Goal: Information Seeking & Learning: Learn about a topic

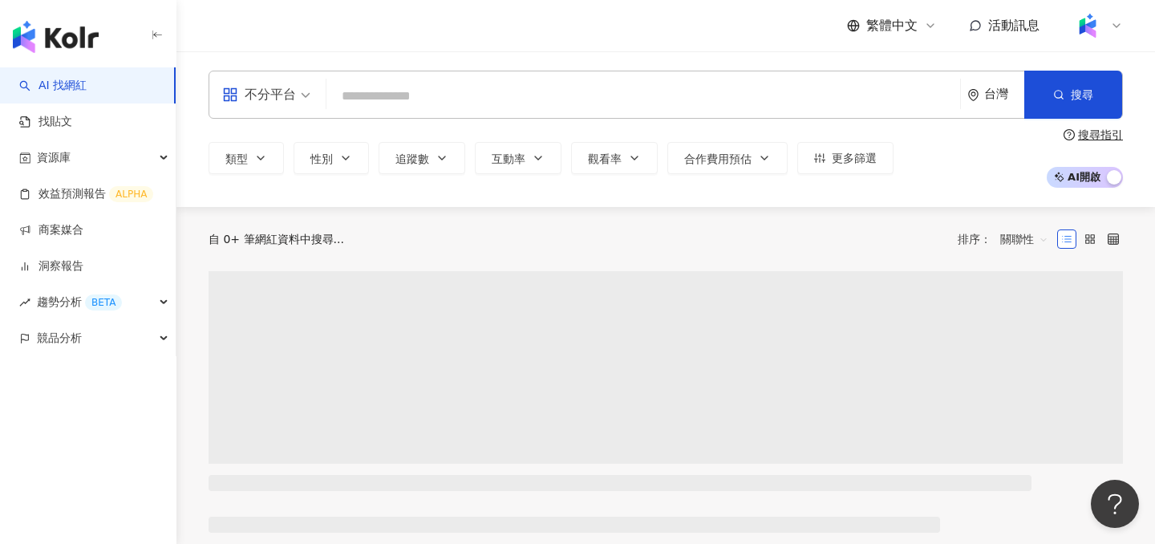
click at [584, 110] on input "search" at bounding box center [643, 96] width 621 height 30
click at [587, 105] on input "search" at bounding box center [643, 96] width 621 height 30
type input "*"
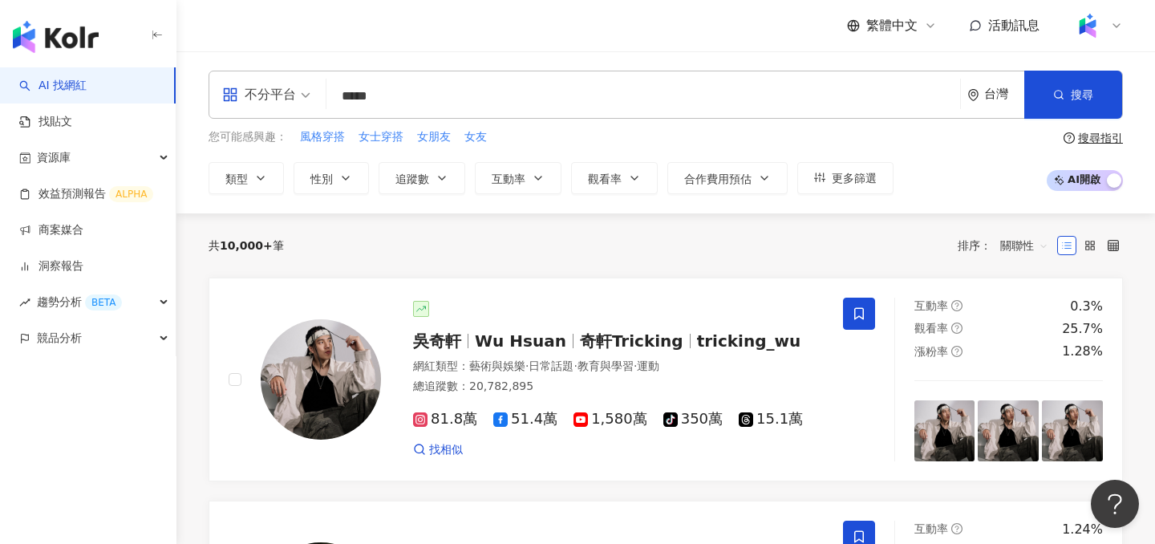
type input "****"
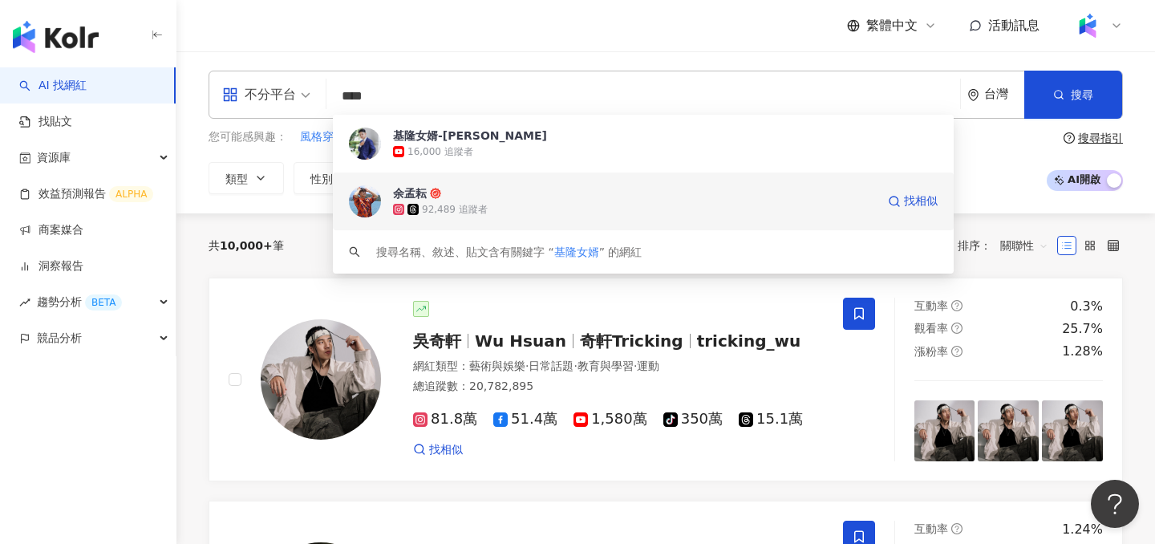
click at [561, 204] on div "92,489 追蹤者" at bounding box center [634, 209] width 483 height 16
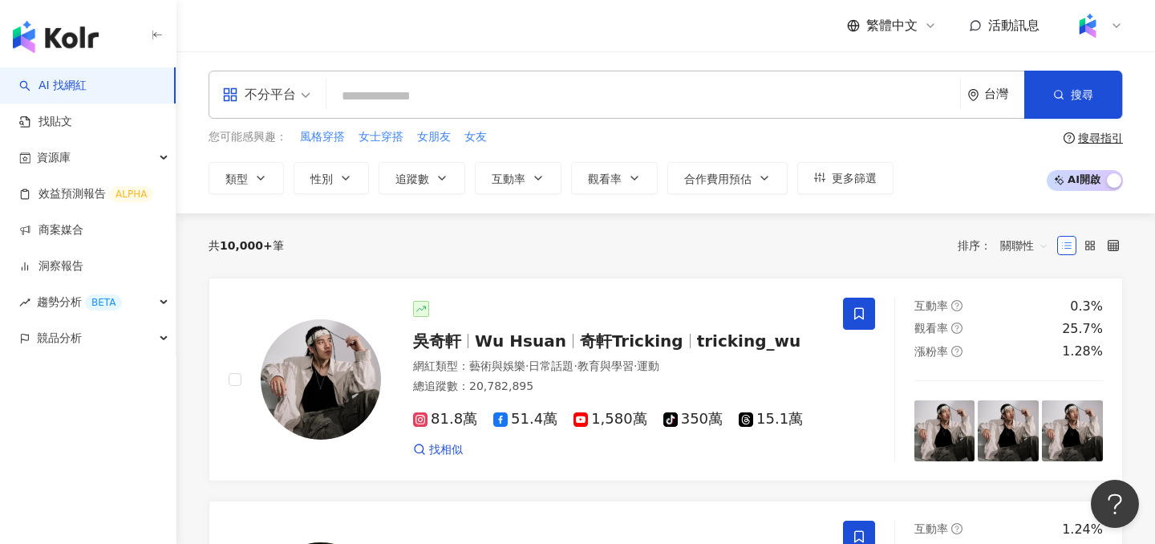
click at [313, 88] on div "不分平台" at bounding box center [266, 94] width 106 height 47
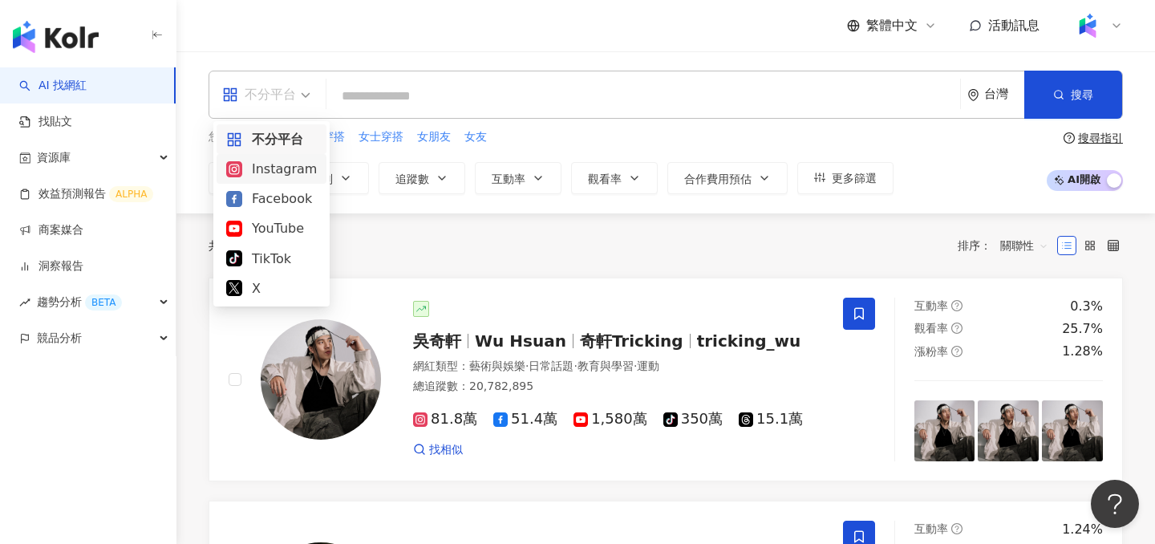
click at [272, 172] on div "Instagram" at bounding box center [271, 169] width 91 height 20
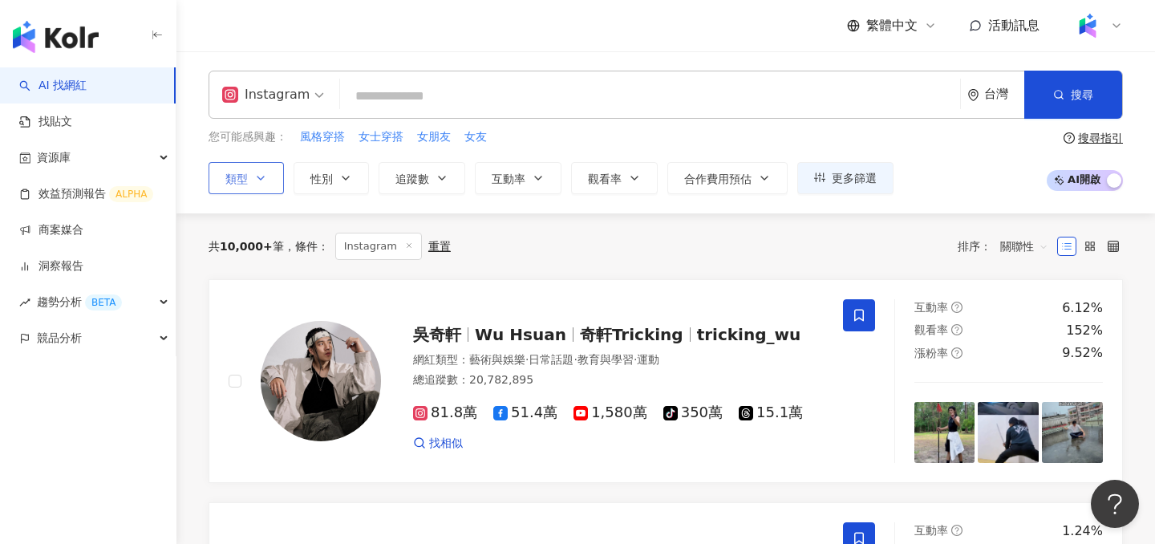
click at [241, 184] on span "類型" at bounding box center [236, 178] width 22 height 13
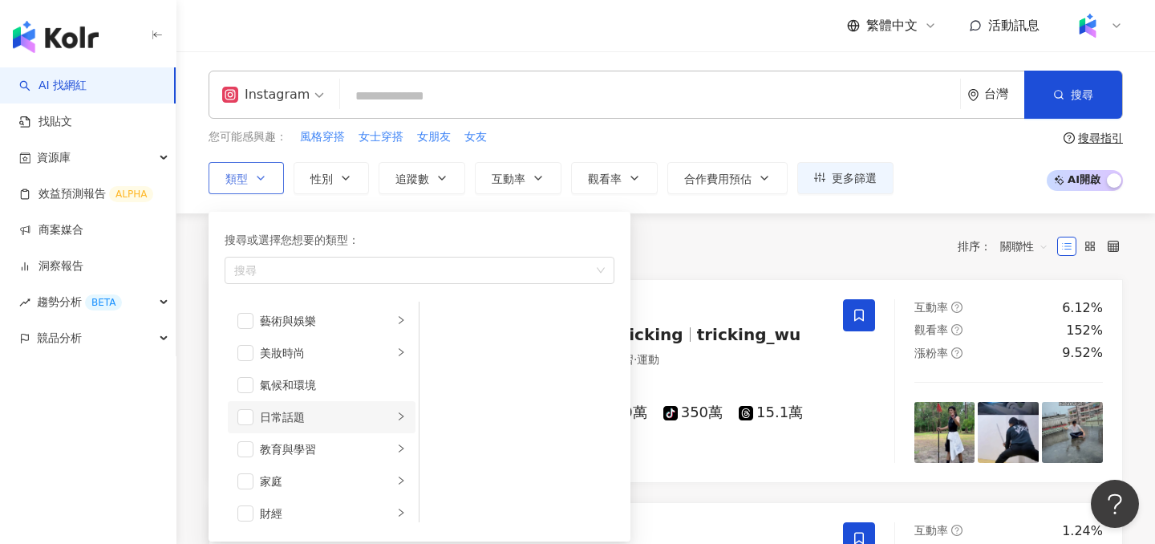
scroll to position [59, 0]
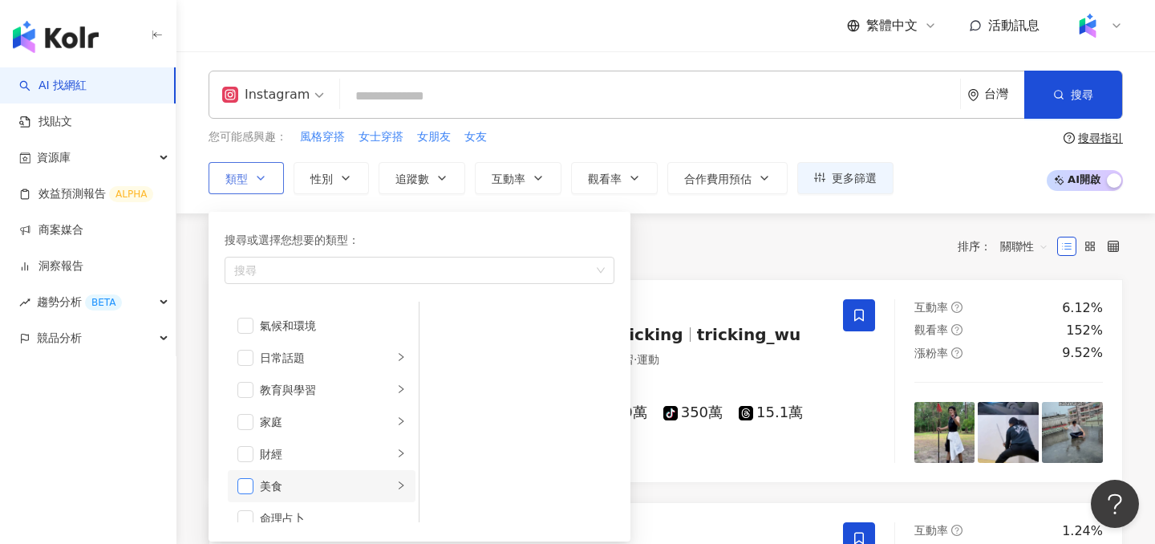
click at [249, 483] on span "button" at bounding box center [245, 486] width 16 height 16
click at [198, 188] on div "Instagram 台灣 搜尋 您可能感興趣： 風格穿搭 女士穿搭 女朋友 女友 類型 搜尋或選擇您想要的類型： 美食 藝術與娛樂 美妝時尚 氣候和環境 日常…" at bounding box center [665, 132] width 978 height 123
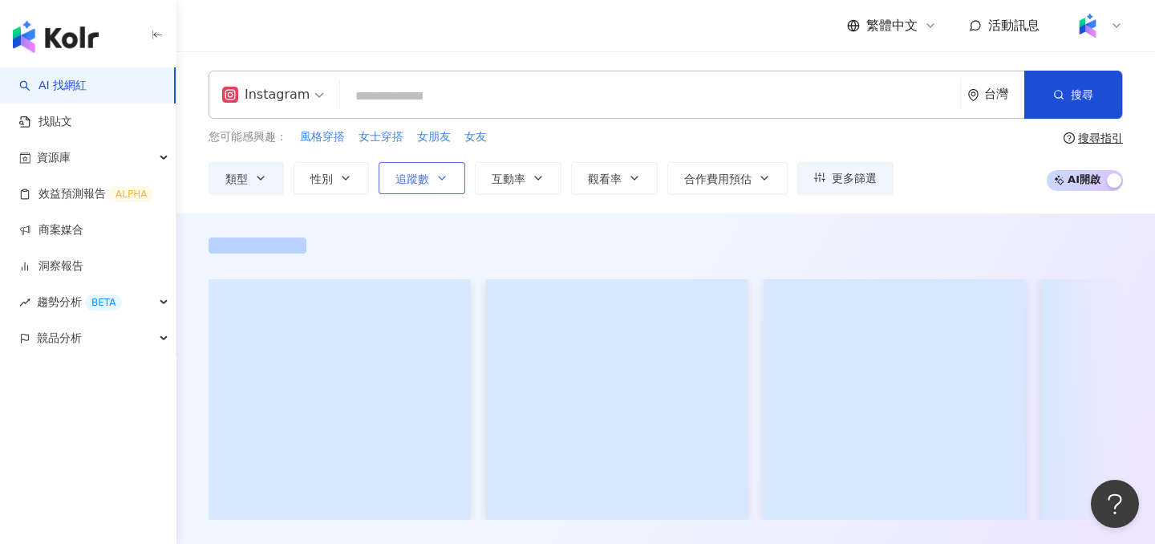
click at [408, 179] on span "追蹤數" at bounding box center [412, 178] width 34 height 13
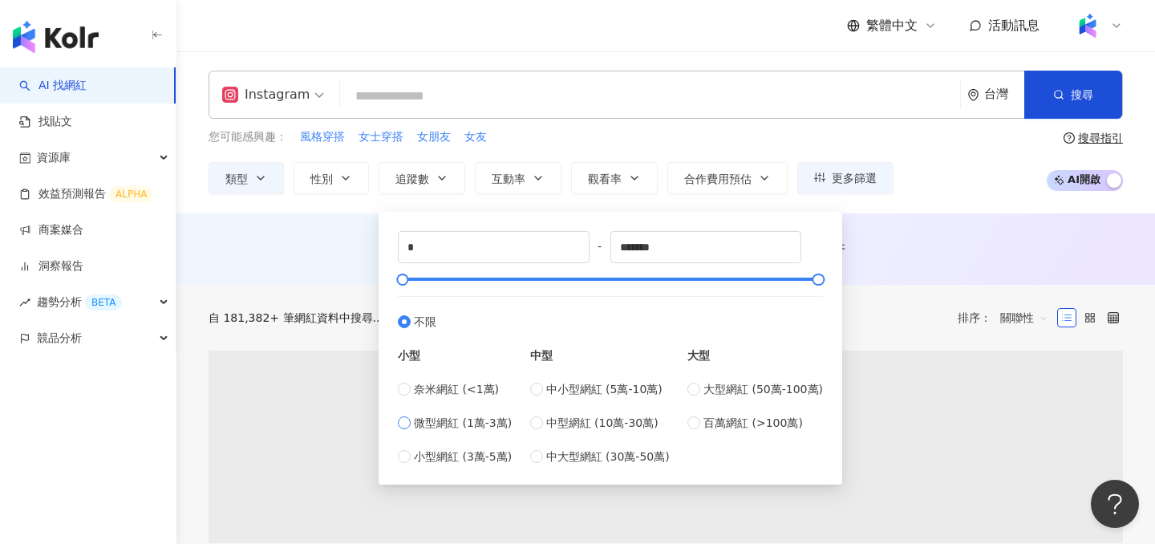
type input "*****"
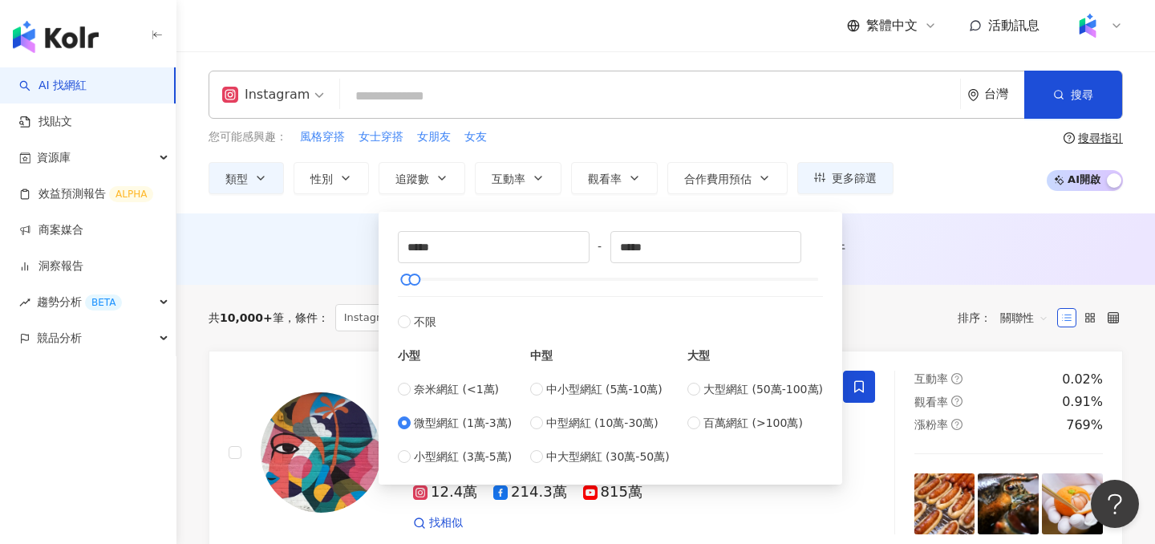
click at [188, 140] on div "Instagram 台灣 搜尋 您可能感興趣： 風格穿搭 女士穿搭 女朋友 女友 類型 性別 追蹤數 互動率 觀看率 合作費用預估 更多篩選 ***** - …" at bounding box center [665, 132] width 978 height 123
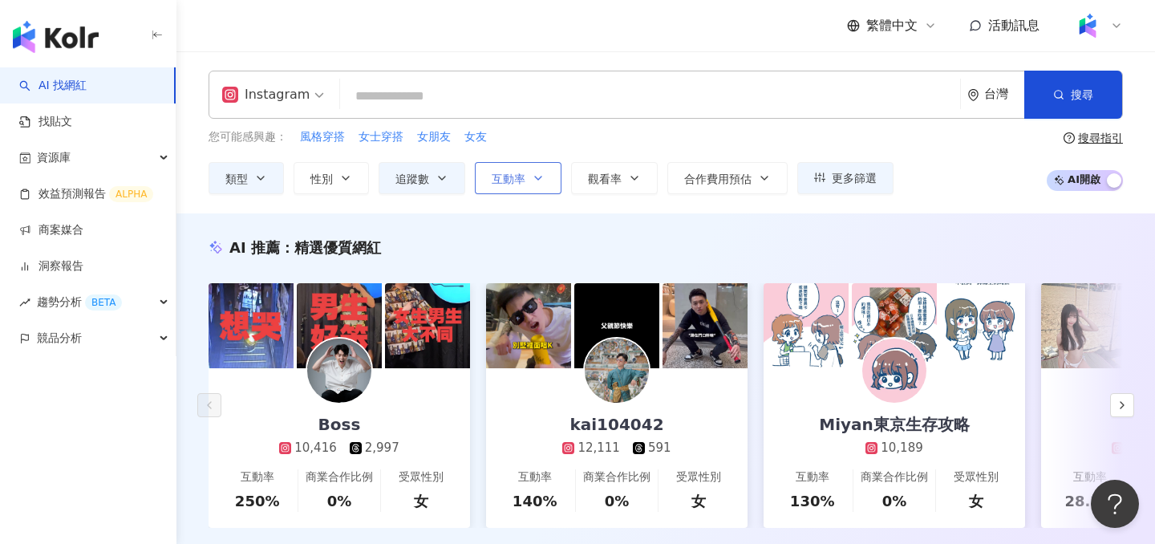
click at [521, 171] on button "互動率" at bounding box center [518, 178] width 87 height 32
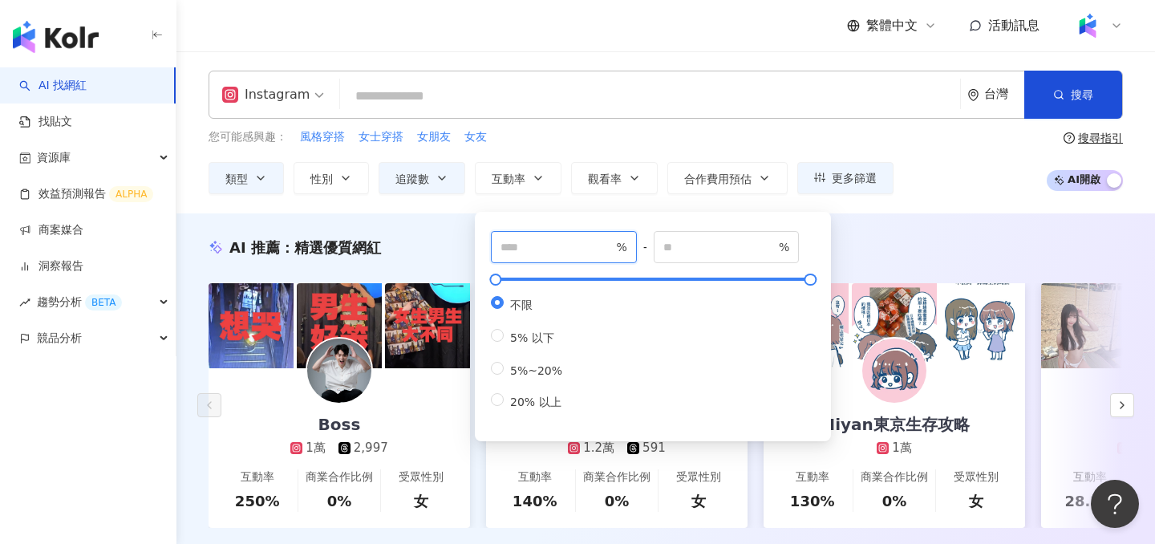
click at [531, 253] on input "number" at bounding box center [556, 247] width 112 height 18
type input "*"
click at [601, 140] on div "您可能感興趣： 風格穿搭 女士穿搭 女朋友 女友" at bounding box center [550, 137] width 685 height 18
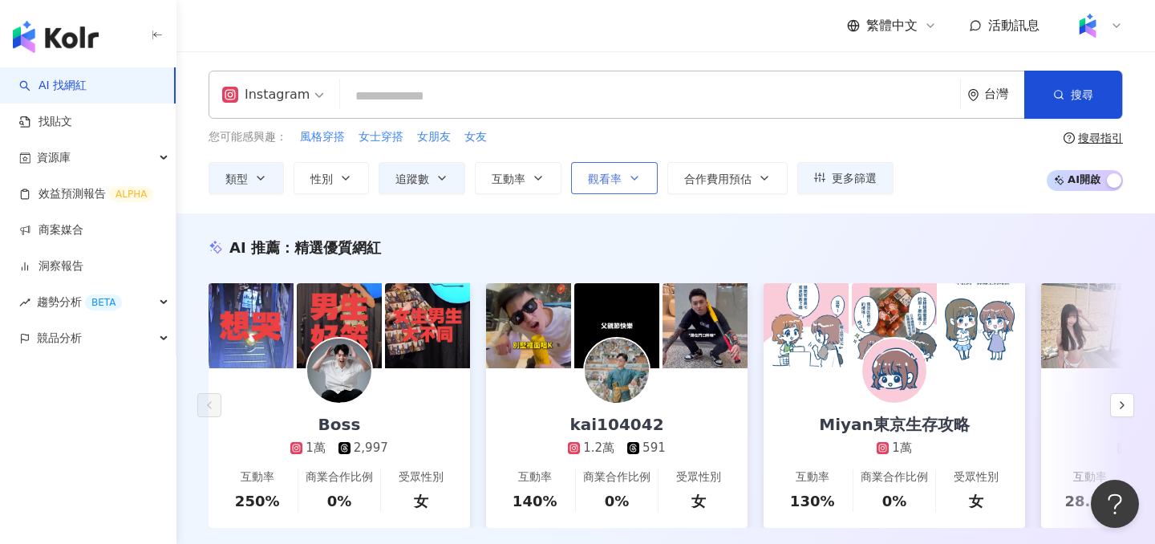
click at [602, 176] on span "觀看率" at bounding box center [605, 178] width 34 height 13
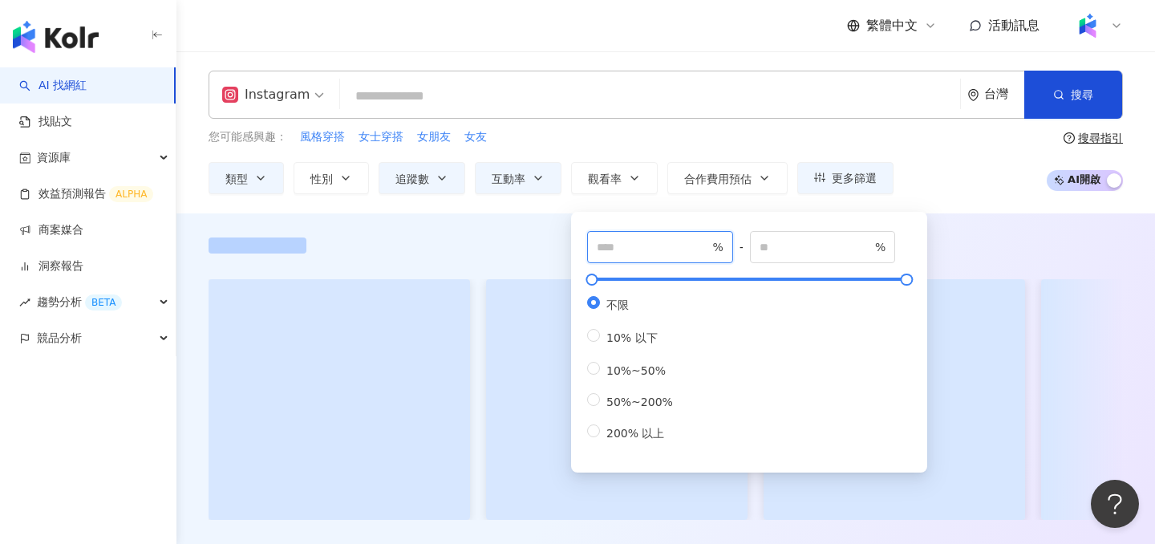
click at [654, 249] on input "number" at bounding box center [653, 247] width 112 height 18
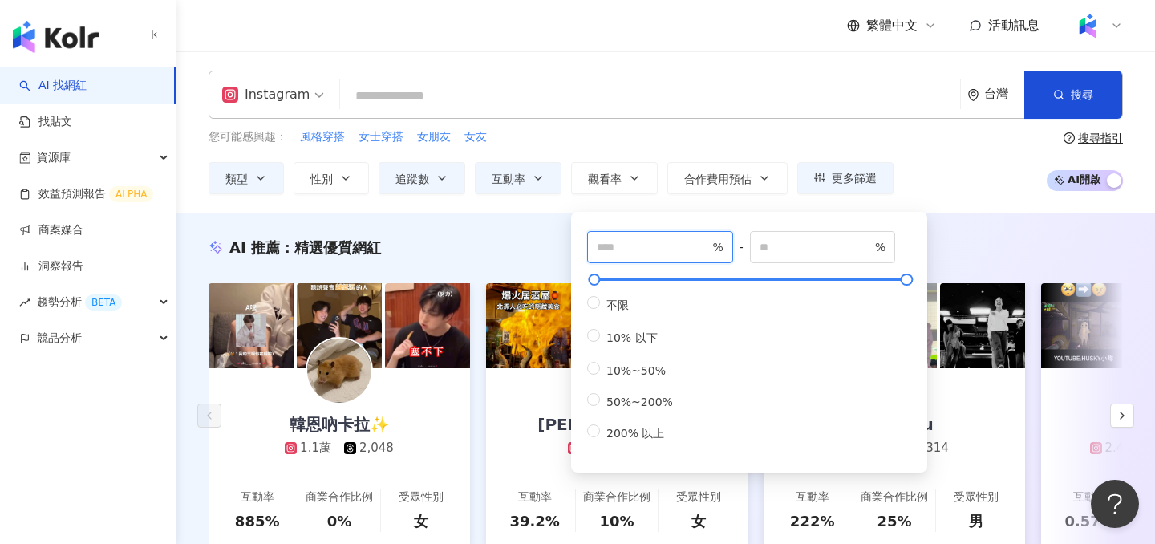
type input "**"
click at [604, 131] on div "您可能感興趣： 風格穿搭 女士穿搭 女朋友 女友" at bounding box center [550, 137] width 685 height 18
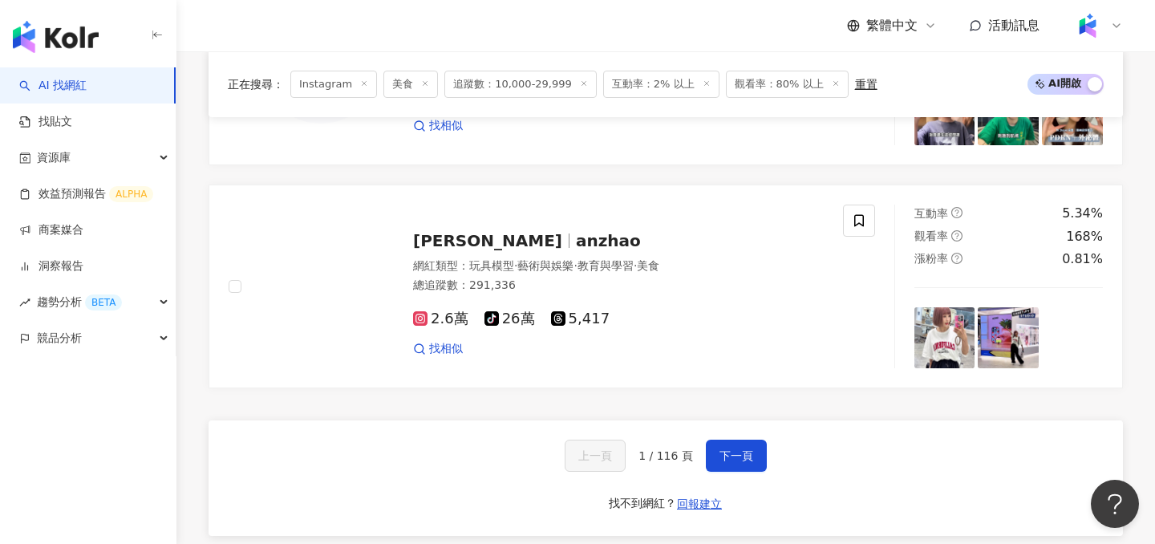
scroll to position [2977, 0]
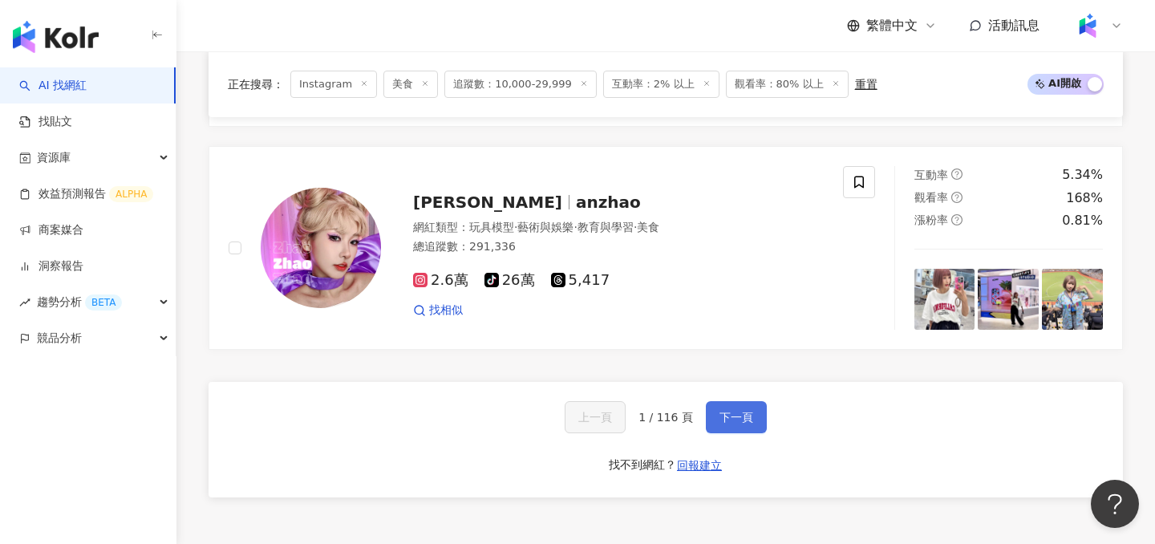
click at [761, 401] on button "下一頁" at bounding box center [736, 417] width 61 height 32
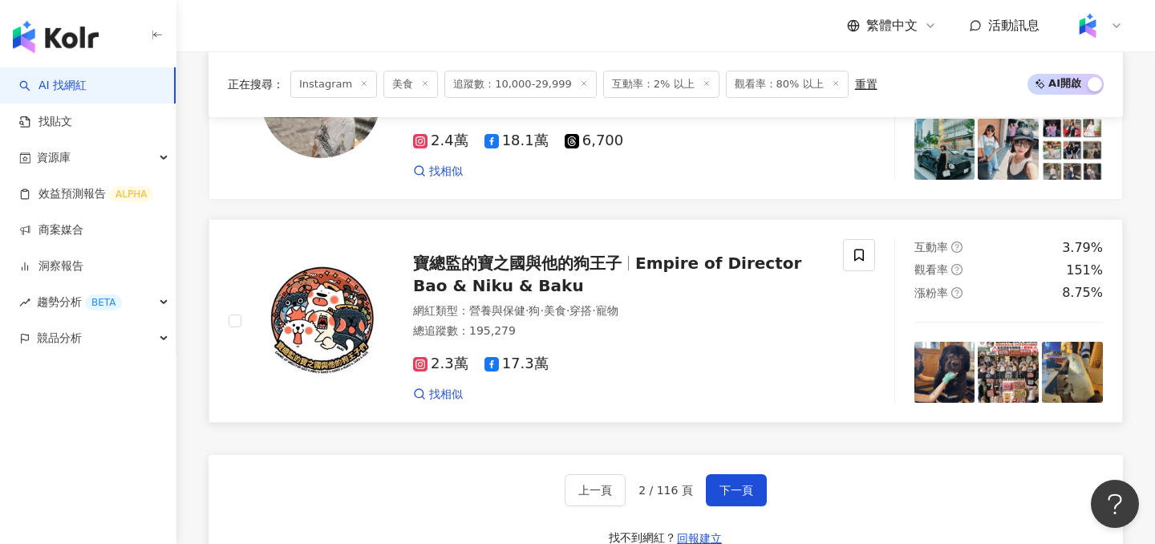
scroll to position [2950, 0]
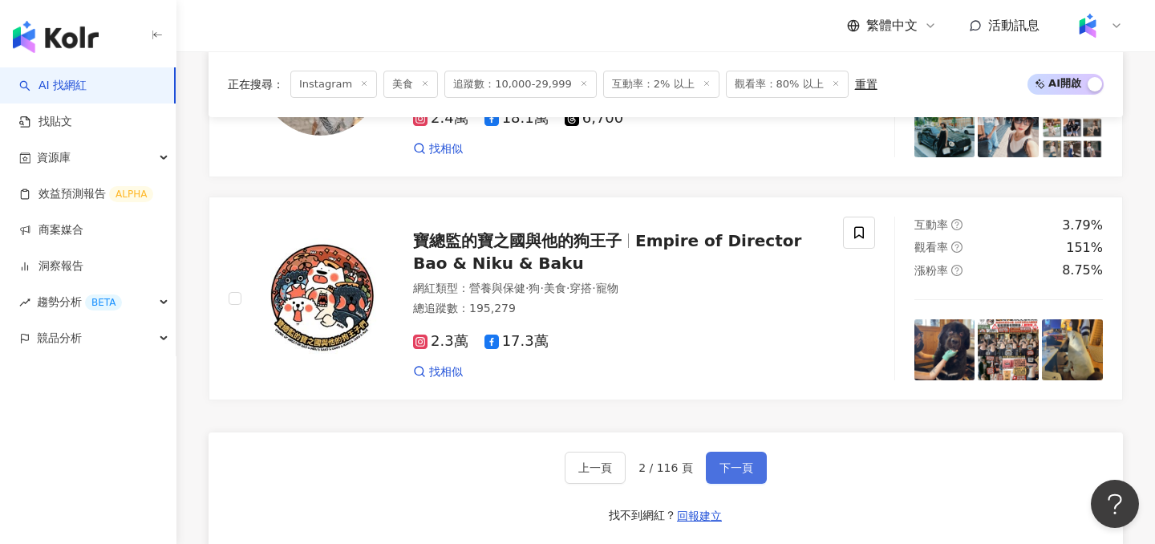
click at [743, 461] on span "下一頁" at bounding box center [736, 467] width 34 height 13
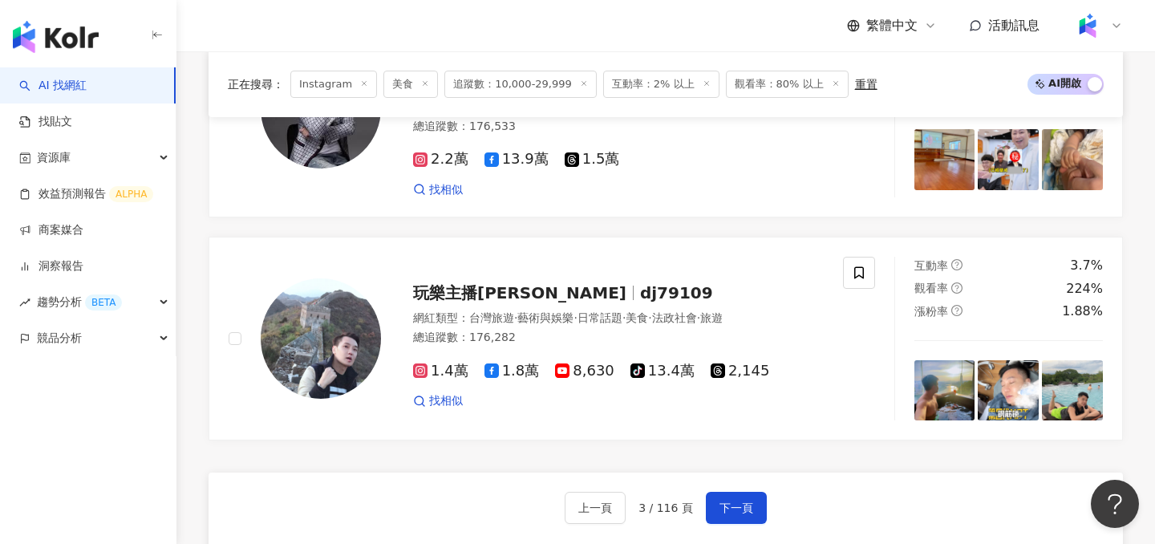
scroll to position [2938, 0]
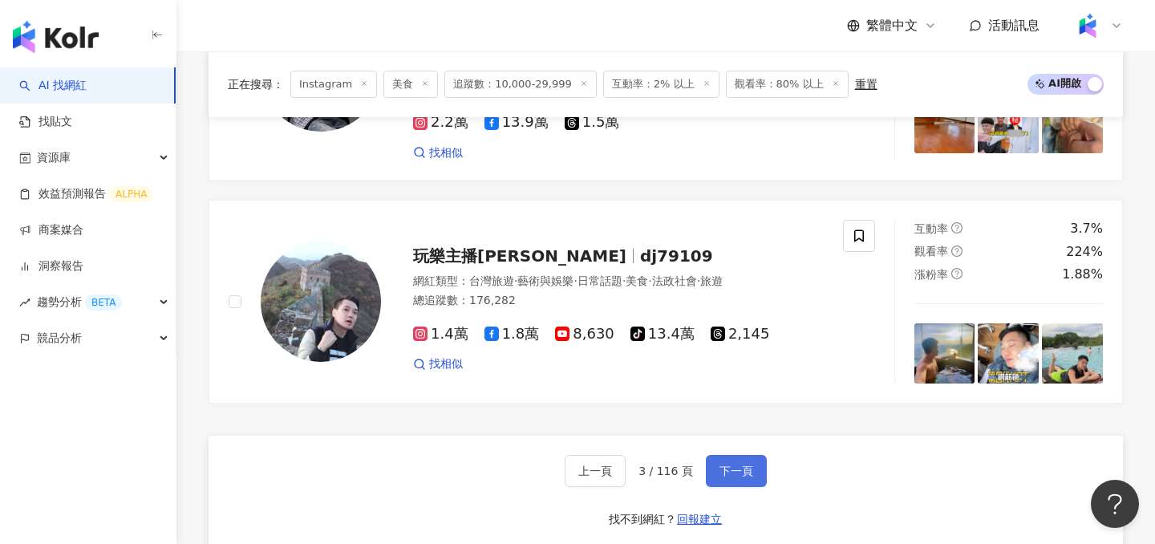
click at [725, 464] on span "下一頁" at bounding box center [736, 470] width 34 height 13
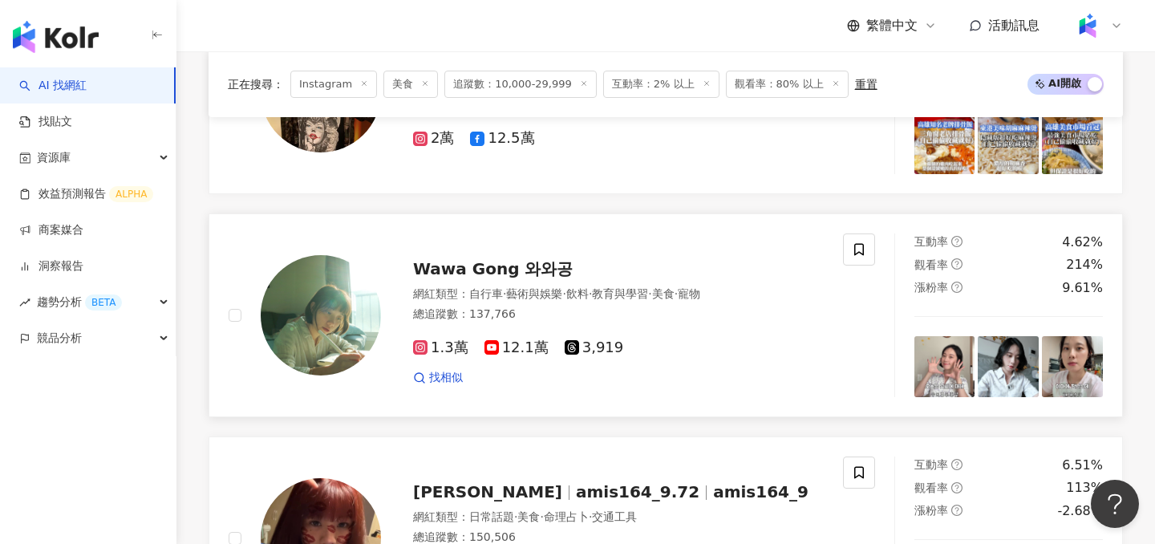
scroll to position [2048, 0]
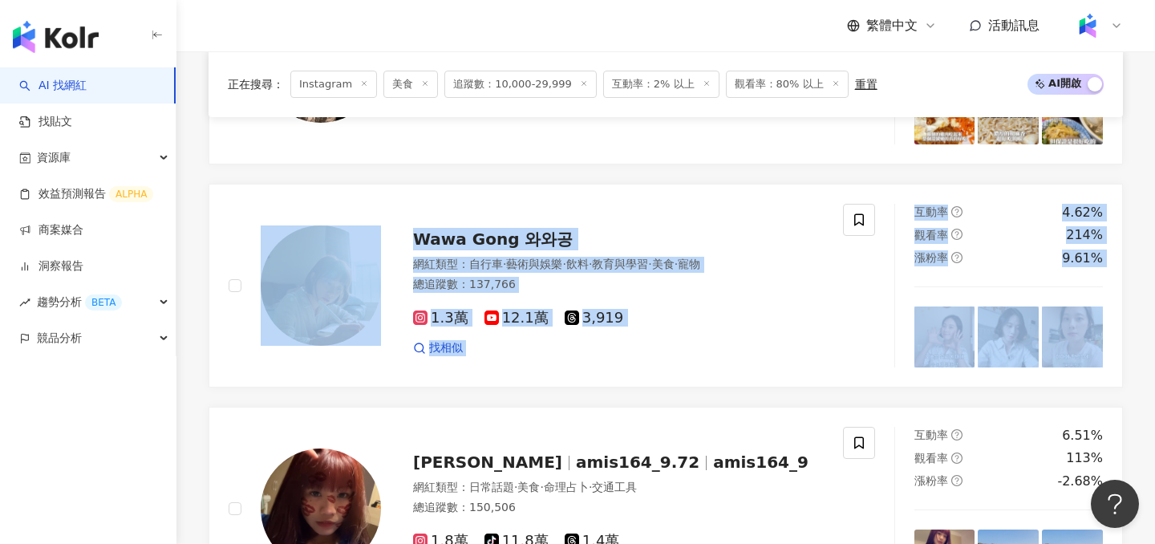
click at [188, 341] on div "正在搜尋 ： Instagram 美食 追蹤數：10,000-29,999 互動率：2% 以上 觀看率：80% 以上 重置 AI 開啟 AI 關閉 RinRi…" at bounding box center [665, 13] width 978 height 2910
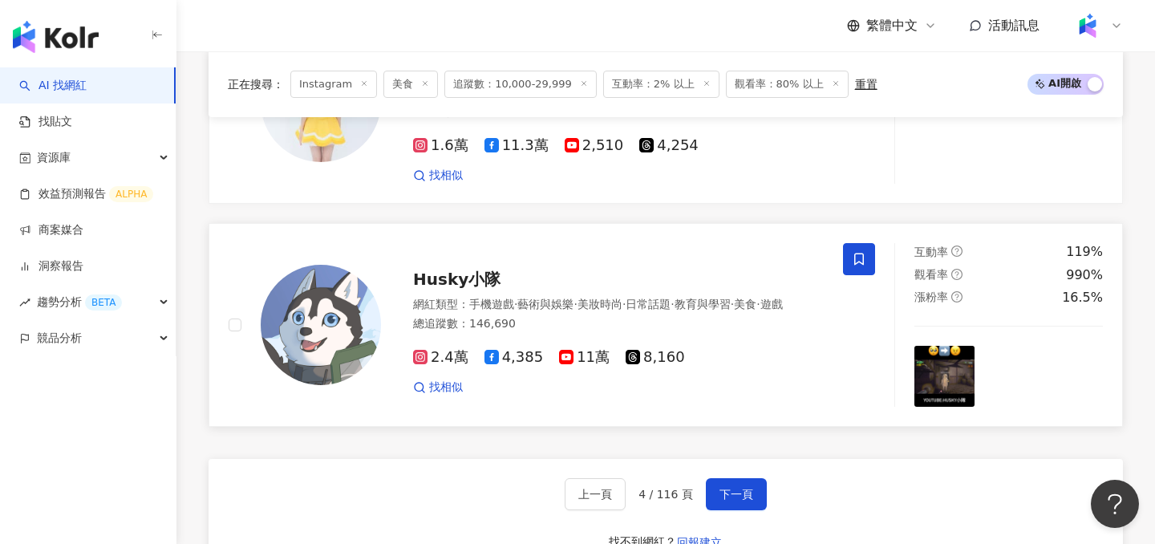
scroll to position [2971, 0]
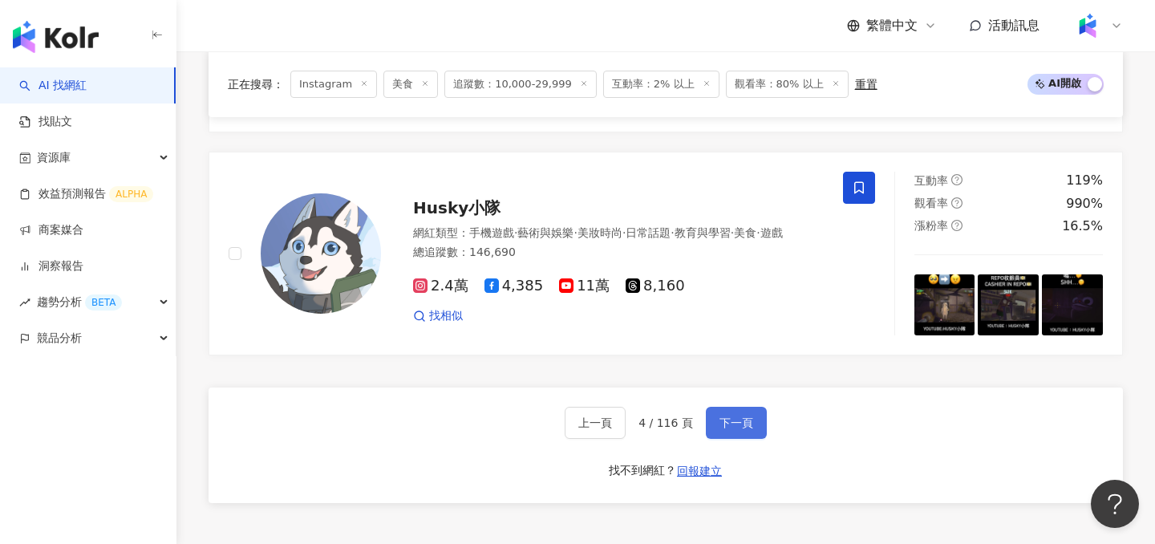
click at [742, 412] on button "下一頁" at bounding box center [736, 422] width 61 height 32
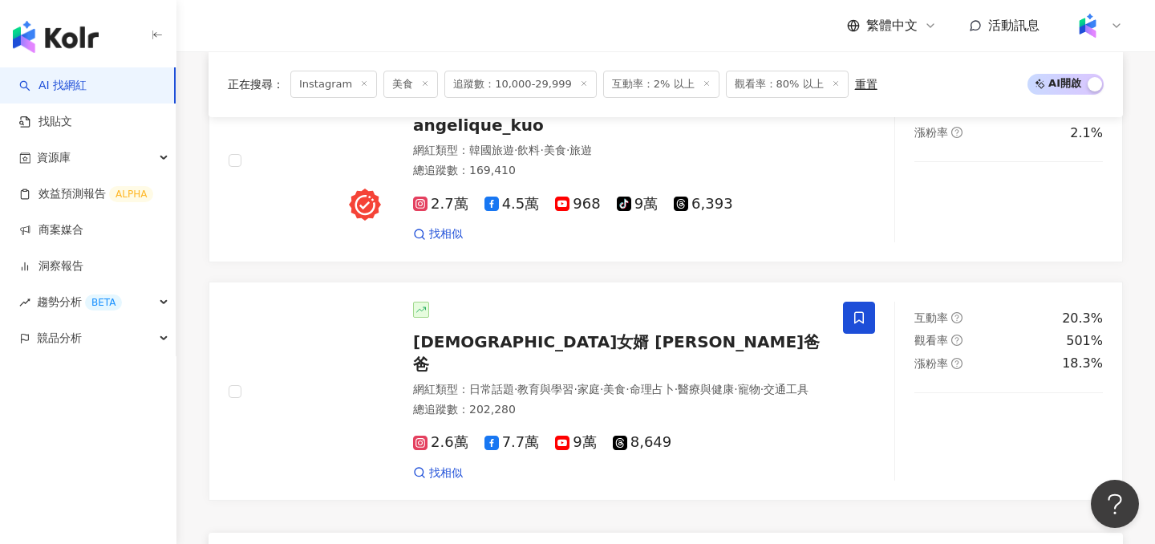
scroll to position [2928, 0]
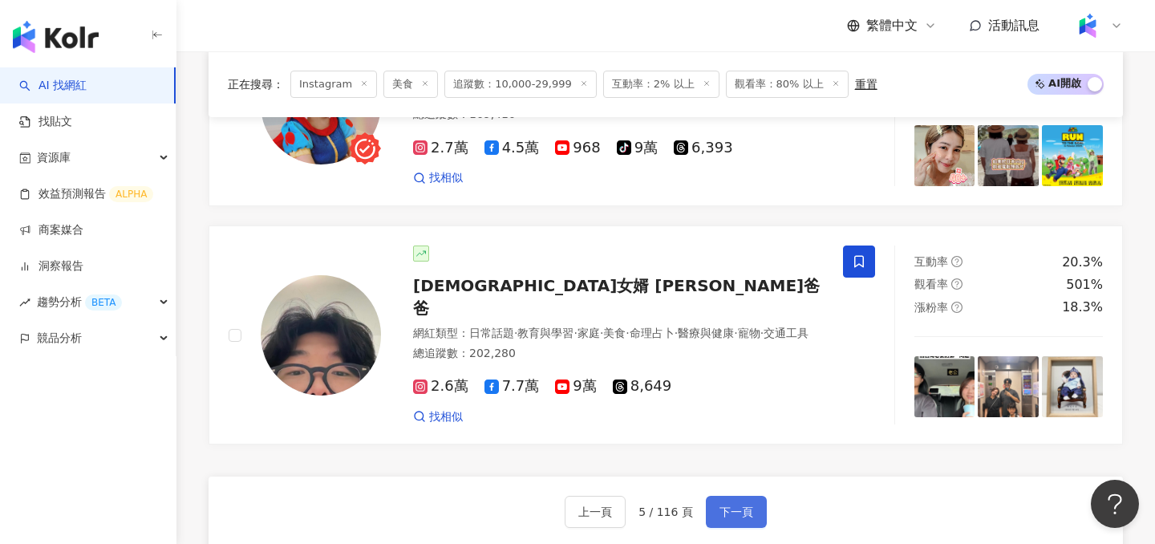
click at [748, 495] on button "下一頁" at bounding box center [736, 511] width 61 height 32
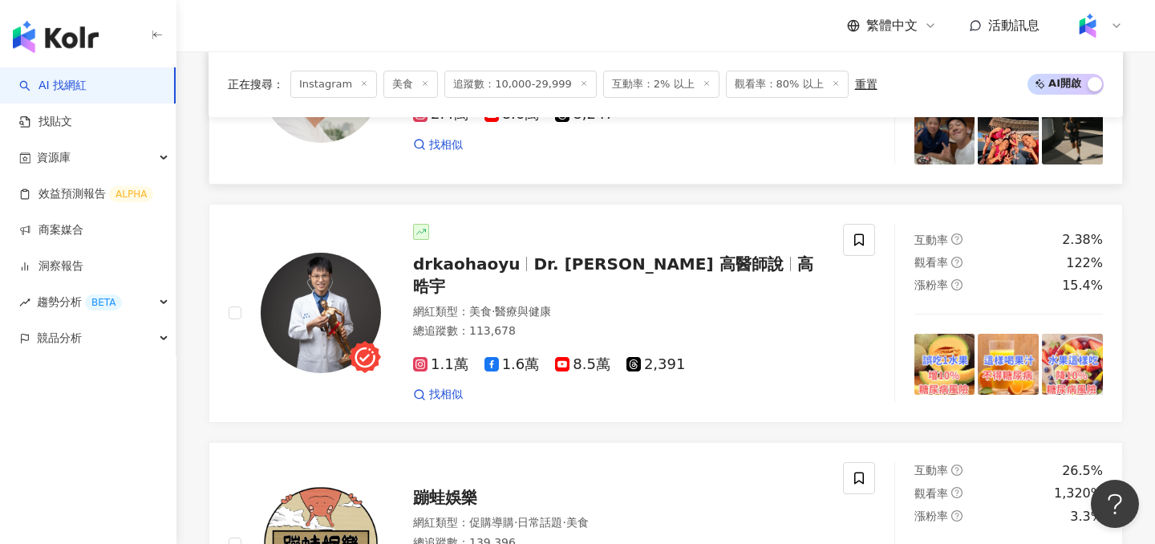
scroll to position [1848, 0]
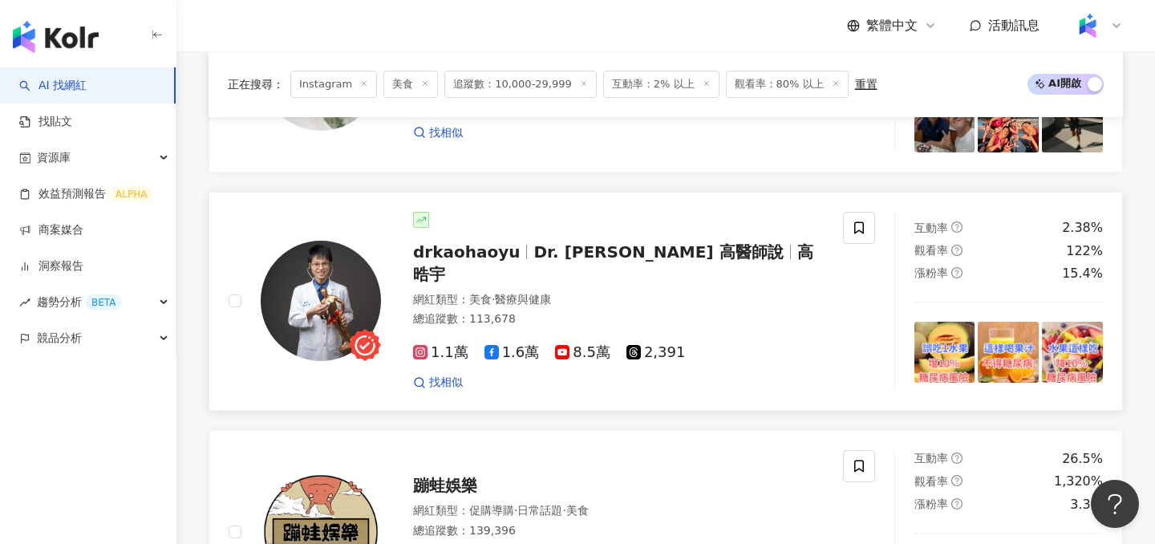
click at [755, 331] on div "1.1萬 1.6萬 8.5萬 2,391 找相似" at bounding box center [618, 360] width 411 height 59
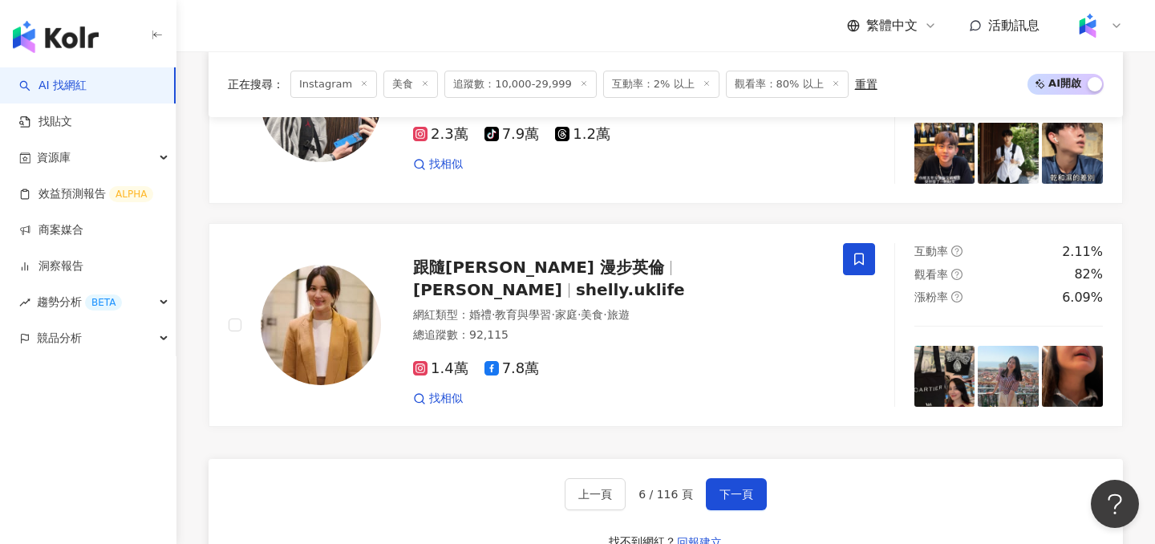
scroll to position [2962, 0]
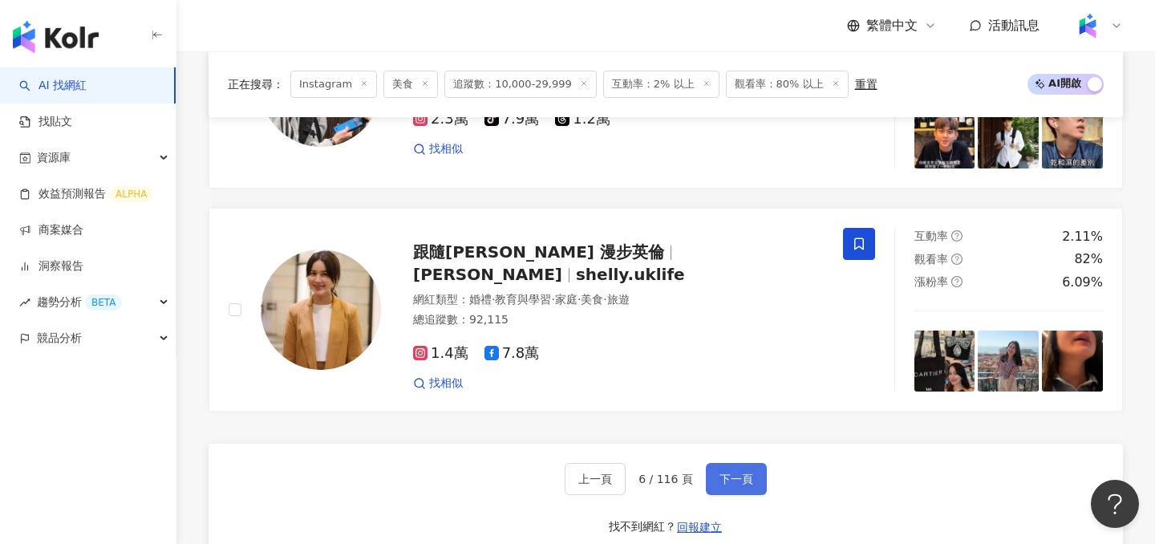
click at [720, 463] on button "下一頁" at bounding box center [736, 479] width 61 height 32
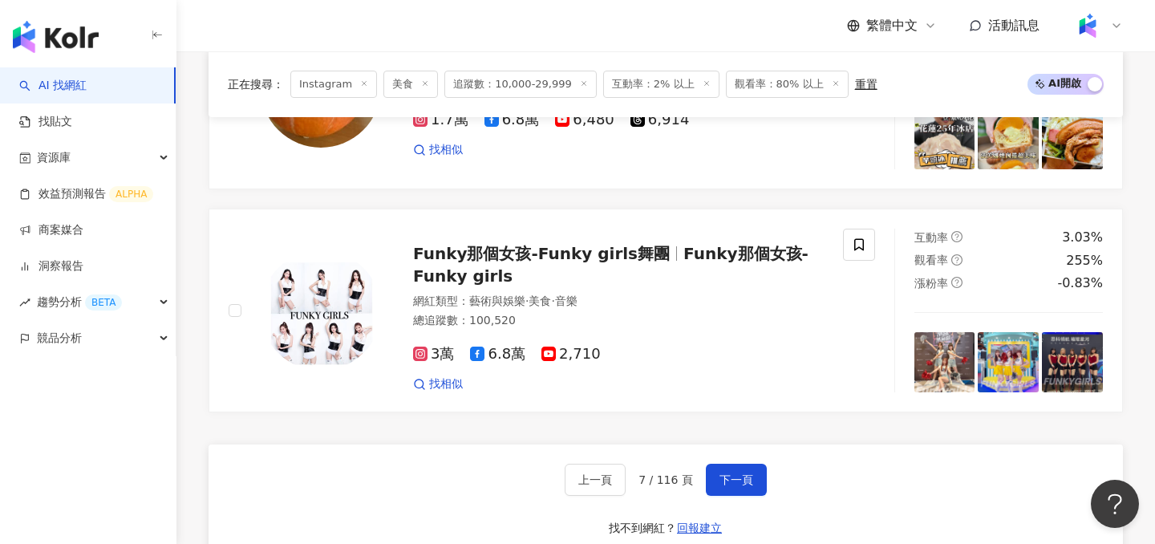
scroll to position [2958, 0]
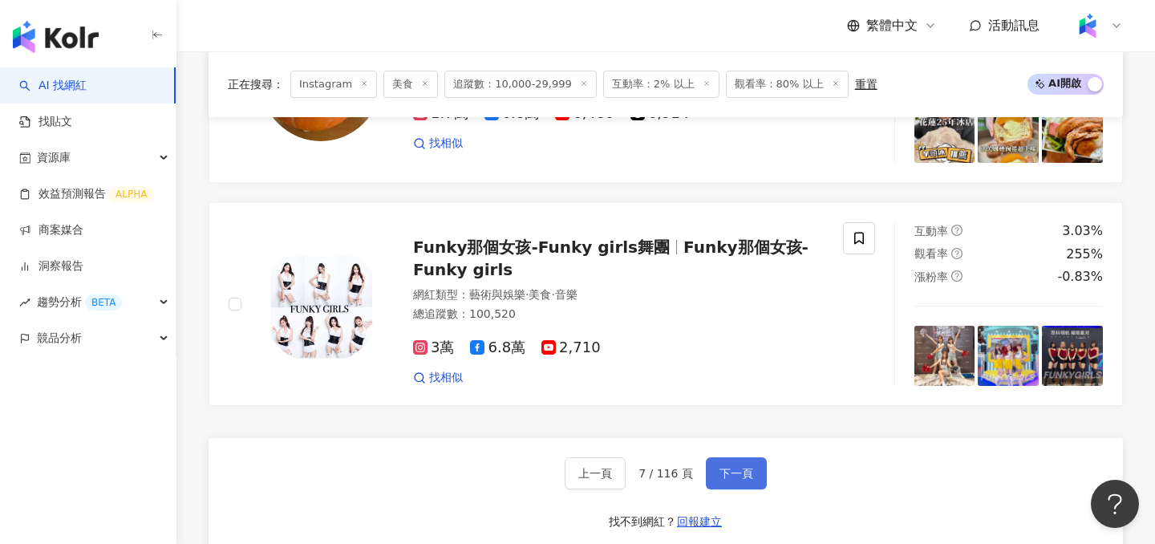
click at [753, 457] on button "下一頁" at bounding box center [736, 473] width 61 height 32
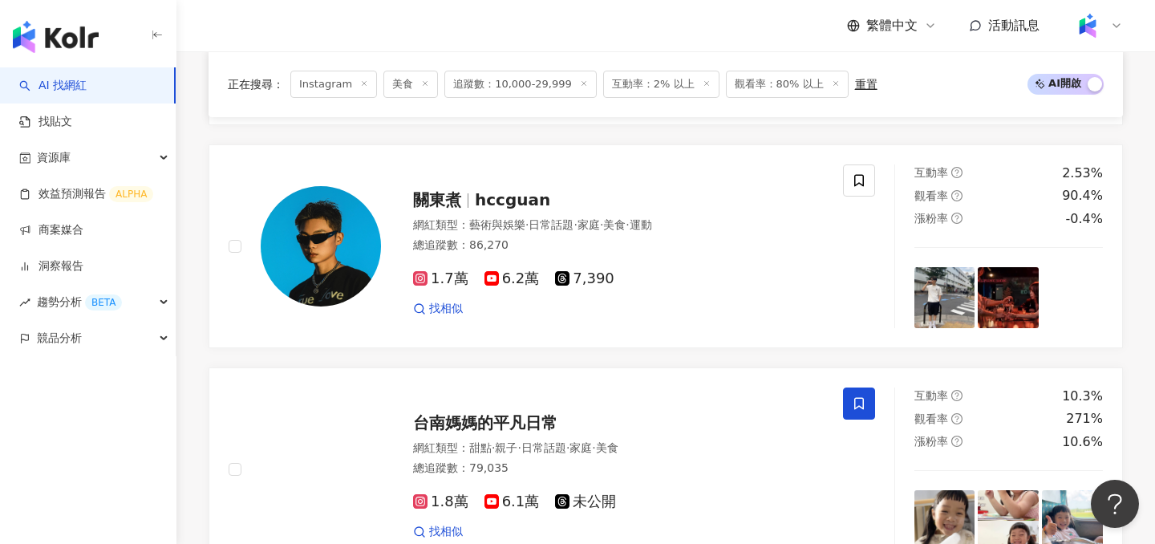
scroll to position [2539, 0]
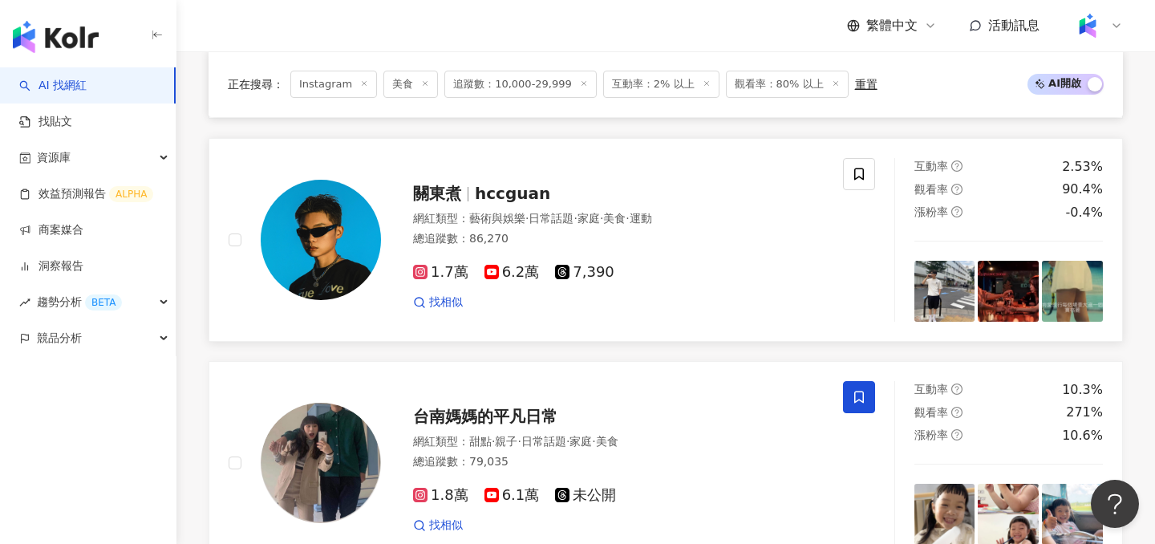
click at [729, 273] on div "1.7萬 6.2萬 7,390" at bounding box center [618, 273] width 411 height 18
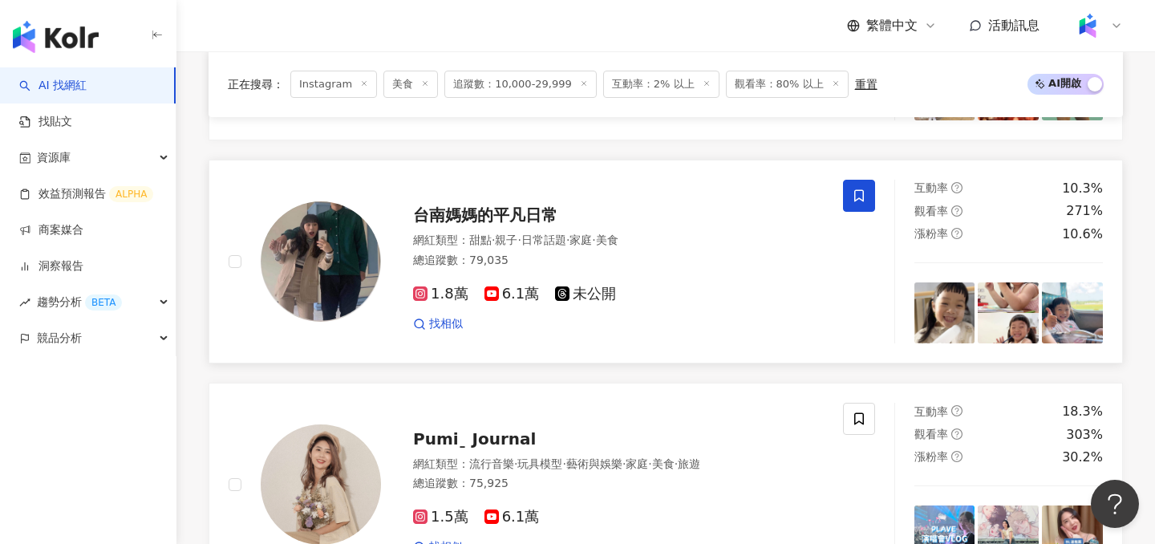
scroll to position [2943, 0]
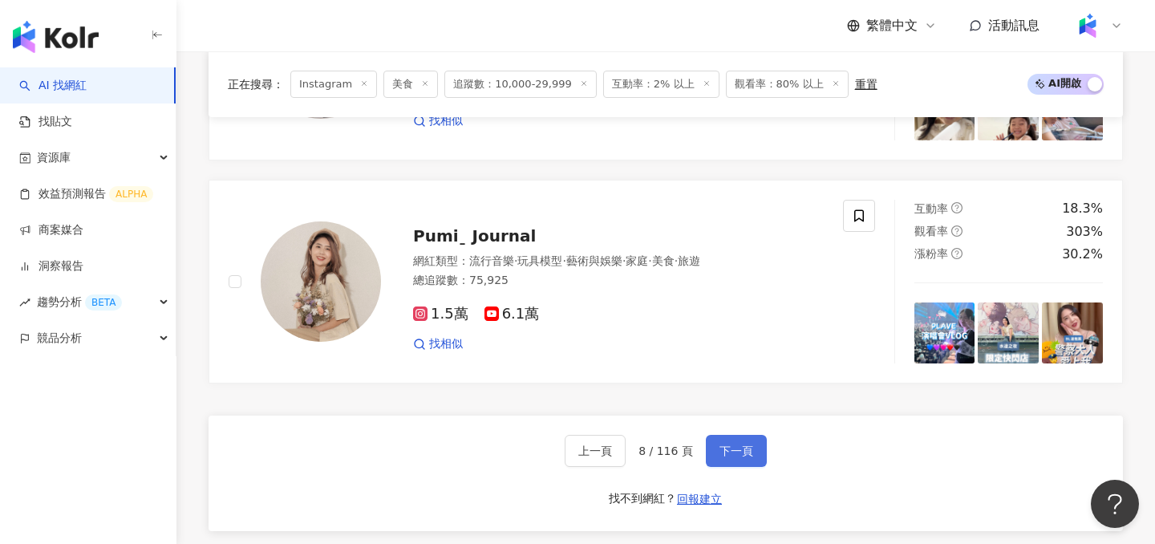
click at [737, 458] on button "下一頁" at bounding box center [736, 451] width 61 height 32
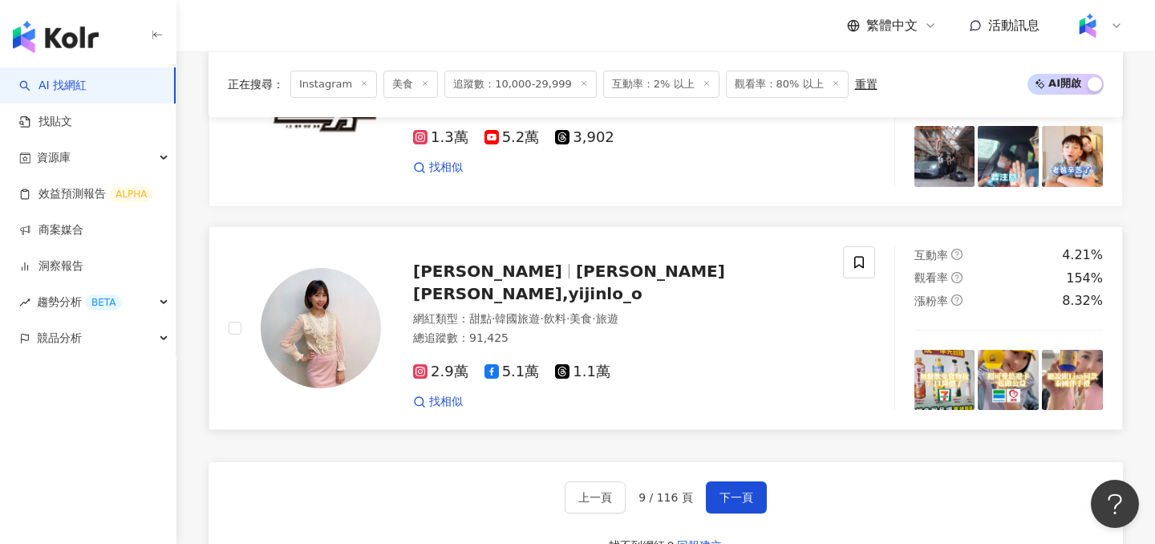
scroll to position [3128, 0]
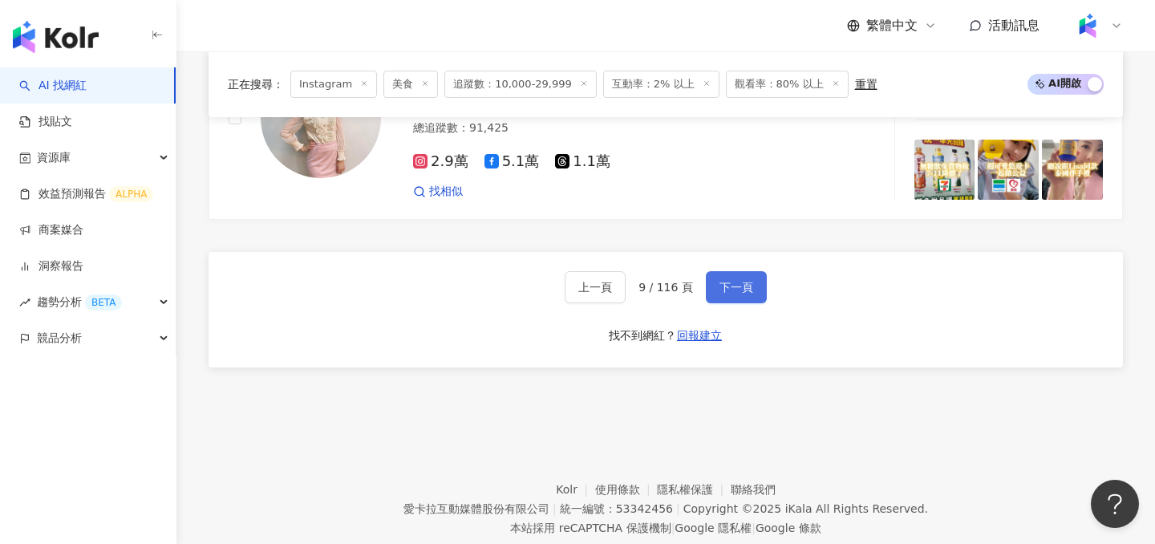
click at [731, 271] on button "下一頁" at bounding box center [736, 287] width 61 height 32
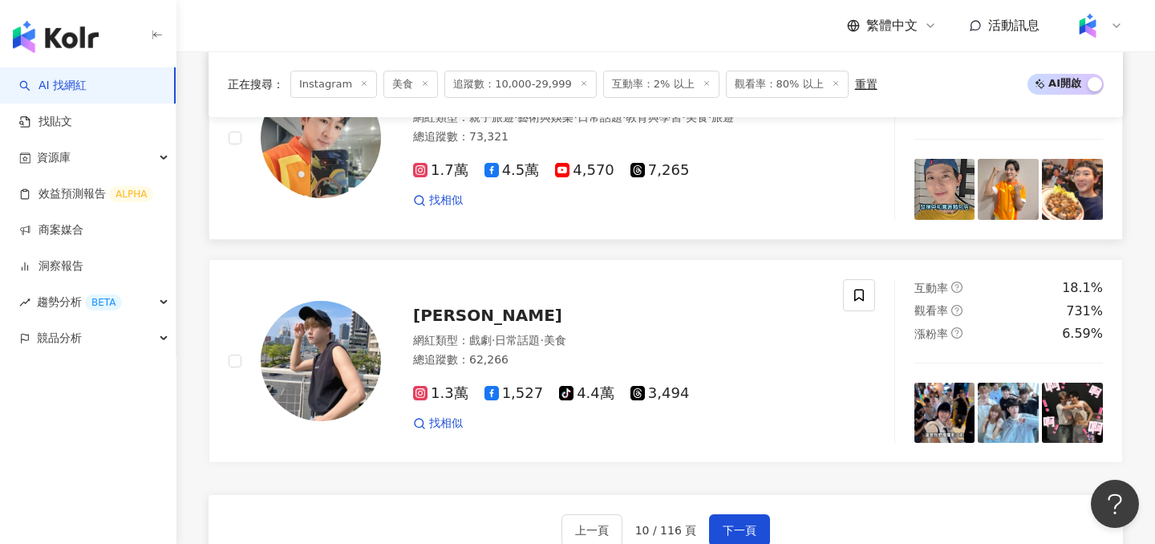
scroll to position [2898, 0]
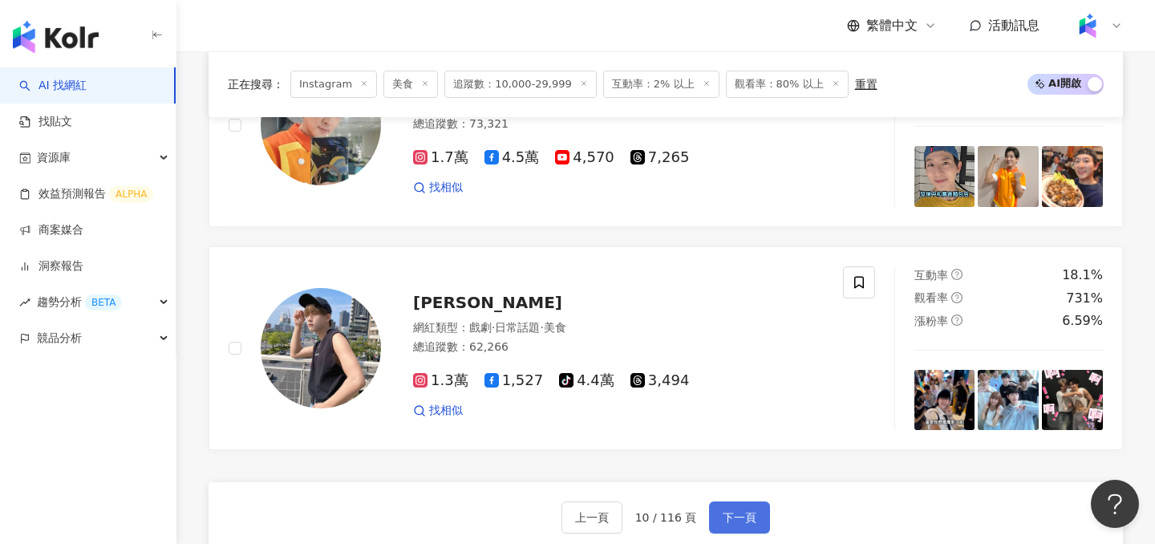
click at [743, 511] on span "下一頁" at bounding box center [739, 517] width 34 height 13
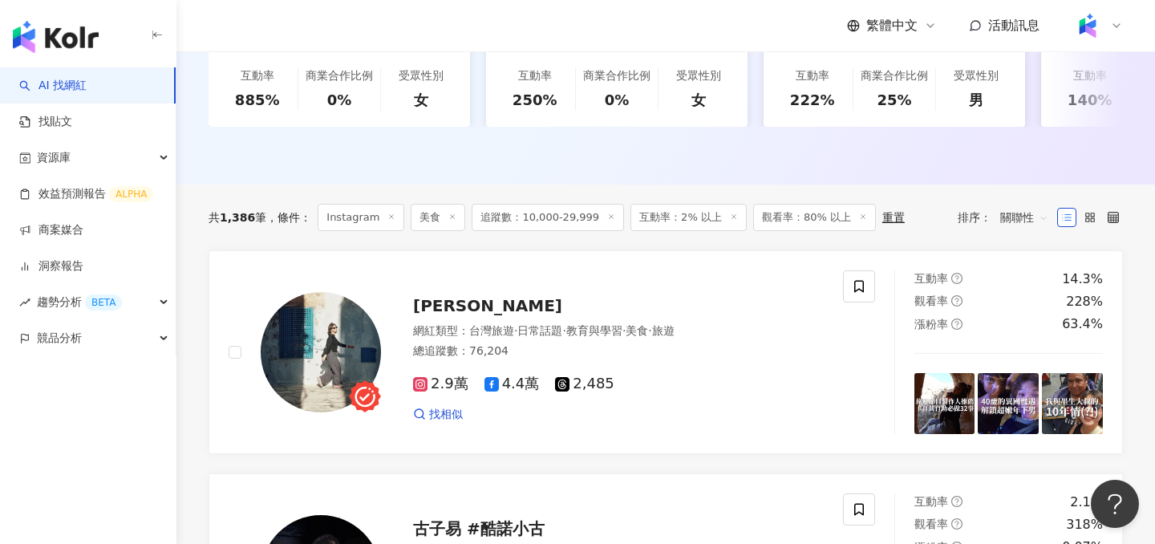
scroll to position [447, 0]
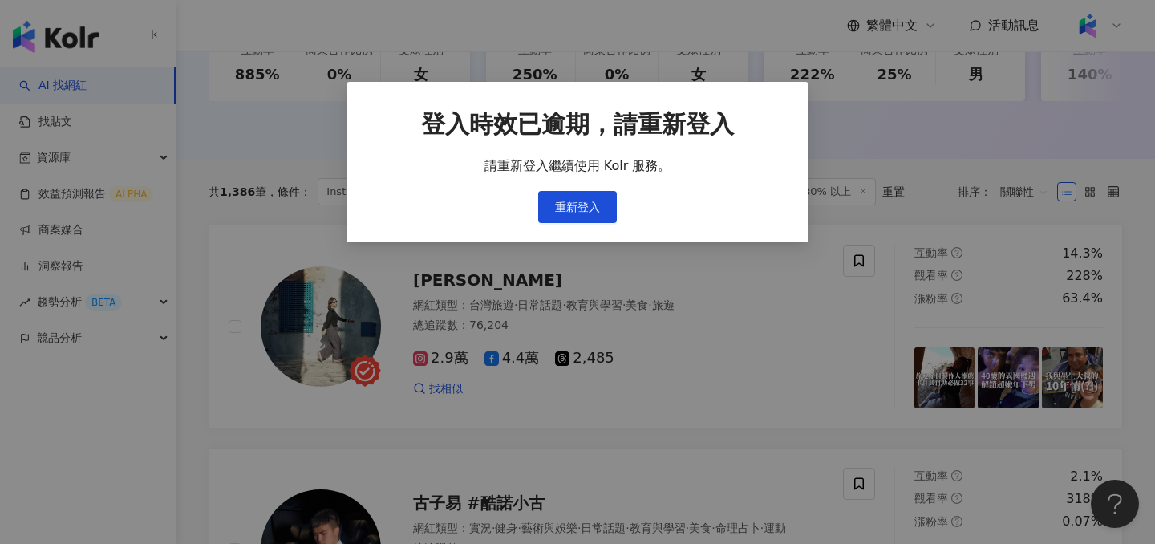
click at [574, 189] on div "登入時效已逾期，請重新登入 請重新登入繼續使用 Kolr 服務。 重新登入" at bounding box center [577, 164] width 411 height 115
click at [574, 207] on span "重新登入" at bounding box center [577, 206] width 45 height 13
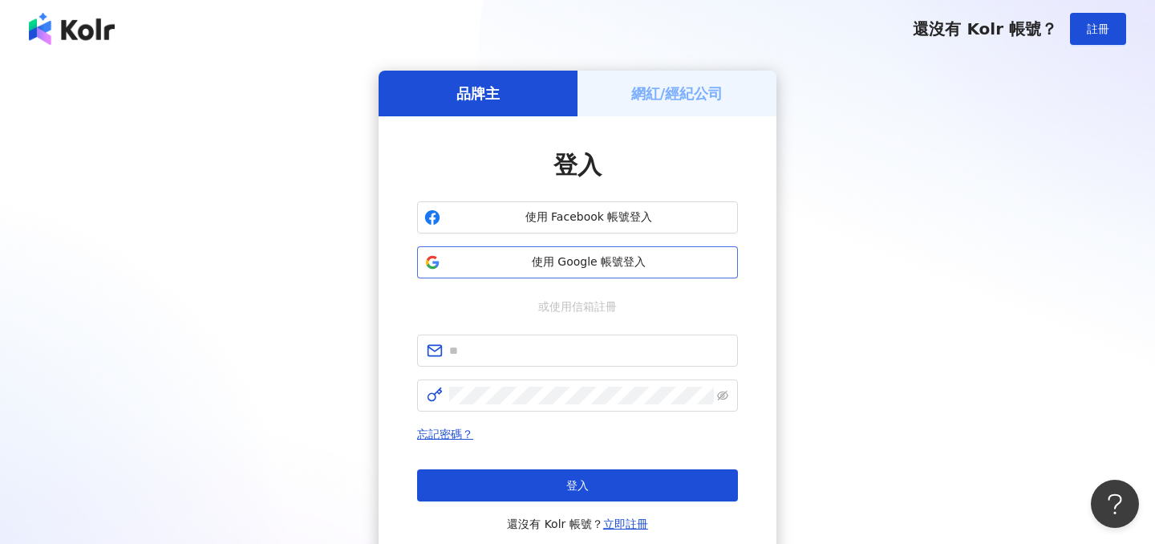
click at [560, 263] on span "使用 Google 帳號登入" at bounding box center [589, 262] width 284 height 16
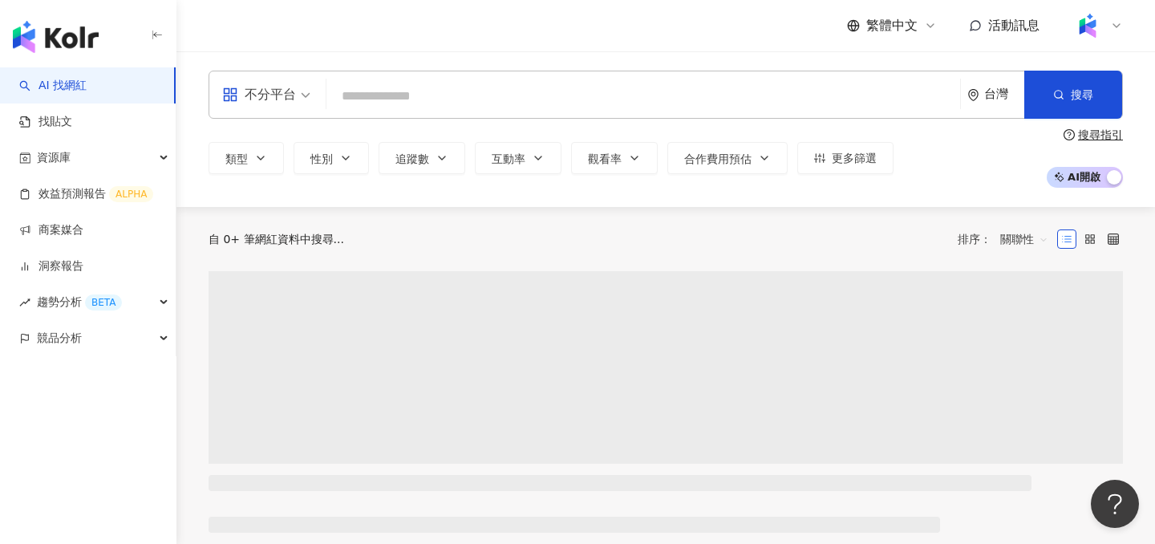
click at [259, 107] on div "不分平台" at bounding box center [259, 95] width 74 height 26
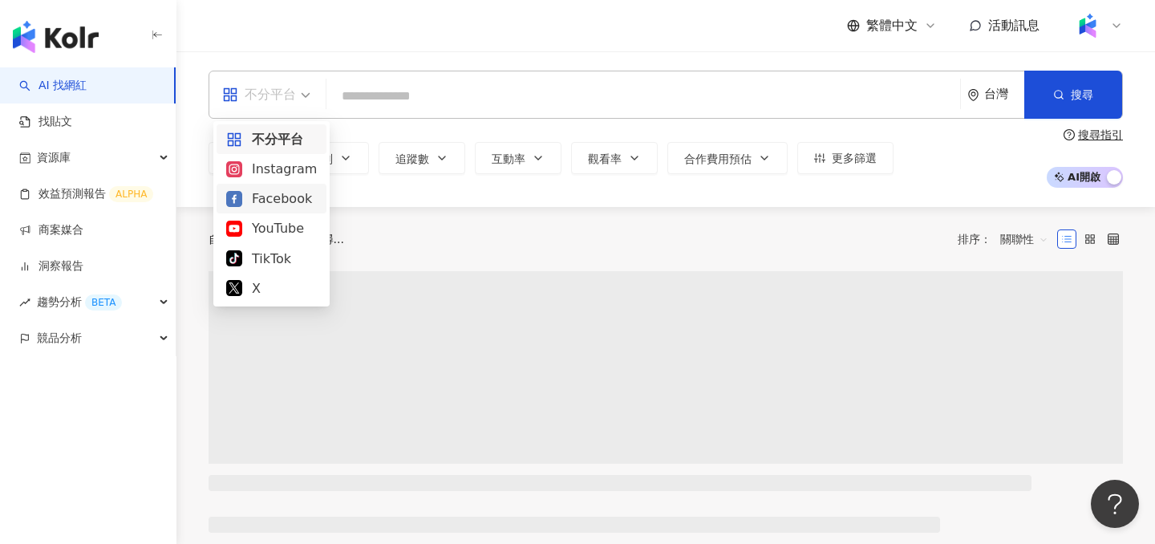
click at [284, 168] on div "Instagram" at bounding box center [271, 169] width 91 height 20
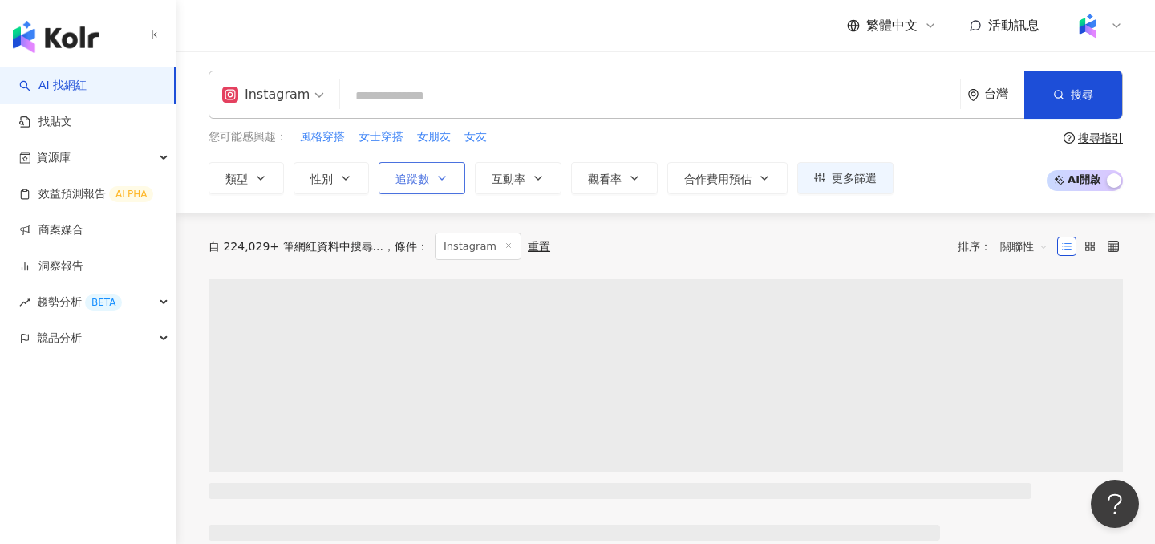
click at [401, 180] on span "追蹤數" at bounding box center [412, 178] width 34 height 13
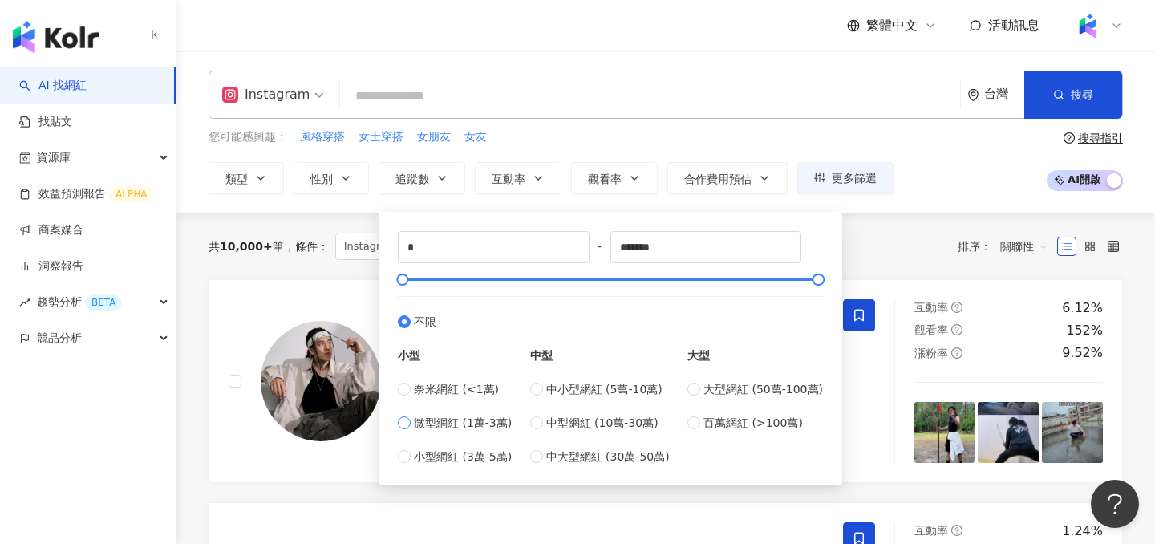
click at [411, 426] on label "微型網紅 (1萬-3萬)" at bounding box center [455, 423] width 114 height 18
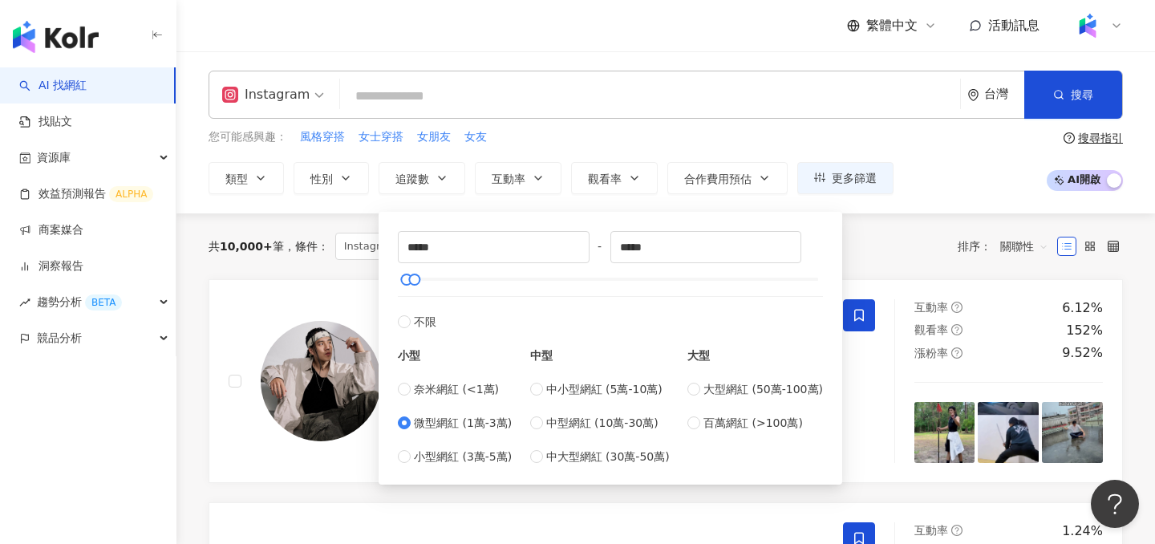
type input "*****"
click at [516, 156] on div "您可能感興趣： 風格穿搭 女士穿搭 女朋友 女友 類型 性別 追蹤數 互動率 觀看率 合作費用預估 更多篩選 ***** - ***** 不限 小型 奈米網紅…" at bounding box center [550, 161] width 685 height 66
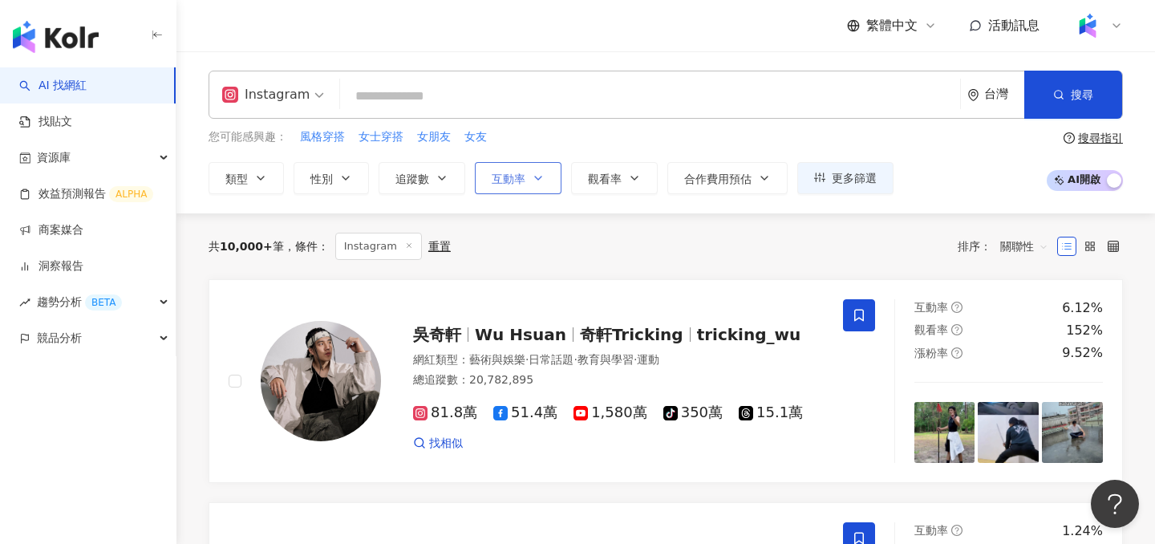
click at [516, 176] on span "互動率" at bounding box center [508, 178] width 34 height 13
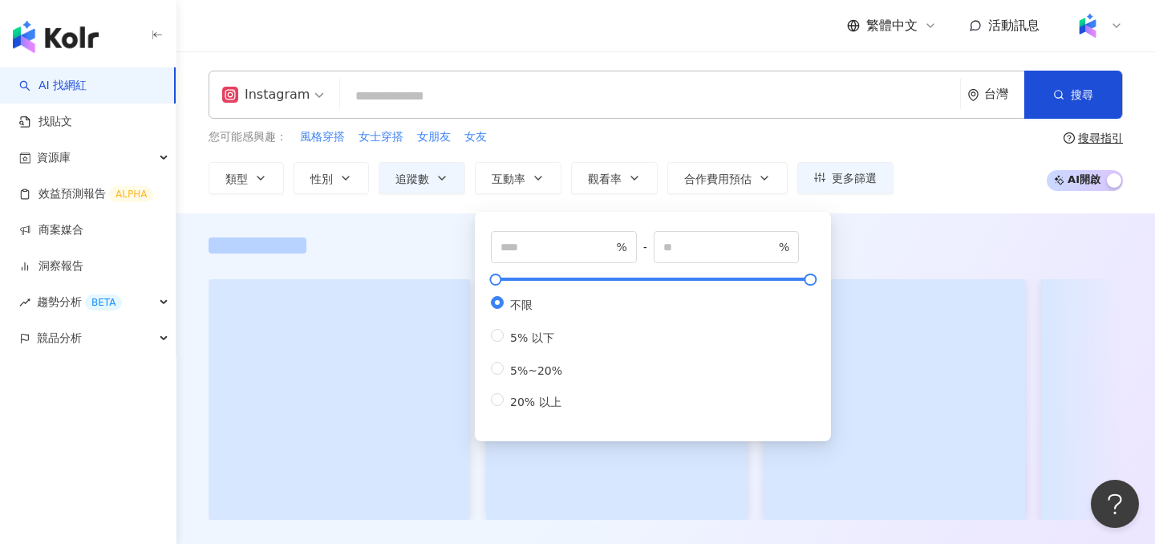
click at [529, 228] on div "% - % 不限 5% 以下 5%~20% 20% 以上" at bounding box center [652, 326] width 337 height 210
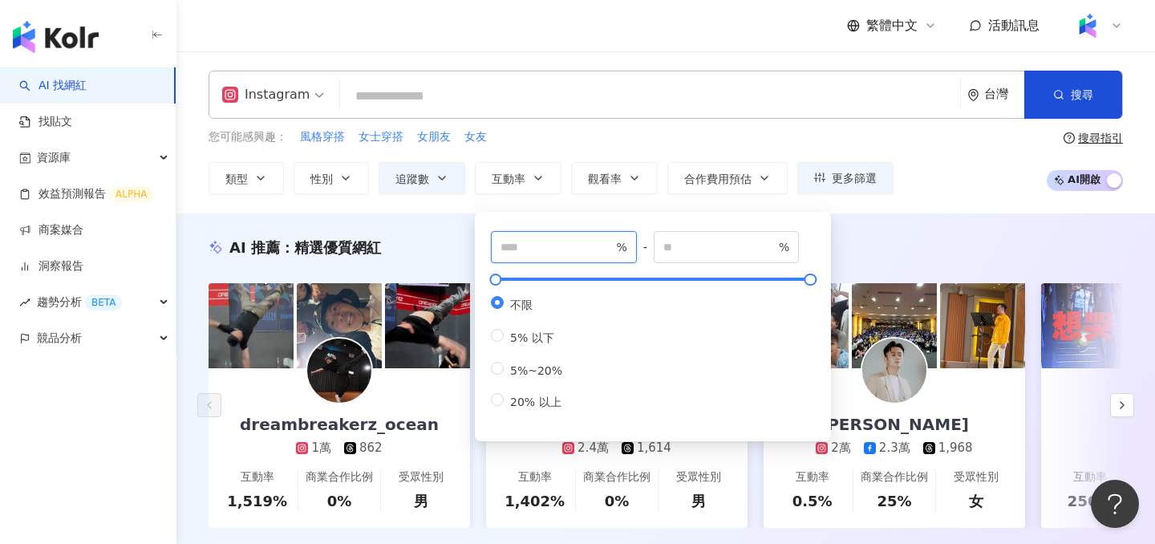
click at [534, 242] on input "number" at bounding box center [556, 247] width 112 height 18
type input "*"
click at [614, 147] on div "您可能感興趣： 風格穿搭 女士穿搭 女朋友 女友 類型 性別 追蹤數 互動率 觀看率 合作費用預估 更多篩選 ***** - ***** 不限 小型 奈米網紅…" at bounding box center [550, 161] width 685 height 66
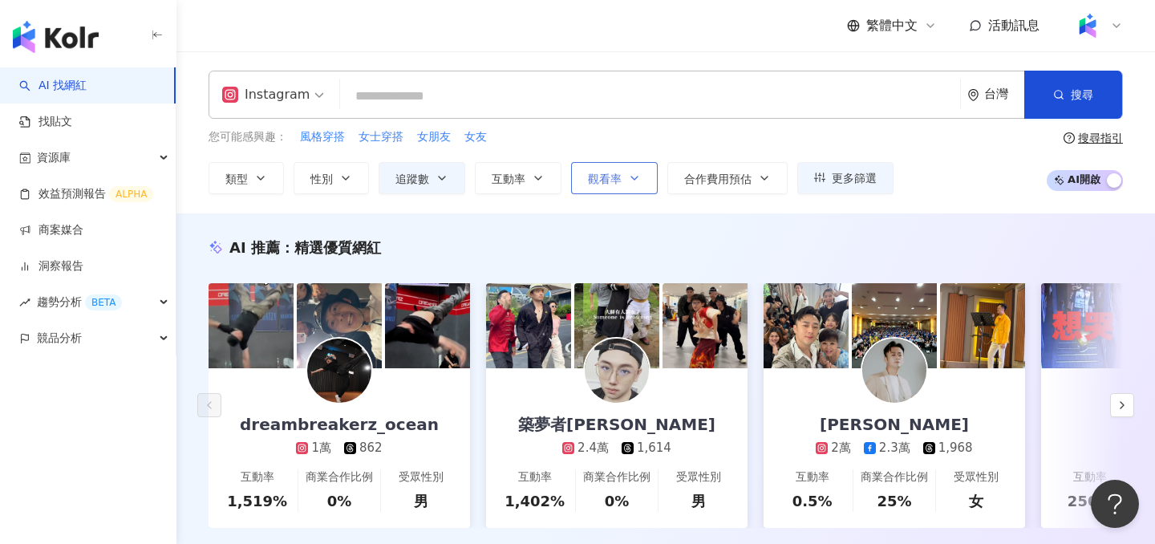
click at [619, 180] on span "觀看率" at bounding box center [605, 178] width 34 height 13
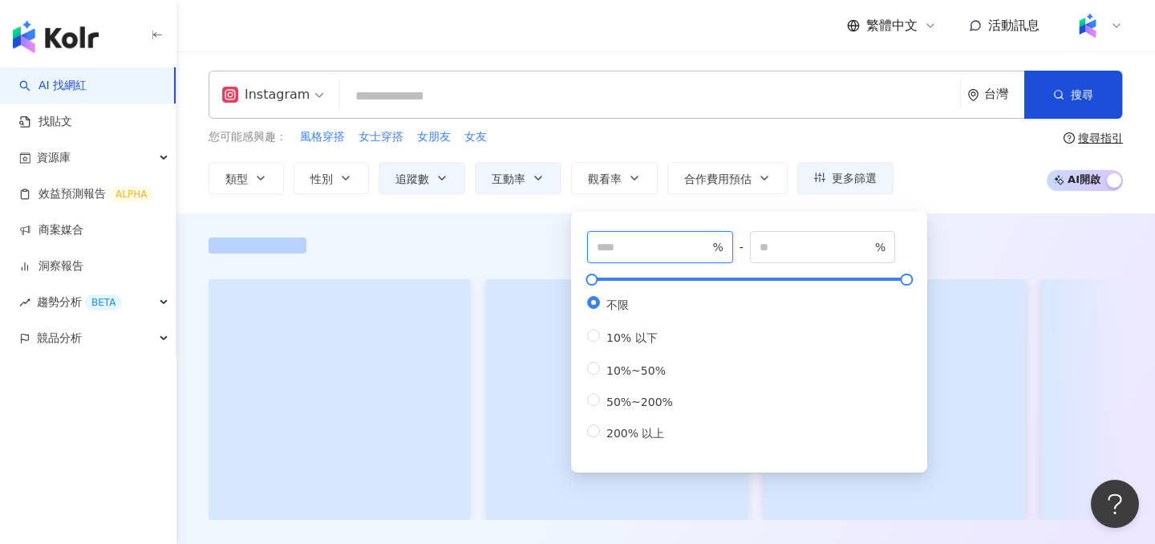
click at [641, 240] on input "number" at bounding box center [653, 247] width 112 height 18
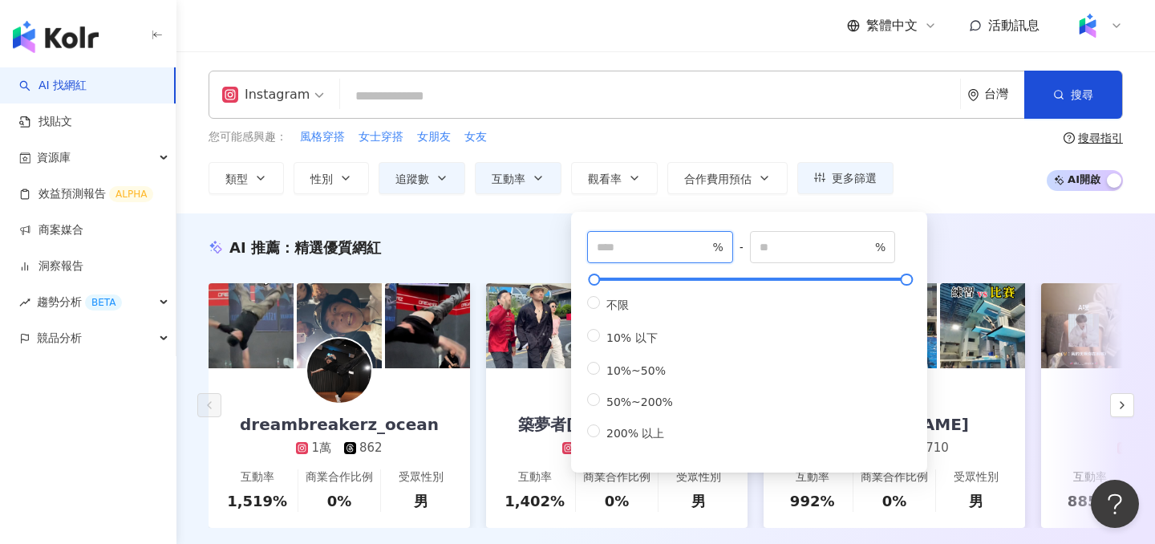
type input "**"
click at [584, 131] on div "您可能感興趣： 風格穿搭 女士穿搭 女朋友 女友" at bounding box center [550, 137] width 685 height 18
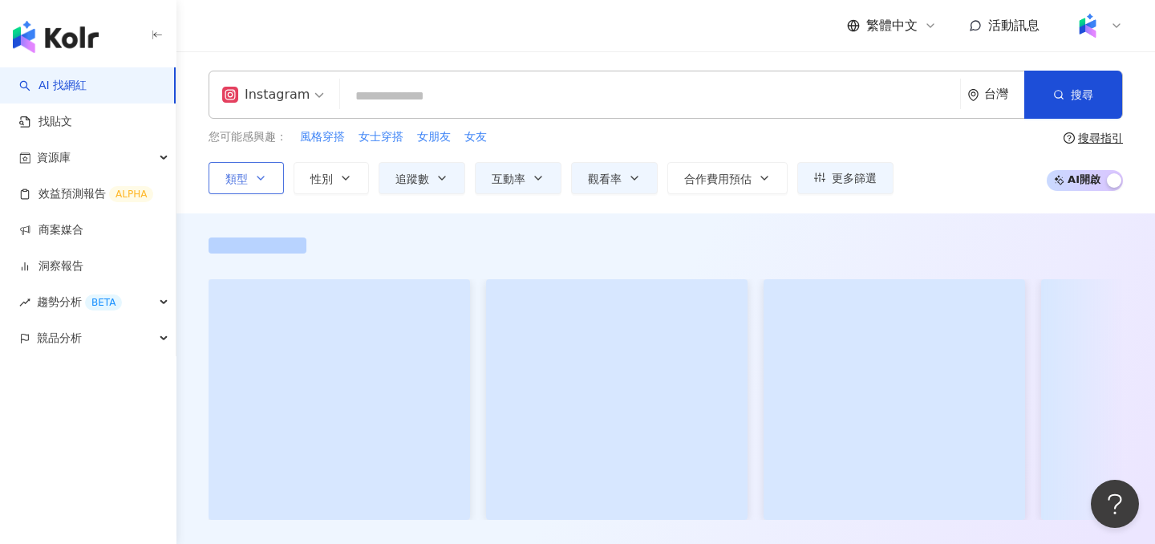
click at [257, 175] on icon "button" at bounding box center [260, 178] width 13 height 13
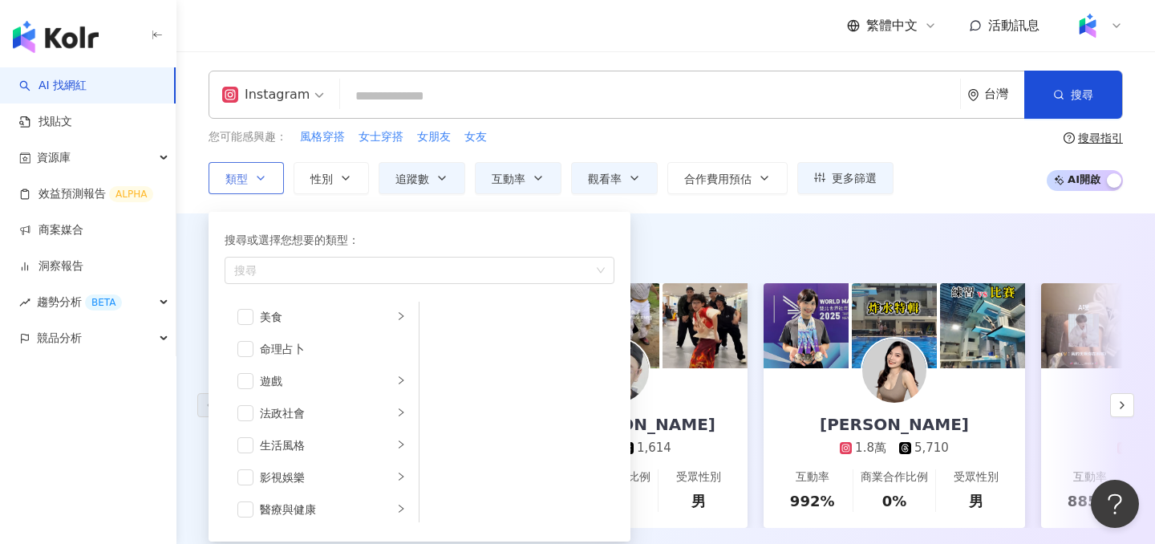
scroll to position [215, 0]
click at [400, 334] on div "button" at bounding box center [401, 329] width 10 height 15
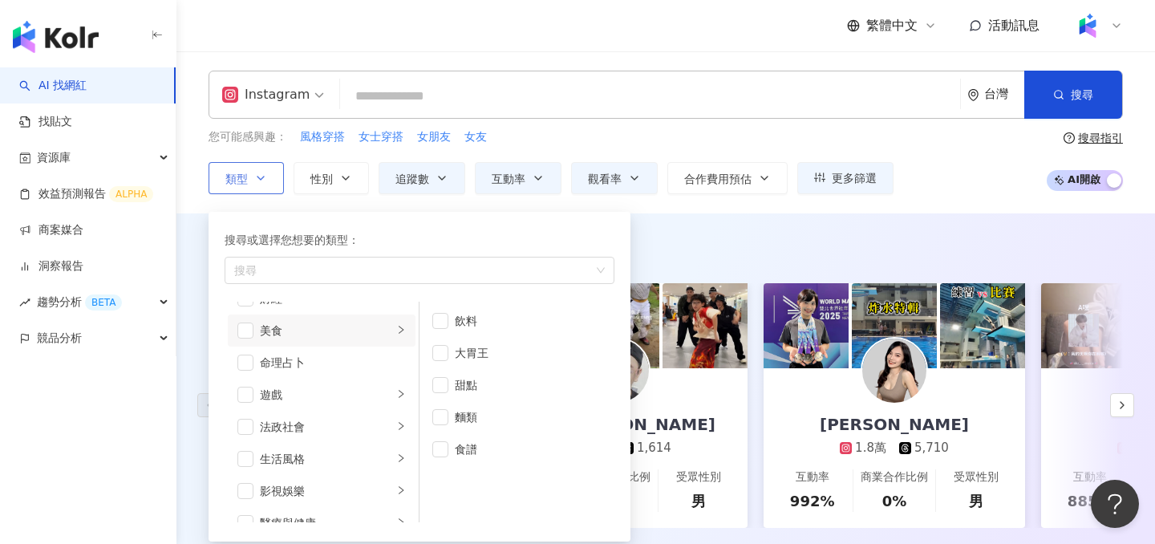
click at [236, 326] on li "美食" at bounding box center [322, 330] width 188 height 32
click at [246, 329] on span "button" at bounding box center [245, 330] width 16 height 16
click at [185, 170] on div "Instagram 台灣 搜尋 您可能感興趣： 風格穿搭 女士穿搭 女朋友 女友 類型 搜尋或選擇您想要的類型： 美食 藝術與娛樂 美妝時尚 氣候和環境 日常…" at bounding box center [665, 132] width 978 height 123
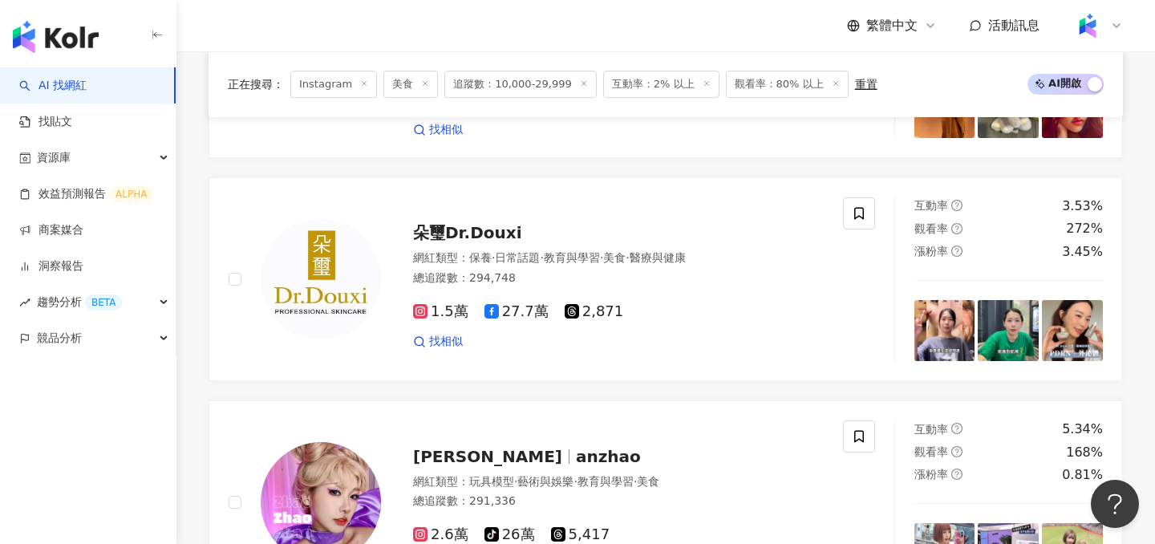
scroll to position [3128, 0]
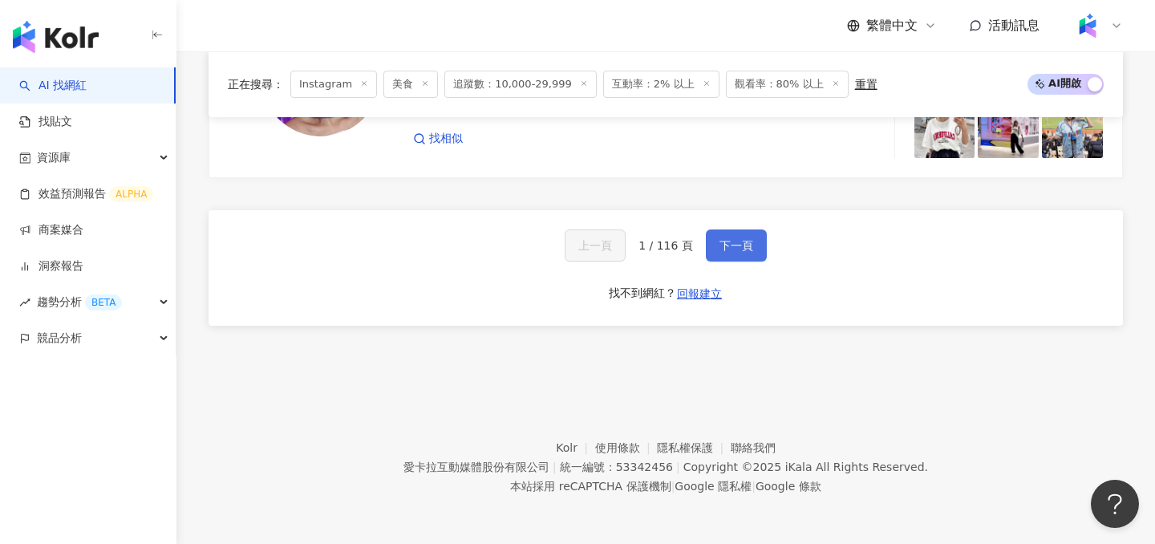
click at [720, 250] on span "下一頁" at bounding box center [736, 245] width 34 height 13
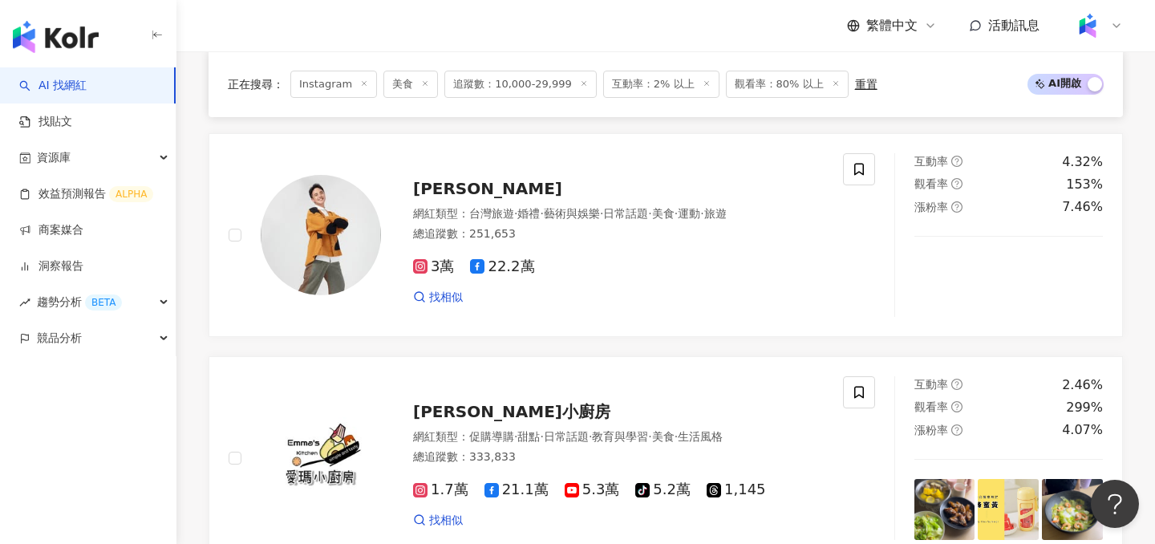
scroll to position [3151, 0]
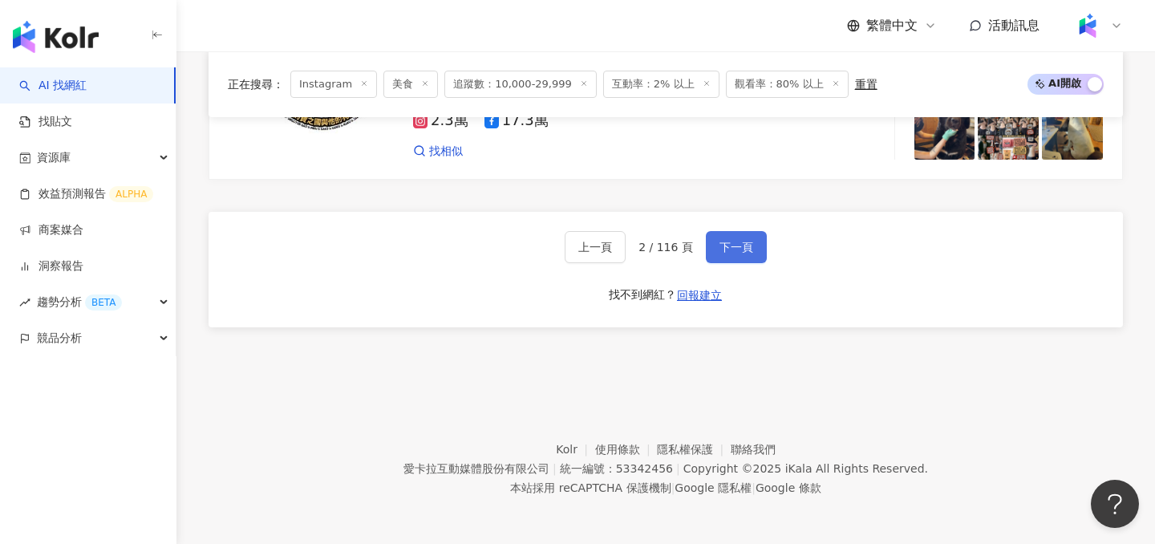
click at [739, 253] on button "下一頁" at bounding box center [736, 247] width 61 height 32
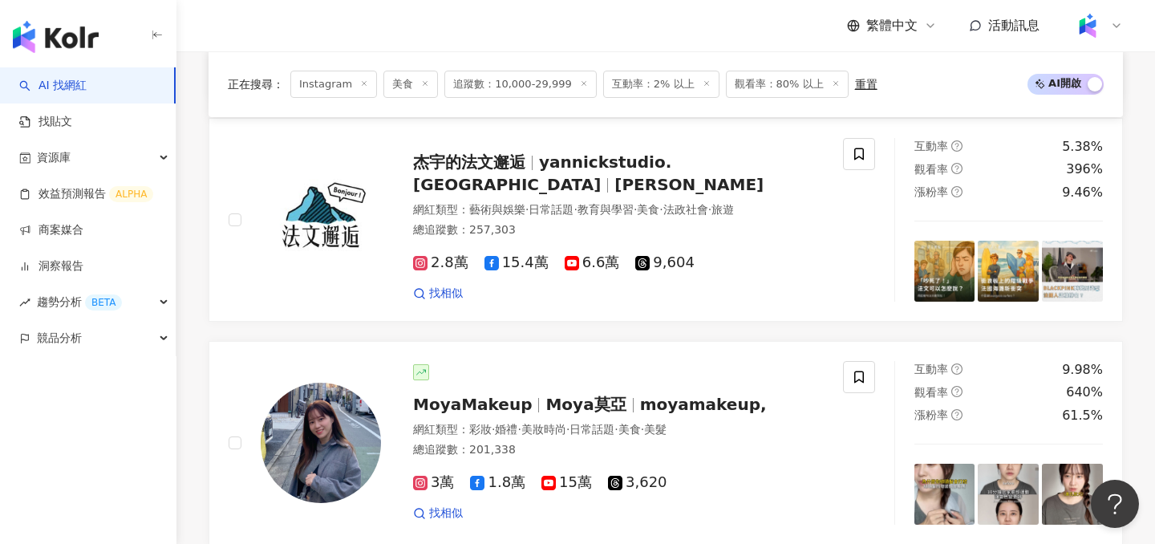
scroll to position [3128, 0]
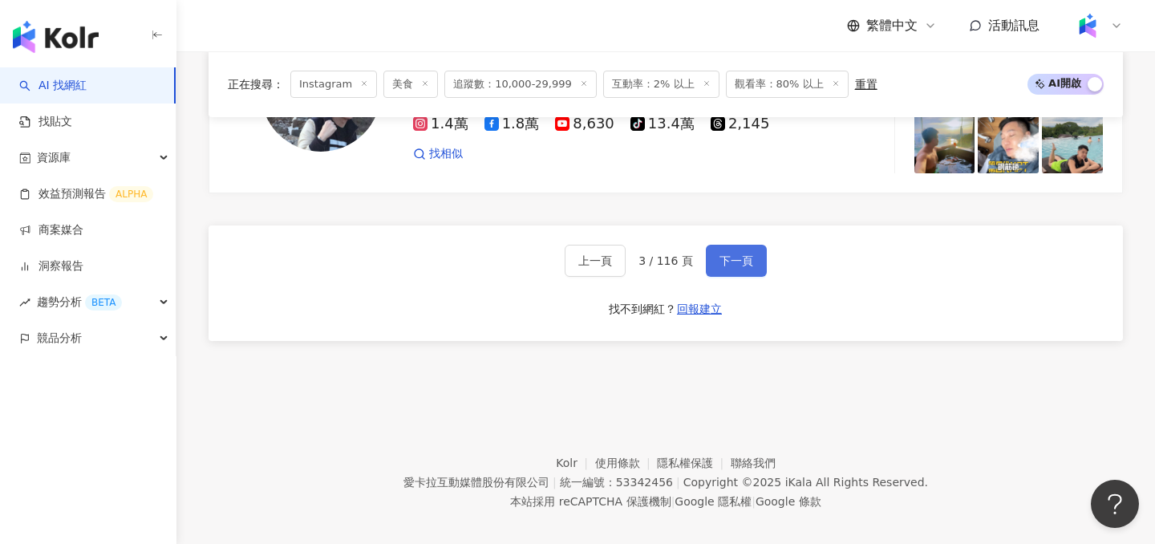
click at [739, 253] on button "下一頁" at bounding box center [736, 261] width 61 height 32
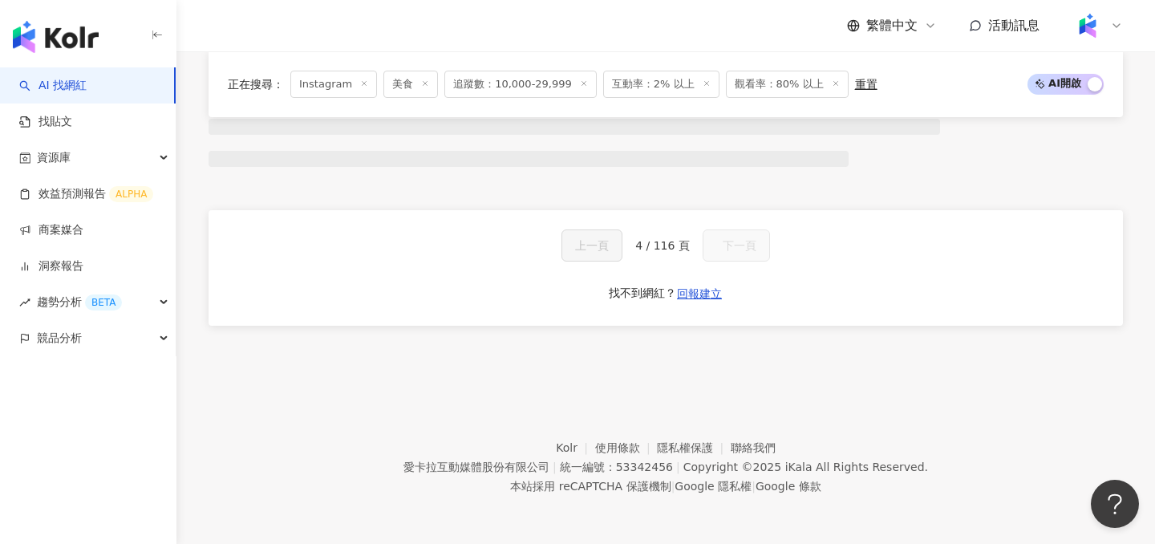
scroll to position [1425, 0]
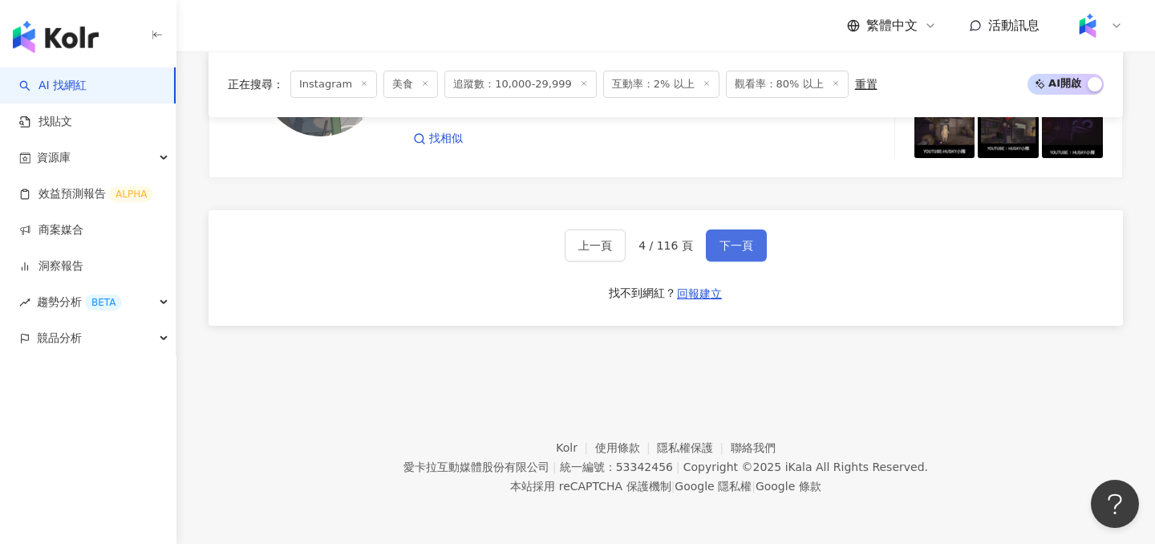
click at [738, 250] on span "下一頁" at bounding box center [736, 245] width 34 height 13
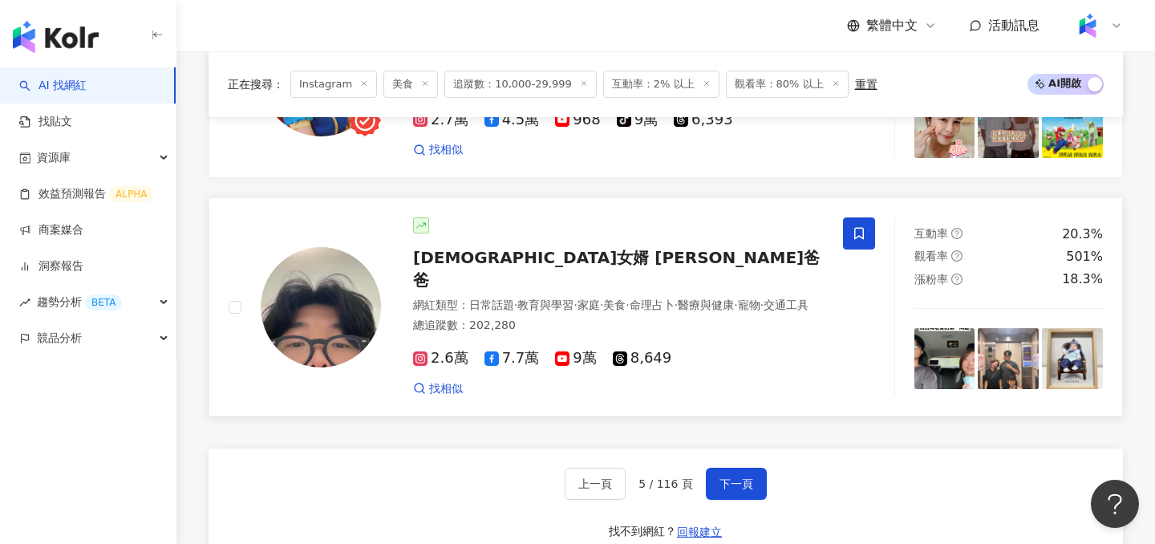
scroll to position [2971, 0]
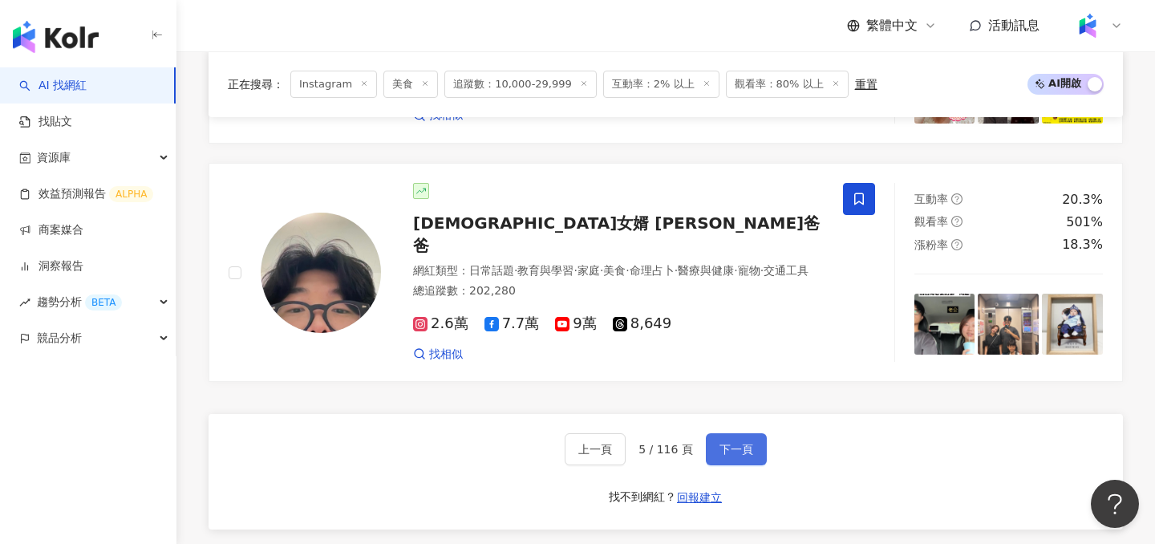
click at [733, 443] on span "下一頁" at bounding box center [736, 449] width 34 height 13
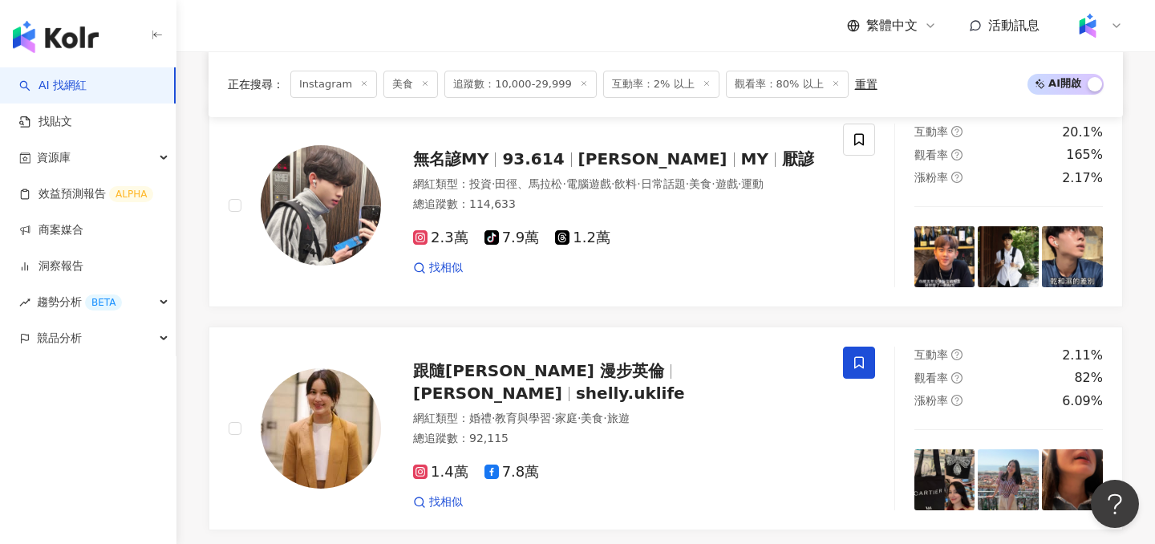
scroll to position [3136, 0]
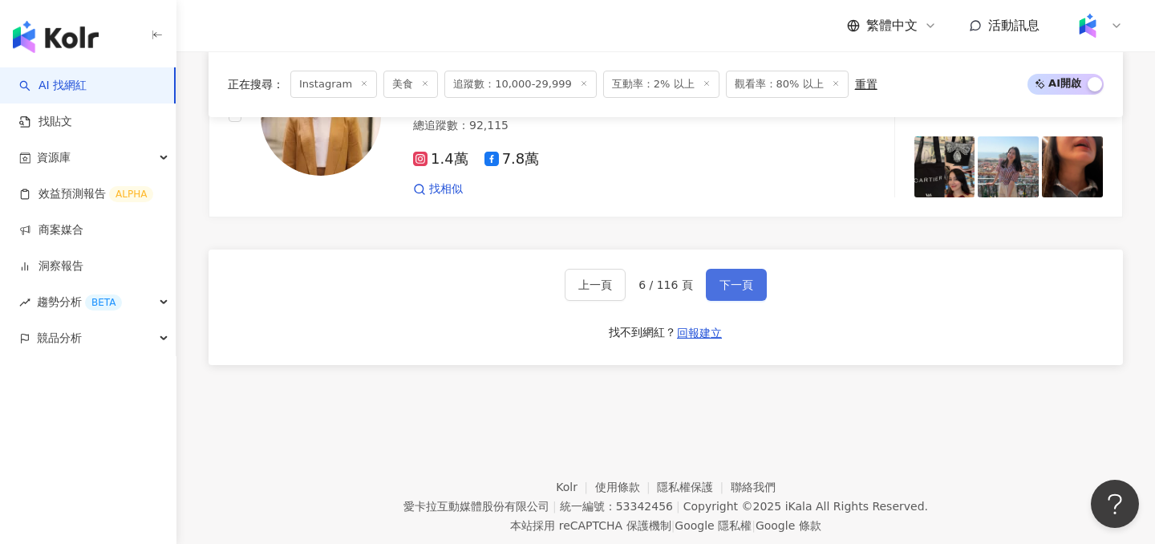
click at [740, 278] on span "下一頁" at bounding box center [736, 284] width 34 height 13
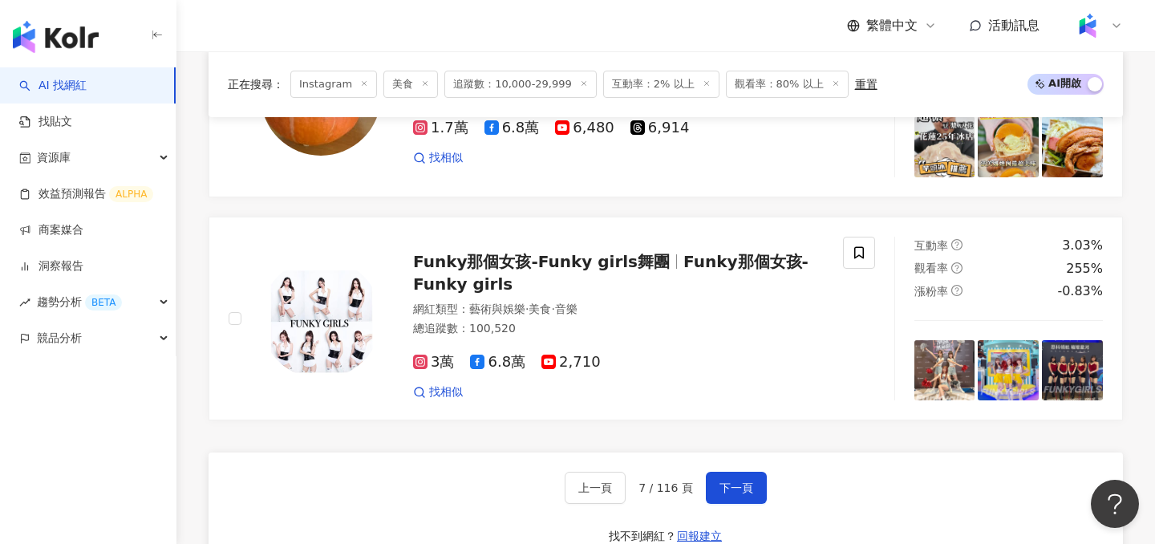
scroll to position [3043, 0]
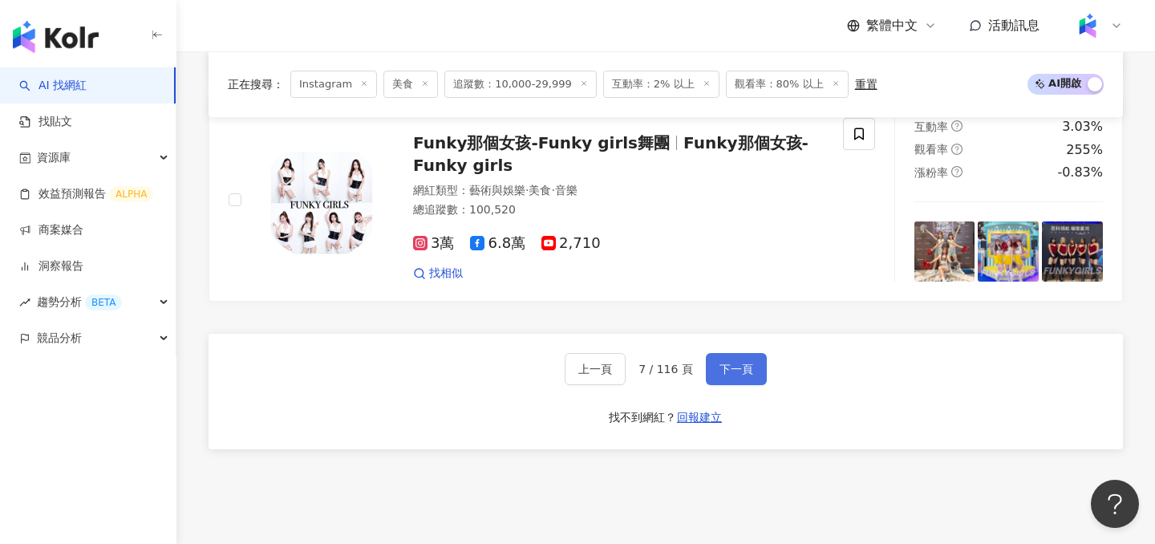
click at [740, 362] on span "下一頁" at bounding box center [736, 368] width 34 height 13
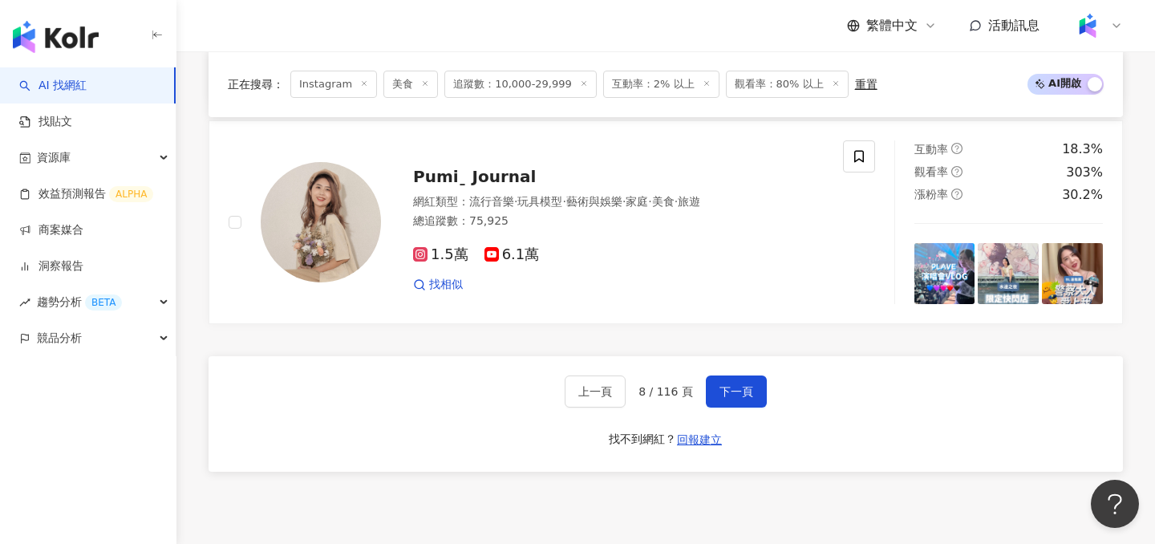
scroll to position [2954, 0]
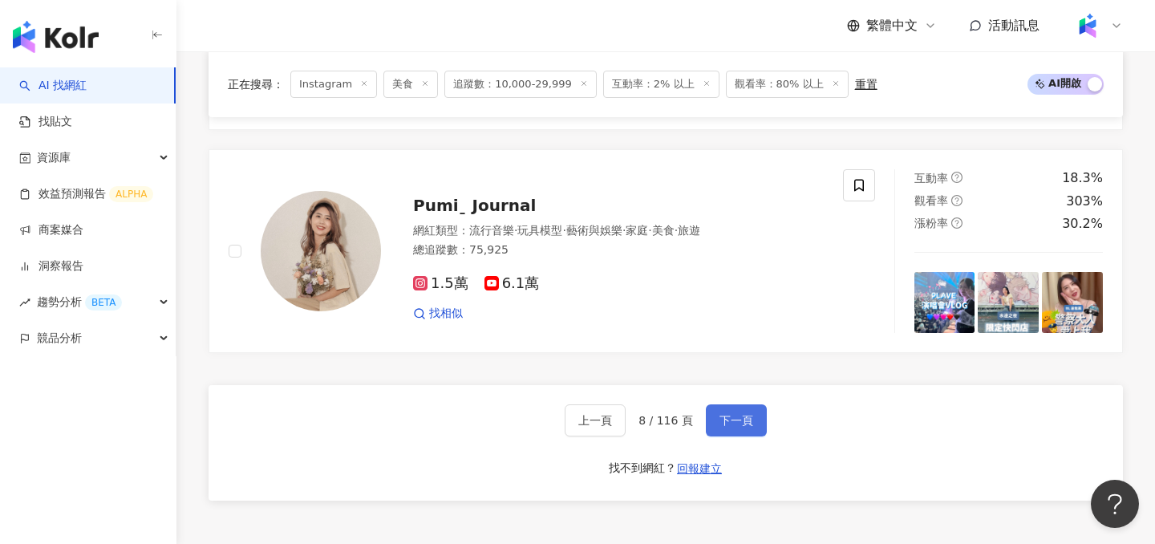
click at [728, 427] on span "下一頁" at bounding box center [736, 420] width 34 height 13
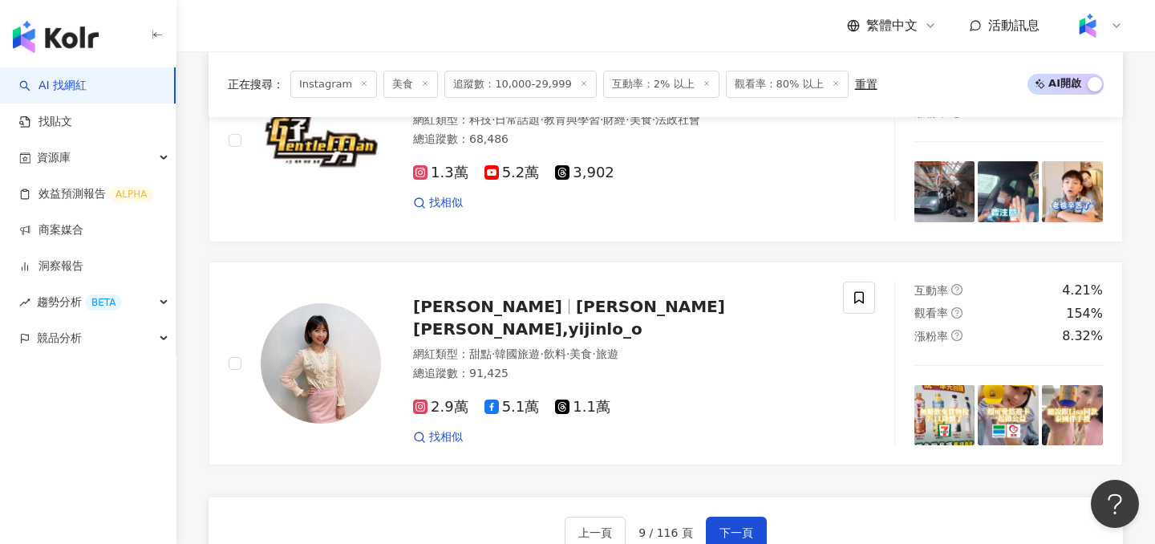
scroll to position [2940, 0]
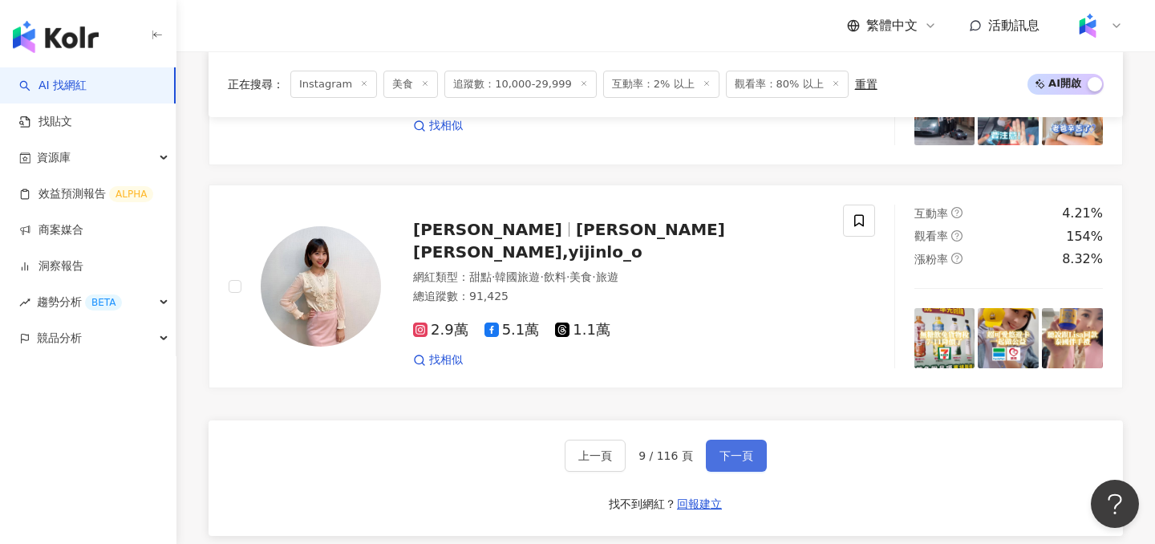
click at [732, 449] on span "下一頁" at bounding box center [736, 455] width 34 height 13
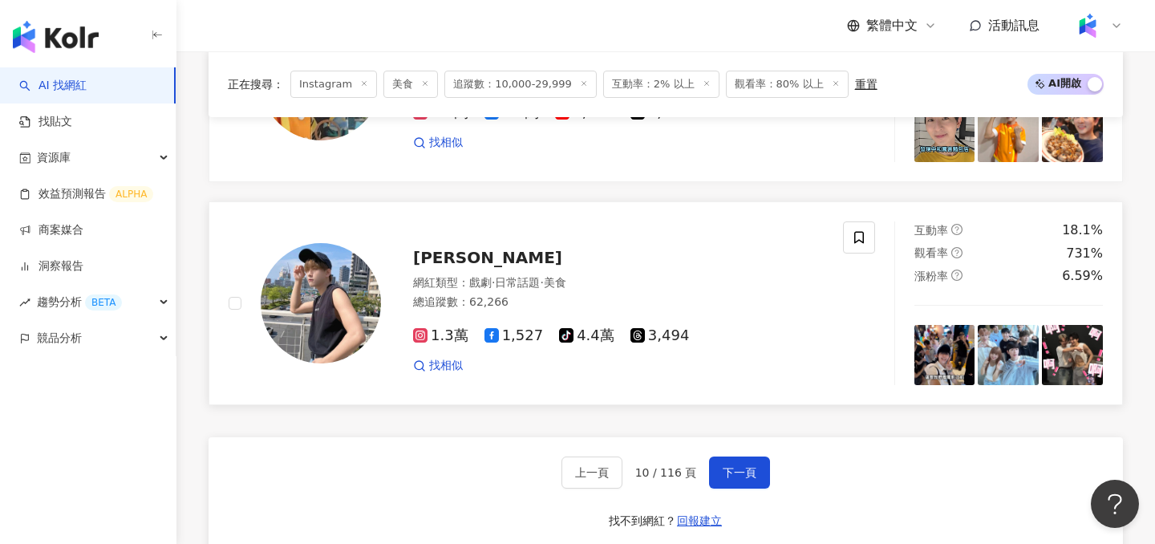
scroll to position [3143, 0]
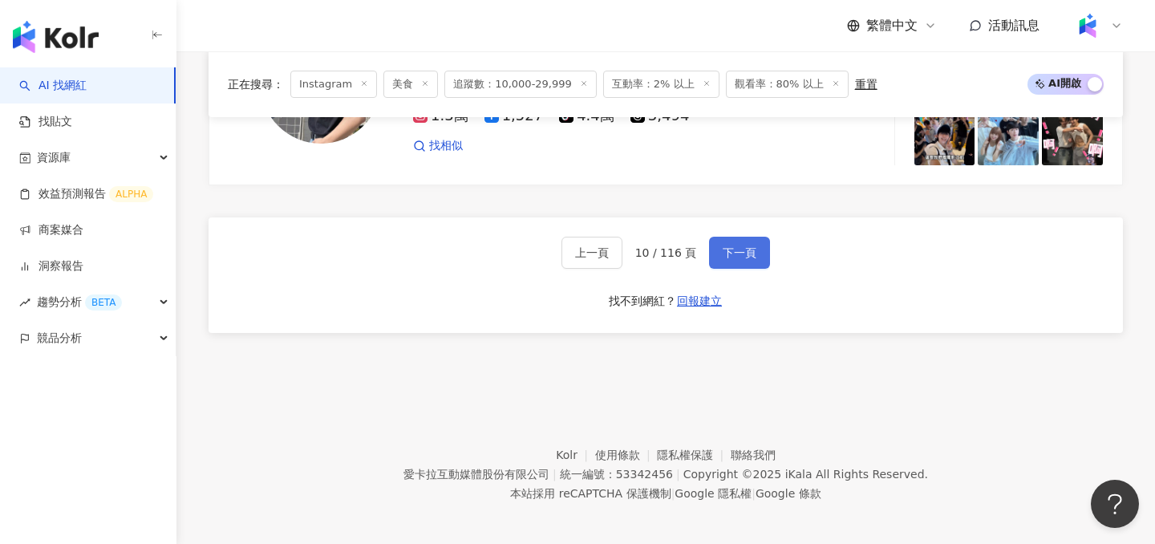
click at [750, 250] on span "下一頁" at bounding box center [739, 252] width 34 height 13
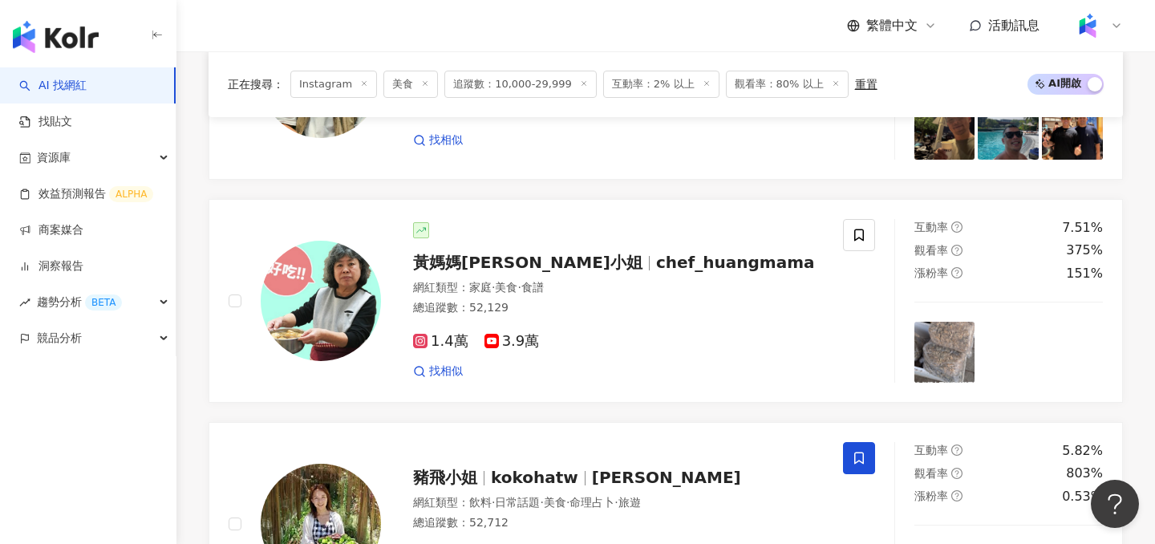
scroll to position [2991, 0]
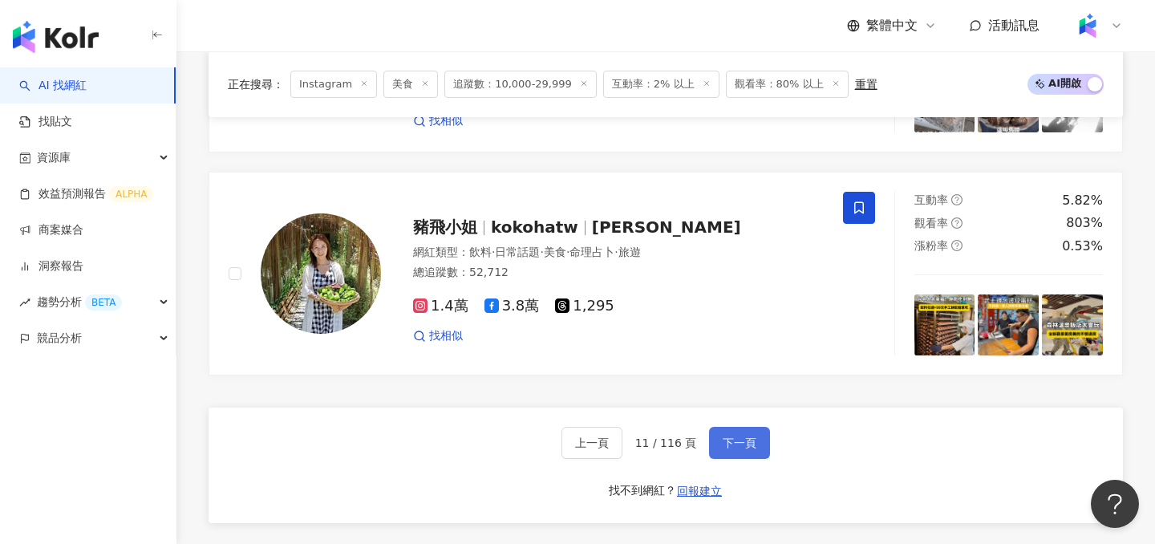
click at [743, 436] on span "下一頁" at bounding box center [739, 442] width 34 height 13
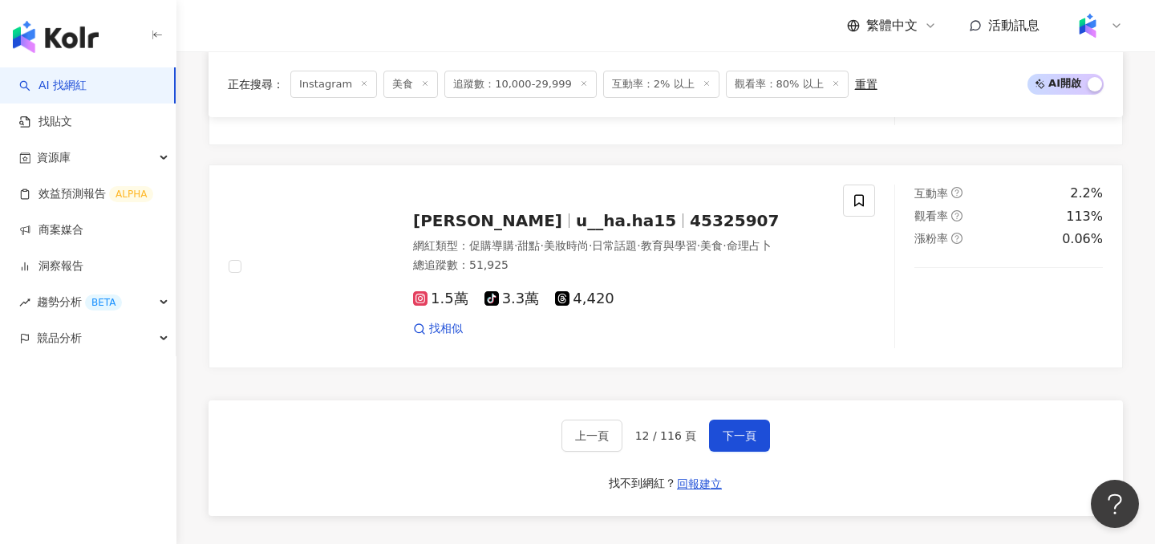
scroll to position [2987, 0]
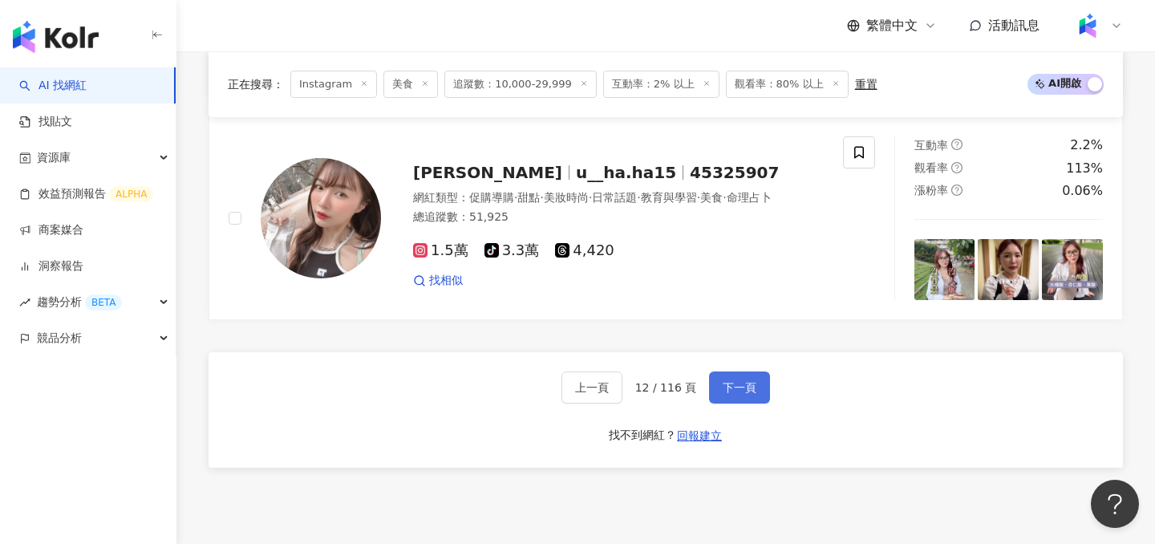
click at [764, 376] on button "下一頁" at bounding box center [739, 387] width 61 height 32
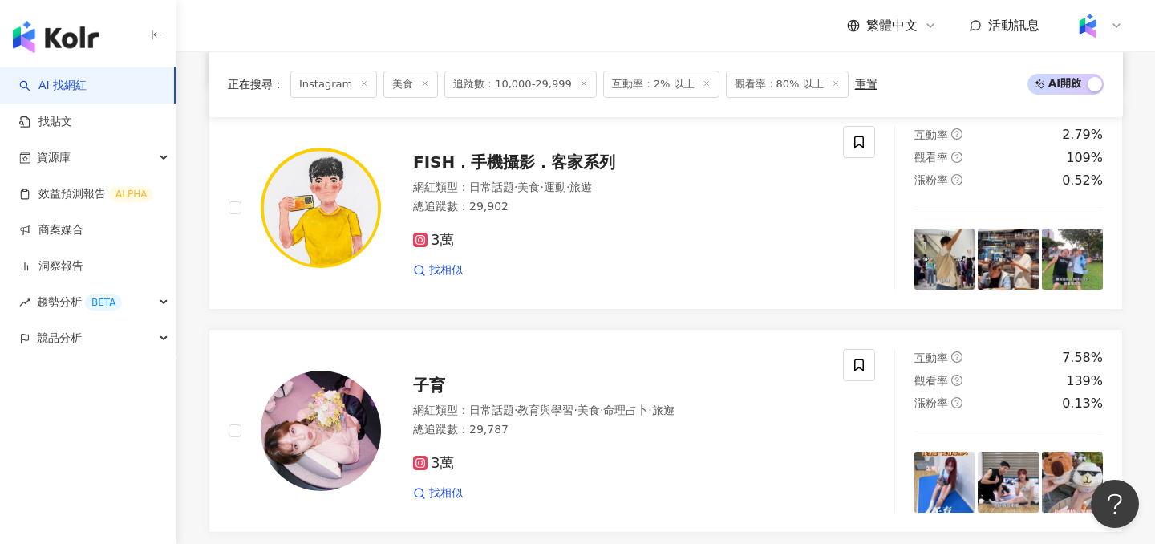
scroll to position [2570, 0]
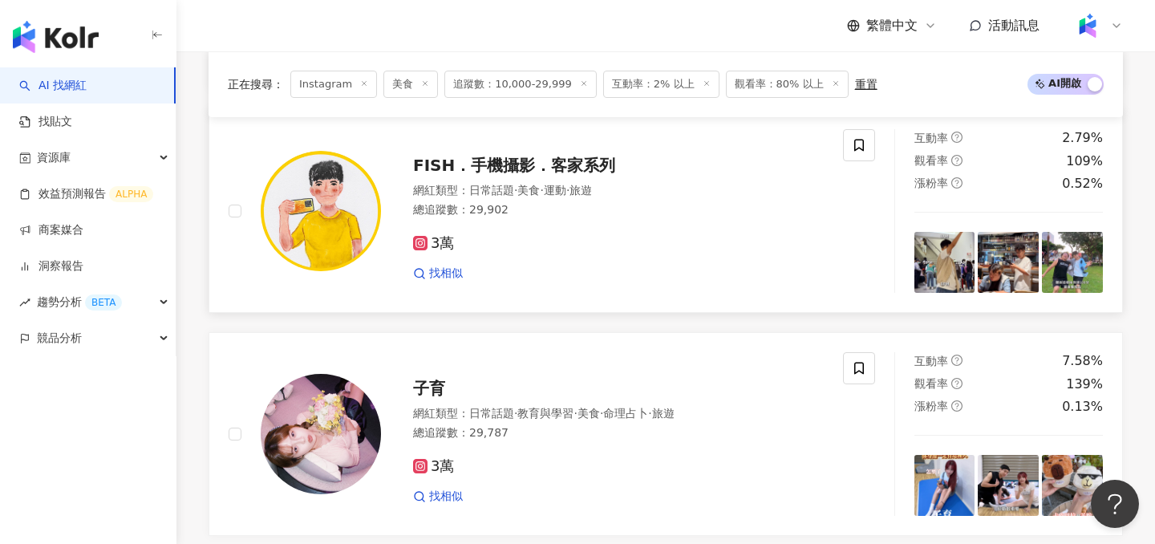
click at [695, 237] on div "3萬" at bounding box center [618, 244] width 411 height 18
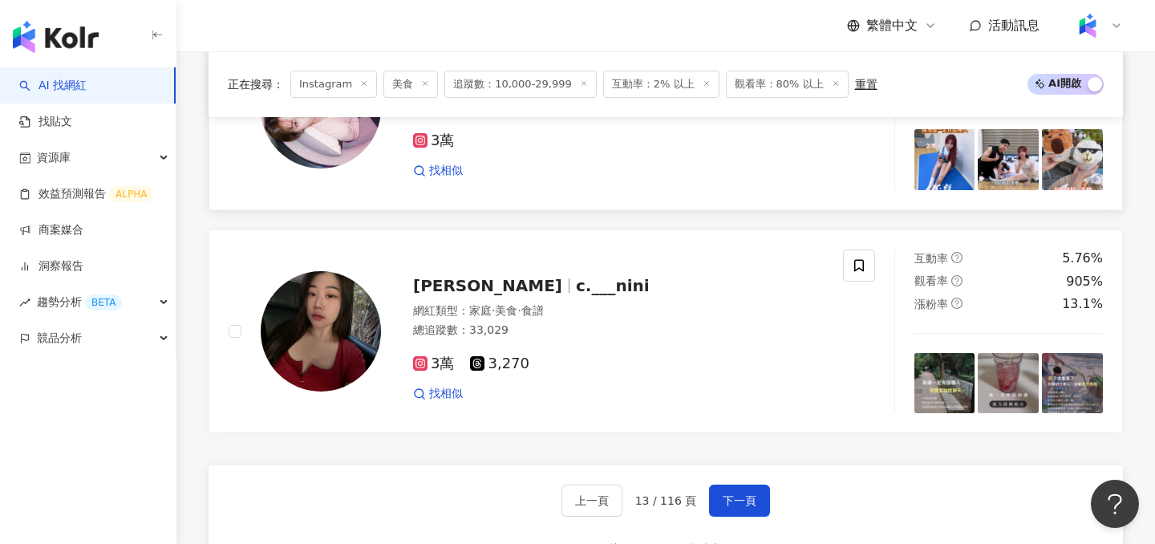
scroll to position [2930, 0]
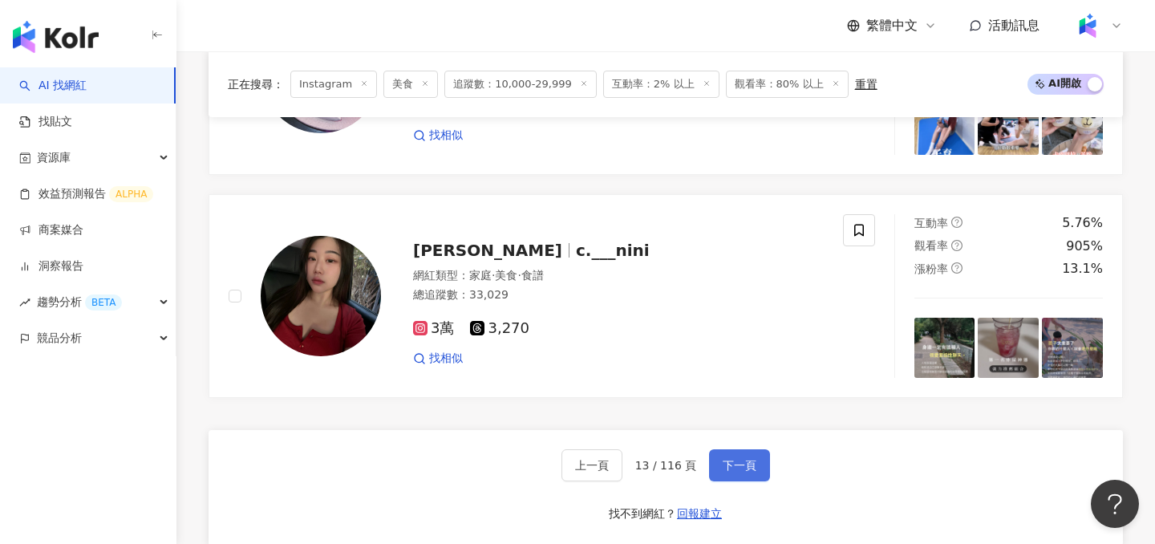
click at [732, 459] on span "下一頁" at bounding box center [739, 465] width 34 height 13
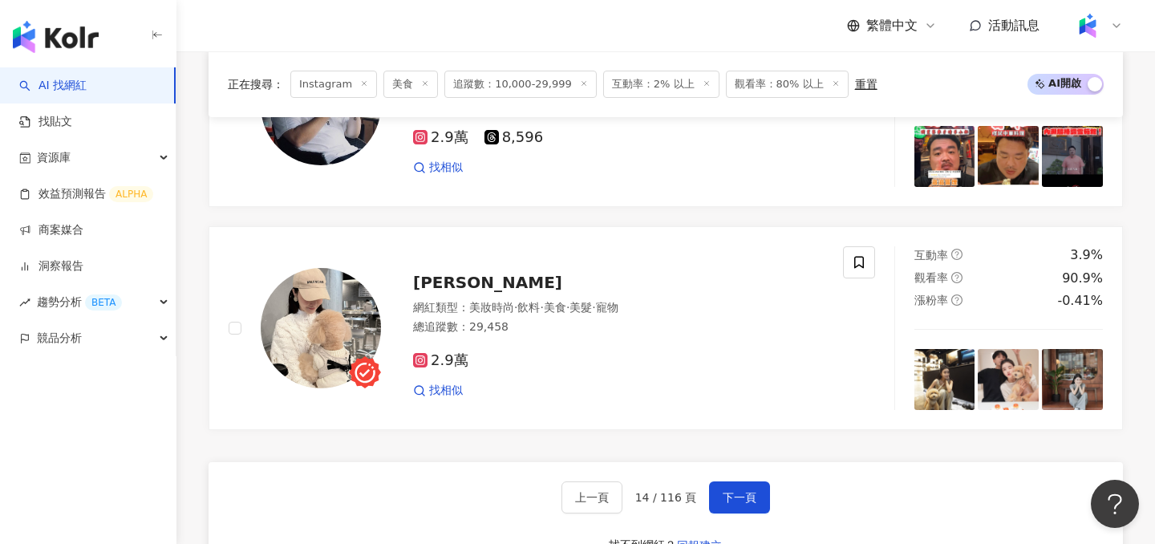
scroll to position [3001, 0]
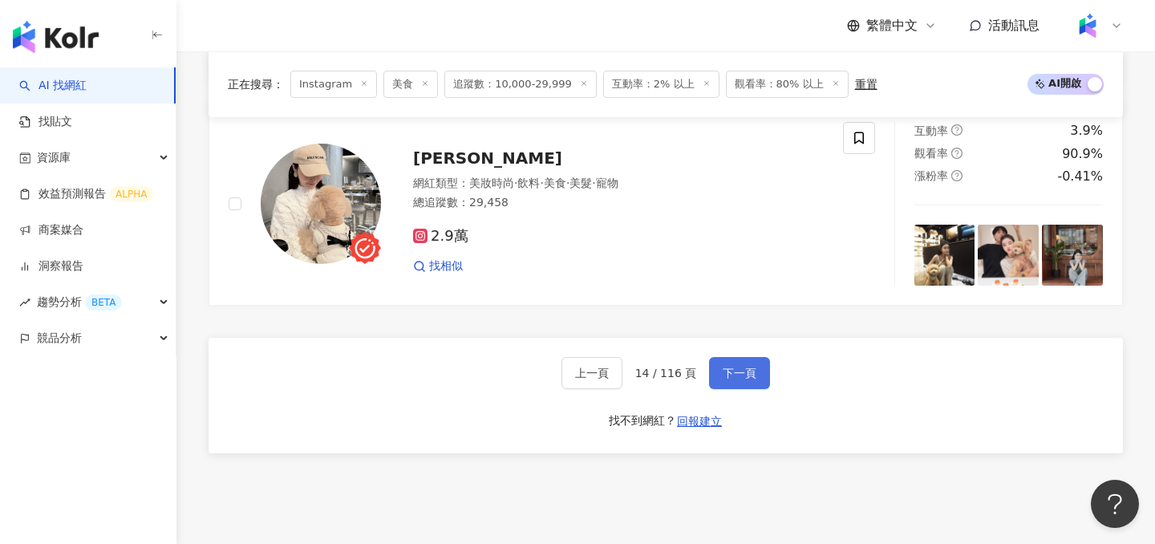
click at [730, 373] on span "下一頁" at bounding box center [739, 372] width 34 height 13
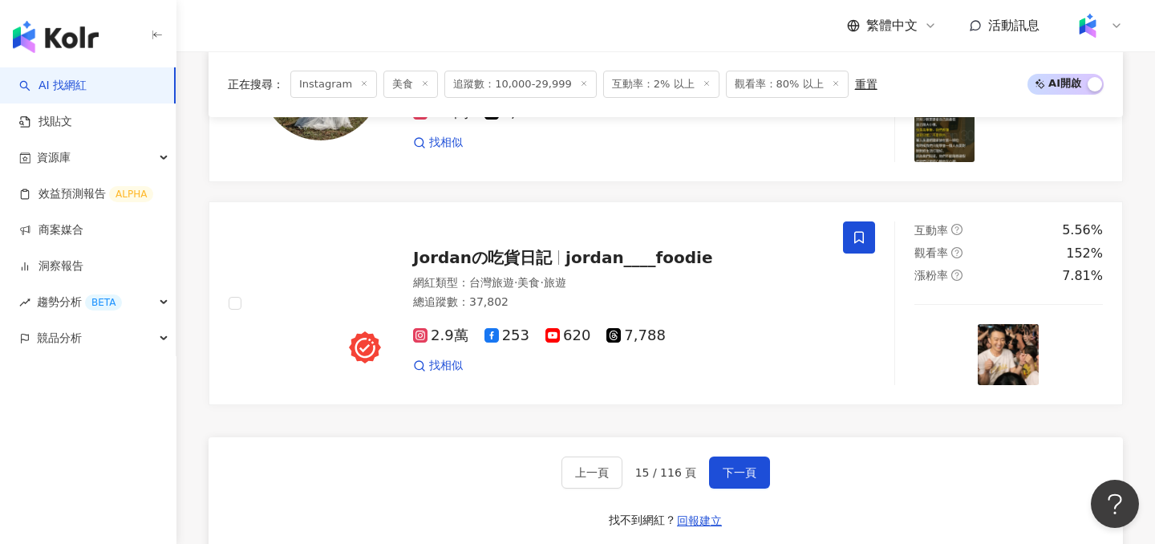
scroll to position [3039, 0]
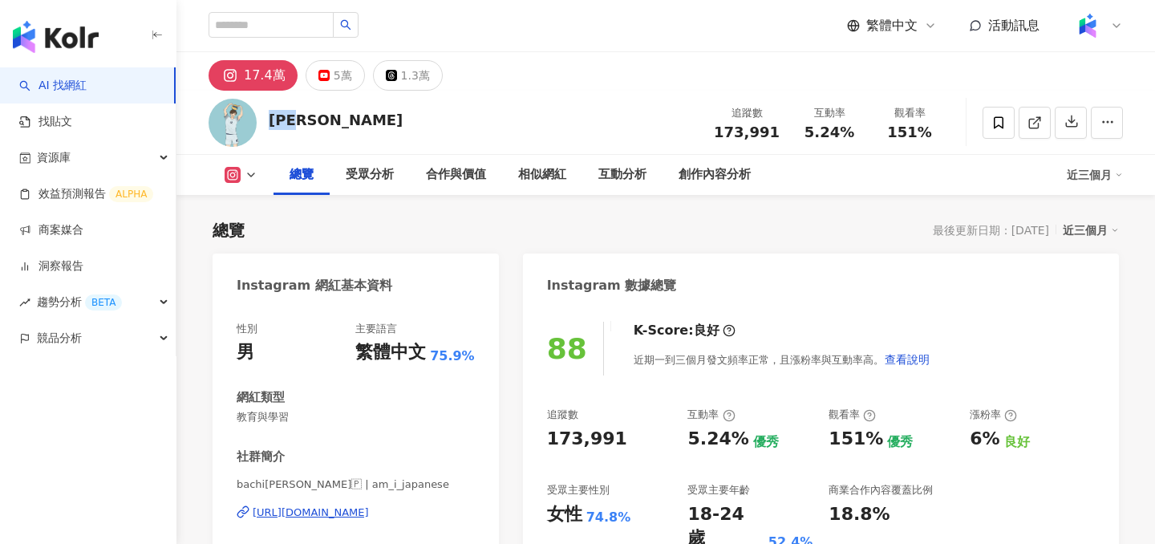
drag, startPoint x: 316, startPoint y: 121, endPoint x: 269, endPoint y: 120, distance: 47.3
click at [269, 120] on div "周秉志 追蹤數 173,991 互動率 5.24% 觀看率 151%" at bounding box center [665, 122] width 978 height 63
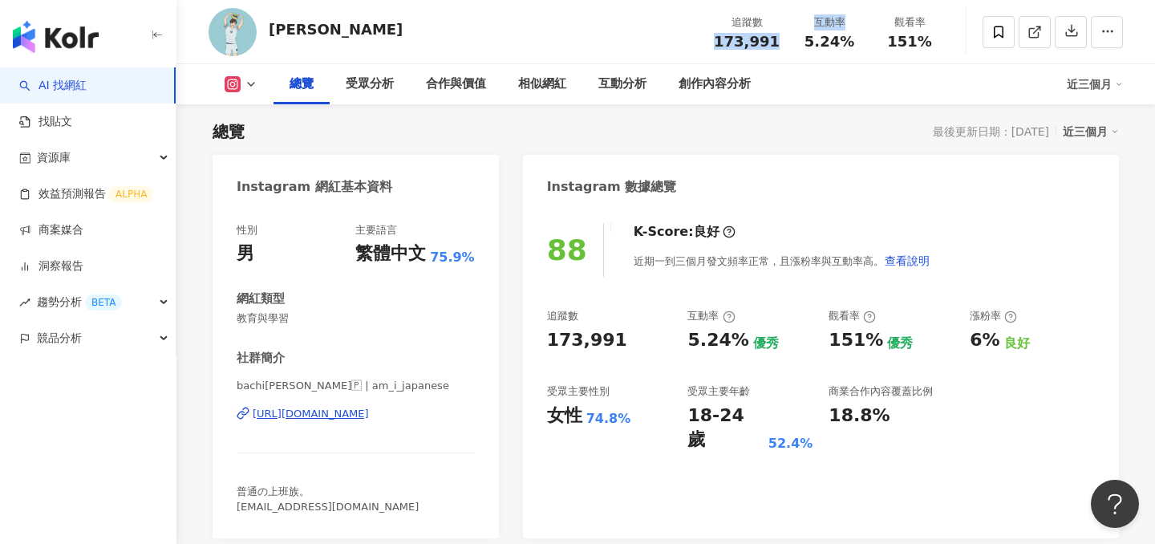
drag, startPoint x: 794, startPoint y: 41, endPoint x: 702, endPoint y: 41, distance: 91.4
click at [702, 41] on div "周秉志 追蹤數 173,991 互動率 5.24% 觀看率 151%" at bounding box center [665, 31] width 978 height 63
click at [714, 39] on div "追蹤數 173,991" at bounding box center [746, 31] width 85 height 34
drag, startPoint x: 774, startPoint y: 47, endPoint x: 717, endPoint y: 47, distance: 57.7
click at [717, 47] on div "追蹤數 173,991" at bounding box center [746, 31] width 85 height 34
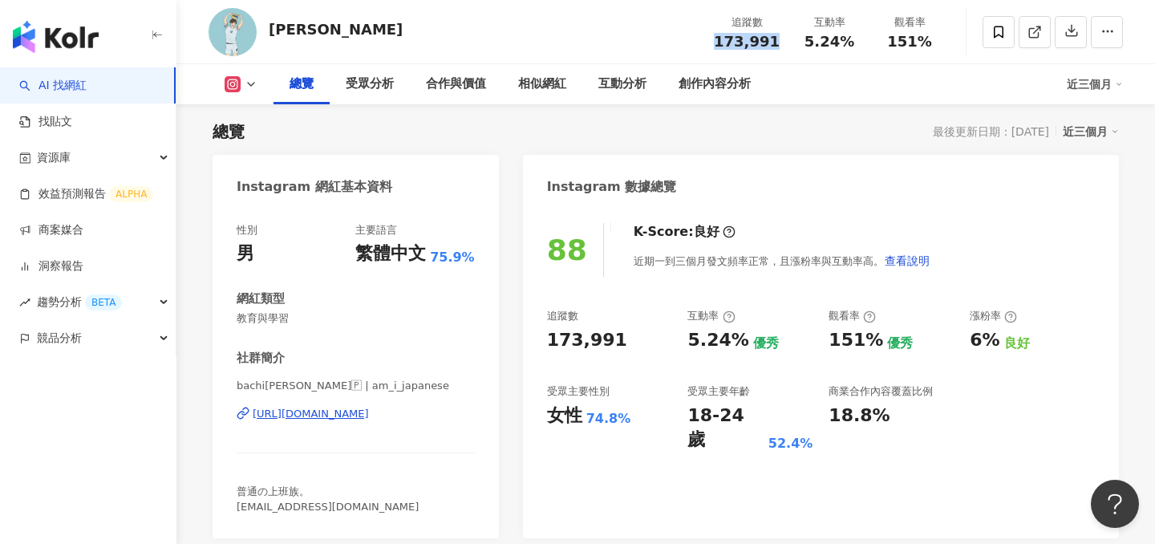
copy span "173,991"
drag, startPoint x: 853, startPoint y: 51, endPoint x: 808, endPoint y: 47, distance: 45.0
click at [808, 47] on div "追蹤數 173,991 互動率 5.24% 觀看率 151%" at bounding box center [826, 31] width 245 height 47
copy span "5.24%"
drag, startPoint x: 932, startPoint y: 42, endPoint x: 892, endPoint y: 42, distance: 40.1
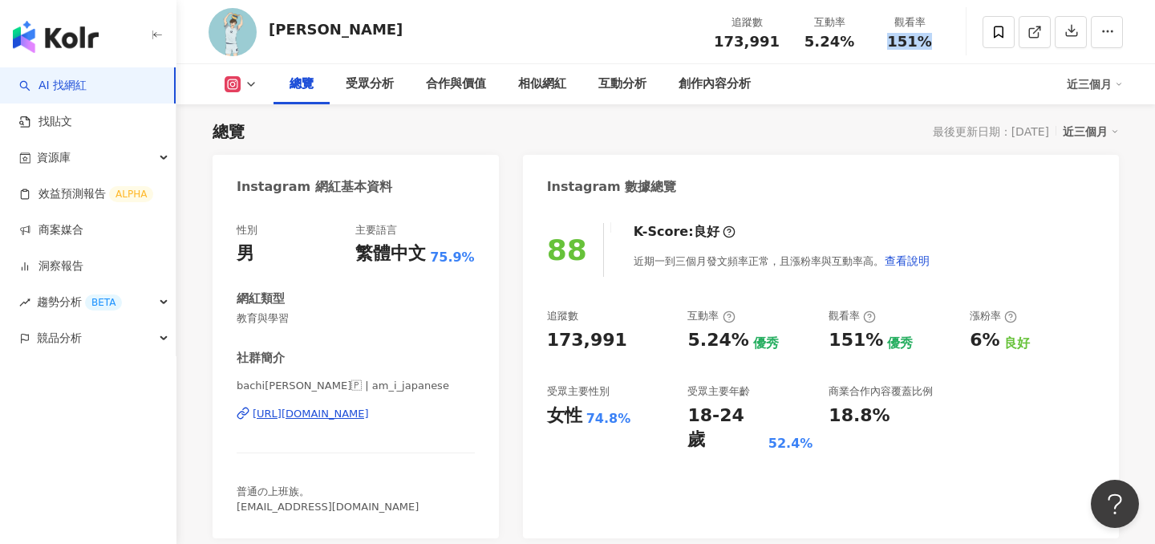
click at [892, 42] on div "151%" at bounding box center [909, 42] width 61 height 16
copy span "151%"
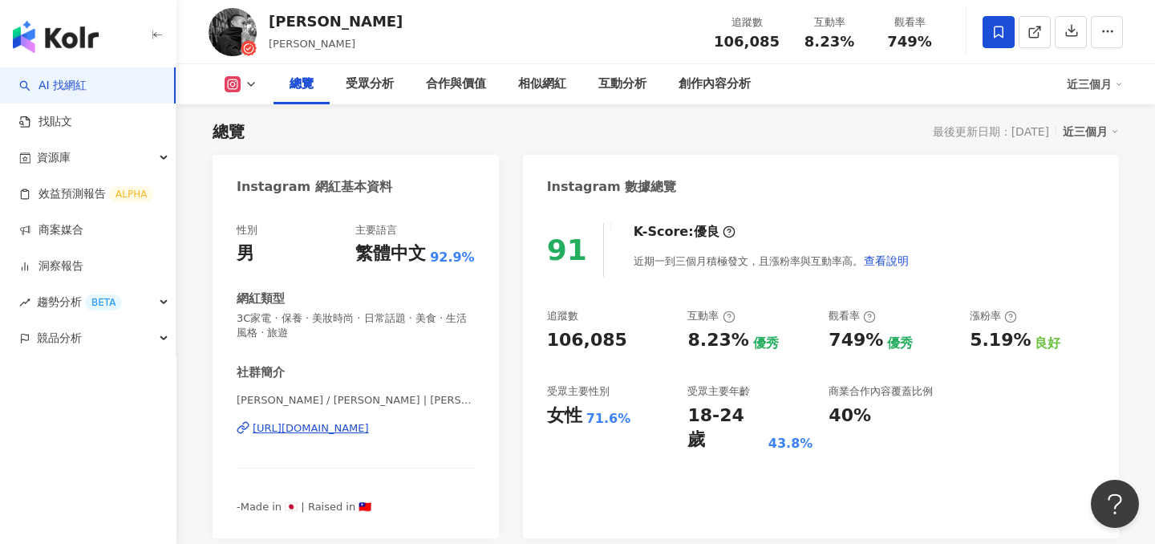
drag, startPoint x: 729, startPoint y: 41, endPoint x: 508, endPoint y: 2, distance: 224.6
click at [721, 41] on div "追蹤數 106,085" at bounding box center [746, 31] width 85 height 34
drag, startPoint x: 851, startPoint y: 47, endPoint x: 808, endPoint y: 47, distance: 42.5
click at [808, 47] on div "8.23%" at bounding box center [829, 42] width 61 height 16
copy span "8.23%"
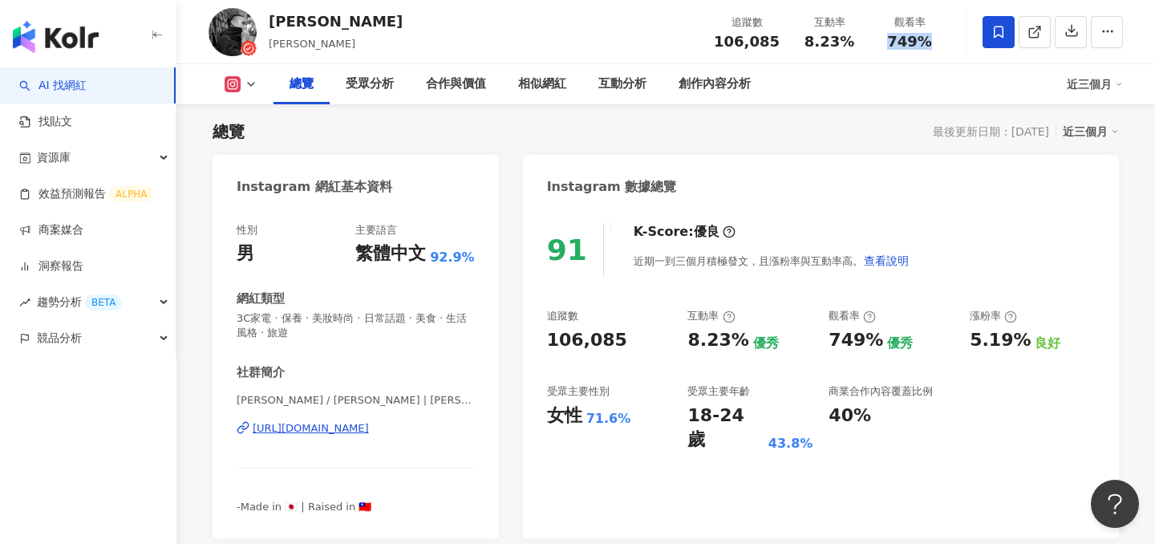
drag, startPoint x: 937, startPoint y: 39, endPoint x: 891, endPoint y: 39, distance: 46.5
click at [891, 39] on div "749%" at bounding box center [909, 42] width 61 height 16
copy span "749%"
click at [712, 83] on div "創作內容分析" at bounding box center [714, 84] width 72 height 19
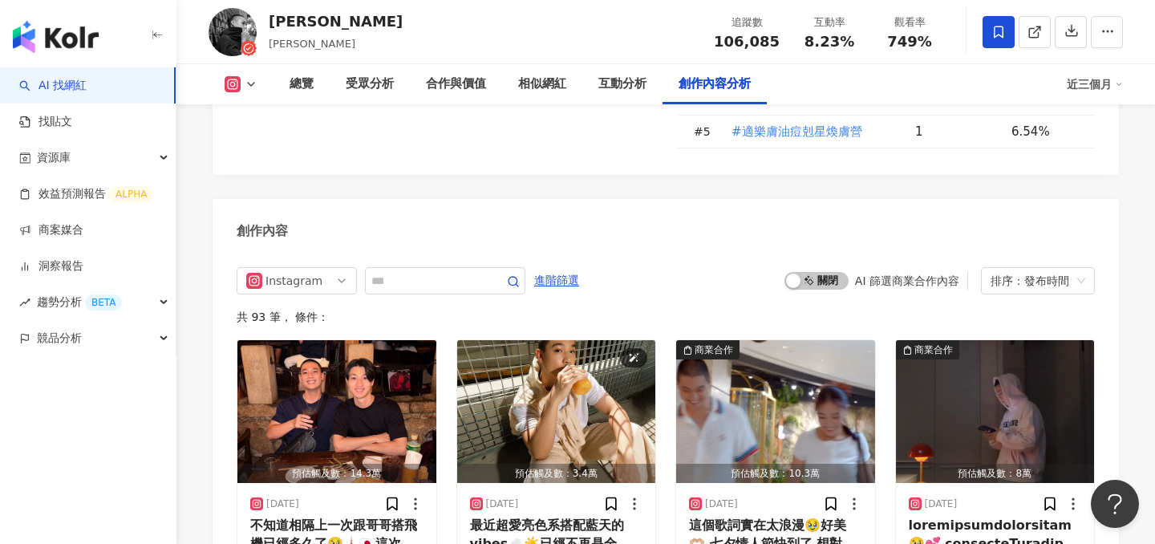
scroll to position [4936, 0]
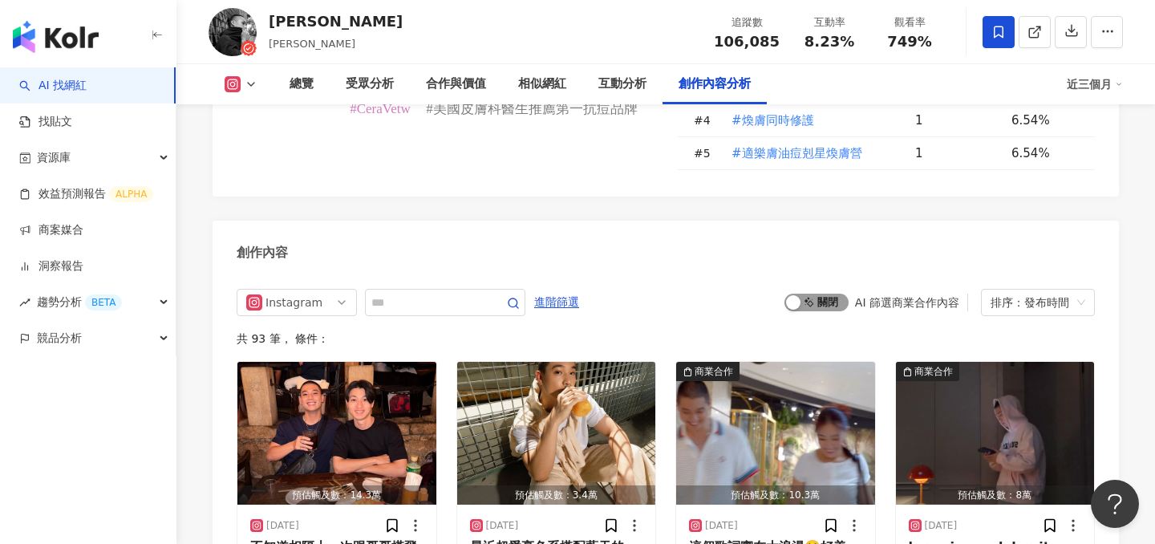
click at [819, 293] on span "啟動 關閉" at bounding box center [816, 302] width 64 height 18
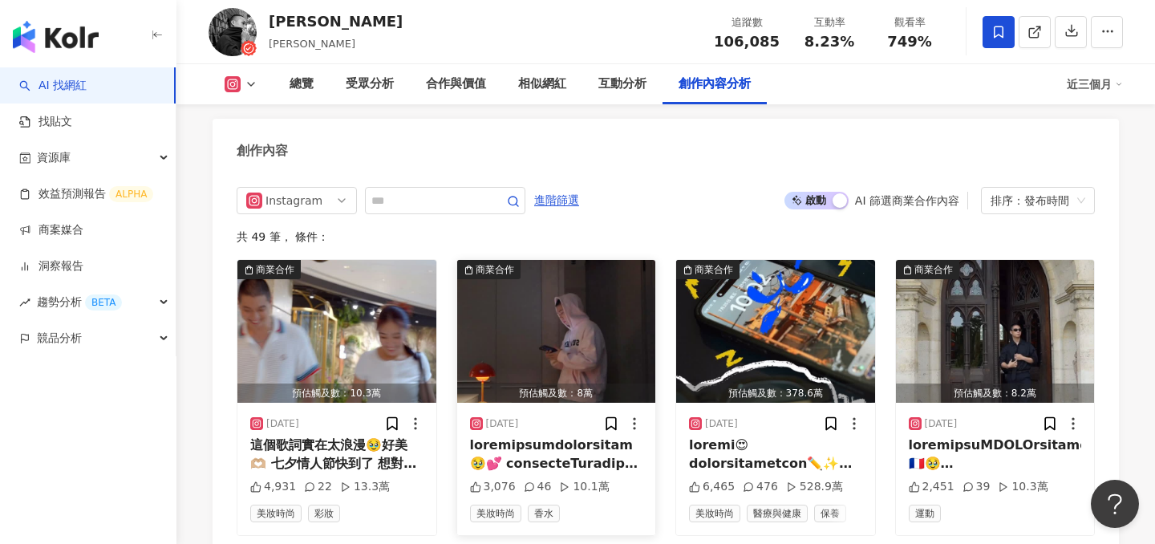
scroll to position [5040, 0]
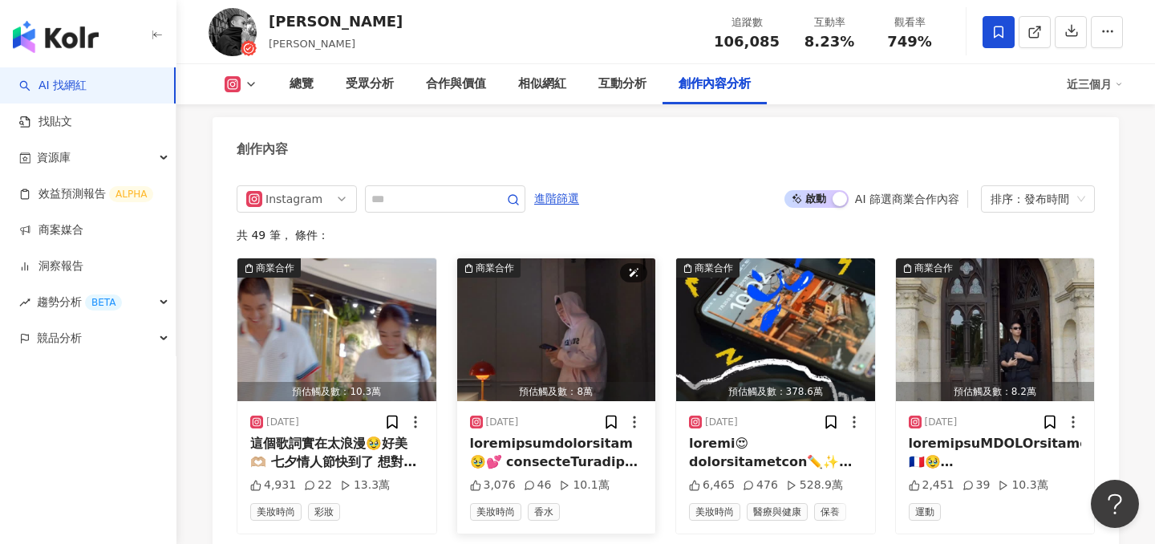
click at [523, 258] on img "button" at bounding box center [556, 329] width 199 height 143
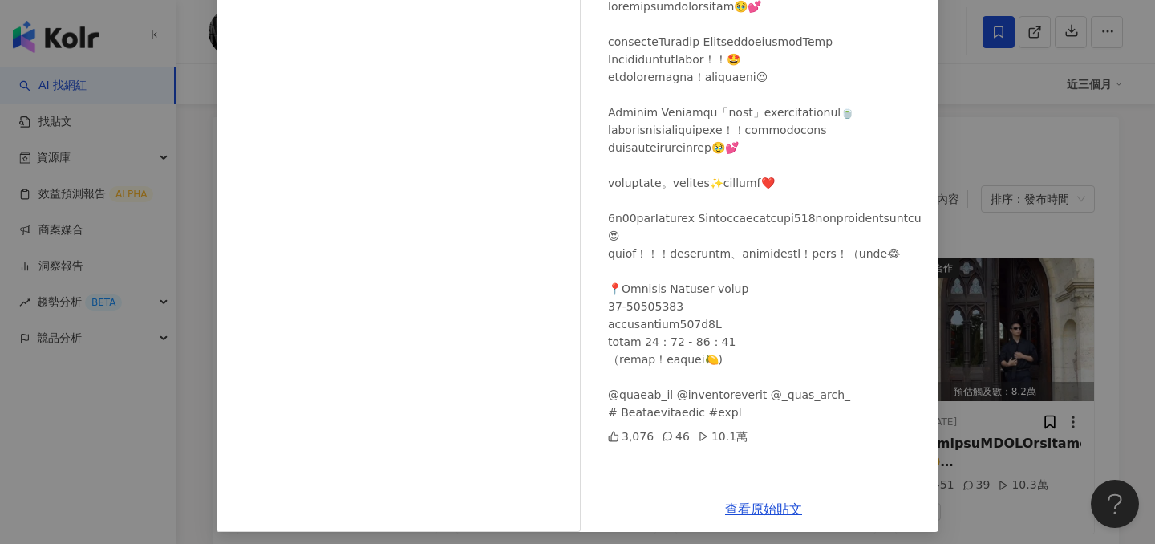
scroll to position [171, 0]
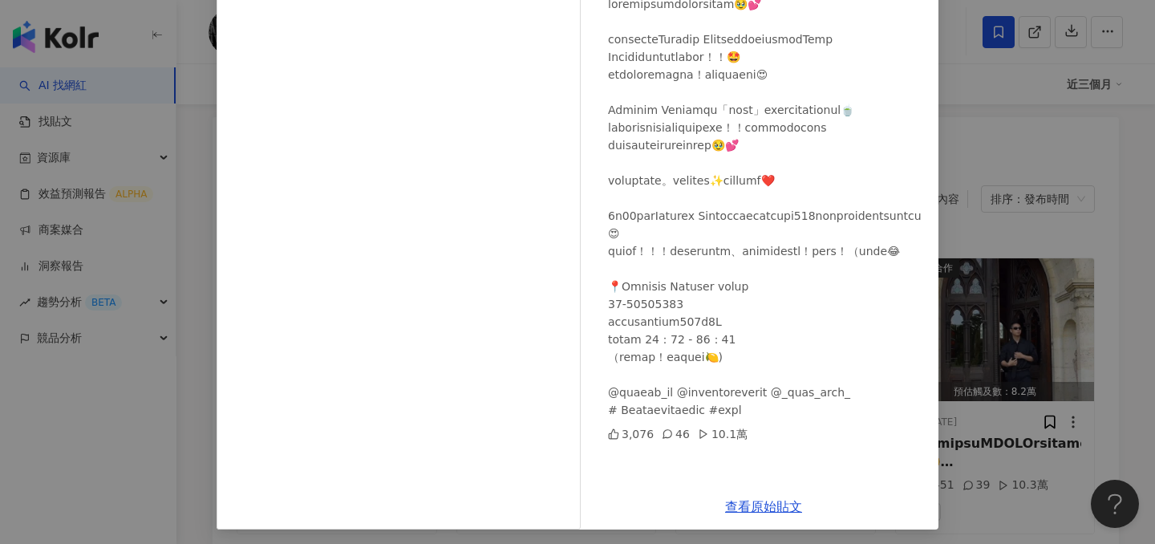
click at [1045, 277] on div "進藤喜彥 Yoziness 2025/8/11 3,076 46 10.1萬 查看原始貼文" at bounding box center [577, 272] width 1155 height 544
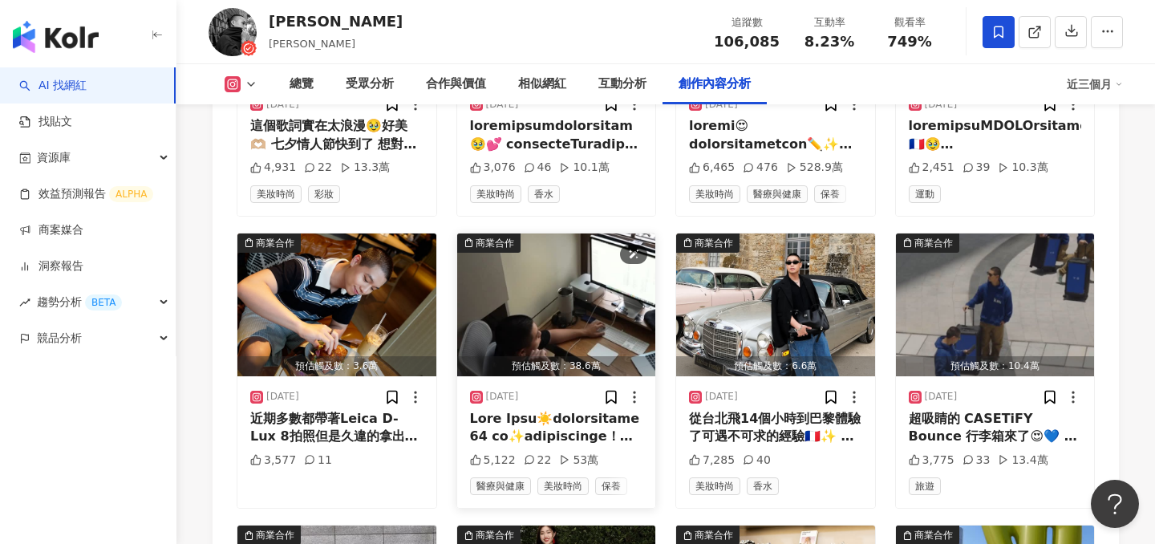
scroll to position [5361, 0]
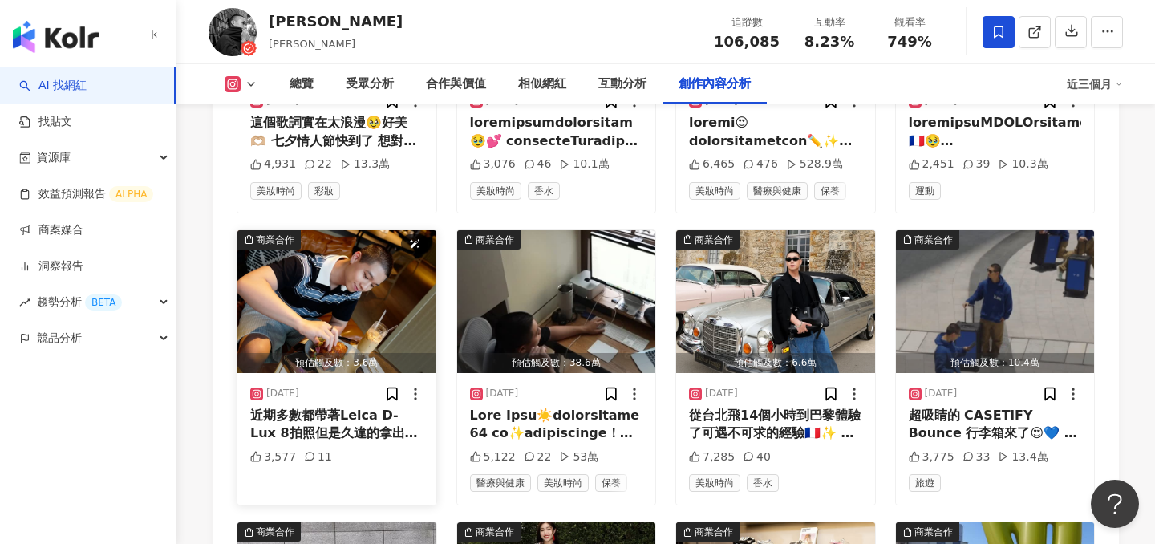
click at [363, 230] on img "button" at bounding box center [336, 301] width 199 height 143
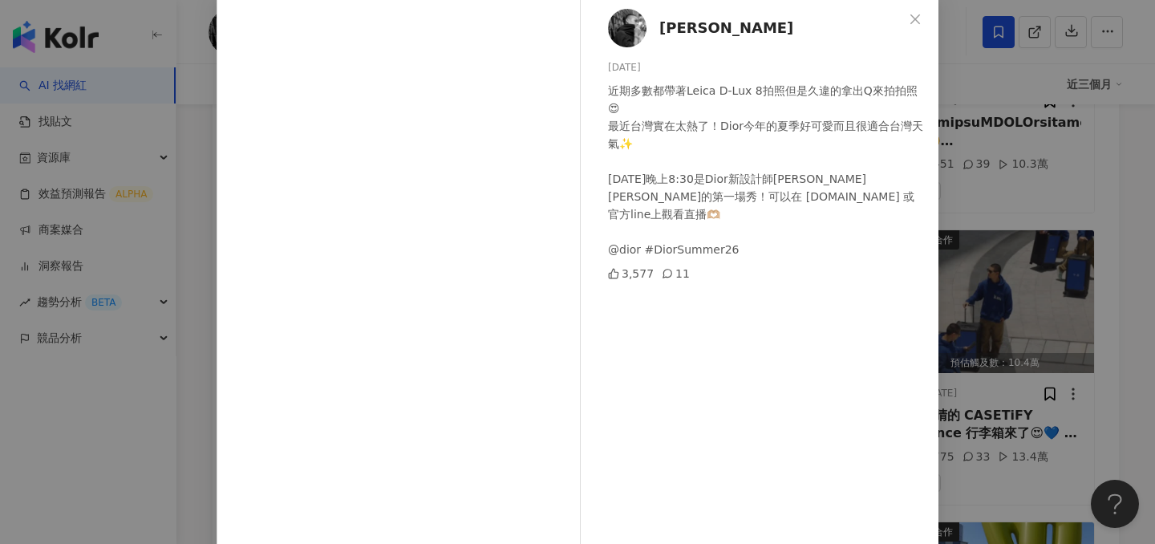
scroll to position [107, 0]
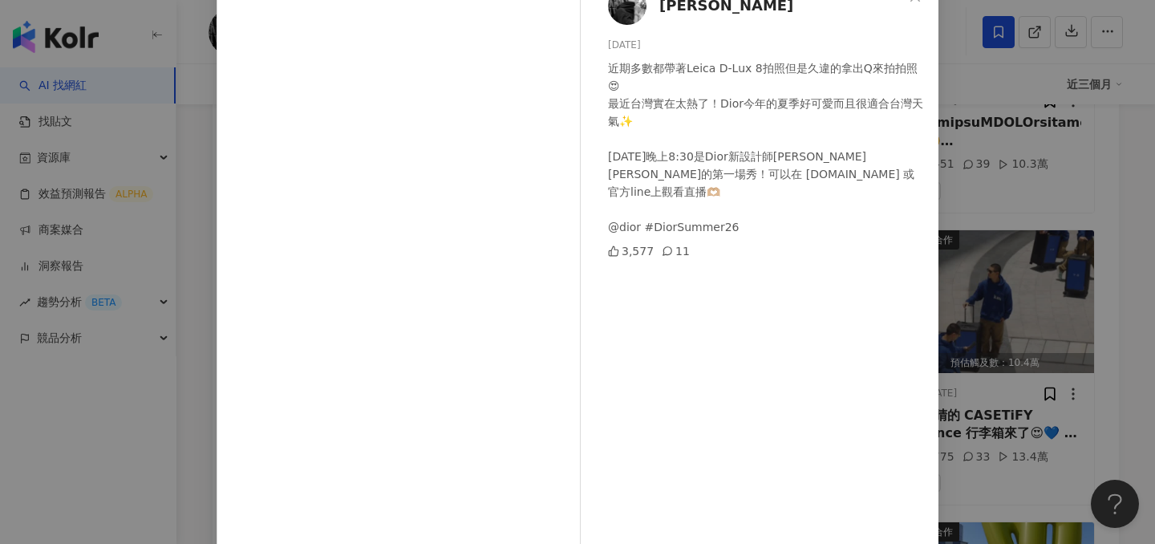
click at [944, 277] on div "進藤喜彥 Yoziness 2025/6/26 近期多數都帶著Leica D-Lux 8拍照但是久違的拿出Q來拍拍照😍 最近台灣實在太熱了！Dior今年的夏季…" at bounding box center [577, 272] width 1155 height 544
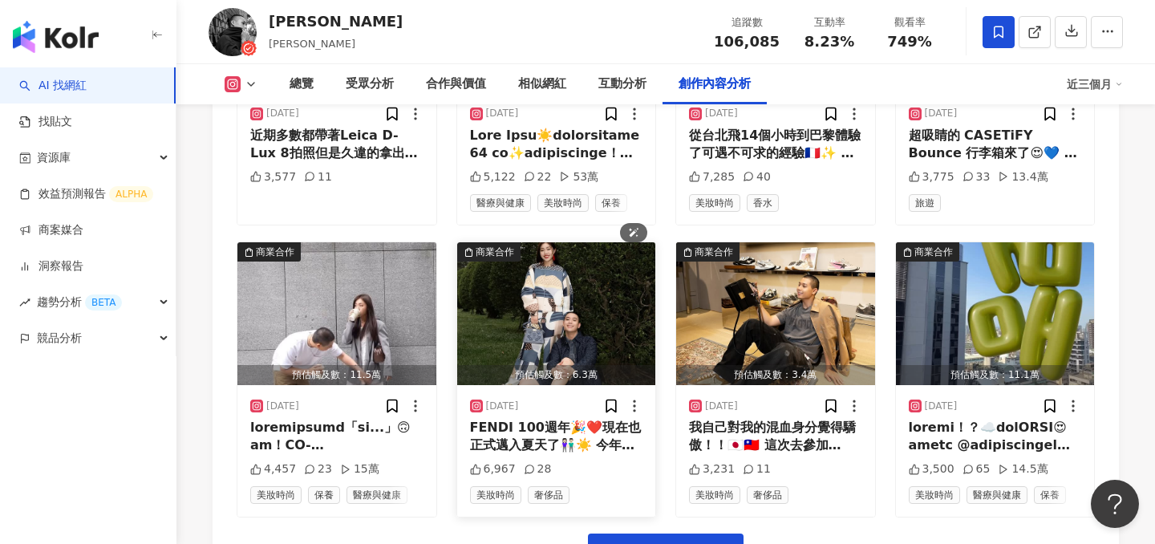
scroll to position [5664, 0]
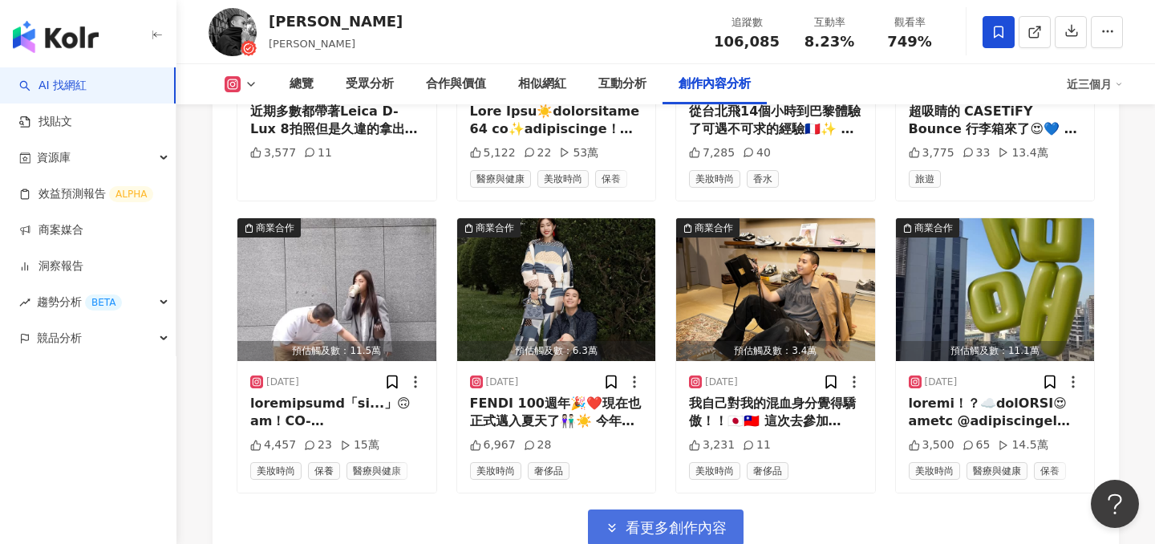
click at [705, 509] on button "看更多創作內容" at bounding box center [666, 527] width 156 height 36
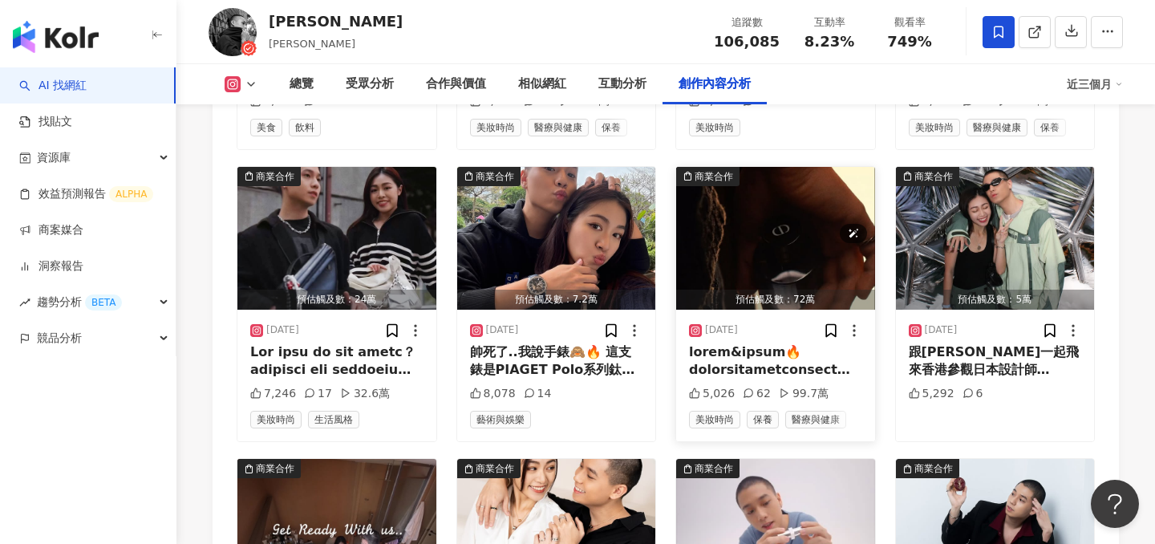
scroll to position [6366, 0]
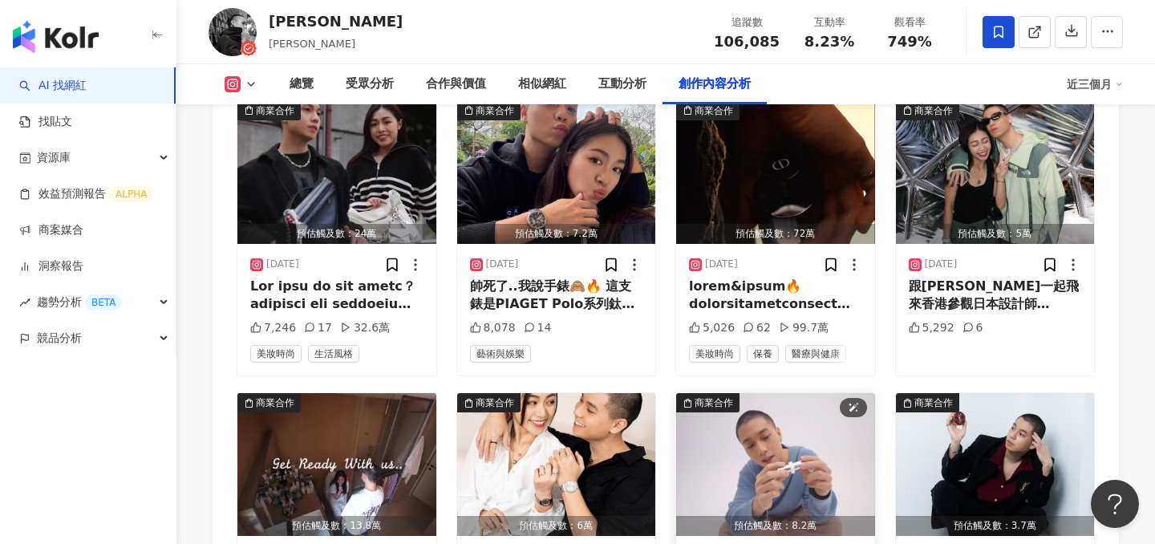
click at [797, 393] on img "button" at bounding box center [775, 464] width 199 height 143
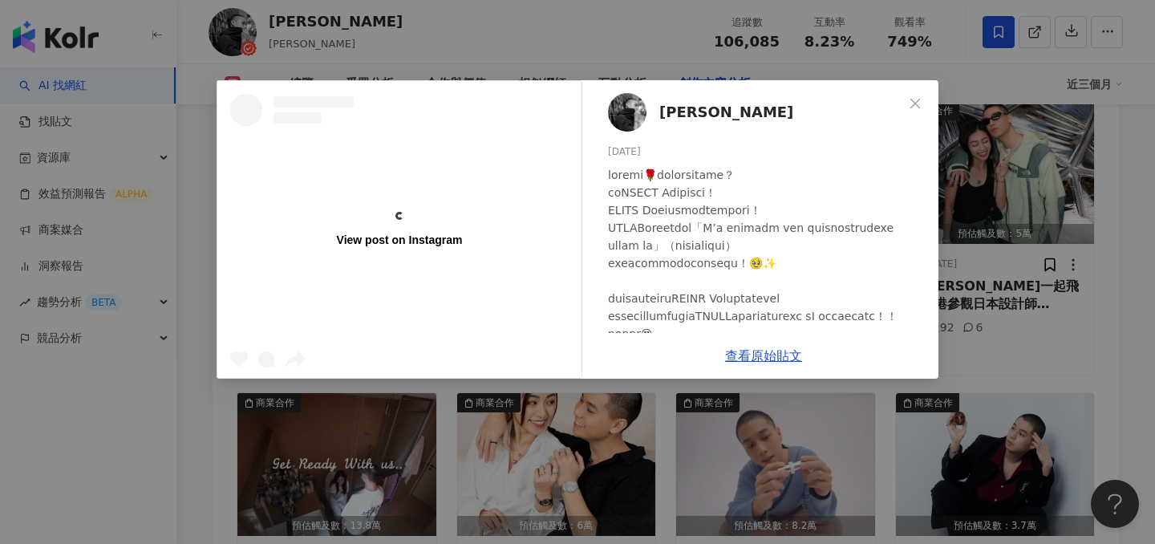
click at [997, 279] on div "View post on Instagram 進藤喜彥 Yoziness 2025/3/5 3,127 28 10.4萬 查看原始貼文" at bounding box center [577, 272] width 1155 height 544
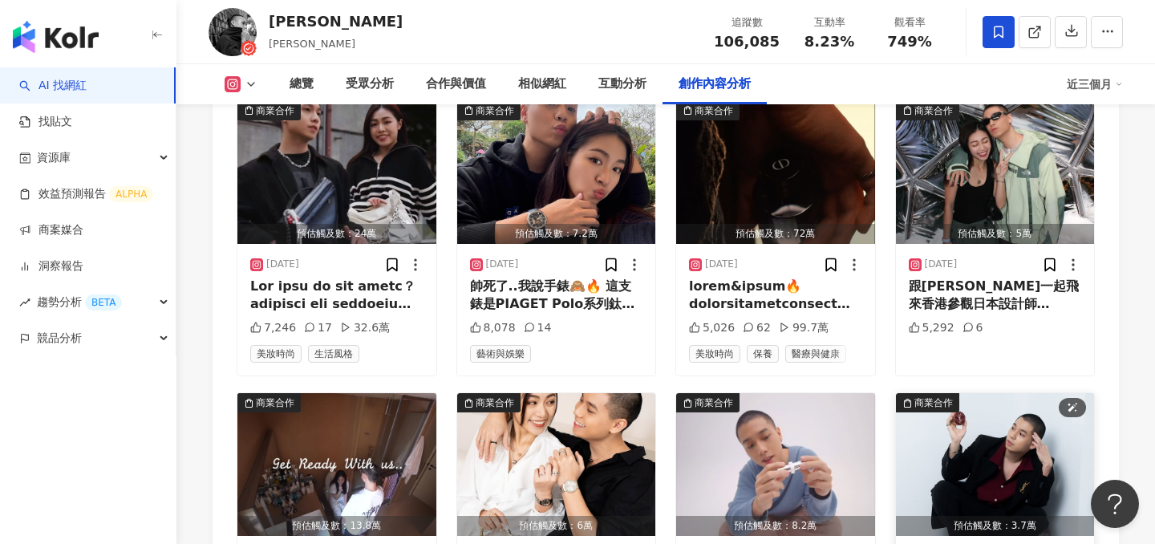
click at [977, 393] on img "button" at bounding box center [995, 464] width 199 height 143
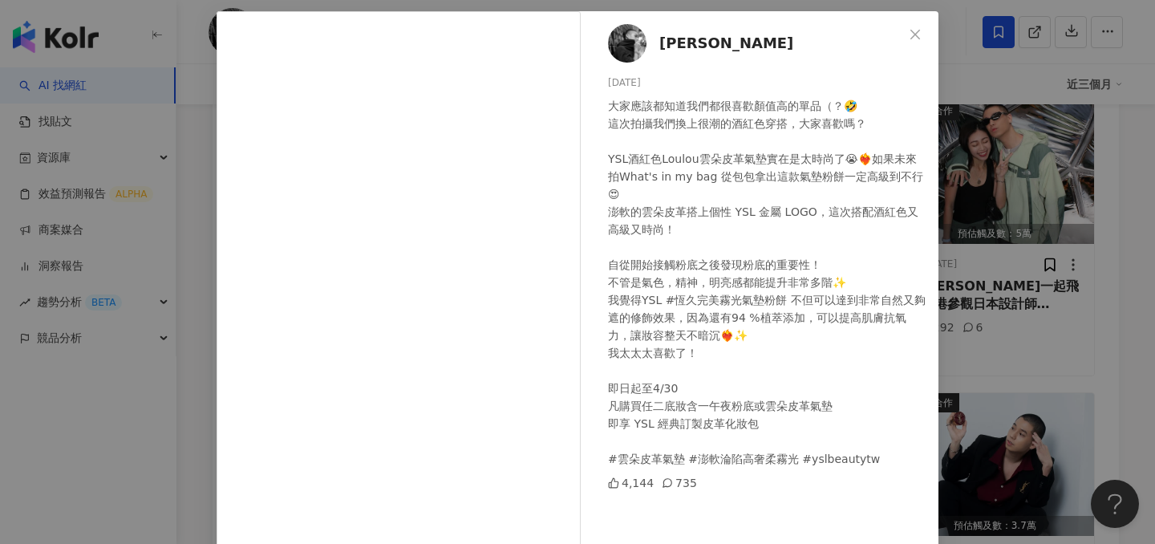
scroll to position [80, 0]
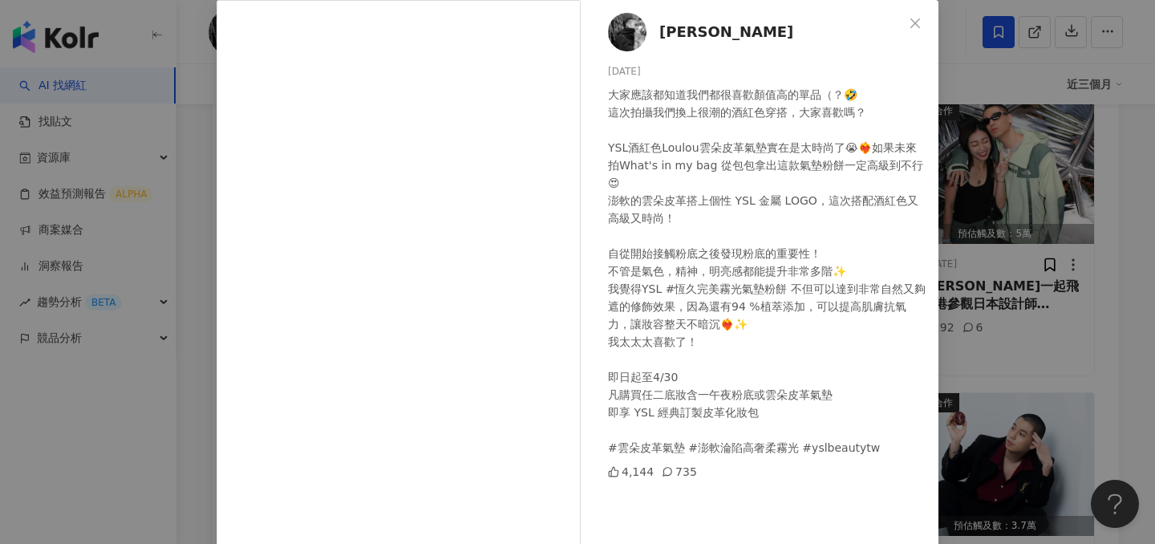
click at [1016, 293] on div "進藤喜彥 Yoziness 2025/2/27 大家應該都知道我們都很喜歡顏值高的單品（？🤣 這次拍攝我們換上很潮的酒紅色穿搭，大家喜歡嗎？ YSL酒紅色Lo…" at bounding box center [577, 272] width 1155 height 544
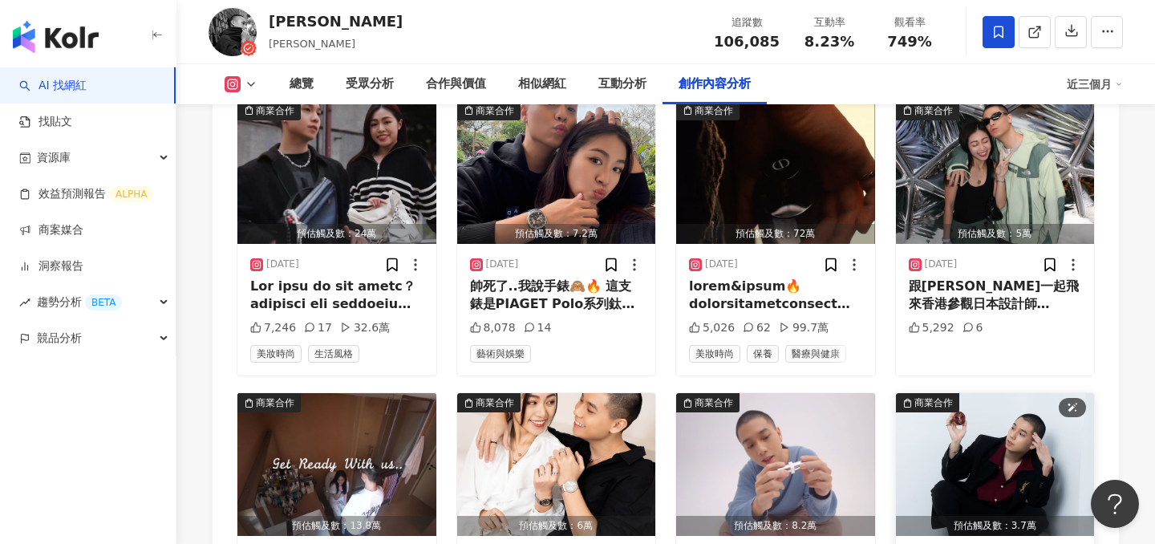
click at [1034, 393] on img "button" at bounding box center [995, 464] width 199 height 143
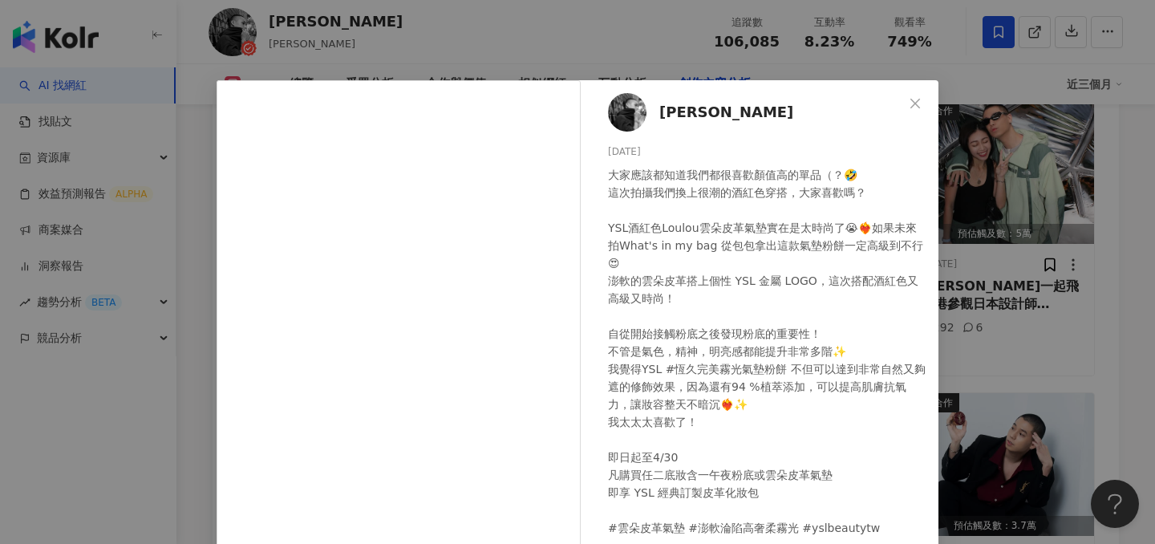
click at [1011, 186] on div "進藤喜彥 Yoziness 2025/2/27 大家應該都知道我們都很喜歡顏值高的單品（？🤣 這次拍攝我們換上很潮的酒紅色穿搭，大家喜歡嗎？ YSL酒紅色Lo…" at bounding box center [577, 272] width 1155 height 544
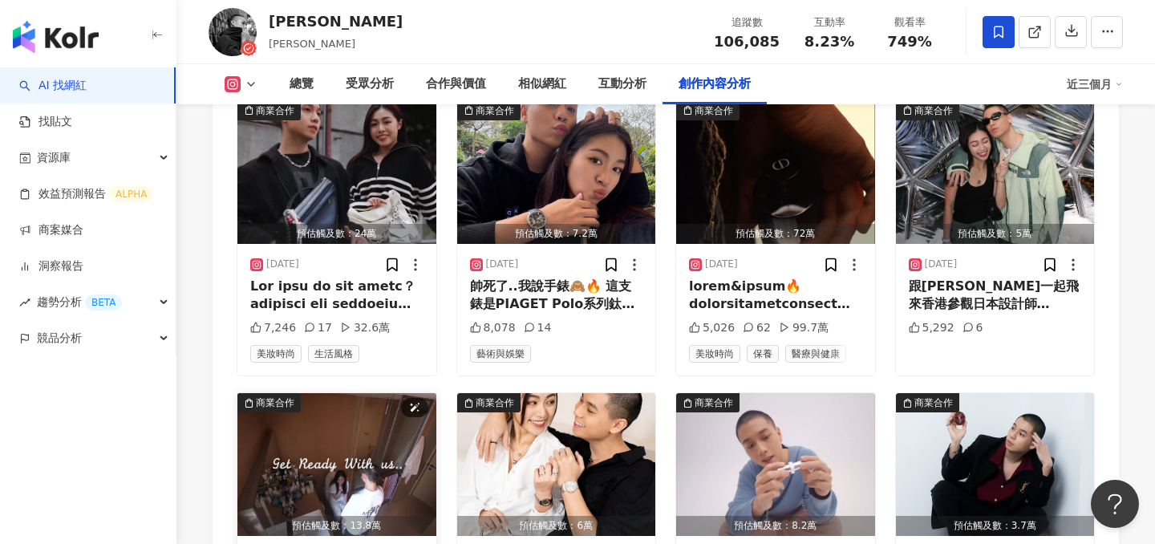
click at [323, 393] on img "button" at bounding box center [336, 464] width 199 height 143
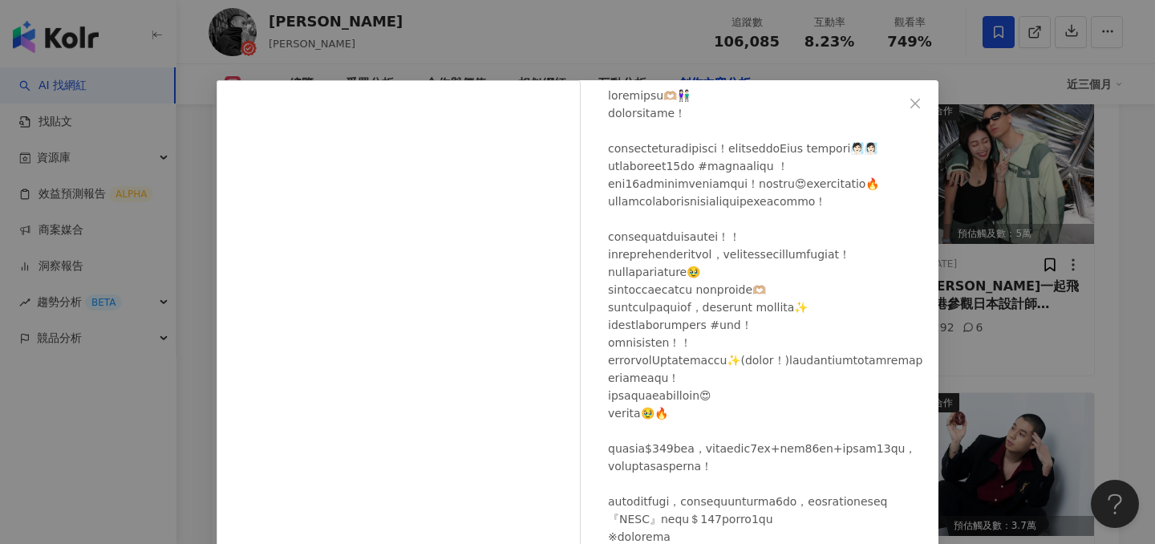
scroll to position [88, 0]
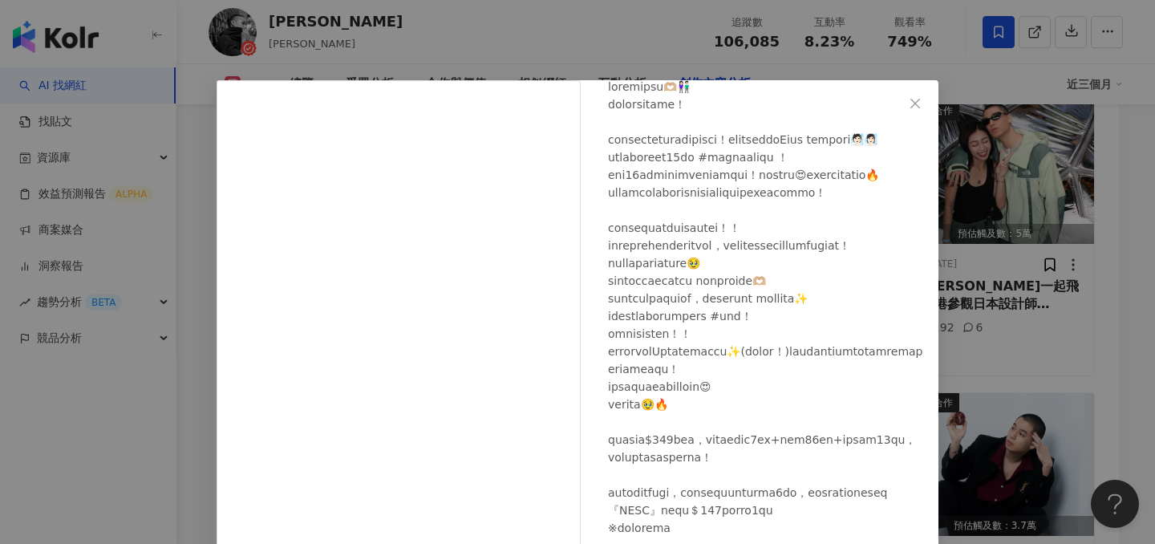
click at [1067, 259] on div "進藤喜彥 Yoziness 2025/3/14 3,923 360 18.3萬 查看原始貼文" at bounding box center [577, 272] width 1155 height 544
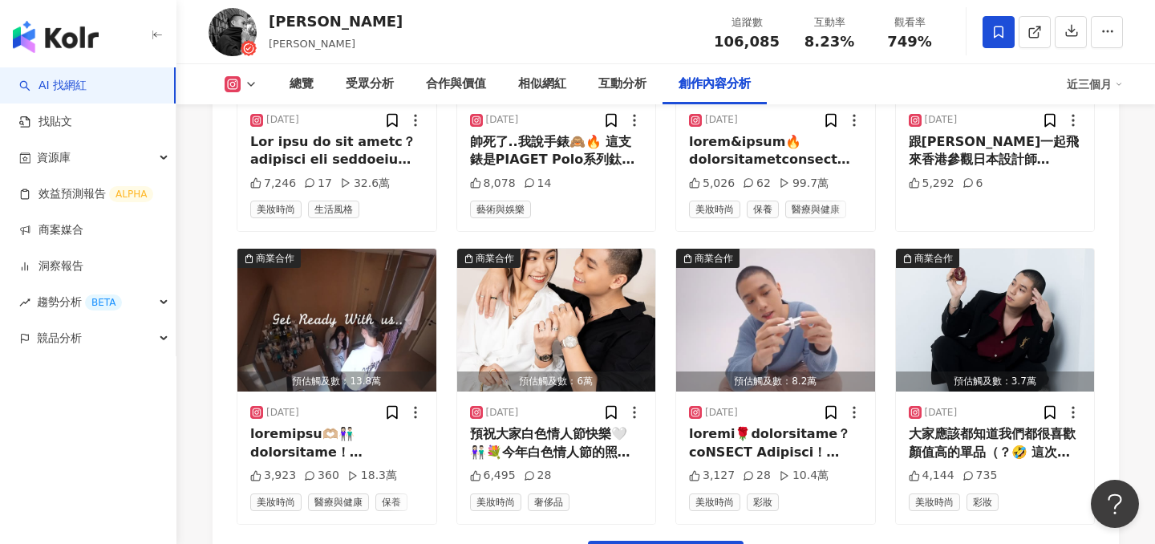
scroll to position [6635, 0]
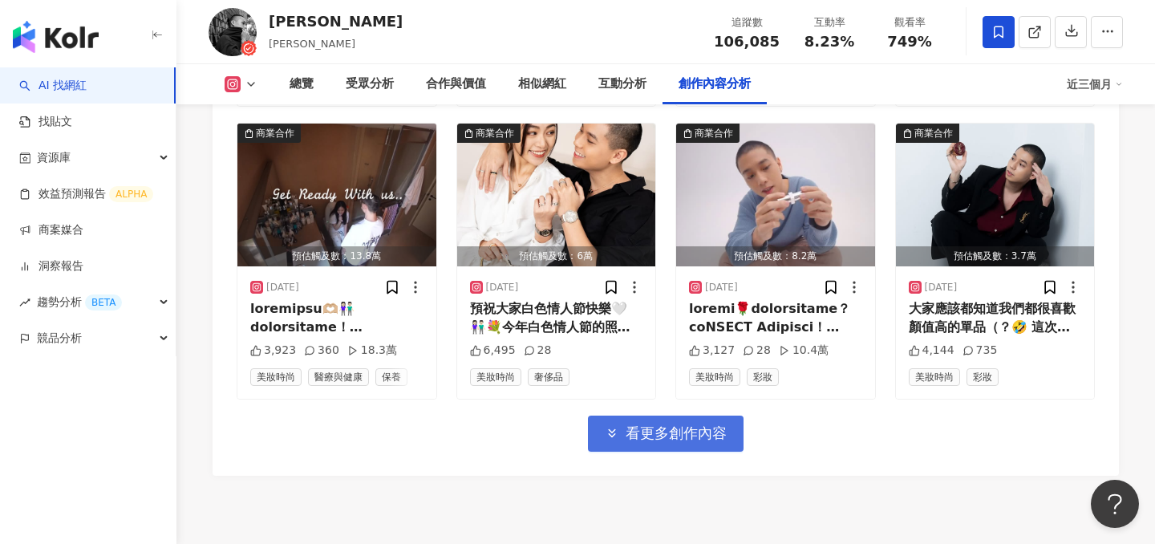
click at [724, 424] on span "看更多創作內容" at bounding box center [675, 433] width 101 height 18
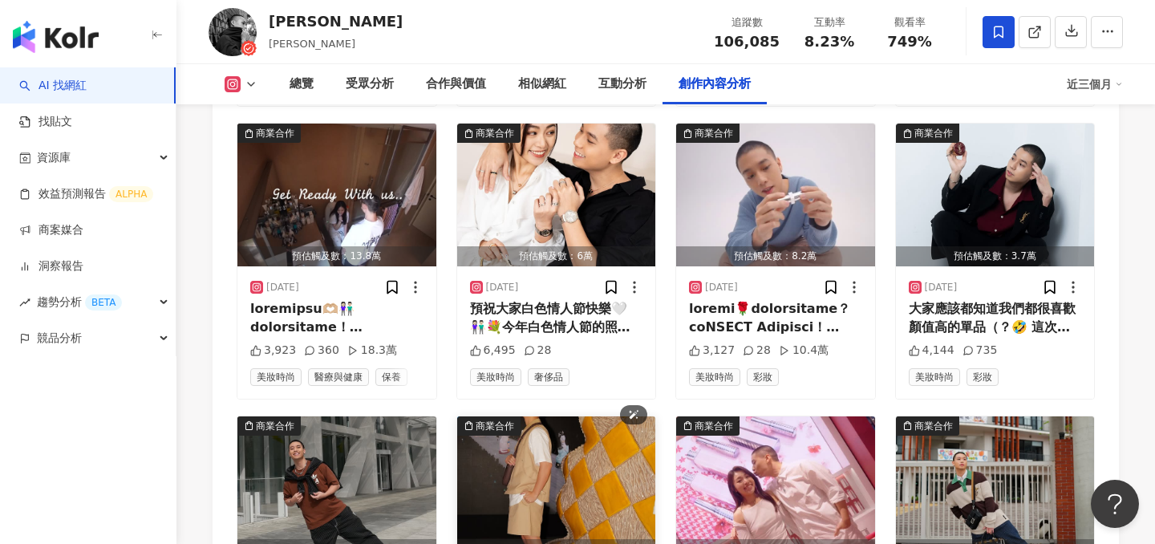
scroll to position [6839, 0]
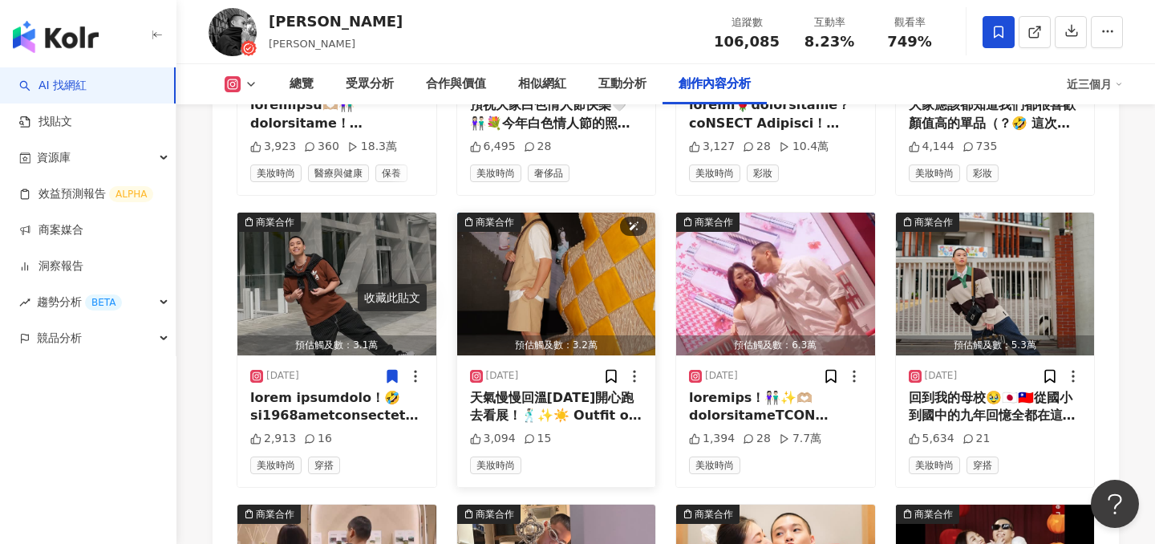
click at [580, 212] on img "button" at bounding box center [556, 283] width 199 height 143
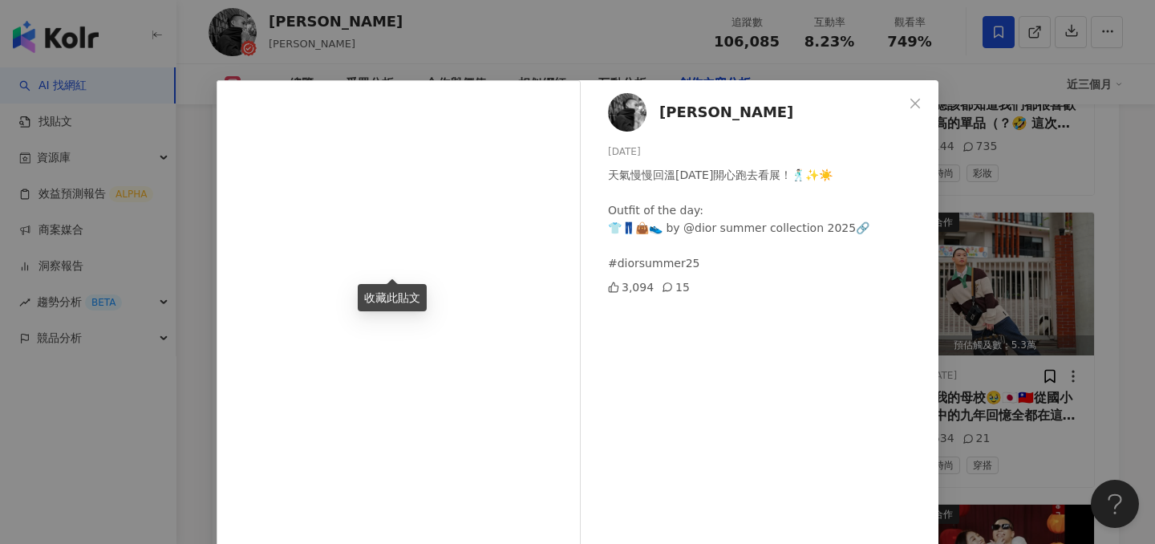
click at [1032, 185] on div "進藤喜彥 Yoziness 2025/2/10 天氣慢慢回溫今天開心跑去看展！🕺🏻✨☀️ Outfit of the day: 👕👖👜👟 by @dior s…" at bounding box center [577, 272] width 1155 height 544
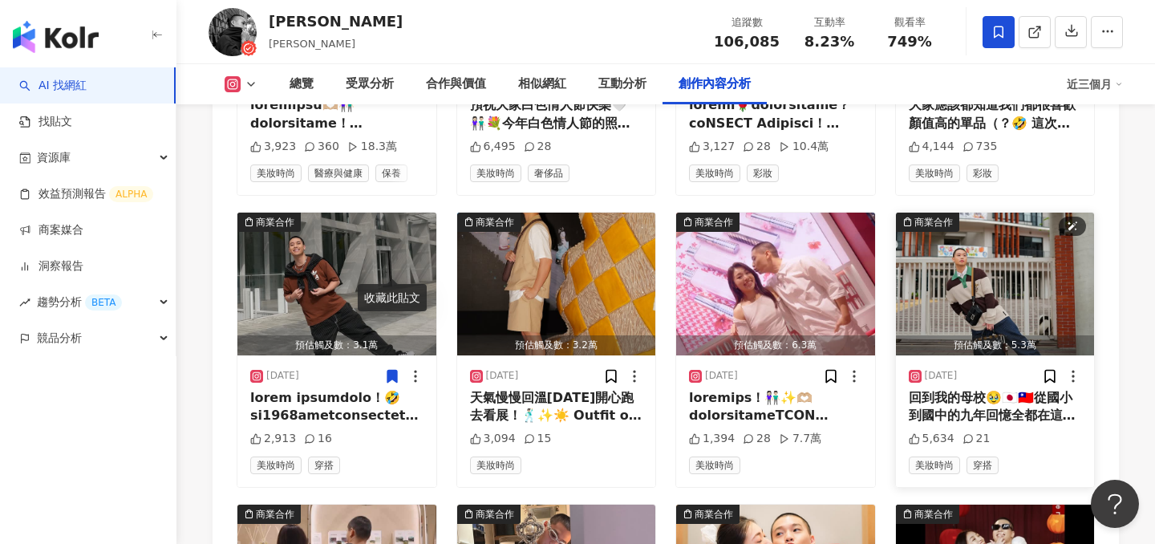
click at [978, 212] on img "button" at bounding box center [995, 283] width 199 height 143
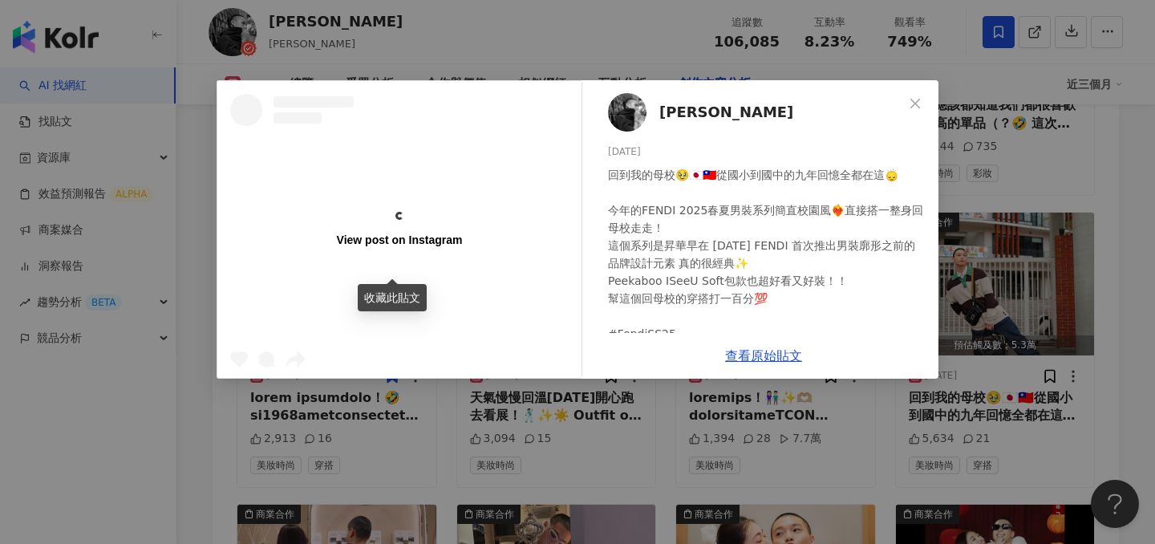
click at [977, 168] on div "View post on Instagram 進藤喜彥 Yoziness 2025/2/6 回到我的母校🥹🇯🇵🇹🇼從國小到國中的九年回憶全都在這🙂‍↕️ 今年…" at bounding box center [577, 272] width 1155 height 544
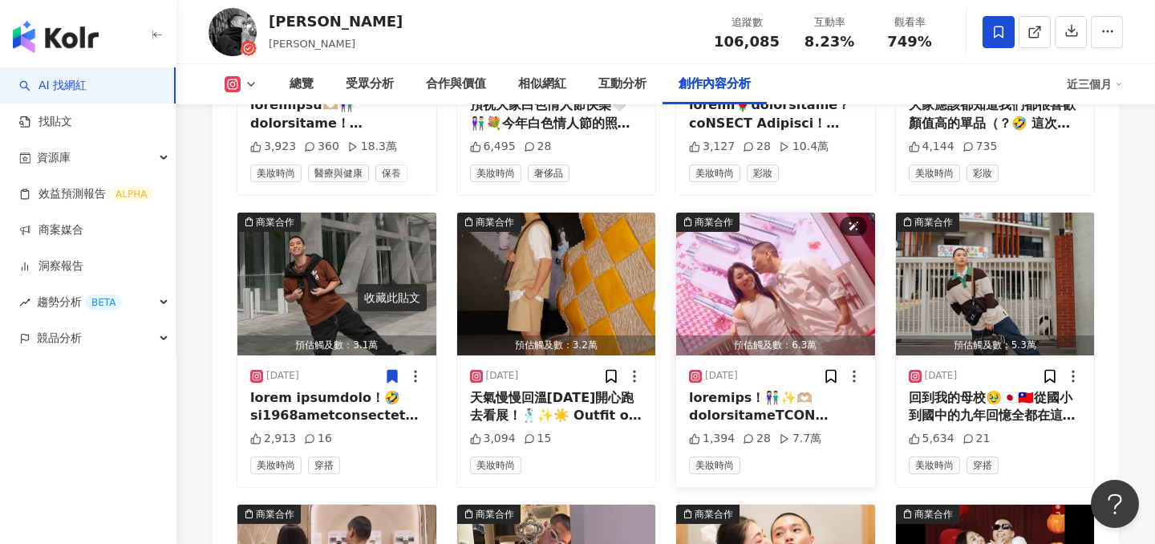
click at [805, 212] on img "button" at bounding box center [775, 283] width 199 height 143
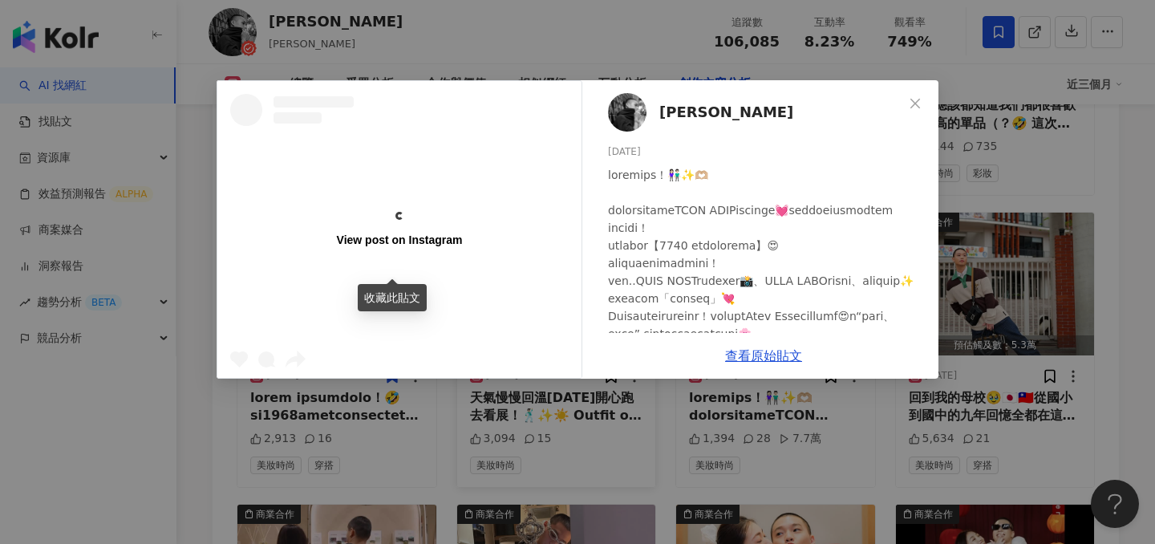
click at [1017, 188] on div "View post on Instagram 進藤喜彥 Yoziness 2025/2/7 1,394 28 7.7萬 查看原始貼文" at bounding box center [577, 272] width 1155 height 544
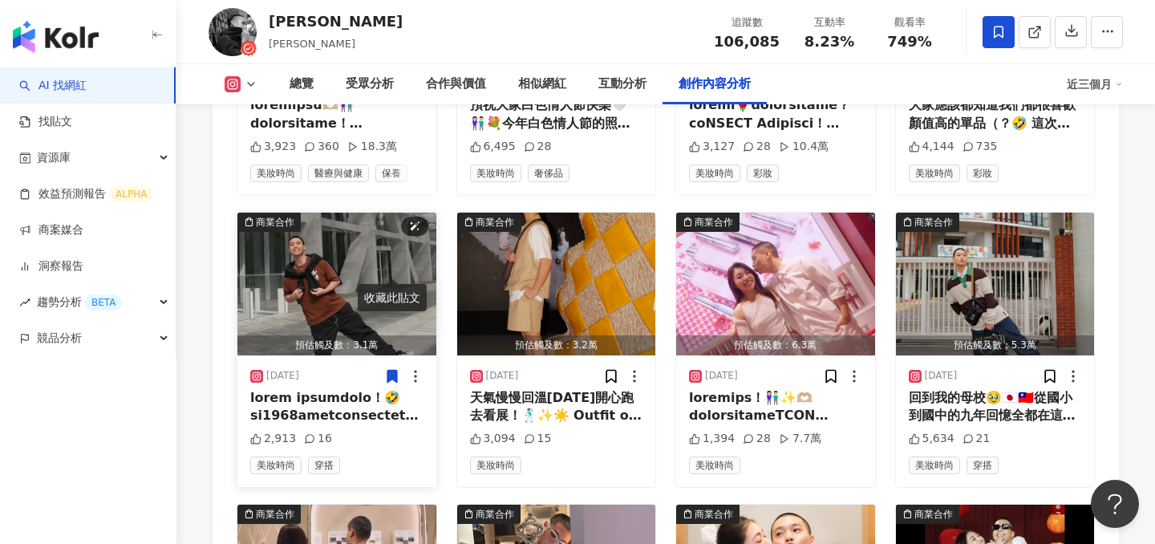
click at [305, 212] on img "button" at bounding box center [336, 283] width 199 height 143
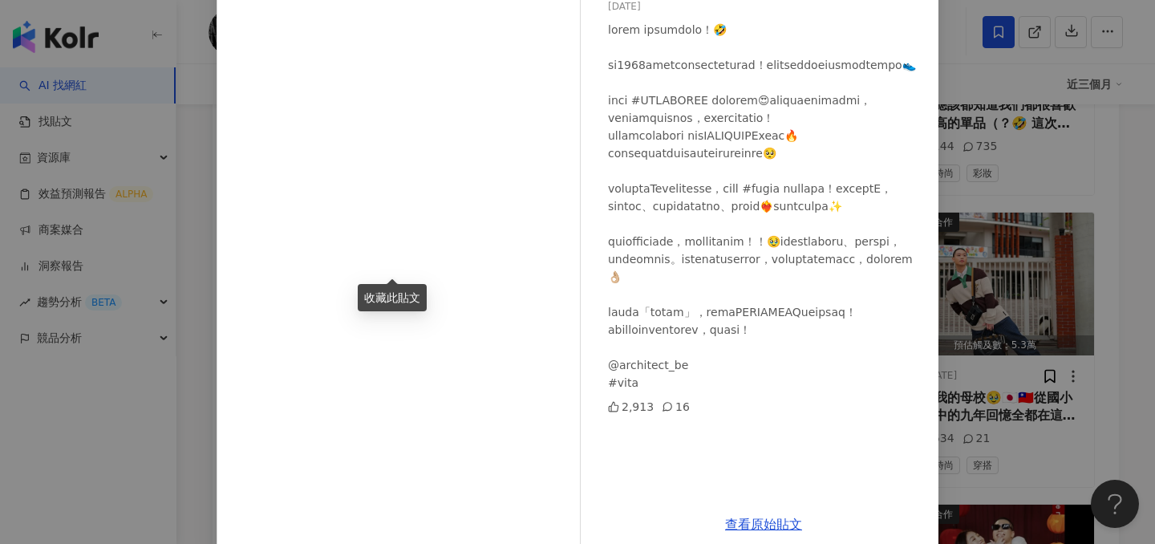
scroll to position [168, 0]
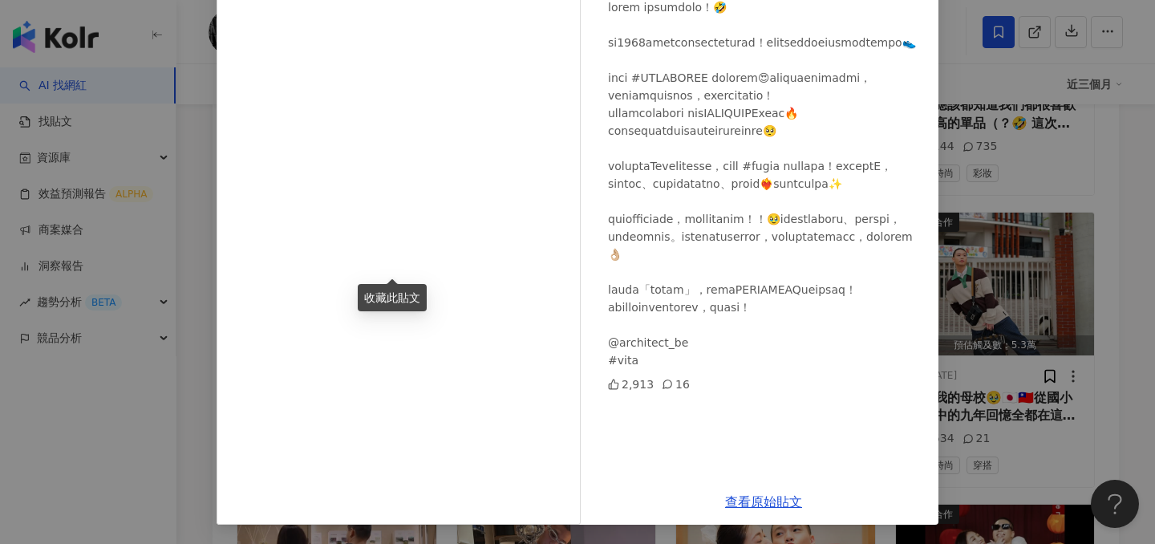
click at [1009, 237] on div "進藤喜彥 Yoziness 2025/2/26 2,913 16 查看原始貼文" at bounding box center [577, 272] width 1155 height 544
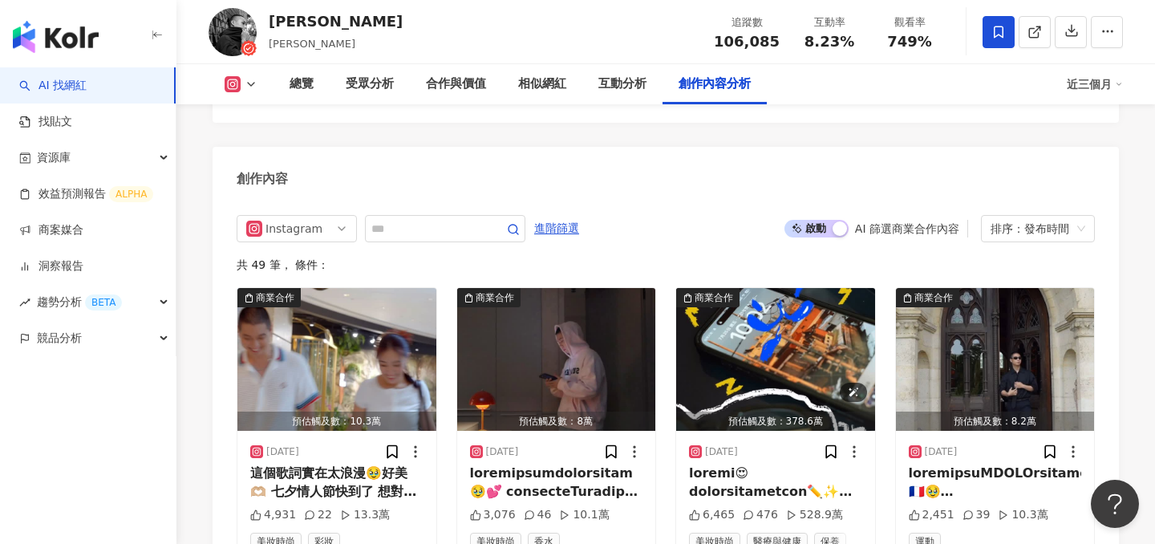
scroll to position [4727, 0]
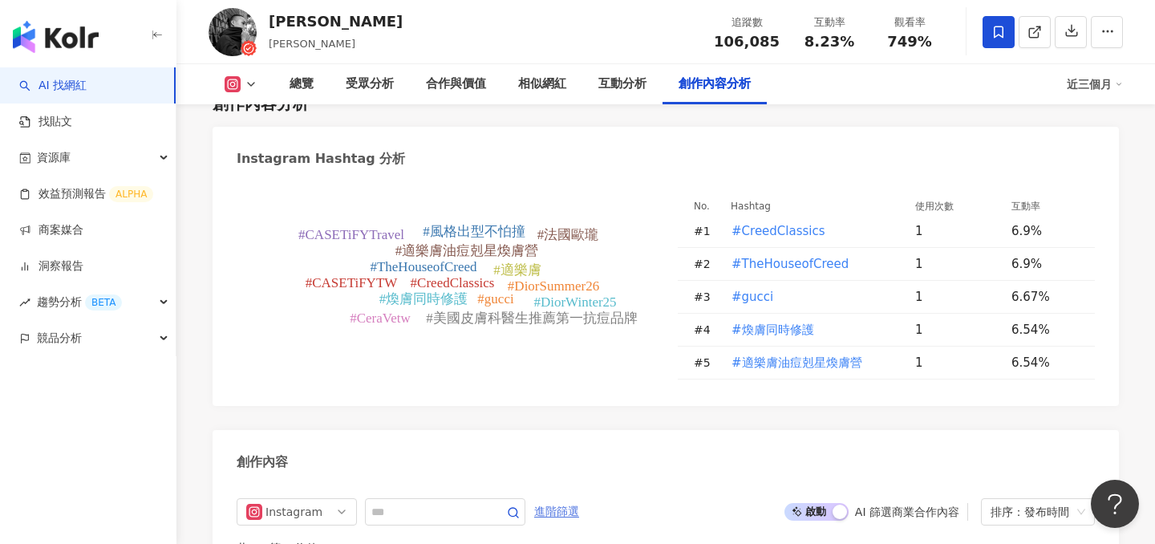
click at [569, 499] on span "進階篩選" at bounding box center [556, 512] width 45 height 26
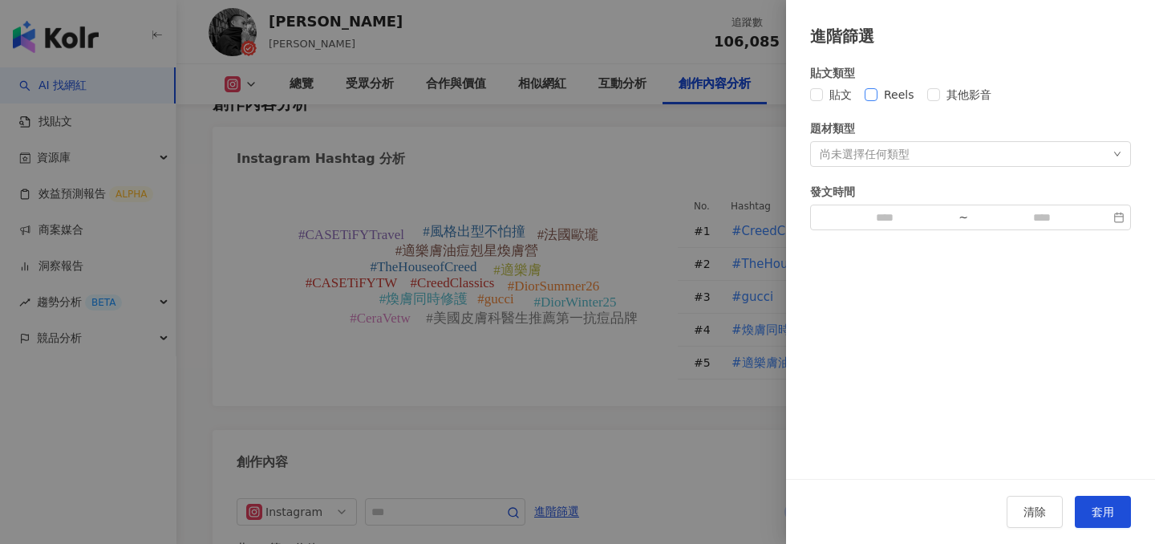
click at [880, 86] on span "Reels" at bounding box center [898, 95] width 43 height 18
click at [1093, 506] on span "套用" at bounding box center [1102, 511] width 22 height 13
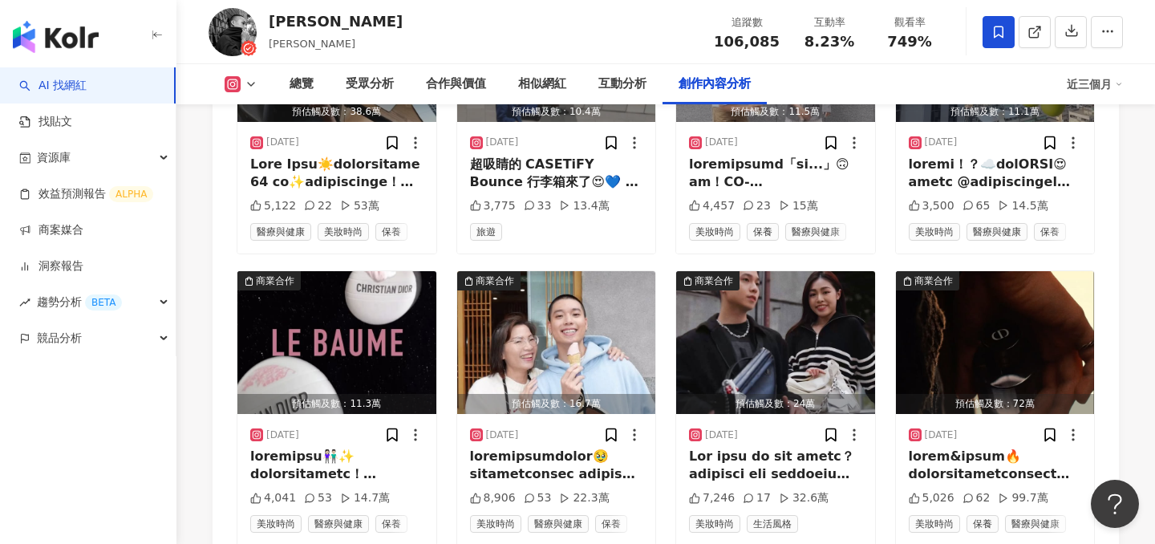
scroll to position [5625, 0]
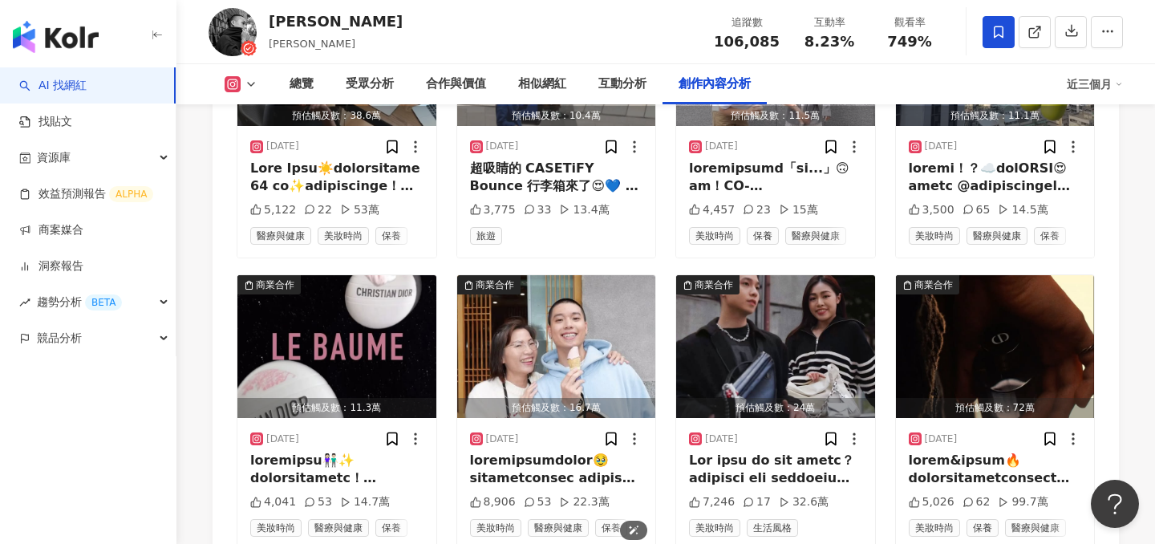
scroll to position [5571, 0]
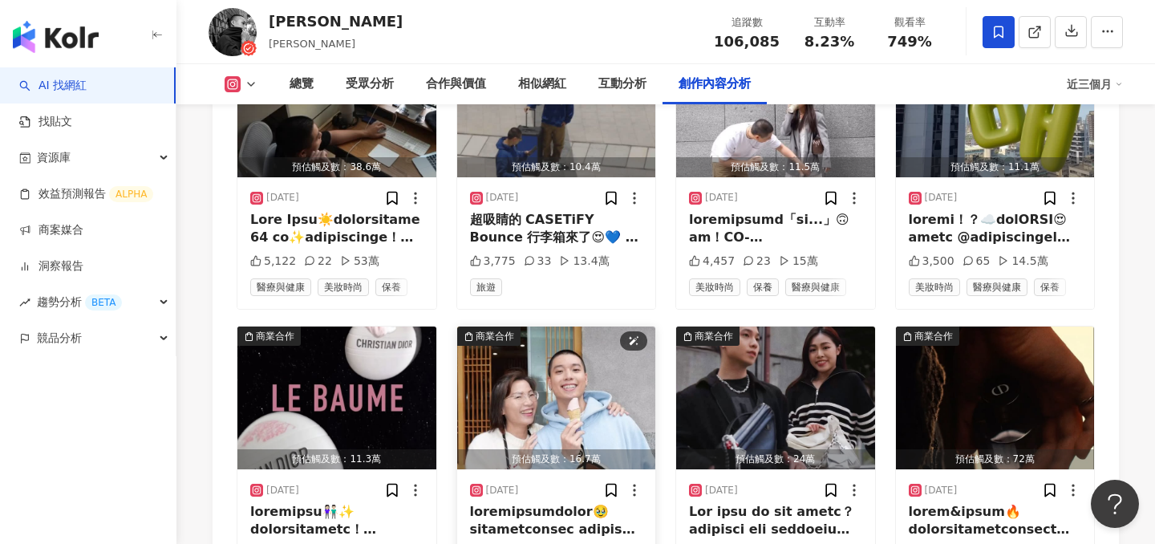
click at [531, 326] on img "button" at bounding box center [556, 397] width 199 height 143
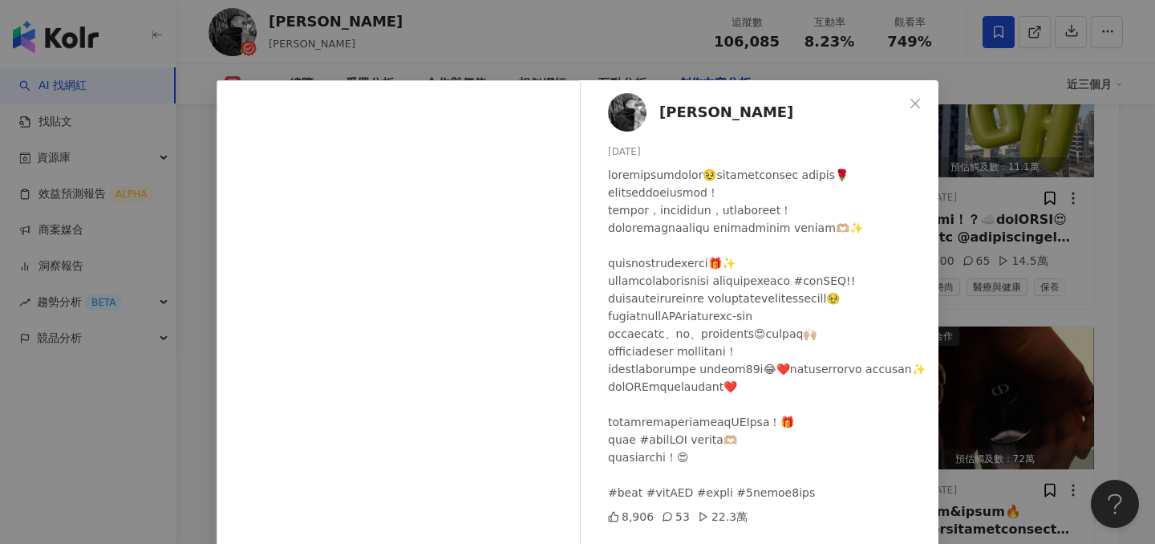
click at [957, 262] on div "進藤喜彥 Yoziness 2025/4/22 8,906 53 22.3萬 查看原始貼文" at bounding box center [577, 272] width 1155 height 544
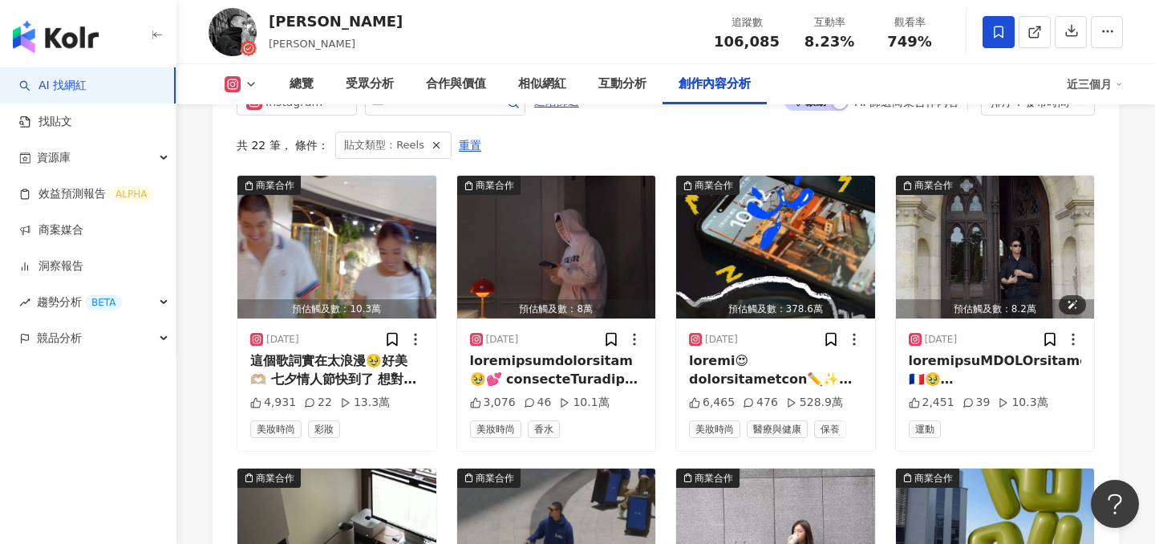
scroll to position [4977, 0]
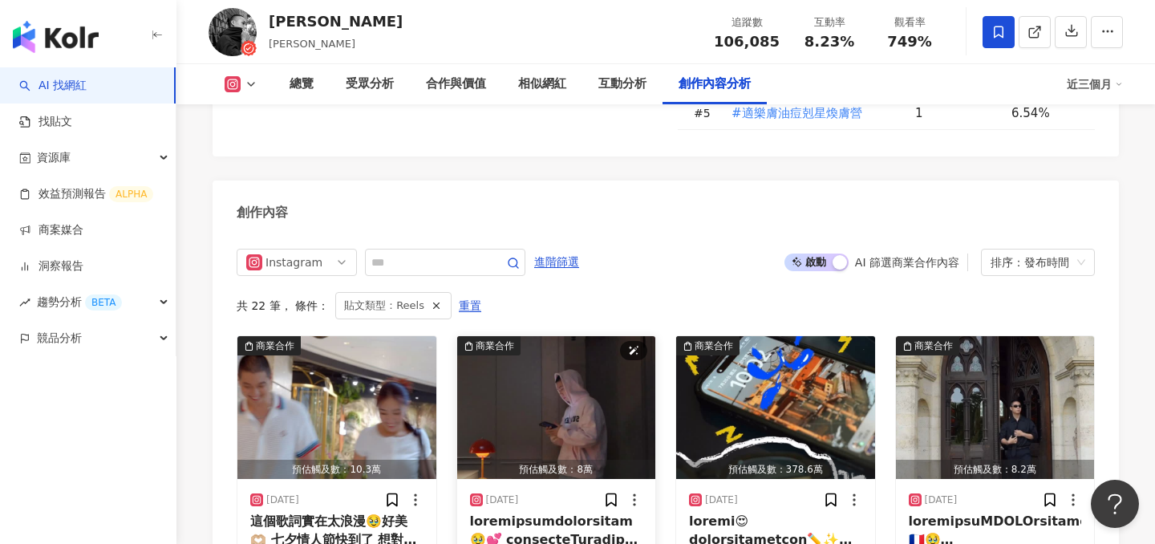
click at [583, 336] on img "button" at bounding box center [556, 407] width 199 height 143
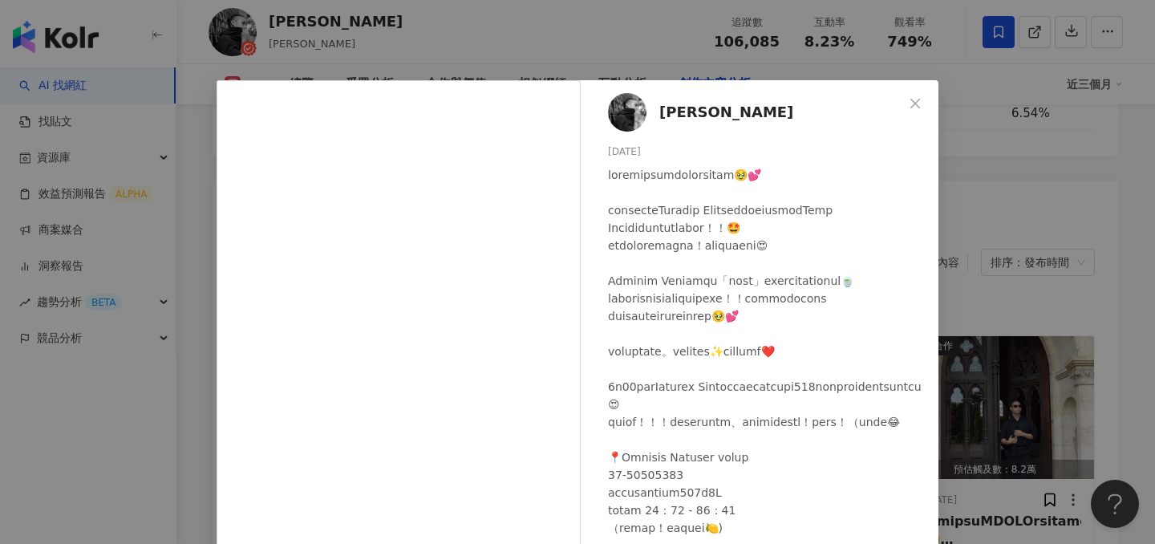
click at [1055, 249] on div "進藤喜彥 Yoziness 2025/8/11 3,076 46 10.1萬 查看原始貼文" at bounding box center [577, 272] width 1155 height 544
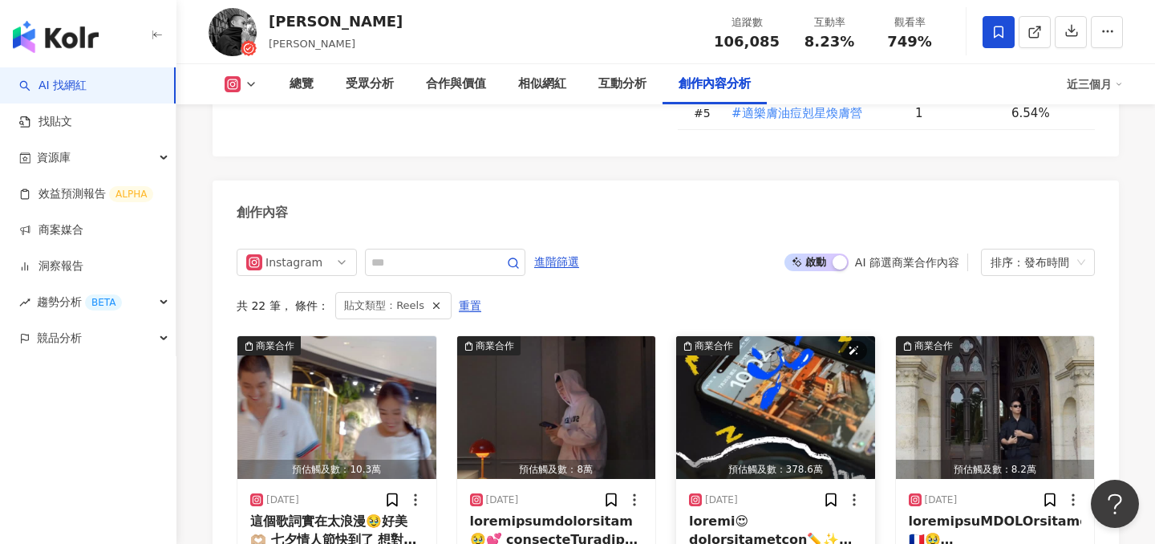
click at [774, 336] on img "button" at bounding box center [775, 407] width 199 height 143
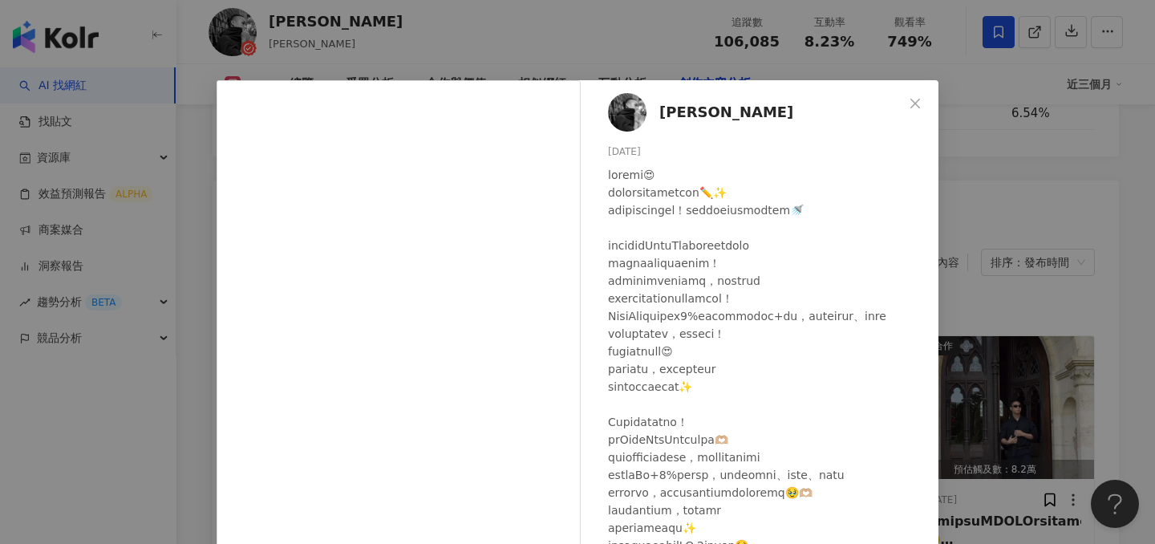
click at [993, 266] on div "進藤喜彥 Yoziness 2025/8/7 6,465 476 528.9萬 查看原始貼文" at bounding box center [577, 272] width 1155 height 544
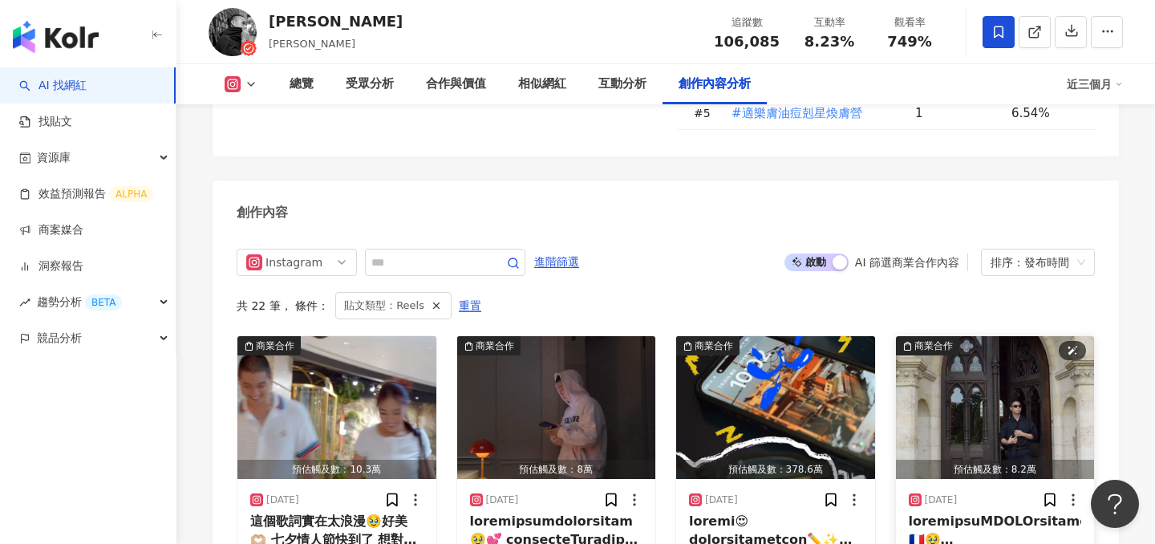
click at [981, 336] on img "button" at bounding box center [995, 407] width 199 height 143
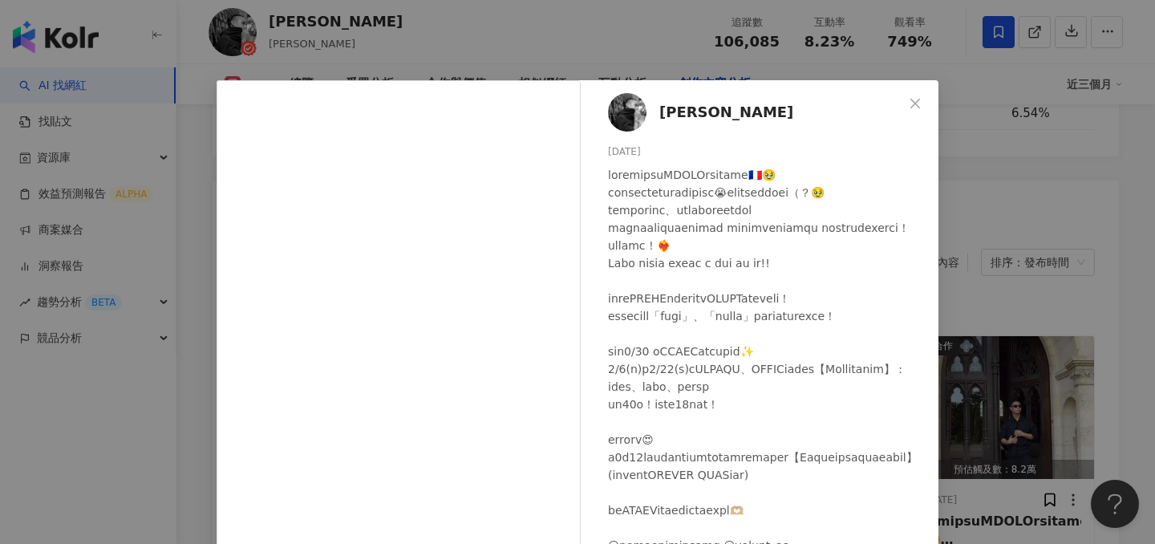
click at [979, 297] on div "進藤喜彥 Yoziness 2025/7/6 2,451 39 10.3萬 查看原始貼文" at bounding box center [577, 272] width 1155 height 544
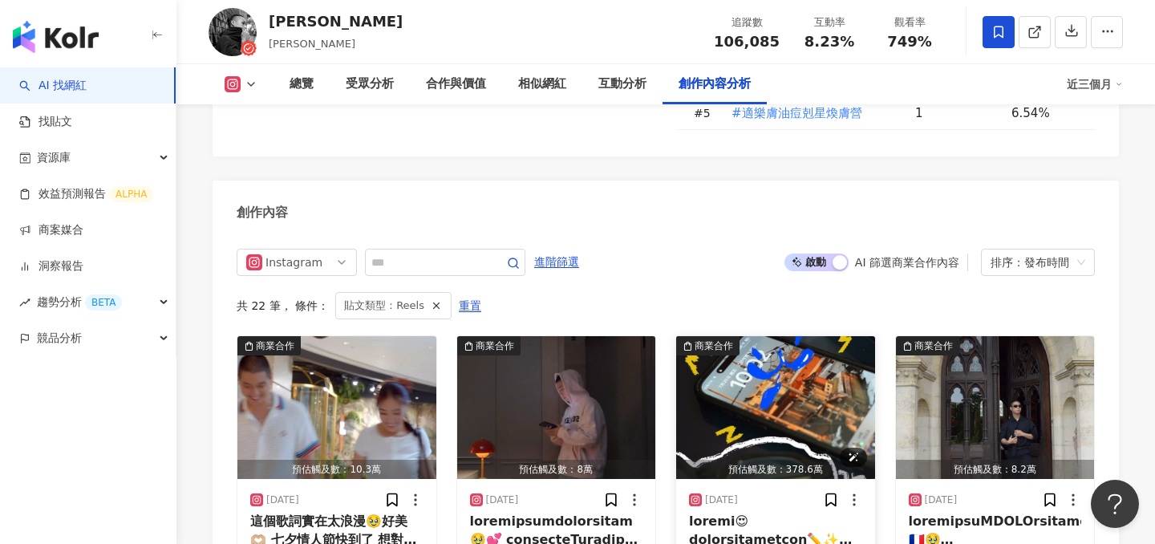
scroll to position [5356, 0]
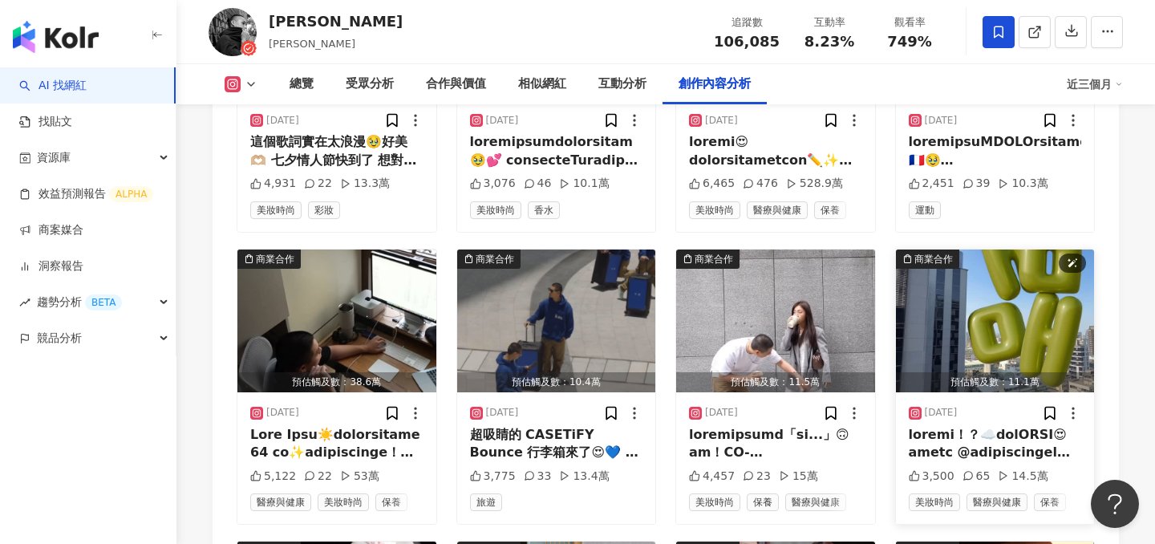
click at [952, 249] on img "button" at bounding box center [995, 320] width 199 height 143
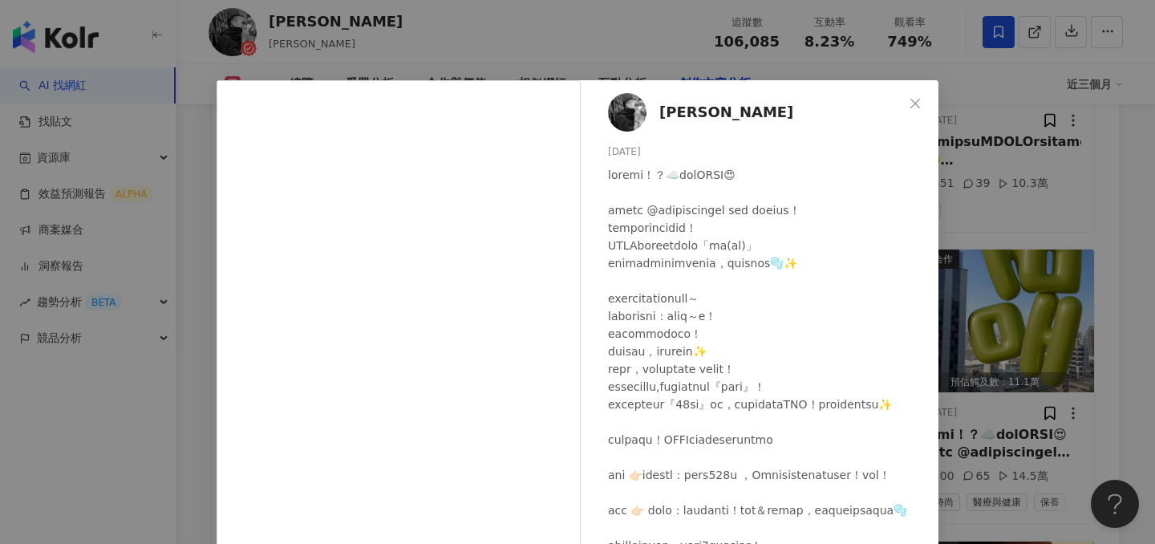
click at [948, 224] on div "進藤喜彥 Yoziness 2025/5/14 3,500 65 14.5萬 查看原始貼文" at bounding box center [577, 272] width 1155 height 544
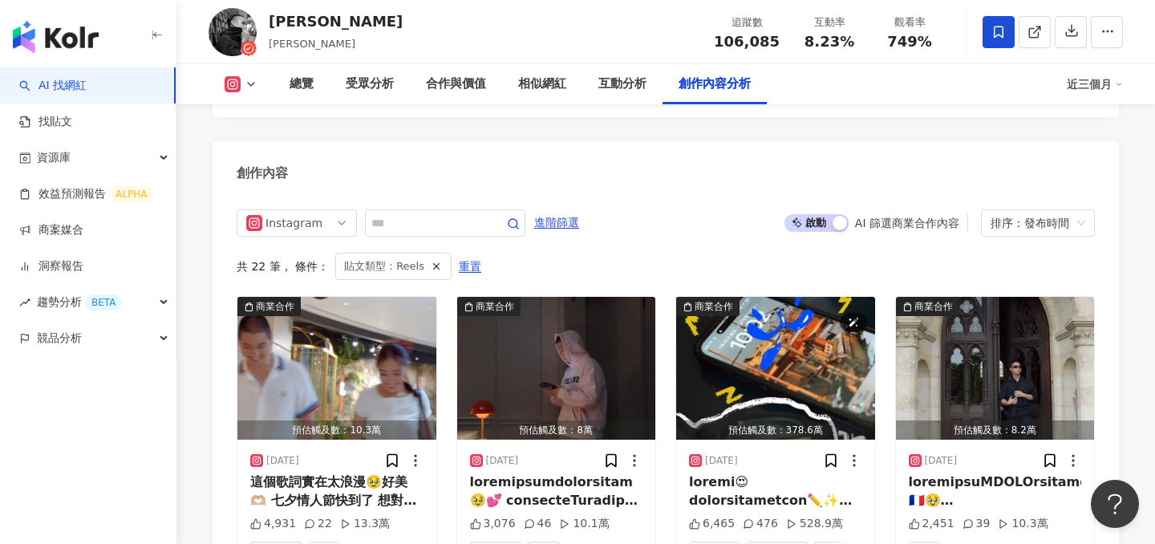
scroll to position [5005, 0]
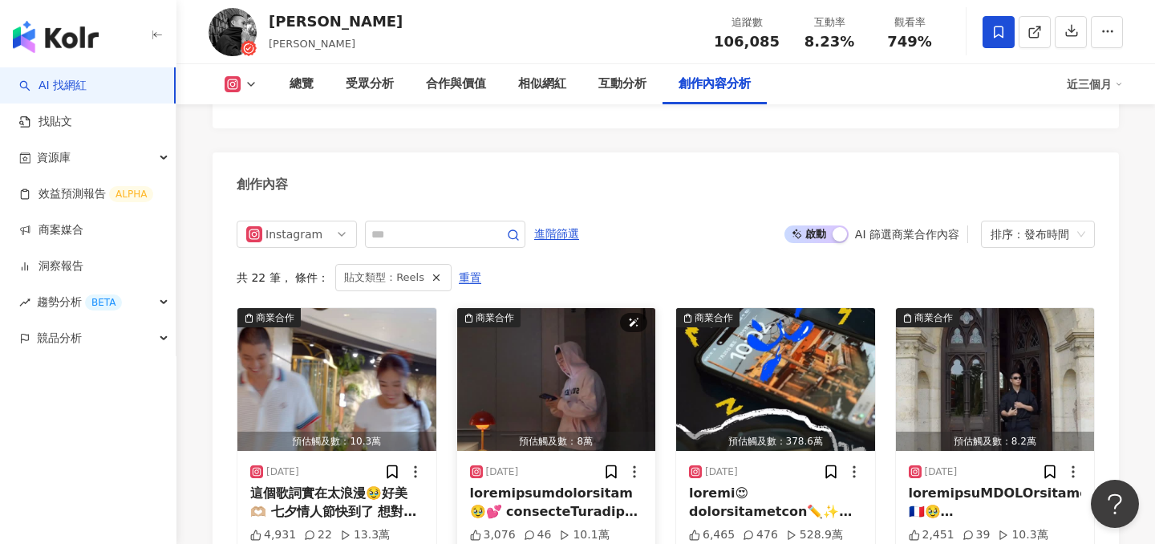
click at [554, 308] on img "button" at bounding box center [556, 379] width 199 height 143
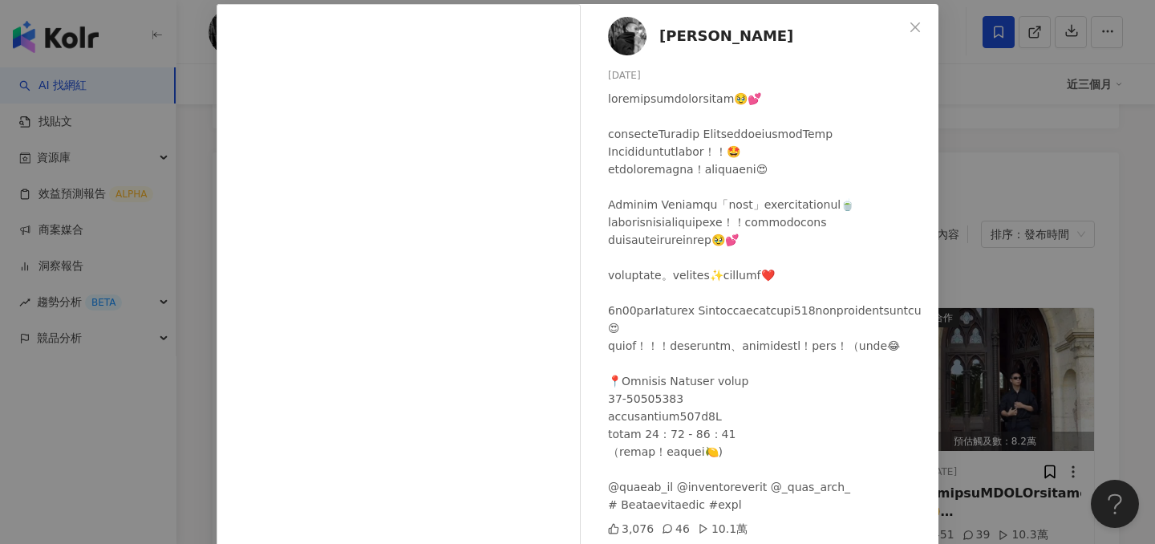
scroll to position [72, 0]
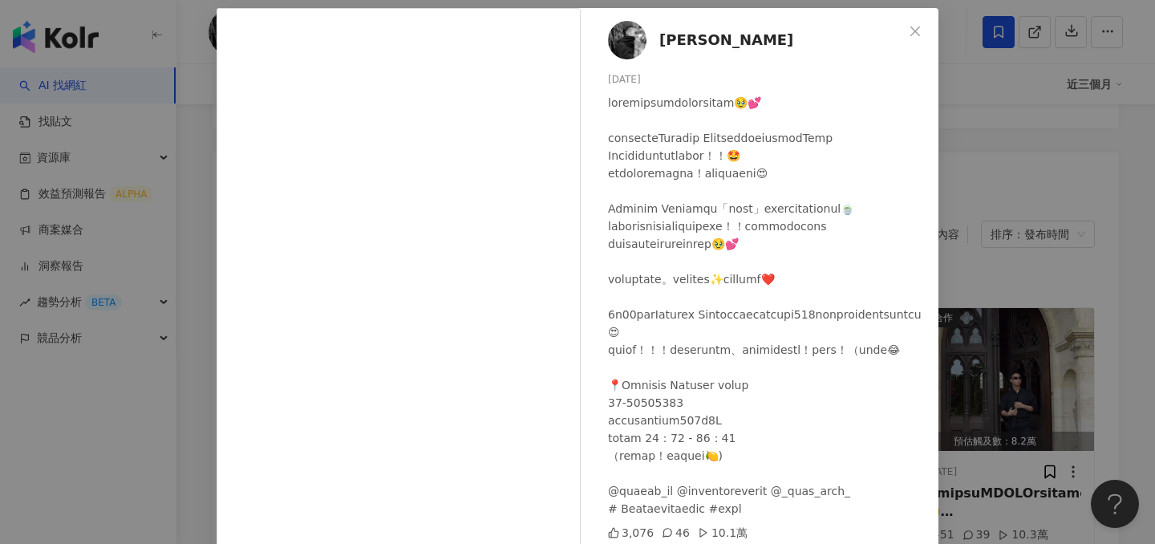
click at [1059, 314] on div "進藤喜彥 Yoziness 2025/8/11 3,076 46 10.1萬 查看原始貼文" at bounding box center [577, 272] width 1155 height 544
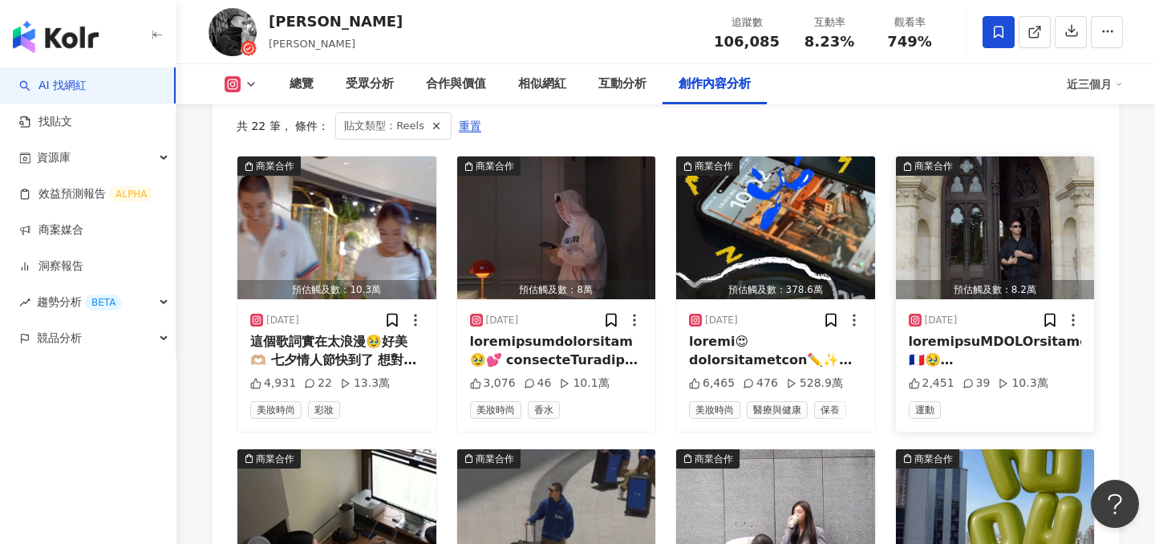
scroll to position [5300, 0]
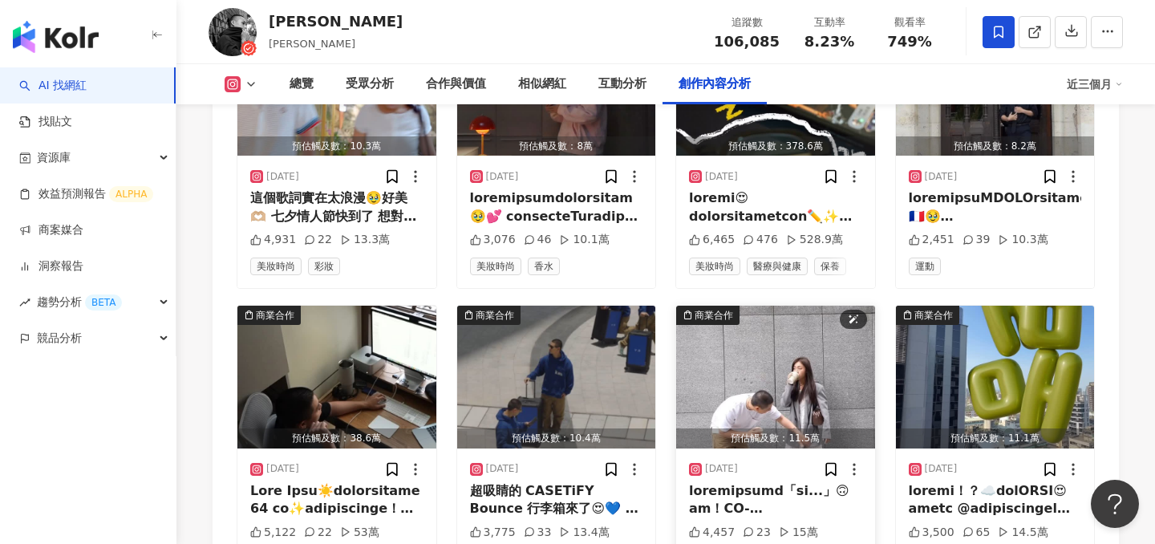
click at [815, 305] on img "button" at bounding box center [775, 376] width 199 height 143
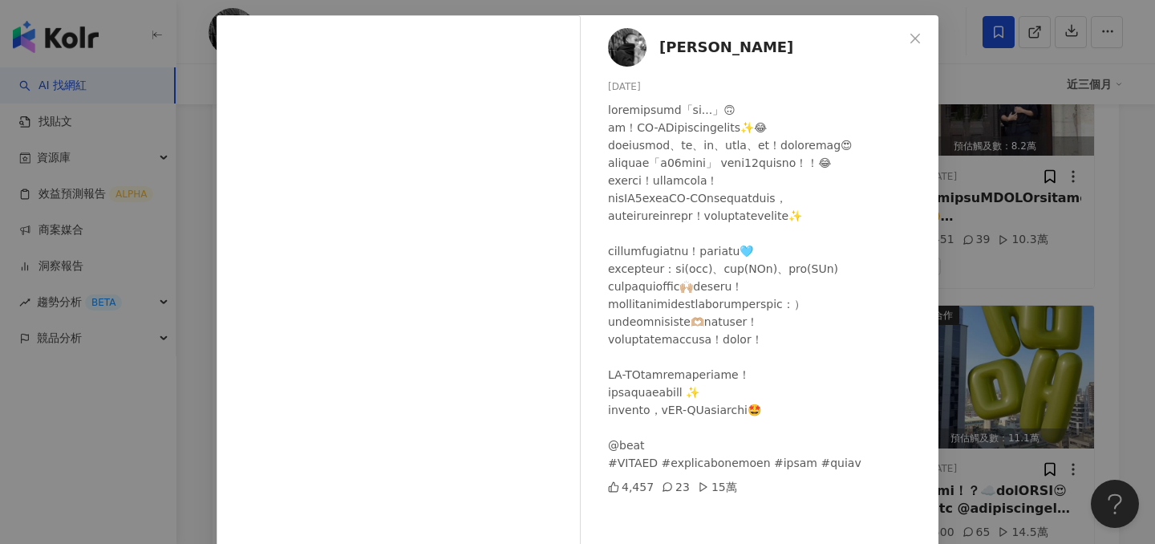
scroll to position [76, 0]
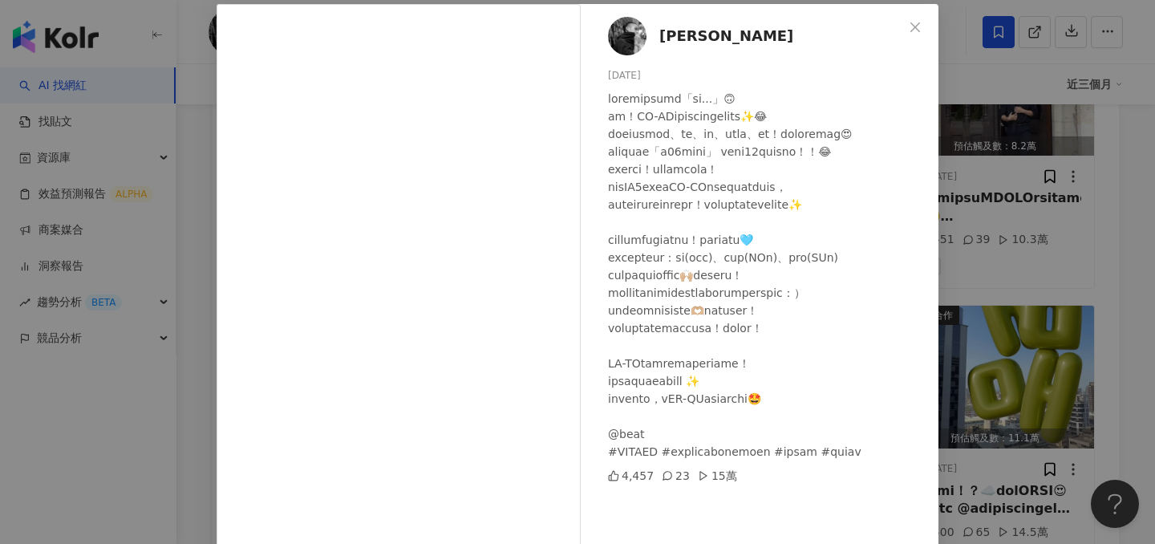
click at [1057, 273] on div "進藤喜彥 Yoziness 2025/6/1 4,457 23 15萬 查看原始貼文" at bounding box center [577, 272] width 1155 height 544
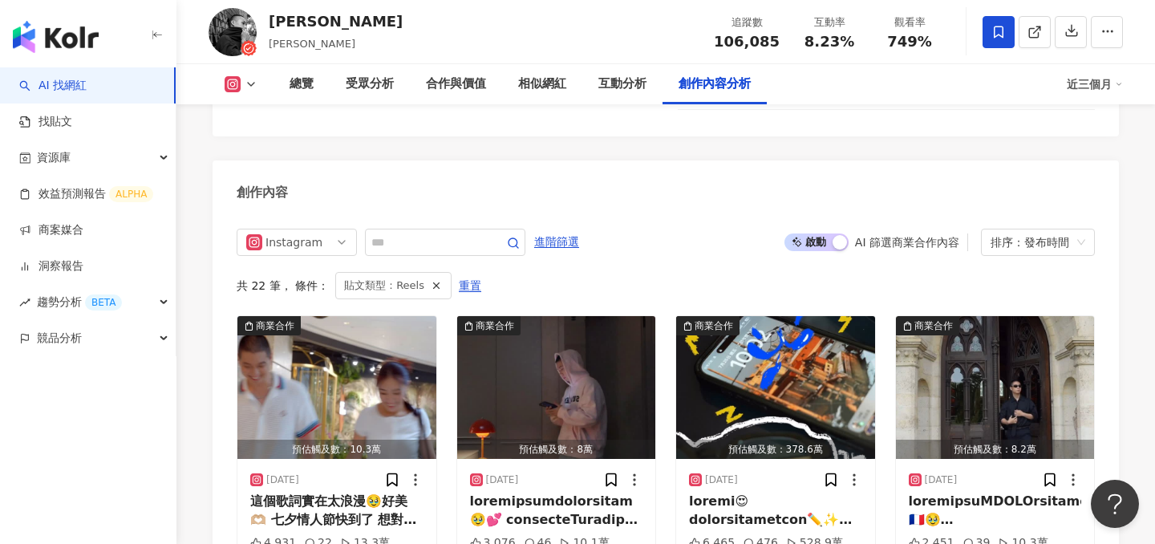
scroll to position [4965, 0]
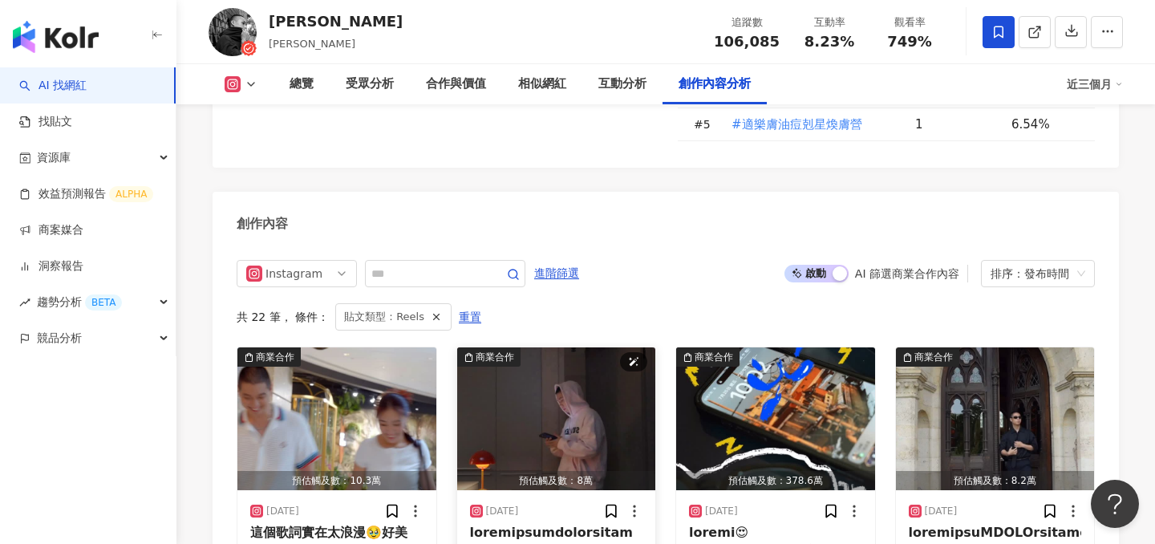
click at [552, 347] on img "button" at bounding box center [556, 418] width 199 height 143
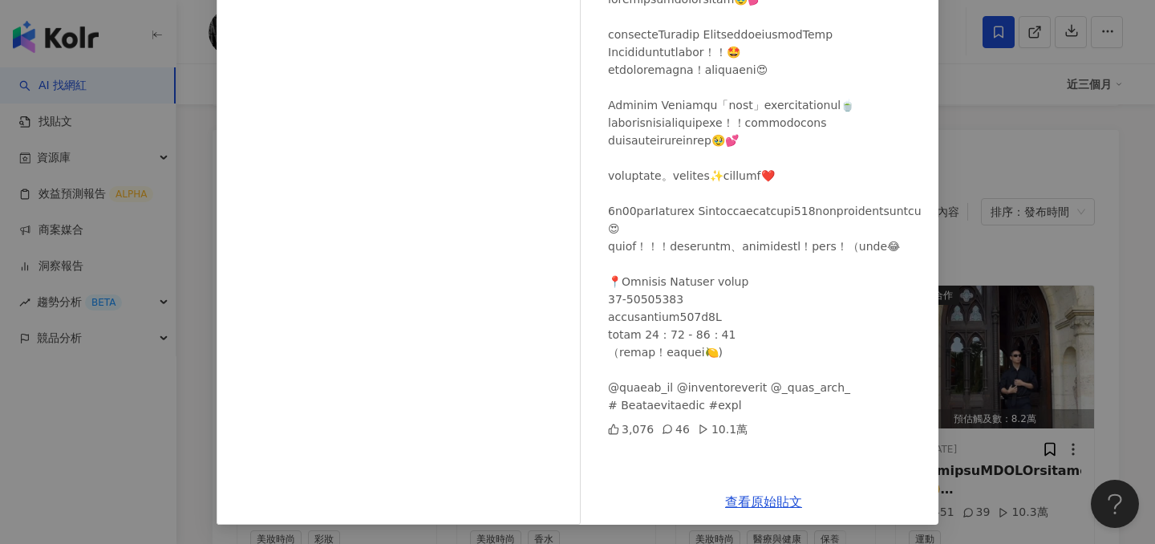
scroll to position [5054, 0]
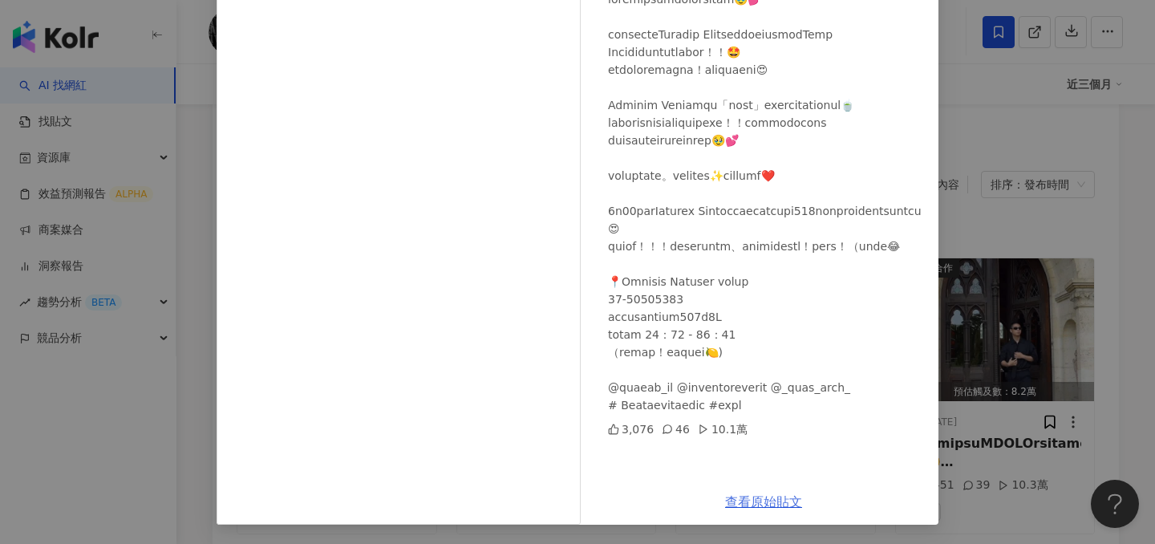
click at [754, 504] on link "查看原始貼文" at bounding box center [763, 501] width 77 height 15
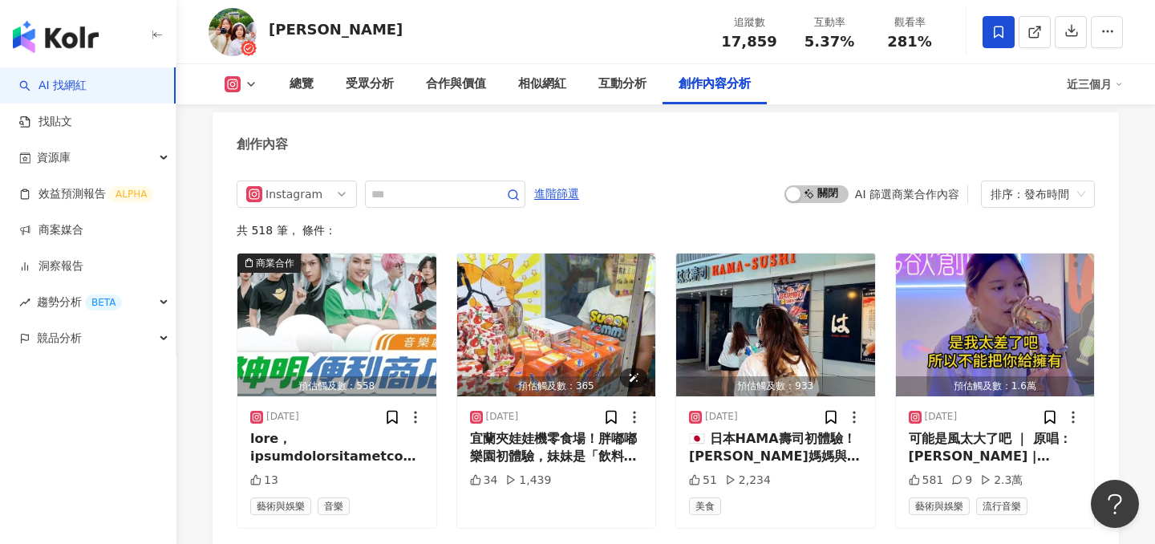
scroll to position [4863, 0]
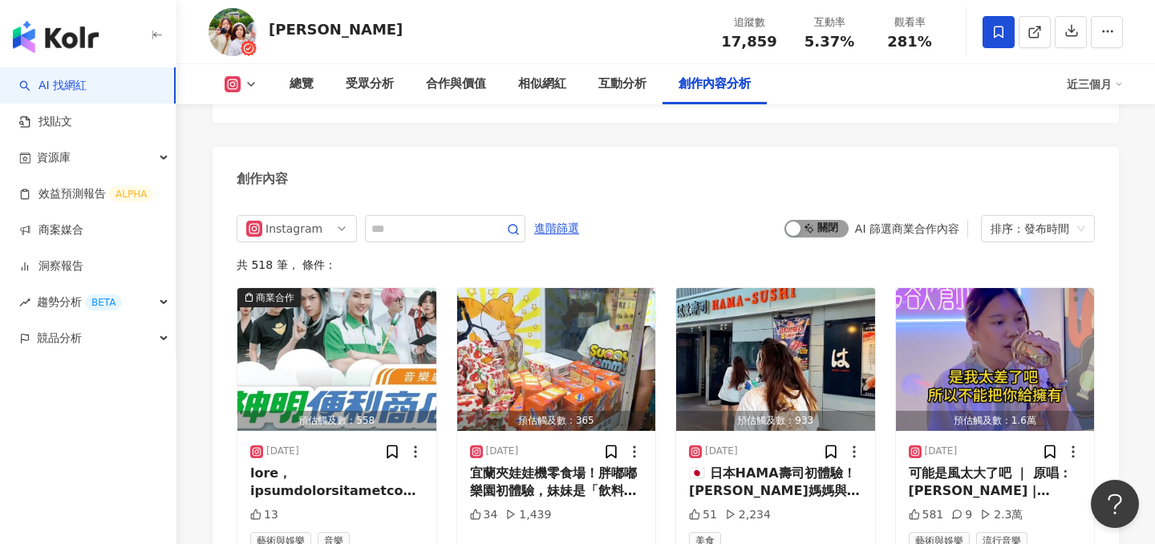
click at [806, 228] on span "啟動 關閉" at bounding box center [816, 229] width 64 height 18
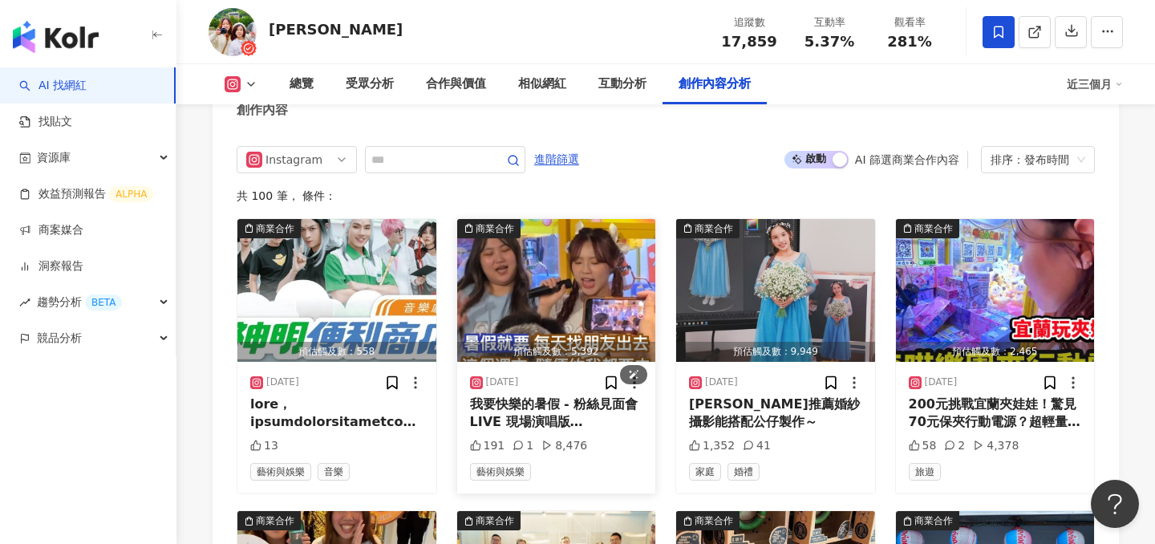
scroll to position [4900, 0]
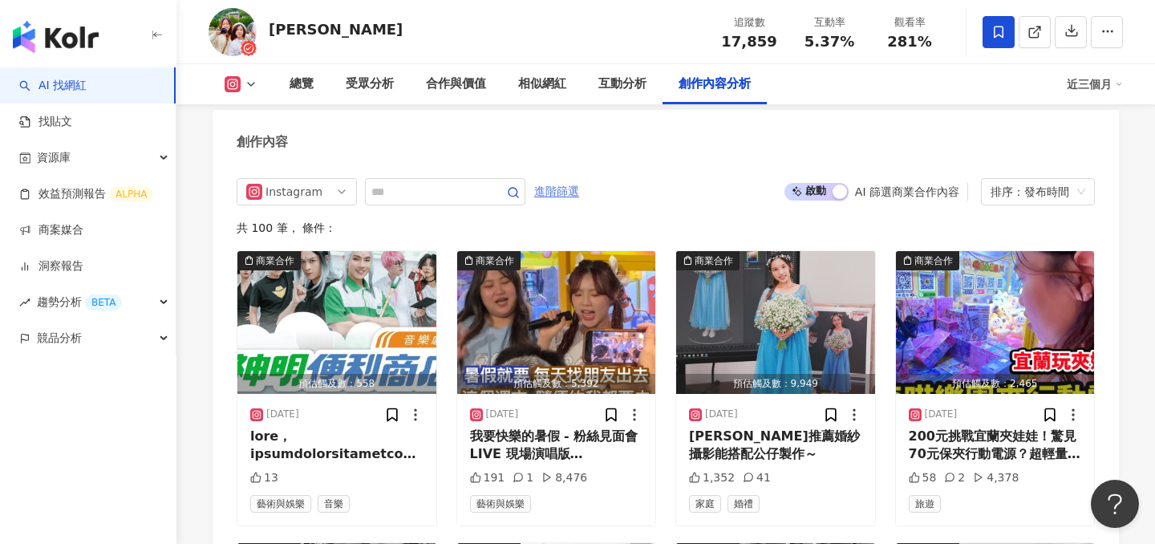
click at [552, 186] on span "進階篩選" at bounding box center [556, 192] width 45 height 26
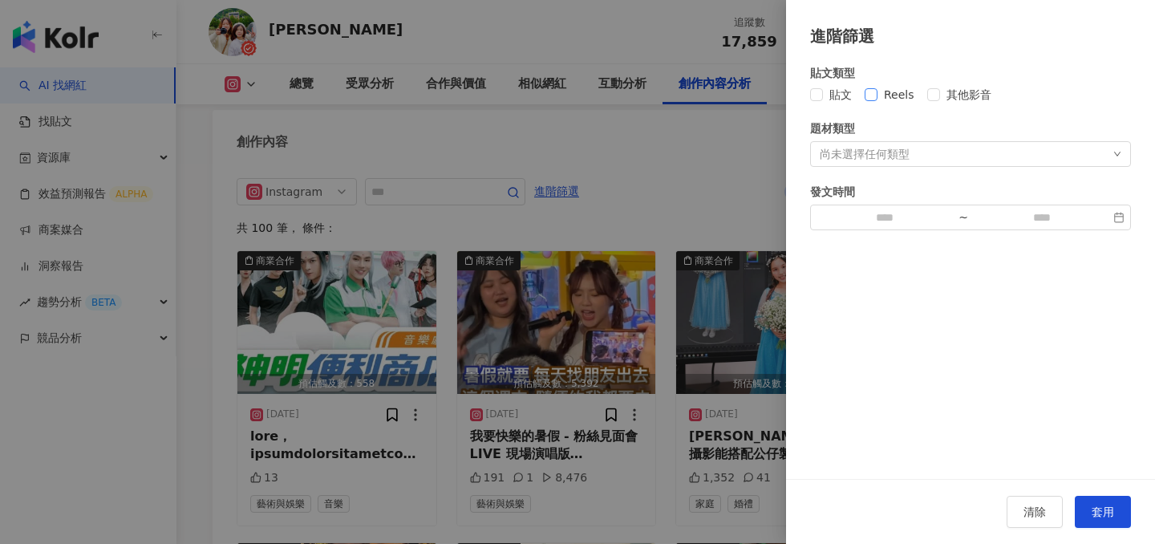
click at [889, 88] on span "Reels" at bounding box center [898, 95] width 43 height 18
click at [1104, 504] on button "套用" at bounding box center [1102, 511] width 56 height 32
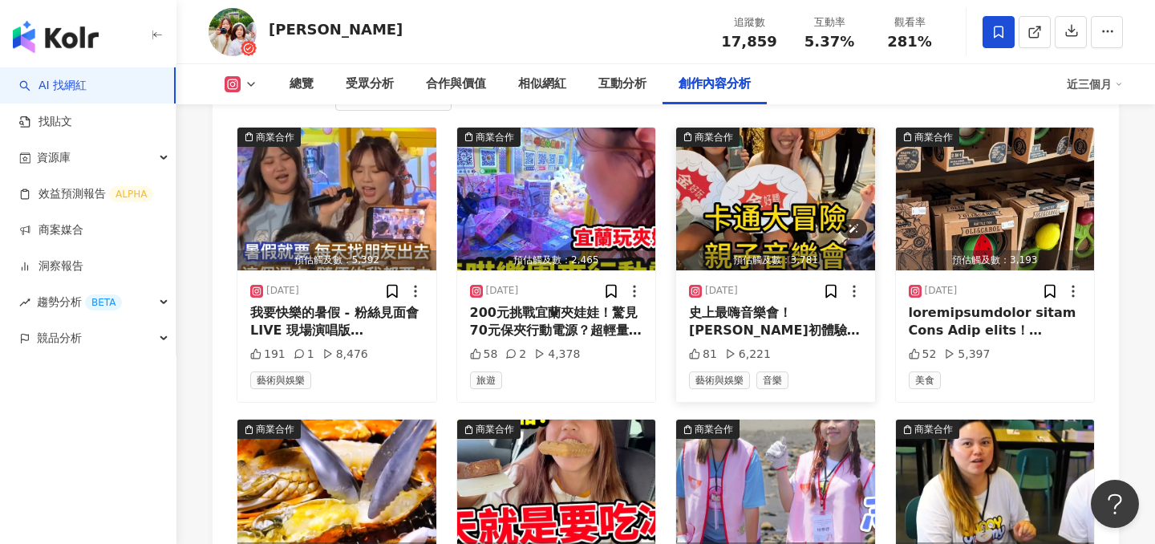
scroll to position [5253, 0]
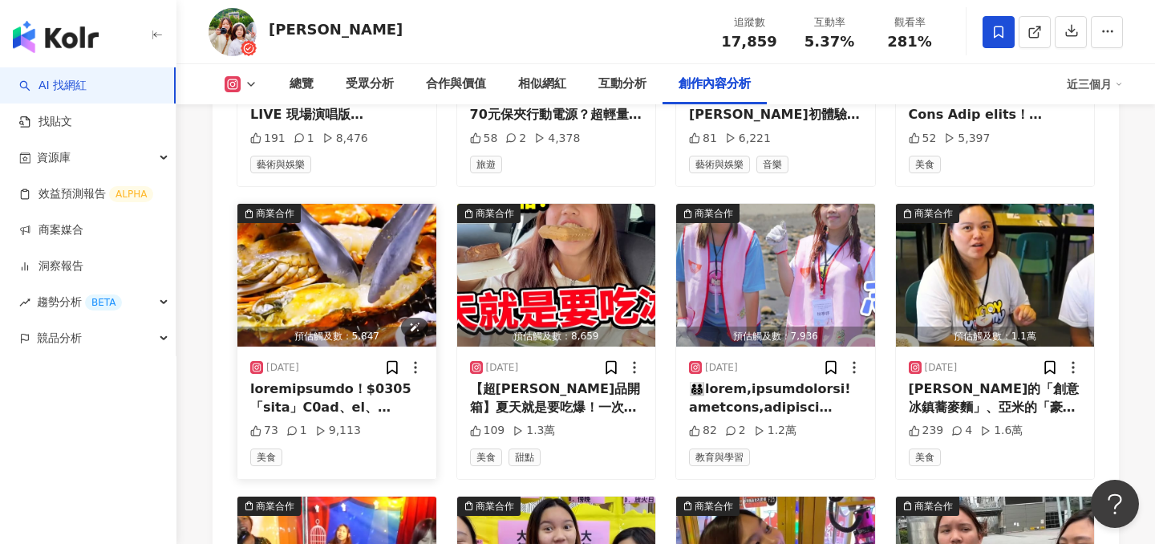
click at [361, 287] on img "button" at bounding box center [336, 275] width 199 height 143
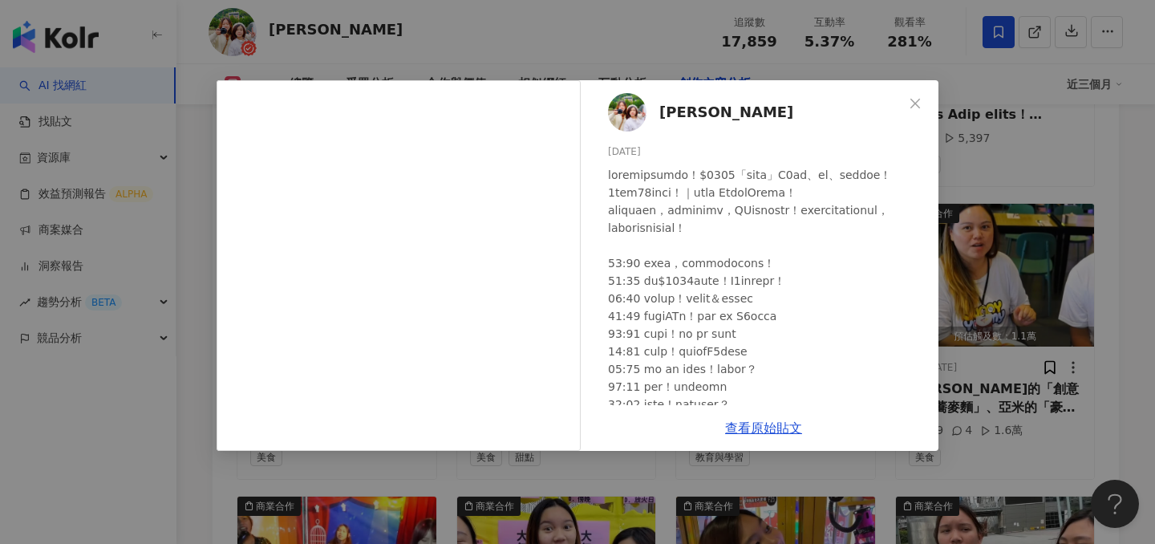
scroll to position [42, 0]
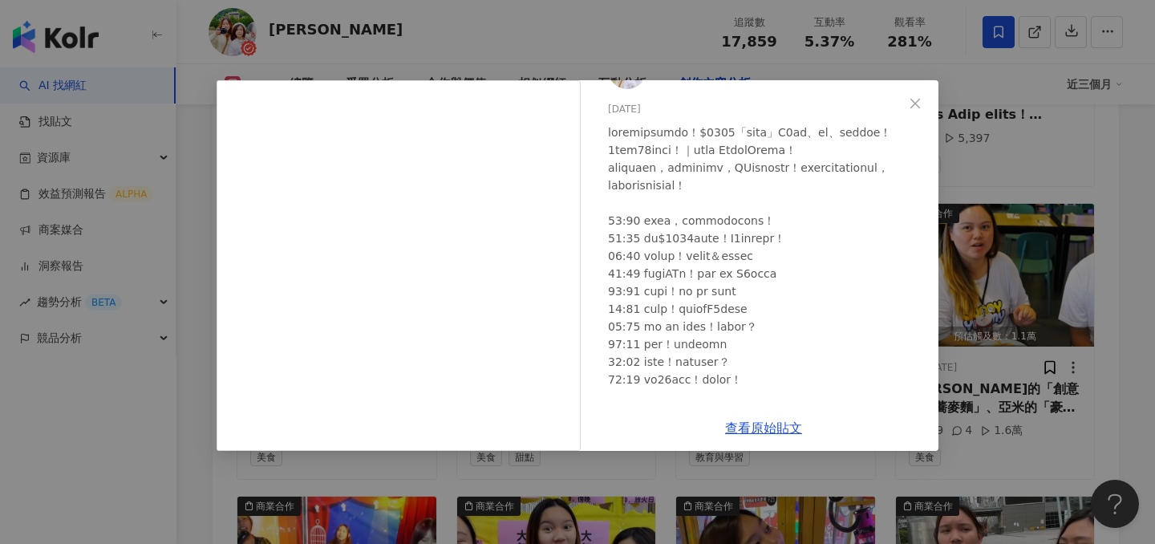
click at [957, 221] on div "Sunny Yummy 2025/8/16 73 1 9,113 查看原始貼文" at bounding box center [577, 272] width 1155 height 544
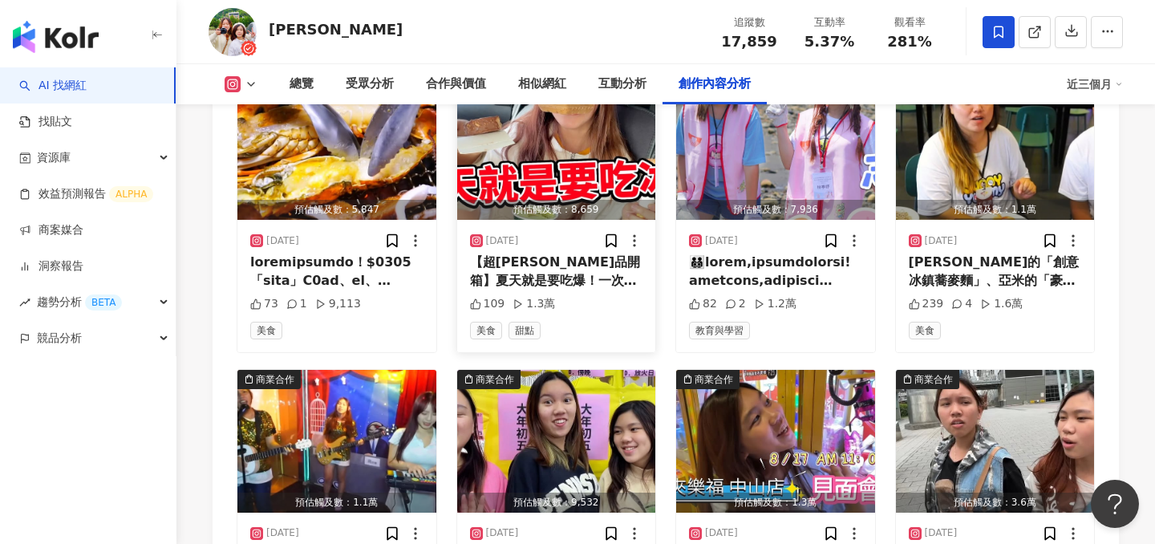
scroll to position [5379, 0]
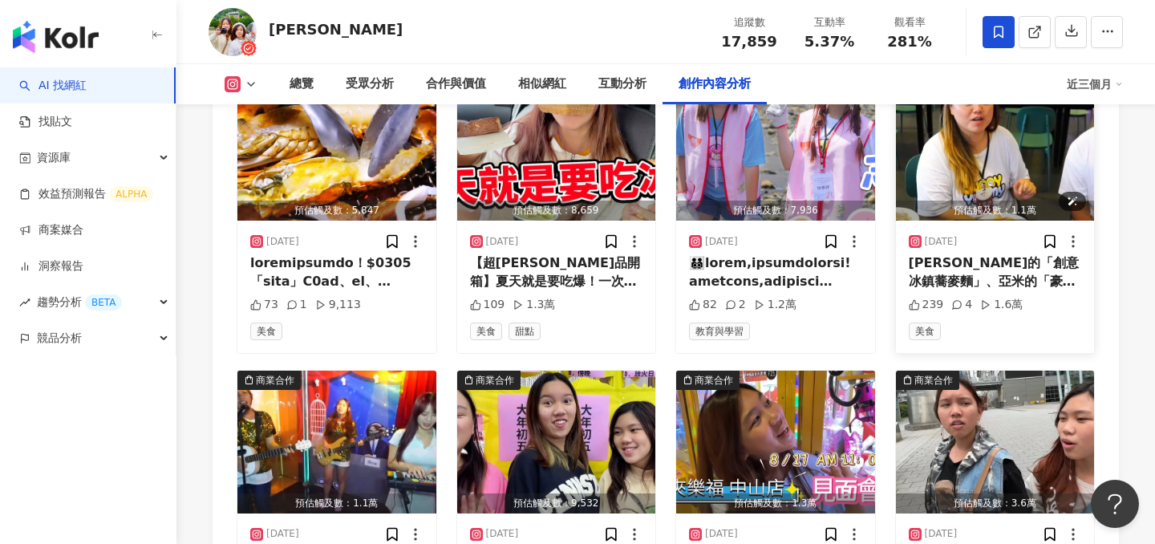
click at [947, 166] on img "button" at bounding box center [995, 149] width 199 height 143
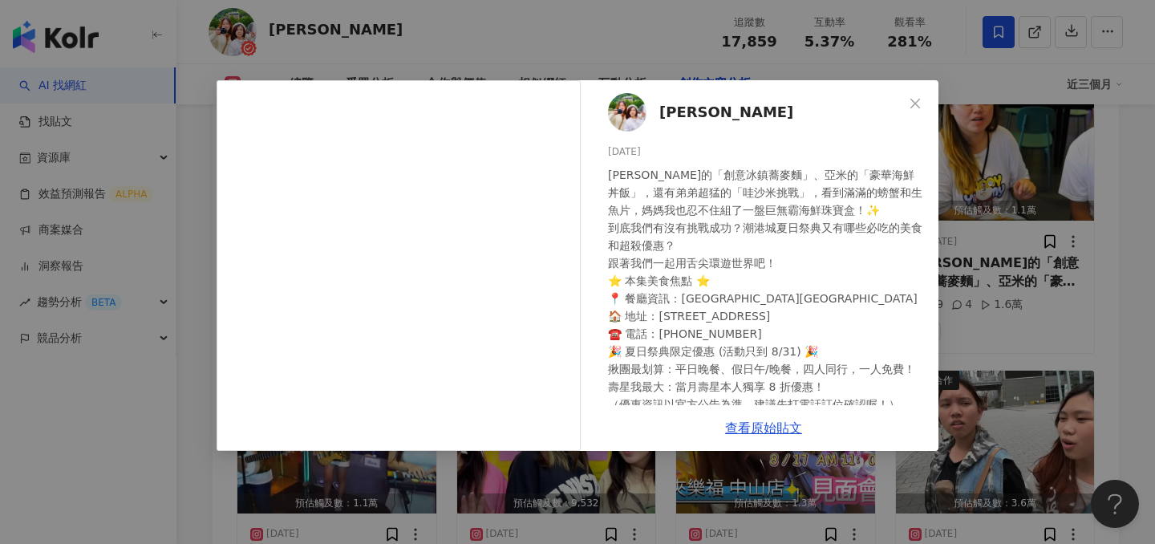
click at [972, 245] on div "Sunny Yummy 2025/7/23 安娜的「創意冰鎮蕎麥麵」、亞米的「豪華海鮮丼飯」，還有弟弟超猛的「哇沙米挑戰」，看到滿滿的螃蟹和生魚片，媽媽我也忍…" at bounding box center [577, 272] width 1155 height 544
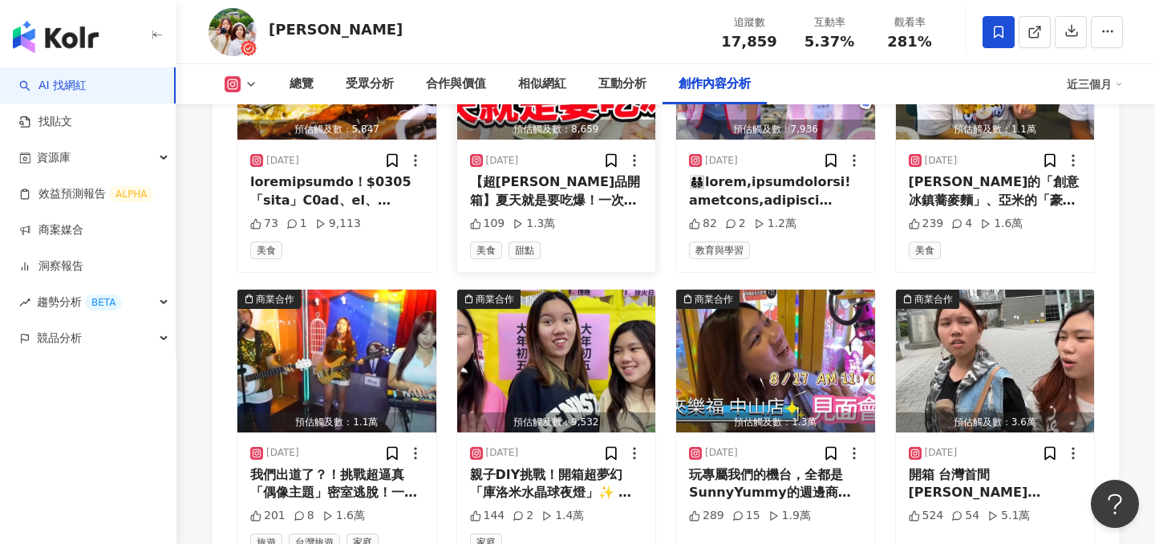
scroll to position [5534, 0]
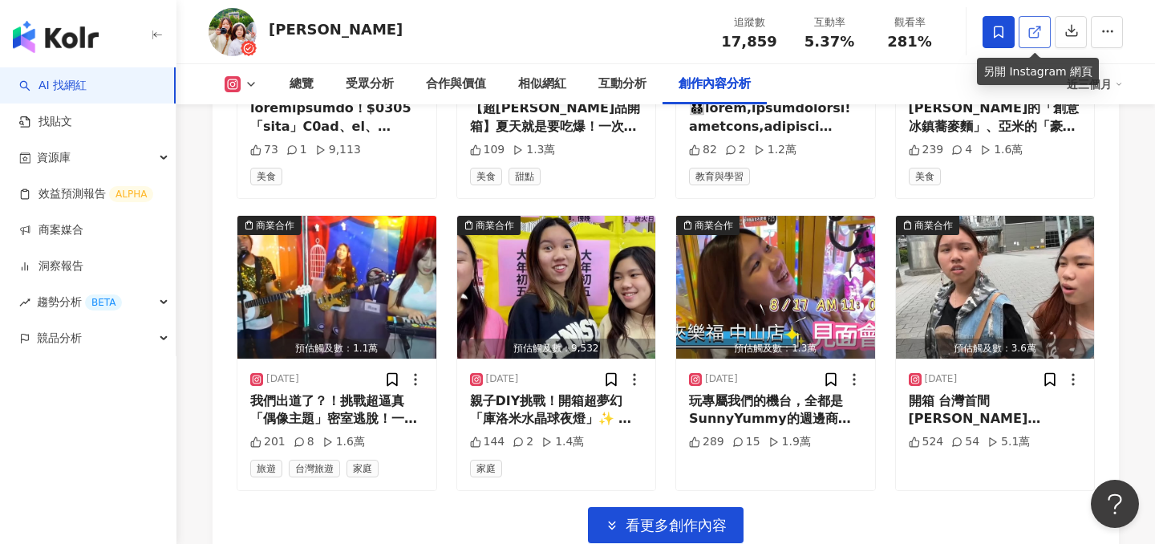
click at [1031, 33] on icon at bounding box center [1034, 32] width 14 height 14
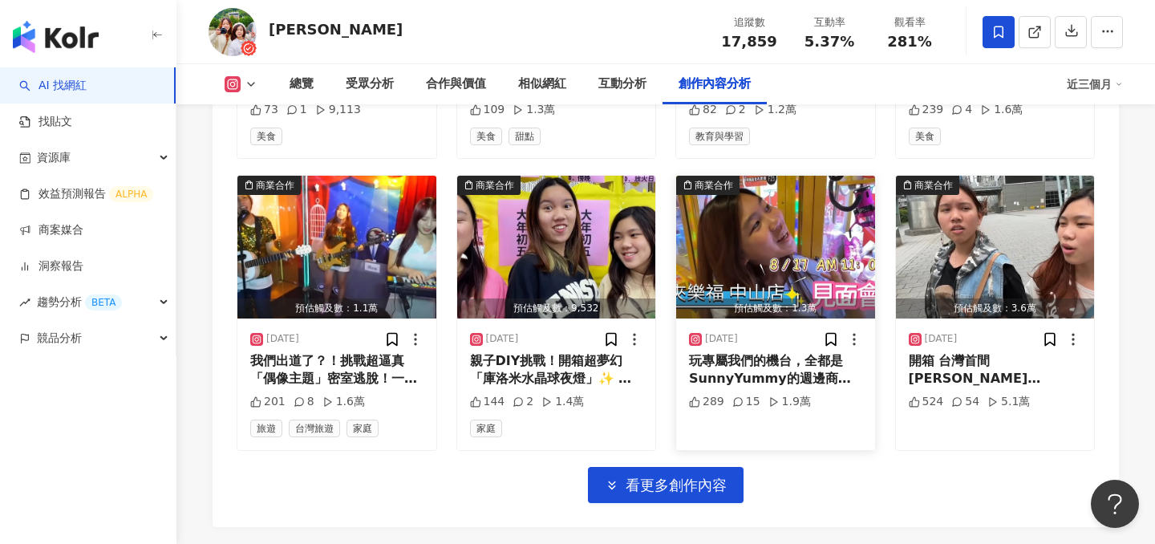
scroll to position [5579, 0]
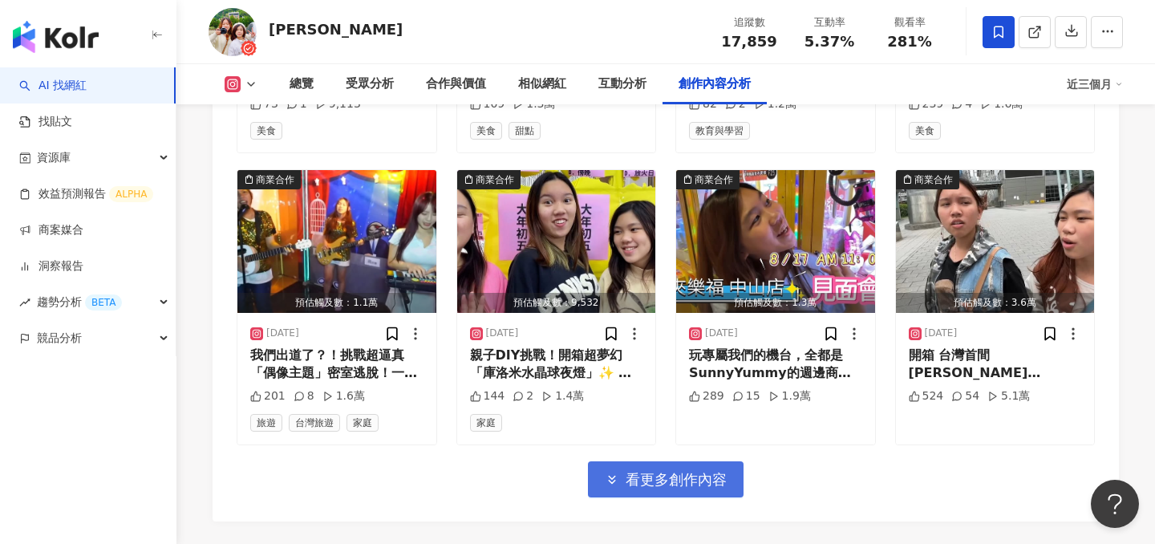
click at [653, 484] on span "看更多創作內容" at bounding box center [675, 480] width 101 height 18
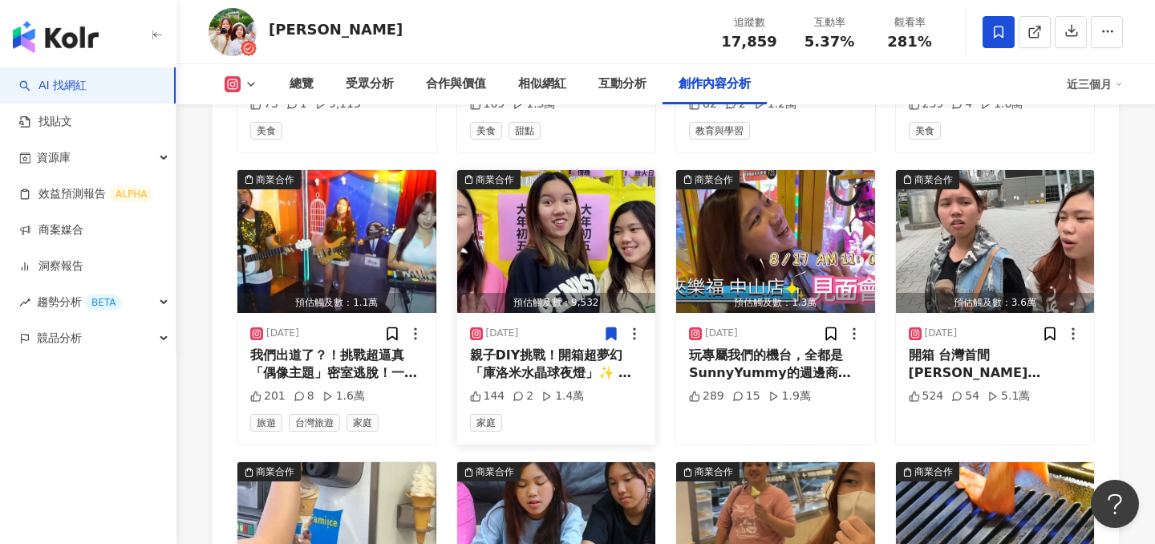
scroll to position [5838, 0]
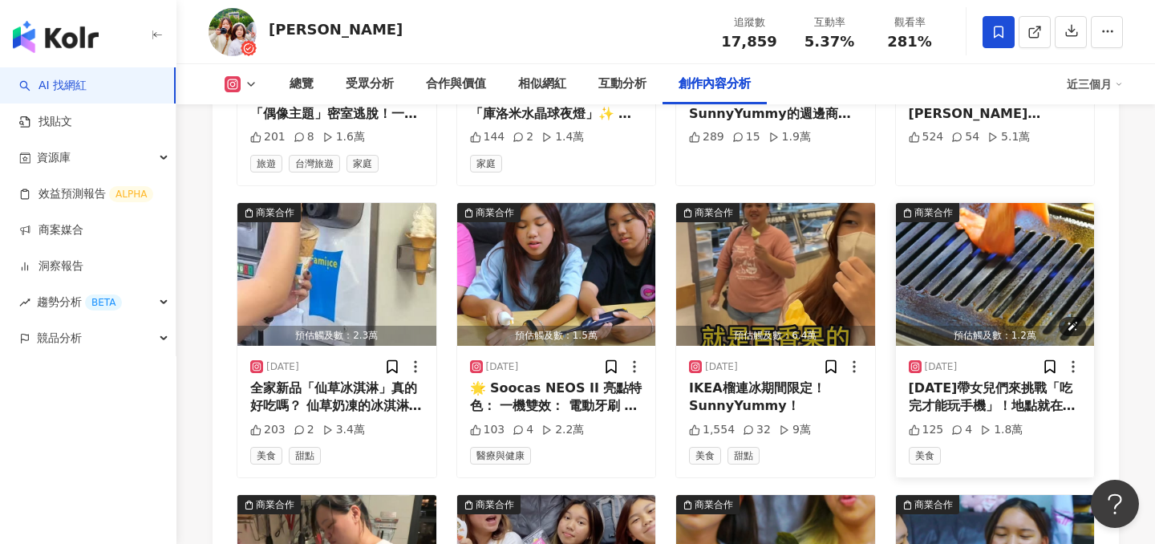
click at [964, 283] on img "button" at bounding box center [995, 274] width 199 height 143
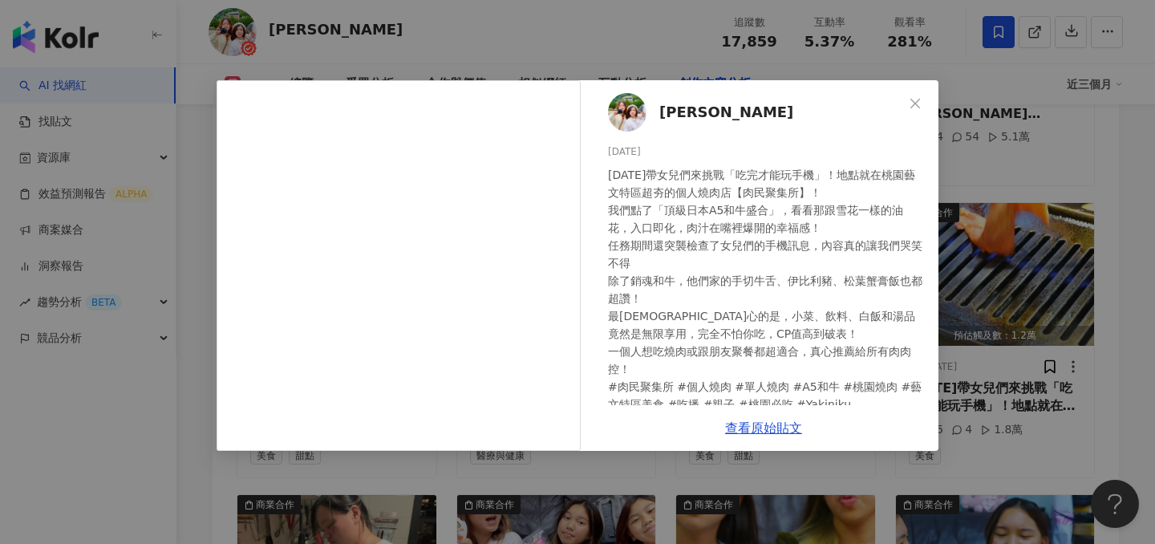
click at [1082, 132] on div "Sunny Yummy 2025/6/21 今天帶女兒們來挑戰「吃完才能玩手機」！地點就在桃園藝文特區超夯的個人燒肉店【肉民聚集所】！ 我們點了「頂級日本A5…" at bounding box center [577, 272] width 1155 height 544
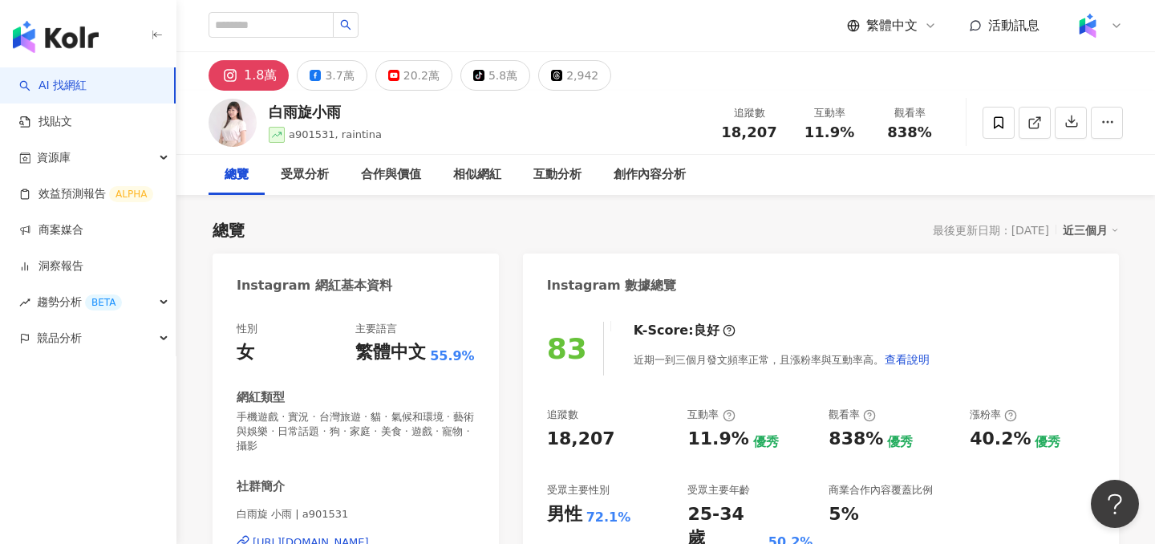
click at [1029, 129] on icon at bounding box center [1034, 122] width 14 height 14
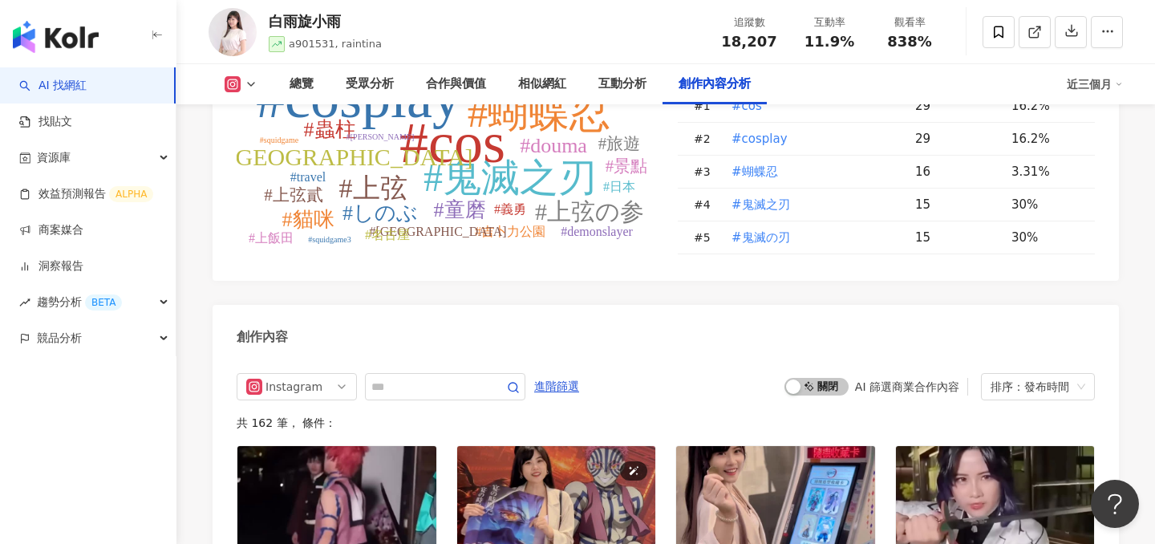
scroll to position [4719, 0]
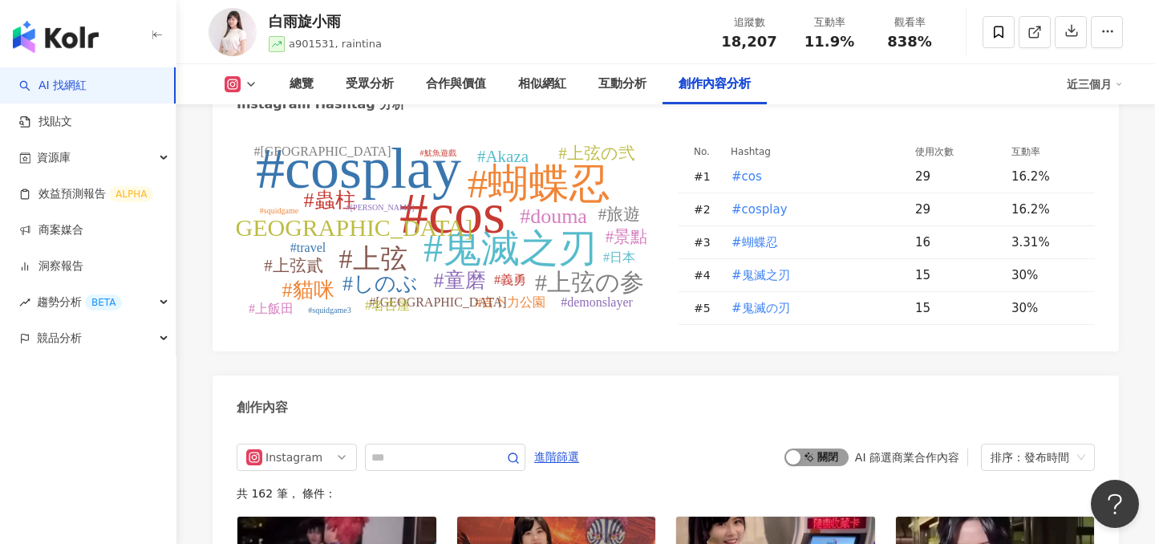
click at [815, 448] on span "啟動 關閉" at bounding box center [816, 457] width 64 height 18
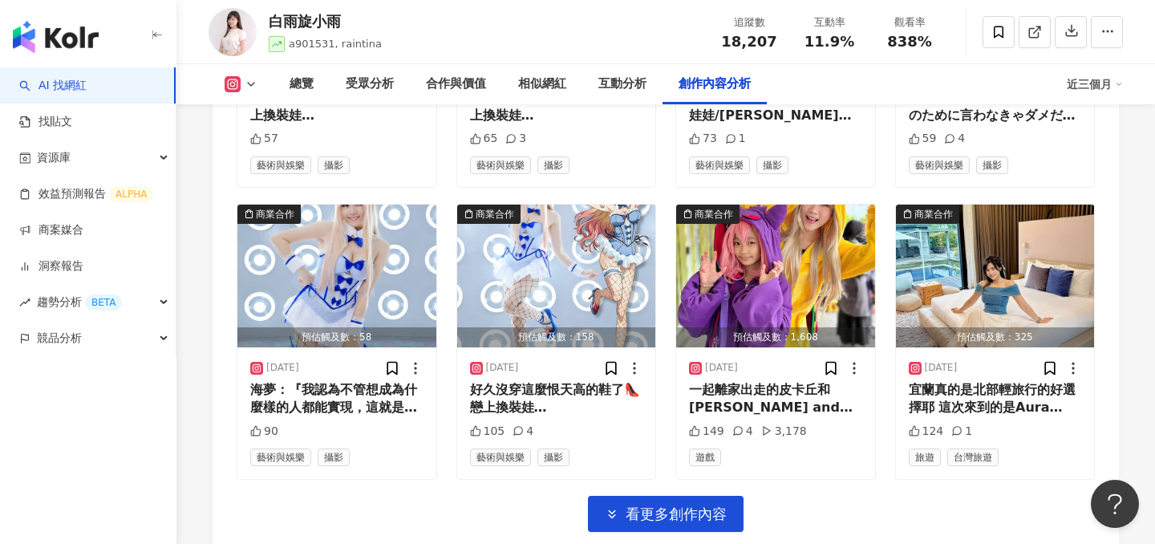
scroll to position [5609, 0]
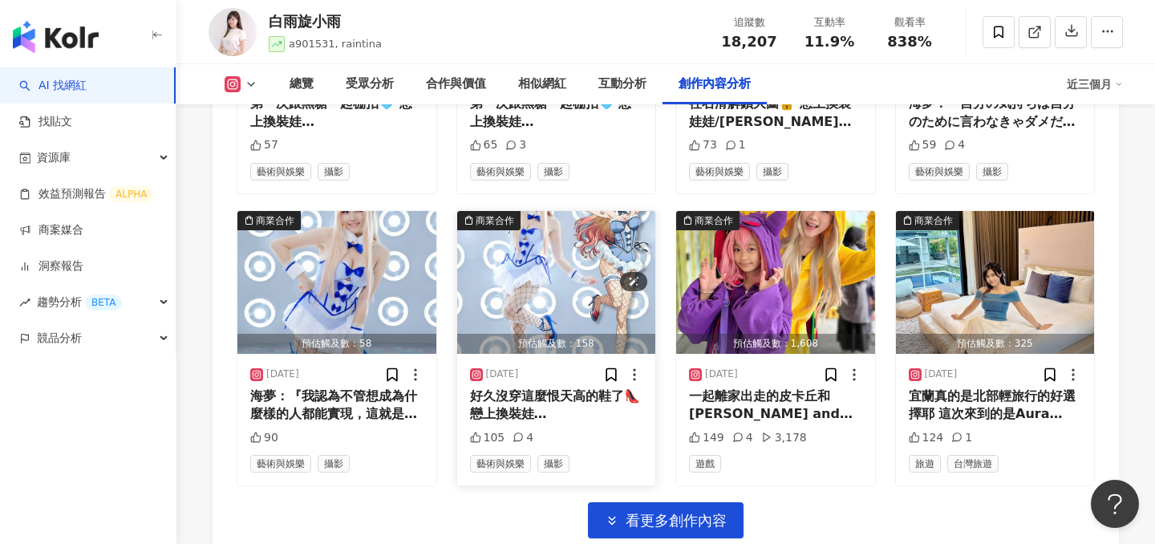
click at [555, 237] on img "button" at bounding box center [556, 282] width 199 height 143
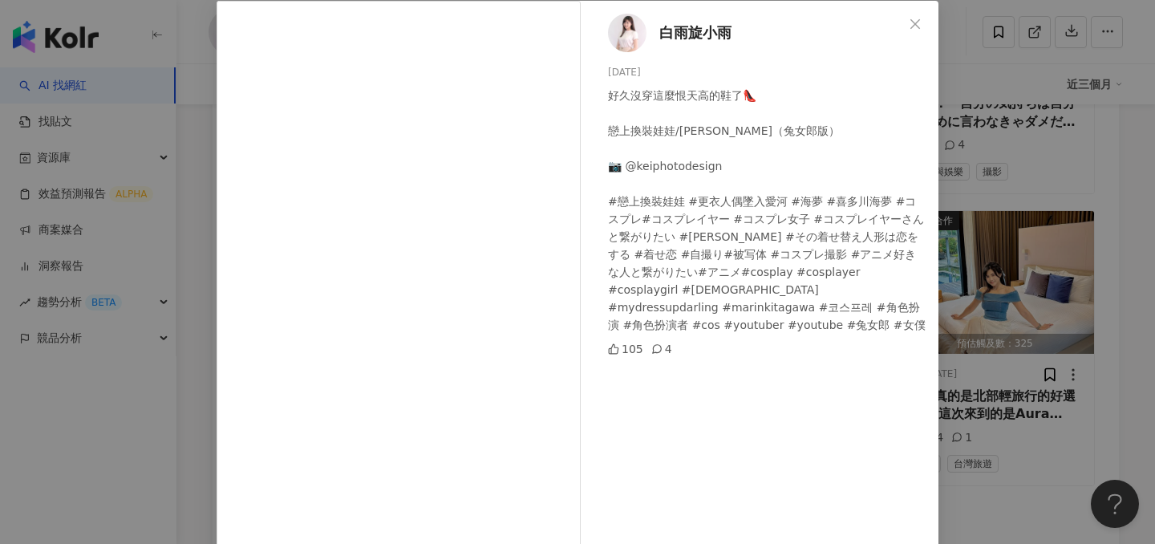
scroll to position [79, 0]
click at [1008, 198] on div "白雨旋小雨 2025/4/14 好久沒穿這麼恨天高的鞋了👠 戀上換裝娃娃/喜多川海夢（兔女郎版） 📷 @keiphotodesign #戀上換裝娃娃 #更衣人…" at bounding box center [577, 272] width 1155 height 544
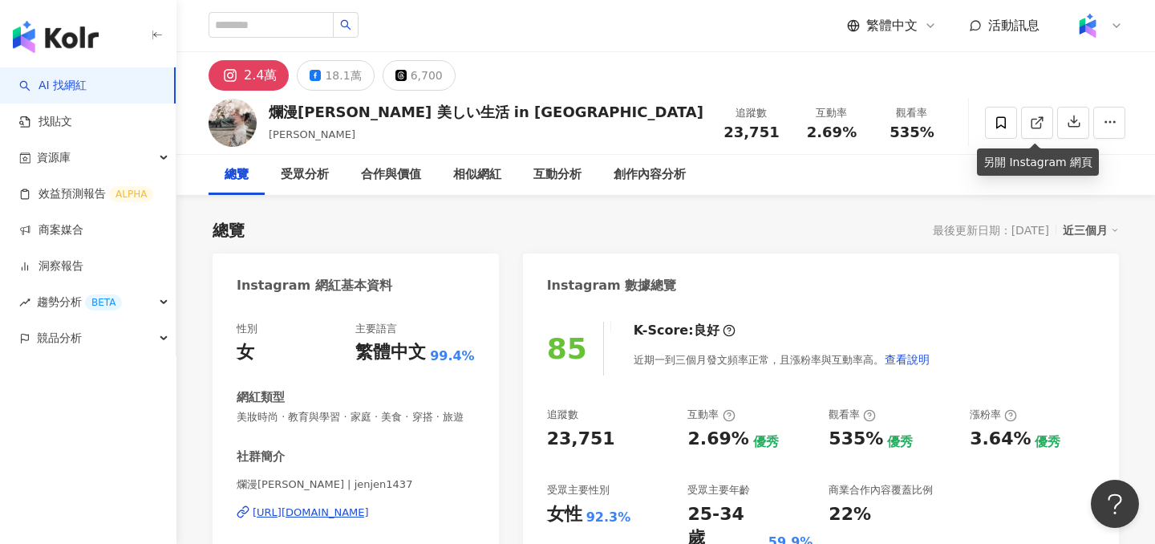
click at [1029, 116] on icon at bounding box center [1036, 122] width 14 height 14
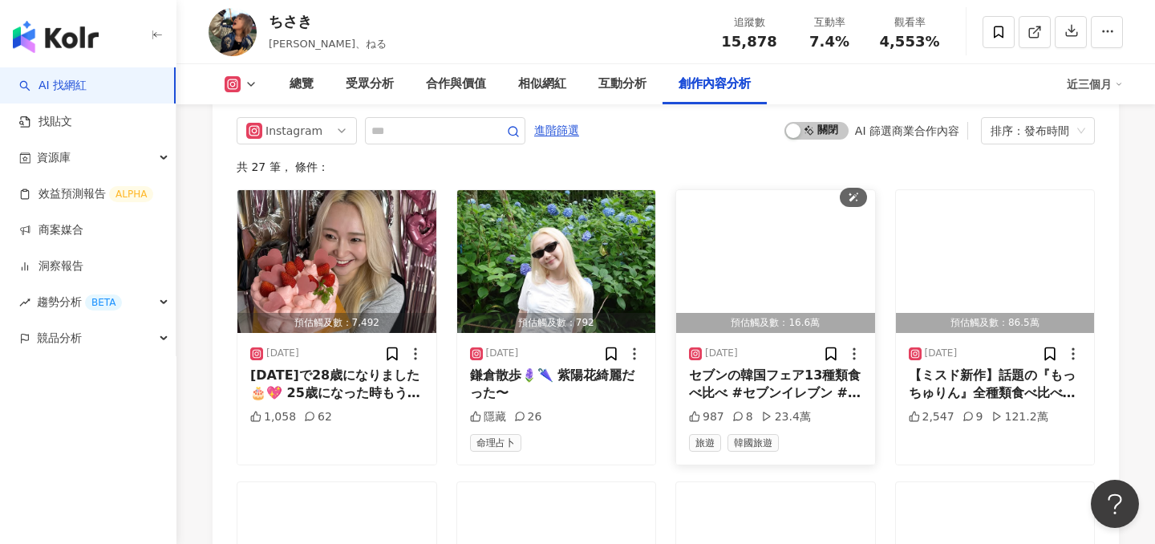
scroll to position [5042, 0]
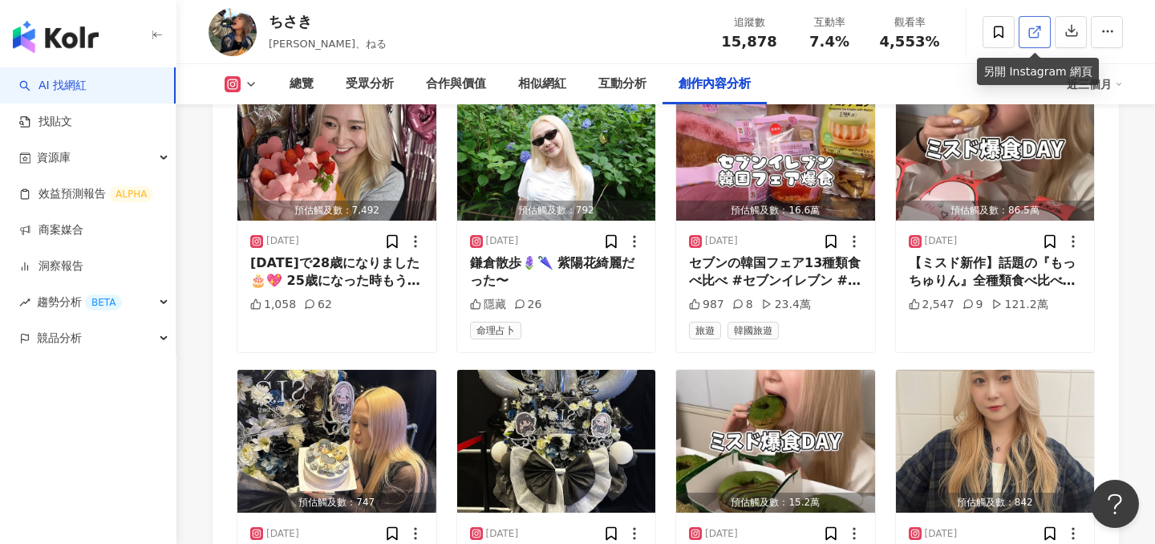
click at [1036, 34] on icon at bounding box center [1034, 32] width 14 height 14
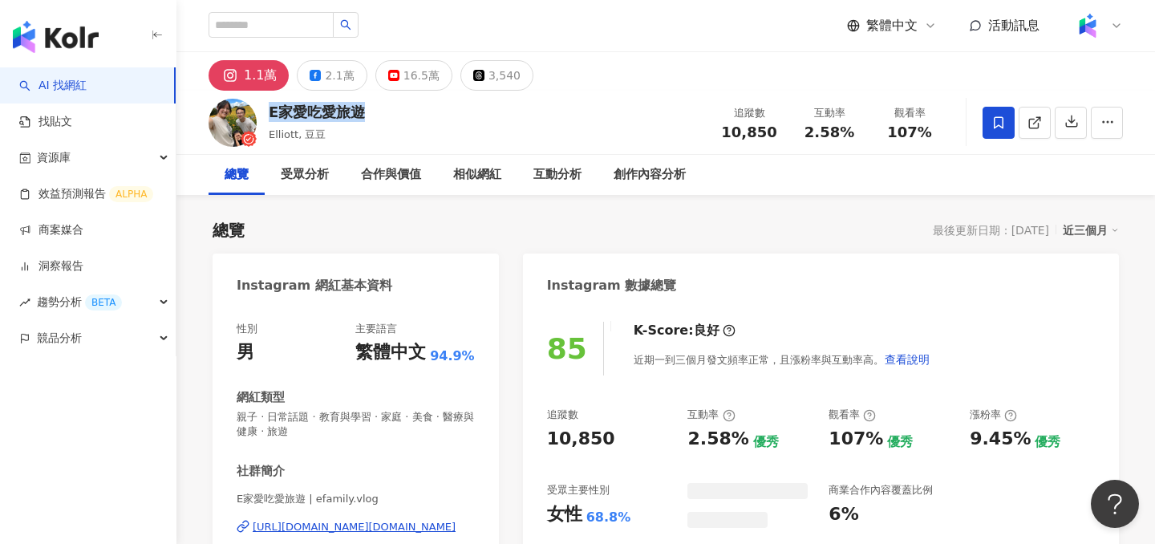
drag, startPoint x: 270, startPoint y: 114, endPoint x: 208, endPoint y: 9, distance: 121.8
click at [366, 115] on div "E家愛吃愛旅遊 [PERSON_NAME], 豆豆 追蹤數 10,850 互動率 2.58% 觀看率 107%" at bounding box center [665, 122] width 978 height 63
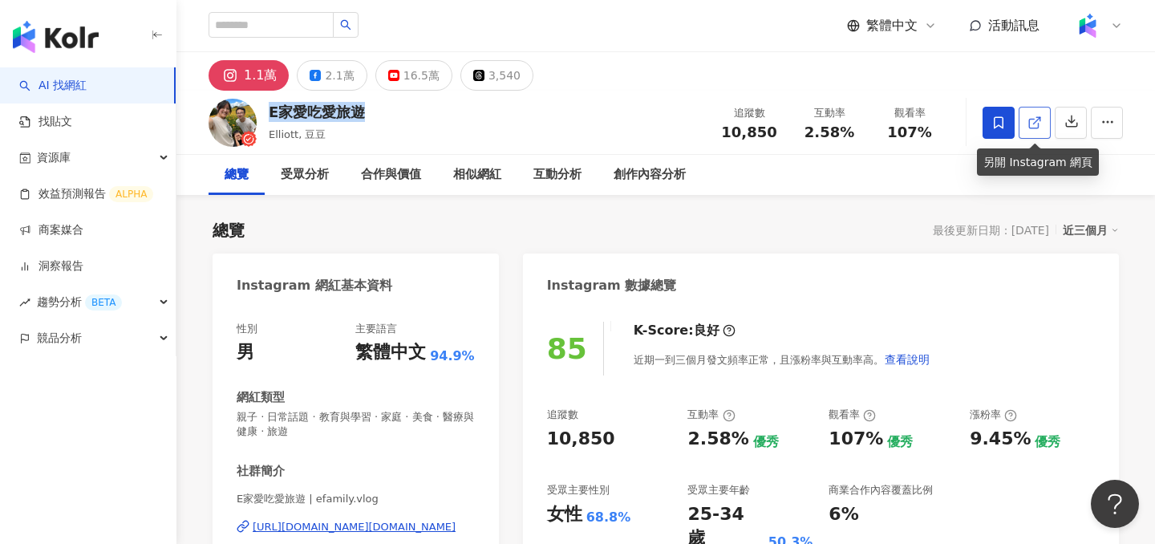
click at [1023, 127] on link at bounding box center [1034, 123] width 32 height 32
click at [1036, 123] on icon at bounding box center [1034, 122] width 14 height 14
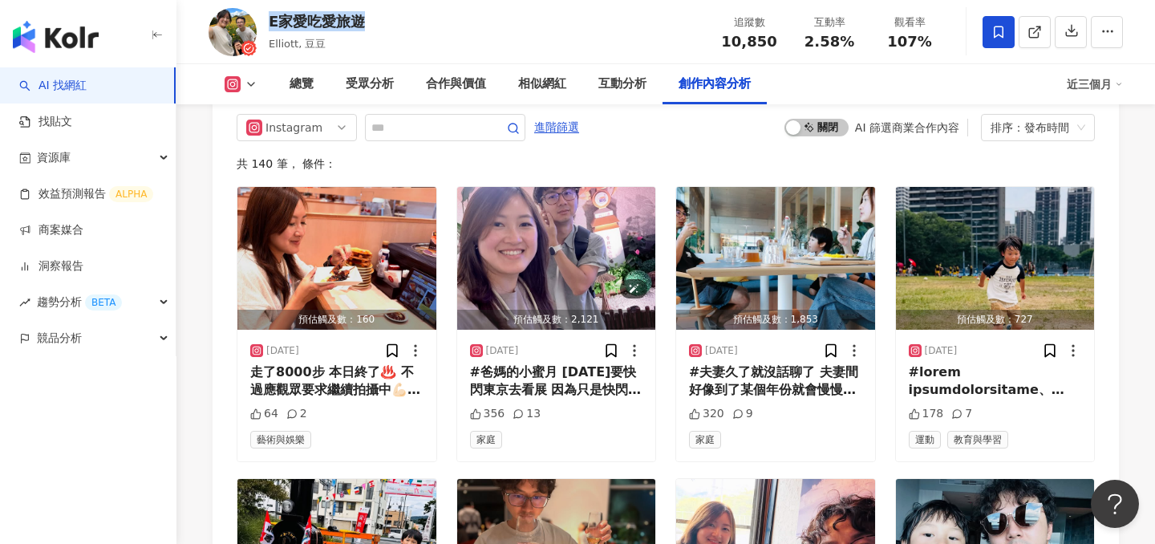
scroll to position [5006, 0]
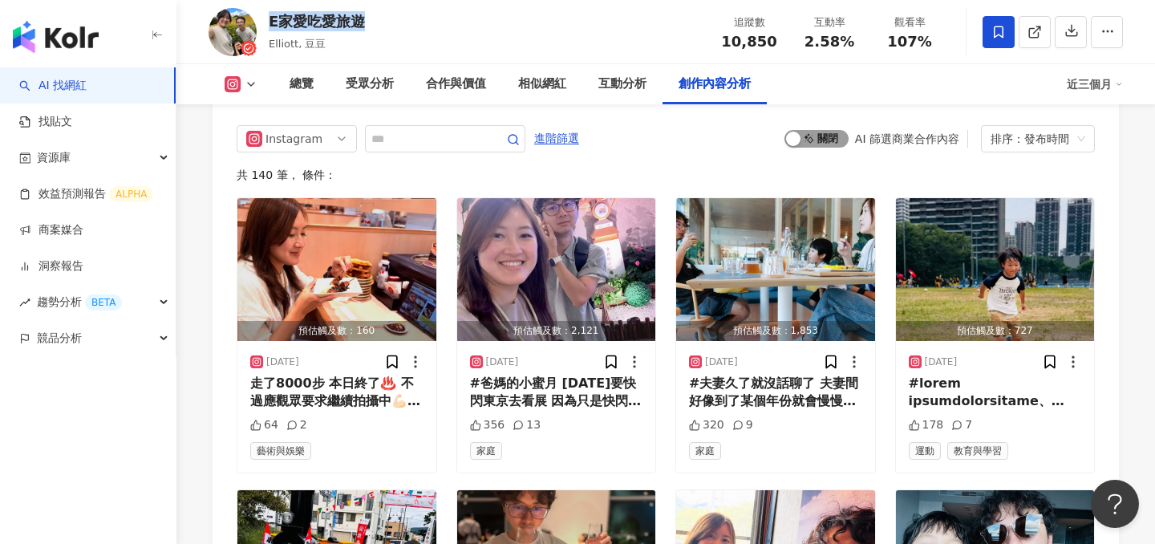
click at [811, 130] on span "啟動 關閉" at bounding box center [816, 139] width 64 height 18
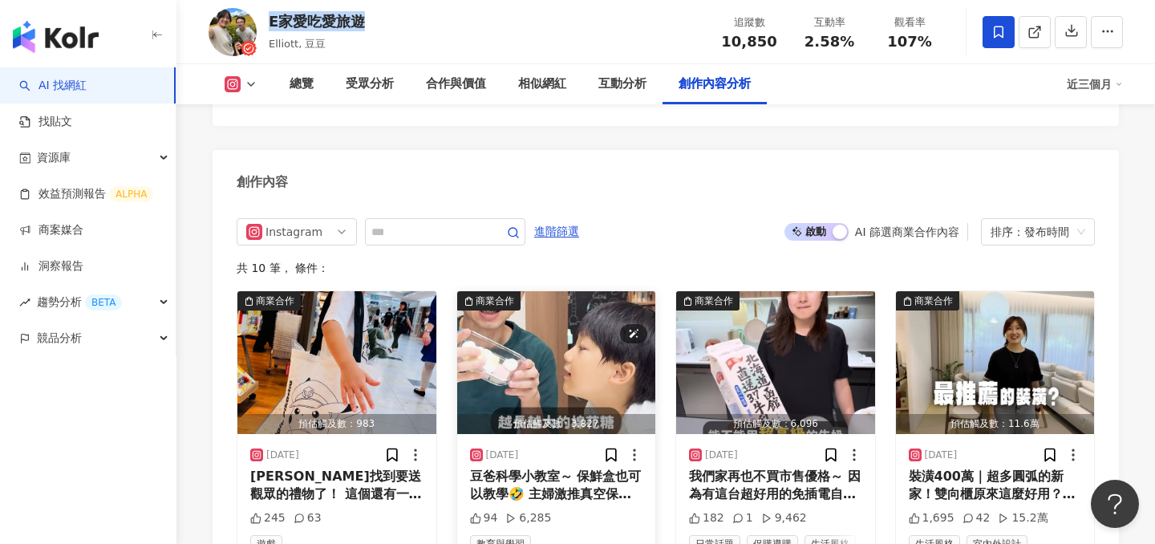
scroll to position [4994, 0]
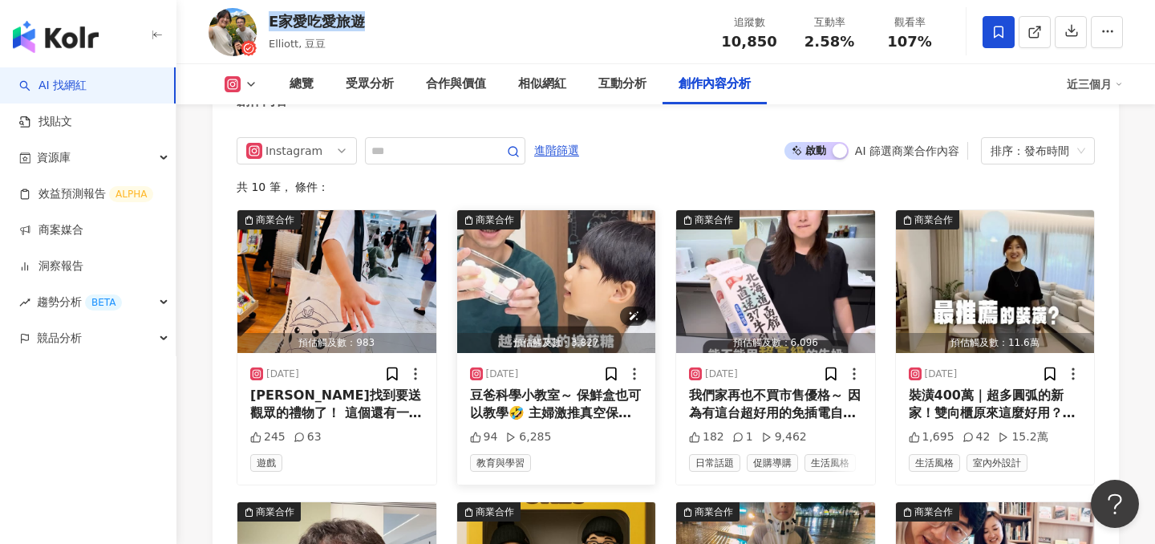
click at [544, 290] on img "button" at bounding box center [556, 281] width 199 height 143
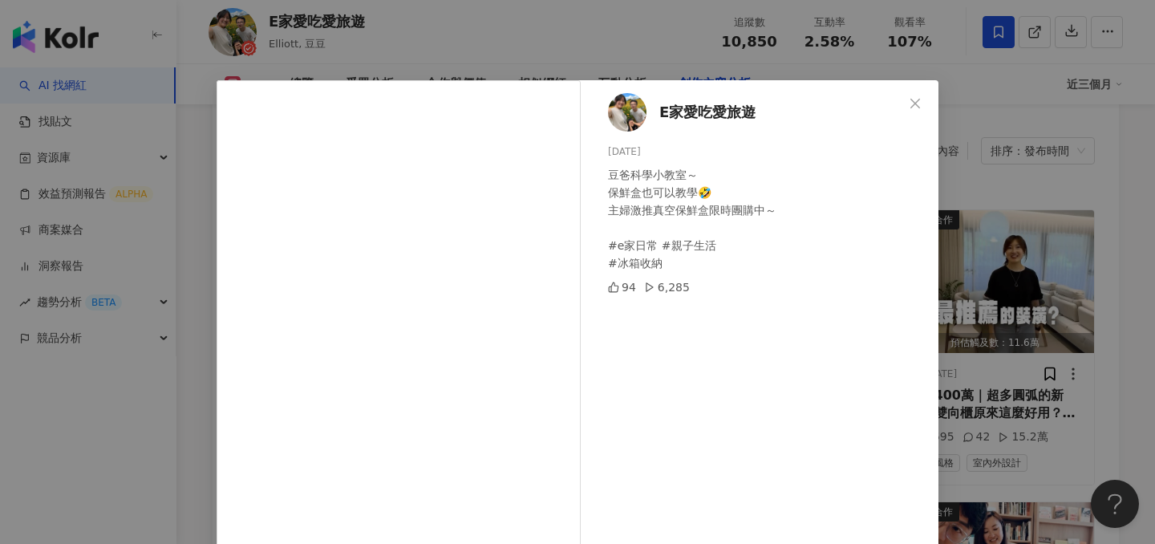
click at [985, 216] on div "E家愛吃愛旅遊 2025/7/9 豆爸科學小教室～ 保鮮盒也可以教學🤣 主婦激推真空保鮮盒限時團購中～ #e家日常 #親子生活 #冰箱收納 94 6,285 …" at bounding box center [577, 272] width 1155 height 544
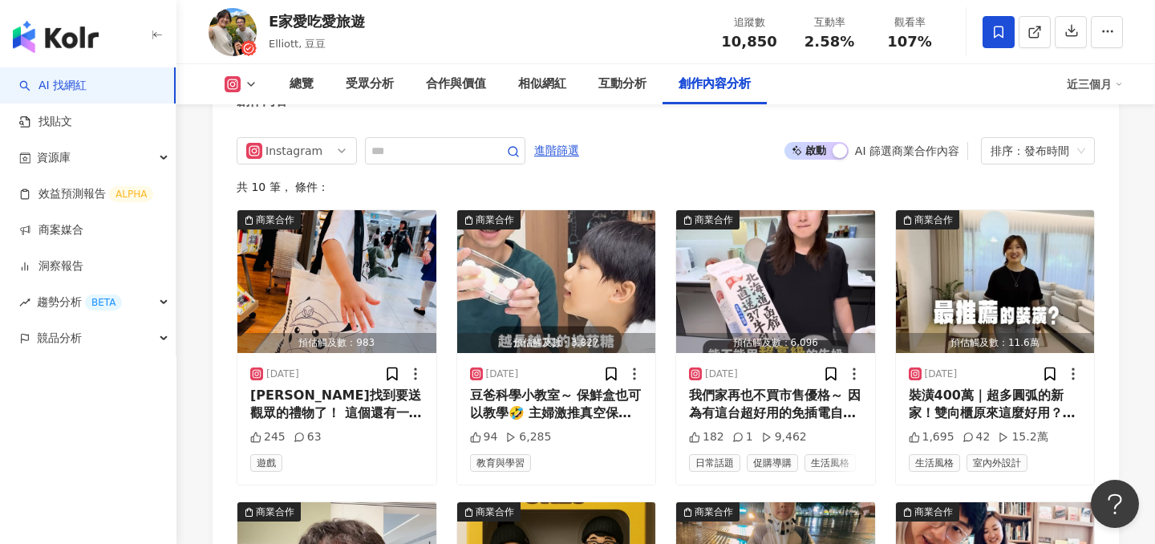
click at [828, 142] on span "啟動 關閉" at bounding box center [816, 151] width 64 height 18
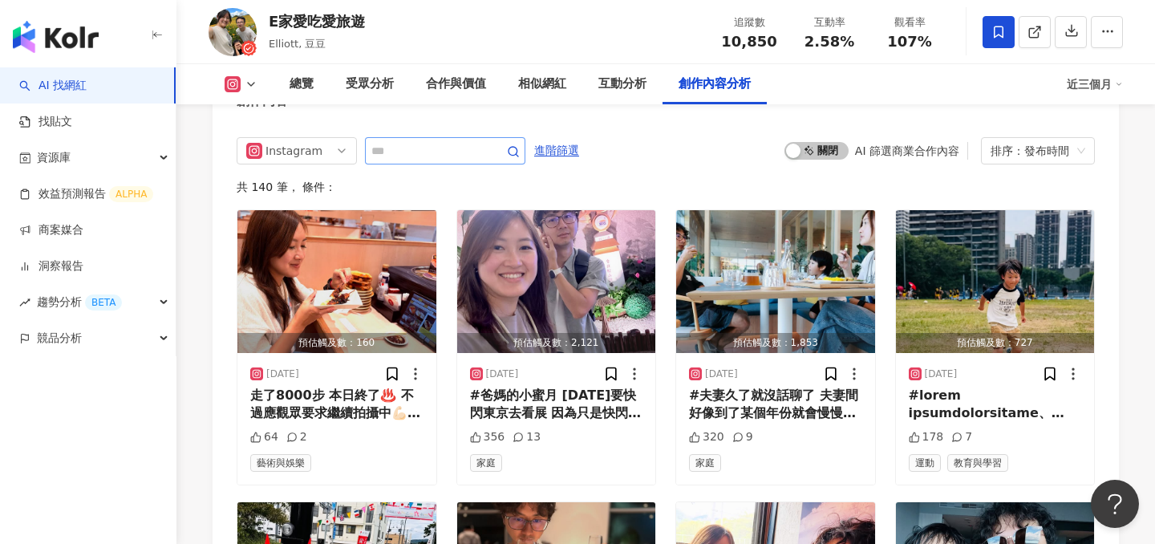
scroll to position [4941, 0]
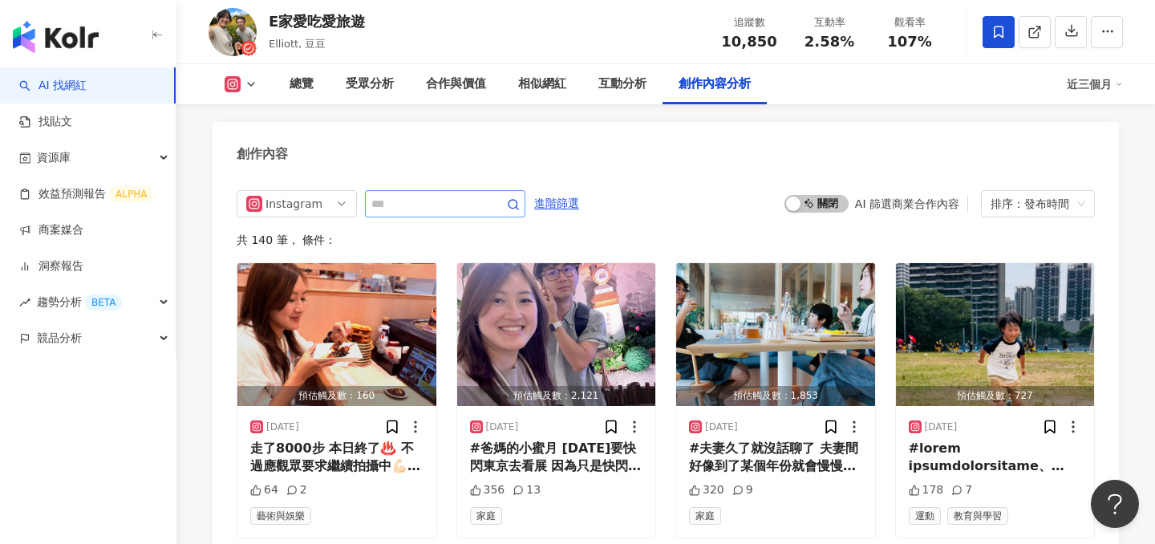
click at [436, 136] on div "創作內容" at bounding box center [665, 148] width 906 height 52
click at [436, 194] on input "text" at bounding box center [427, 203] width 112 height 19
type input "**"
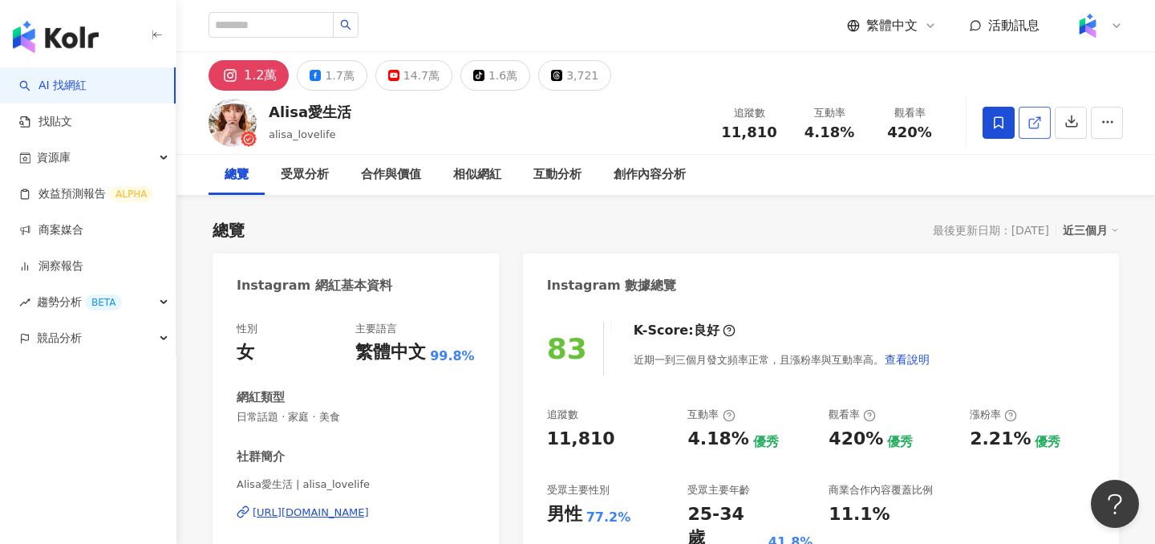
click at [1039, 115] on icon at bounding box center [1034, 122] width 14 height 14
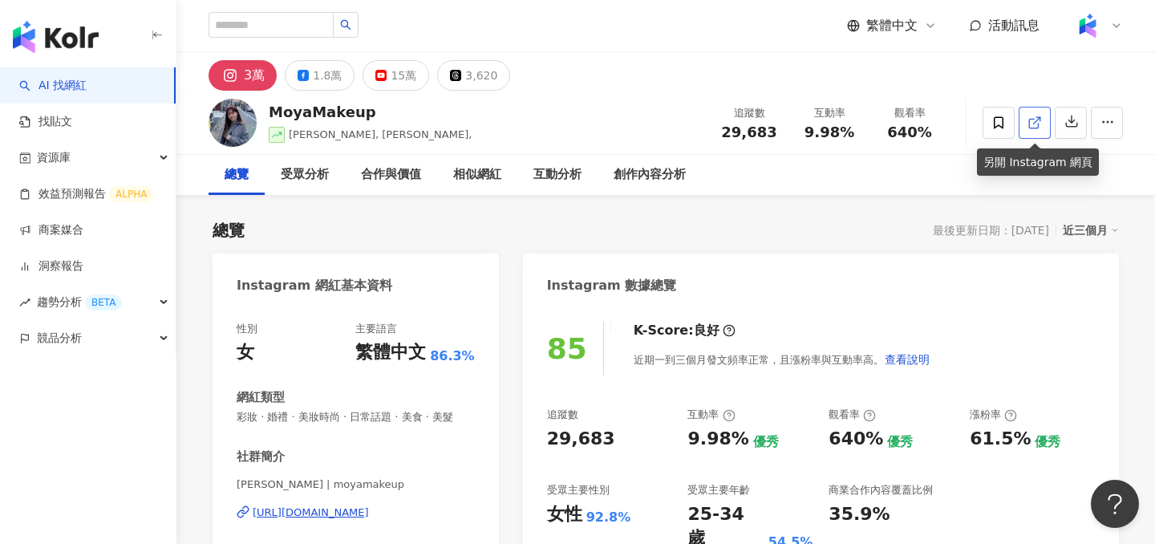
click at [1036, 122] on icon at bounding box center [1034, 122] width 14 height 14
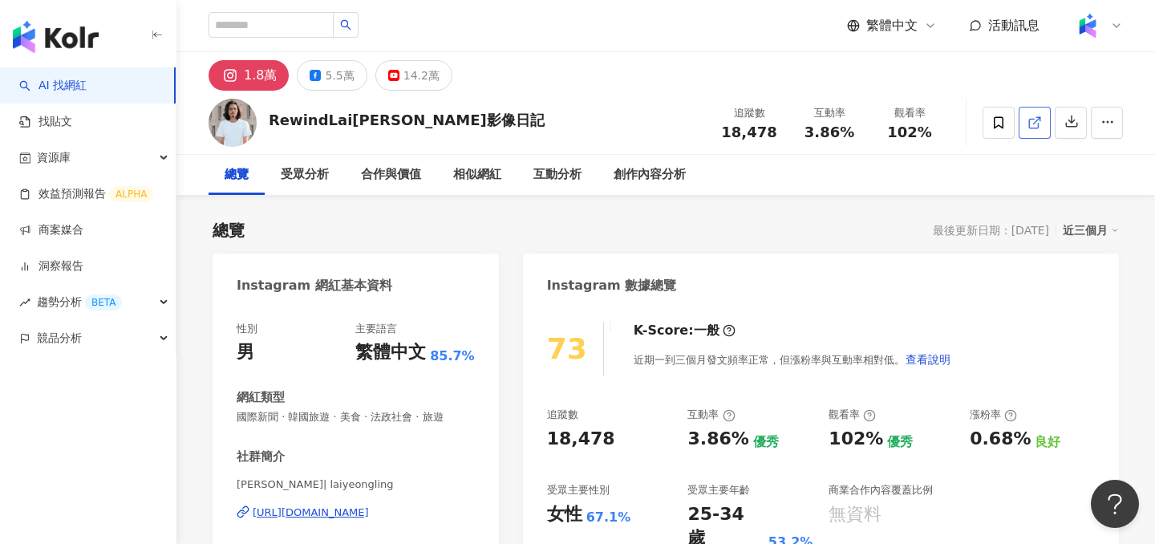
click at [1029, 127] on icon at bounding box center [1034, 122] width 14 height 14
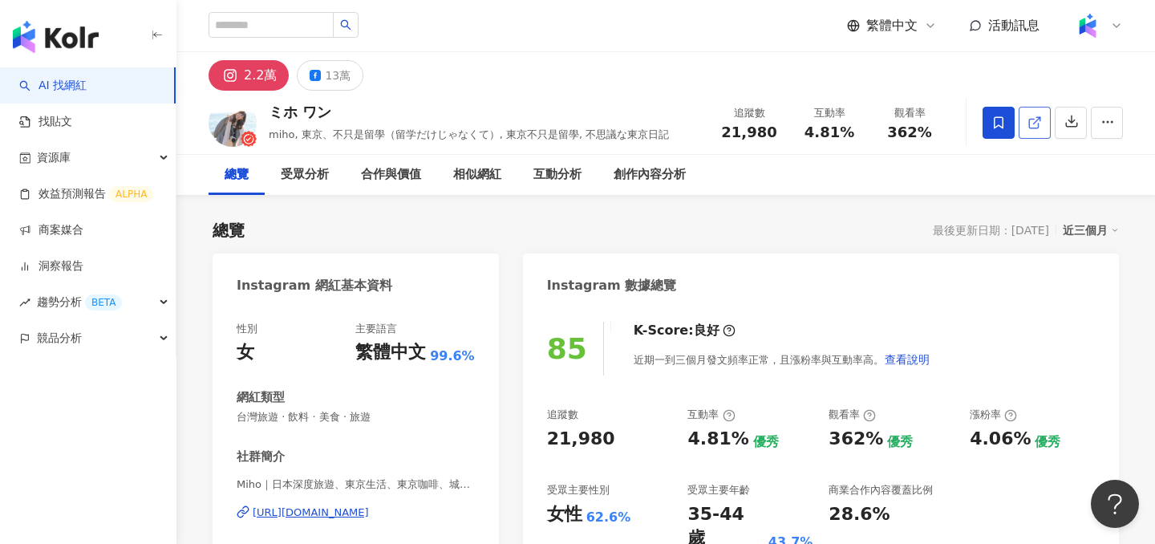
click at [1042, 126] on link at bounding box center [1034, 123] width 32 height 32
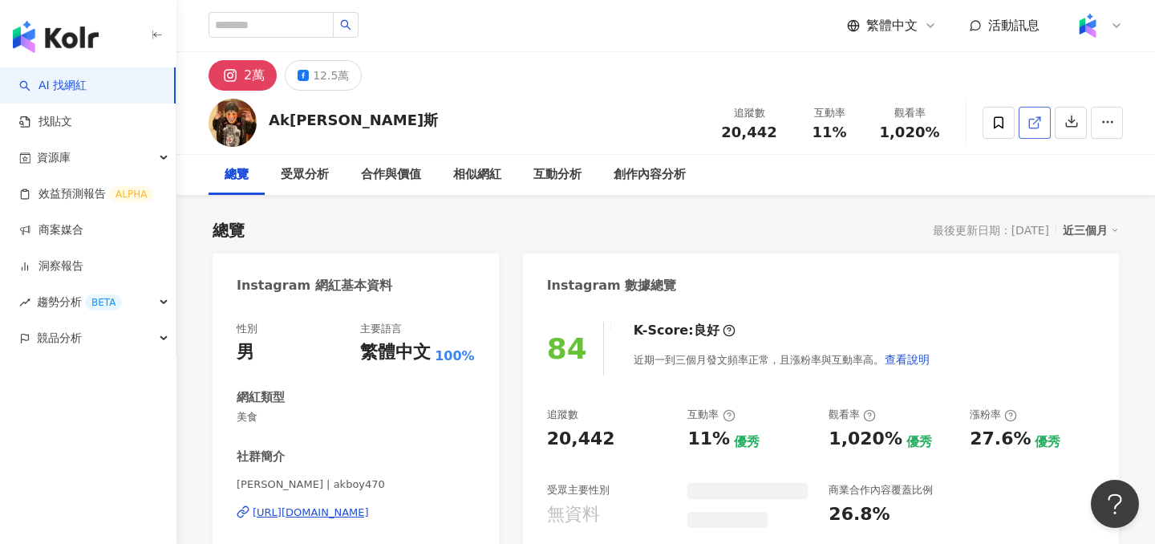
click at [1034, 126] on icon at bounding box center [1034, 122] width 14 height 14
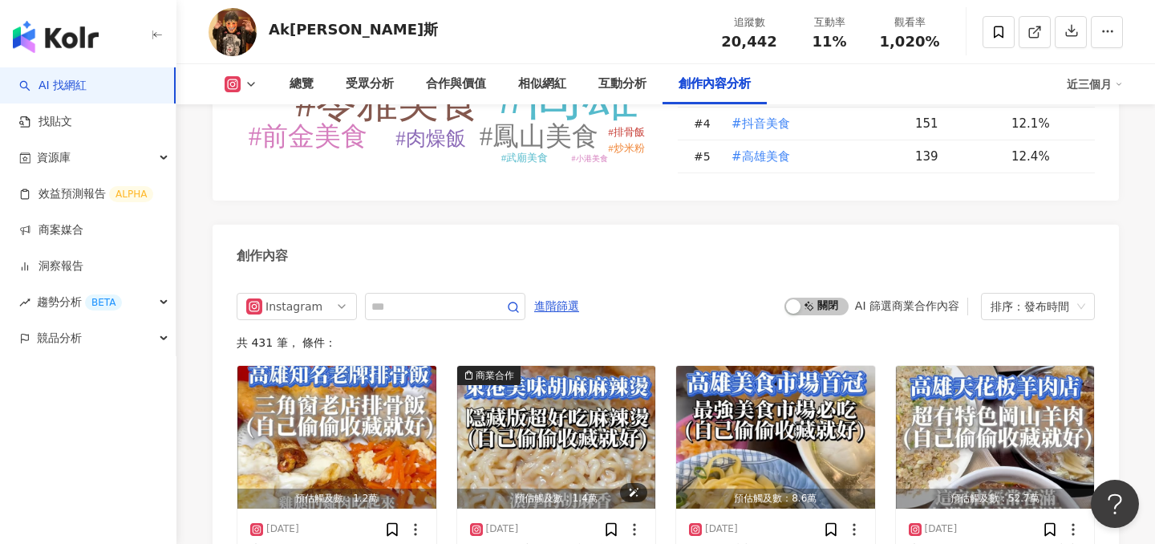
scroll to position [4651, 0]
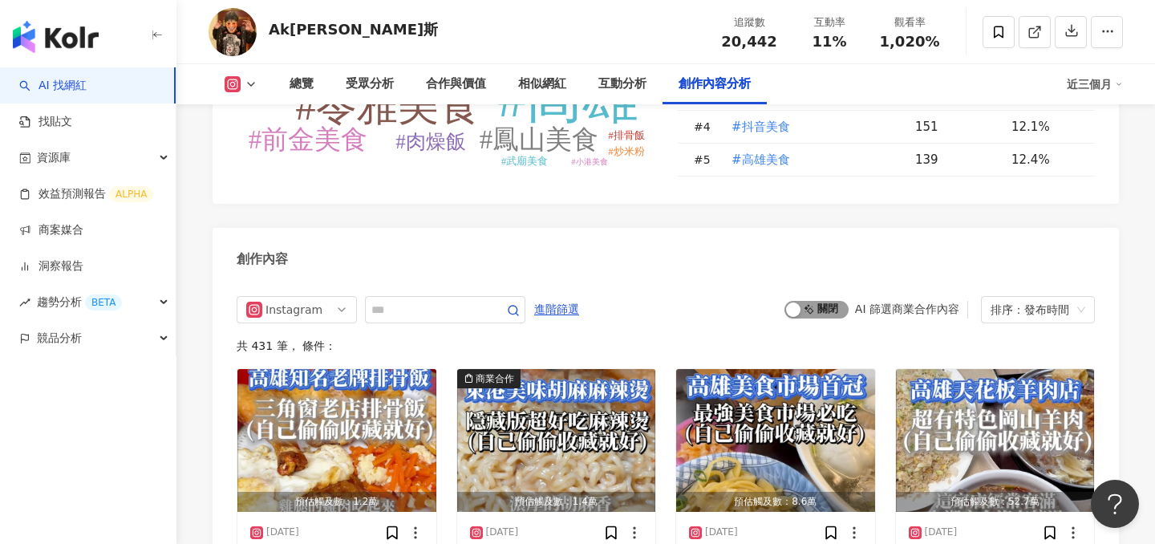
click at [800, 312] on button "啟動 關閉" at bounding box center [816, 310] width 64 height 18
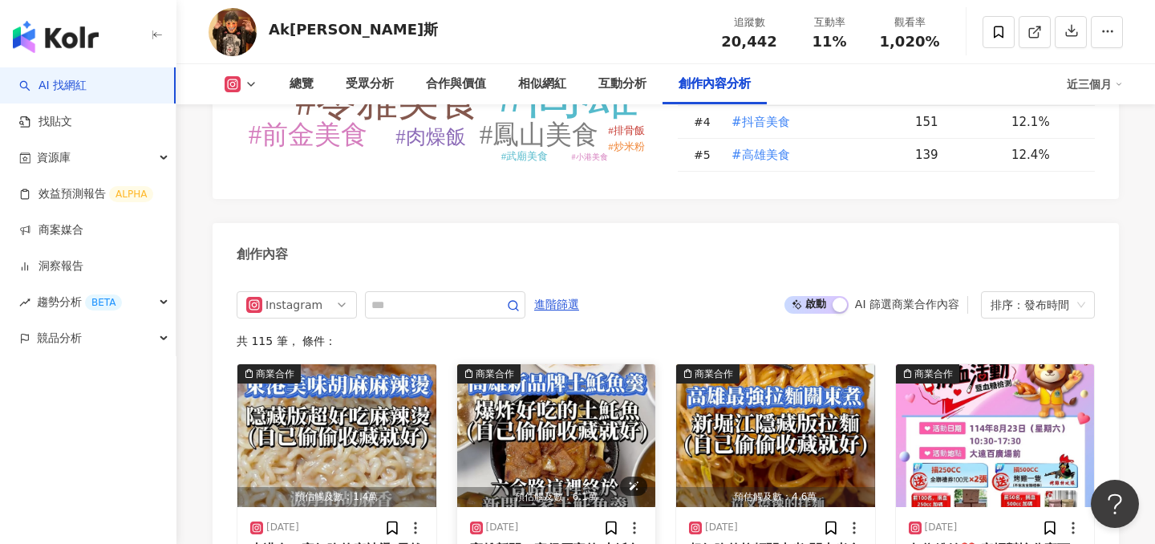
scroll to position [4603, 0]
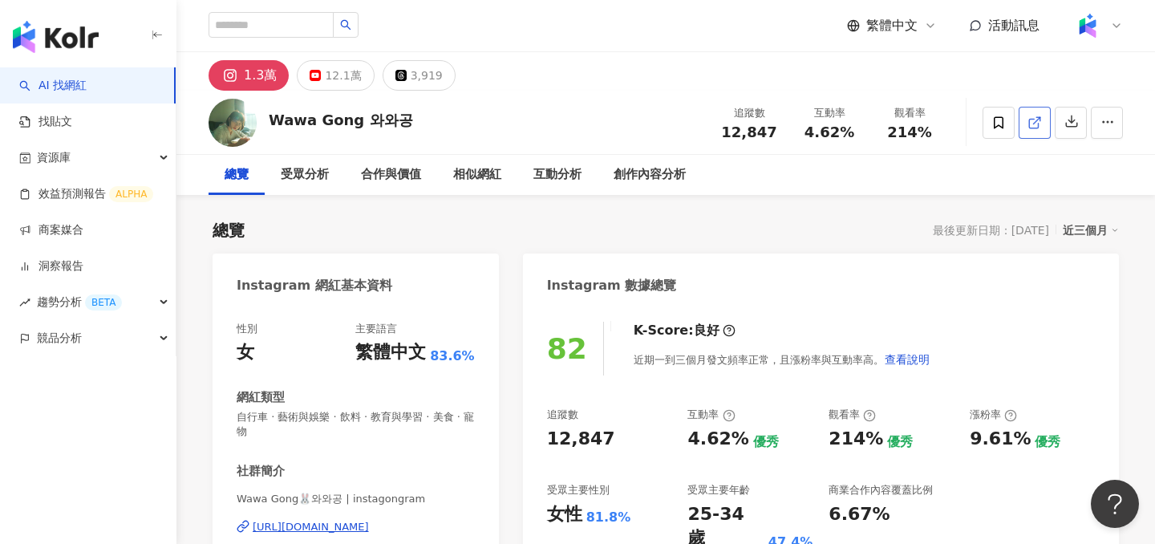
click at [1033, 123] on line at bounding box center [1036, 120] width 6 height 6
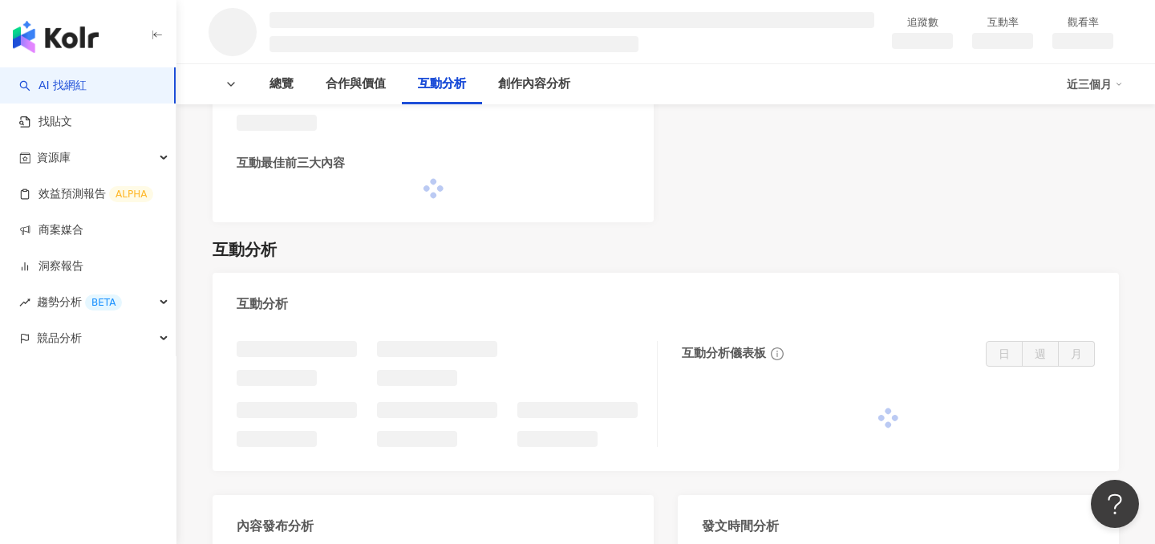
scroll to position [2311, 0]
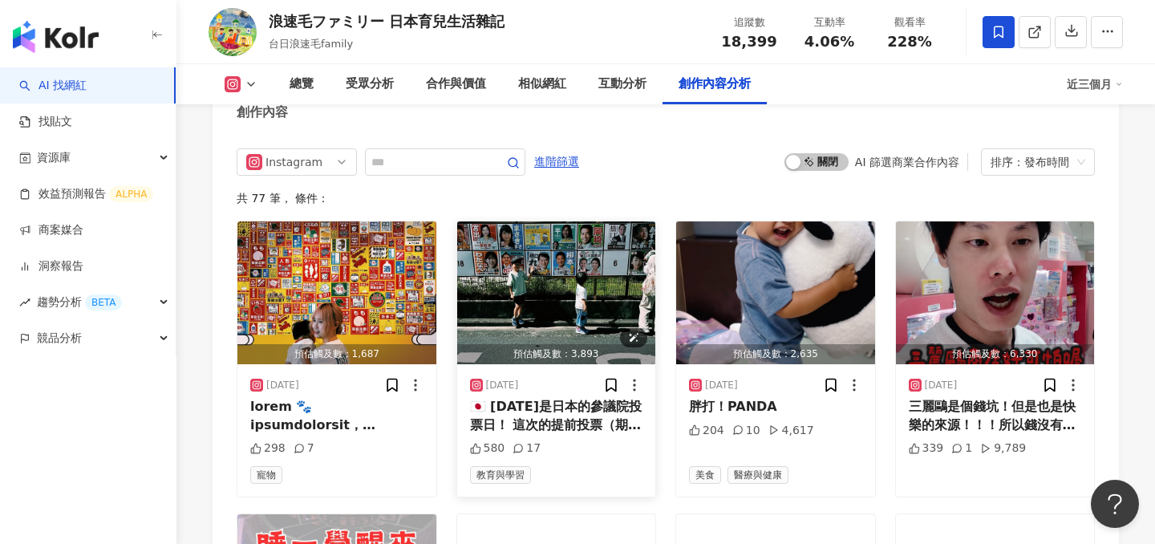
scroll to position [4964, 0]
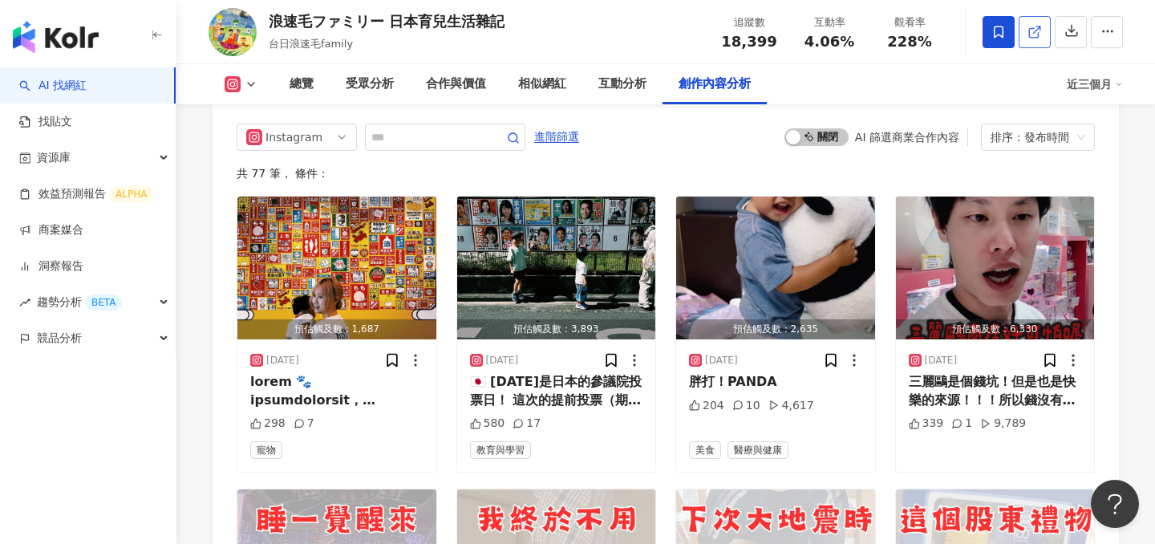
click at [1029, 28] on icon at bounding box center [1033, 32] width 9 height 9
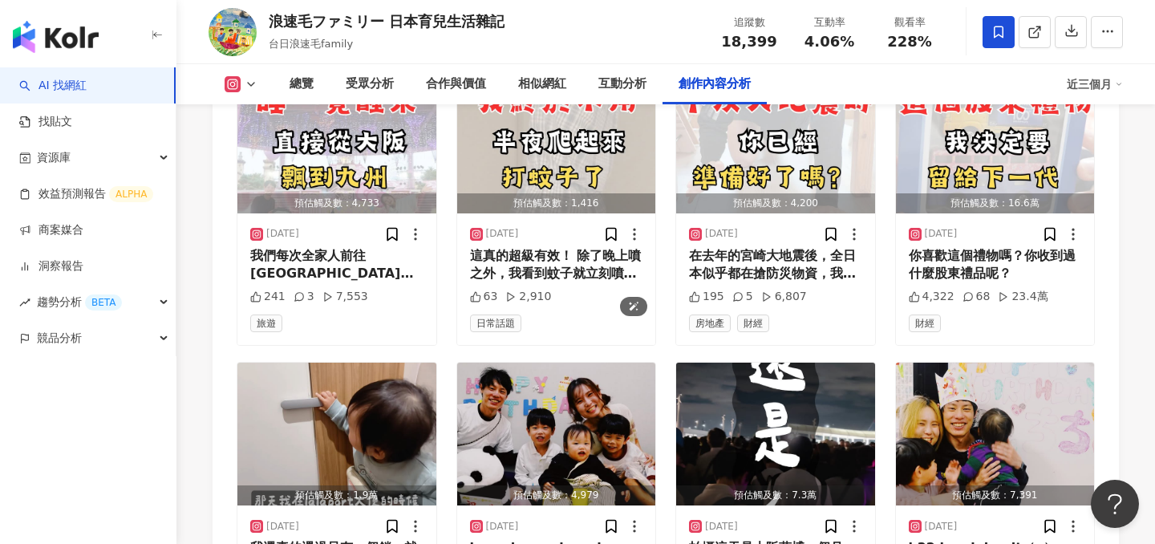
scroll to position [5363, 0]
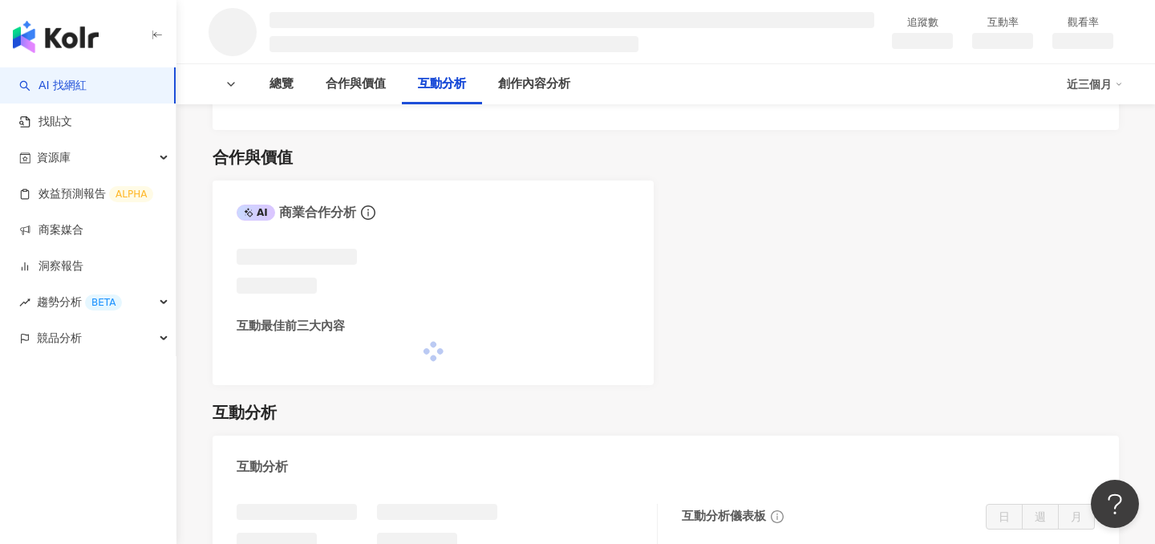
scroll to position [1953, 0]
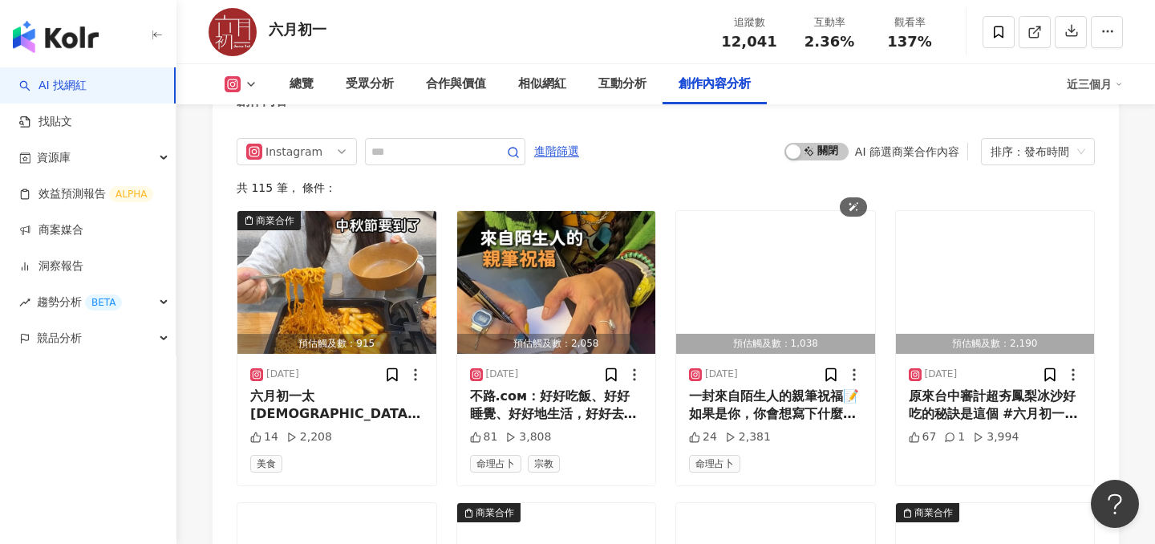
scroll to position [4847, 0]
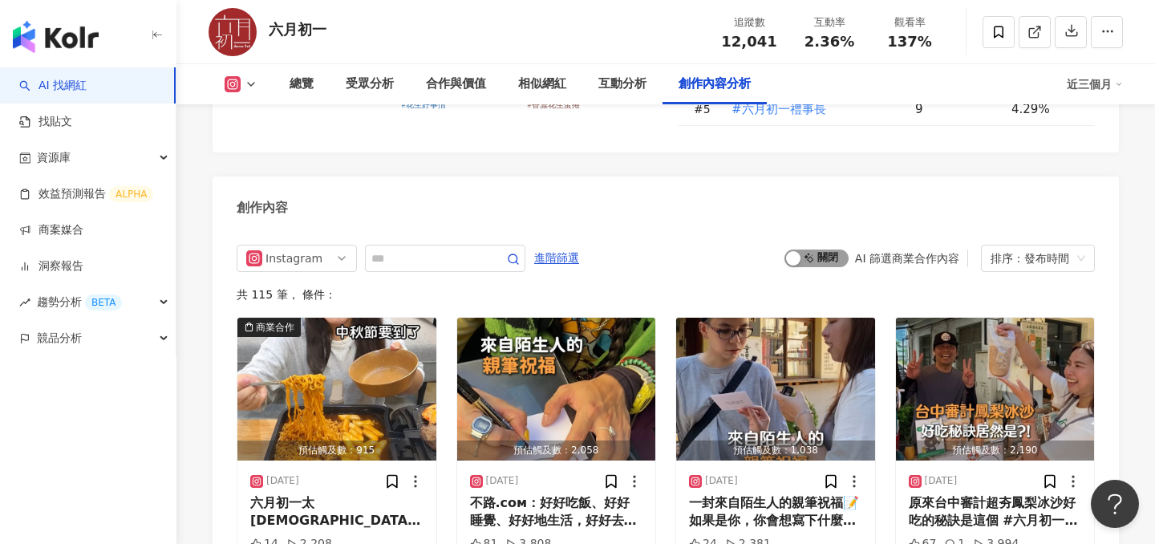
click at [815, 249] on span "啟動 關閉" at bounding box center [816, 258] width 64 height 18
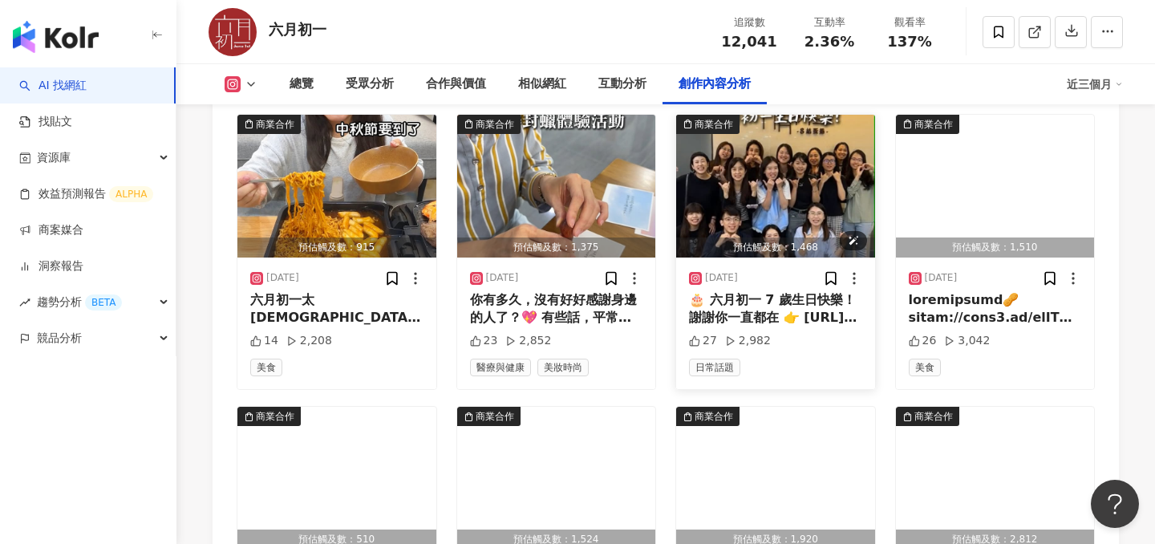
scroll to position [5053, 0]
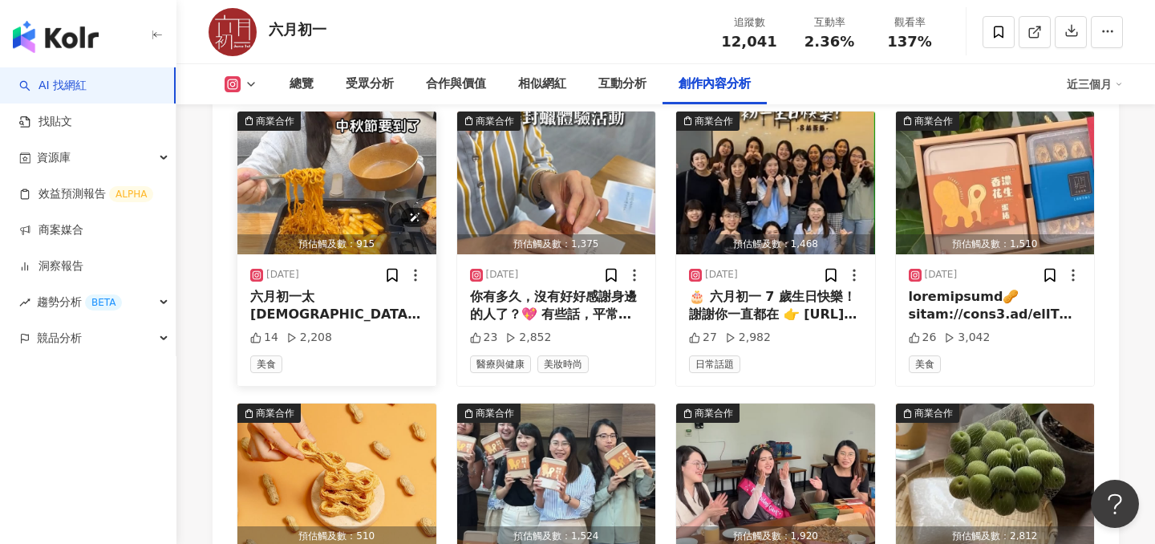
click at [334, 164] on img "button" at bounding box center [336, 182] width 199 height 143
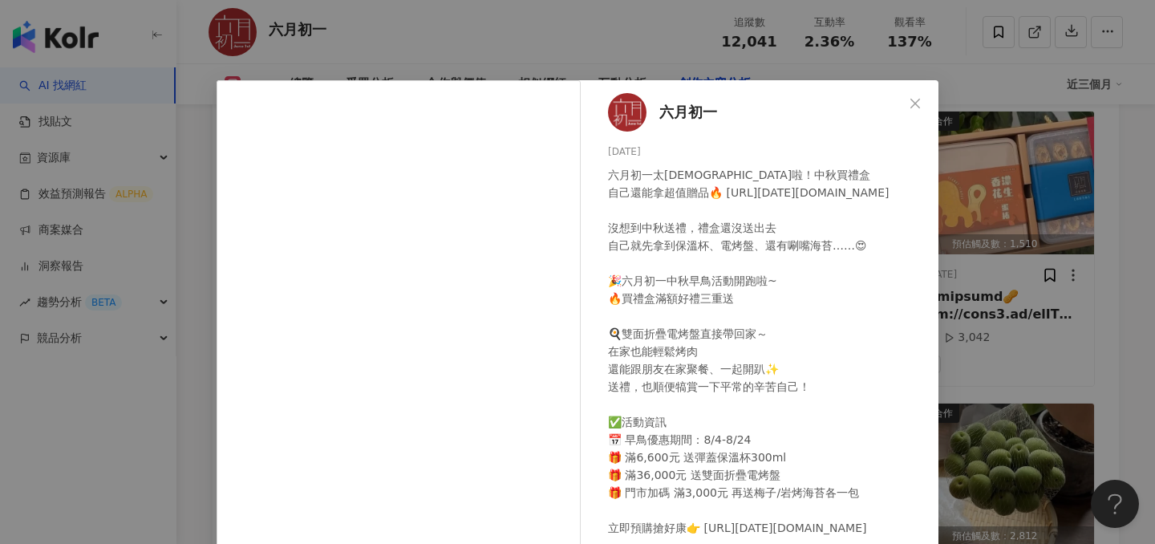
scroll to position [175, 0]
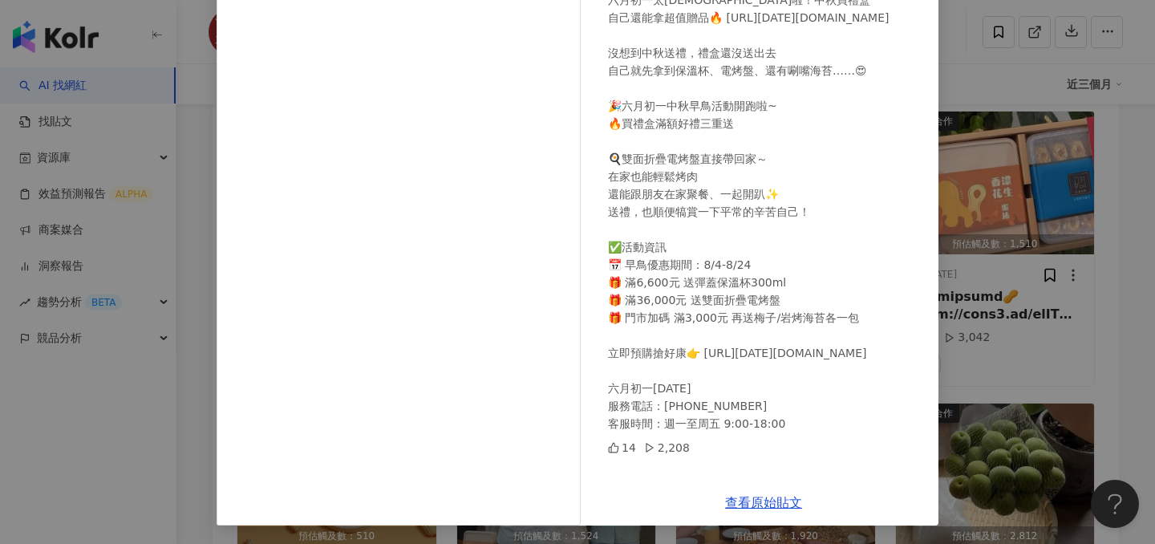
click at [1015, 221] on div "六月初一 2025/8/5 六月初一太佛啦！中秋買禮盒 自己還能拿超值贈品🔥 https://june1.cc/9Egvk 沒想到中秋送禮，禮盒還沒送出去 自…" at bounding box center [577, 272] width 1155 height 544
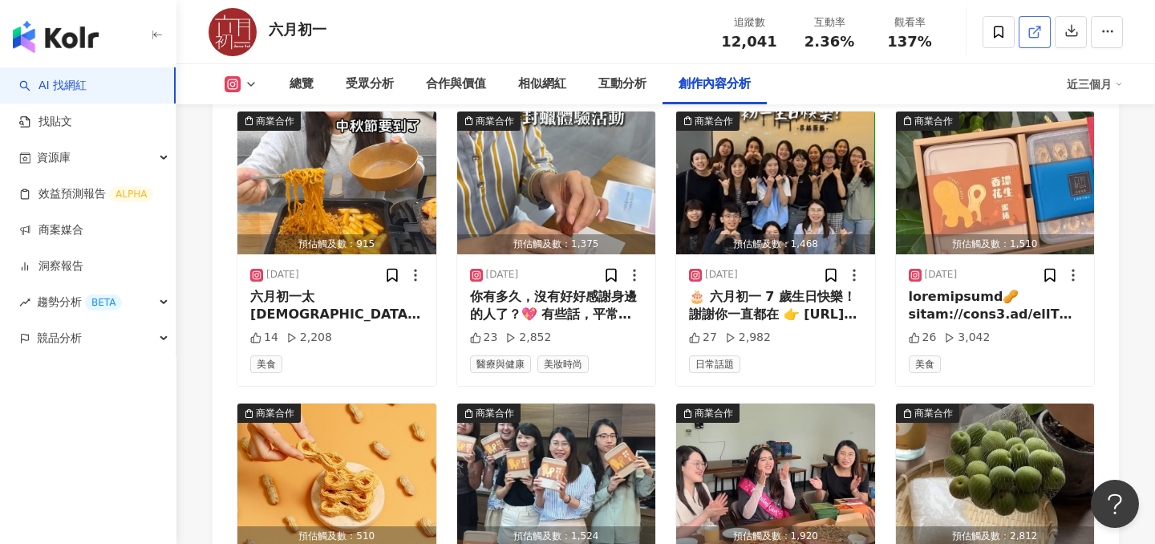
click at [1035, 25] on icon at bounding box center [1034, 32] width 14 height 14
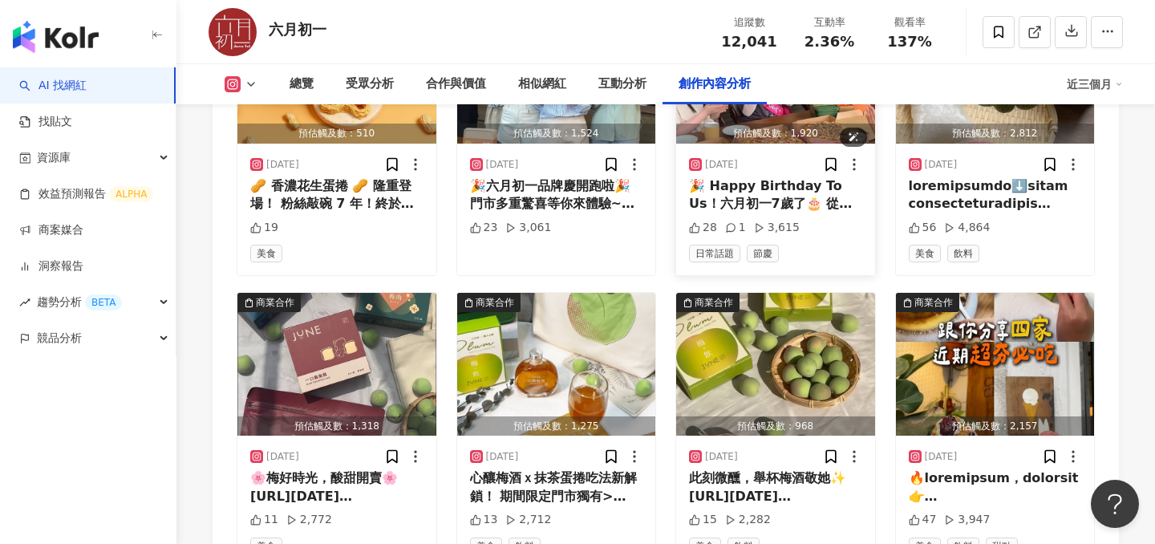
scroll to position [5579, 0]
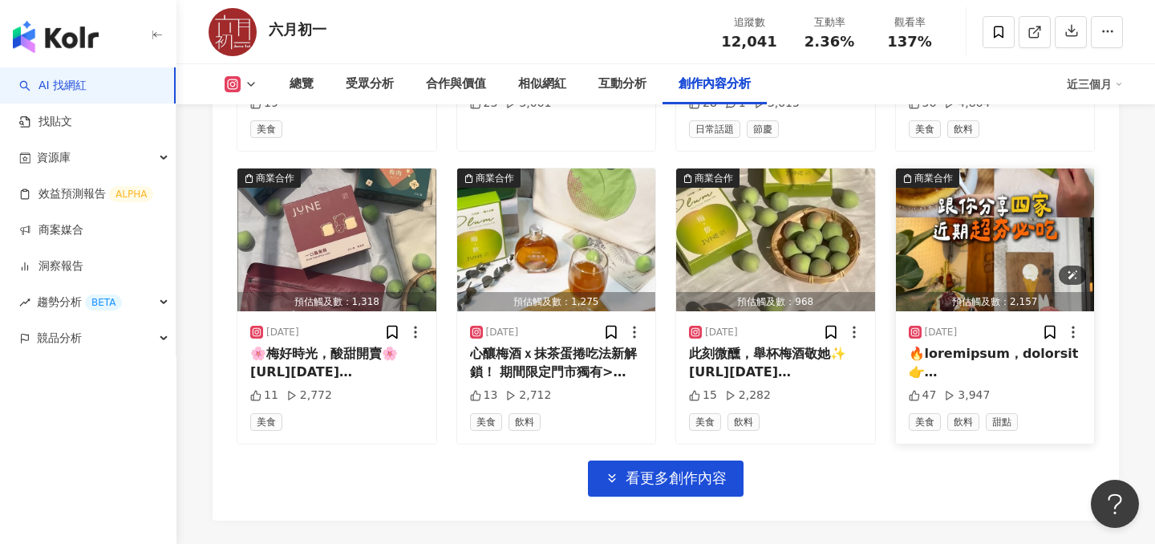
click at [959, 220] on img "button" at bounding box center [995, 239] width 199 height 143
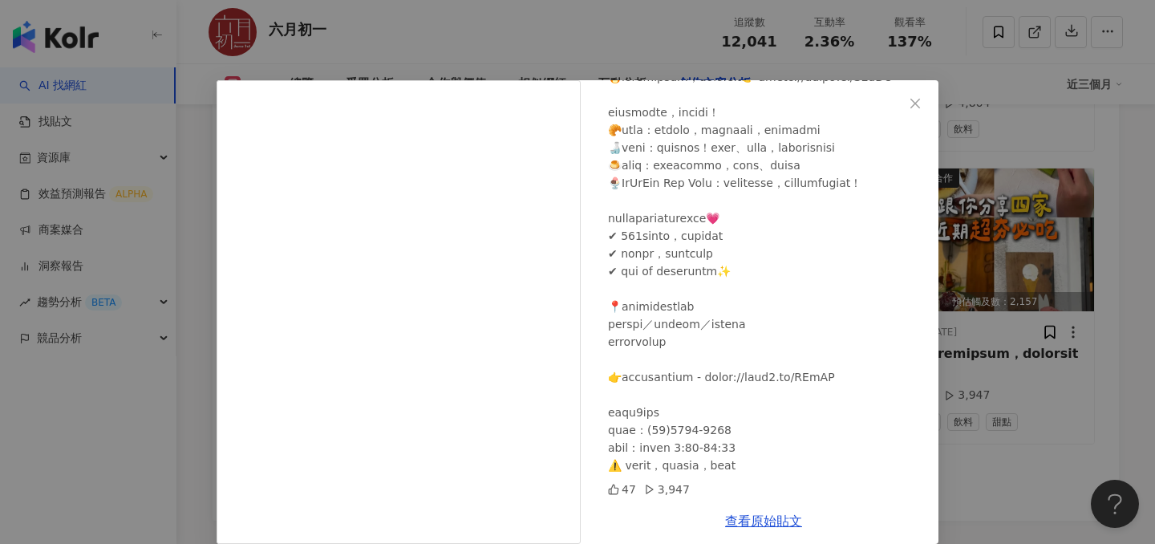
scroll to position [168, 0]
click at [1017, 254] on div "六月初一 2025/4/6 47 3,947 查看原始貼文" at bounding box center [577, 272] width 1155 height 544
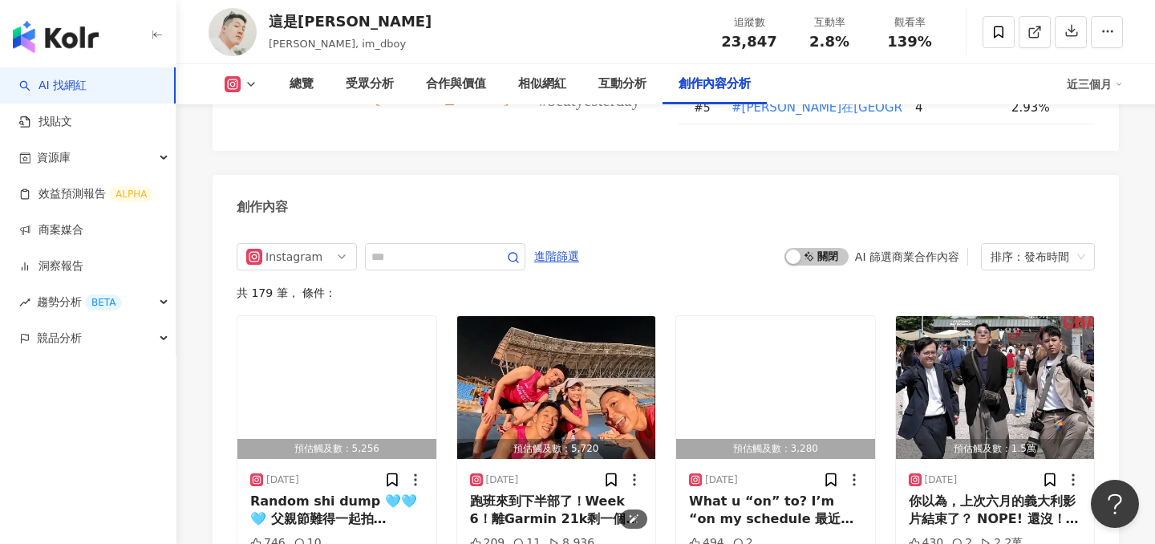
scroll to position [4798, 0]
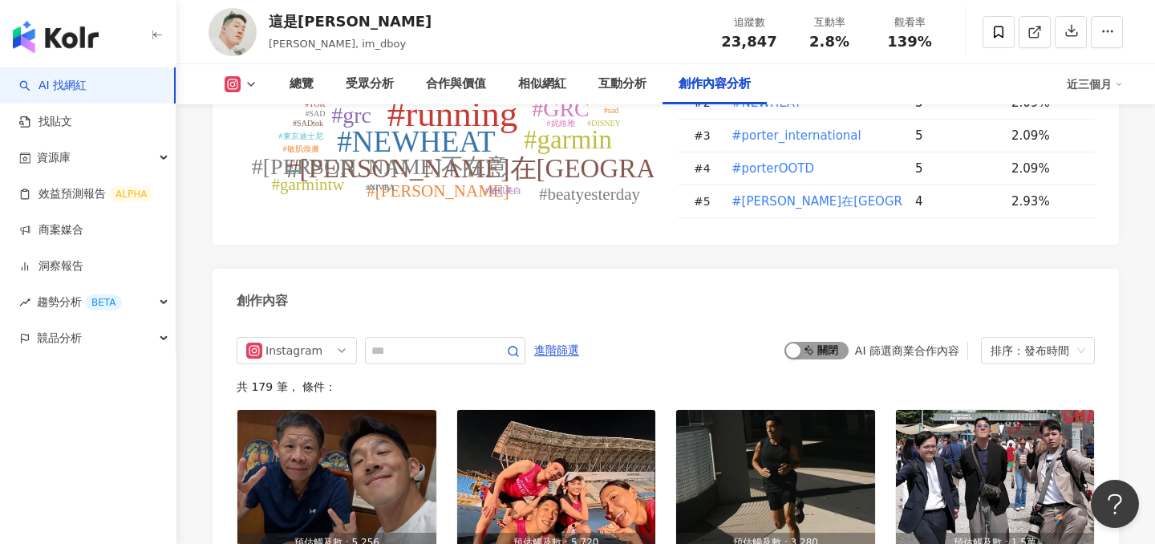
click at [817, 349] on span "啟動 關閉" at bounding box center [816, 351] width 64 height 18
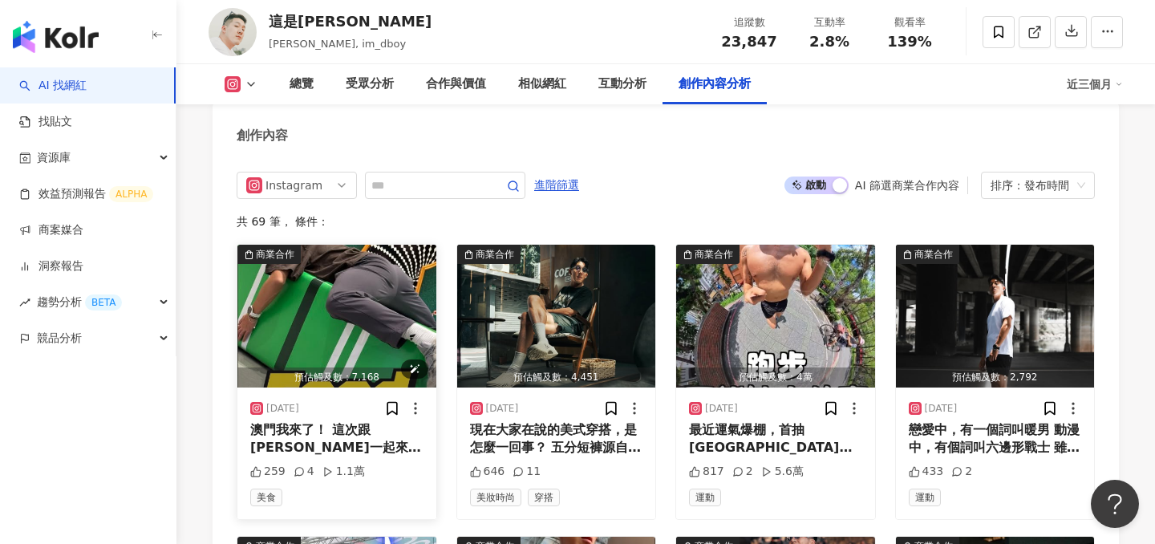
click at [316, 329] on img "button" at bounding box center [336, 316] width 199 height 143
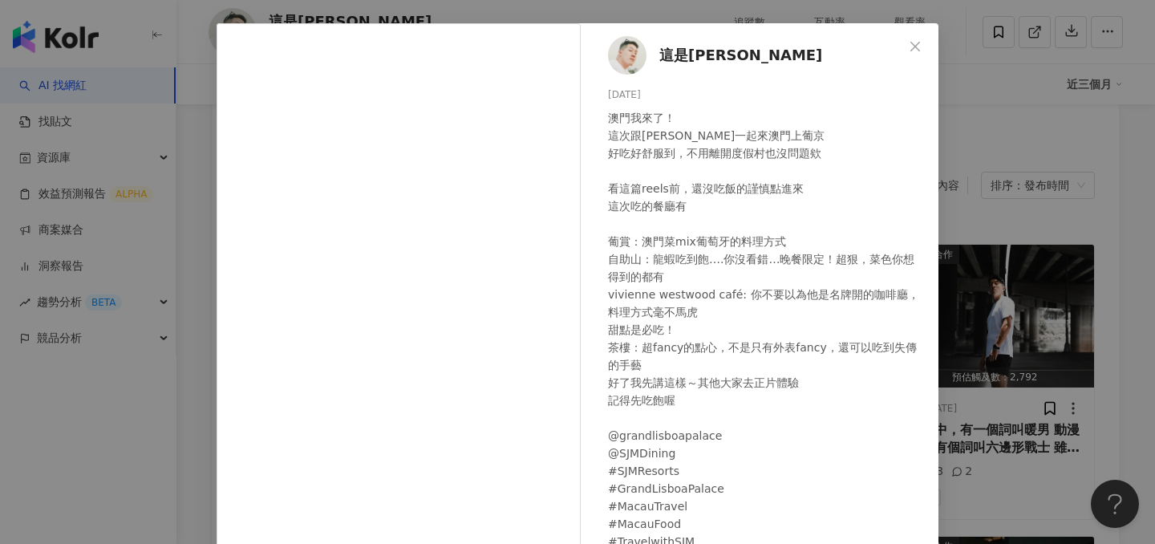
scroll to position [60, 0]
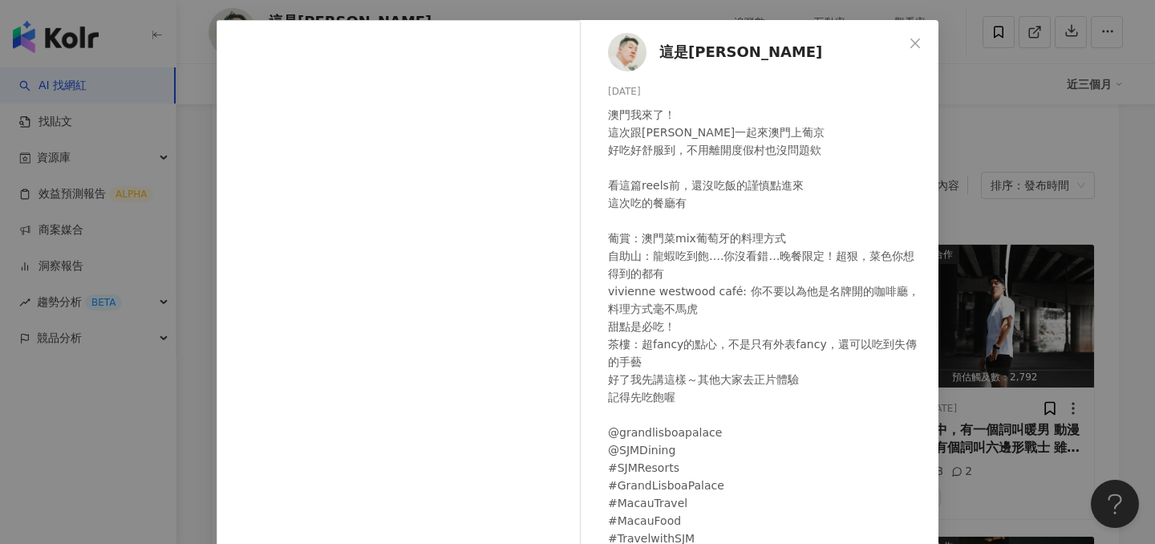
click at [1005, 203] on div "這是[PERSON_NAME] [DATE] 澳門我來了！ 這次跟[PERSON_NAME]一起來澳門上葡京 好吃好舒服到，不用離開度假村也沒問題欸 看這篇r…" at bounding box center [577, 272] width 1155 height 544
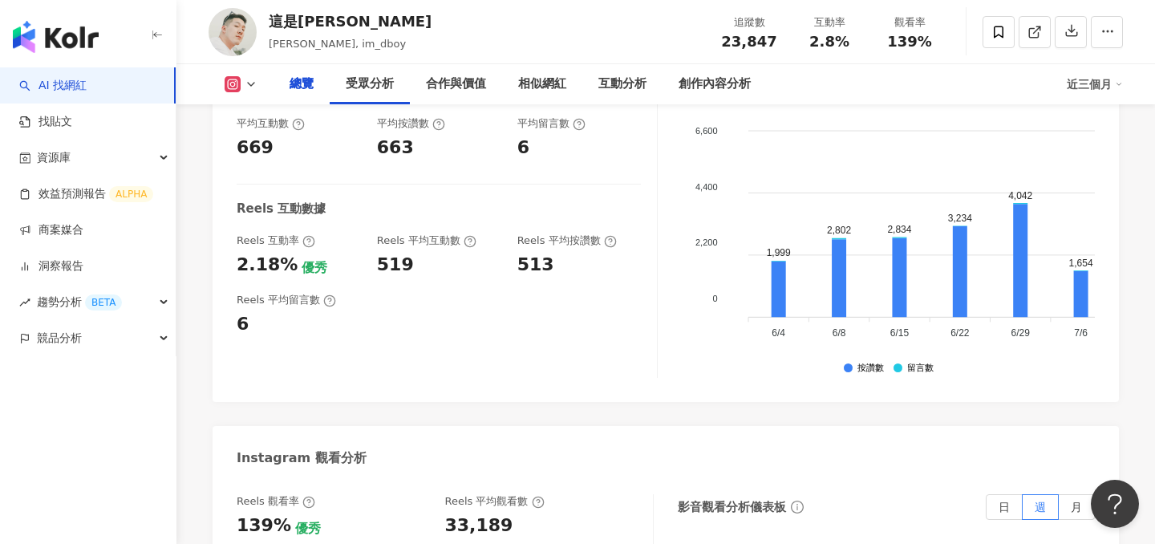
scroll to position [158, 0]
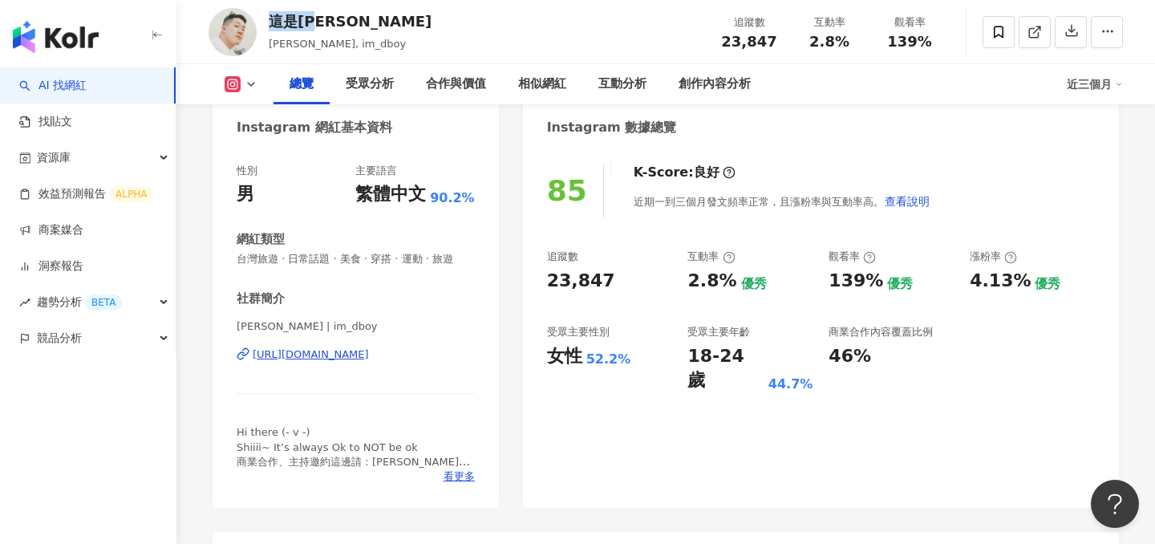
drag, startPoint x: 267, startPoint y: 22, endPoint x: 323, endPoint y: 26, distance: 56.2
click at [323, 26] on div "這是[PERSON_NAME] Danny_boy, im_dboy 追蹤數 23,847 互動率 2.8% 觀看率 139%" at bounding box center [665, 31] width 978 height 63
copy div "這是[PERSON_NAME]"
click at [314, 84] on div "總覽" at bounding box center [301, 84] width 56 height 40
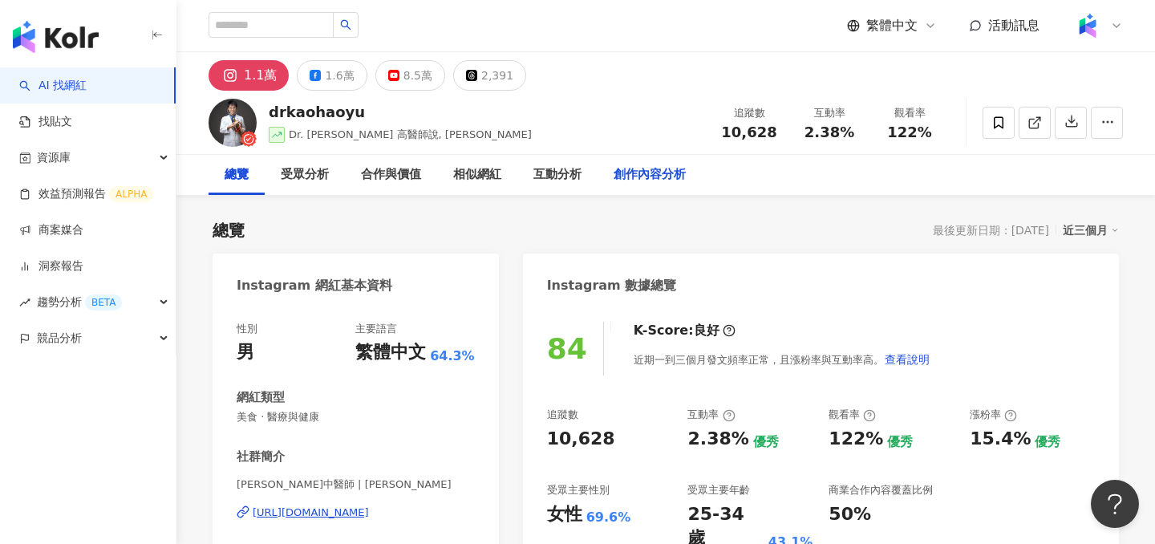
click at [661, 180] on div "創作內容分析" at bounding box center [649, 174] width 72 height 19
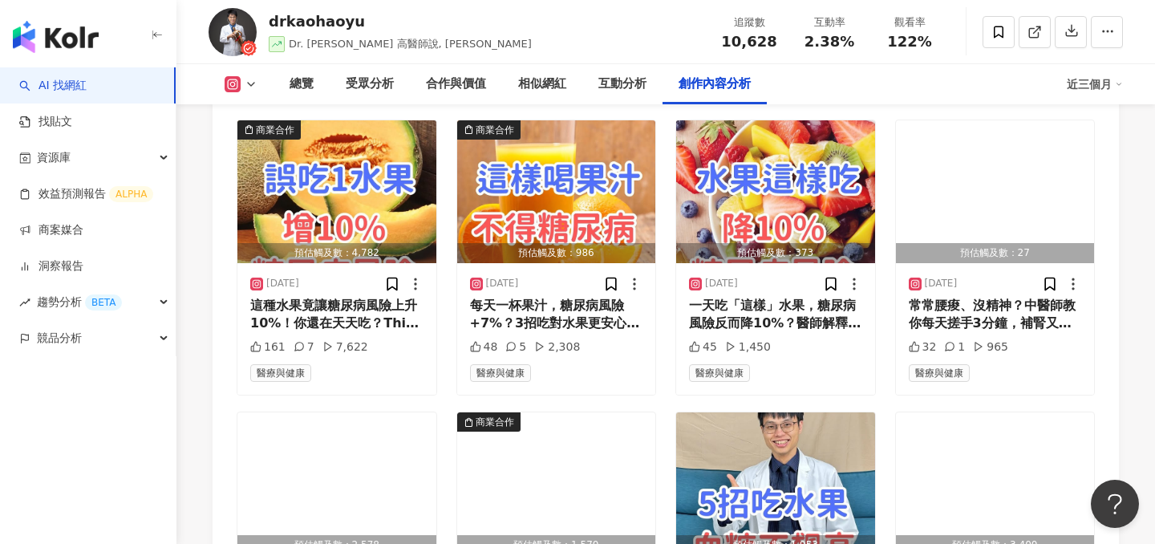
scroll to position [4987, 0]
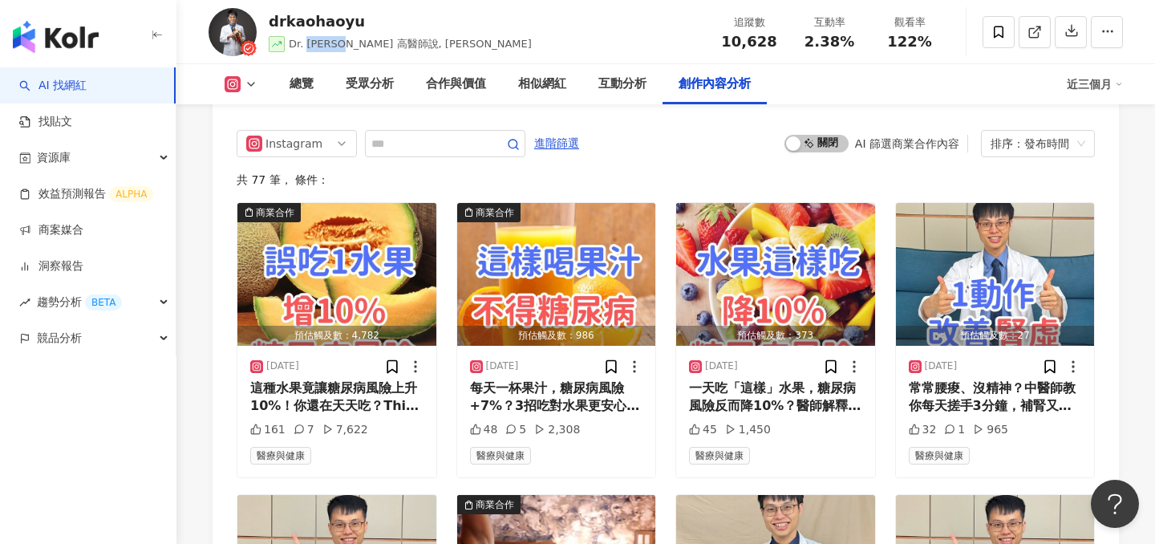
drag, startPoint x: 305, startPoint y: 43, endPoint x: 335, endPoint y: 46, distance: 30.6
click at [335, 46] on span "Dr. [PERSON_NAME] 高醫師說, [PERSON_NAME]" at bounding box center [410, 44] width 243 height 12
drag, startPoint x: 408, startPoint y: 45, endPoint x: 440, endPoint y: 45, distance: 32.1
click at [440, 45] on div "drkaohaoyu Dr. [PERSON_NAME] 高醫師說, [PERSON_NAME] 追蹤數 10,628 互動率 2.38% 觀看率 122%" at bounding box center [665, 31] width 978 height 63
copy span "高晧宇"
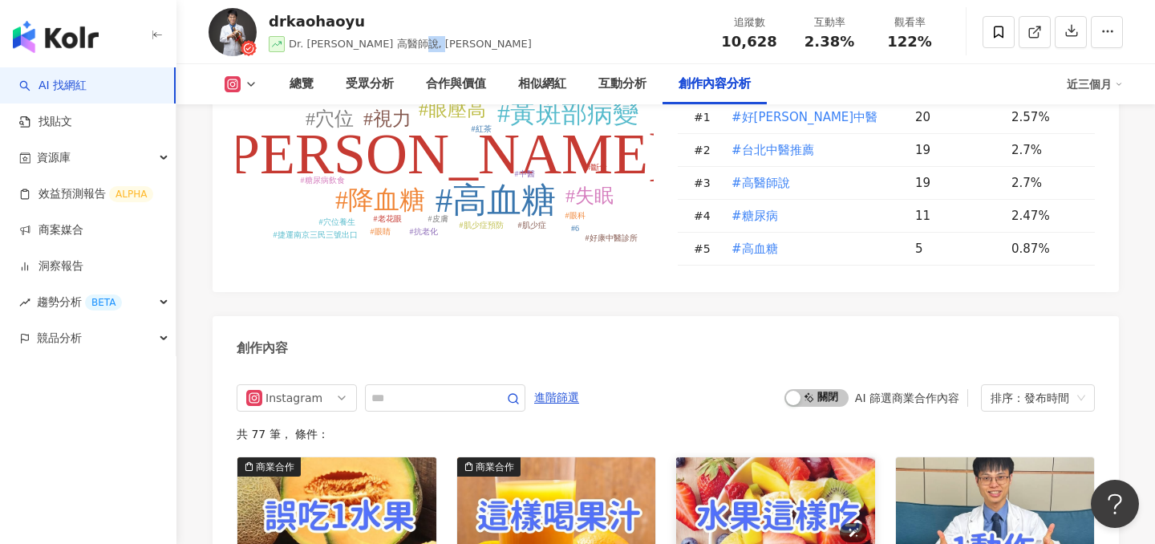
scroll to position [4745, 0]
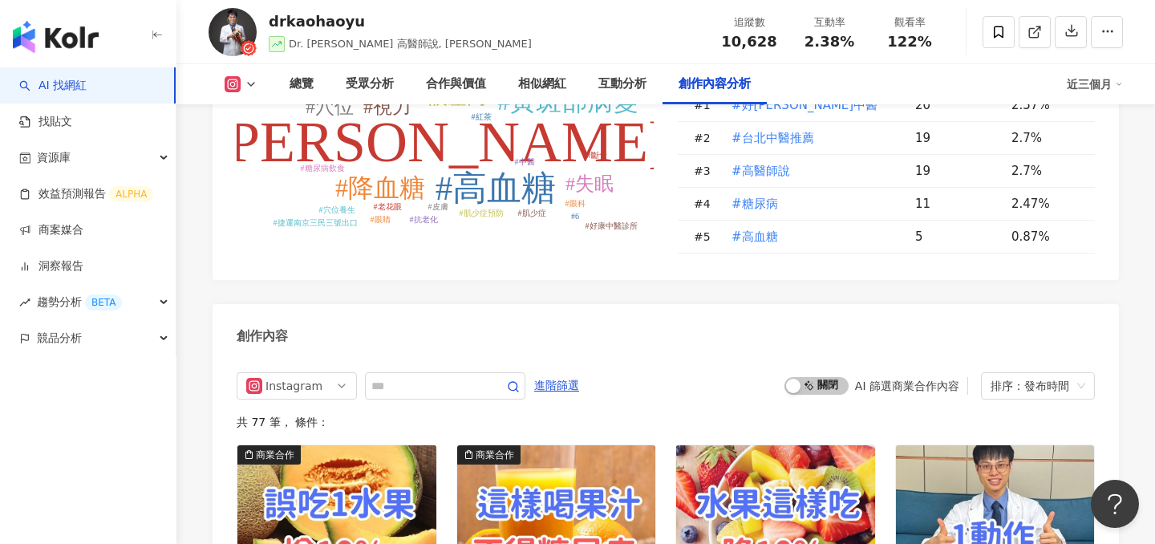
click at [816, 372] on div "啟動 關閉 AI 篩選商業合作內容 排序：發布時間" at bounding box center [939, 385] width 310 height 27
click at [823, 377] on span "啟動 關閉" at bounding box center [816, 386] width 64 height 18
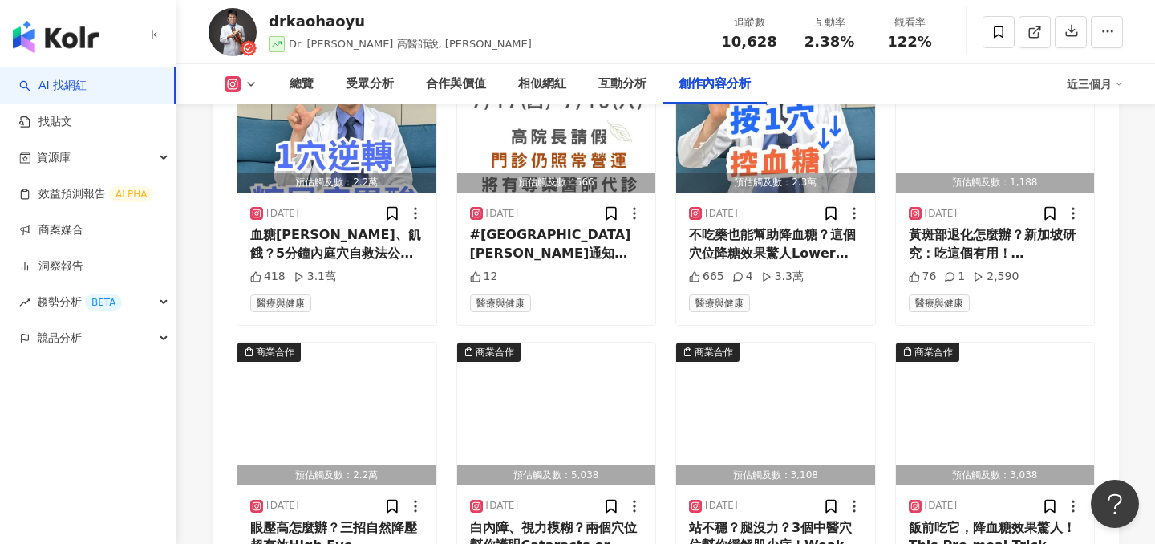
scroll to position [5725, 0]
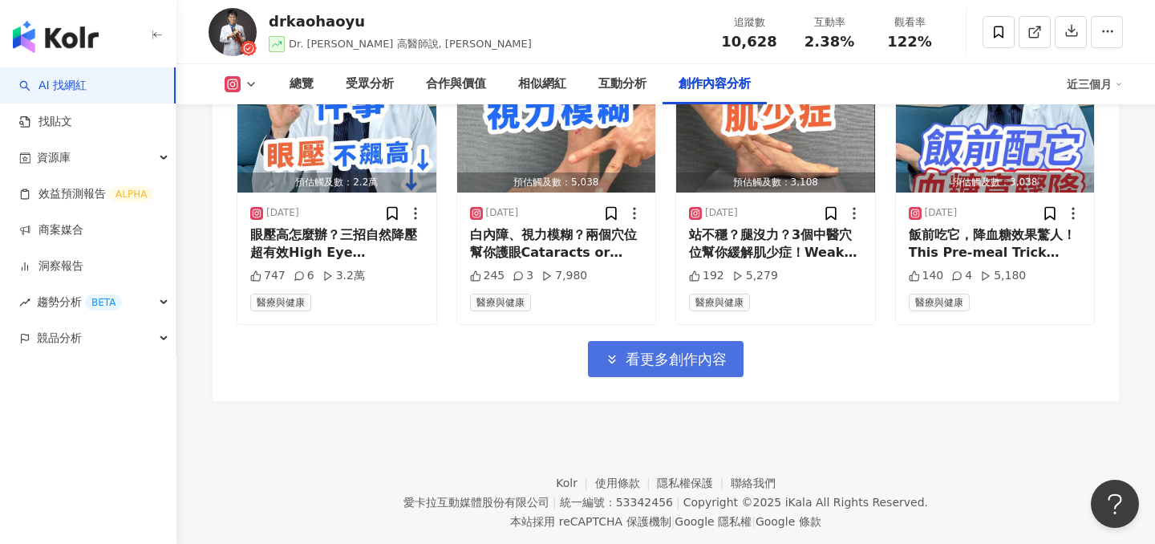
click at [674, 350] on span "看更多創作內容" at bounding box center [675, 359] width 101 height 18
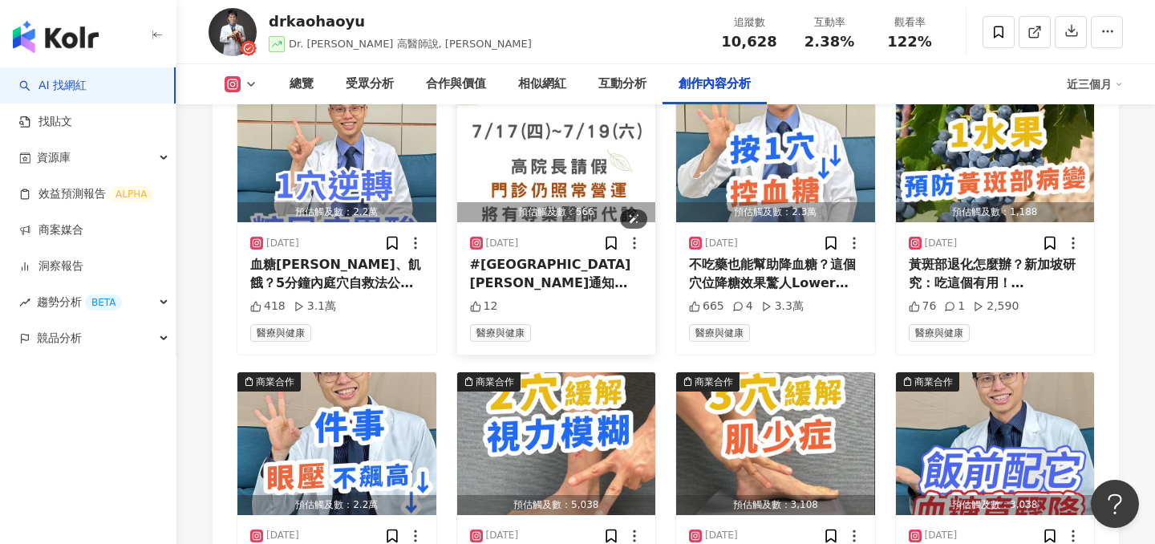
scroll to position [5448, 0]
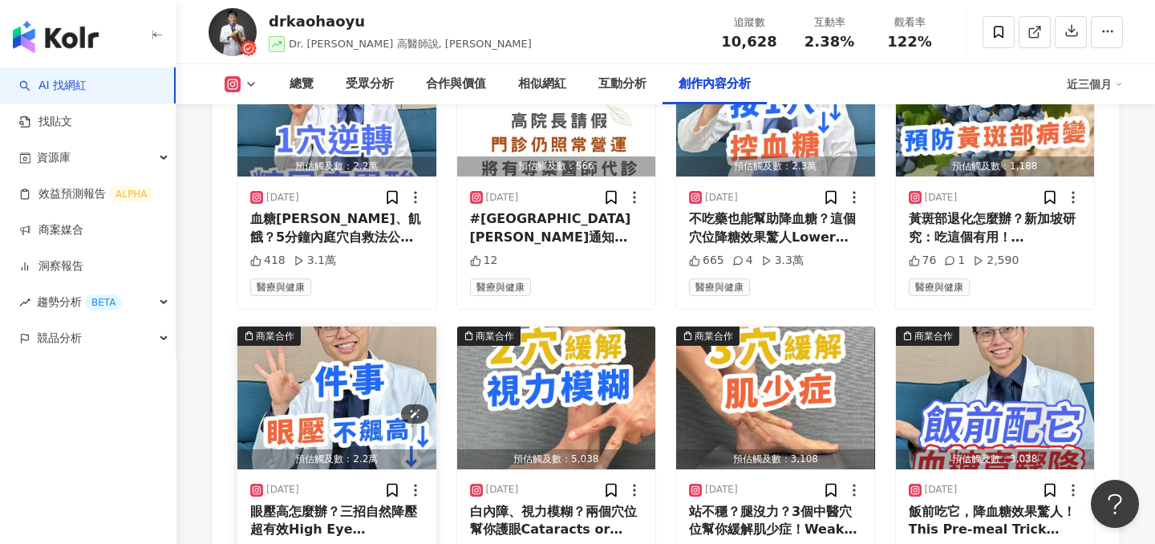
click at [329, 366] on img "button" at bounding box center [336, 397] width 199 height 143
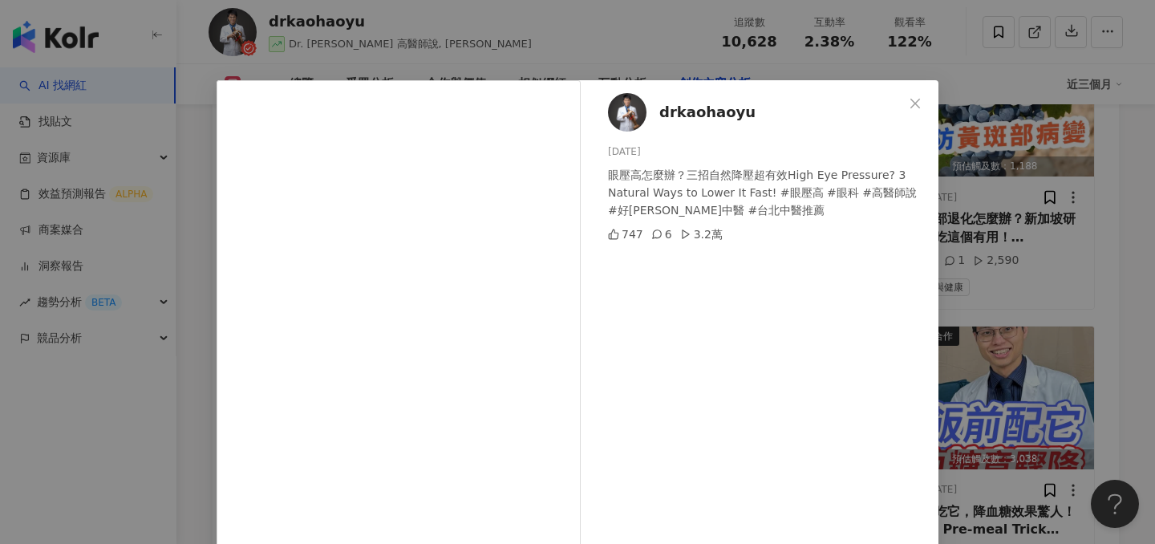
click at [968, 222] on div "drkaohaoyu 2025/6/14 眼壓高怎麼辦？三招自然降壓超有效High Eye Pressure? 3 Natural Ways to Lower…" at bounding box center [577, 272] width 1155 height 544
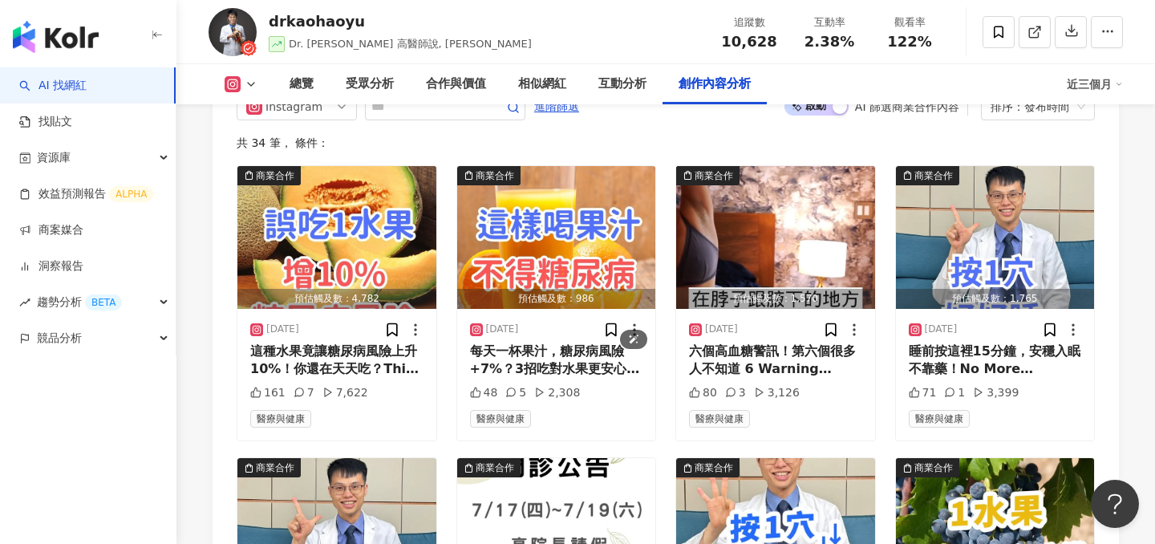
scroll to position [4939, 0]
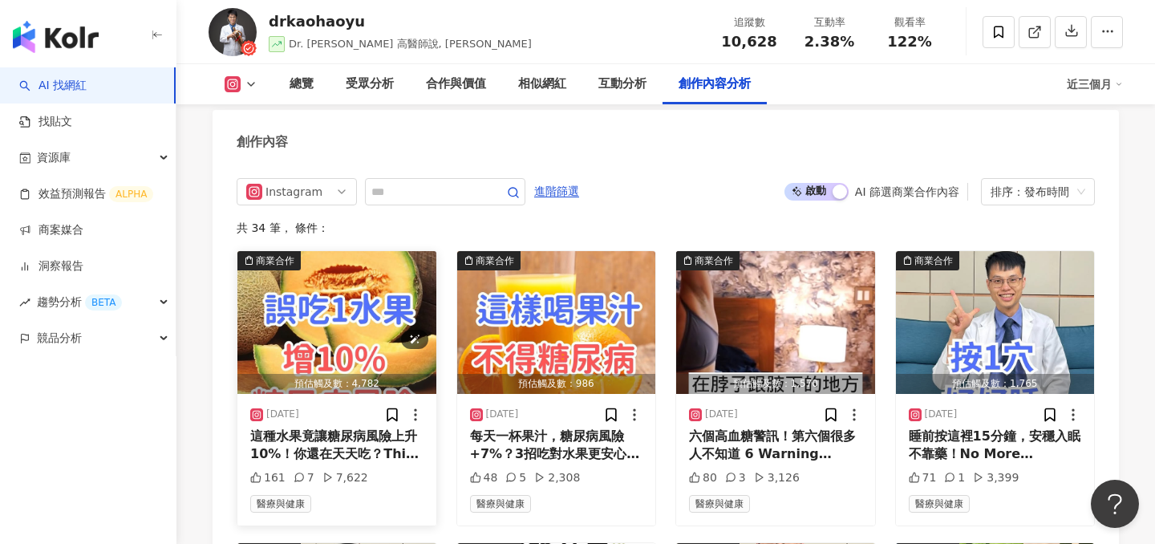
click at [346, 287] on img "button" at bounding box center [336, 322] width 199 height 143
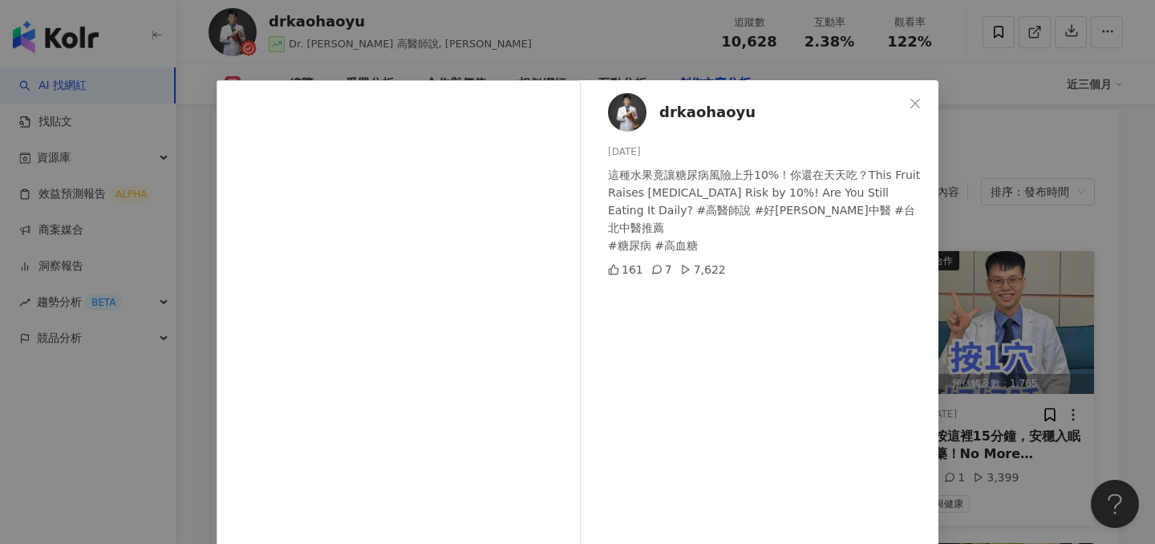
drag, startPoint x: 1030, startPoint y: 281, endPoint x: 912, endPoint y: 299, distance: 119.2
click at [1030, 281] on div "drkaohaoyu 2025/8/24 這種水果竟讓糖尿病風險上升10%！你還在天天吃？This Fruit Raises Diabetes Risk by…" at bounding box center [577, 272] width 1155 height 544
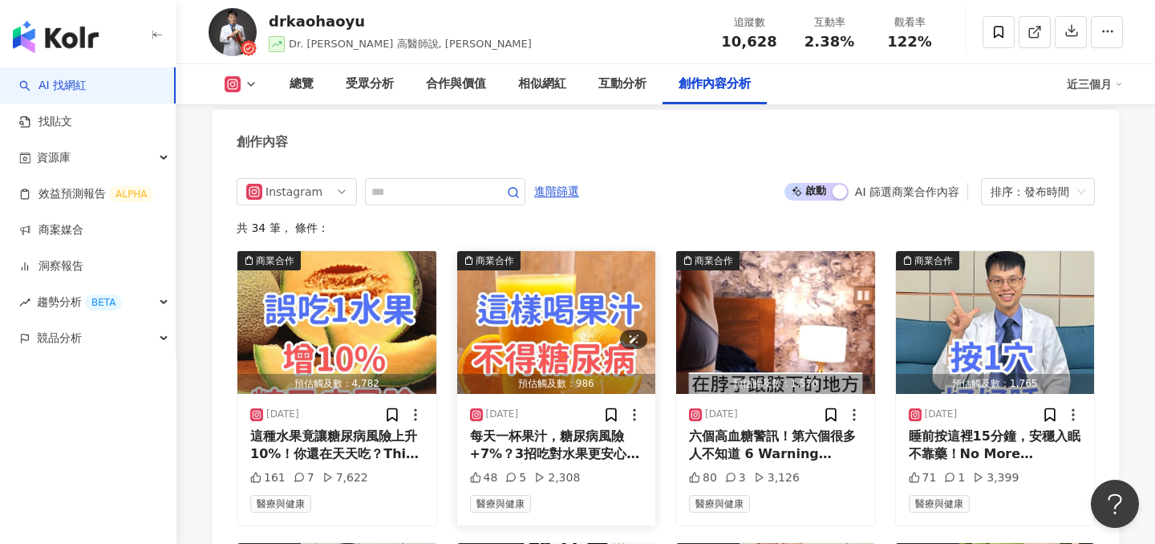
click at [580, 276] on img "button" at bounding box center [556, 322] width 199 height 143
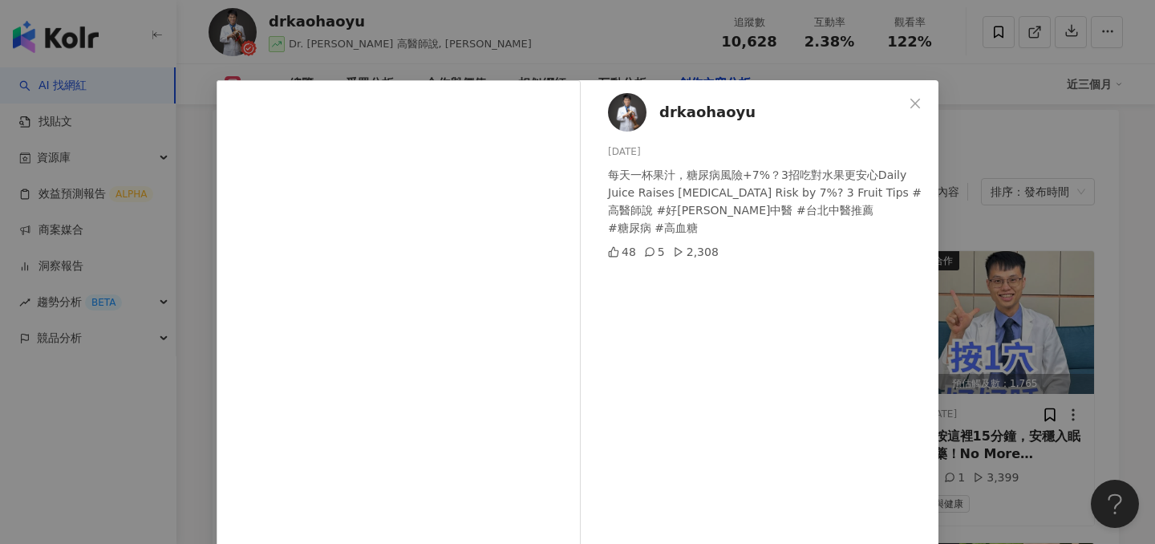
click at [1008, 306] on div "drkaohaoyu 2025/8/23 每天一杯果汁，糖尿病風險+7%？3招吃對水果更安心Daily Juice Raises Diabetes Risk …" at bounding box center [577, 272] width 1155 height 544
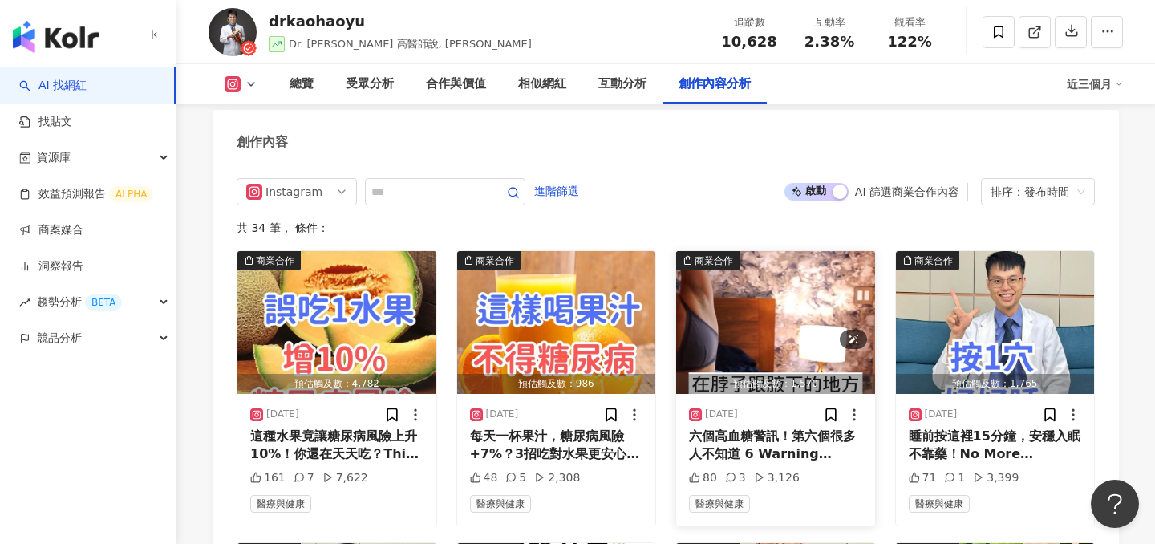
click at [803, 301] on img "button" at bounding box center [775, 322] width 199 height 143
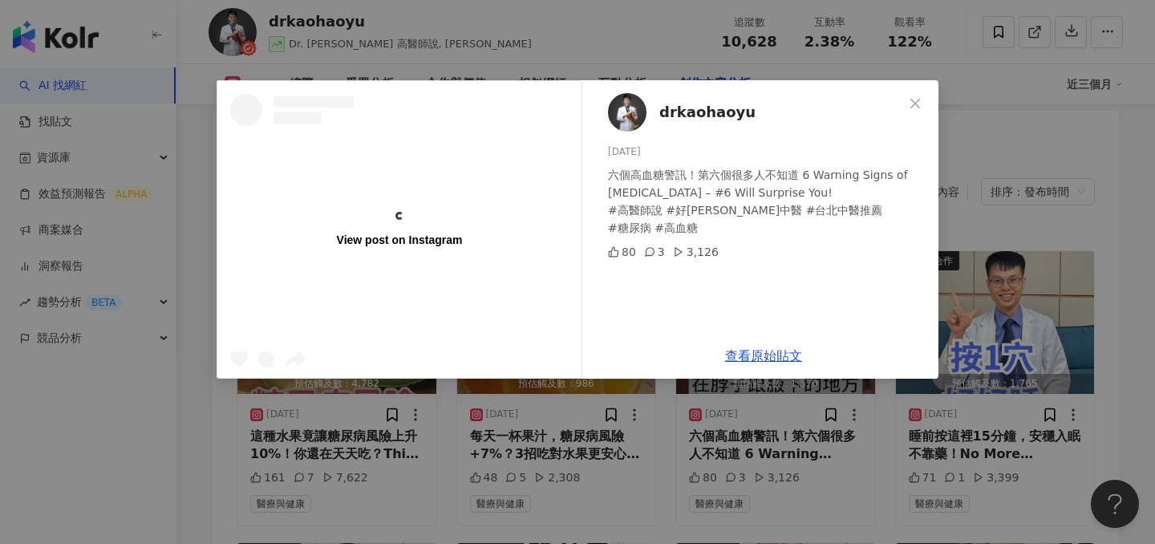
click at [1005, 278] on div "View post on Instagram drkaohaoyu 2025/8/17 六個高血糖警訊！第六個很多人不知道 6 Warning Signs o…" at bounding box center [577, 272] width 1155 height 544
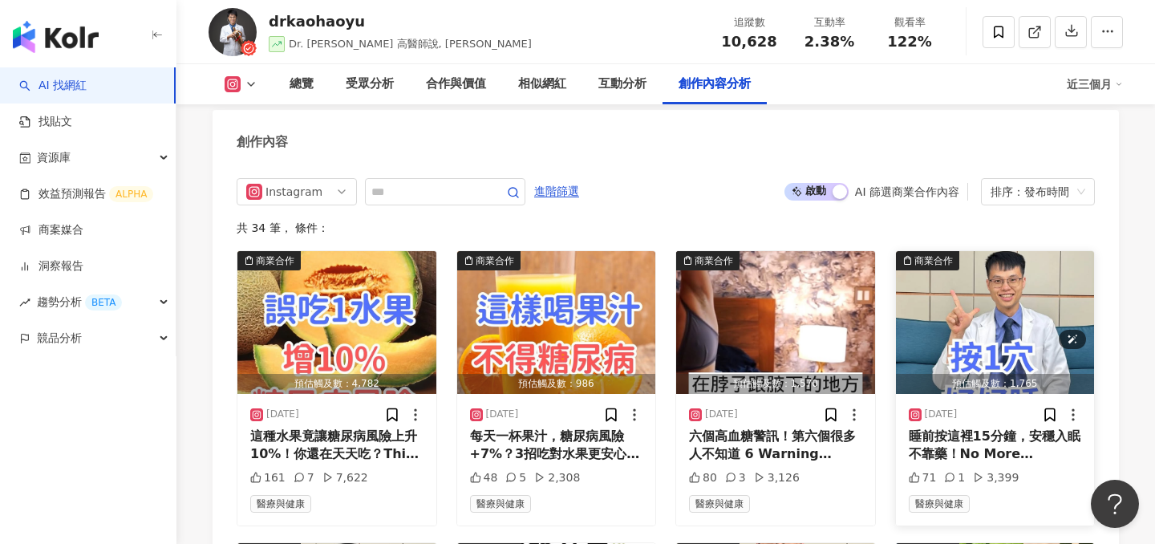
click at [1005, 278] on img "button" at bounding box center [995, 322] width 199 height 143
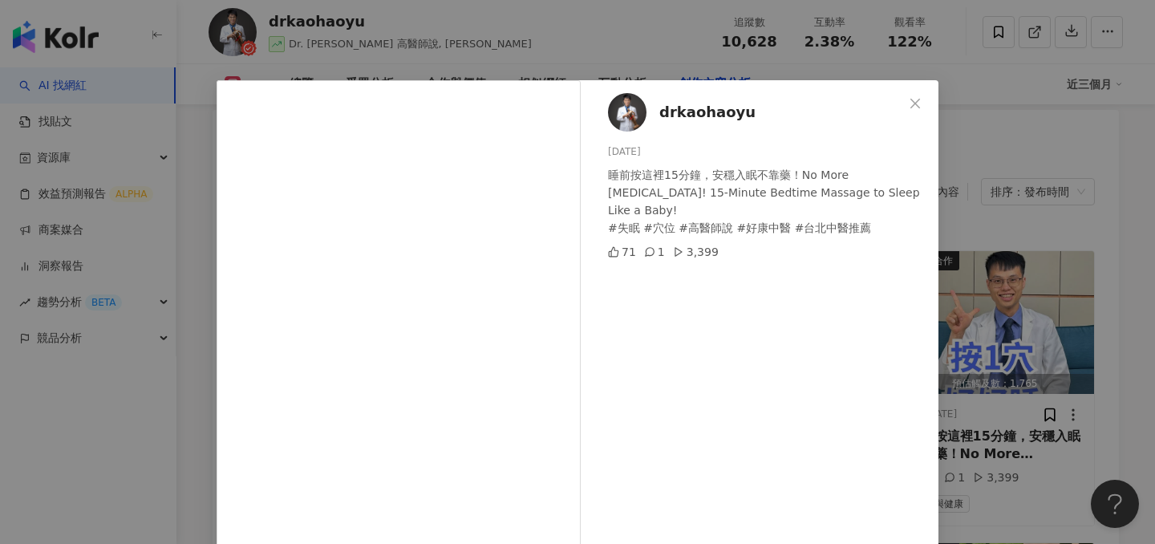
click at [1005, 278] on div "drkaohaoyu 2025/7/24 睡前按這裡15分鐘，安穩入眠不靠藥！No More Sleeping Pills! 15-Minute Bedtim…" at bounding box center [577, 272] width 1155 height 544
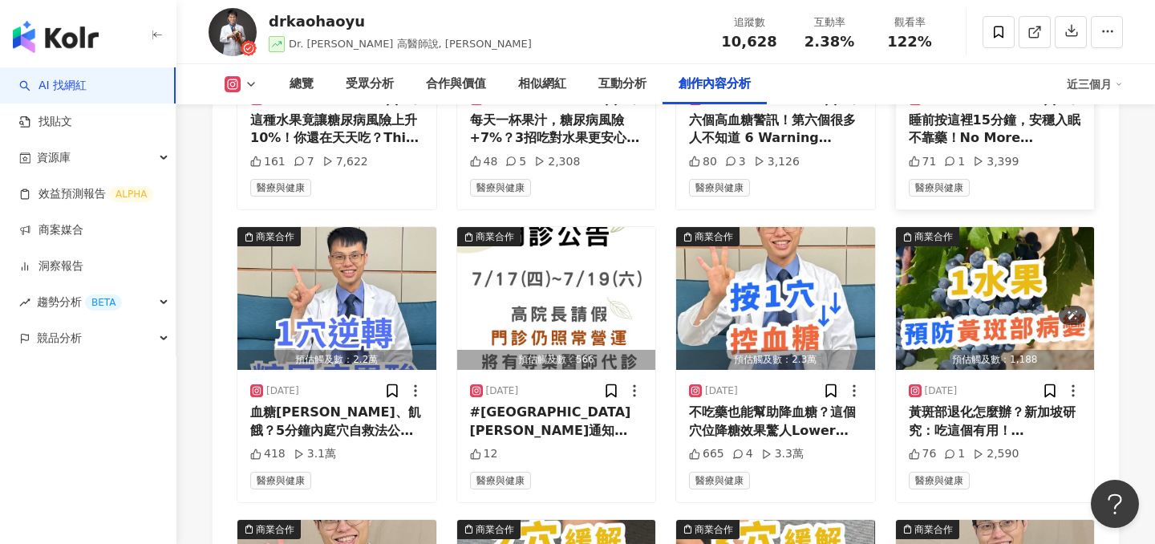
scroll to position [5271, 0]
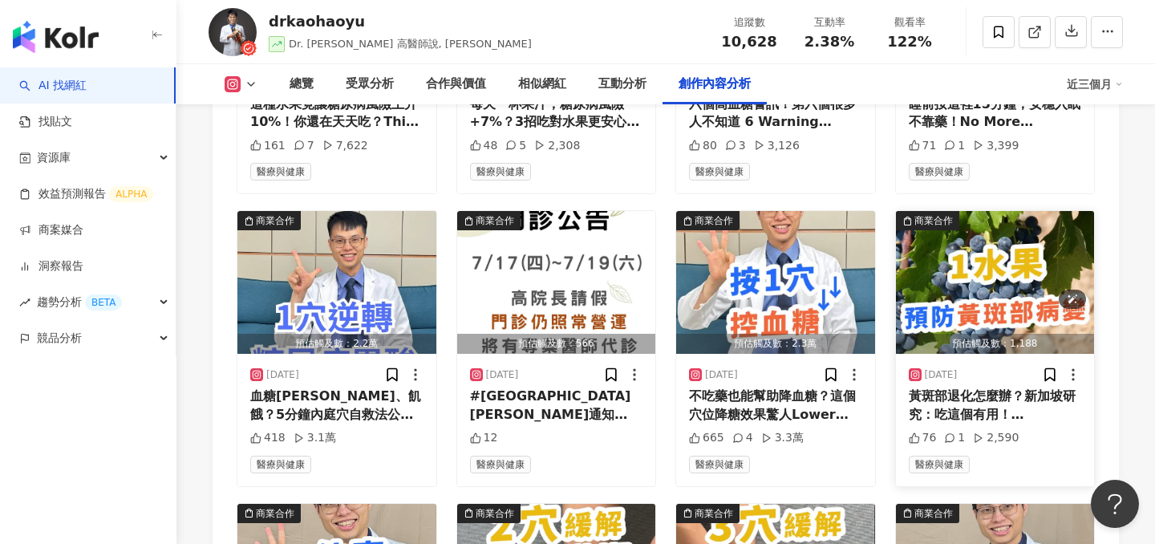
click at [979, 267] on img "button" at bounding box center [995, 282] width 199 height 143
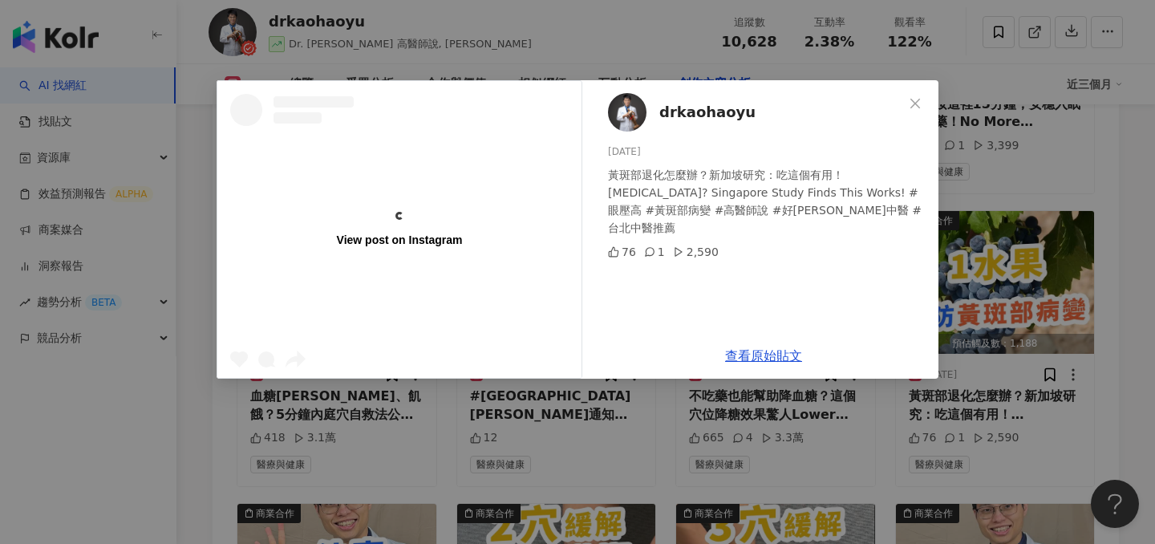
click at [963, 269] on div "View post on Instagram drkaohaoyu 2025/6/15 黃斑部退化怎麼辦？新加坡研究：吃這個有用！Macular Degene…" at bounding box center [577, 272] width 1155 height 544
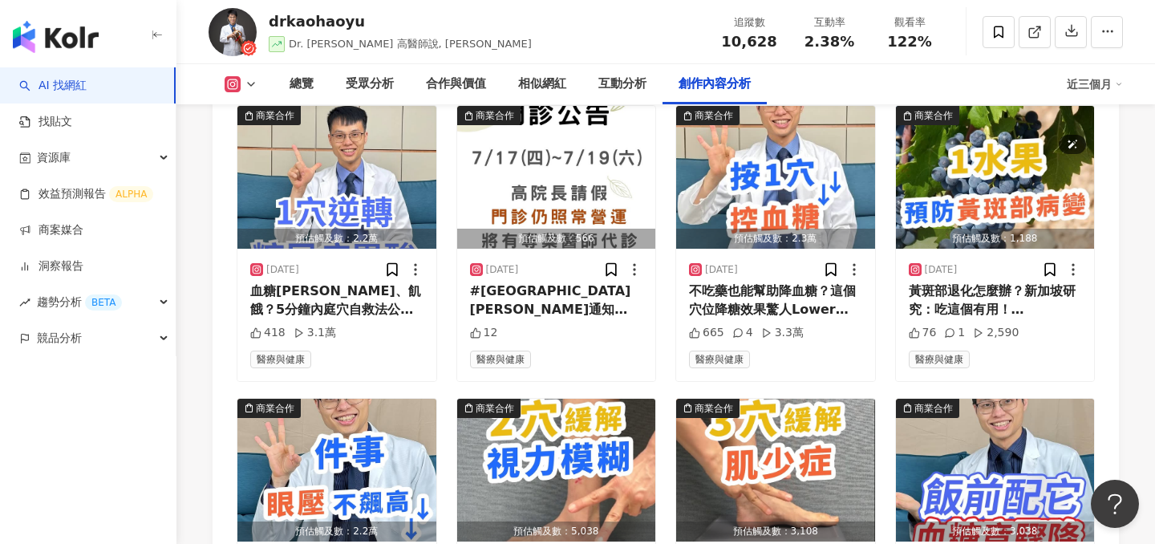
scroll to position [5474, 0]
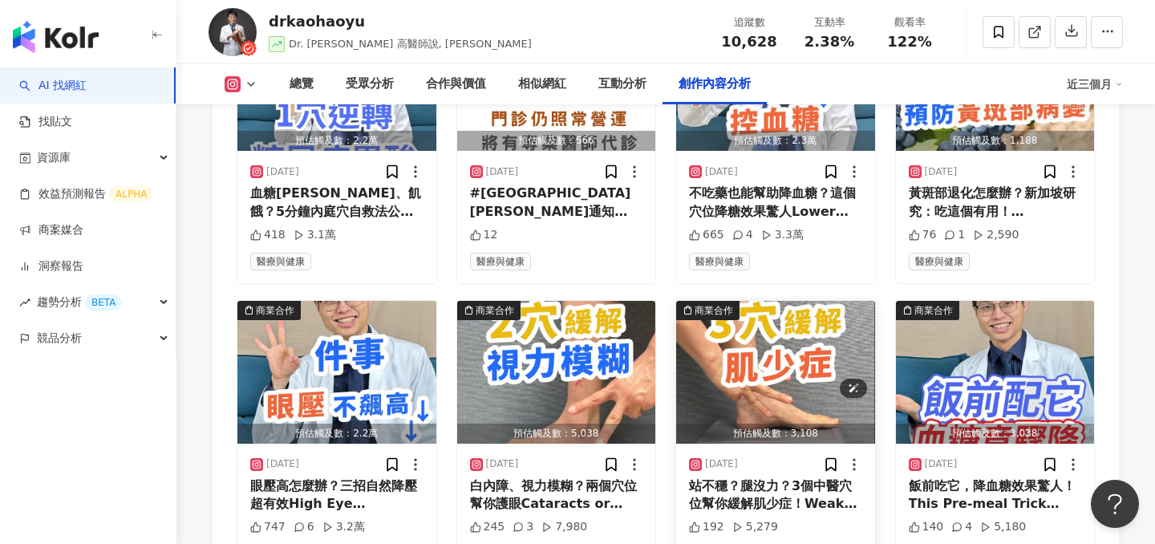
click at [792, 338] on img "button" at bounding box center [775, 372] width 199 height 143
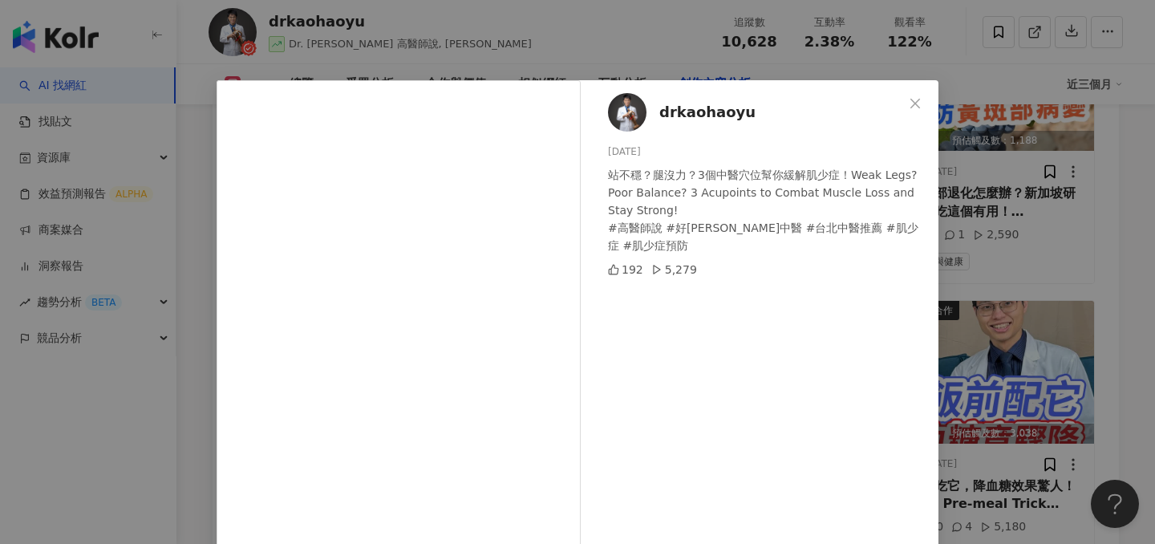
click at [1005, 270] on div "drkaohaoyu 2025/6/7 站不穩？腿沒力？3個中醫穴位幫你緩解肌少症！Weak Legs? Poor Balance? 3 Acupoints …" at bounding box center [577, 272] width 1155 height 544
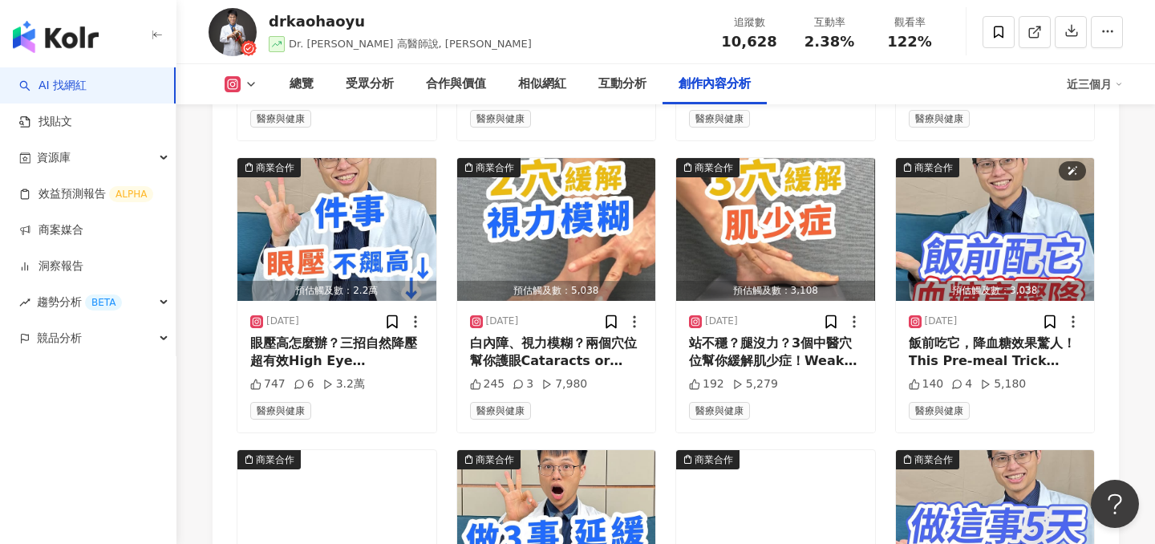
scroll to position [5833, 0]
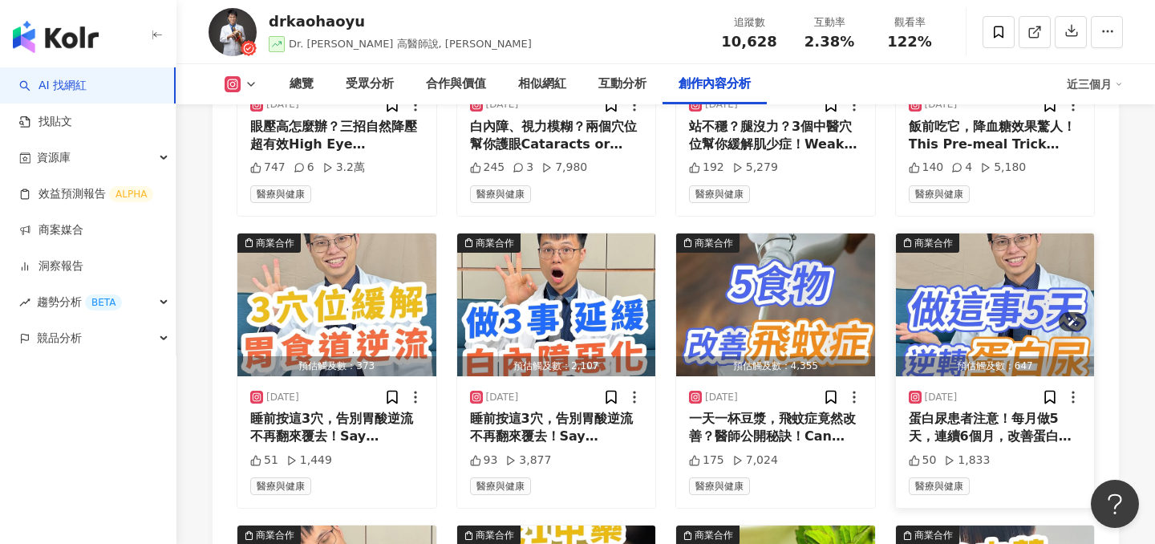
click at [1012, 274] on img "button" at bounding box center [995, 304] width 199 height 143
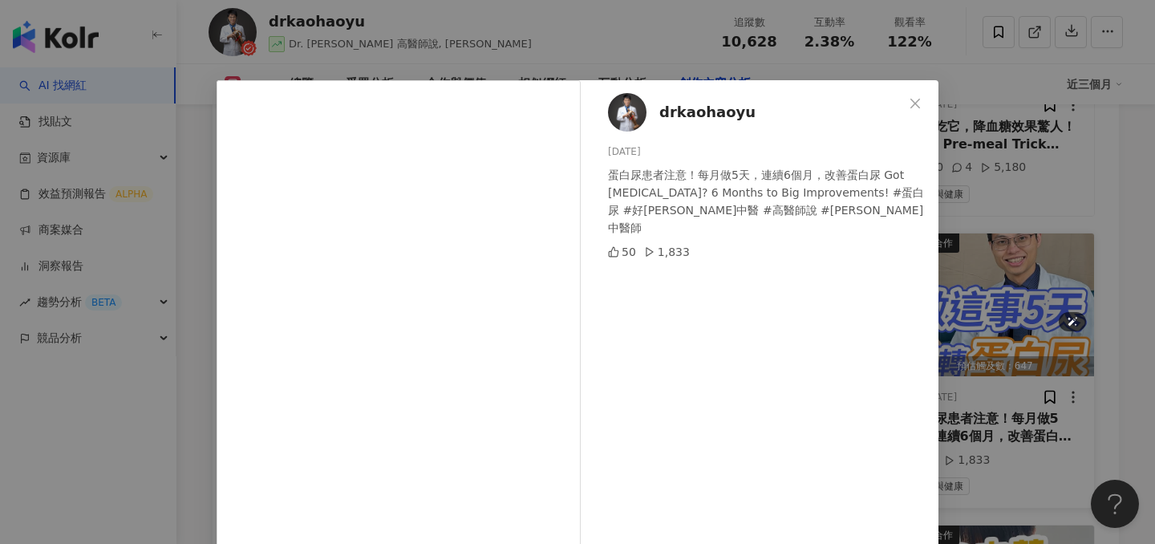
click at [1012, 274] on div "drkaohaoyu 2025/4/29 蛋白尿患者注意！每月做5天，連續6個月，改善蛋白尿 Got Proteinuria? 6 Months to Big…" at bounding box center [577, 272] width 1155 height 544
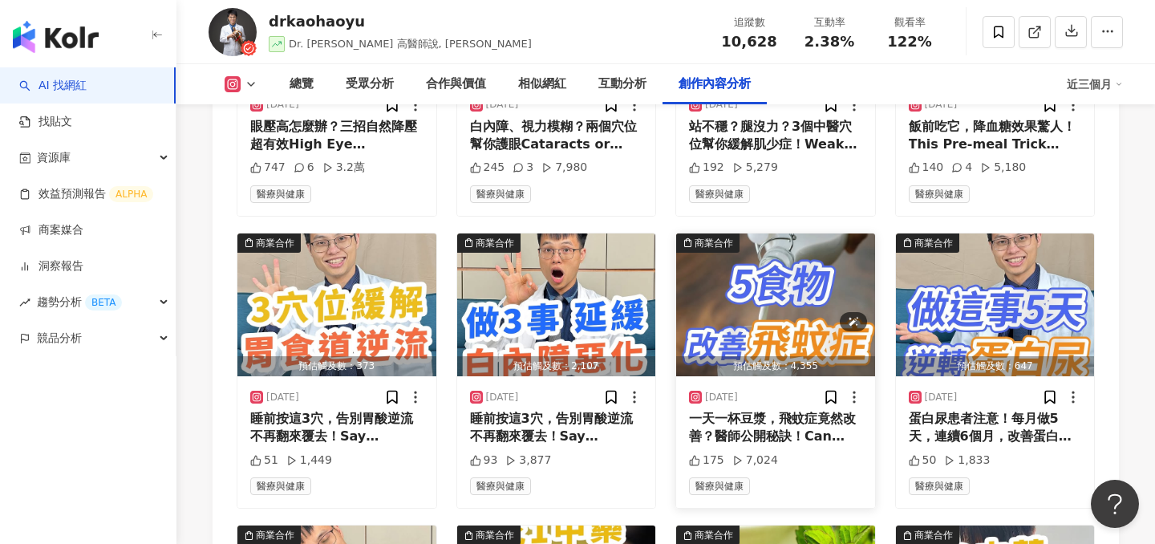
click at [805, 275] on img "button" at bounding box center [775, 304] width 199 height 143
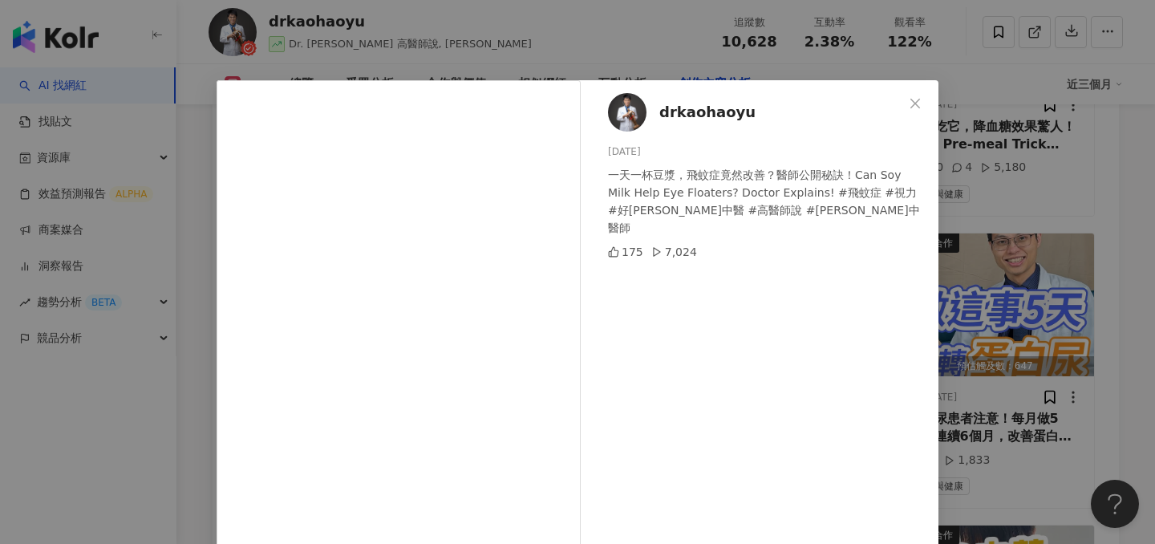
click at [1017, 250] on div "drkaohaoyu 2025/4/30 一天一杯豆漿，飛蚊症竟然改善？醫師公開秘訣！Can Soy Milk Help Eye Floaters? Doct…" at bounding box center [577, 272] width 1155 height 544
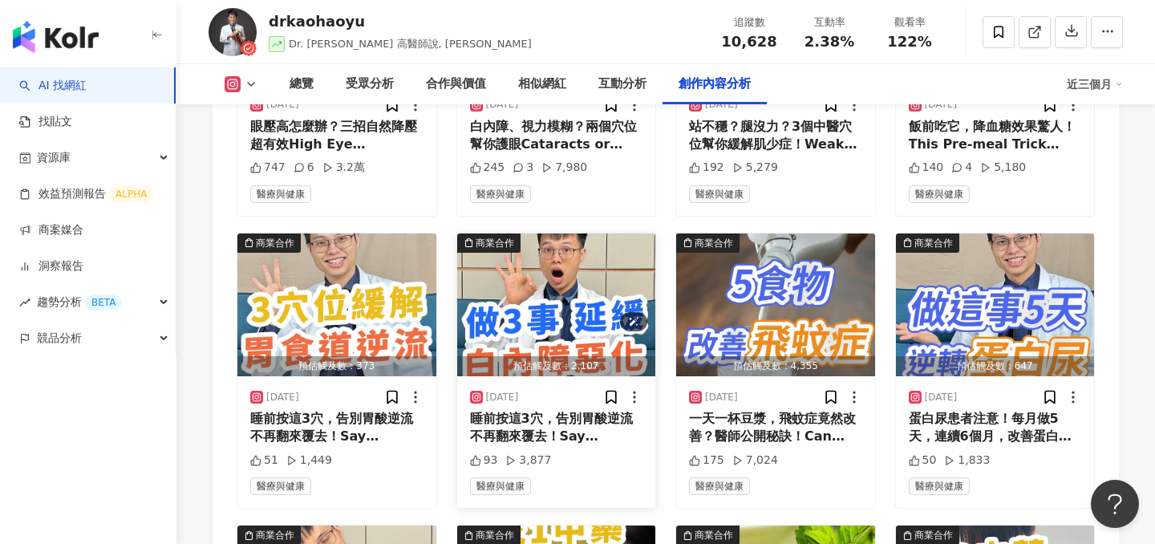
click at [558, 314] on img "button" at bounding box center [556, 304] width 199 height 143
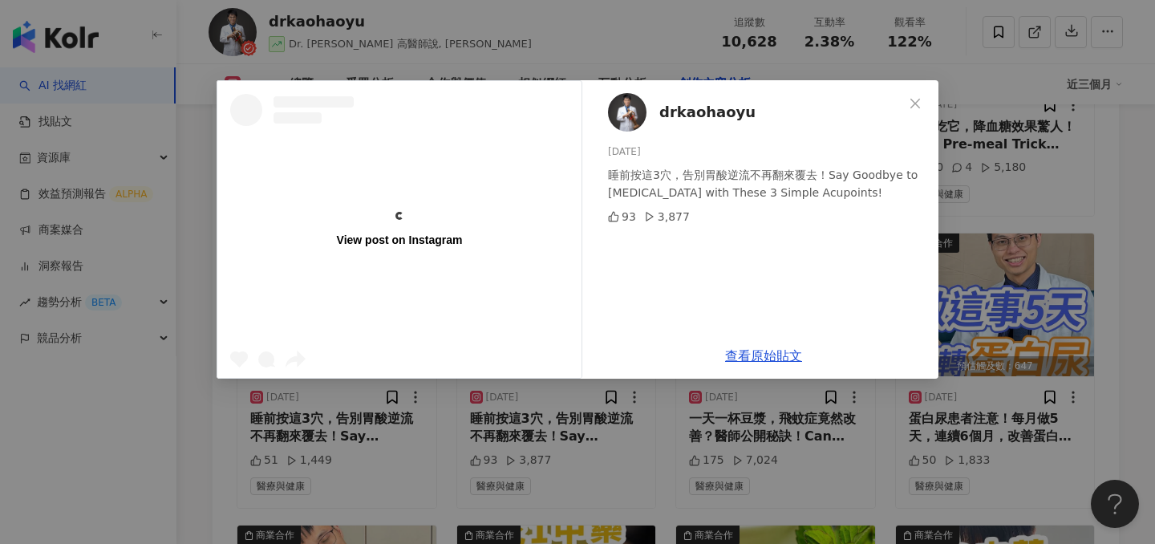
click at [1079, 285] on div "View post on Instagram drkaohaoyu 2025/5/10 睡前按這3穴，告別胃酸逆流不再翻來覆去！Say Goodbye to …" at bounding box center [577, 272] width 1155 height 544
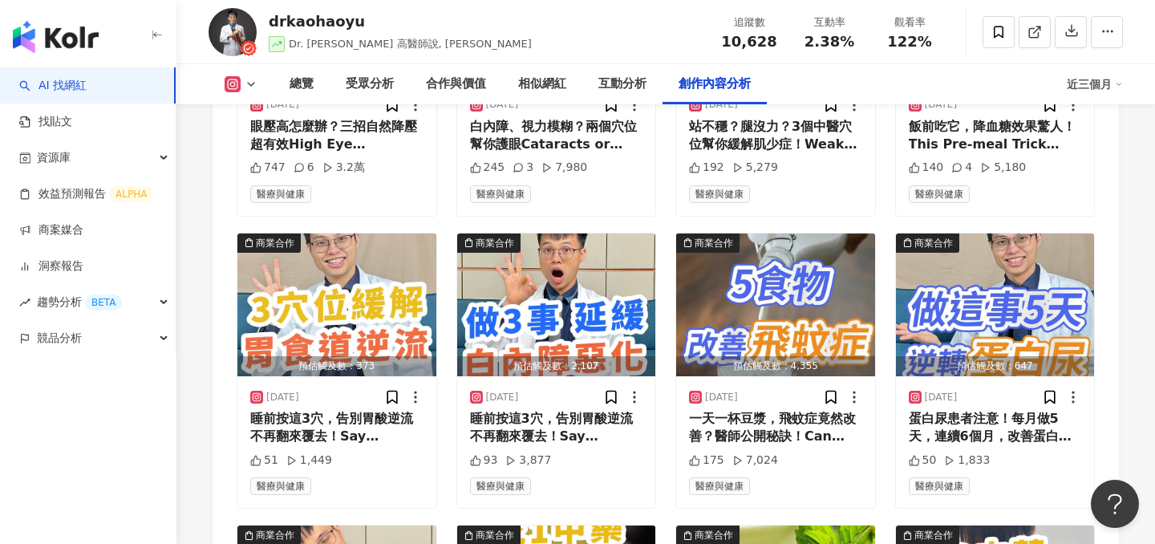
click at [229, 299] on div "Instagram 進階篩選 啟動 關閉 AI 篩選商業合作內容 排序：發布時間 共 34 筆 ， 條件： 商業合作 預估觸及數：4,782 2025/8/2…" at bounding box center [665, 218] width 906 height 1901
click at [254, 301] on img "button" at bounding box center [336, 304] width 199 height 143
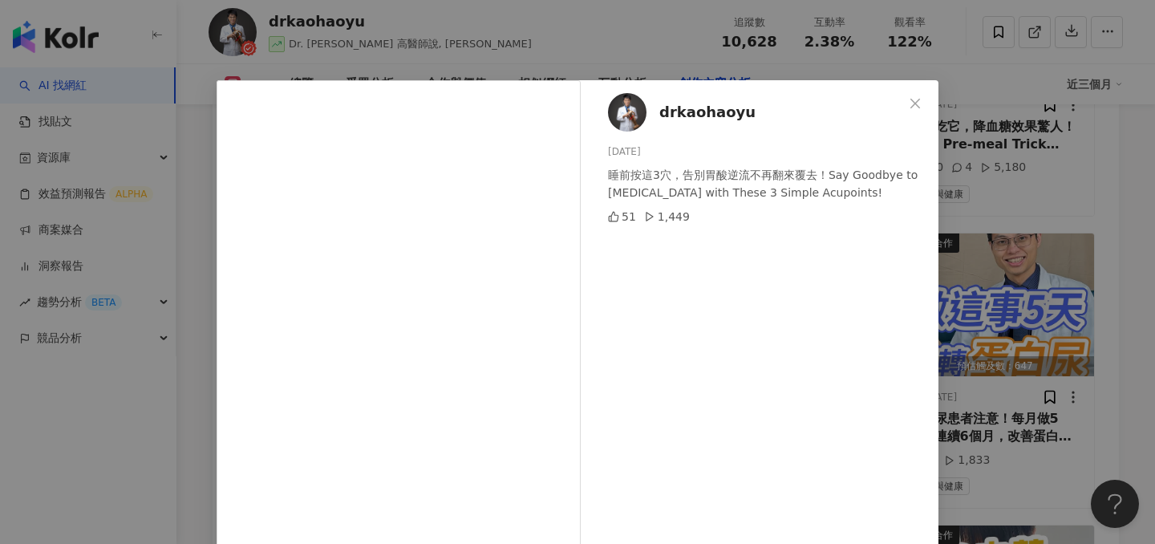
click at [1094, 248] on div "drkaohaoyu 2025/5/12 睡前按這3穴，告別胃酸逆流不再翻來覆去！Say Goodbye to Acid Reflux with These …" at bounding box center [577, 272] width 1155 height 544
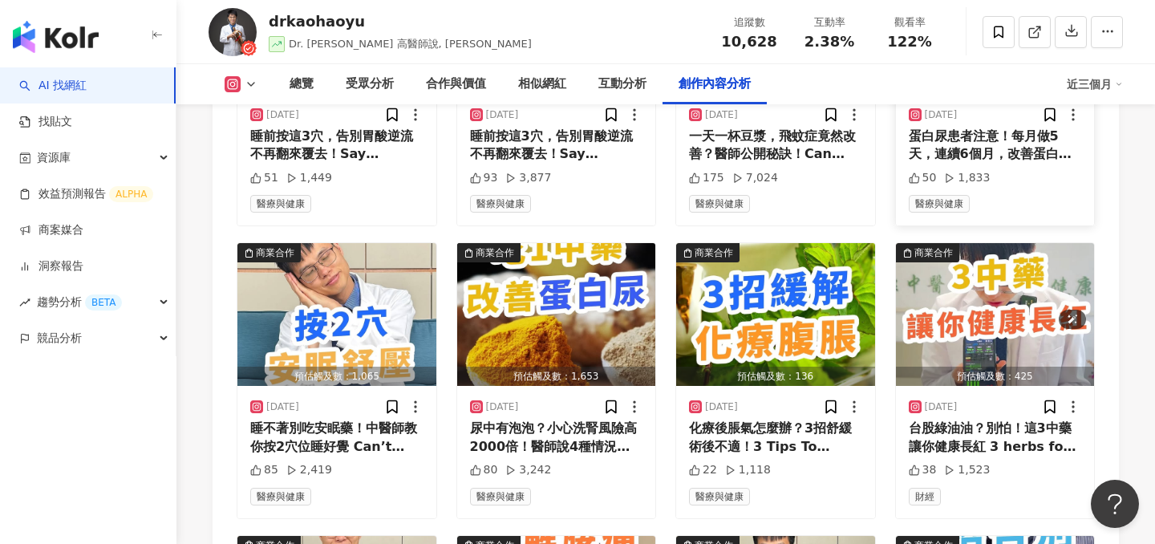
scroll to position [6238, 0]
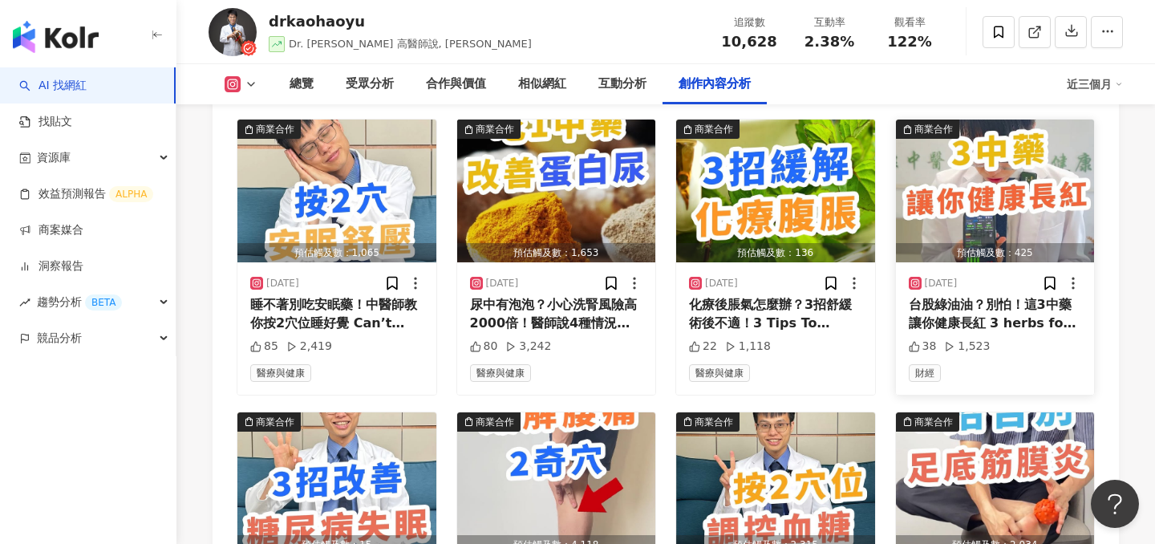
click at [979, 243] on div "預估觸及數：425" at bounding box center [995, 253] width 199 height 20
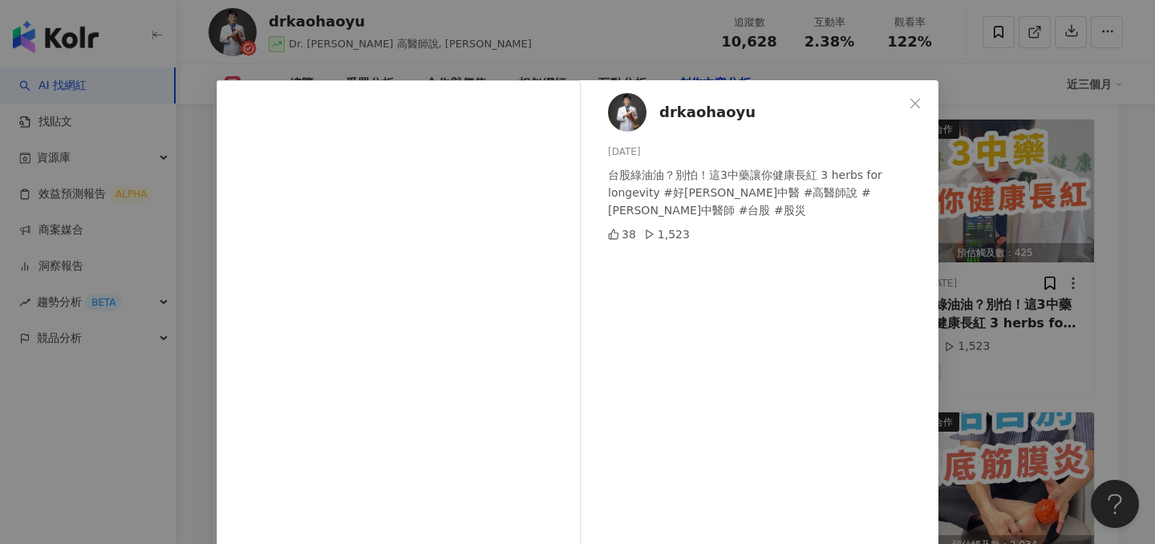
click at [981, 244] on div "drkaohaoyu 2025/4/8 台股綠油油？別怕！這3中藥讓你健康長紅 3 herbs for longevity #好康中醫 #高醫師說 #高晧宇中…" at bounding box center [577, 272] width 1155 height 544
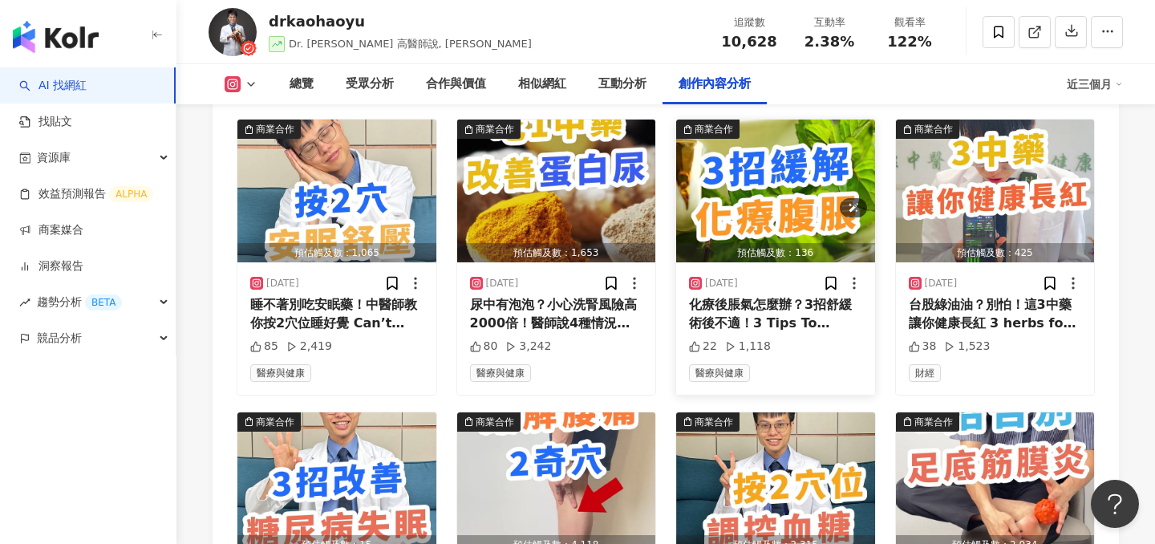
click at [774, 173] on img "button" at bounding box center [775, 190] width 199 height 143
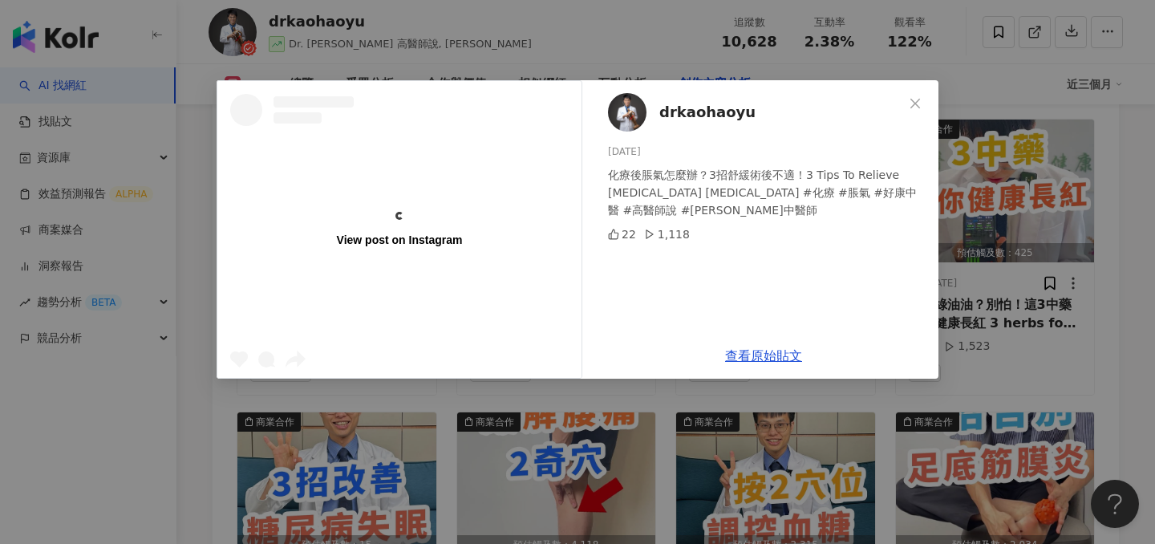
click at [998, 195] on div "View post on Instagram drkaohaoyu 2025/4/10 化療後脹氣怎麼辦？3招舒緩術後不適！3 Tips To Relieve…" at bounding box center [577, 272] width 1155 height 544
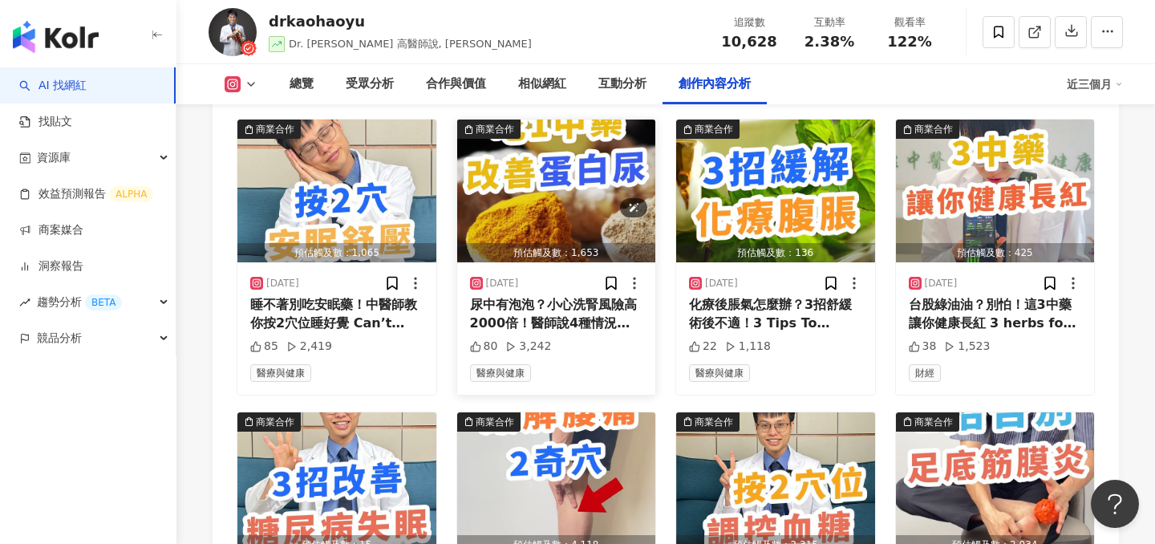
click at [566, 181] on img "button" at bounding box center [556, 190] width 199 height 143
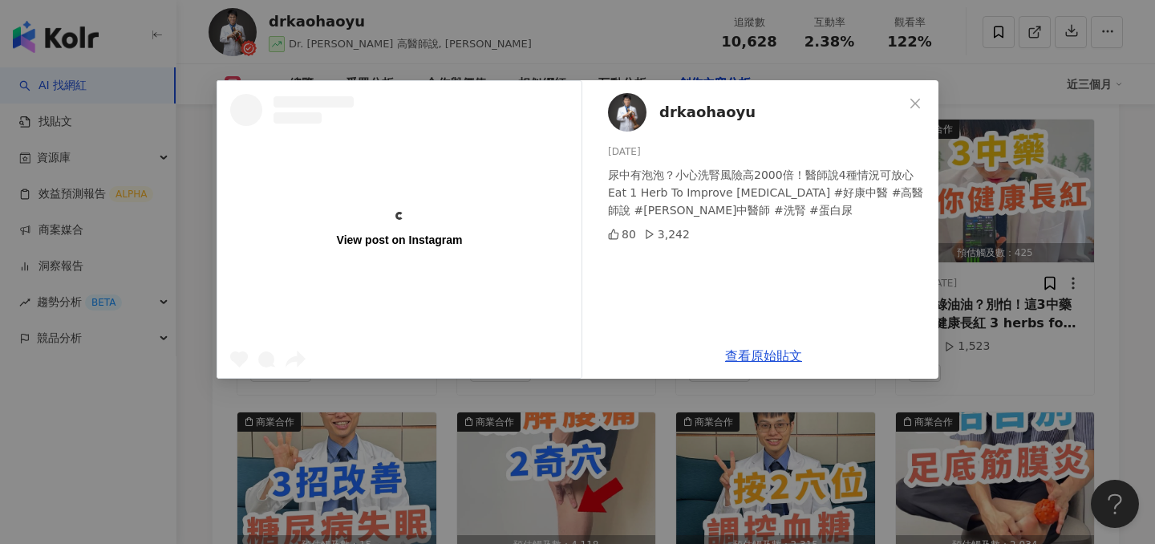
click at [1050, 215] on div "View post on Instagram drkaohaoyu 2025/4/12 尿中有泡泡？小心洗腎風險高2000倍！醫師說4種情況可放心 Eat 1…" at bounding box center [577, 272] width 1155 height 544
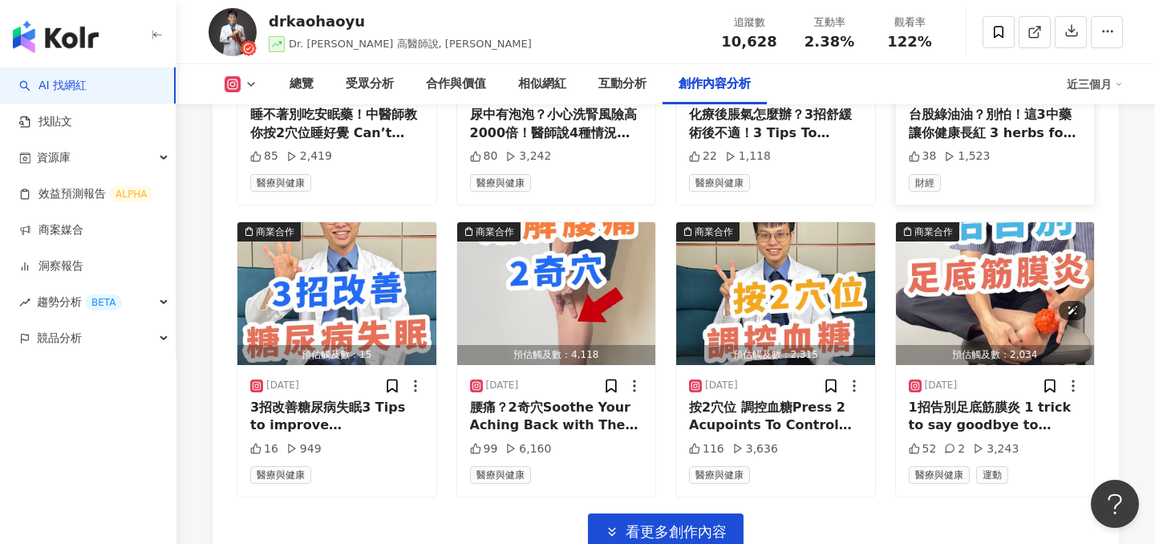
scroll to position [6439, 0]
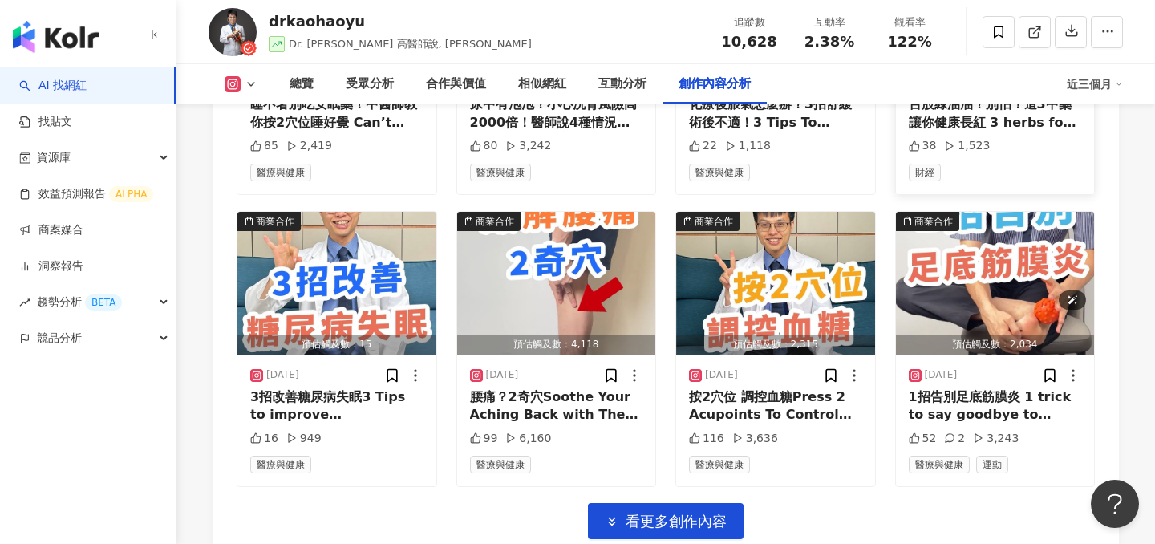
click at [990, 274] on img "button" at bounding box center [995, 283] width 199 height 143
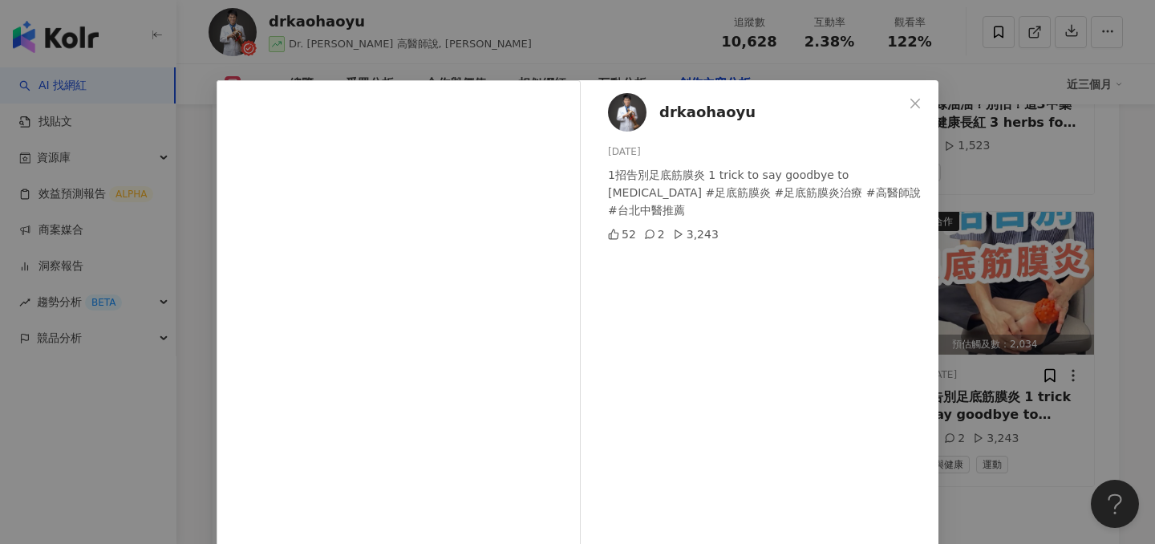
click at [990, 275] on div "drkaohaoyu 2024/11/19 1招告別足底筋膜炎 1 trick to say goodbye to plantar fasciitis #足底…" at bounding box center [577, 272] width 1155 height 544
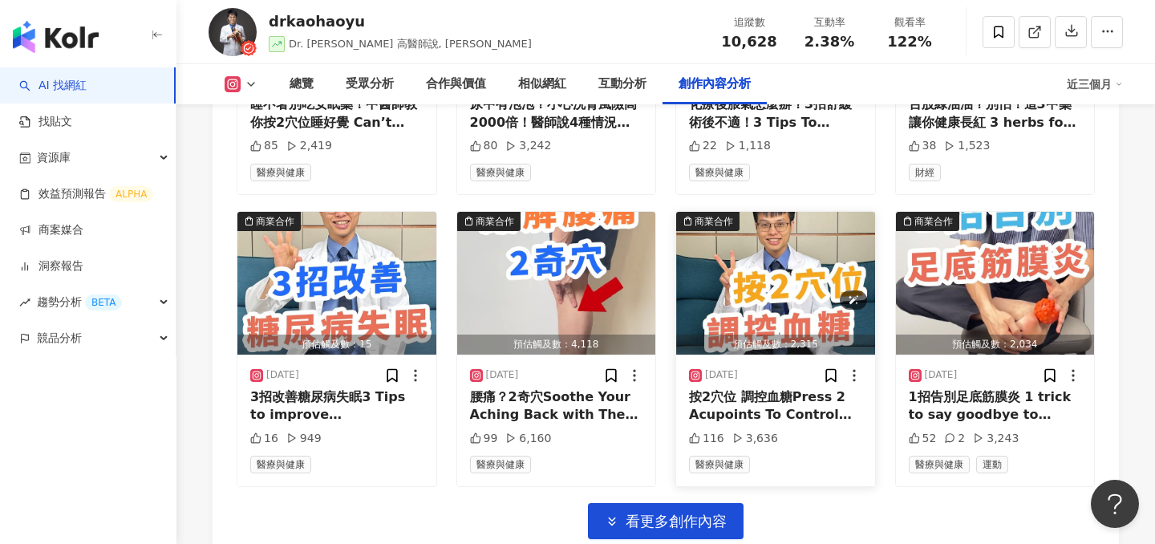
scroll to position [6601, 0]
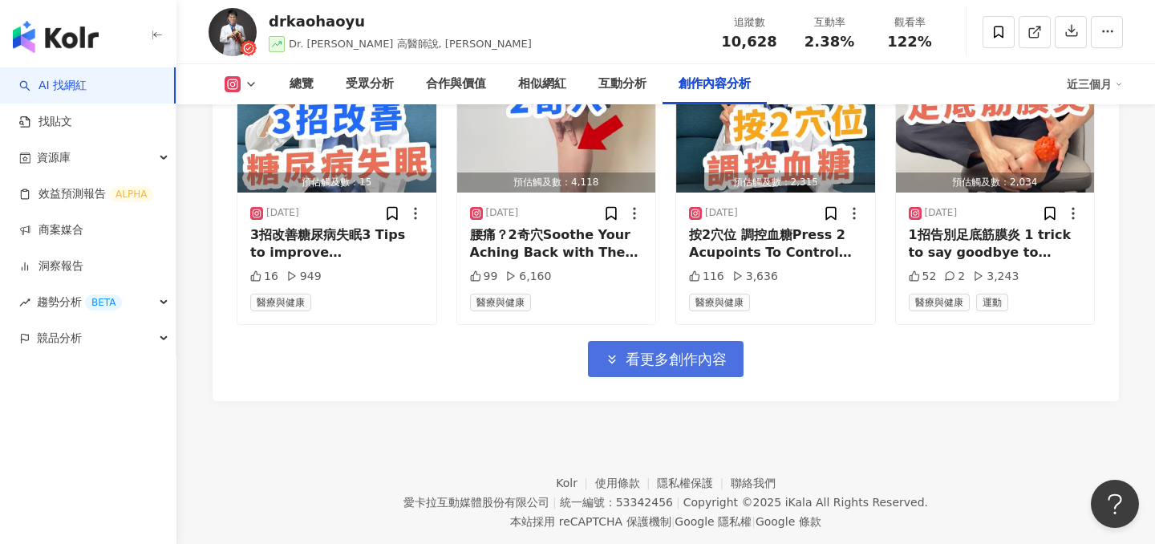
click at [651, 341] on button "看更多創作內容" at bounding box center [666, 359] width 156 height 36
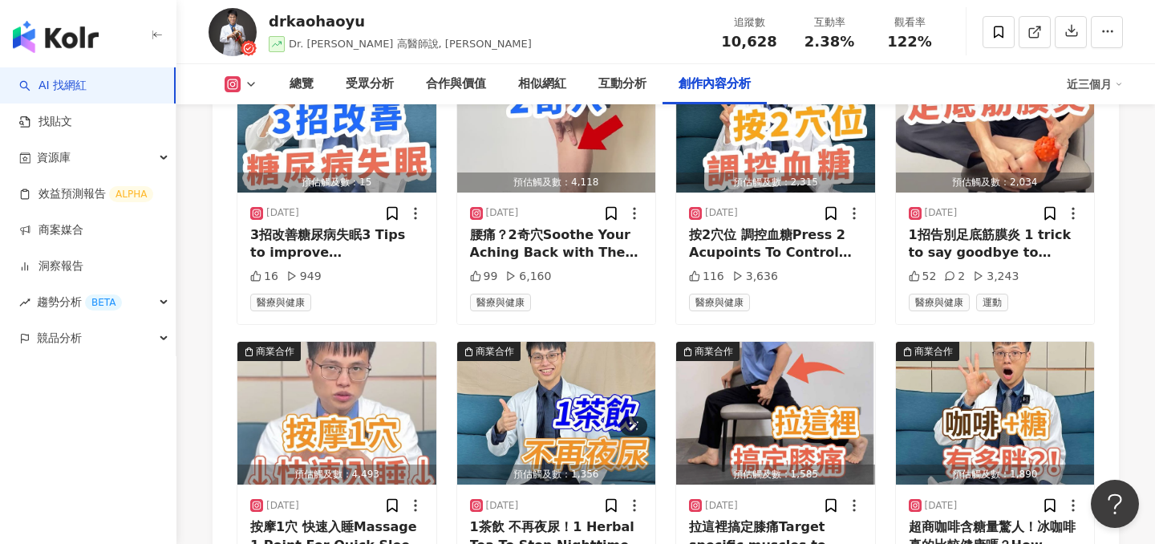
scroll to position [6661, 0]
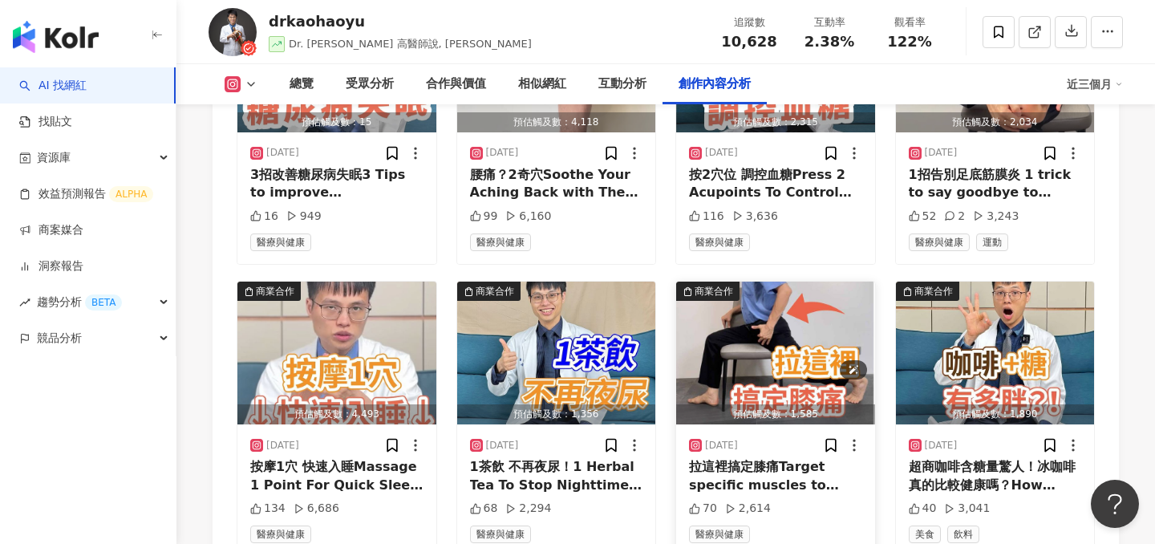
click at [761, 336] on img "button" at bounding box center [775, 352] width 199 height 143
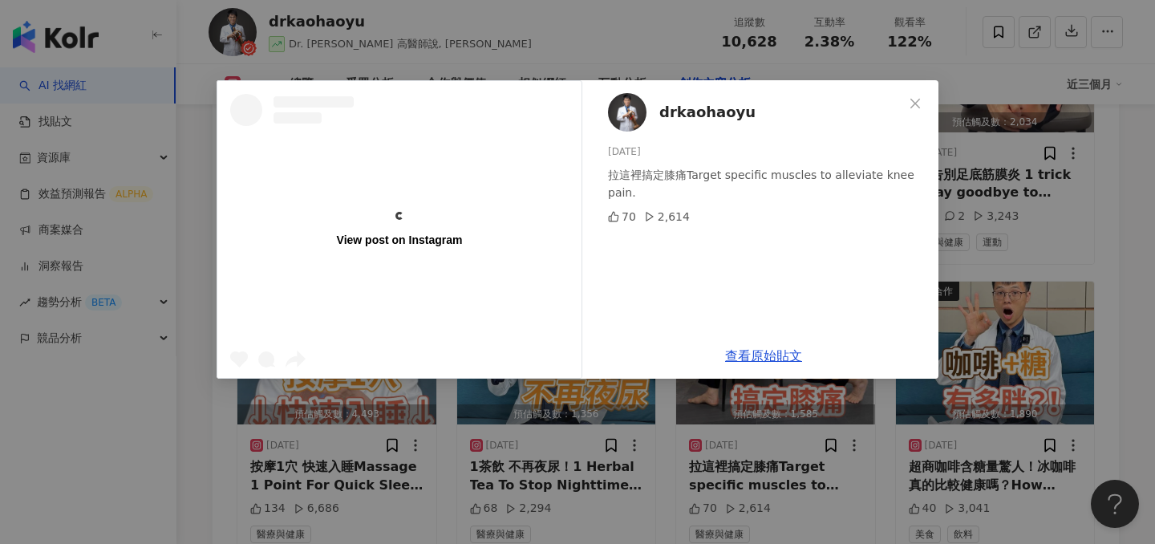
click at [993, 251] on div "View post on Instagram drkaohaoyu 2024/10/29 拉這裡搞定膝痛Target specific muscles to …" at bounding box center [577, 272] width 1155 height 544
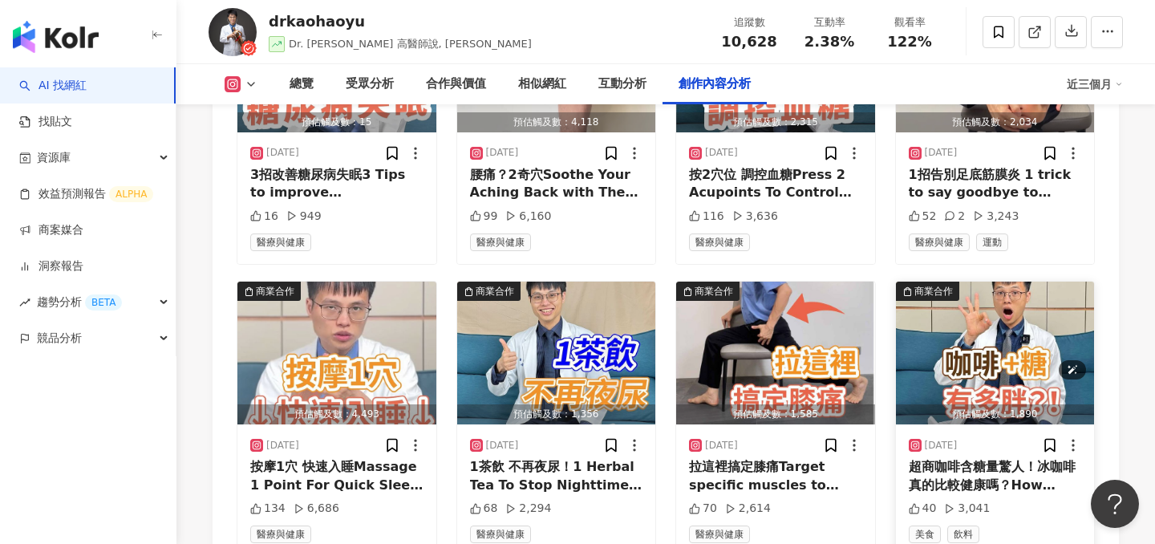
click at [979, 318] on img "button" at bounding box center [995, 352] width 199 height 143
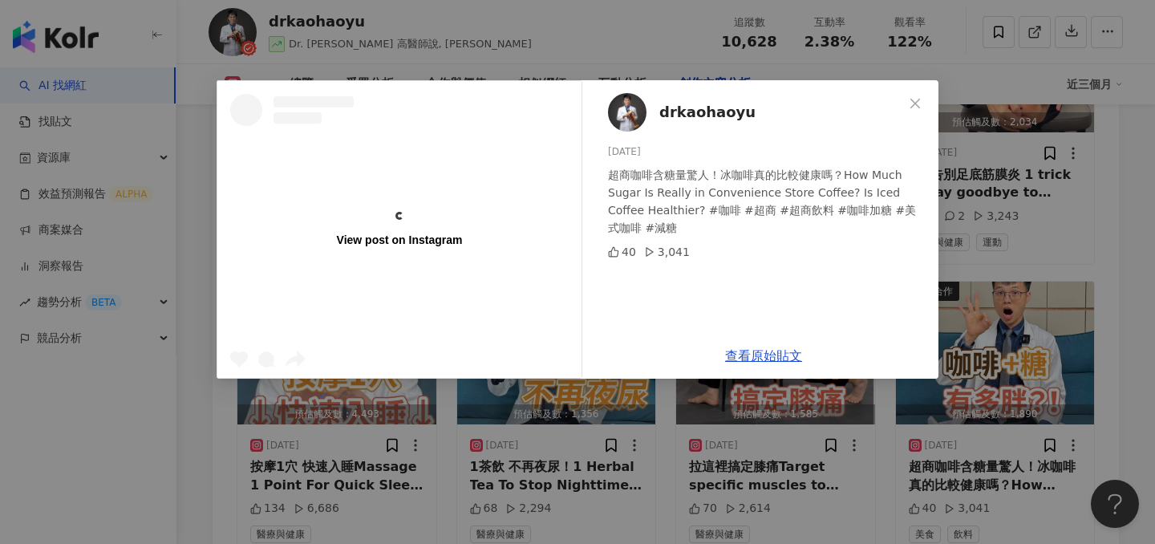
click at [1000, 295] on div "View post on Instagram drkaohaoyu 2024/10/17 超商咖啡含糖量驚人！冰咖啡真的比較健康嗎？How Much Suga…" at bounding box center [577, 272] width 1155 height 544
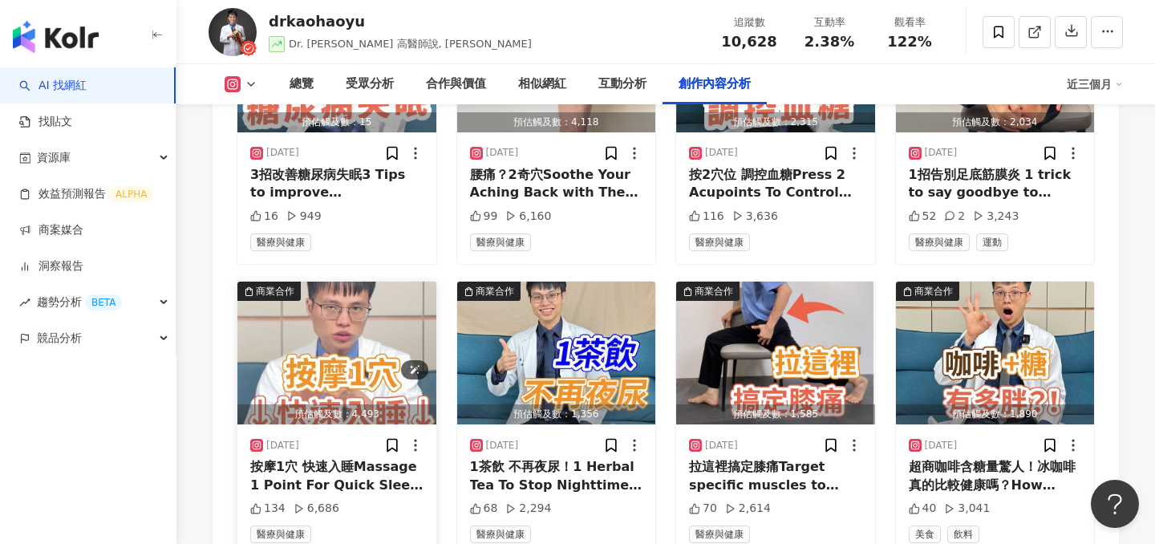
click at [285, 326] on img "button" at bounding box center [336, 352] width 199 height 143
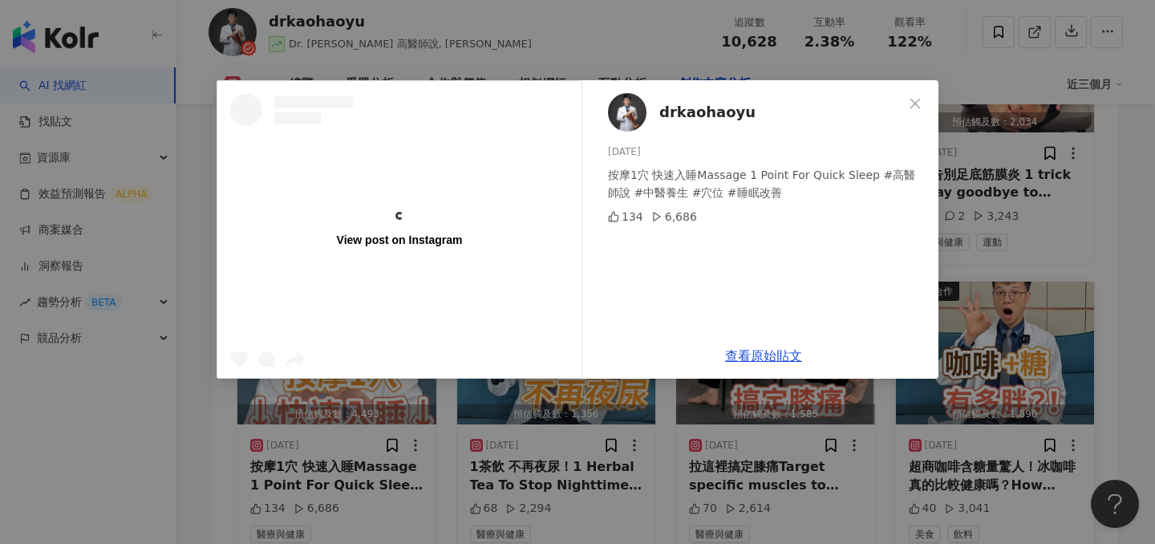
click at [1111, 255] on div "View post on Instagram drkaohaoyu 2024/11/12 按摩1穴 快速入睡Massage 1 Point For Quick…" at bounding box center [577, 272] width 1155 height 544
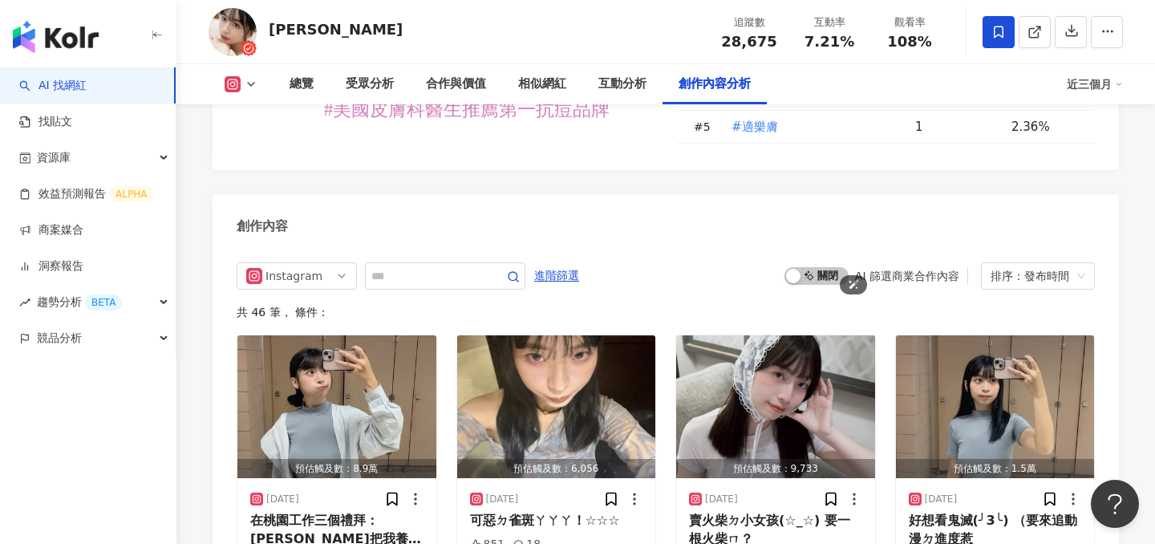
scroll to position [4875, 0]
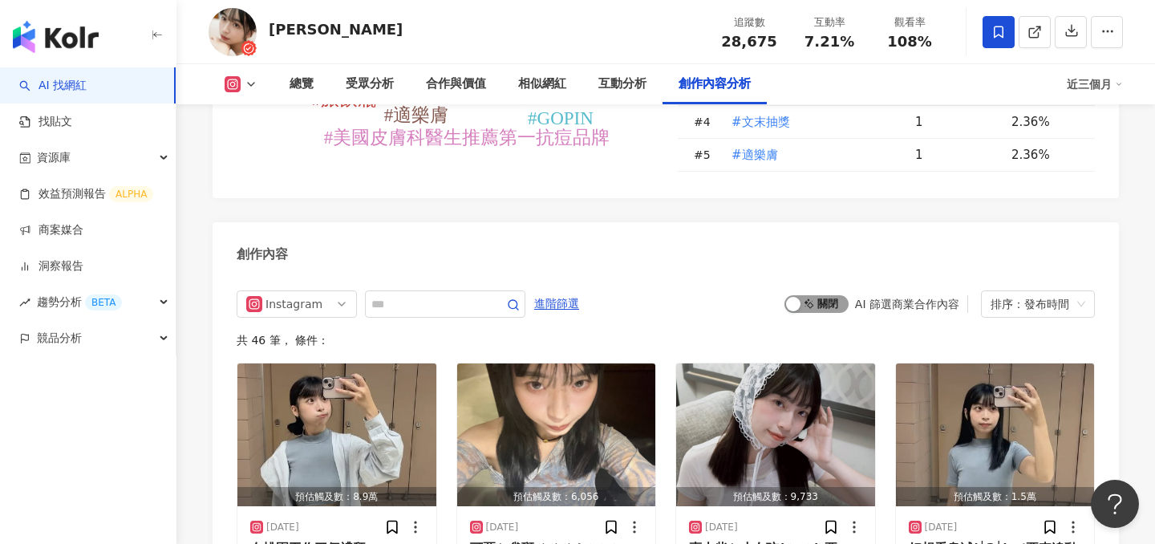
click at [833, 295] on span "啟動 關閉" at bounding box center [816, 304] width 64 height 18
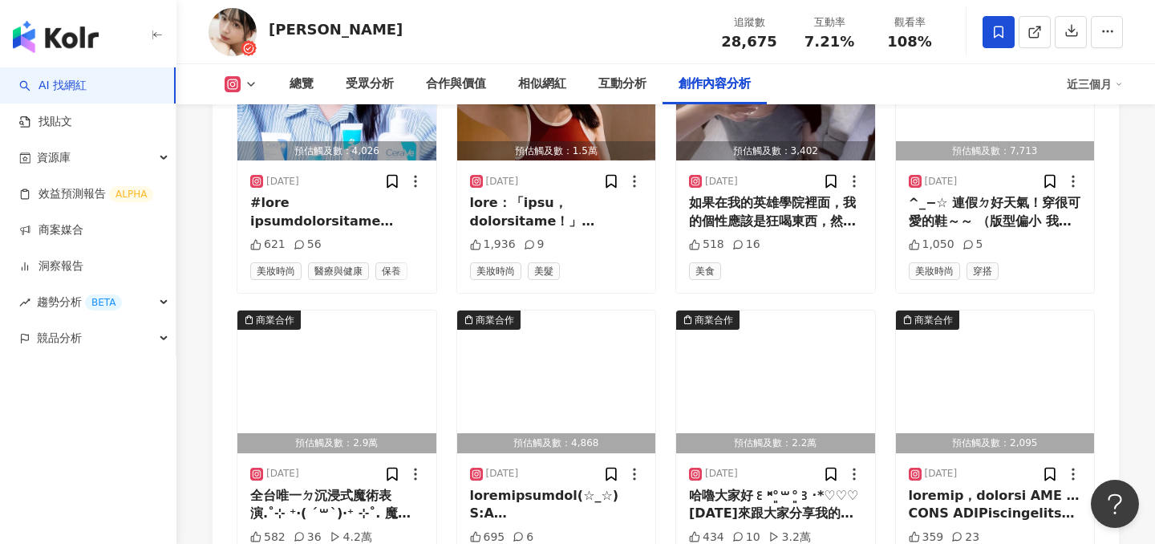
scroll to position [5442, 0]
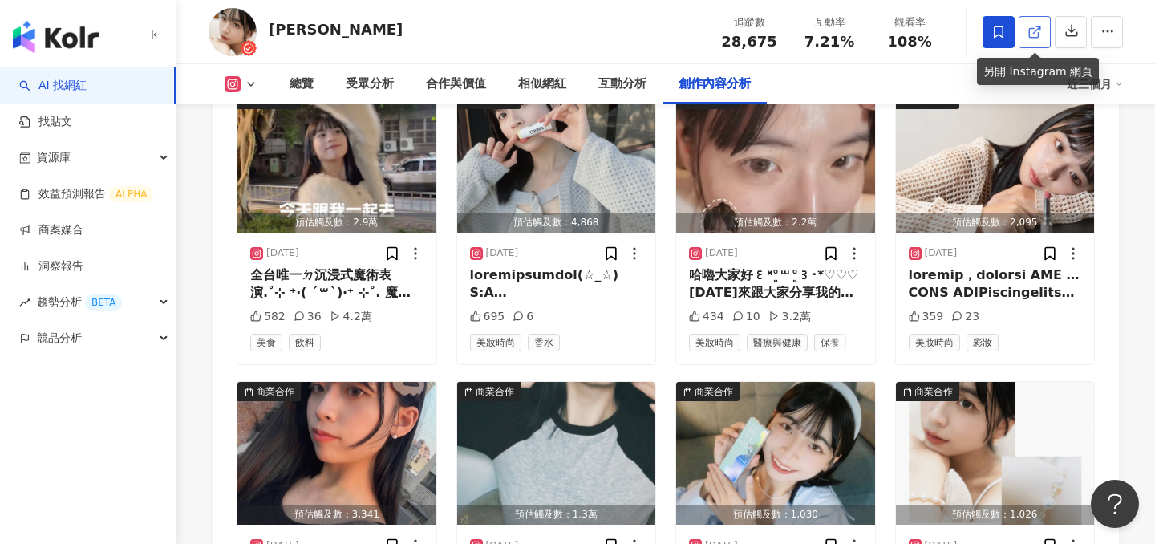
click at [1040, 28] on polyline at bounding box center [1038, 28] width 4 height 4
drag, startPoint x: 268, startPoint y: 31, endPoint x: 309, endPoint y: 33, distance: 41.7
click at [309, 33] on div "[PERSON_NAME] 追蹤數 28,675 互動率 7.21% 觀看率 108%" at bounding box center [665, 31] width 978 height 63
copy div "[PERSON_NAME]"
click at [301, 78] on div "總覽" at bounding box center [301, 84] width 24 height 19
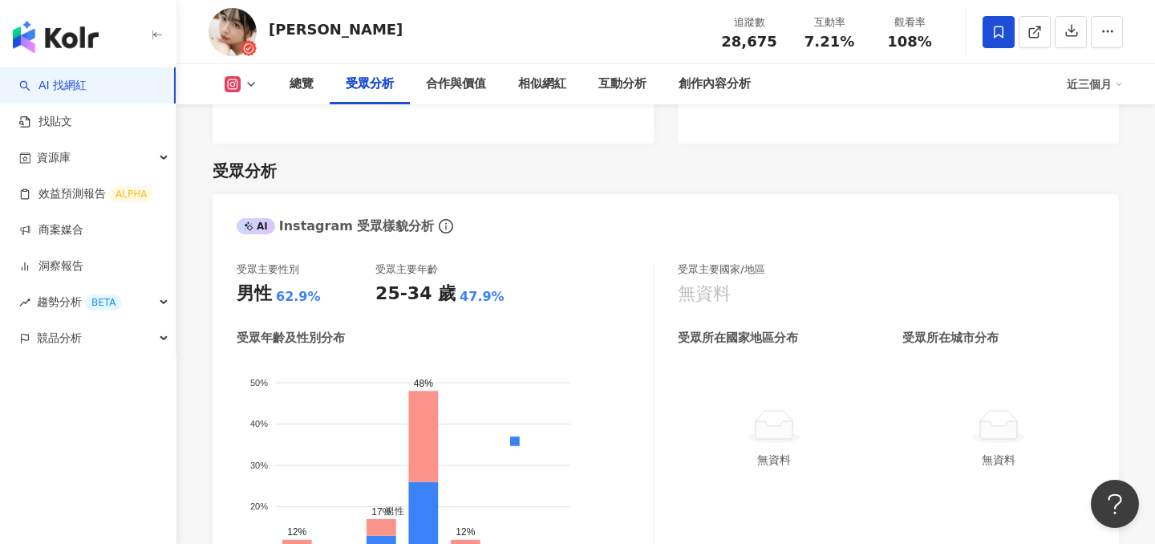
scroll to position [1349, 0]
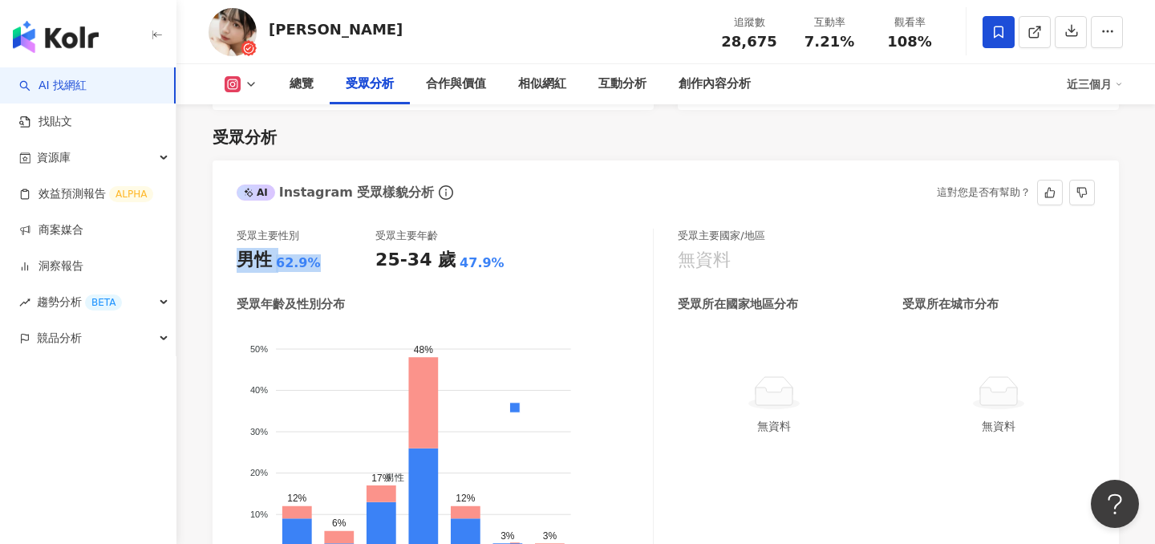
drag, startPoint x: 239, startPoint y: 260, endPoint x: 311, endPoint y: 265, distance: 72.3
click at [311, 265] on div "男性 62.9%" at bounding box center [306, 260] width 139 height 25
copy div "男性 62.9%"
drag, startPoint x: 774, startPoint y: 41, endPoint x: 713, endPoint y: 41, distance: 61.7
click at [713, 41] on div "追蹤數 28,675" at bounding box center [749, 31] width 80 height 34
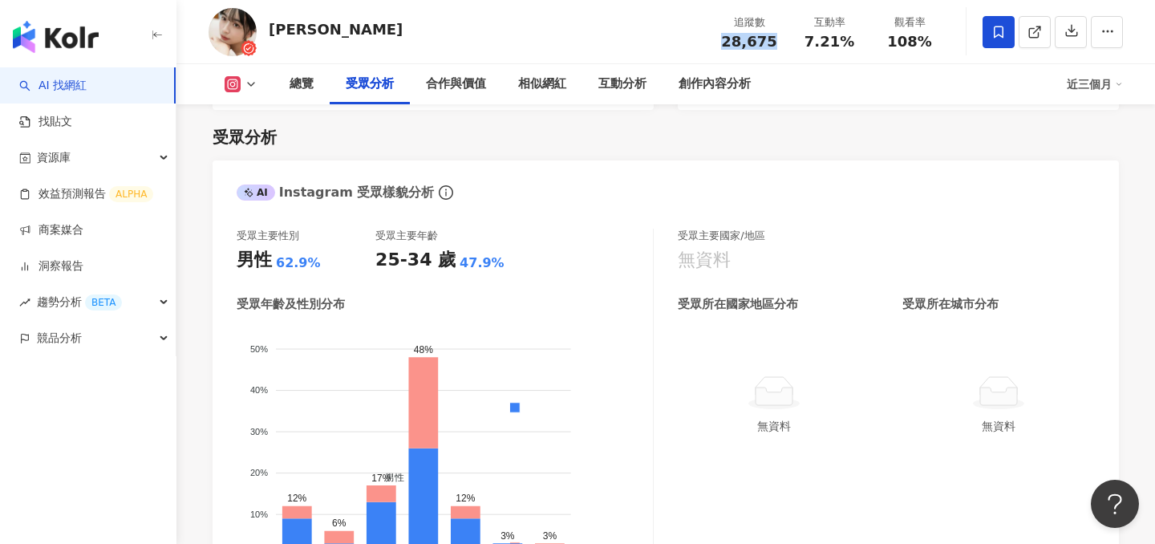
copy span "28,675"
drag, startPoint x: 847, startPoint y: 42, endPoint x: 797, endPoint y: 41, distance: 50.5
click at [797, 41] on div "互動率 7.21%" at bounding box center [829, 31] width 80 height 34
copy span "7.21%"
drag, startPoint x: 936, startPoint y: 45, endPoint x: 886, endPoint y: 45, distance: 50.5
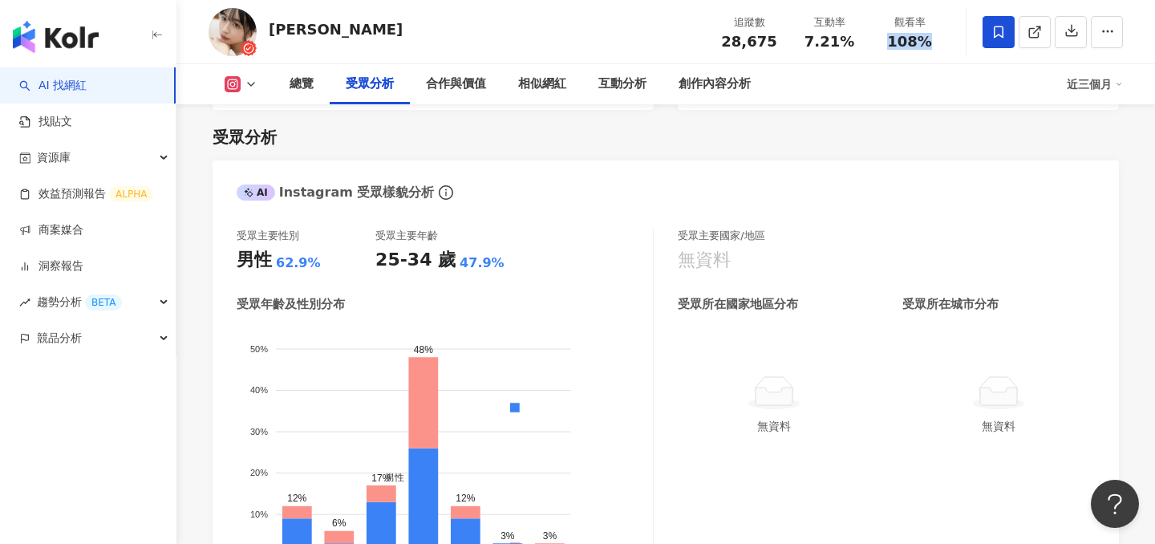
click at [886, 45] on div "108%" at bounding box center [909, 42] width 61 height 16
copy span "108%"
click at [702, 91] on div "創作內容分析" at bounding box center [714, 84] width 72 height 19
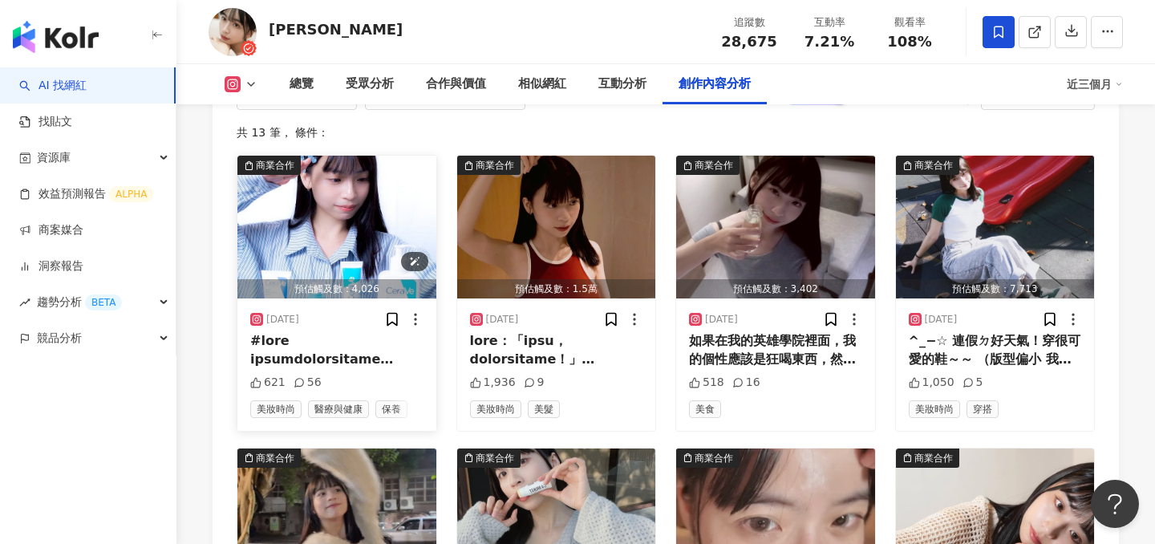
scroll to position [5101, 0]
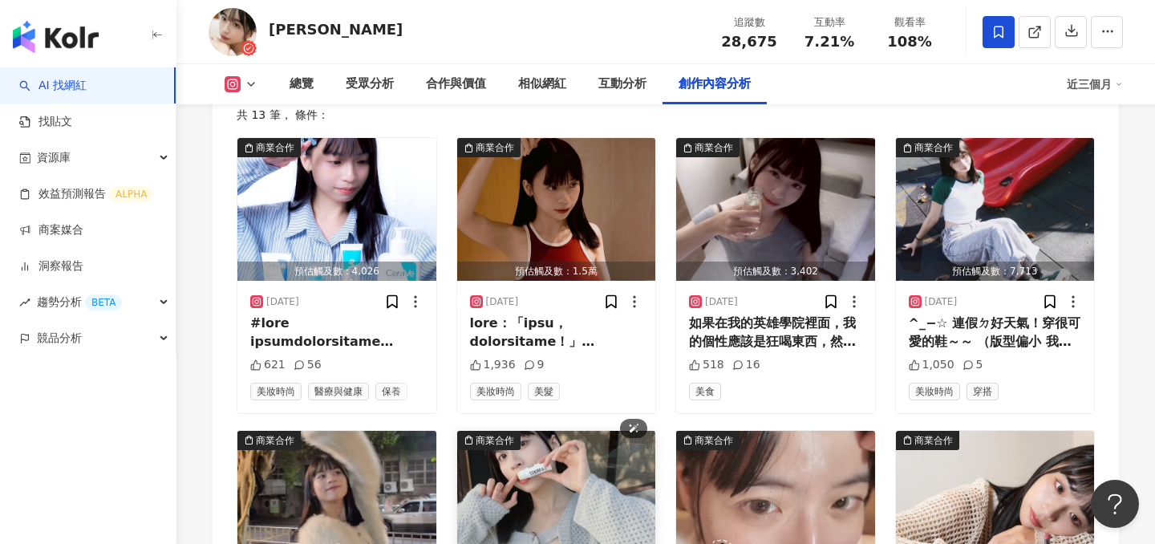
click at [524, 431] on img "button" at bounding box center [556, 502] width 199 height 143
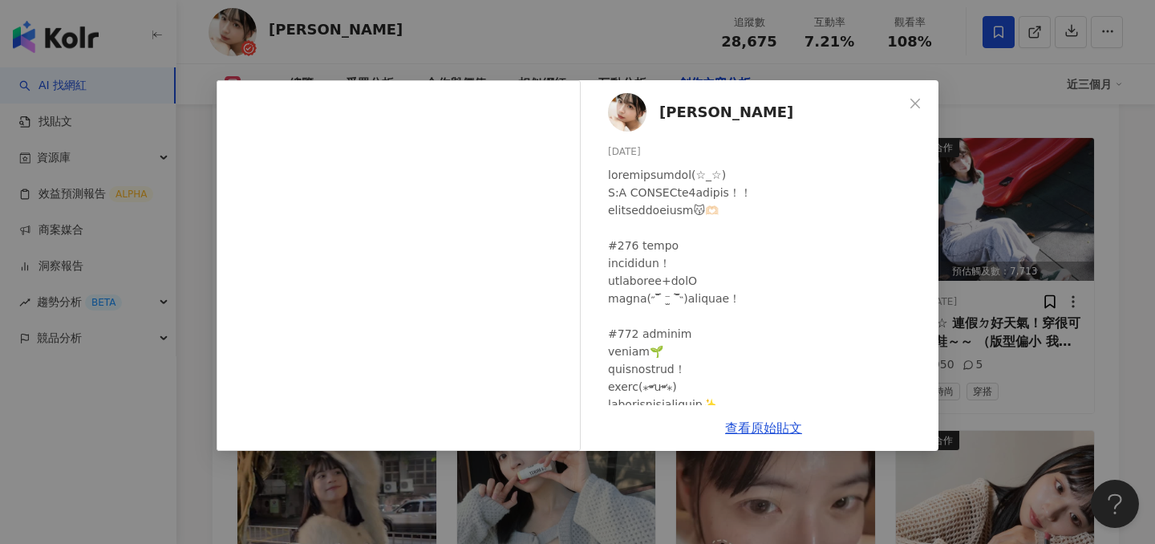
click at [1052, 237] on div "[PERSON_NAME] [DATE] 695 6 查看原始貼文" at bounding box center [577, 272] width 1155 height 544
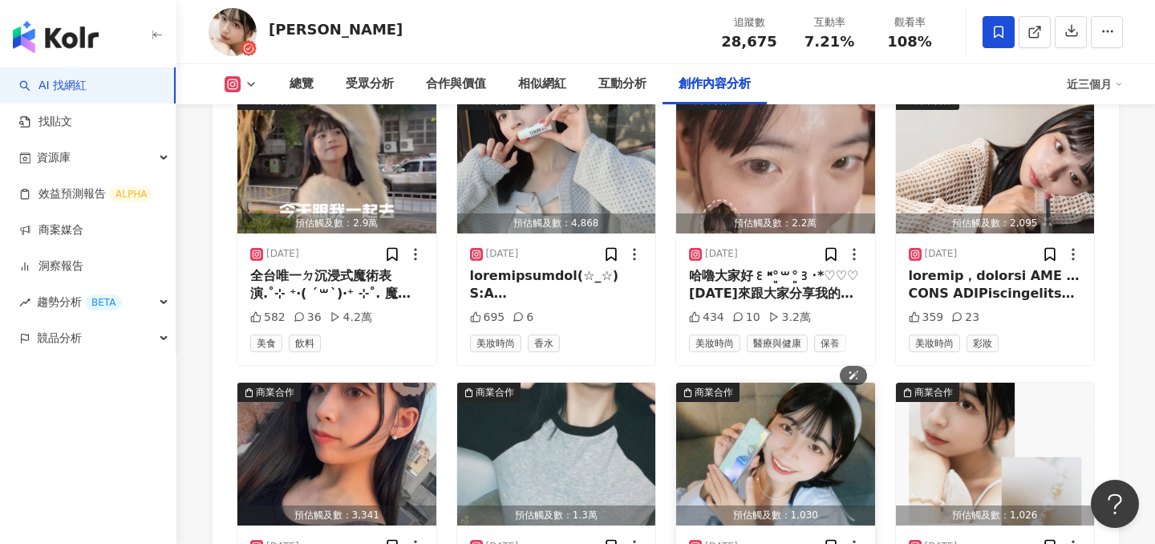
scroll to position [5446, 0]
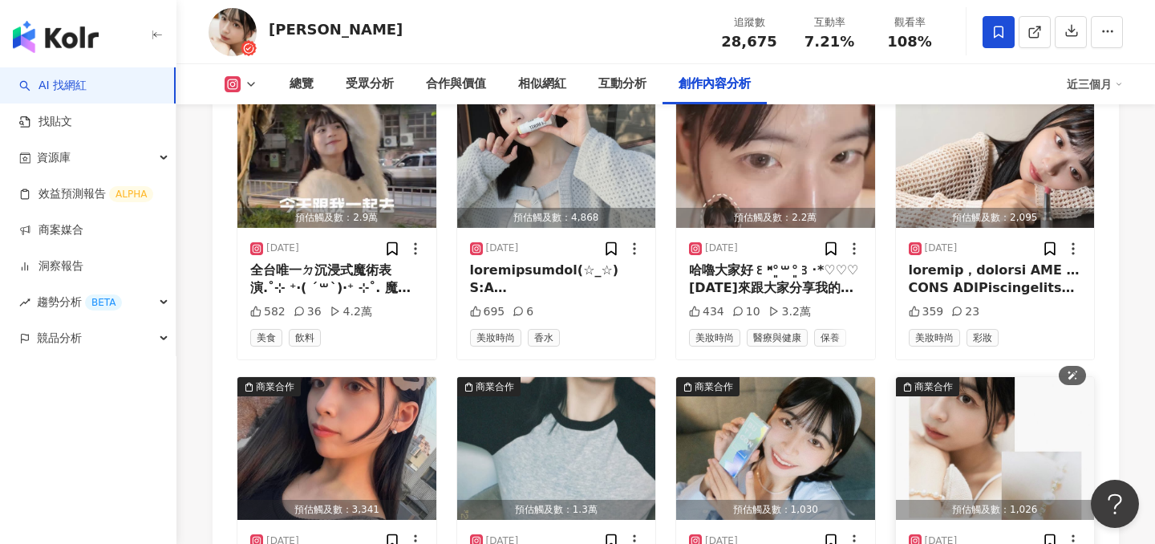
click at [956, 377] on img "button" at bounding box center [995, 448] width 199 height 143
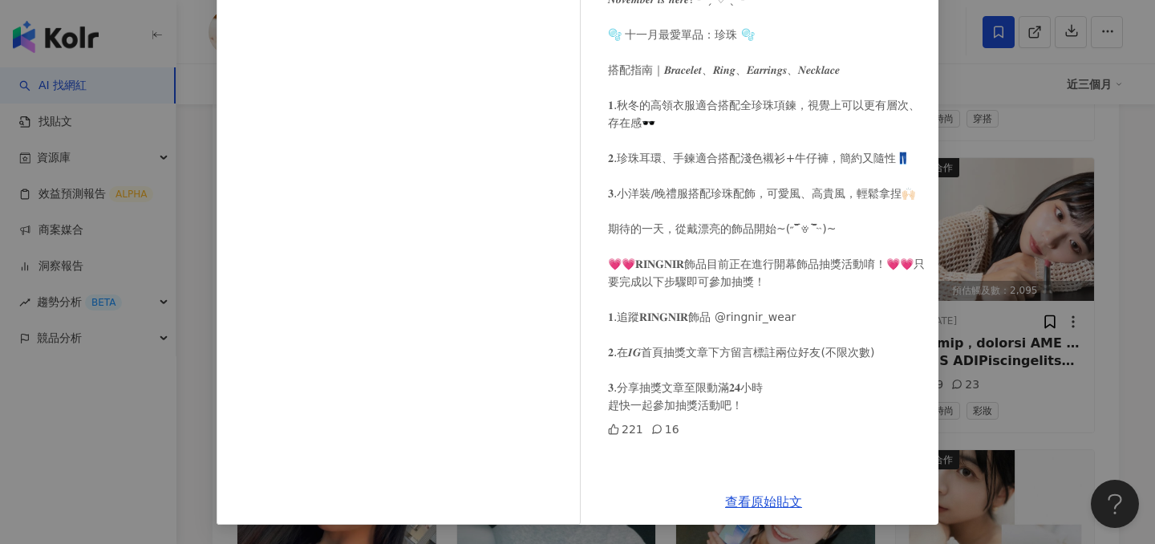
scroll to position [72, 0]
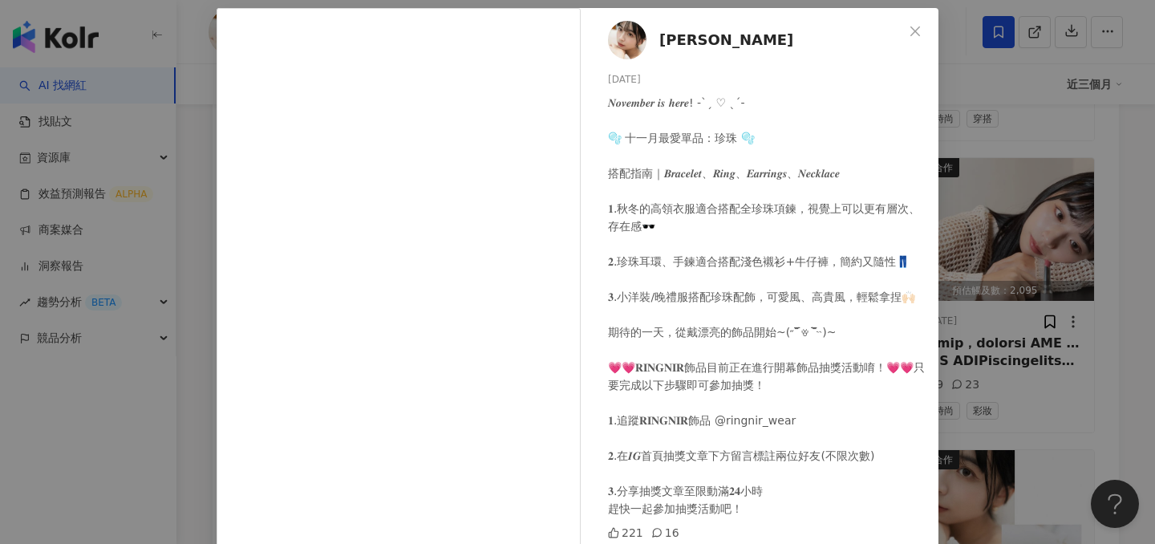
click at [1025, 229] on div "沈嘉珈 2024/11/2 𝑵𝒐𝒗𝒆𝒎𝒃𝒆𝒓 𝒊𝒔 𝒉𝒆𝒓𝒆! -ˋˏ ♡ ˎˊ- 🫧 十一月最愛單品：珍珠 🫧 搭配指南｜𝑩𝒓𝒂𝒄𝒆𝒍𝒆𝒕、𝑹𝒊𝒏𝒈、𝑬𝒂𝒓…" at bounding box center [577, 272] width 1155 height 544
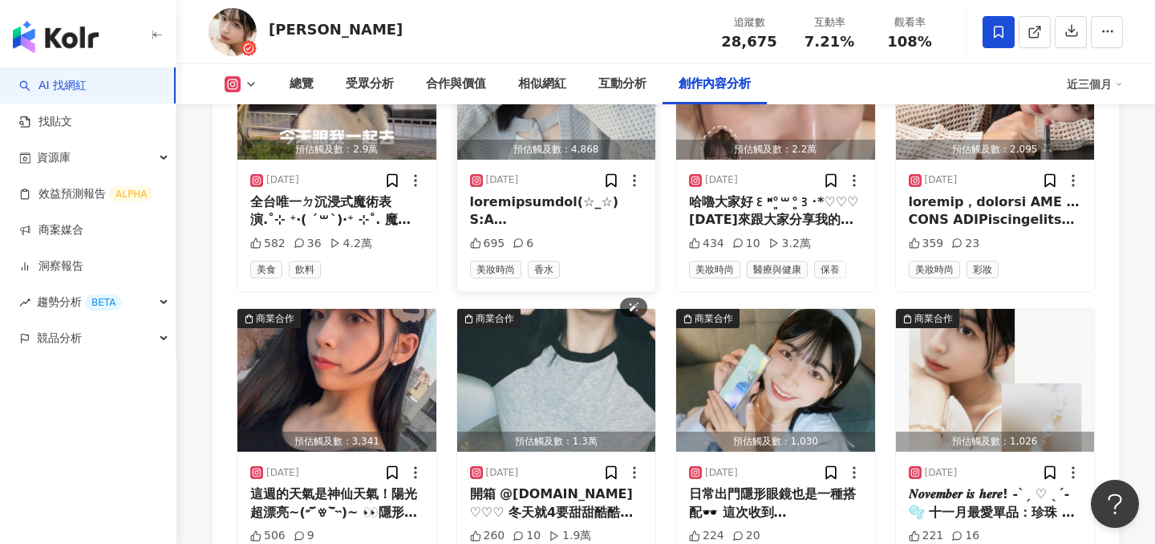
scroll to position [5523, 0]
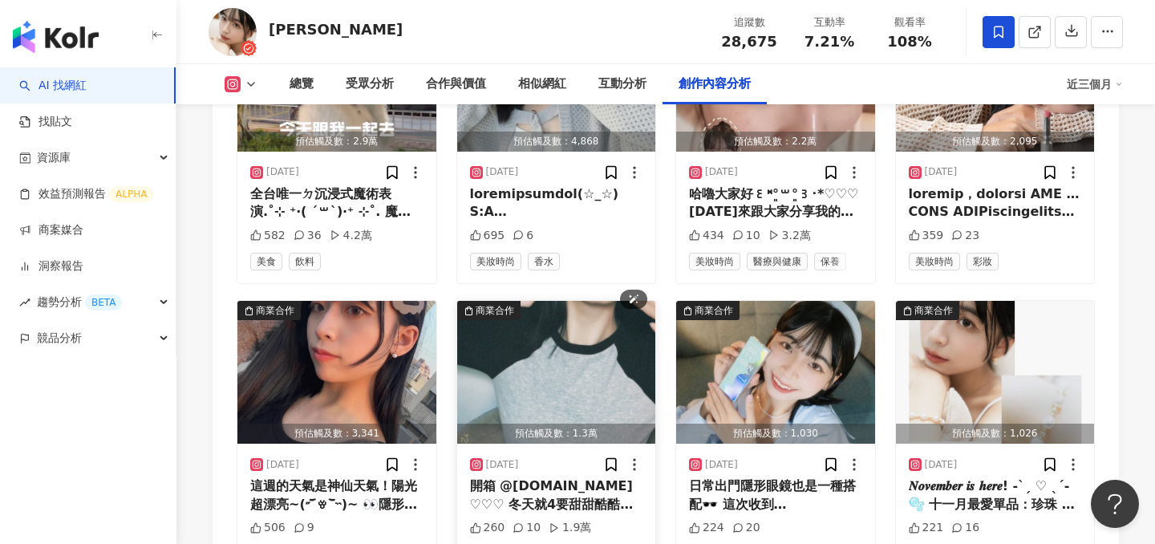
click at [580, 301] on img "button" at bounding box center [556, 372] width 199 height 143
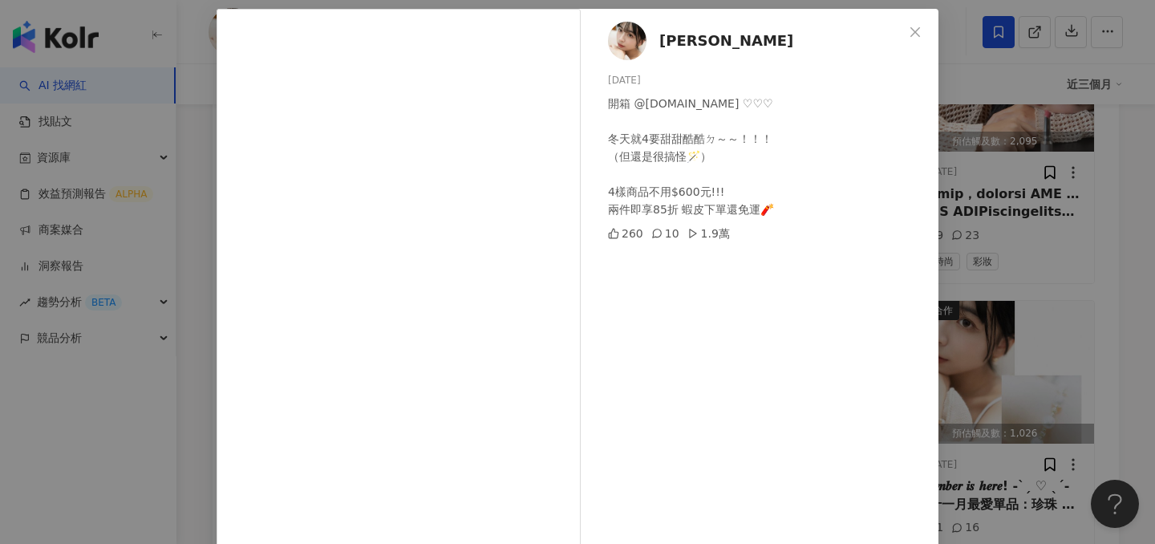
scroll to position [79, 0]
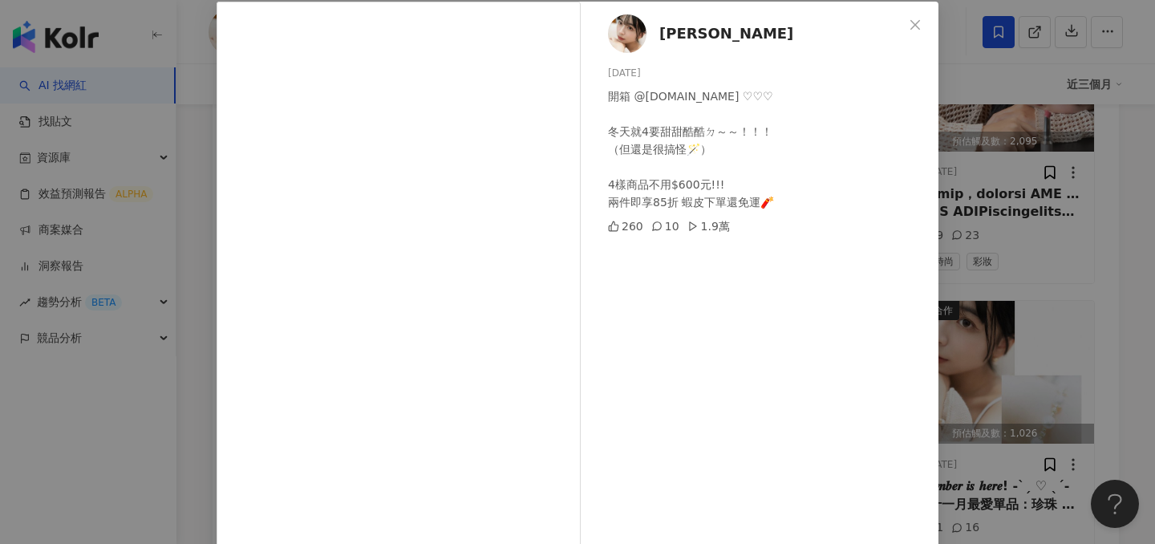
click at [1010, 265] on div "沈嘉珈 2024/12/18 開箱 @slayslay.co ♡♡♡ 冬天就4要甜甜酷酷ㄉ～～！！！ （但還是很搞怪🪄） 4樣商品不用$600元!!! 兩件即…" at bounding box center [577, 272] width 1155 height 544
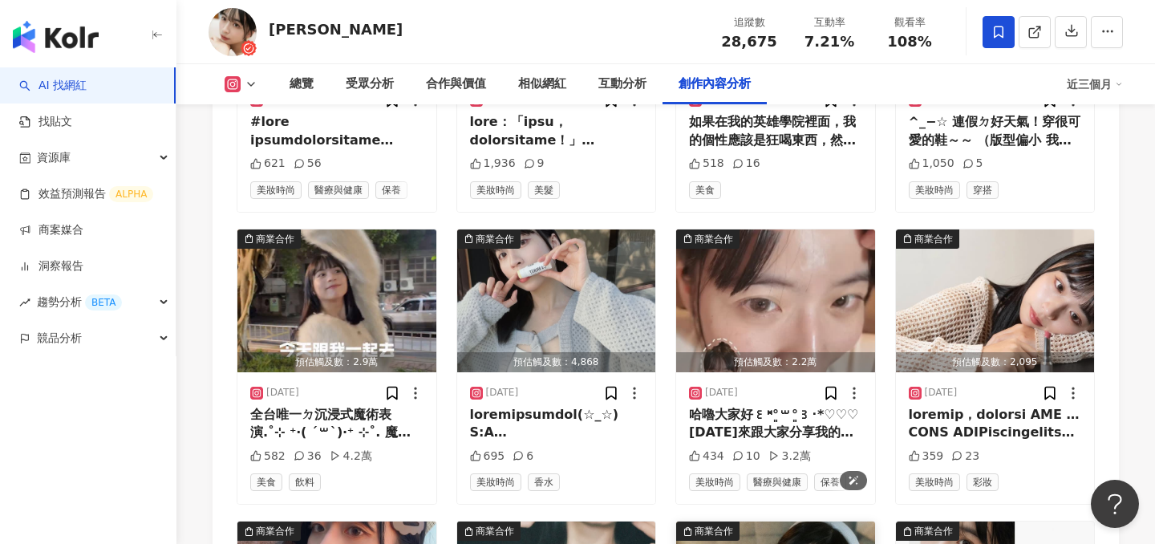
scroll to position [5407, 0]
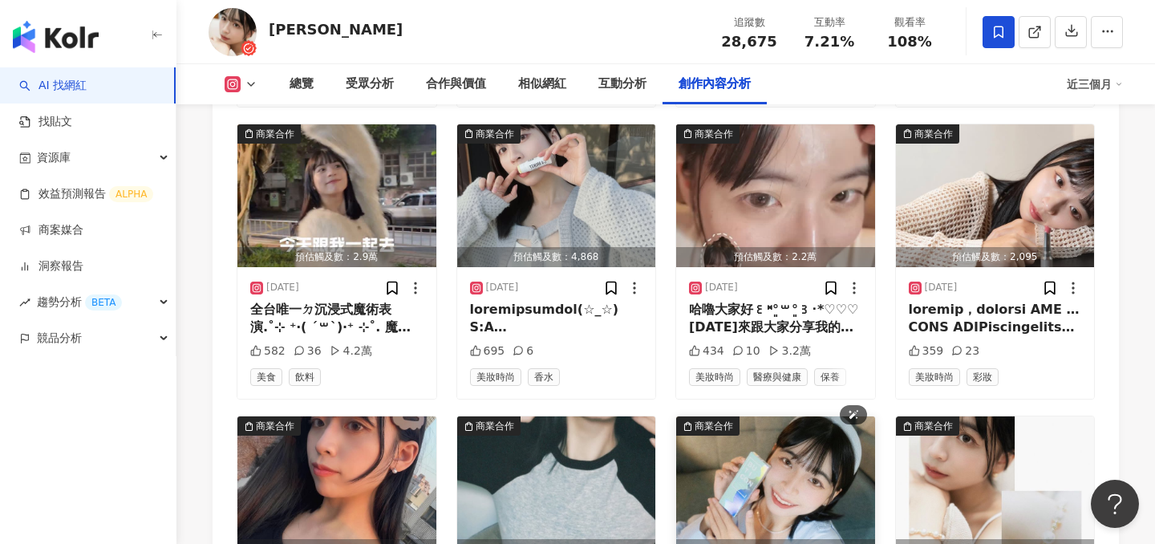
click at [800, 416] on img "button" at bounding box center [775, 487] width 199 height 143
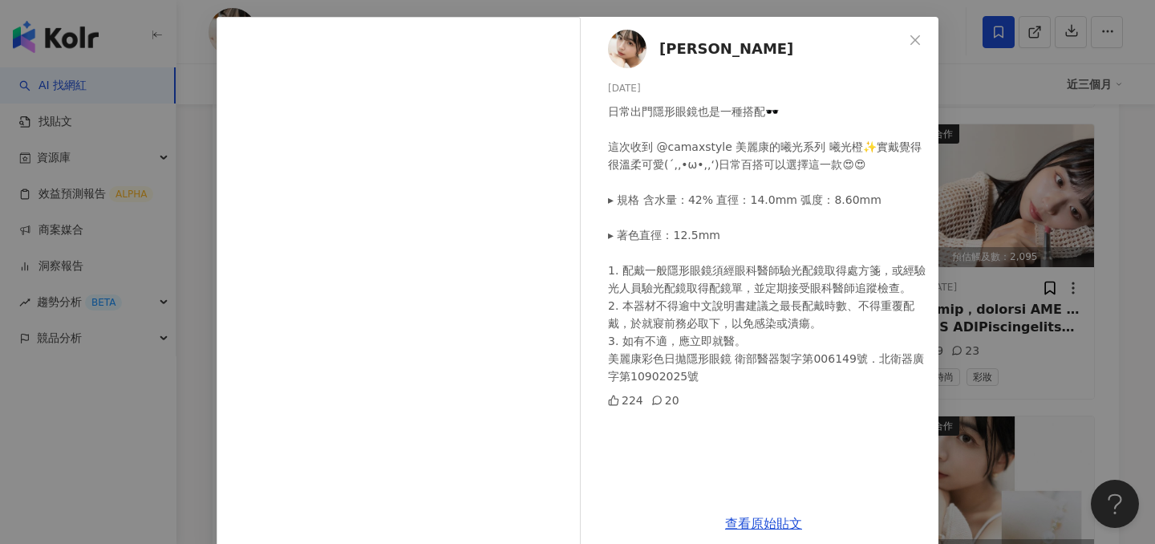
scroll to position [85, 0]
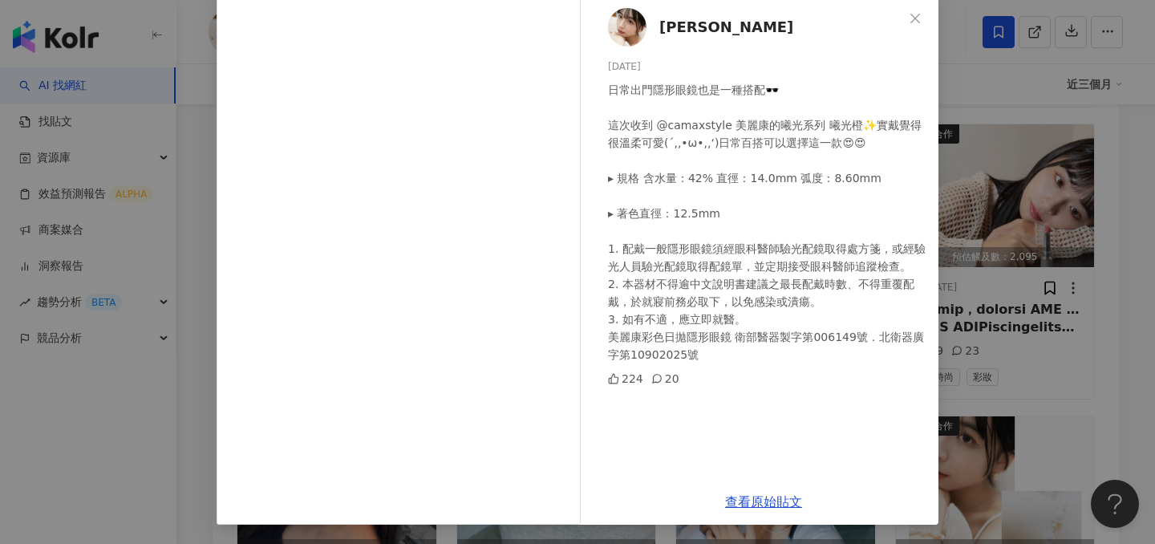
click at [1011, 284] on div "沈嘉珈 2024/11/19 日常出門隱形眼鏡也是一種搭配🕶️ 這次收到 @camaxstyle 美麗康的曦光系列 曦光橙✨實戴覺得很溫柔可愛(´,,•ω•,…" at bounding box center [577, 272] width 1155 height 544
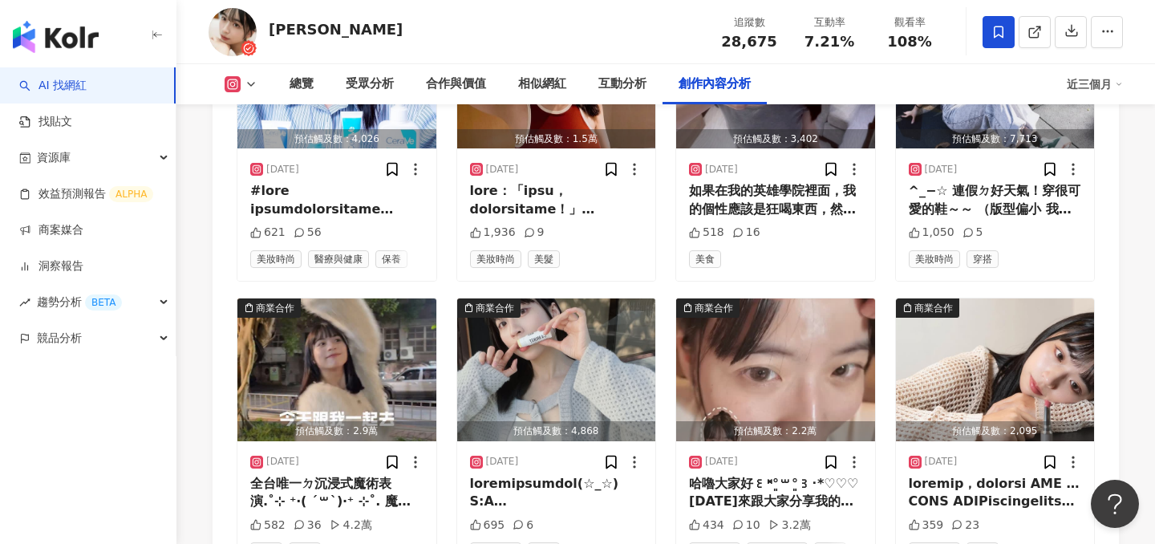
scroll to position [5221, 0]
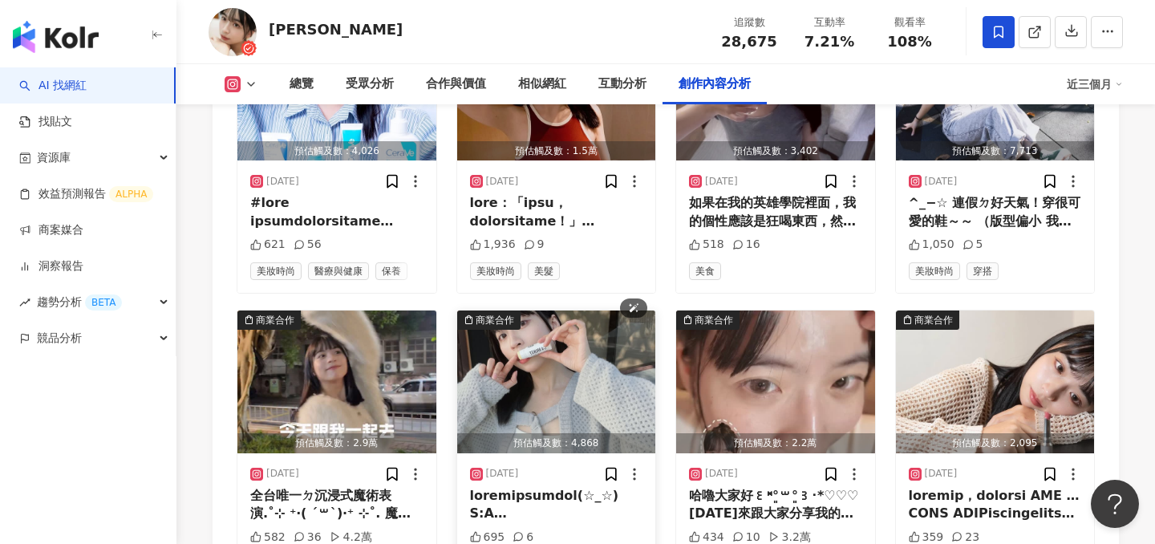
click at [518, 310] on img "button" at bounding box center [556, 381] width 199 height 143
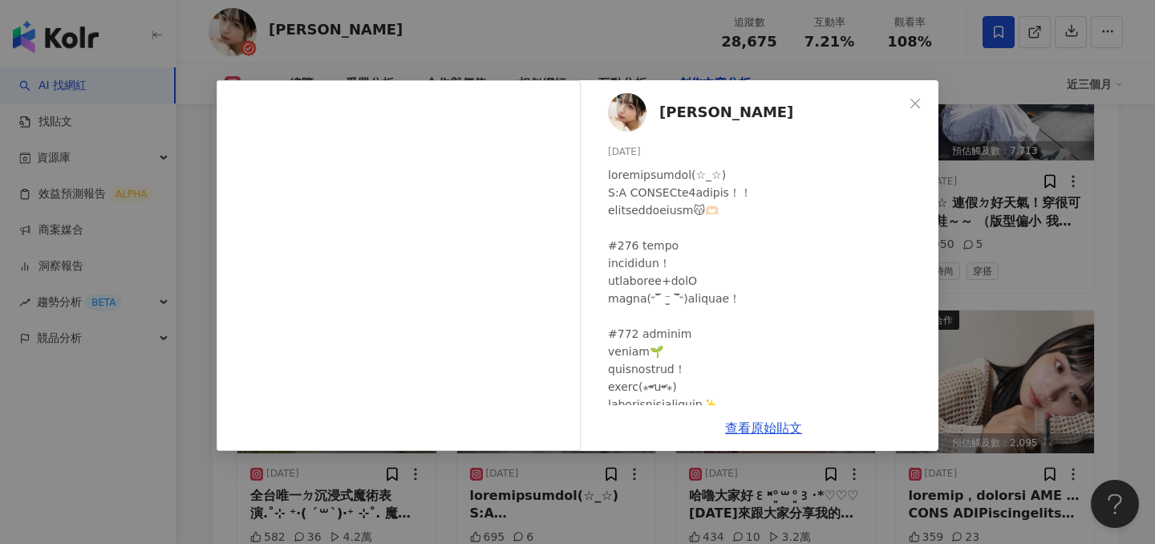
scroll to position [6, 0]
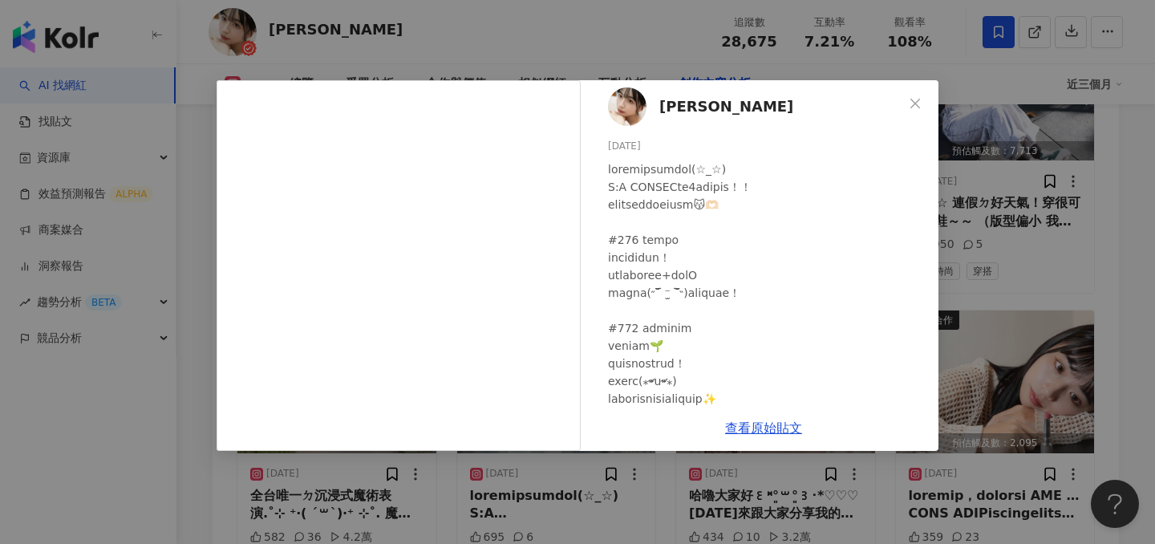
click at [1043, 257] on div "沈嘉珈 2025/3/18 695 6 查看原始貼文" at bounding box center [577, 272] width 1155 height 544
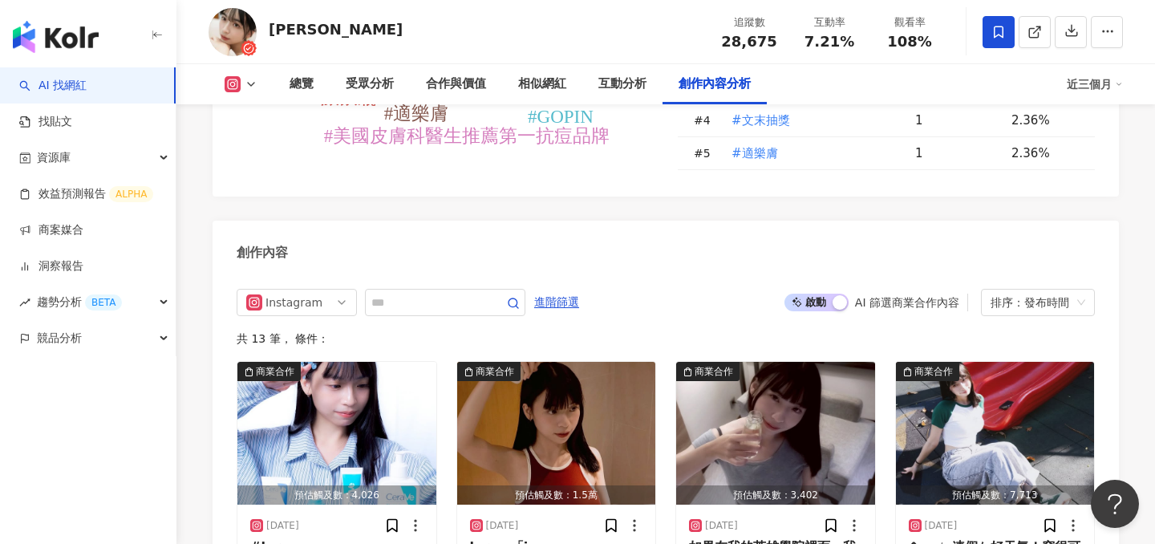
scroll to position [4875, 0]
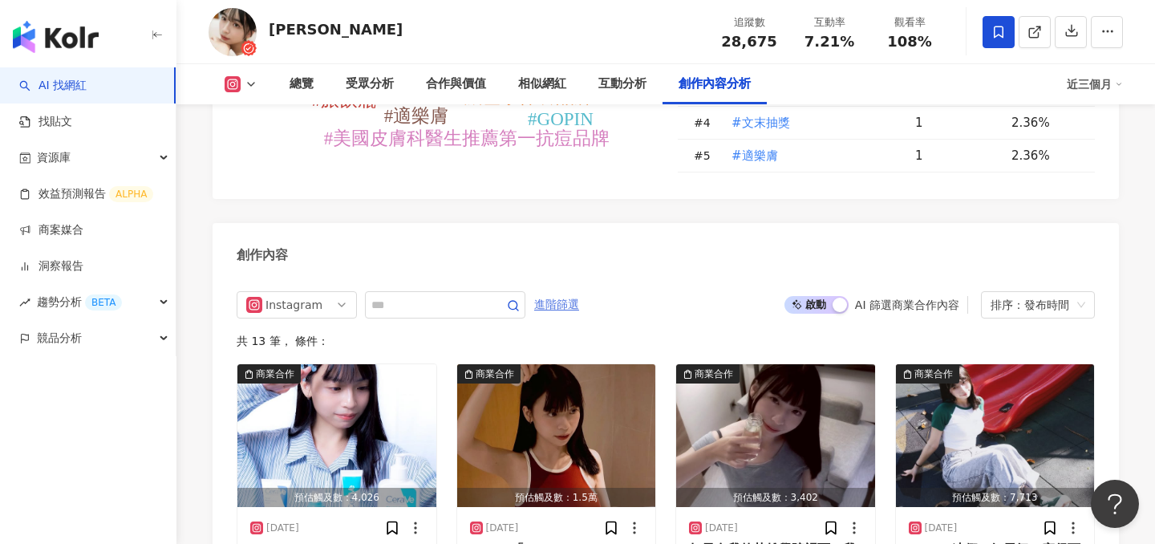
click at [571, 292] on span "進階篩選" at bounding box center [556, 305] width 45 height 26
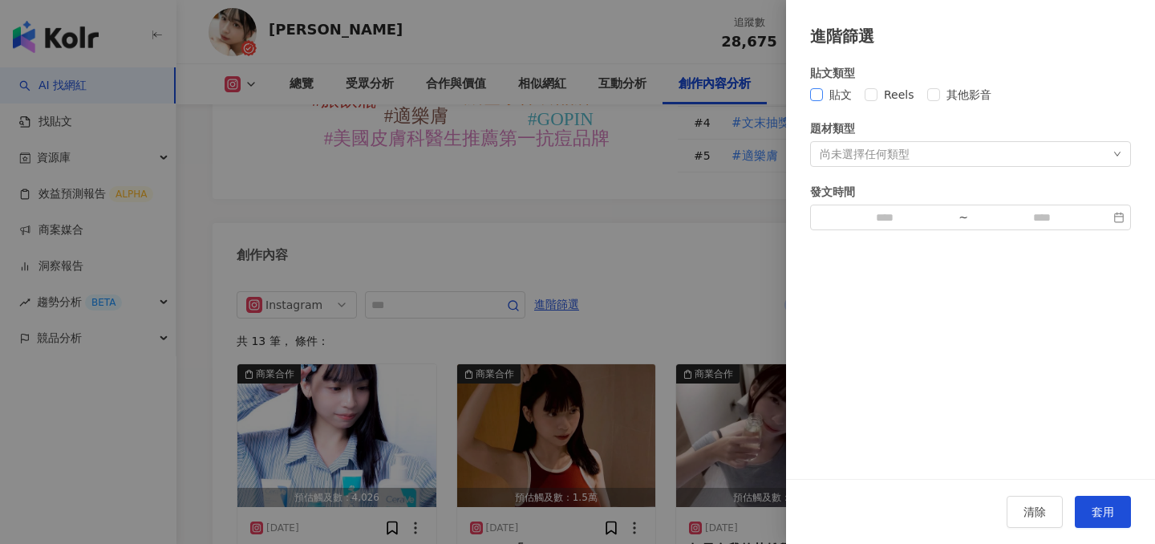
click at [835, 96] on span "貼文" at bounding box center [840, 95] width 35 height 18
click at [1096, 520] on button "套用" at bounding box center [1102, 511] width 56 height 32
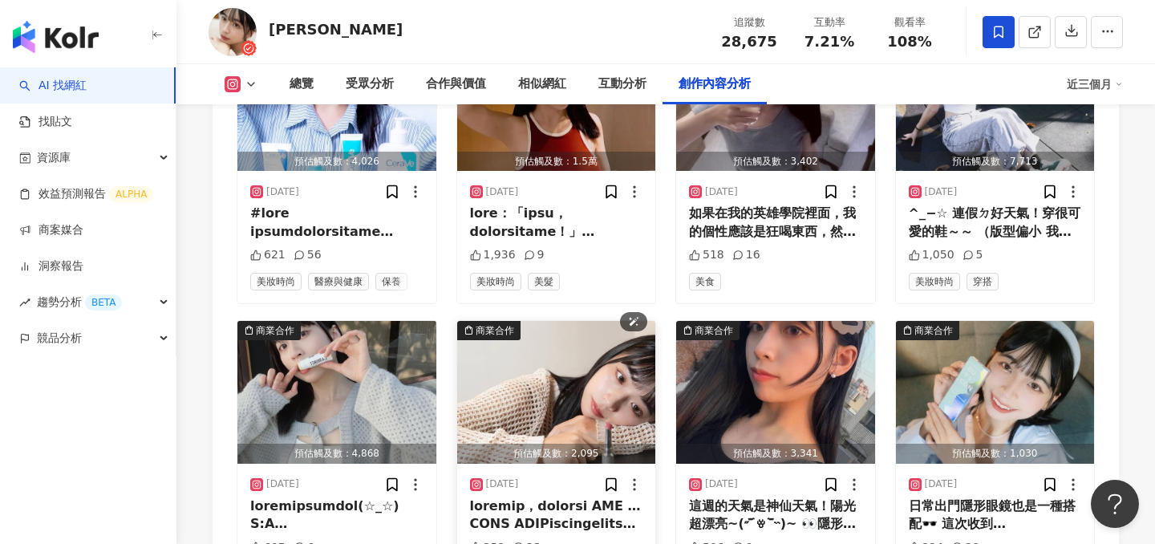
scroll to position [5222, 0]
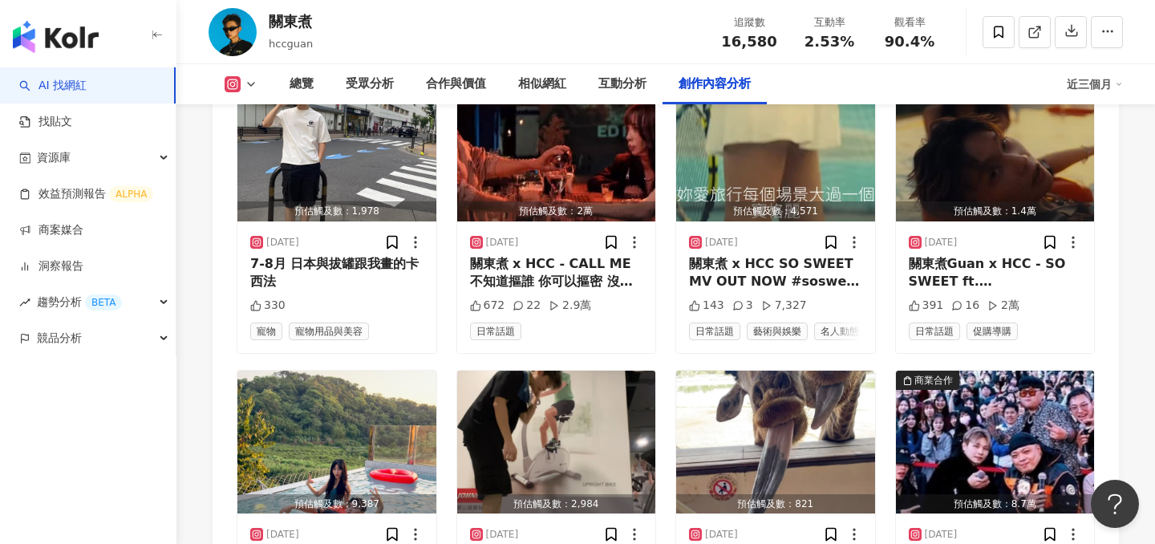
scroll to position [4853, 0]
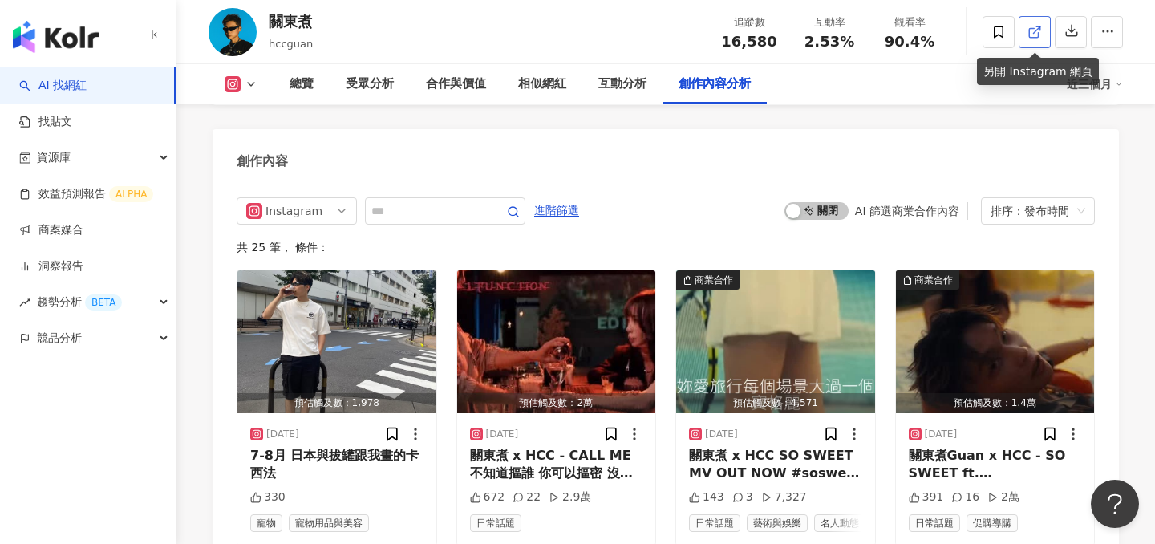
click at [1025, 35] on link at bounding box center [1034, 32] width 32 height 32
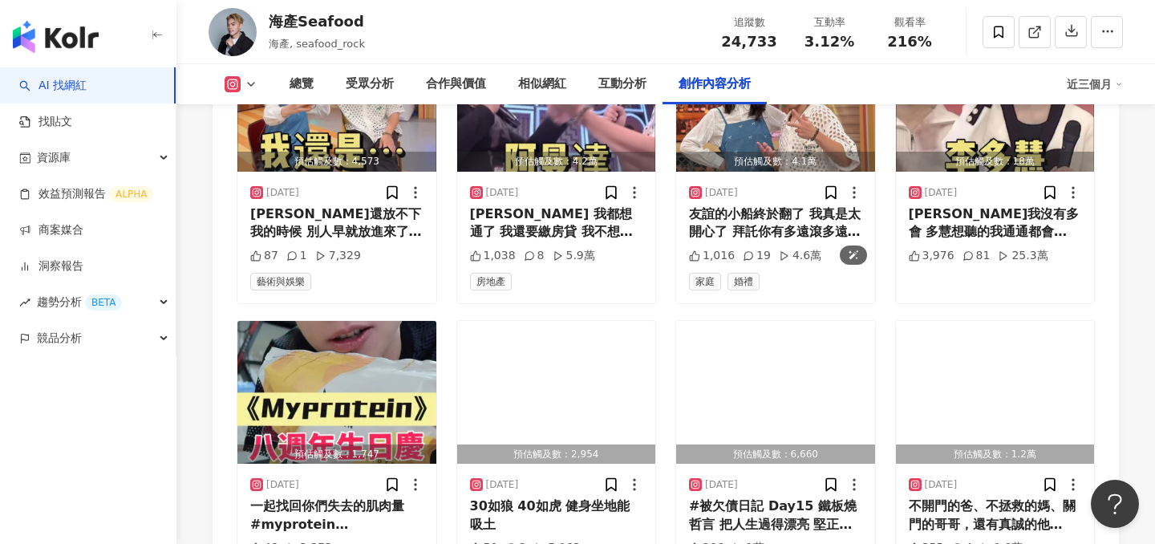
scroll to position [5569, 0]
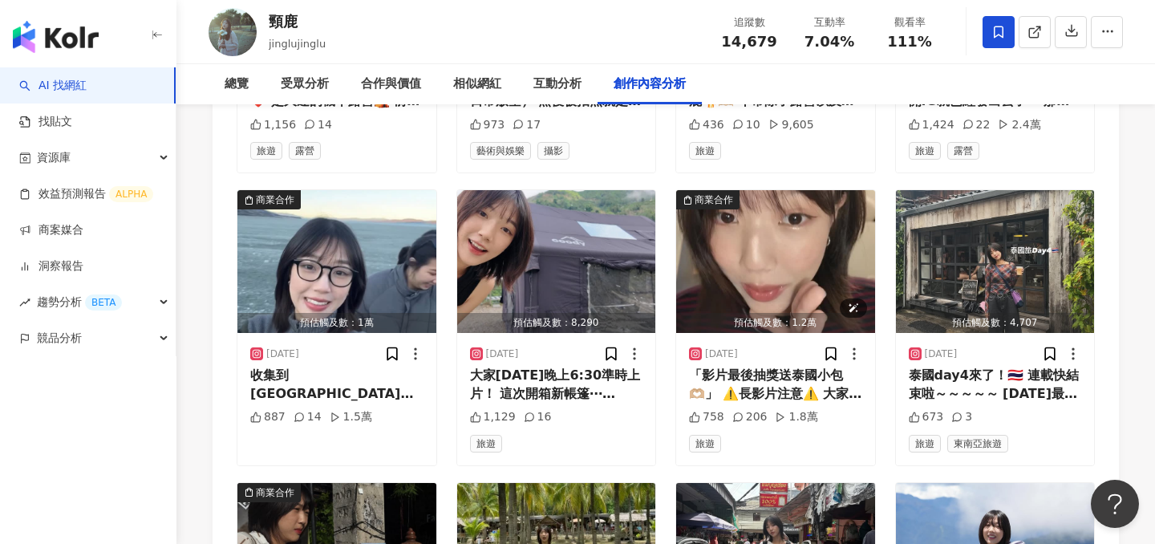
scroll to position [5257, 0]
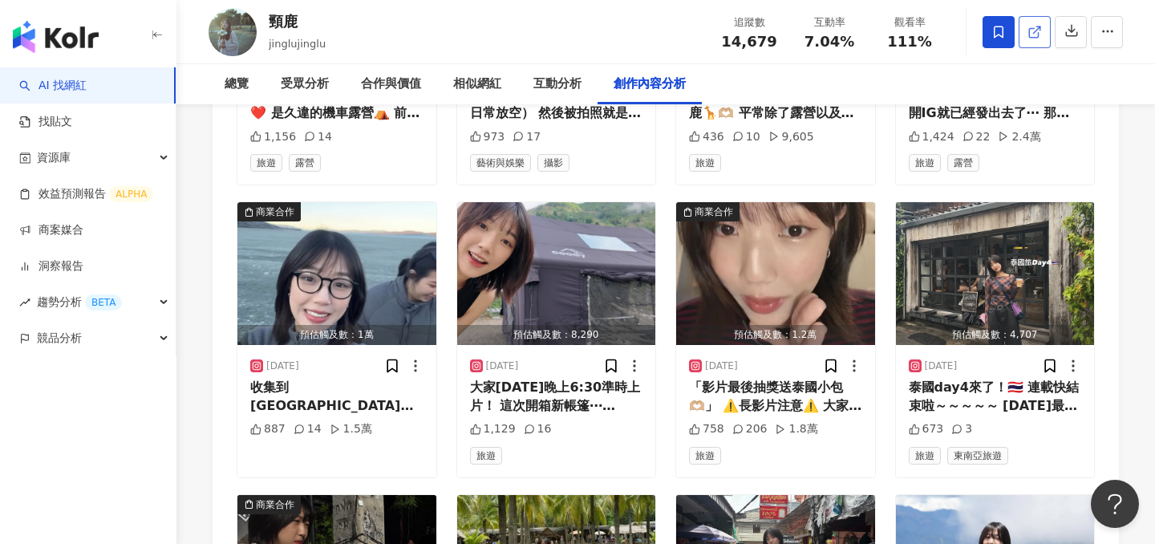
click at [1031, 33] on icon at bounding box center [1034, 32] width 14 height 14
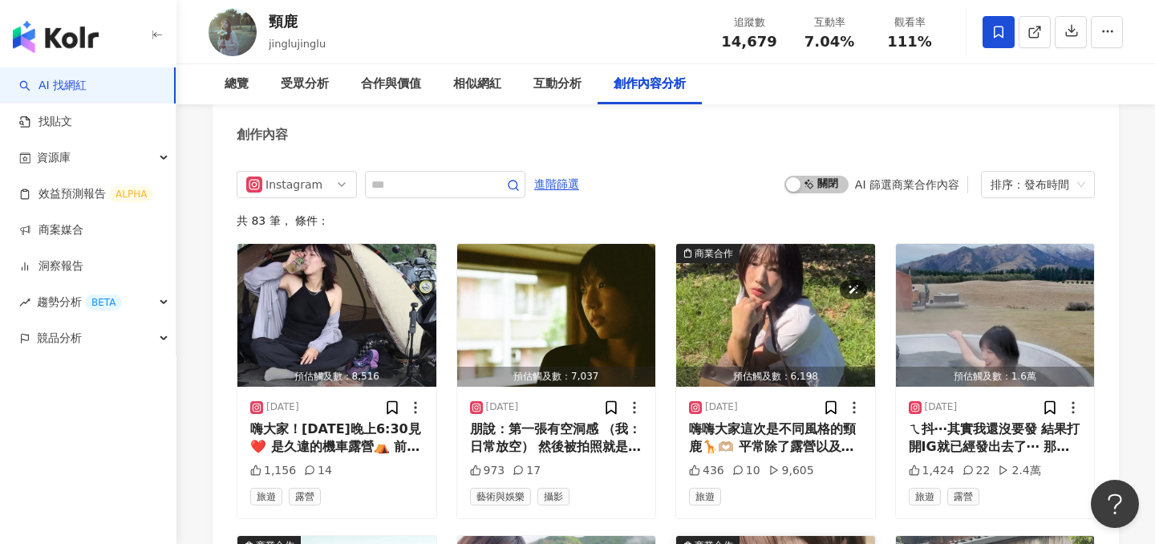
scroll to position [4831, 0]
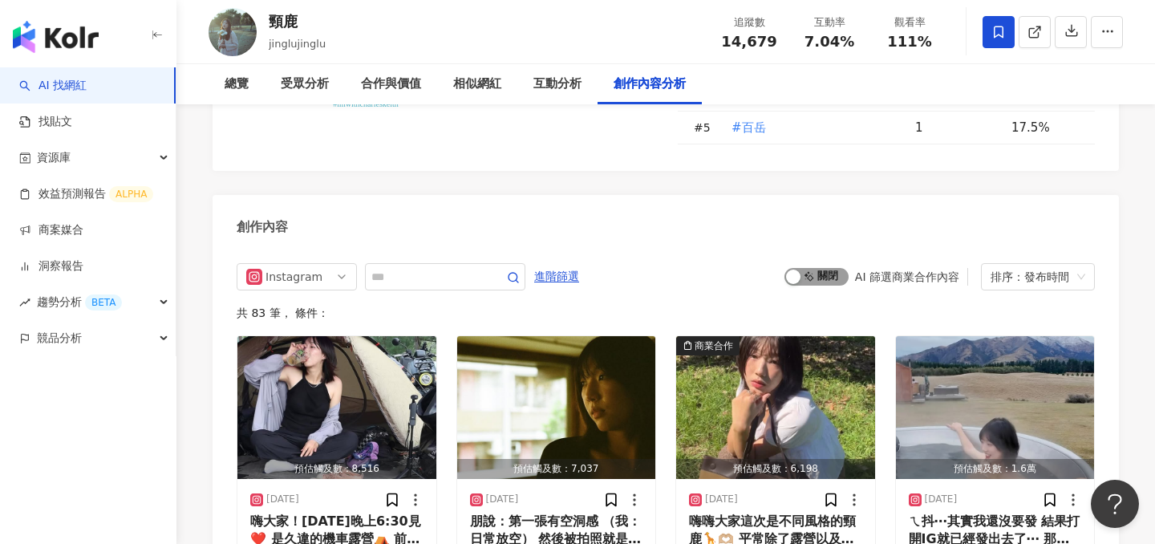
click at [827, 268] on span "啟動 關閉" at bounding box center [816, 277] width 64 height 18
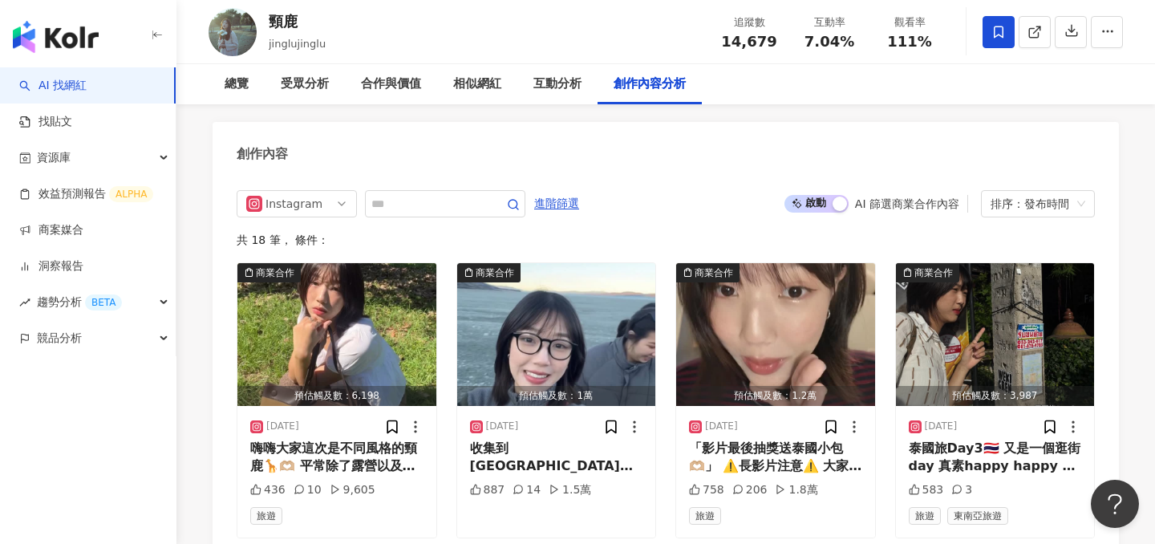
scroll to position [4945, 0]
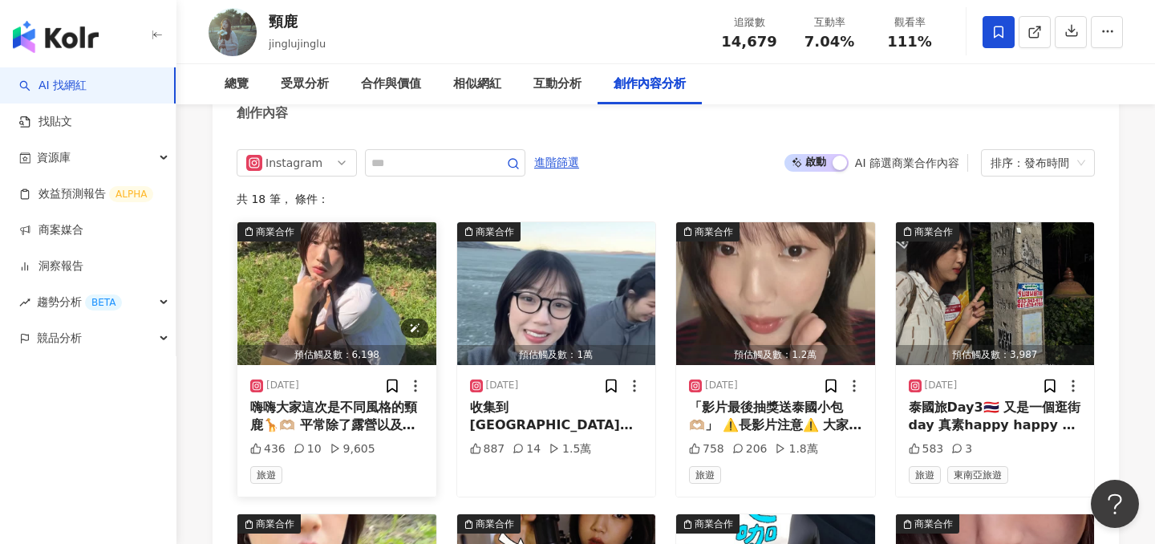
click at [308, 253] on img "button" at bounding box center [336, 293] width 199 height 143
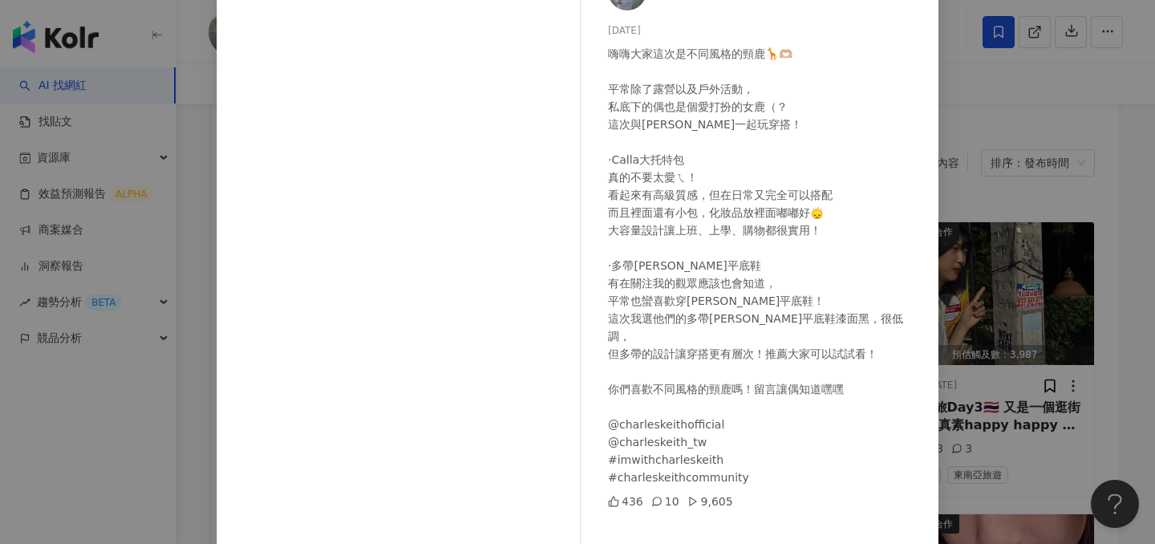
scroll to position [130, 0]
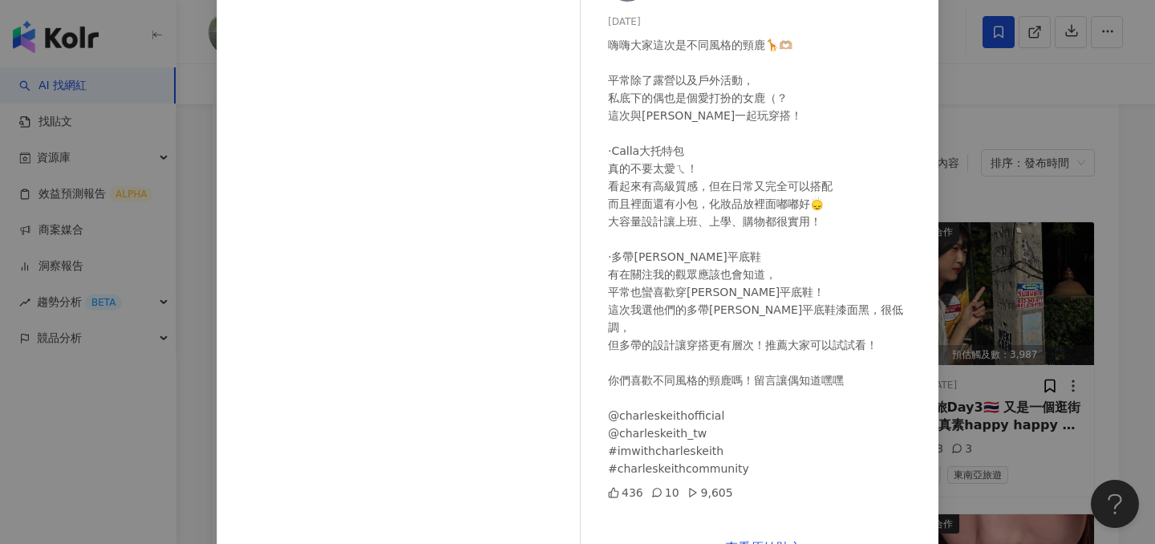
click at [979, 126] on div "頸鹿 2025/8/22 嗨嗨大家這次是不同風格的頸鹿🦒🫶🏼 平常除了露營以及戶外活動， 私底下的偶也是個愛打扮的女鹿（？ 這次與CHARLES&KEITH一…" at bounding box center [577, 272] width 1155 height 544
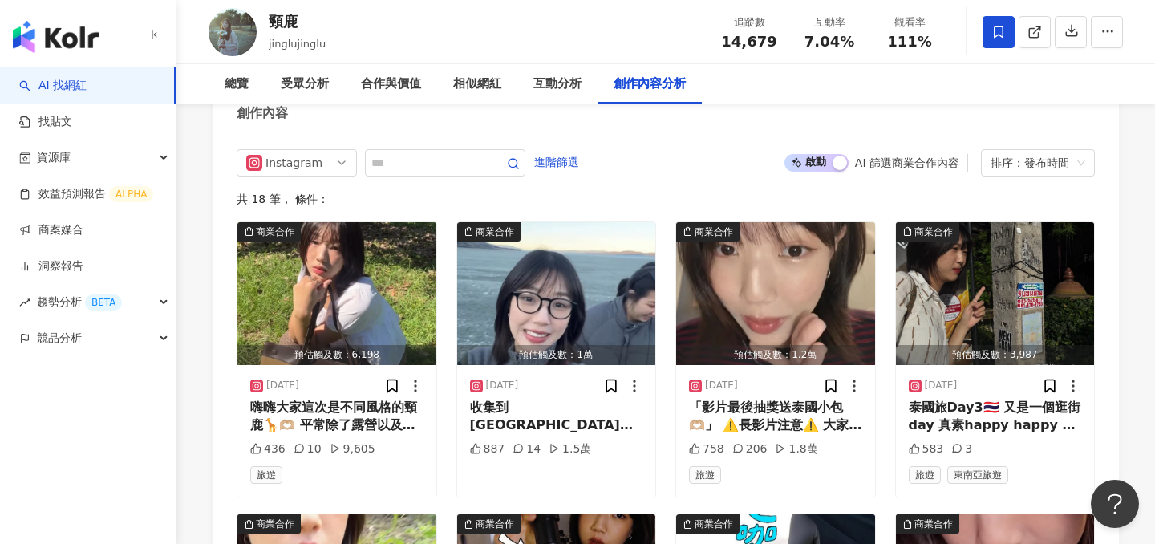
scroll to position [4986, 0]
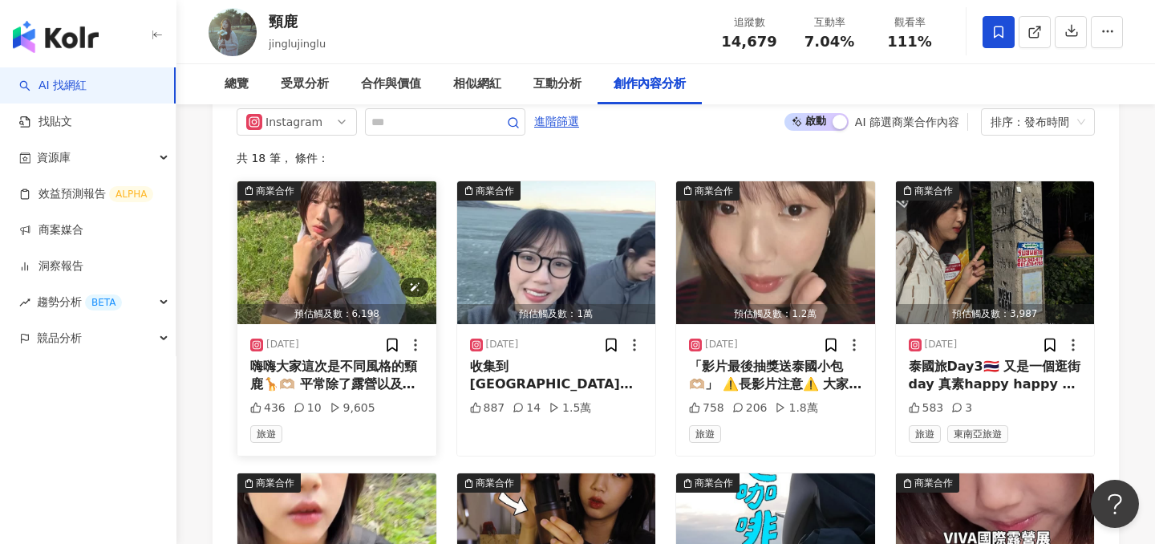
click at [384, 224] on img "button" at bounding box center [336, 252] width 199 height 143
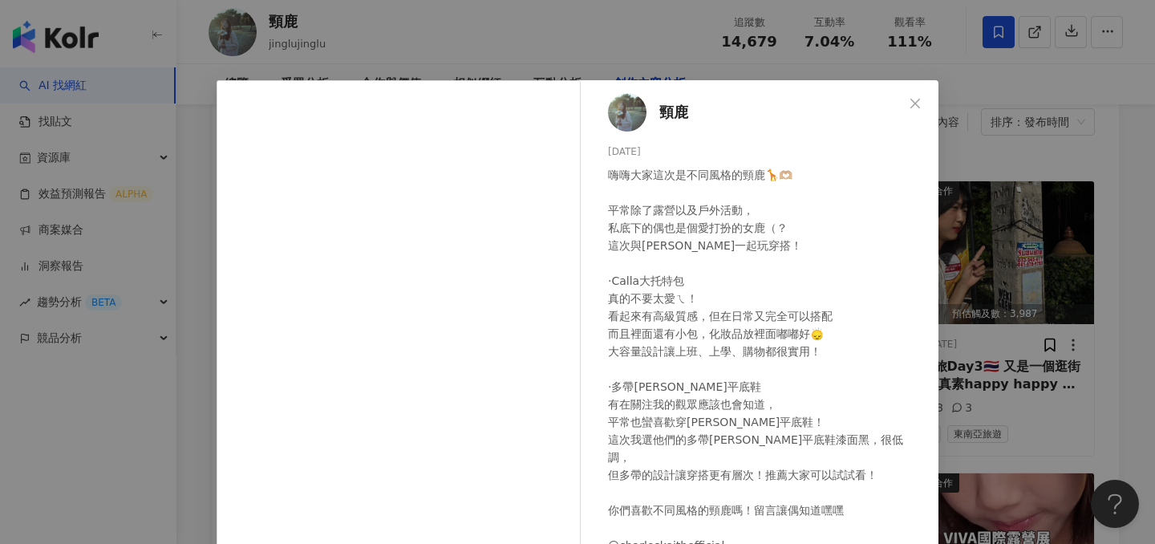
click at [466, 59] on div "頸鹿 2025/8/22 嗨嗨大家這次是不同風格的頸鹿🦒🫶🏼 平常除了露營以及戶外活動， 私底下的偶也是個愛打扮的女鹿（？ 這次與CHARLES&KEITH一…" at bounding box center [577, 272] width 1155 height 544
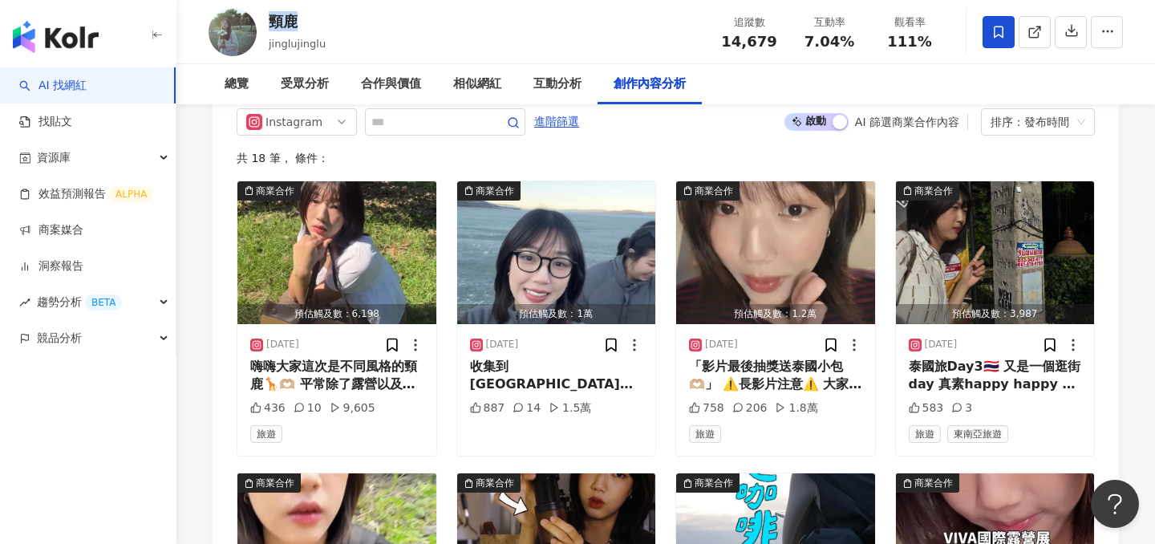
drag, startPoint x: 311, startPoint y: 24, endPoint x: 273, endPoint y: 22, distance: 37.7
click at [273, 22] on div "頸鹿" at bounding box center [297, 21] width 57 height 20
copy div "頸鹿"
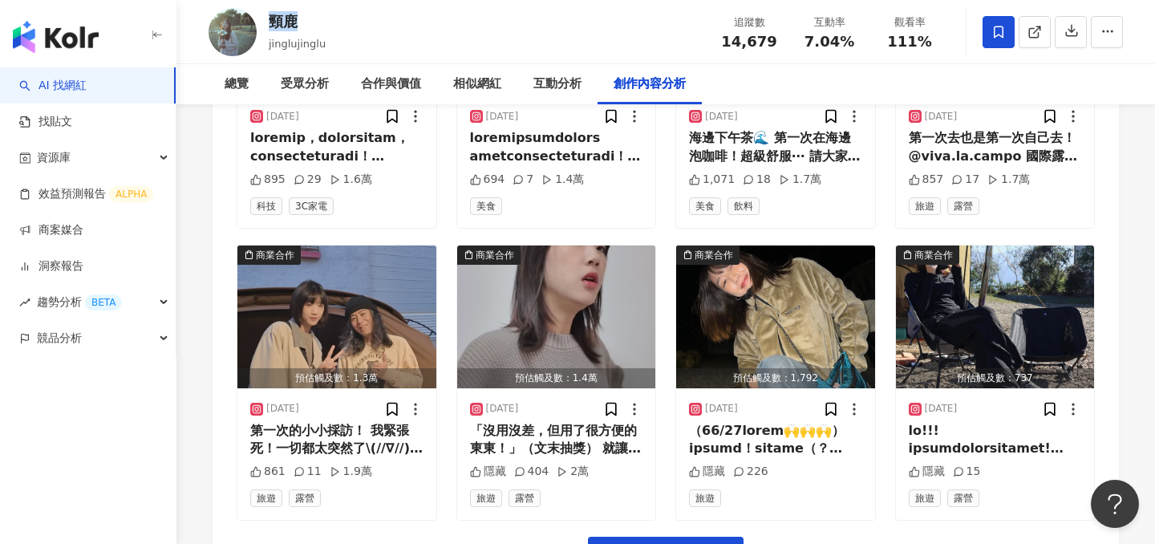
scroll to position [5590, 0]
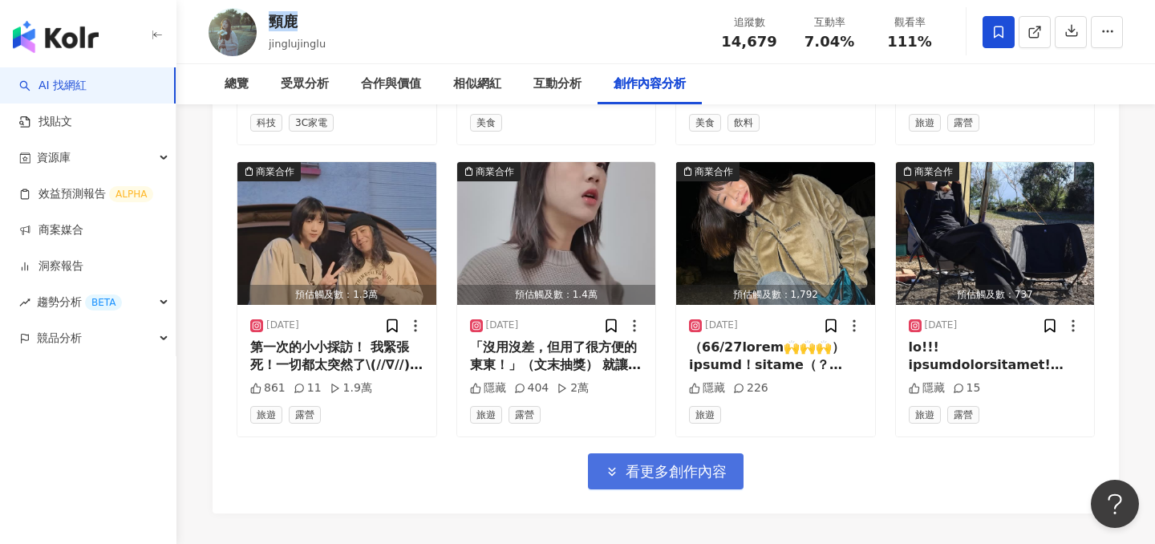
click at [672, 463] on span "看更多創作內容" at bounding box center [675, 472] width 101 height 18
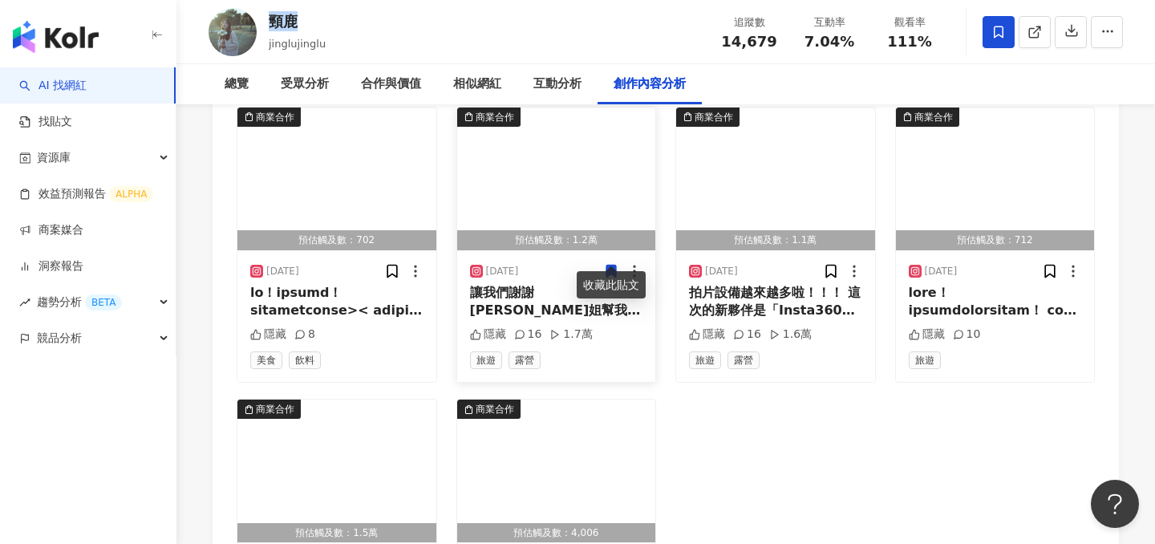
scroll to position [5956, 0]
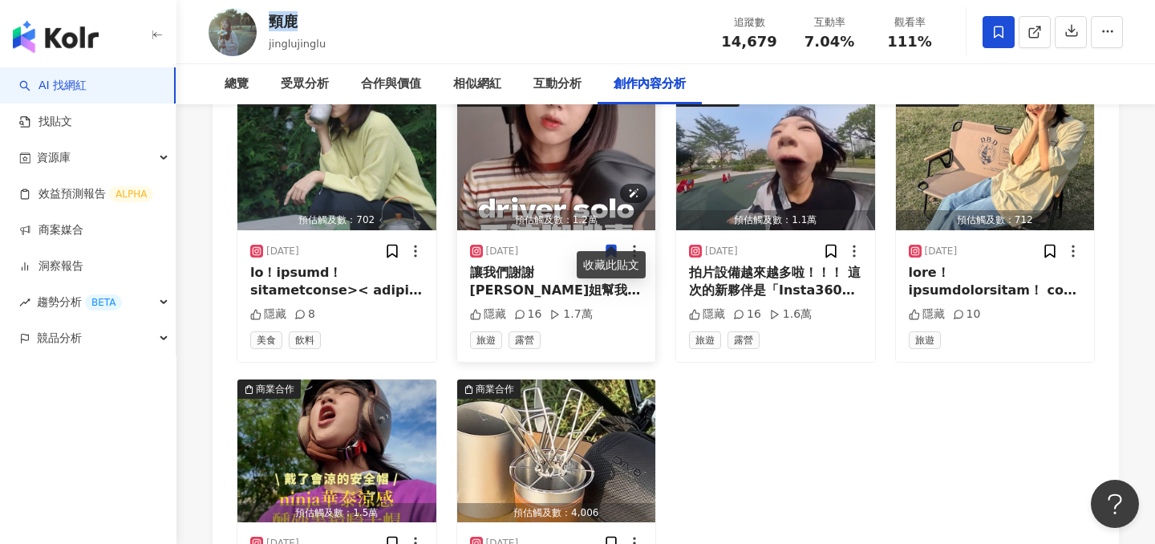
click at [550, 175] on img "button" at bounding box center [556, 158] width 199 height 143
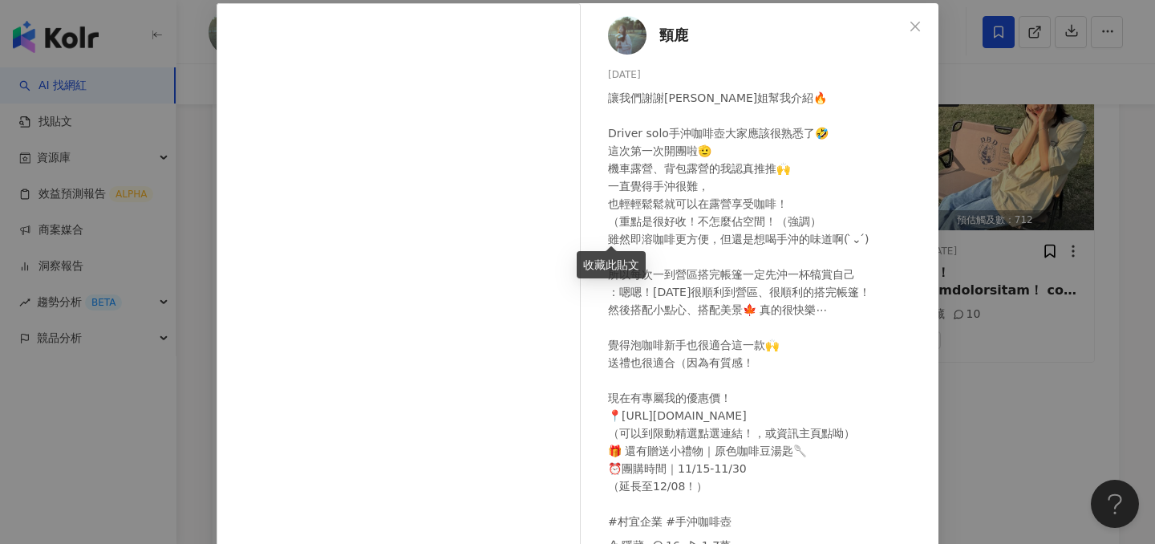
scroll to position [156, 0]
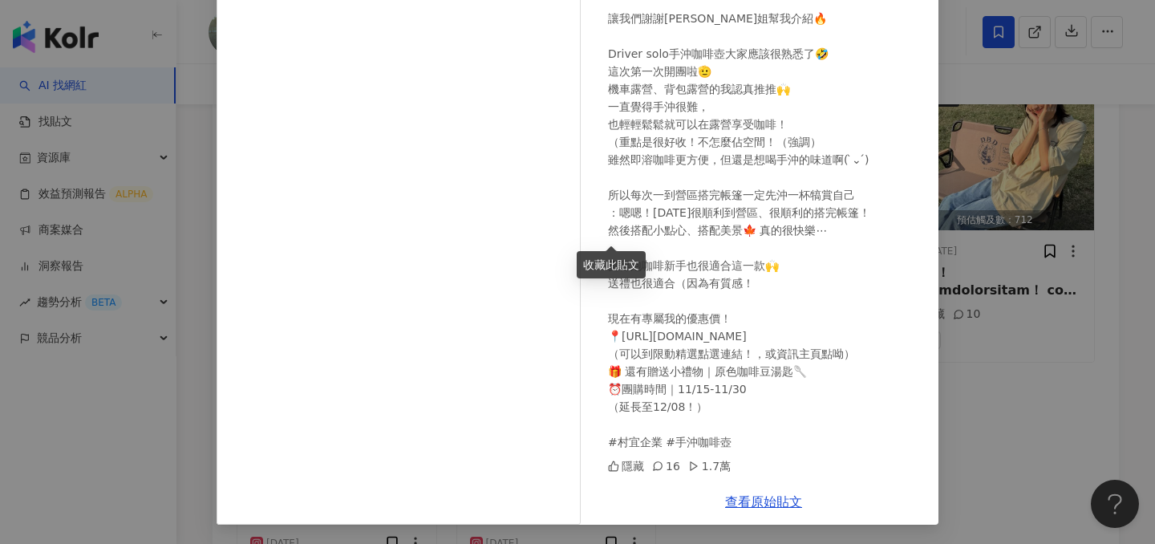
click at [1004, 269] on div "頸鹿 2024/11/22 讓我們謝謝Amanda姐幫我介紹🔥 Driver solo手沖咖啡壺大家應該很熟悉了🤣 這次第一次開團啦🫡 機車露營、背包露營的我…" at bounding box center [577, 272] width 1155 height 544
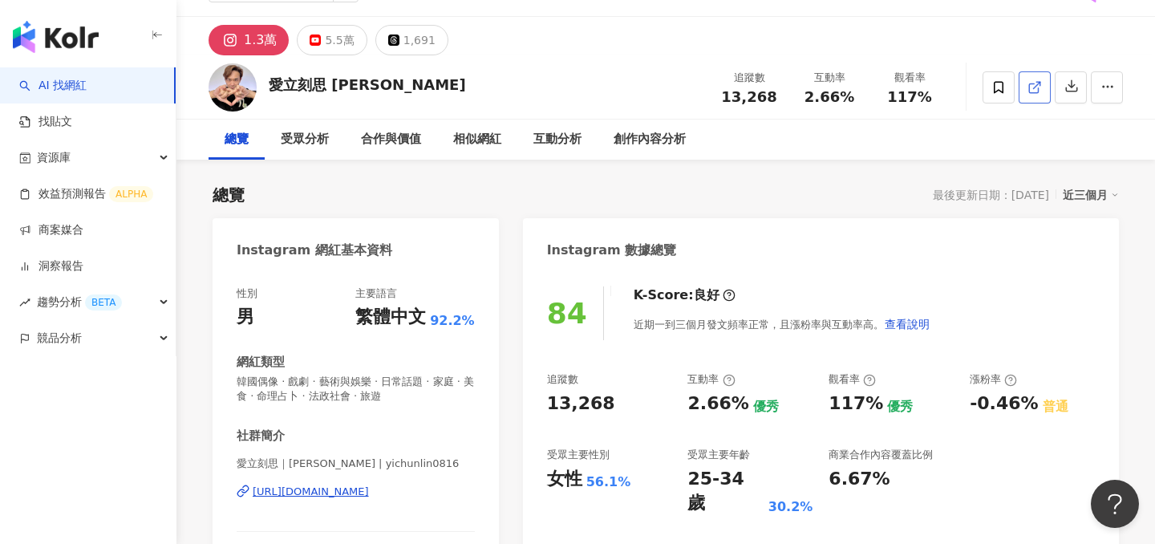
click at [1032, 93] on icon at bounding box center [1034, 87] width 14 height 14
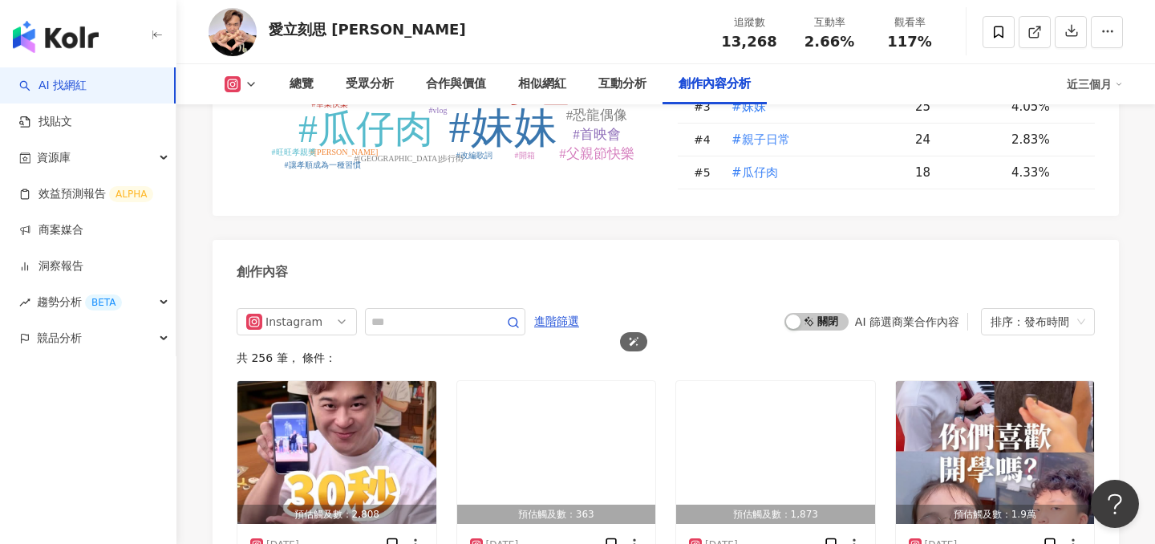
scroll to position [4704, 0]
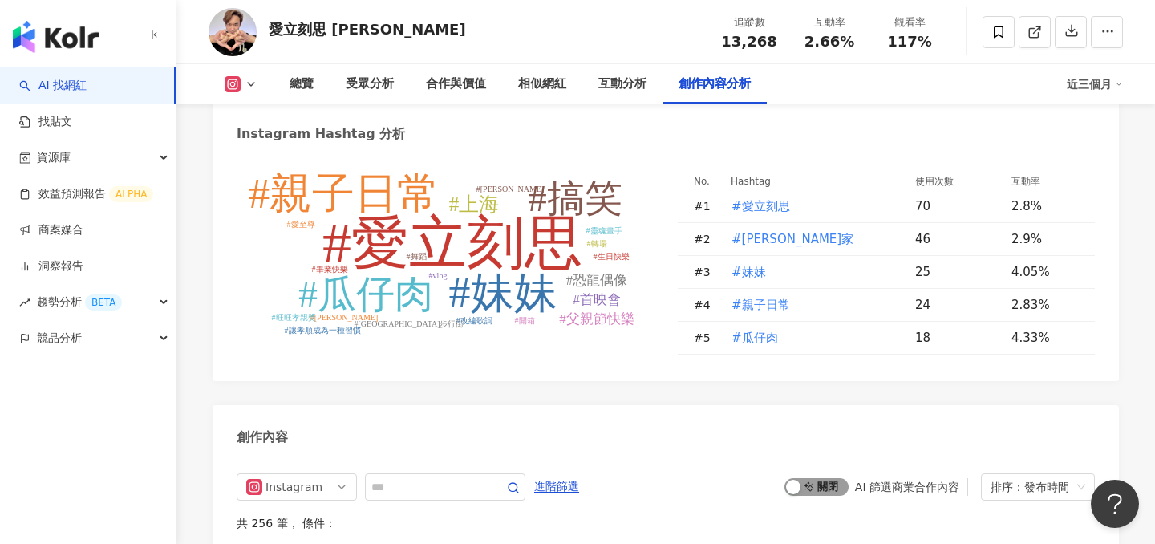
click at [826, 478] on span "啟動 關閉" at bounding box center [816, 487] width 64 height 18
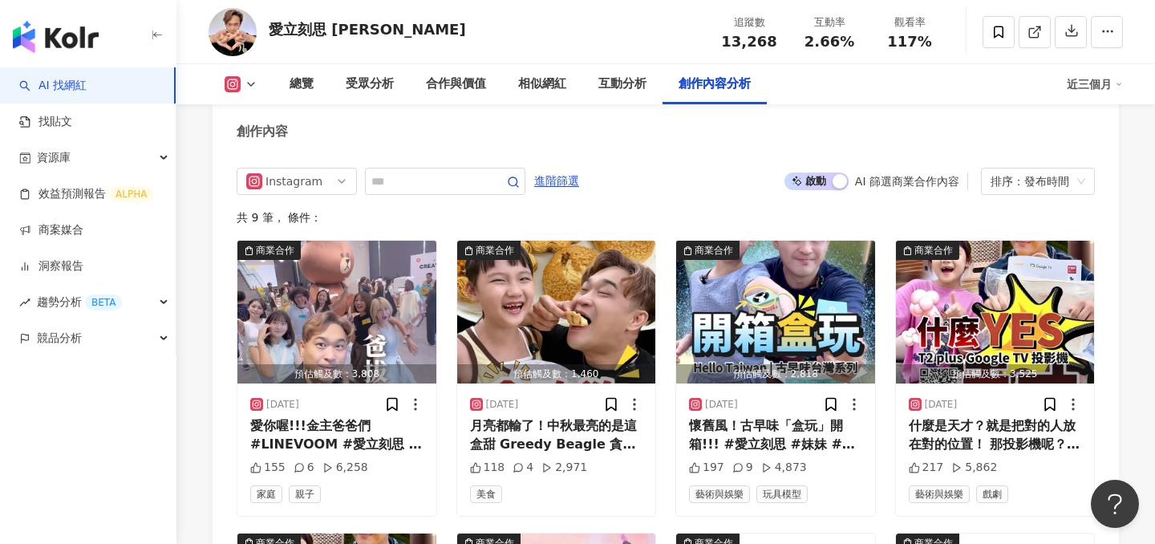
scroll to position [4996, 0]
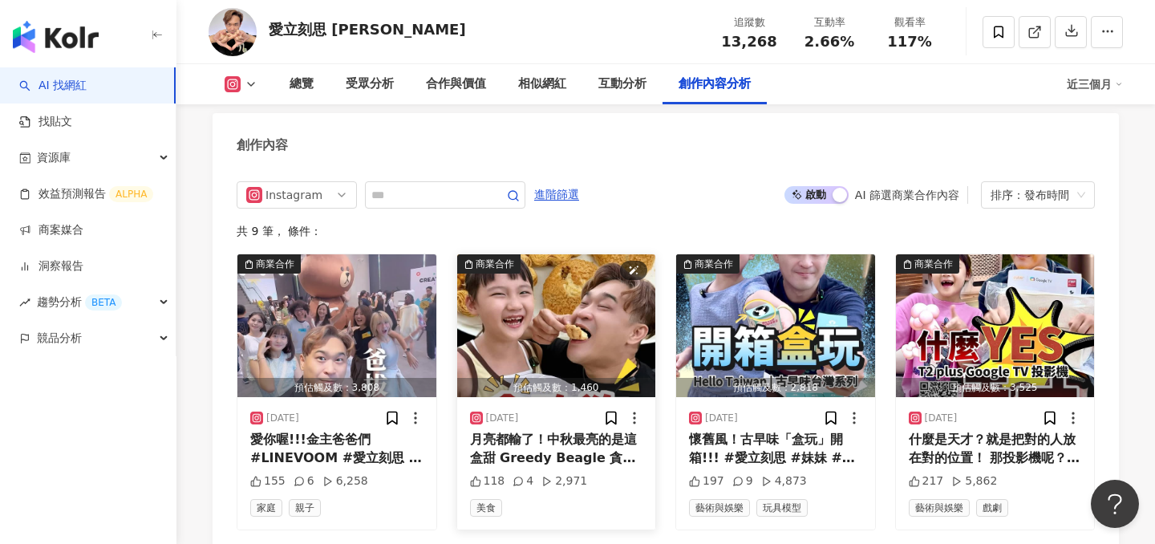
click at [545, 254] on img "button" at bounding box center [556, 325] width 199 height 143
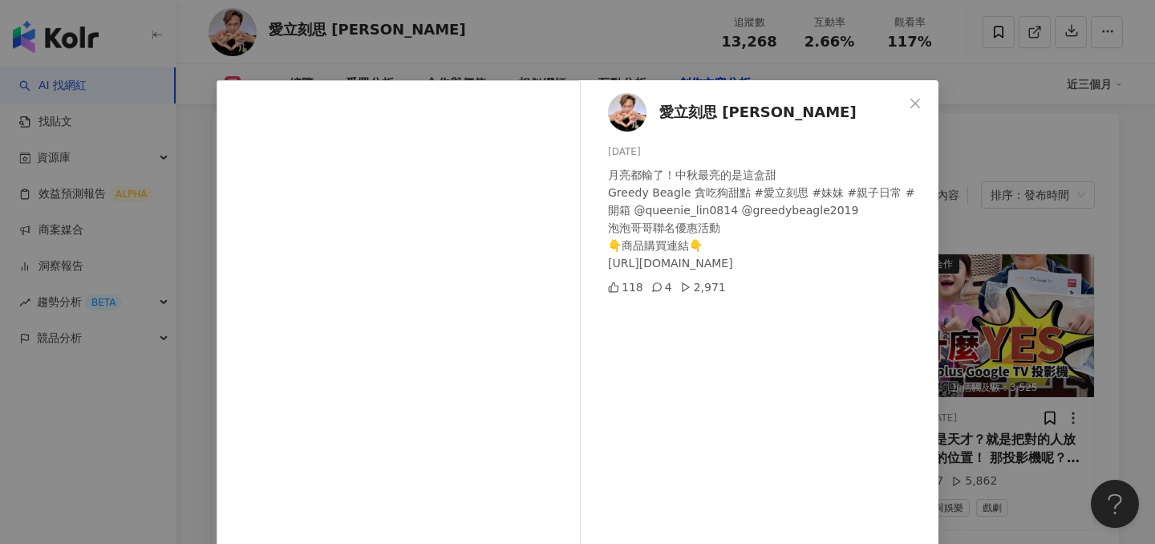
click at [996, 204] on div "愛立刻思 [PERSON_NAME] [DATE] 月亮都輸了！中秋最亮的是這盒甜 Greedy Beagle 貪吃狗甜點 #愛立刻思 #妹妹 #親子日常 #…" at bounding box center [577, 272] width 1155 height 544
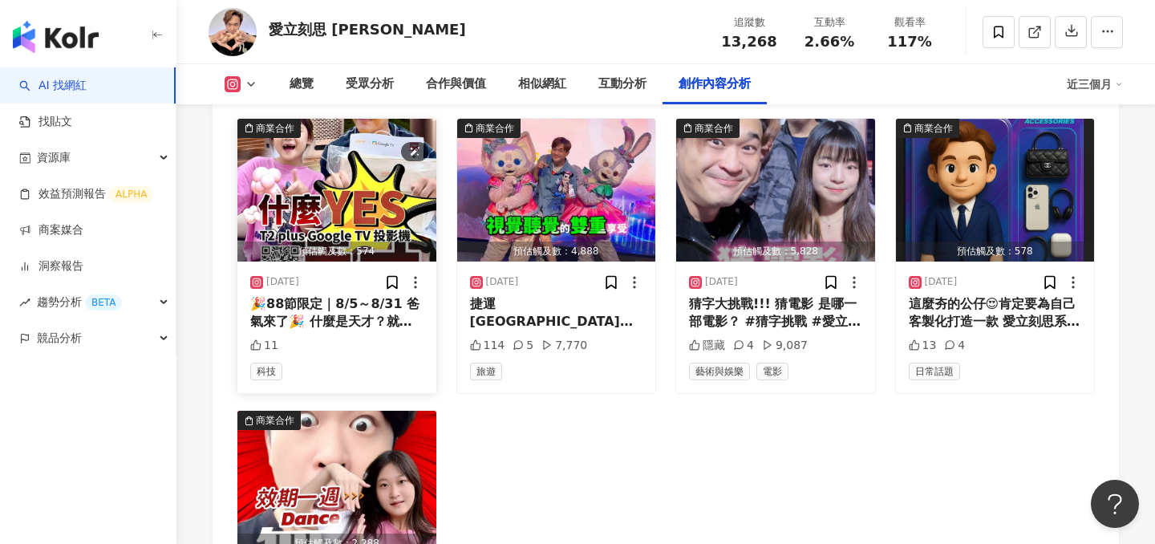
scroll to position [5276, 0]
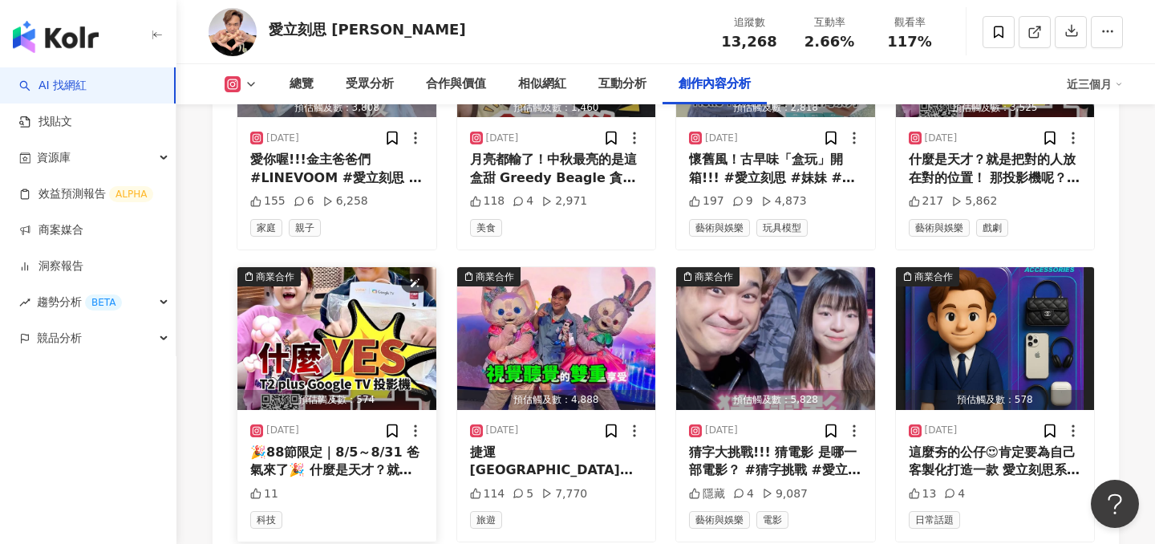
click at [366, 267] on img "button" at bounding box center [336, 338] width 199 height 143
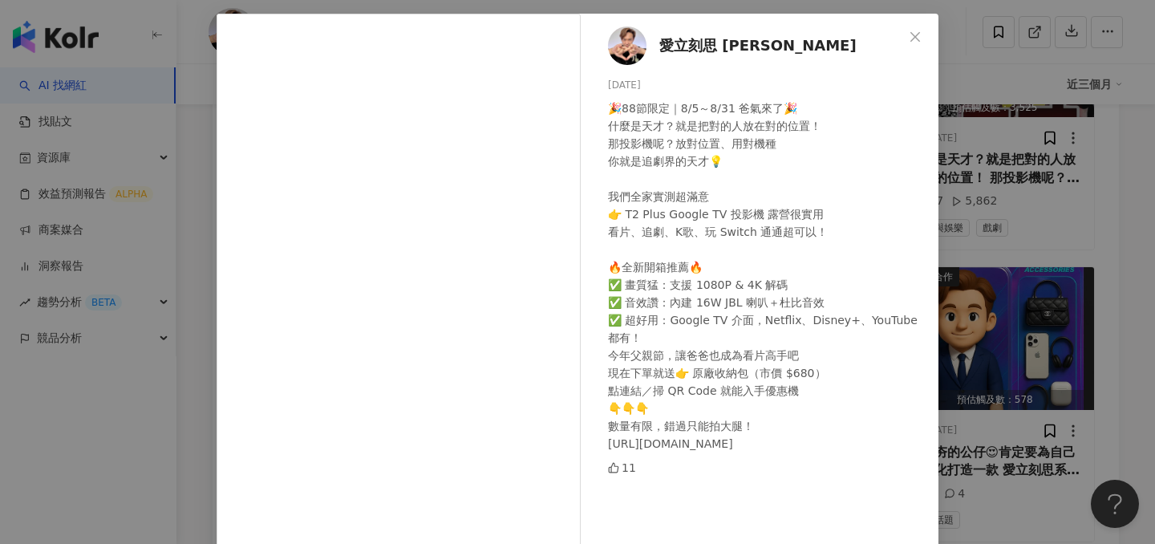
scroll to position [145, 0]
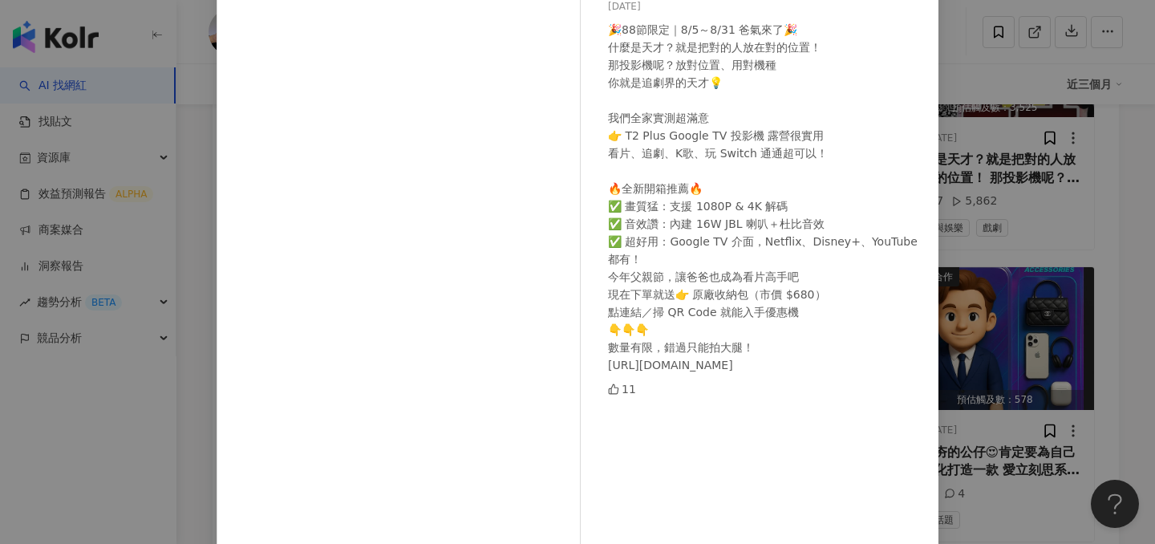
click at [967, 301] on div "愛立刻思 [PERSON_NAME] [DATE] 🎉88節限定｜8/5～8/31 爸氣來了🎉 什麼是天才？就是把對的人放在對的位置！ 那投影機呢？放對位置、…" at bounding box center [577, 272] width 1155 height 544
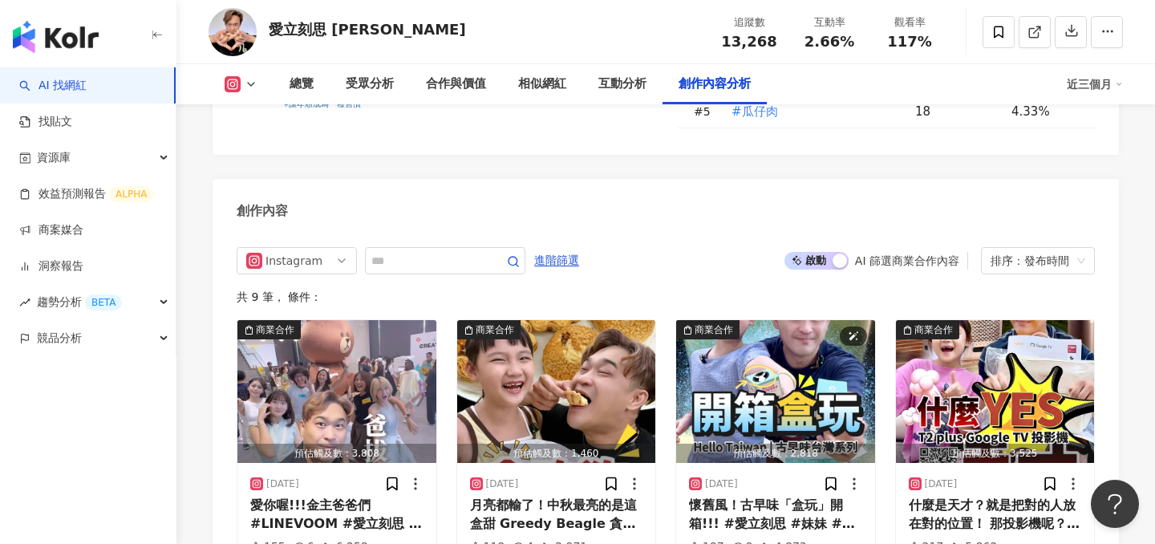
scroll to position [4960, 0]
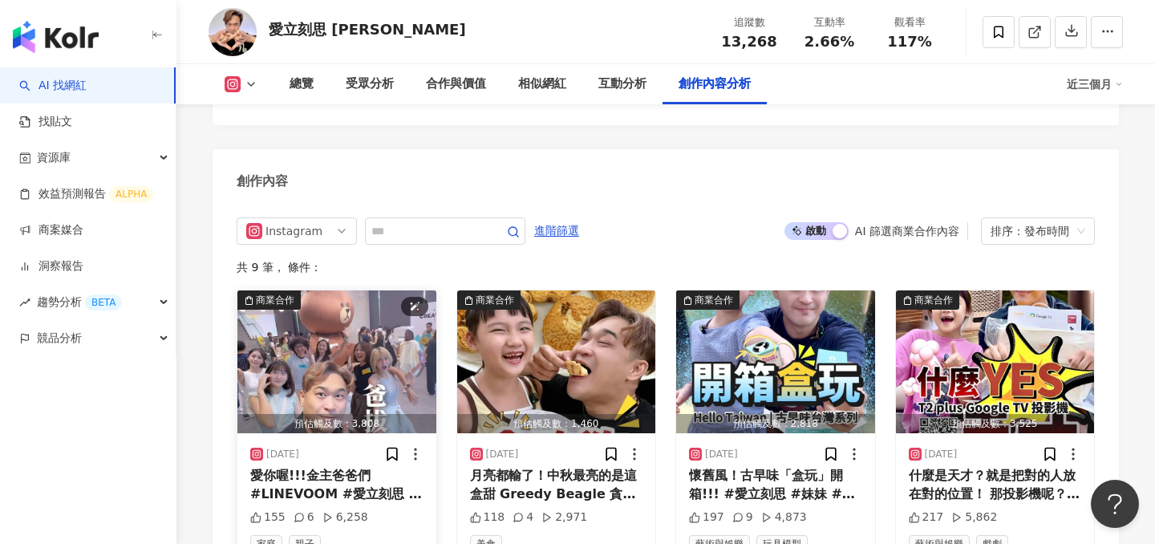
click at [347, 290] on img "button" at bounding box center [336, 361] width 199 height 143
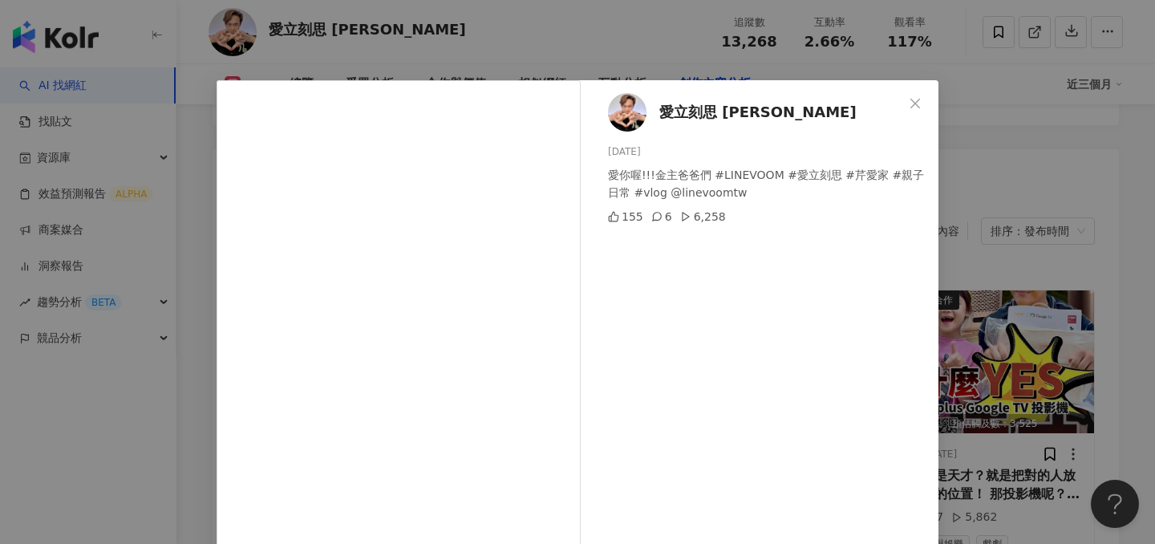
click at [978, 269] on div "愛立刻思 林益諄 2025/8/26 愛你喔!!!金主爸爸們 #LINEVOOM #愛立刻思 #芹愛家 #親子日常 #vlog @linevoomtw 155…" at bounding box center [577, 272] width 1155 height 544
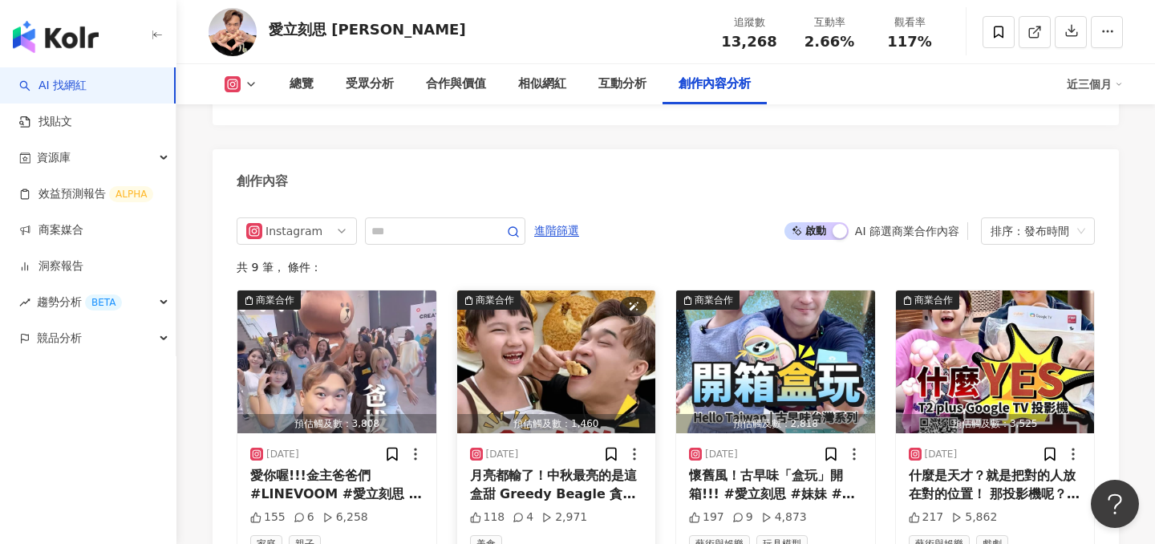
click at [513, 290] on img "button" at bounding box center [556, 361] width 199 height 143
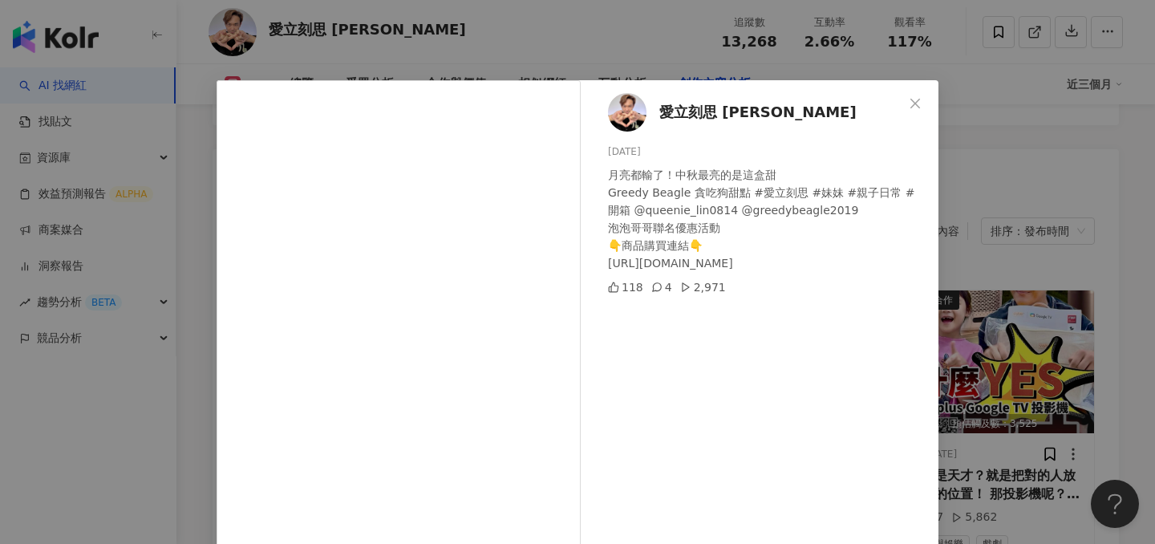
scroll to position [81, 0]
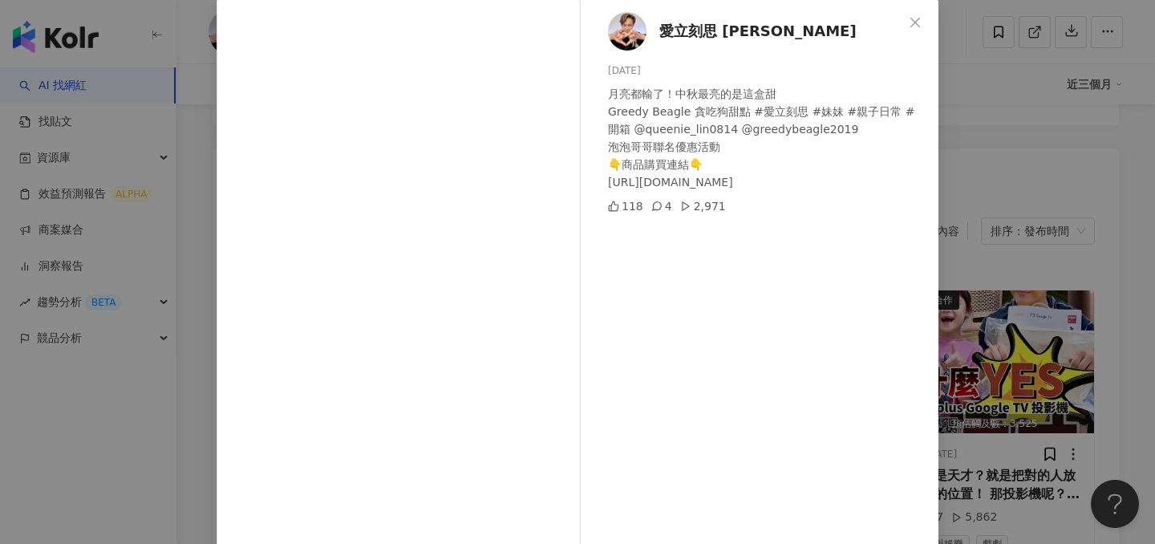
click at [1010, 257] on div "愛立刻思 林益諄 2025/8/24 月亮都輸了！中秋最亮的是這盒甜 Greedy Beagle 貪吃狗甜點 #愛立刻思 #妹妹 #親子日常 #開箱 @que…" at bounding box center [577, 272] width 1155 height 544
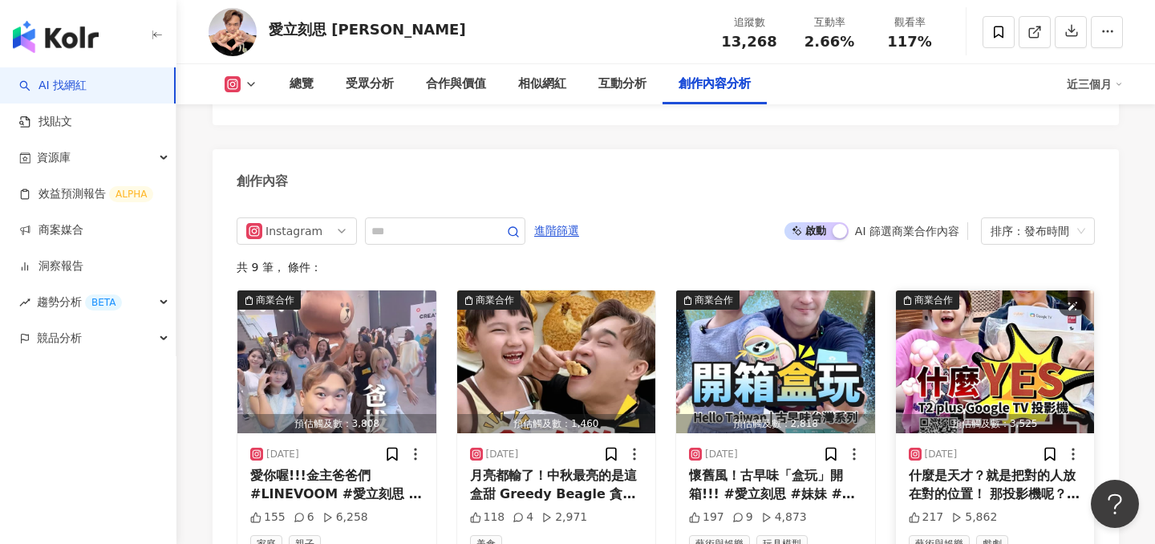
click at [997, 290] on img "button" at bounding box center [995, 361] width 199 height 143
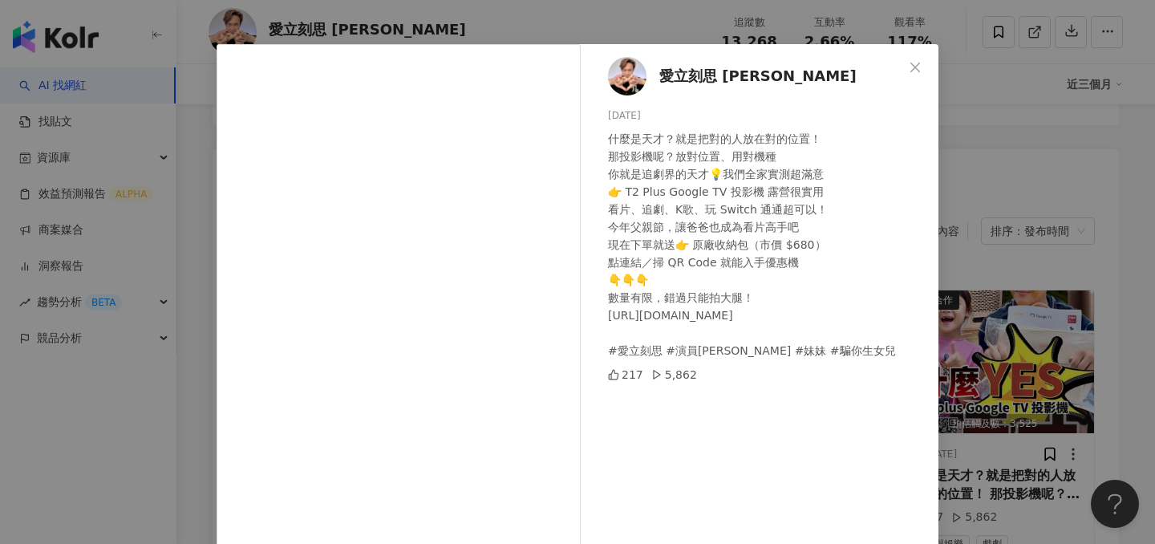
scroll to position [85, 0]
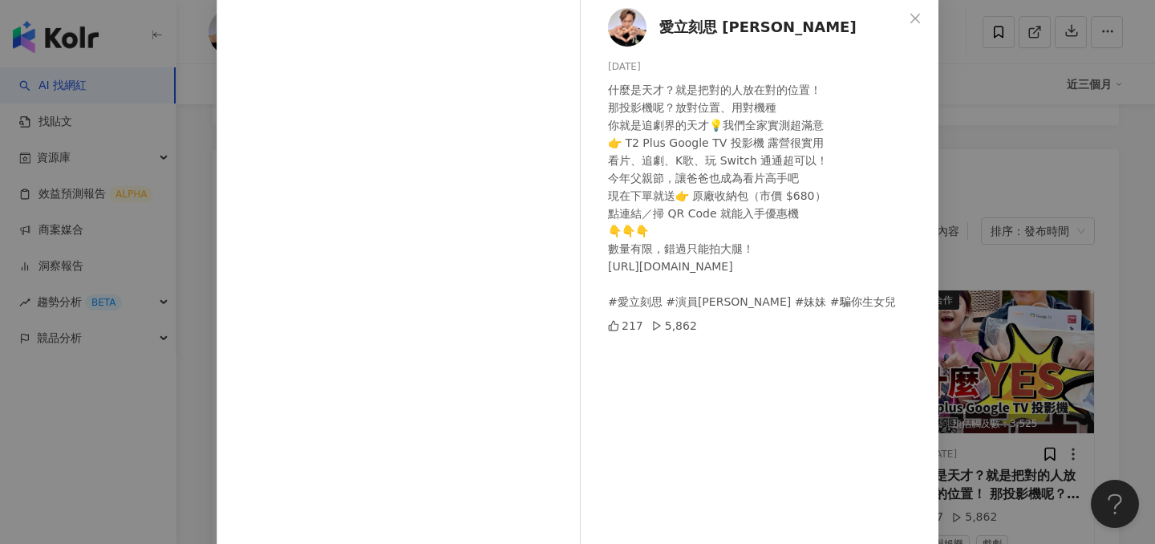
click at [1012, 257] on div "愛立刻思 林益諄 2025/8/5 什麼是天才？就是把對的人放在對的位置！ 那投影機呢？放對位置、用對機種 你就是追劇界的天才💡我們全家實測超滿意 👉 T2 …" at bounding box center [577, 272] width 1155 height 544
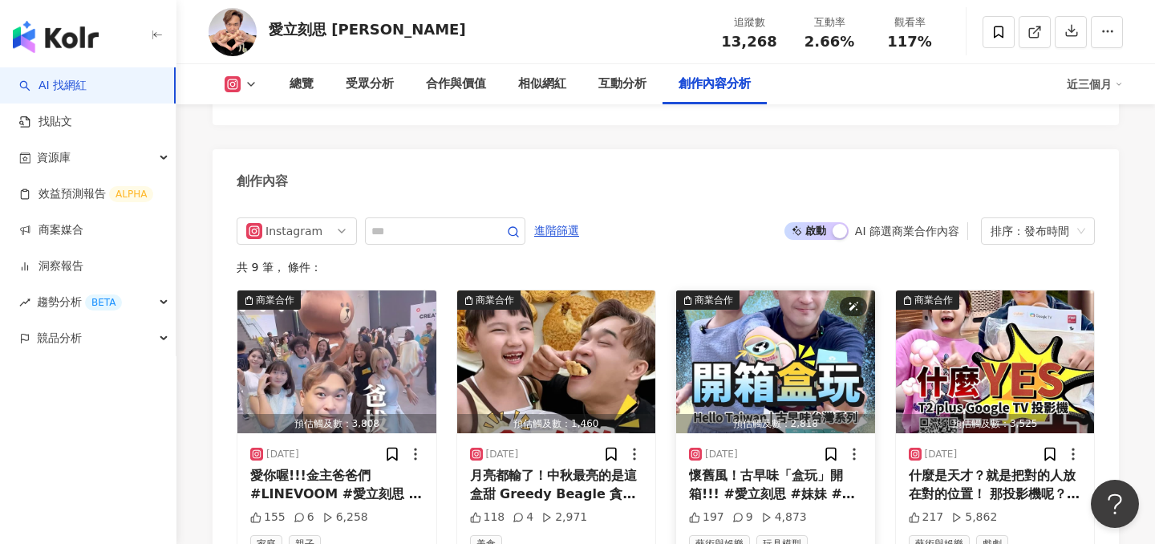
click at [729, 290] on img "button" at bounding box center [775, 361] width 199 height 143
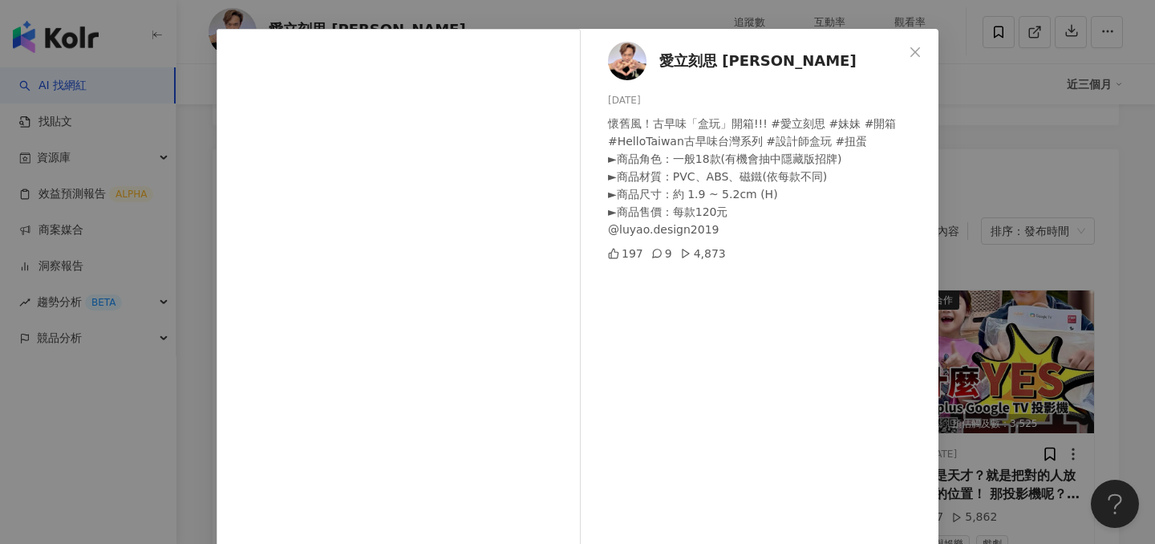
scroll to position [58, 0]
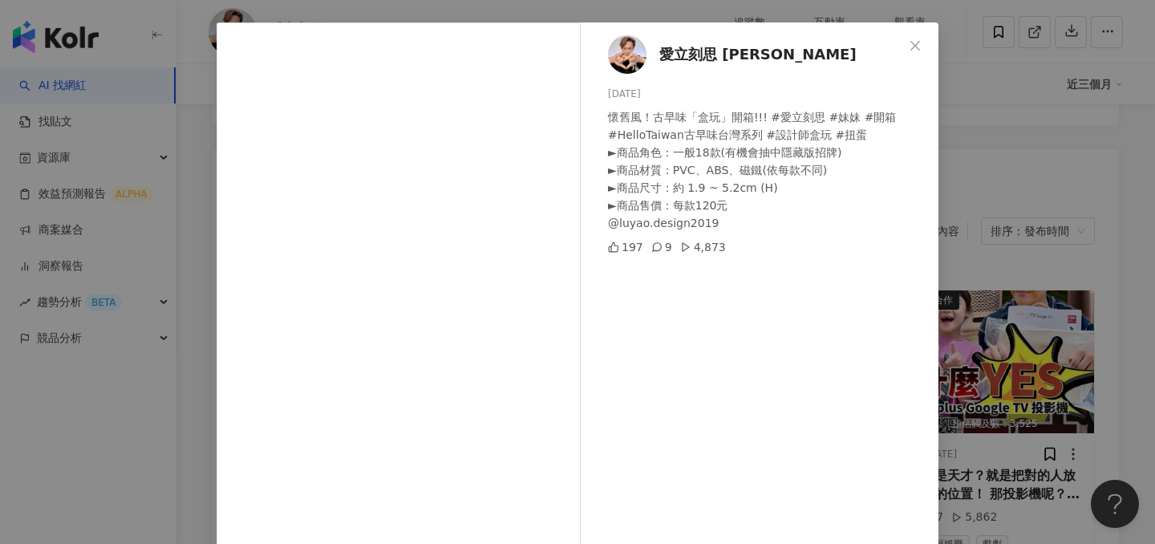
click at [1025, 257] on div "愛立刻思 林益諄 2025/8/21 懷舊風！古早味「盒玩」開箱!!! #愛立刻思 #妹妹 #開箱 #HelloTaiwan古早味台灣系列 #設計師盒玩 #扭…" at bounding box center [577, 272] width 1155 height 544
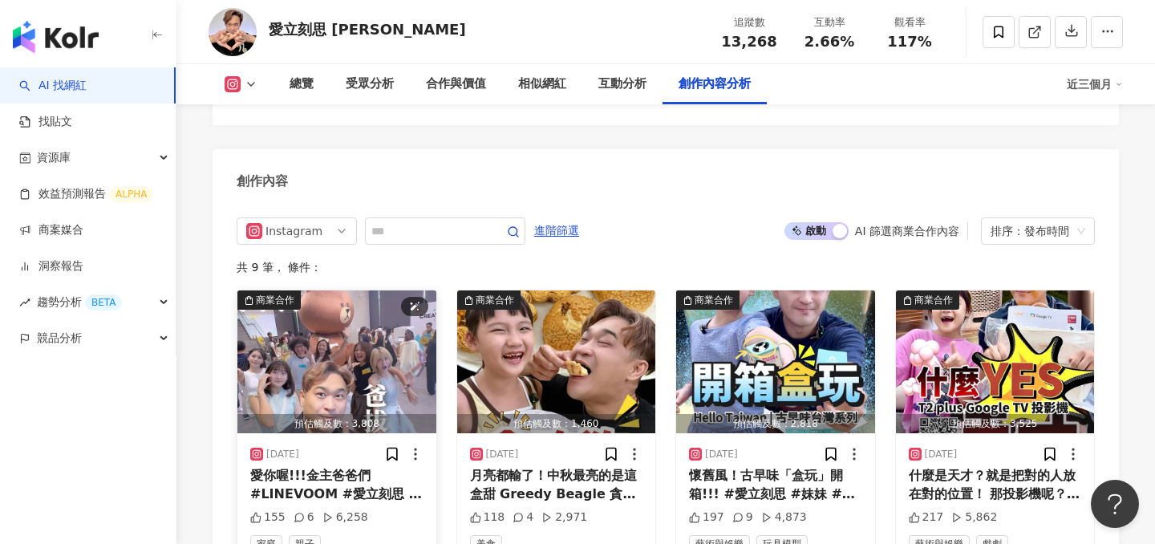
click at [313, 290] on img "button" at bounding box center [336, 361] width 199 height 143
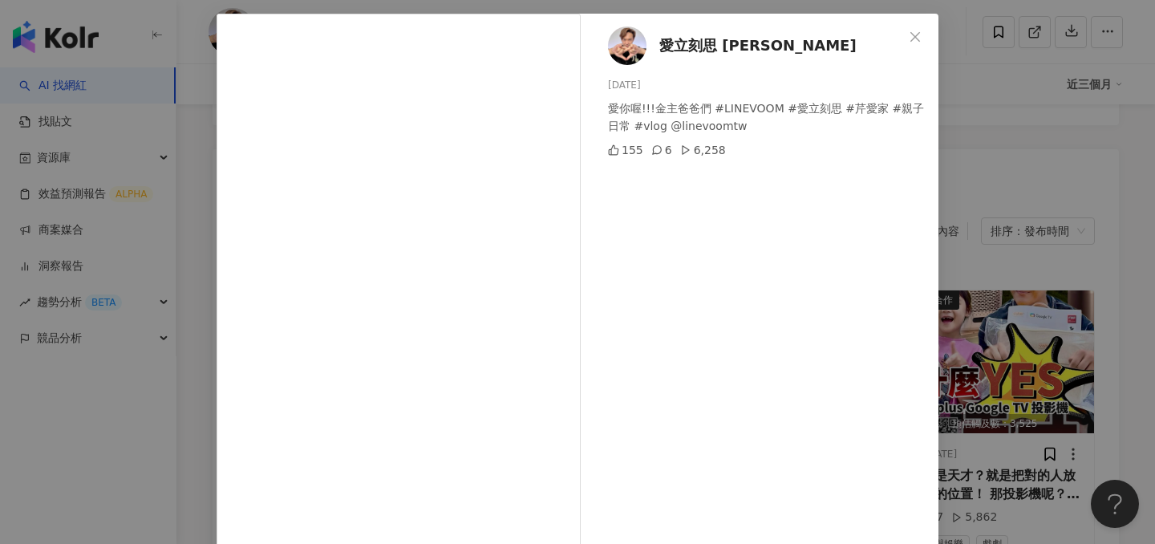
scroll to position [68, 0]
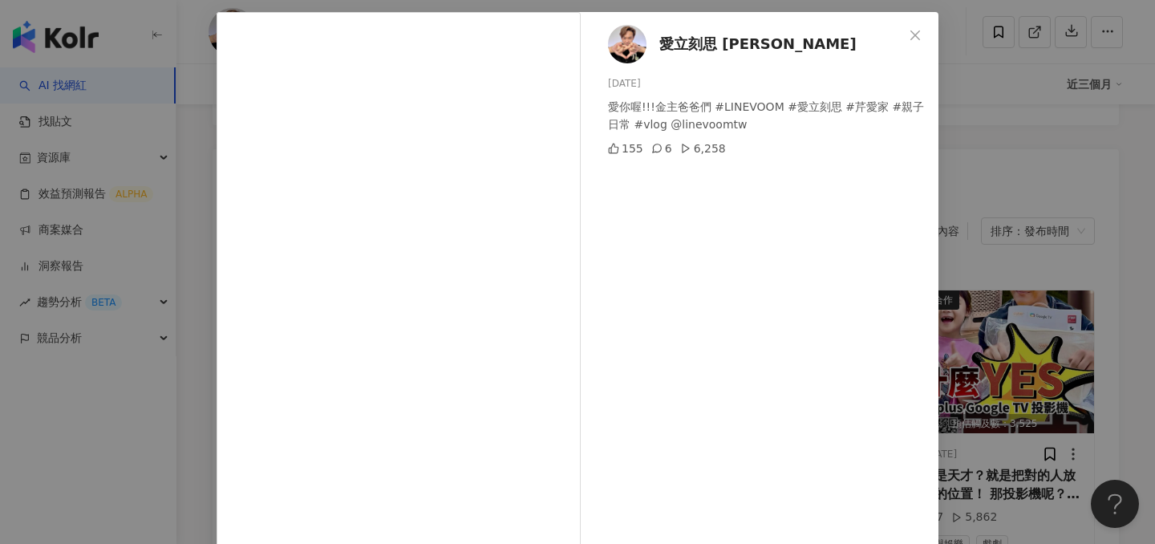
click at [967, 230] on div "愛立刻思 林益諄 2025/8/26 愛你喔!!!金主爸爸們 #LINEVOOM #愛立刻思 #芹愛家 #親子日常 #vlog @linevoomtw 155…" at bounding box center [577, 272] width 1155 height 544
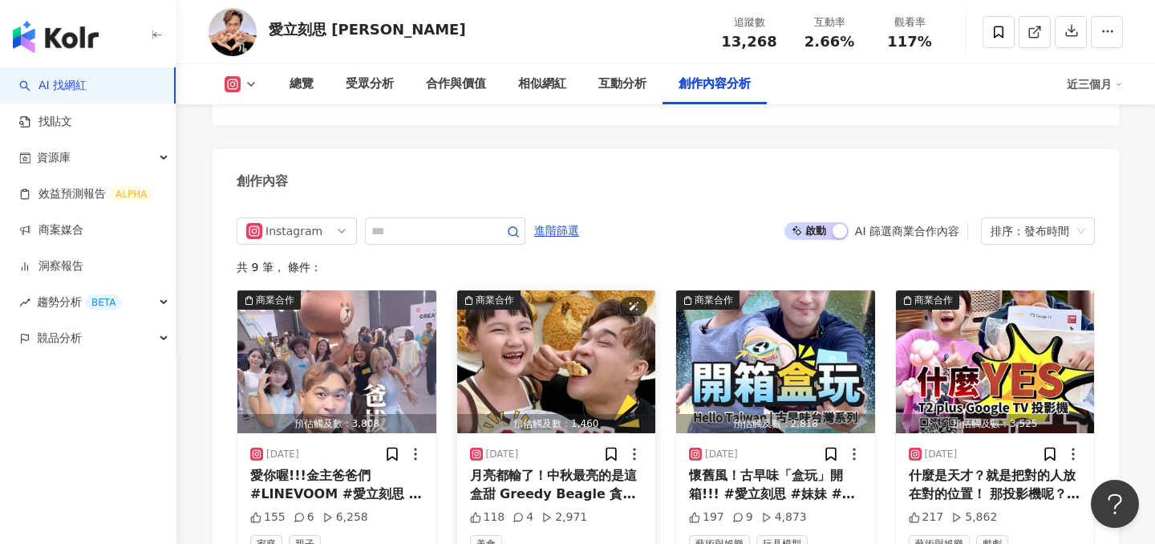
click at [534, 290] on img "button" at bounding box center [556, 361] width 199 height 143
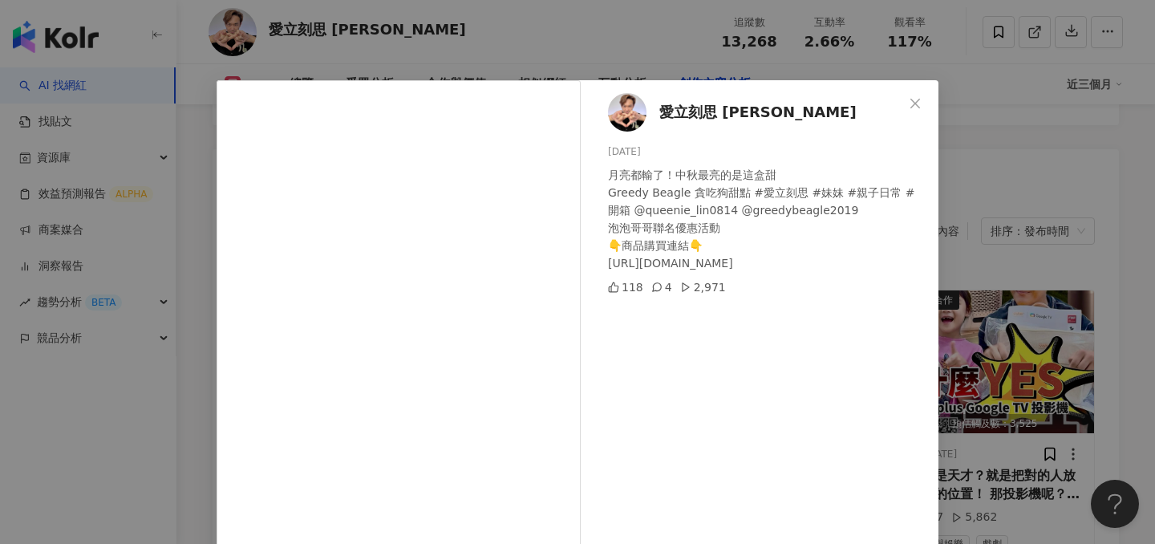
click at [980, 255] on div "愛立刻思 林益諄 2025/8/24 月亮都輸了！中秋最亮的是這盒甜 Greedy Beagle 貪吃狗甜點 #愛立刻思 #妹妹 #親子日常 #開箱 @que…" at bounding box center [577, 272] width 1155 height 544
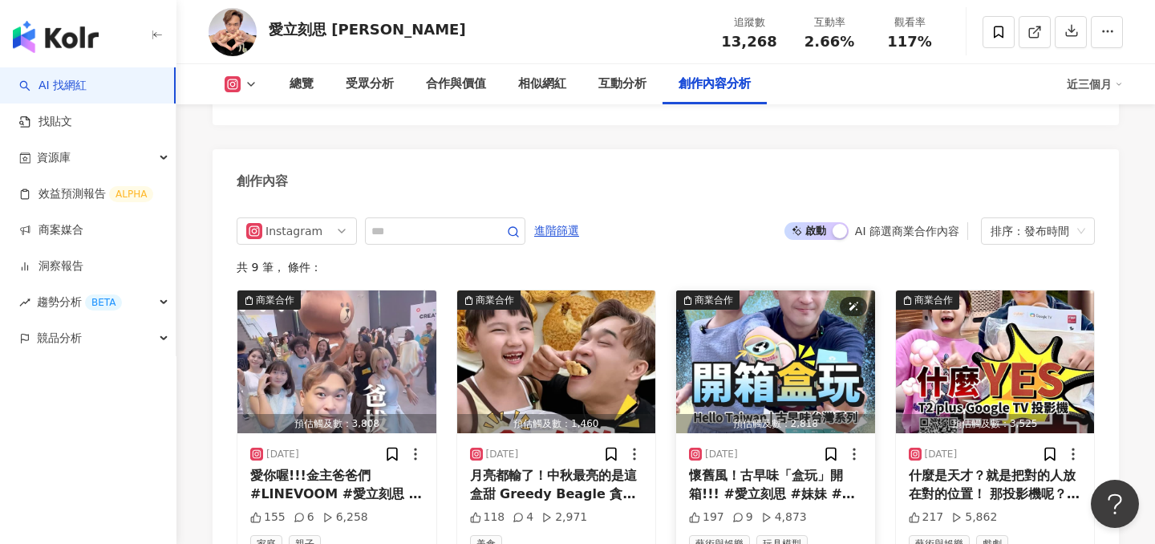
click at [787, 290] on img "button" at bounding box center [775, 361] width 199 height 143
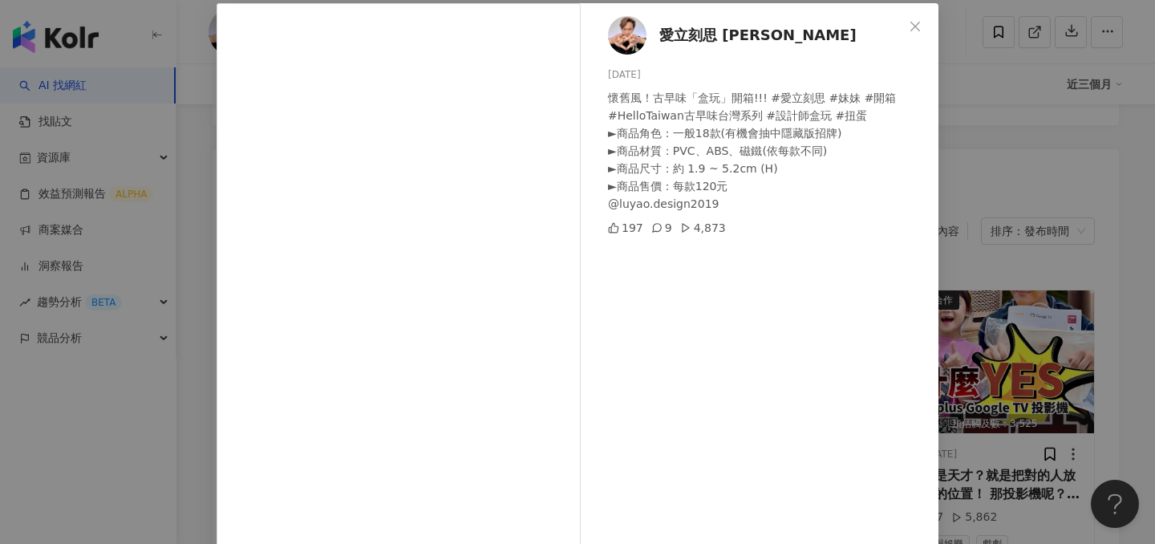
scroll to position [89, 0]
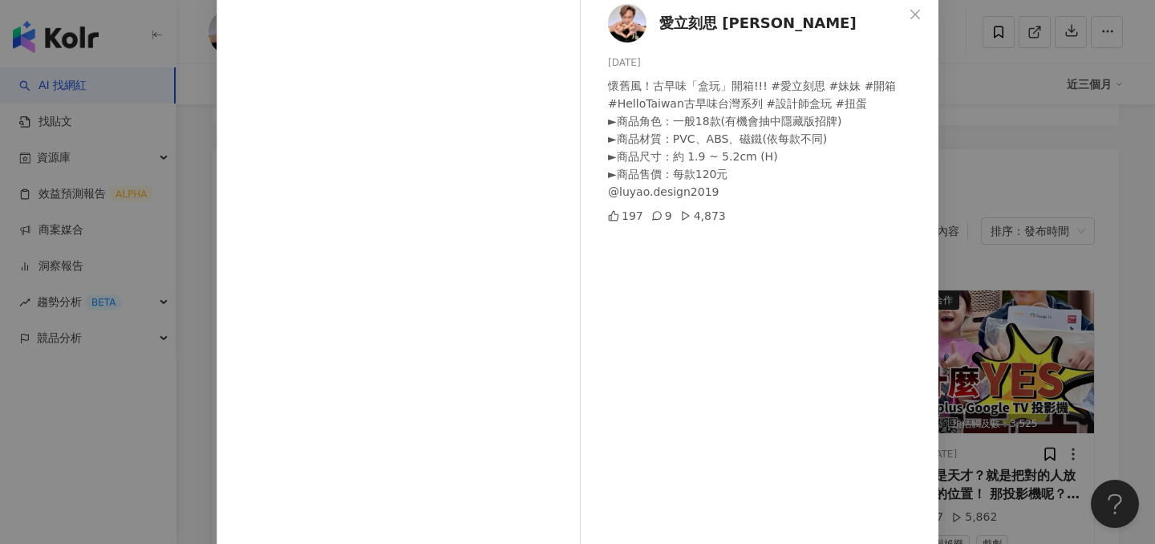
click at [972, 287] on div "愛立刻思 林益諄 2025/8/21 懷舊風！古早味「盒玩」開箱!!! #愛立刻思 #妹妹 #開箱 #HelloTaiwan古早味台灣系列 #設計師盒玩 #扭…" at bounding box center [577, 272] width 1155 height 544
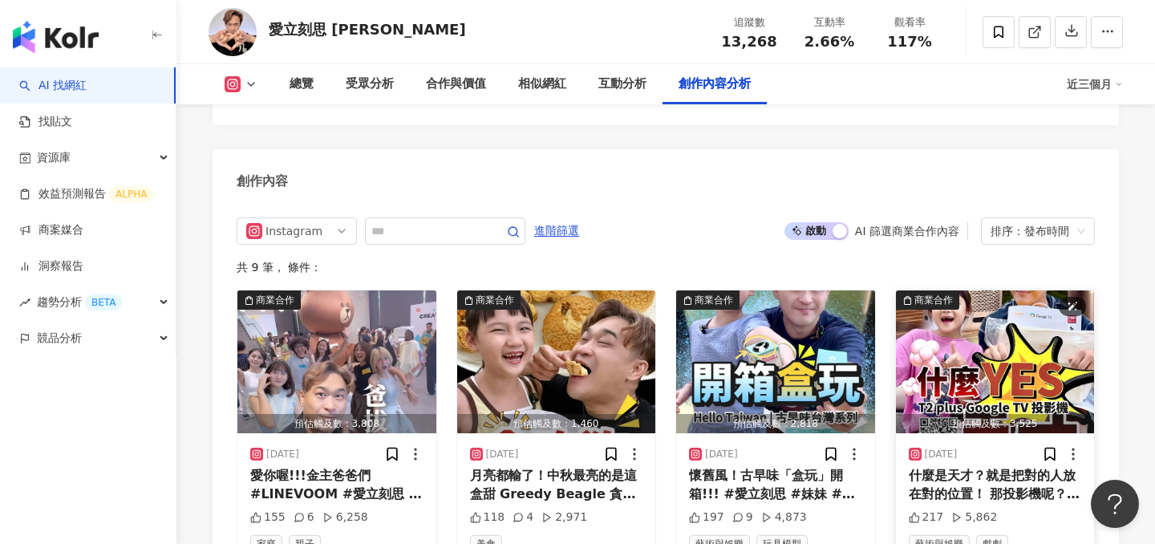
click at [955, 290] on img "button" at bounding box center [995, 361] width 199 height 143
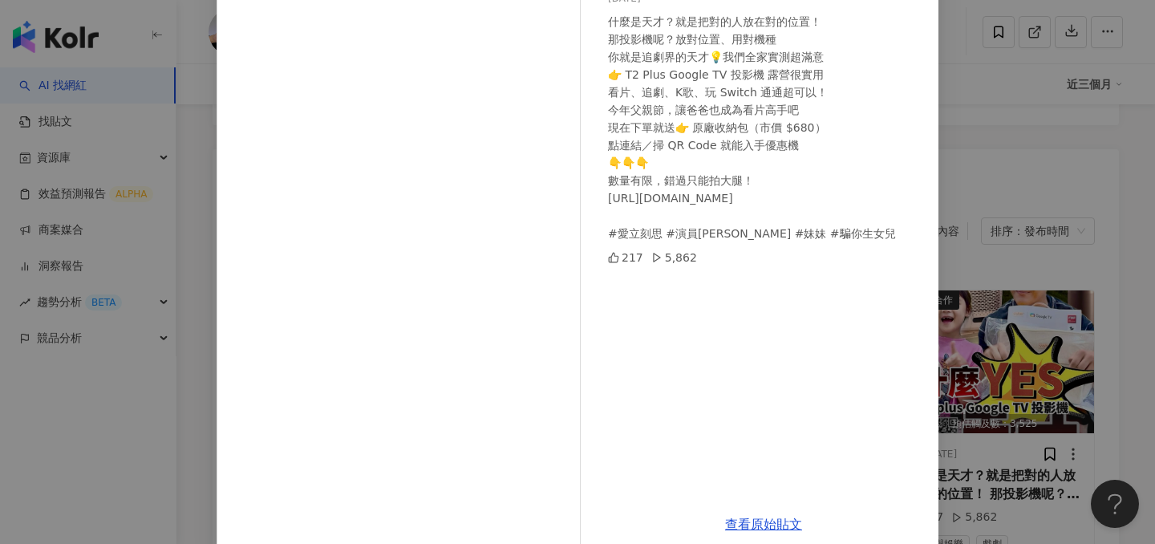
scroll to position [169, 0]
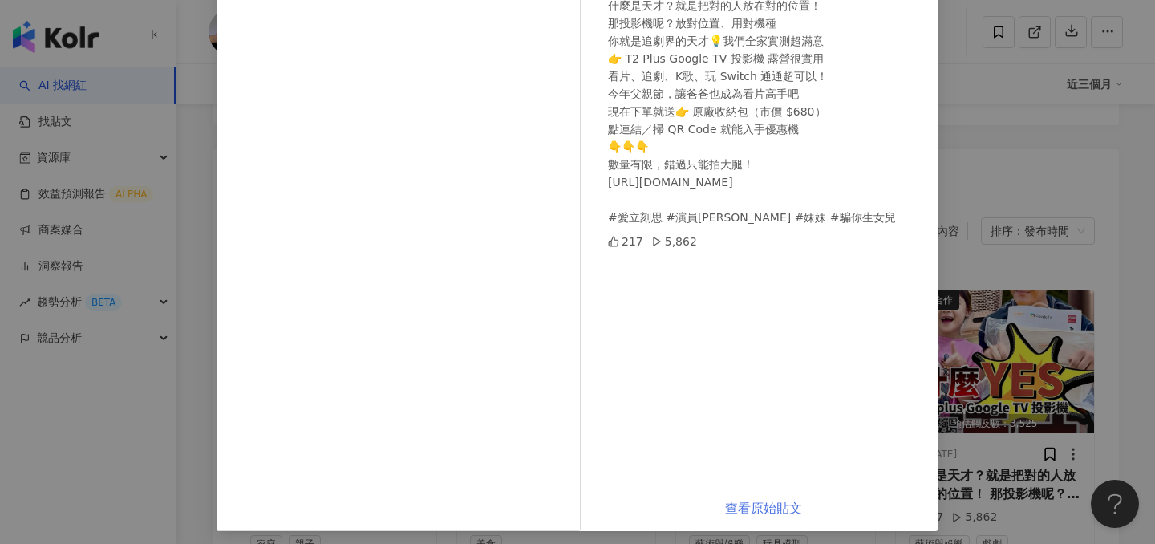
click at [761, 508] on link "查看原始貼文" at bounding box center [763, 507] width 77 height 15
click at [196, 152] on div "愛立刻思 林益諄 2025/8/5 什麼是天才？就是把對的人放在對的位置！ 那投影機呢？放對位置、用對機種 你就是追劇界的天才💡我們全家實測超滿意 👉 T2 …" at bounding box center [577, 272] width 1155 height 544
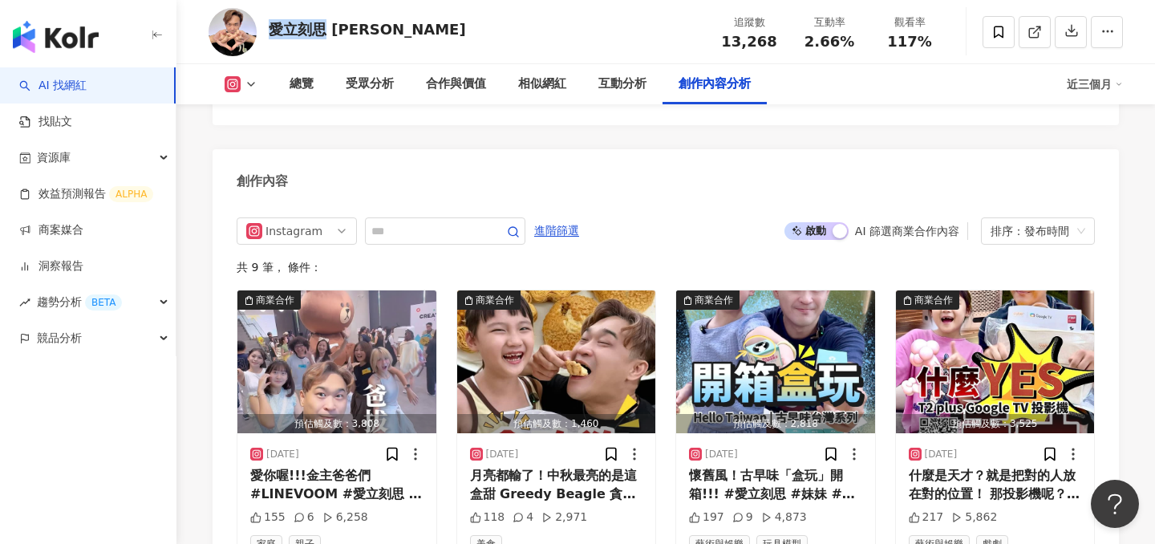
drag, startPoint x: 265, startPoint y: 34, endPoint x: 325, endPoint y: 34, distance: 59.3
click at [325, 34] on div "愛立刻思 林益諄 追蹤數 13,268 互動率 2.66% 觀看率 117%" at bounding box center [665, 31] width 978 height 63
copy div "愛立刻思"
drag, startPoint x: 297, startPoint y: 83, endPoint x: 317, endPoint y: 45, distance: 43.4
click at [297, 83] on div "總覽" at bounding box center [301, 84] width 24 height 19
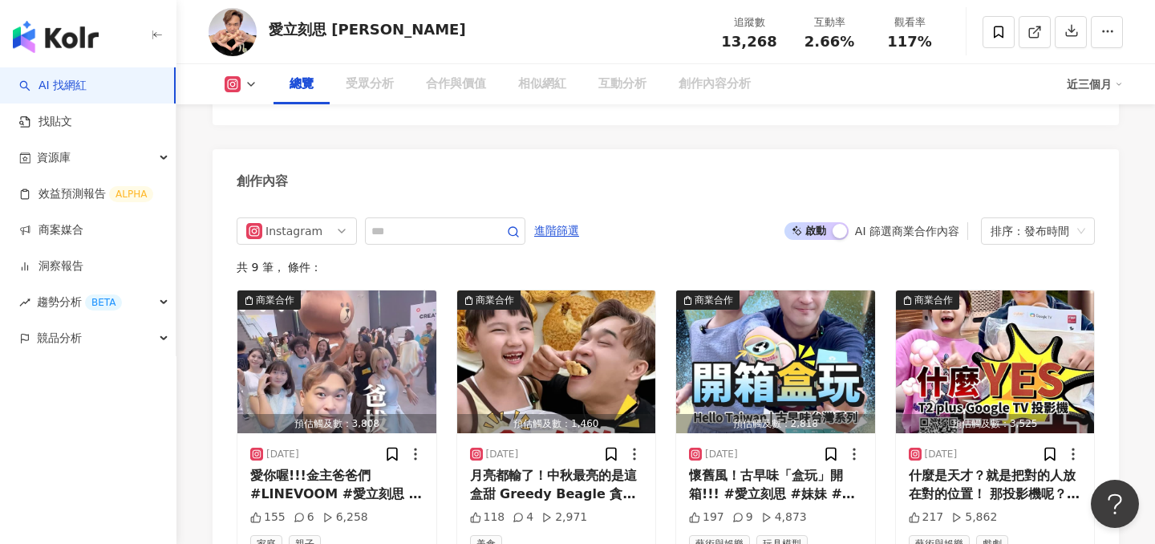
scroll to position [99, 0]
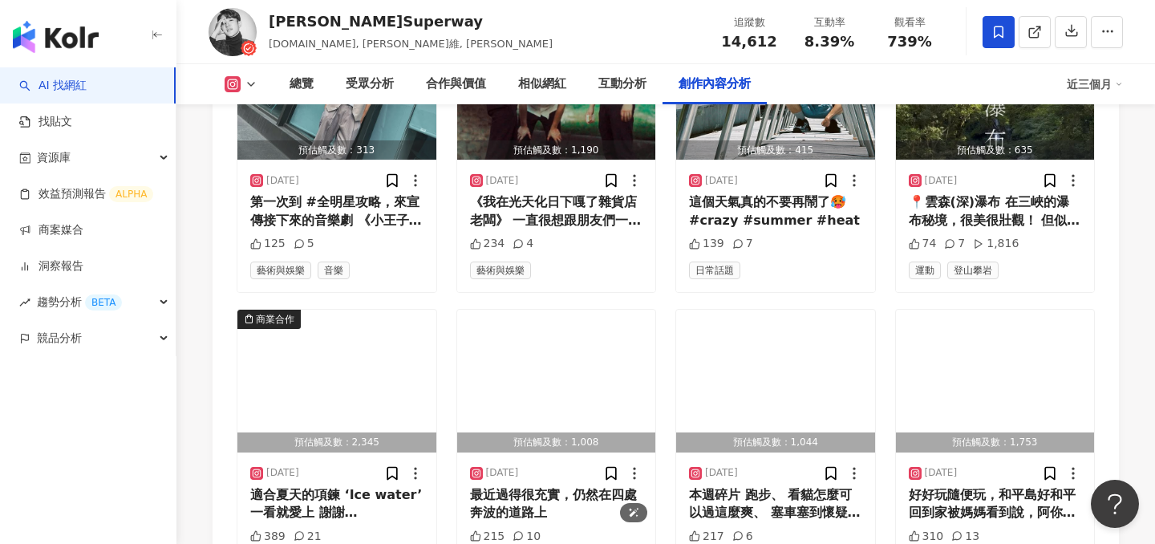
scroll to position [4909, 0]
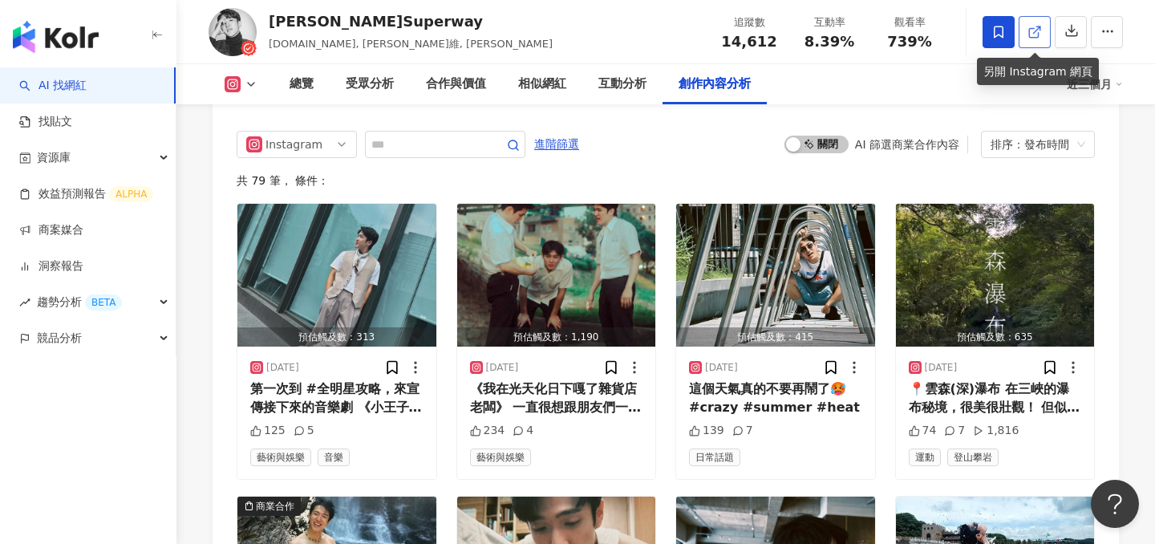
click at [1026, 23] on link at bounding box center [1034, 32] width 32 height 32
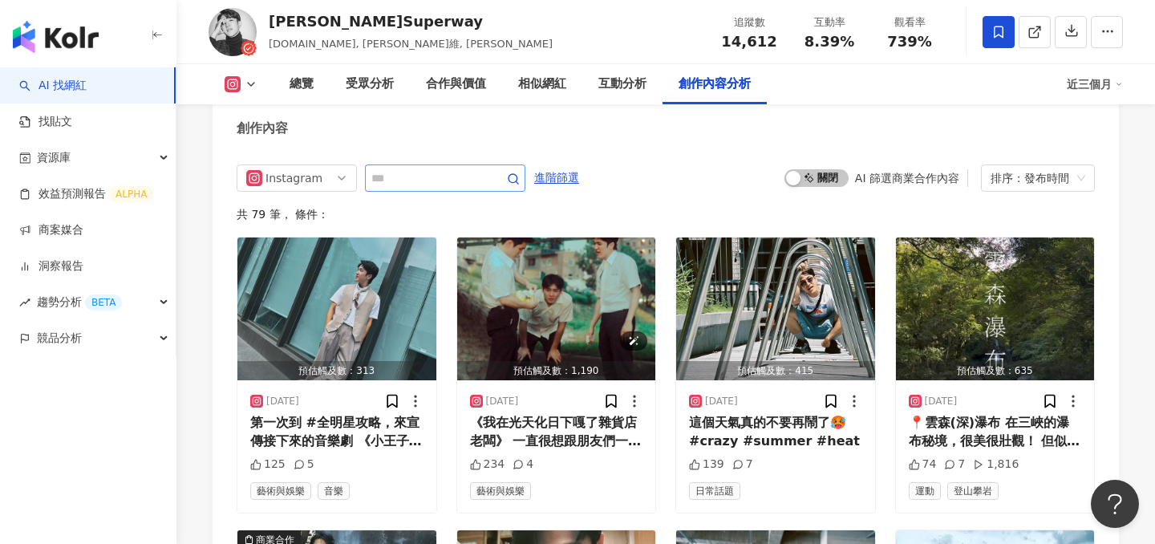
scroll to position [4753, 0]
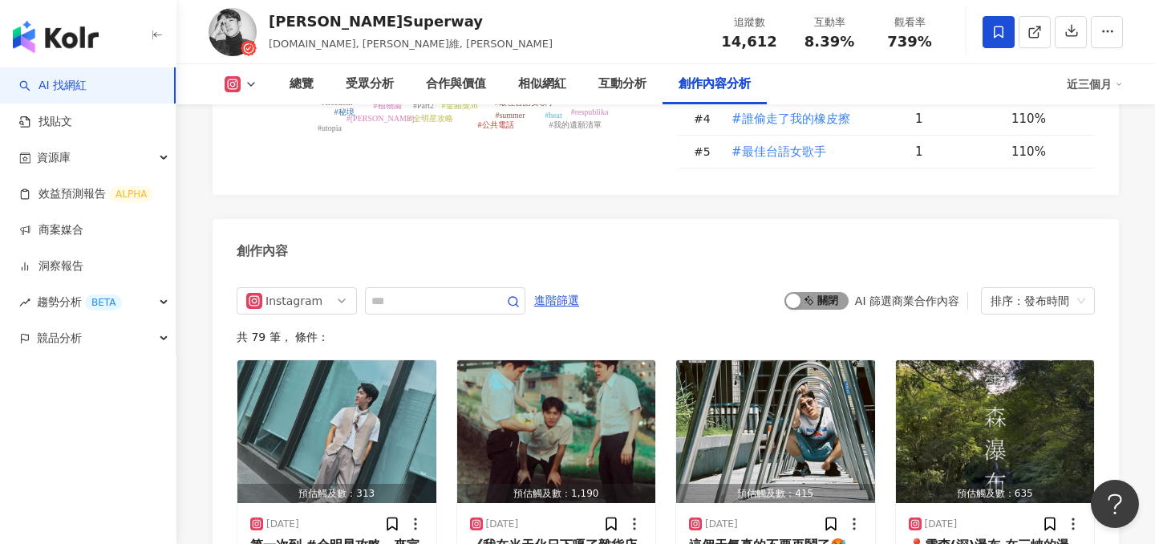
click at [812, 309] on span "啟動 關閉" at bounding box center [816, 301] width 64 height 18
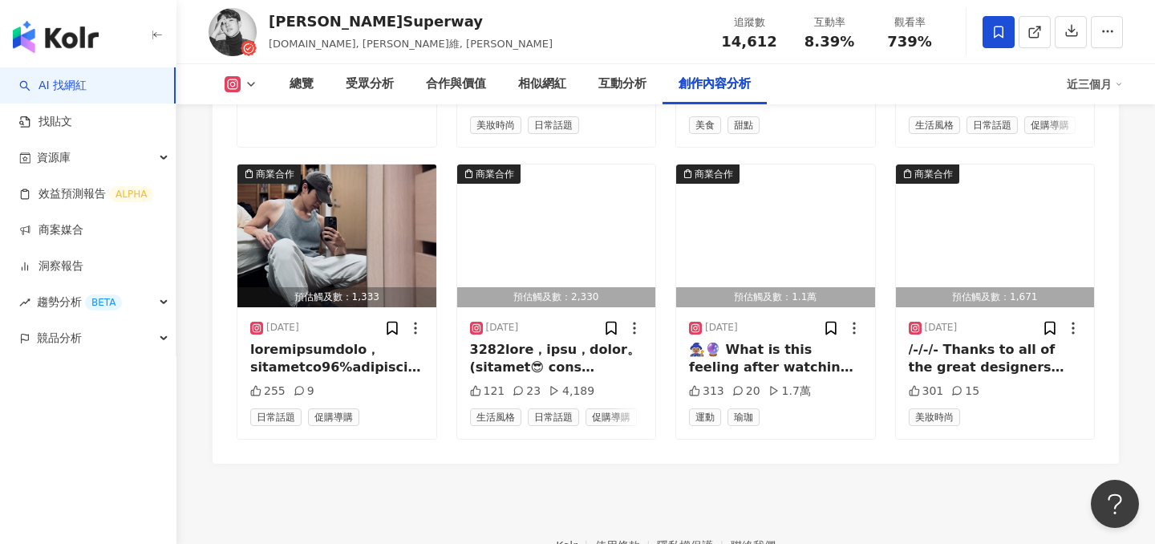
scroll to position [5238, 0]
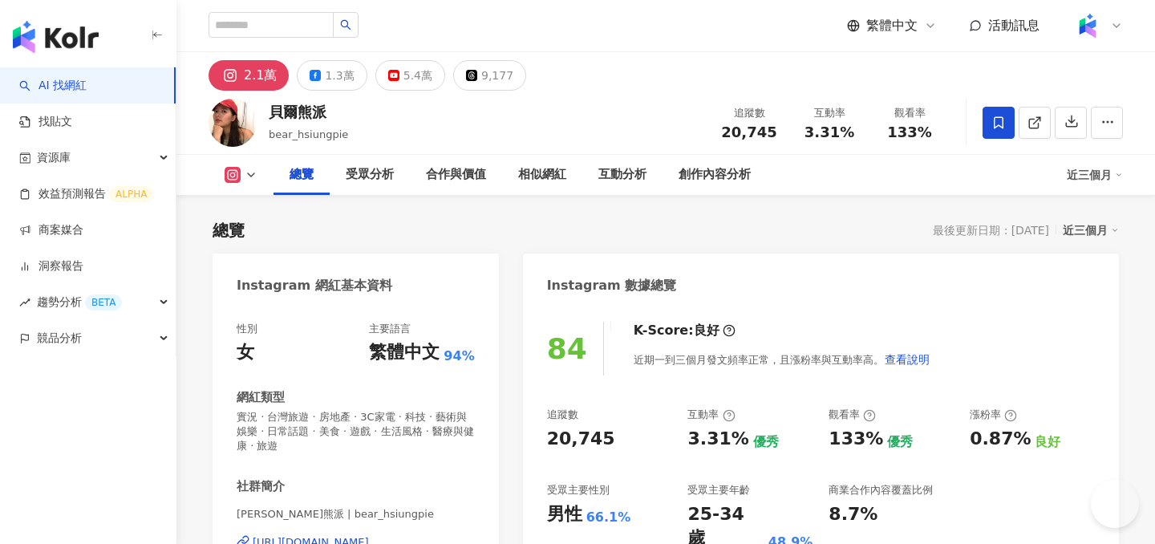
click at [1037, 125] on icon at bounding box center [1033, 123] width 9 height 9
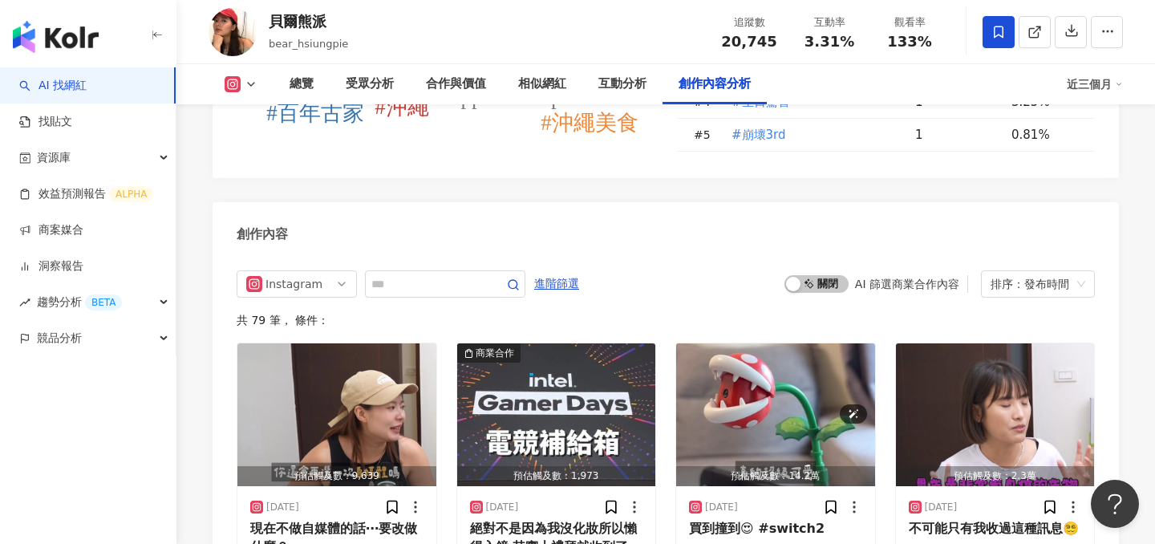
scroll to position [4882, 0]
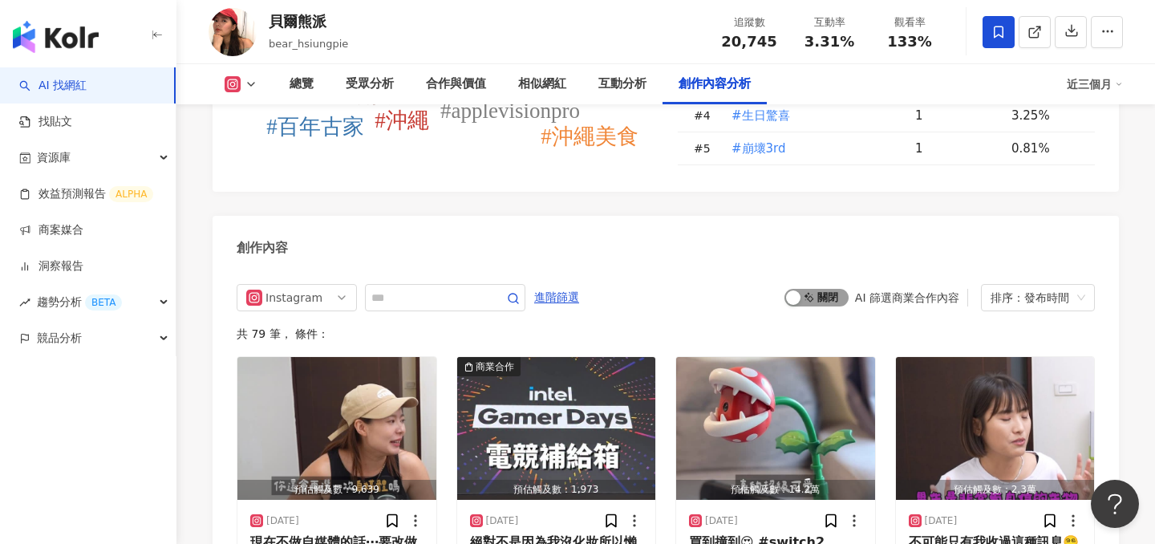
click at [816, 289] on span "啟動 關閉" at bounding box center [816, 298] width 64 height 18
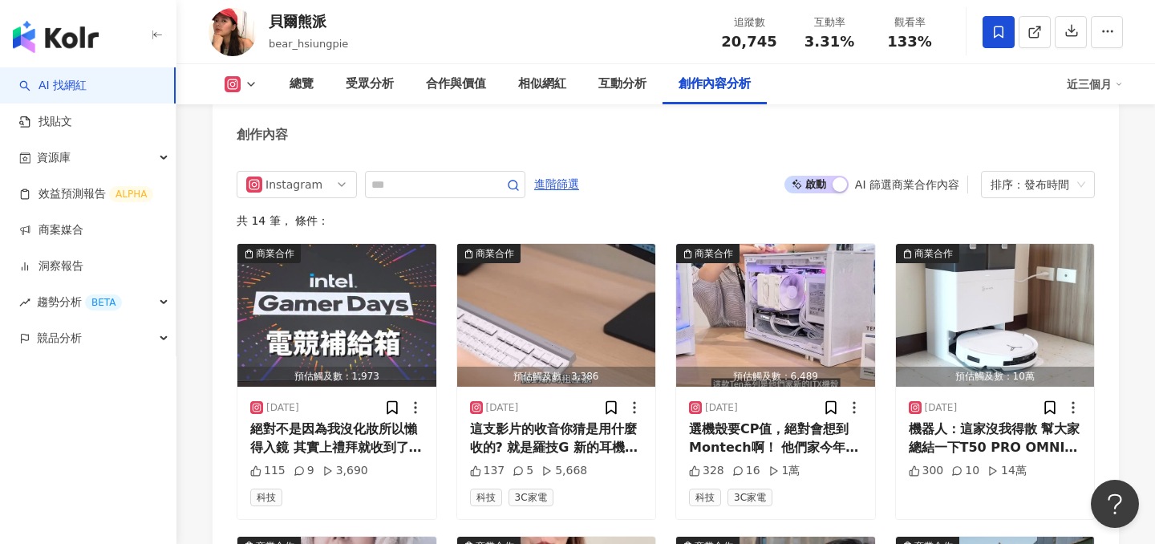
scroll to position [5051, 0]
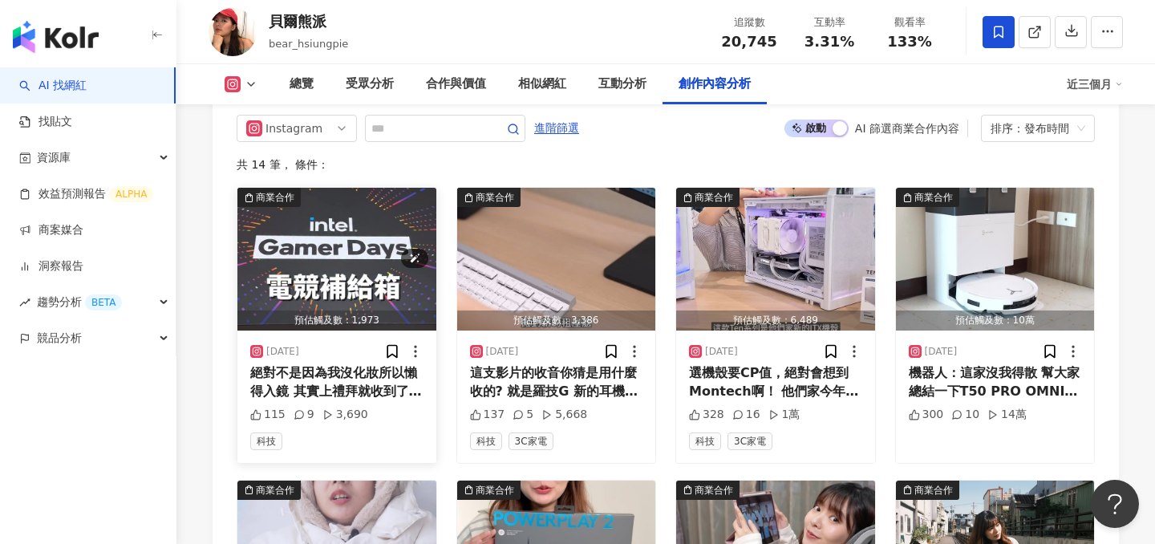
click at [334, 193] on img "button" at bounding box center [336, 259] width 199 height 143
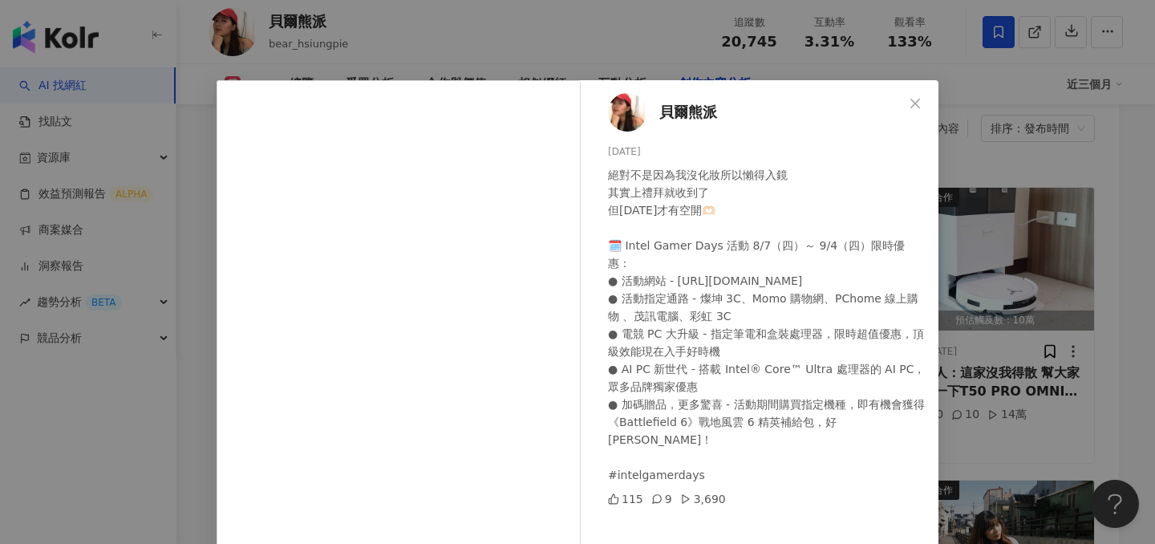
click at [1013, 247] on div "貝爾熊派 2025/8/20 絕對不是因為我沒化妝所以懶得入鏡 其實上禮拜就收到了 但今天才有空開🫶🏻 🗓️ Intel Gamer Days 活動 8/7（…" at bounding box center [577, 272] width 1155 height 544
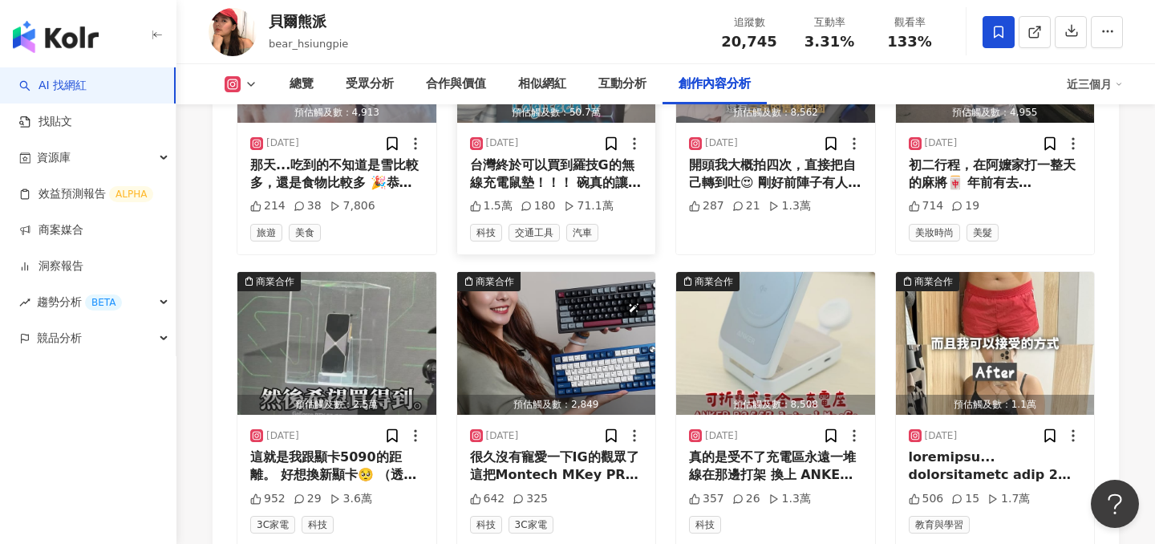
scroll to position [5629, 0]
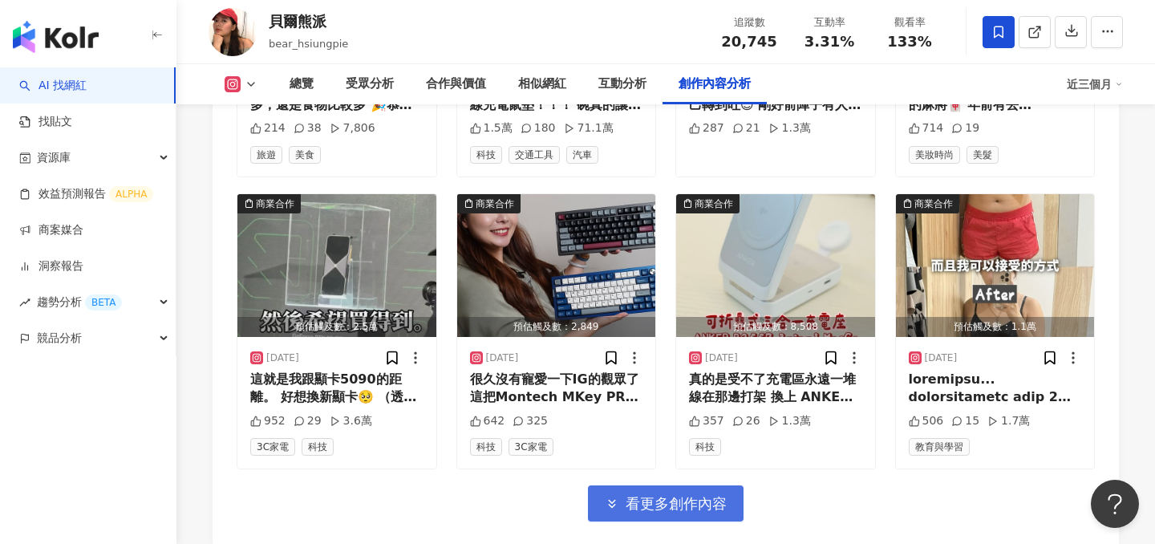
click at [632, 495] on span "看更多創作內容" at bounding box center [675, 504] width 101 height 18
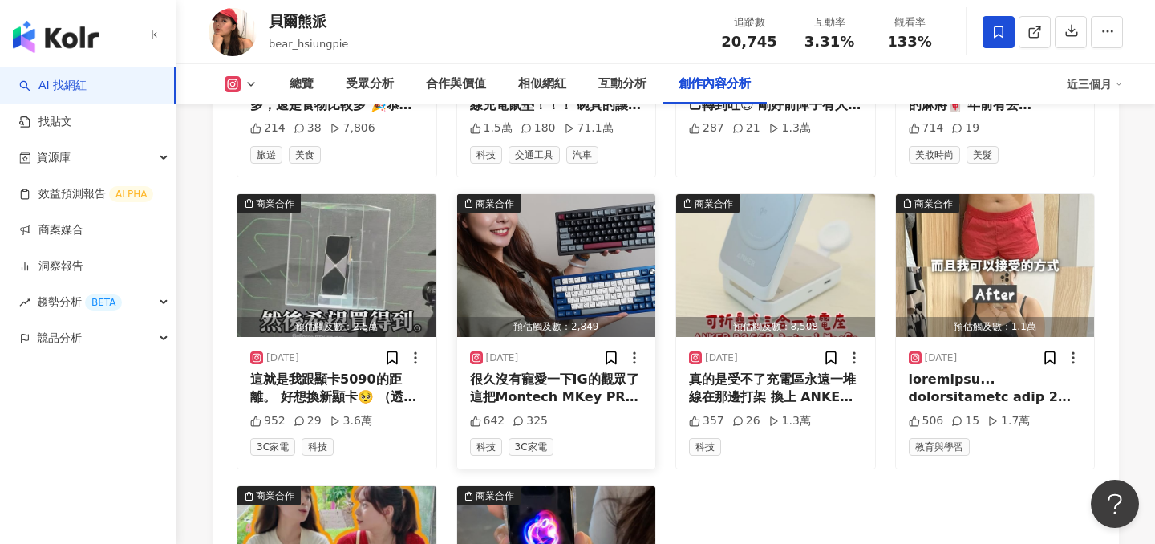
scroll to position [5776, 0]
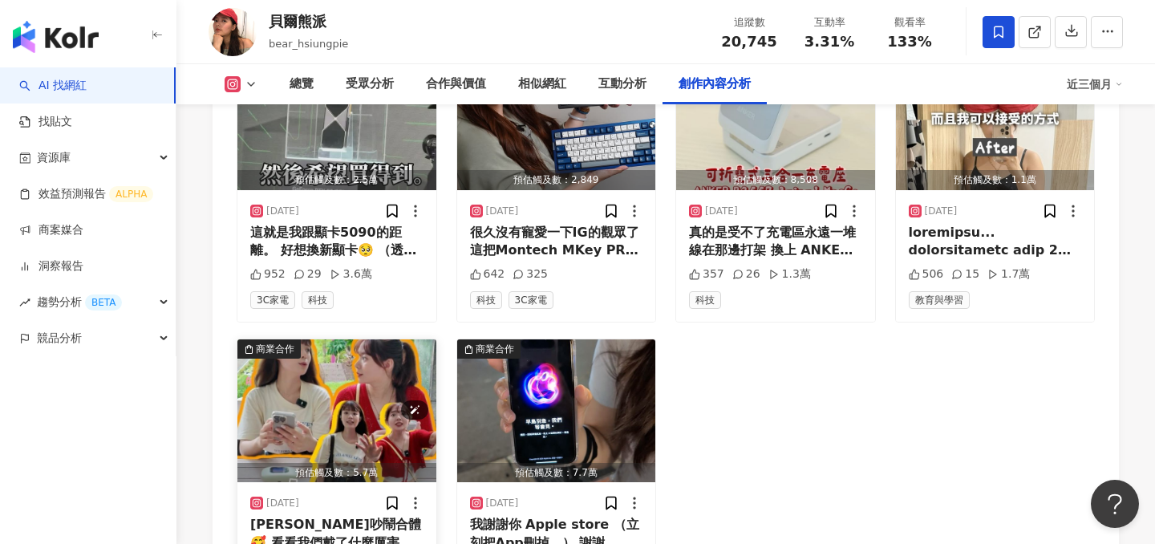
click at [343, 370] on img "button" at bounding box center [336, 410] width 199 height 143
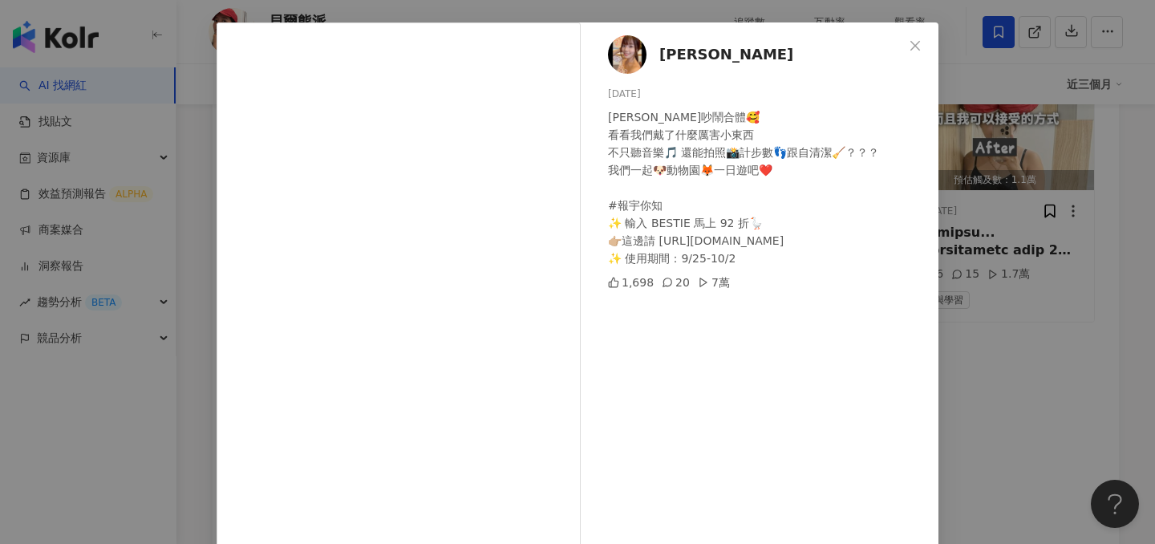
scroll to position [71, 0]
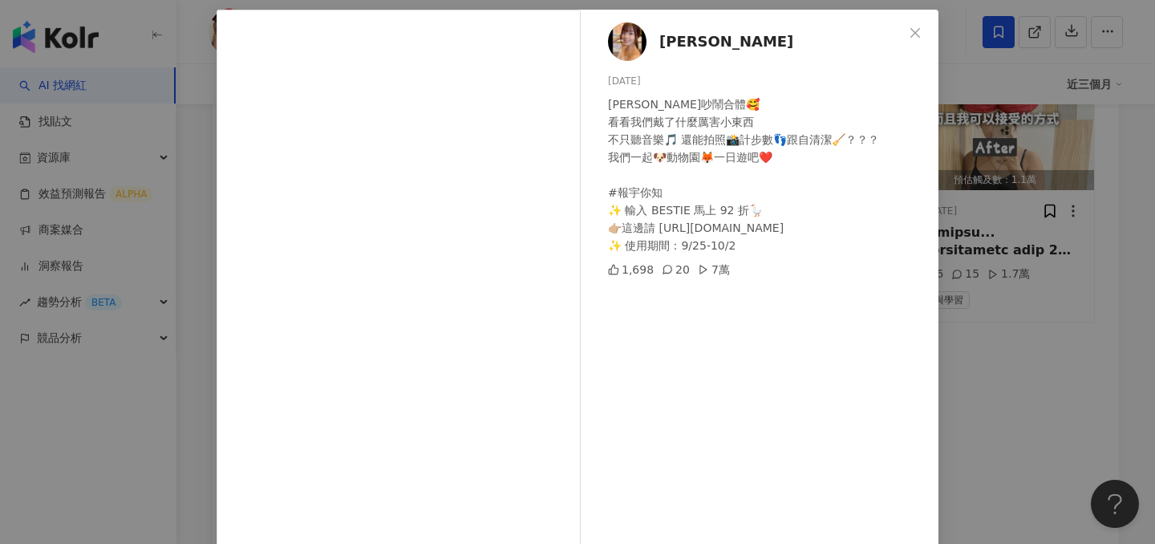
click at [1016, 286] on div "宇恩 2024/9/25 宇貝吵鬧合體🥰 看看我們戴了什麼厲害小東西 不只聽音樂🎵 還能拍照📸計步數👣跟自清潔🧹？？？ 我們一起🐶動物園🦊一日遊吧❤️ #報宇…" at bounding box center [577, 272] width 1155 height 544
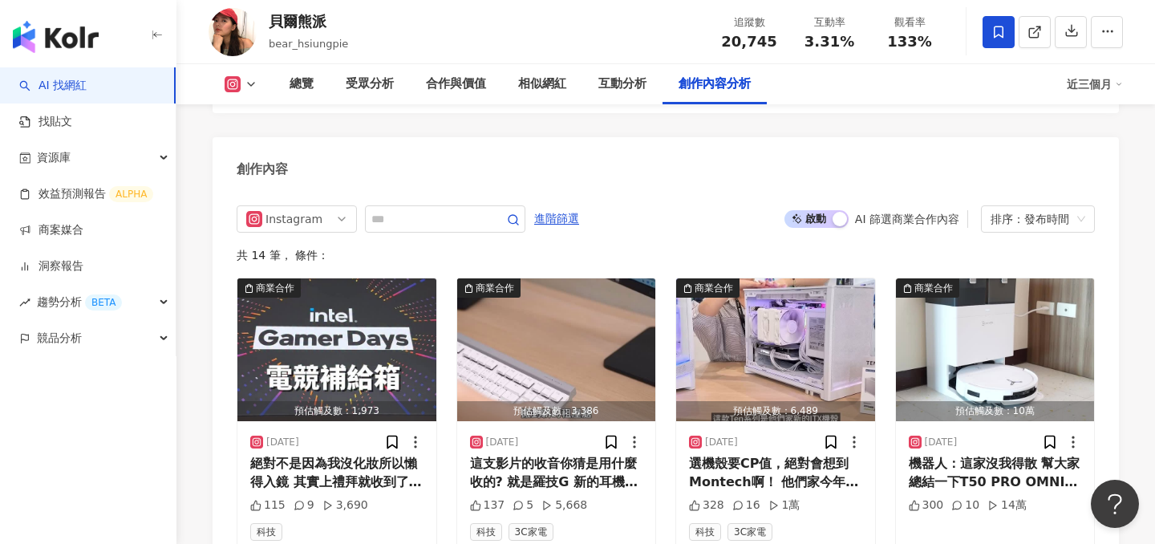
scroll to position [4956, 0]
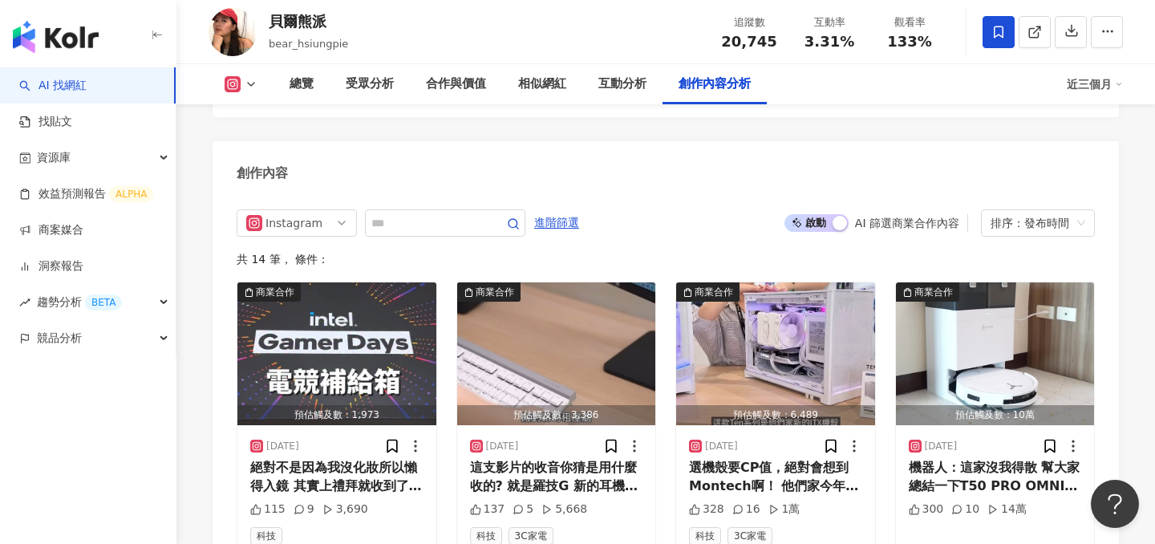
click at [826, 214] on span "啟動 關閉" at bounding box center [816, 223] width 64 height 18
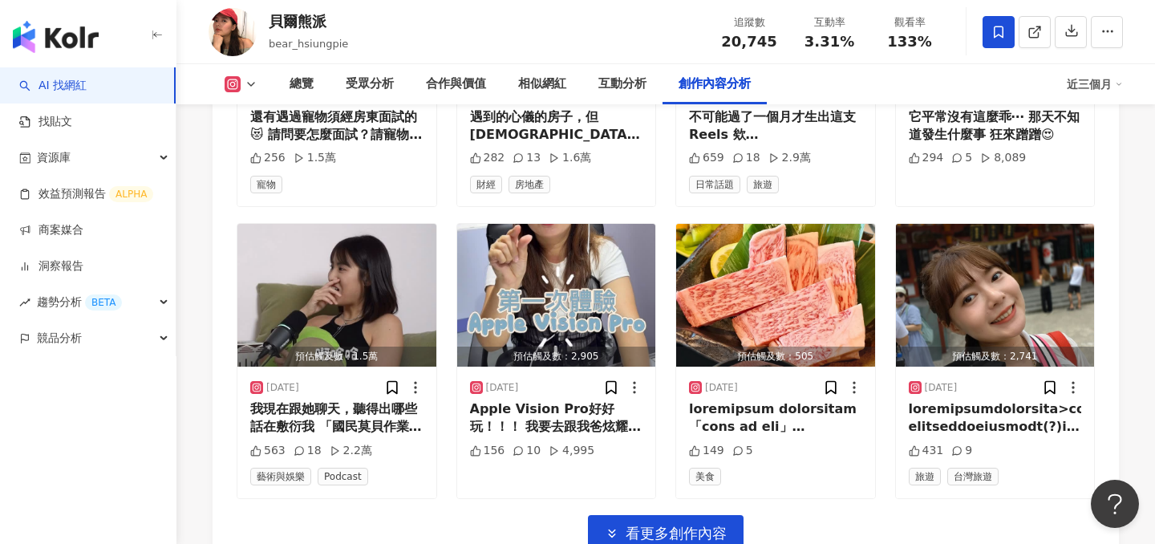
scroll to position [5582, 0]
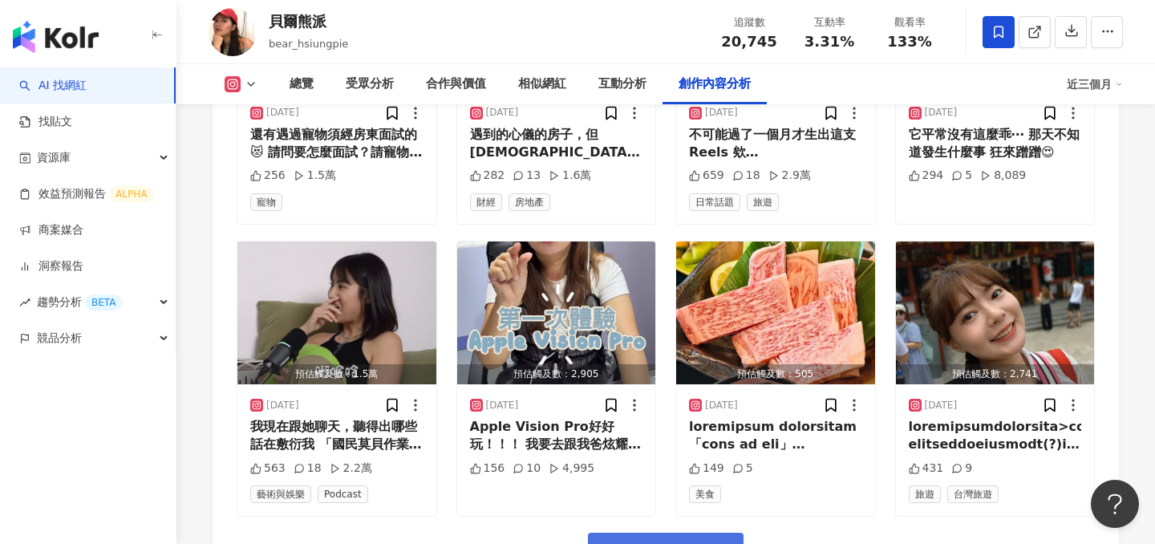
click at [629, 542] on span "看更多創作內容" at bounding box center [675, 551] width 101 height 18
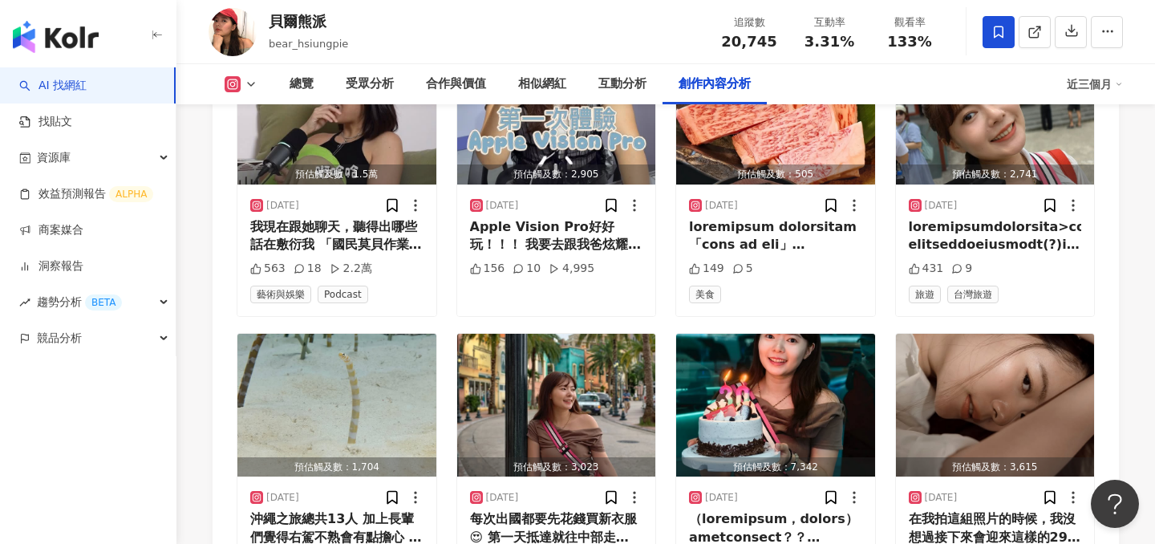
scroll to position [5757, 0]
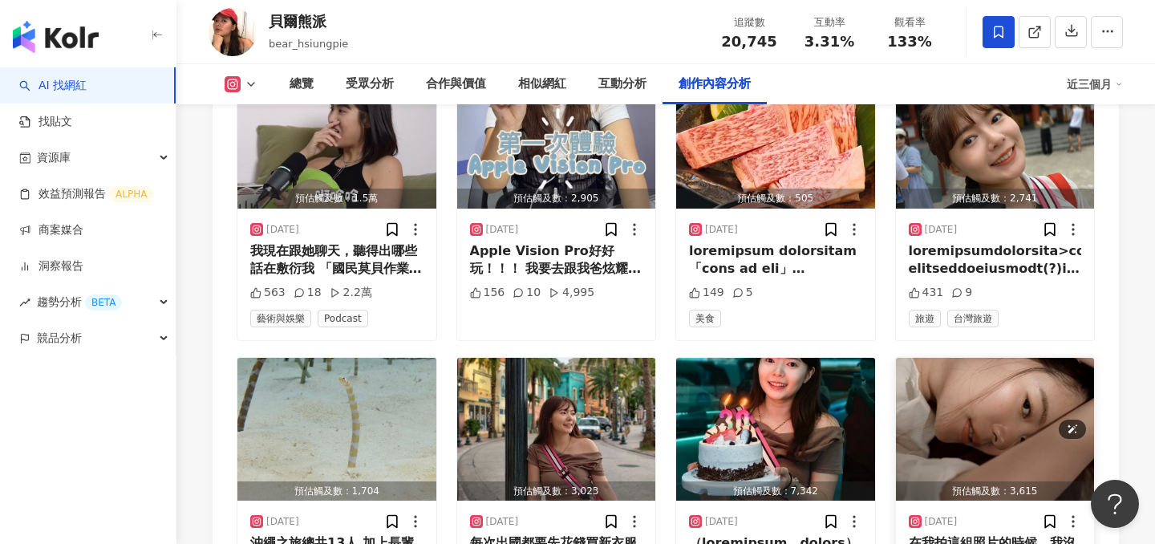
click at [973, 364] on img "button" at bounding box center [995, 429] width 199 height 143
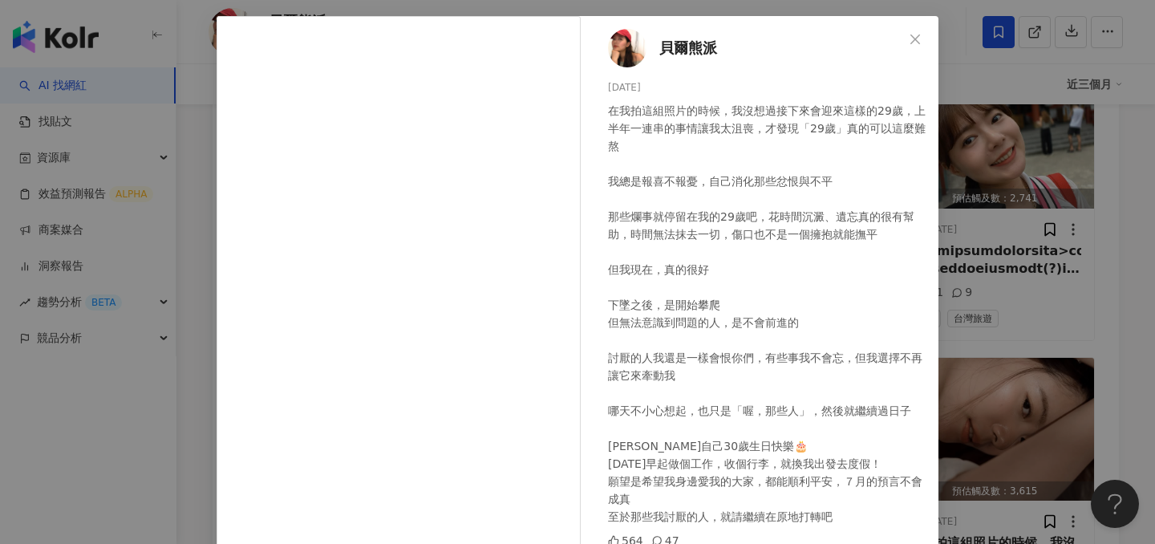
scroll to position [144, 0]
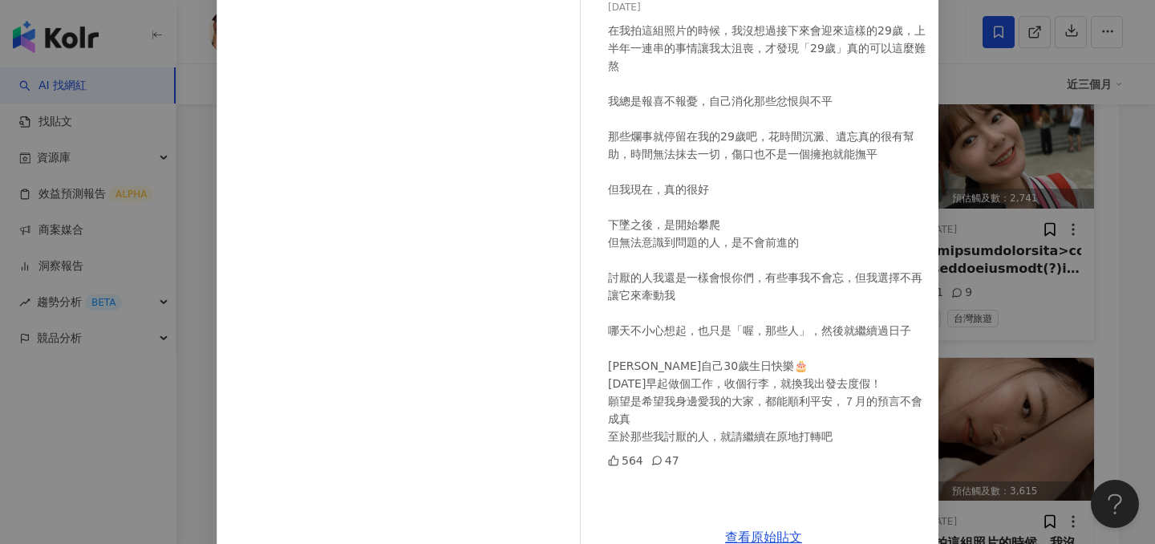
click at [996, 254] on div "貝爾熊派 2025/7/3 在我拍這組照片的時候，我沒想過接下來會迎來這樣的29歲，上半年一連串的事情讓我太沮喪，才發現「29歲」真的可以這麼難熬 我總是報喜…" at bounding box center [577, 272] width 1155 height 544
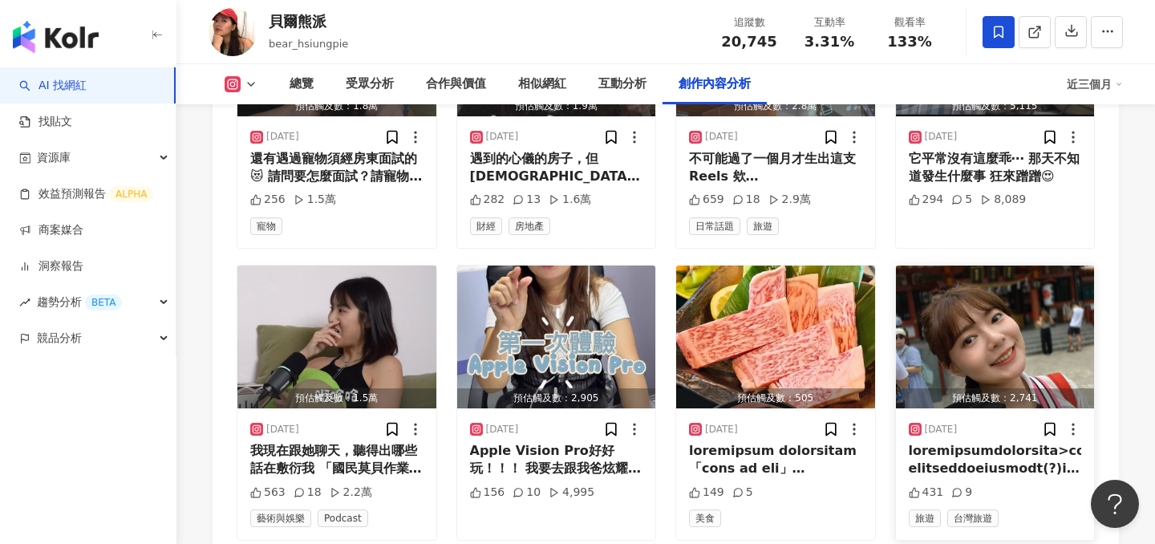
scroll to position [5531, 0]
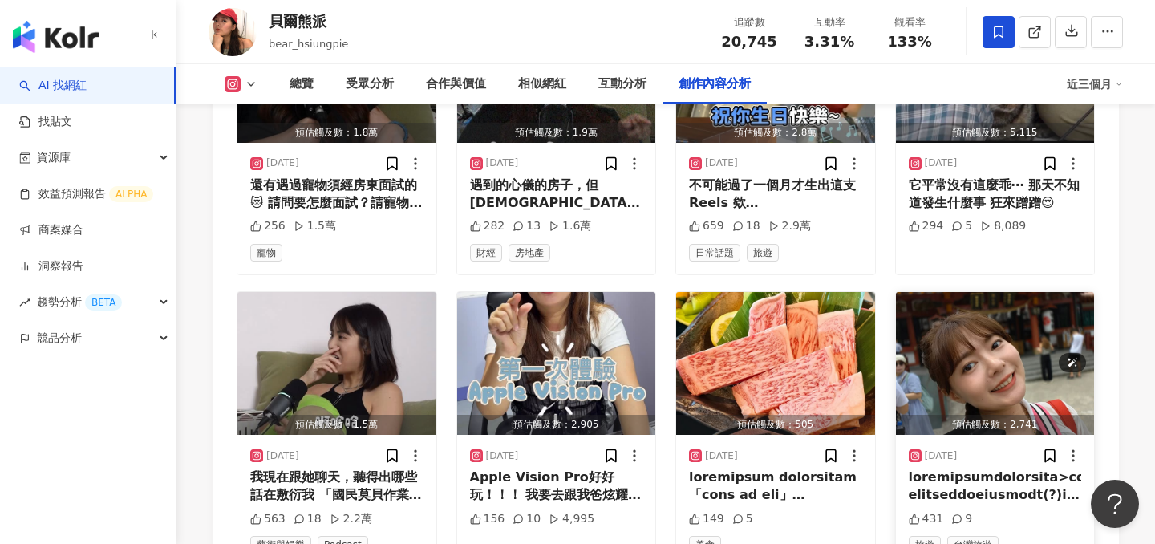
click at [994, 292] on img "button" at bounding box center [995, 363] width 199 height 143
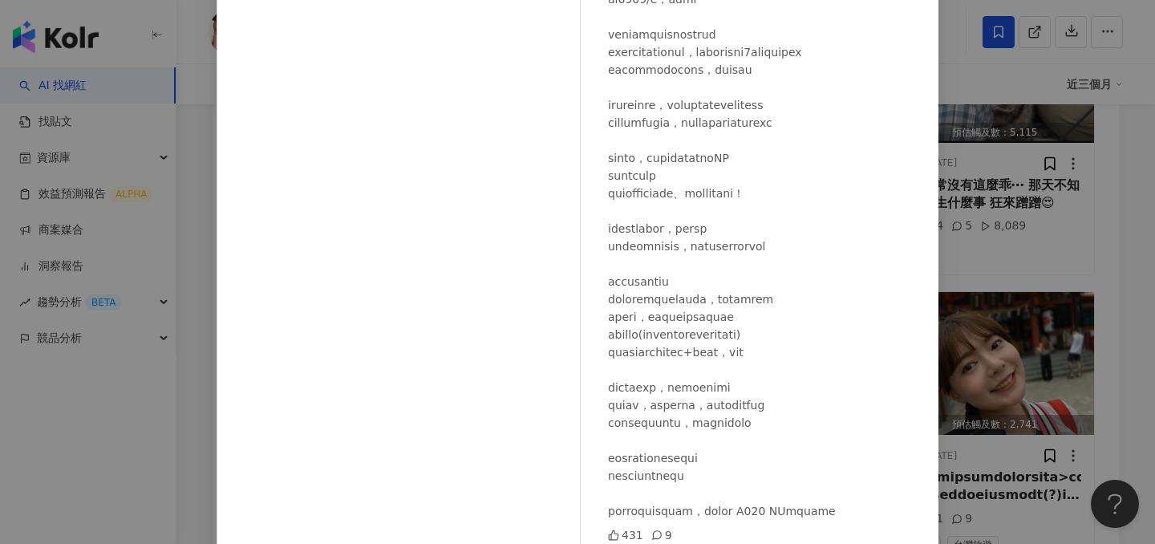
scroll to position [206, 0]
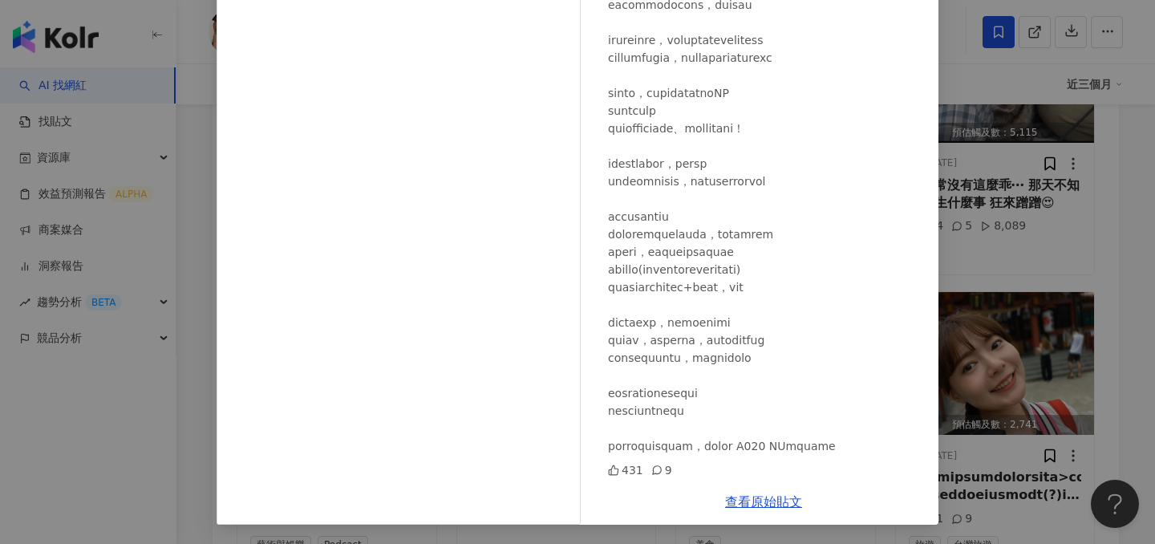
click at [994, 282] on div "貝爾熊派 2025/7/22 431 9 查看原始貼文" at bounding box center [577, 272] width 1155 height 544
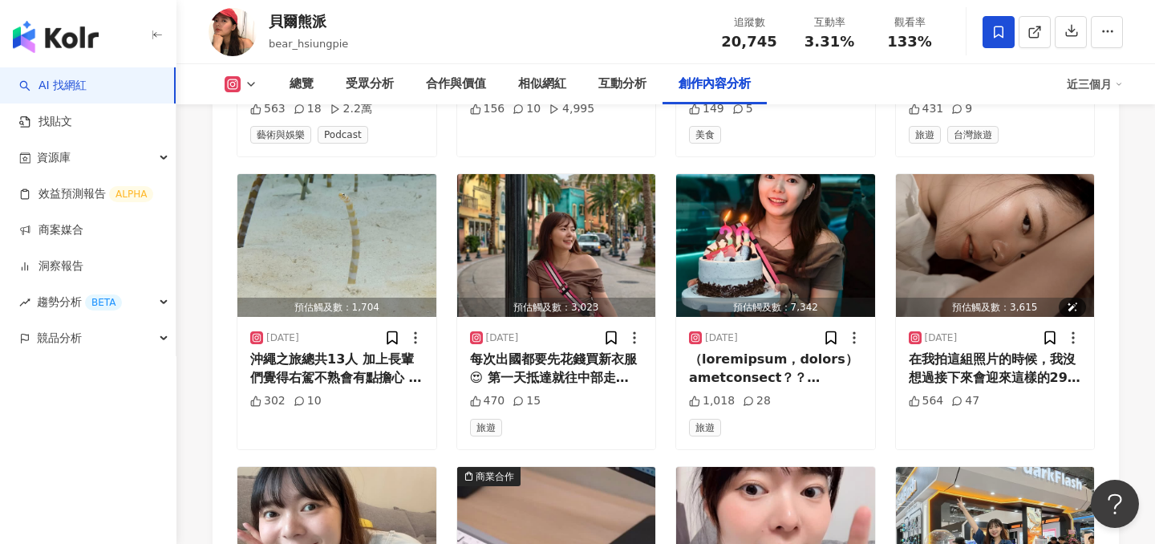
scroll to position [6632, 0]
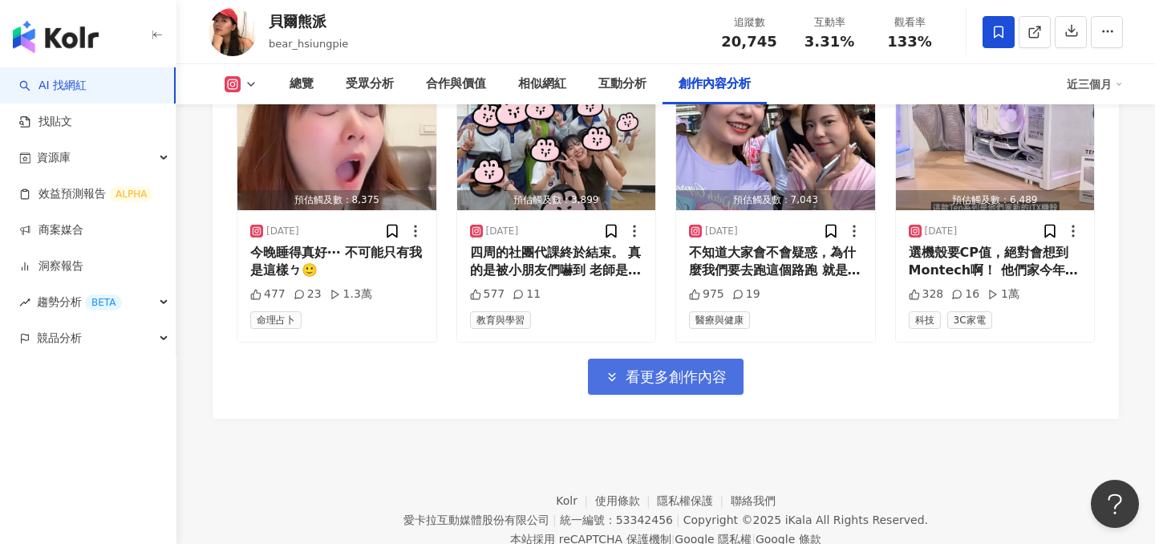
click at [669, 368] on span "看更多創作內容" at bounding box center [675, 377] width 101 height 18
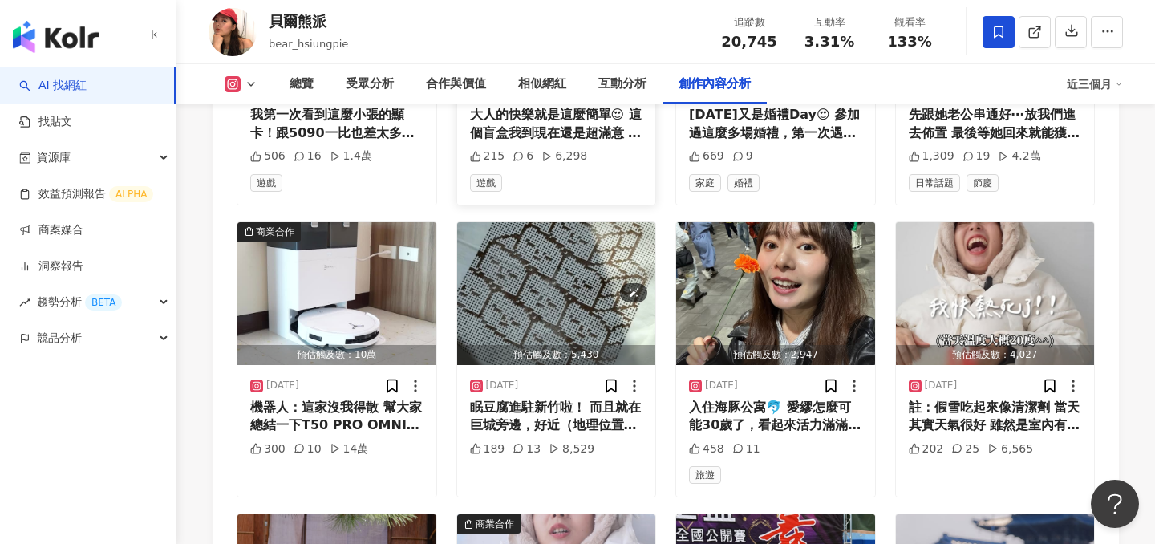
scroll to position [7063, 0]
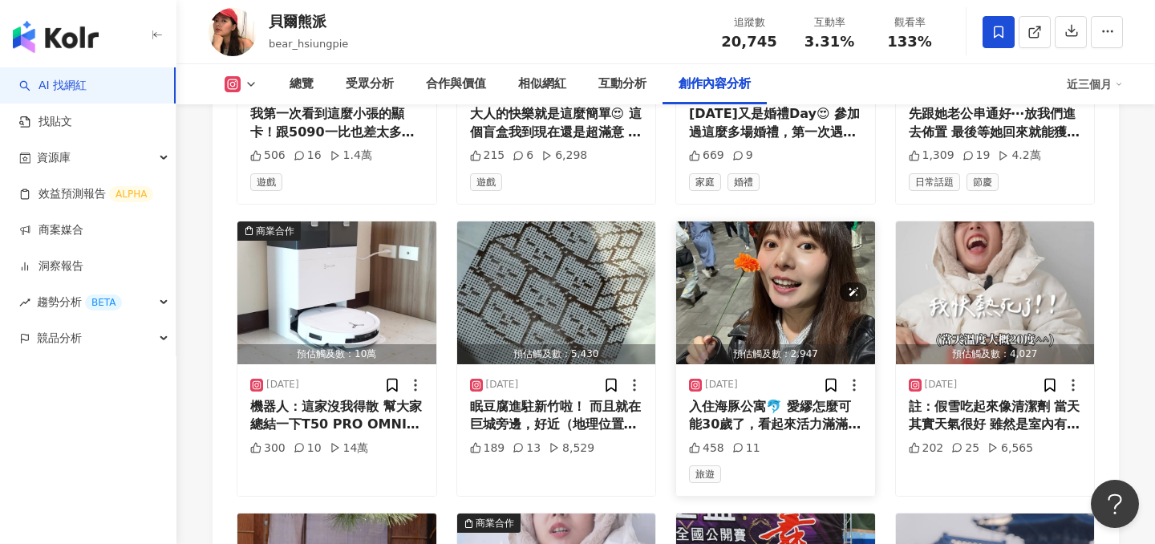
click at [738, 228] on img "button" at bounding box center [775, 292] width 199 height 143
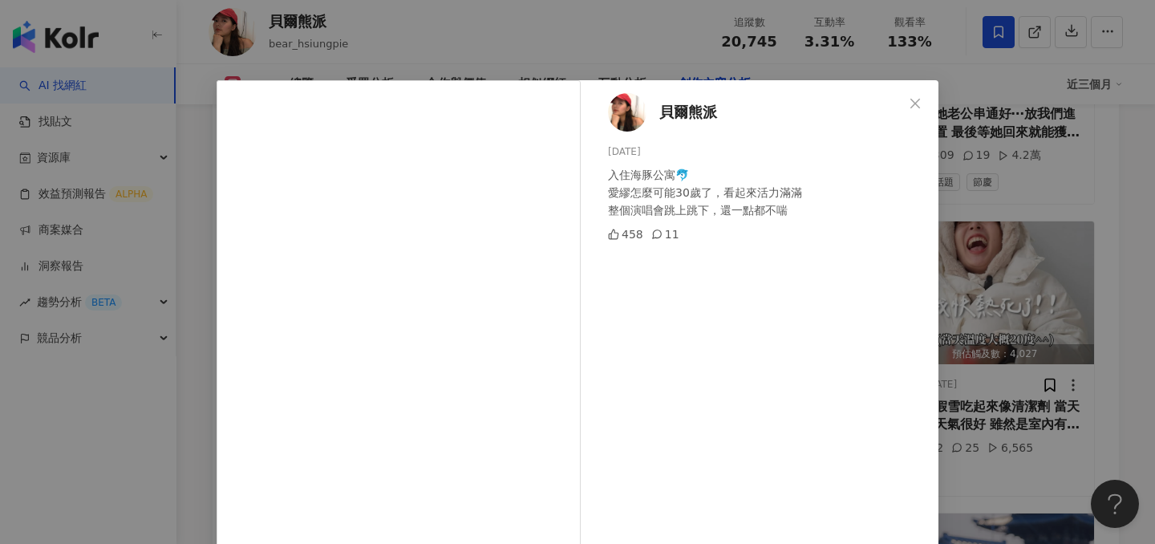
click at [1013, 274] on div "貝爾熊派 2025/4/13 入住海豚公寓🐬 愛繆怎麼可能30歲了，看起來活力滿滿 整個演唱會跳上跳下，還一點都不喘 458 11 查看原始貼文" at bounding box center [577, 272] width 1155 height 544
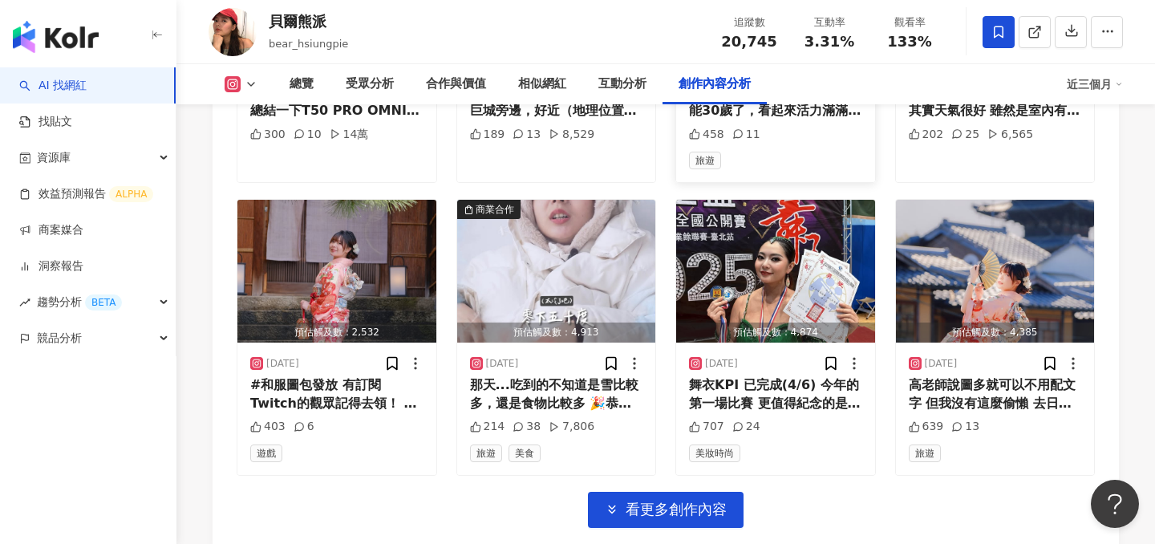
scroll to position [7367, 0]
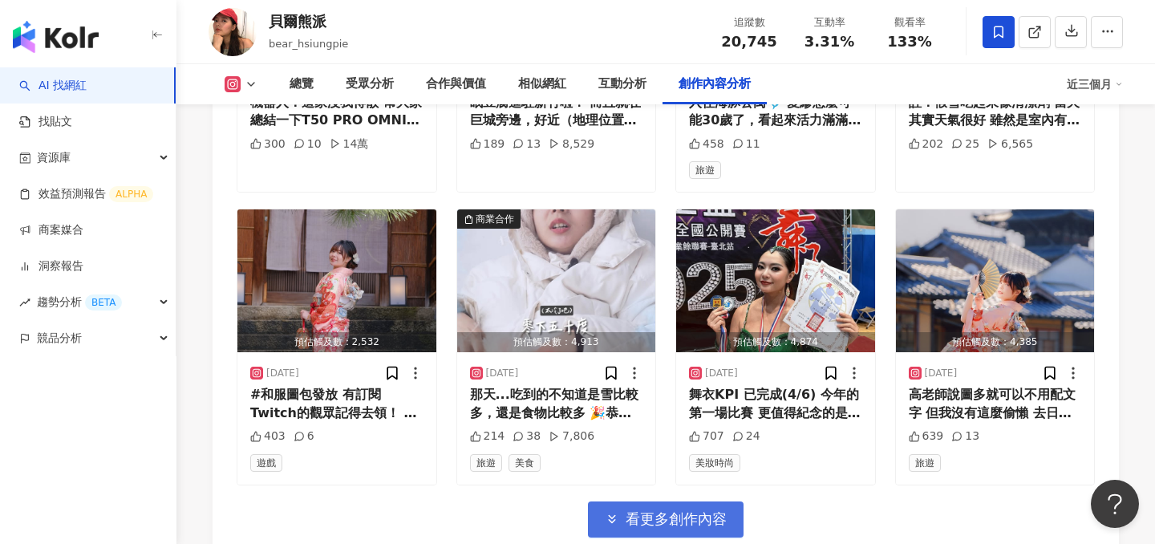
click at [647, 510] on span "看更多創作內容" at bounding box center [675, 519] width 101 height 18
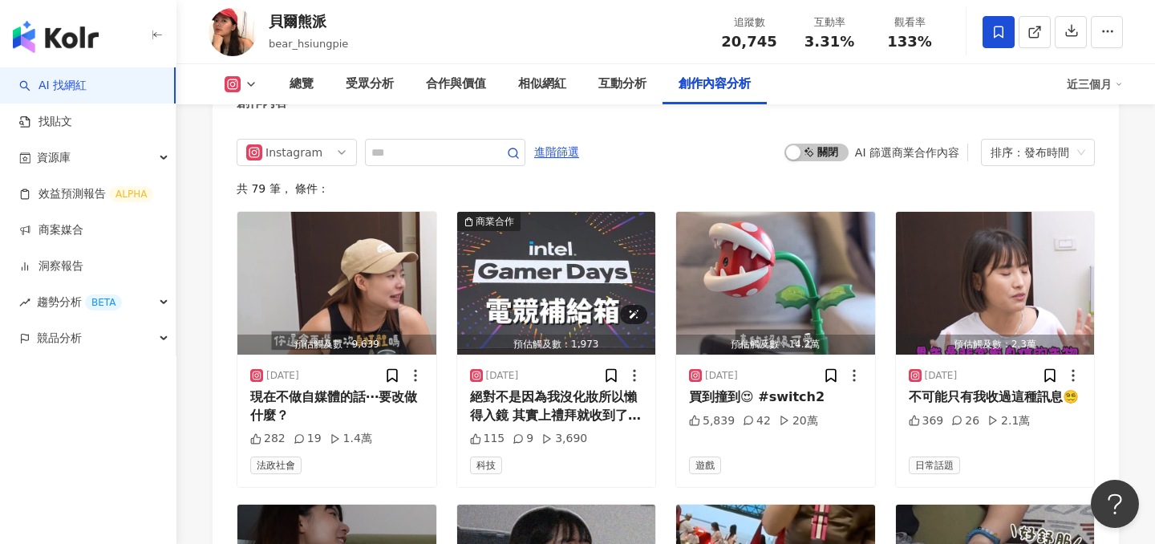
scroll to position [4802, 0]
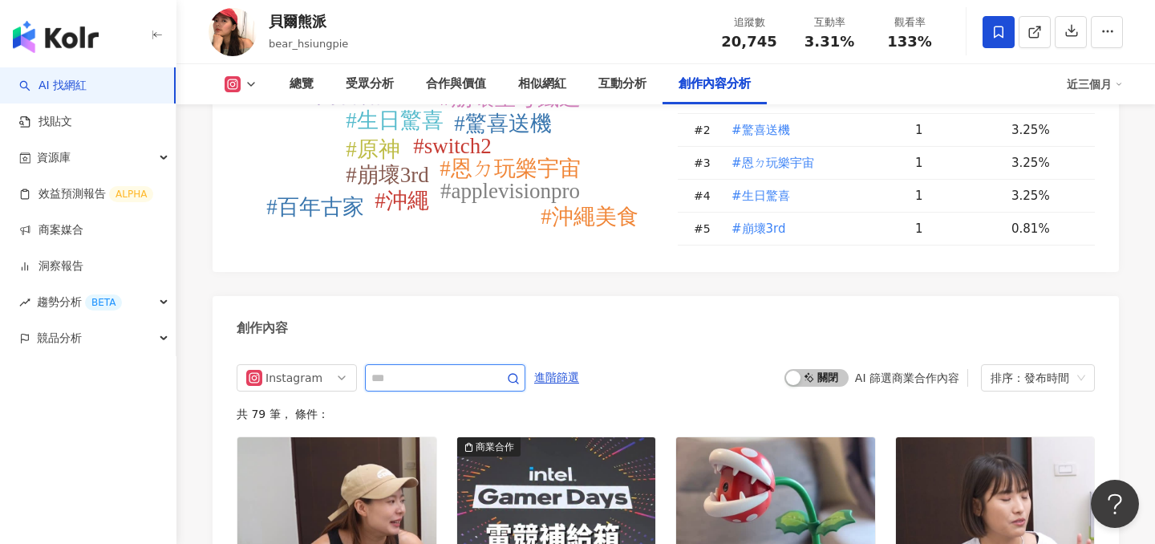
click at [466, 368] on input "text" at bounding box center [427, 377] width 112 height 19
type input "**"
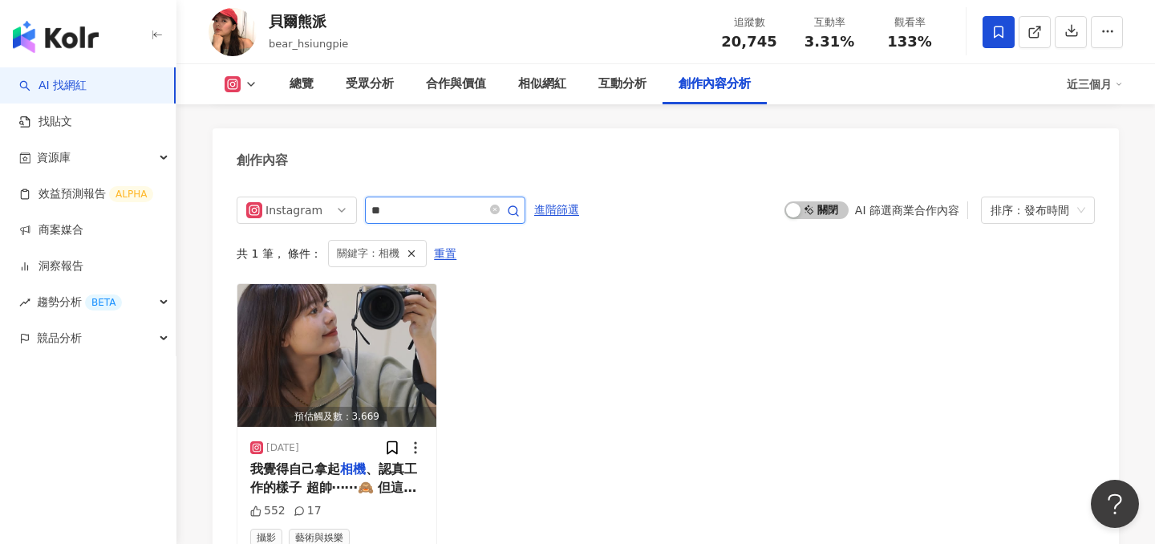
scroll to position [4972, 0]
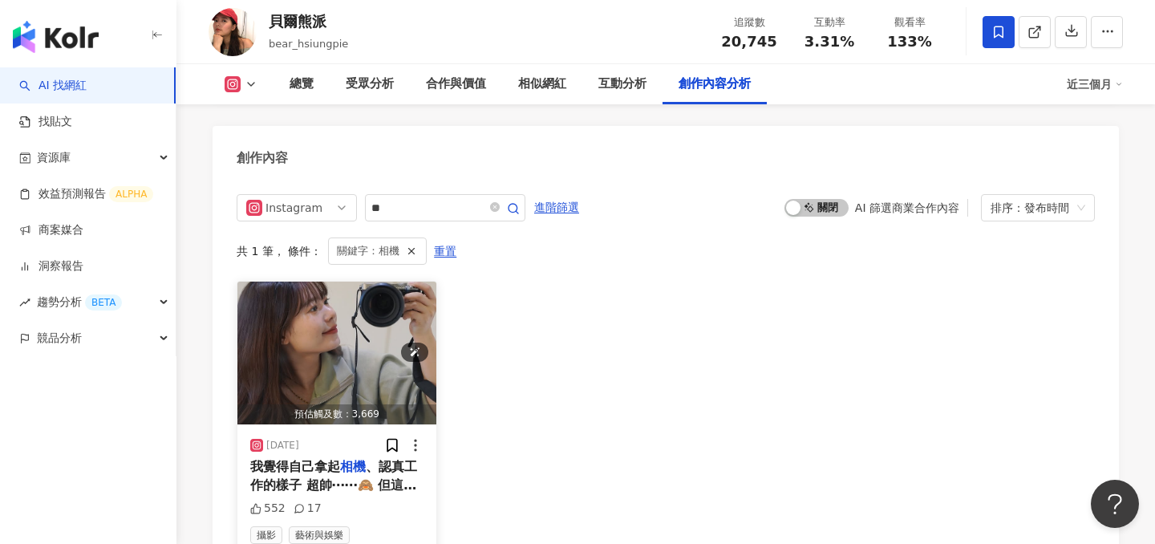
click at [310, 291] on img "button" at bounding box center [336, 352] width 199 height 143
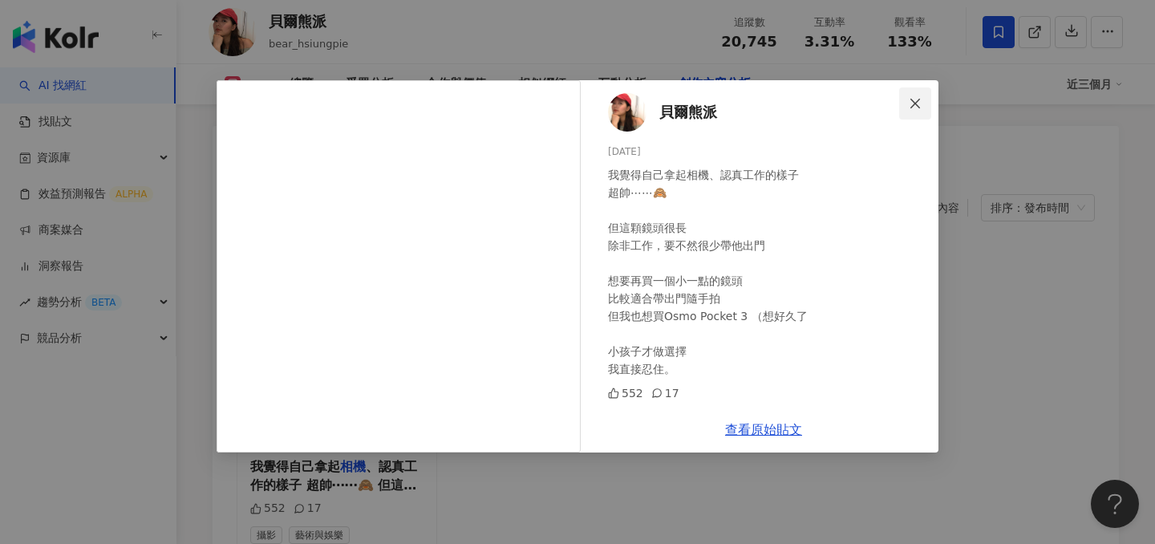
click at [907, 106] on span "Close" at bounding box center [915, 103] width 32 height 13
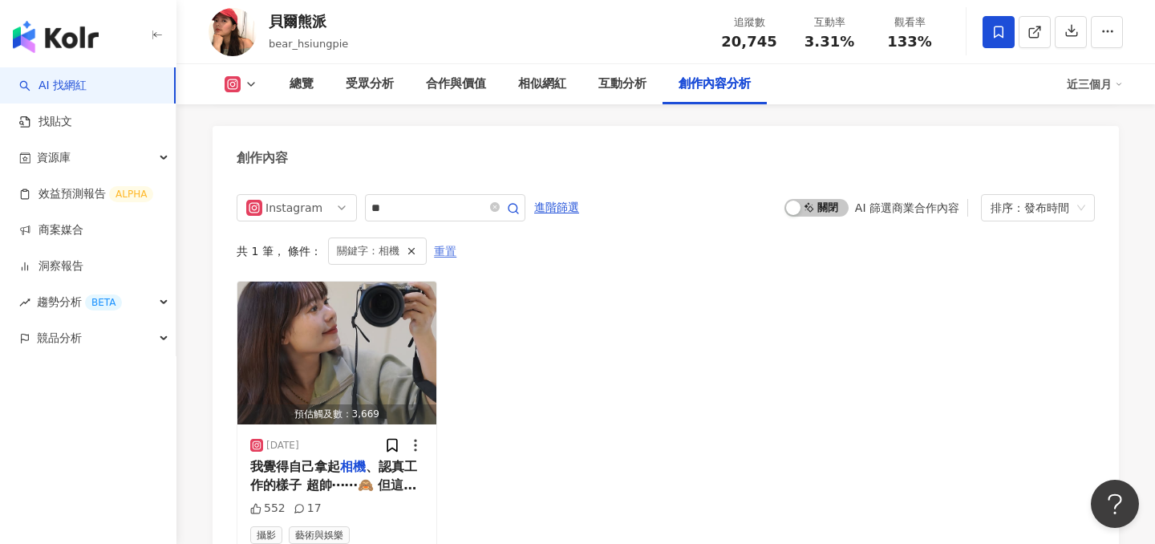
click at [445, 239] on span "重置" at bounding box center [445, 252] width 22 height 26
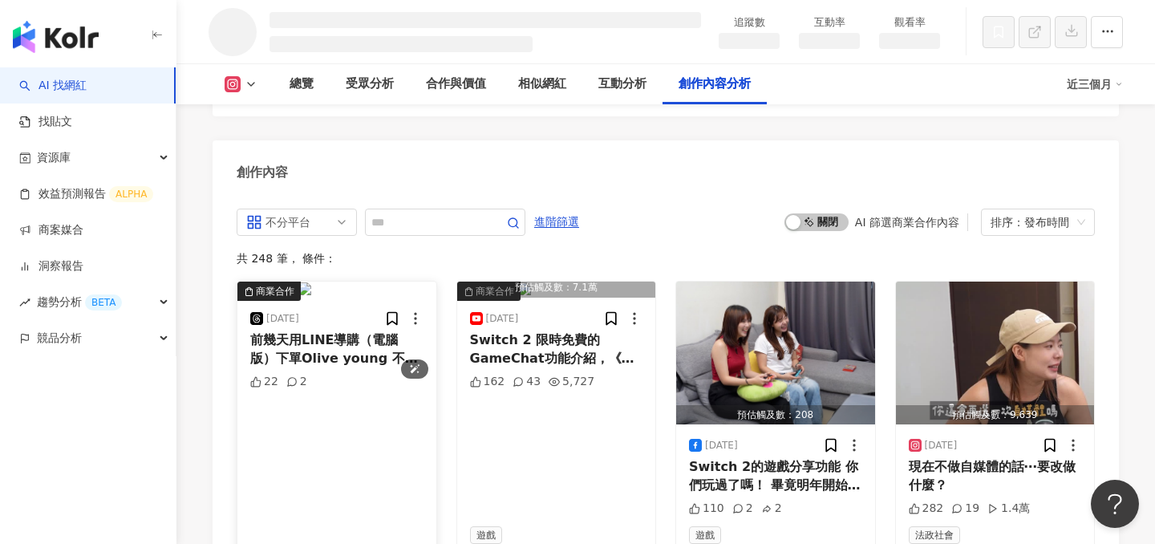
scroll to position [4322, 0]
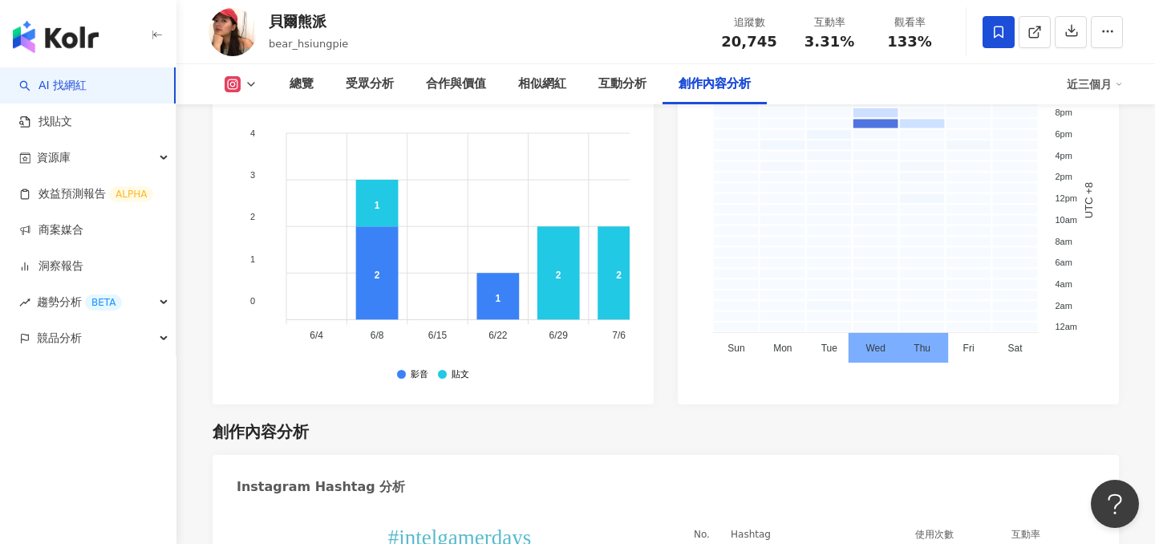
scroll to position [4897, 0]
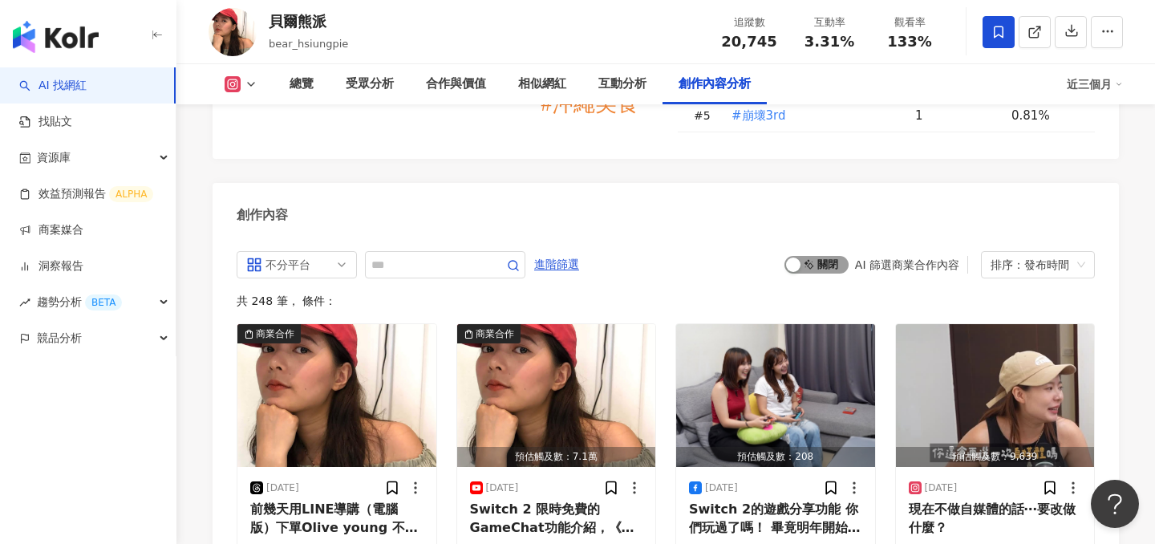
click at [811, 256] on span "啟動 關閉" at bounding box center [816, 265] width 64 height 18
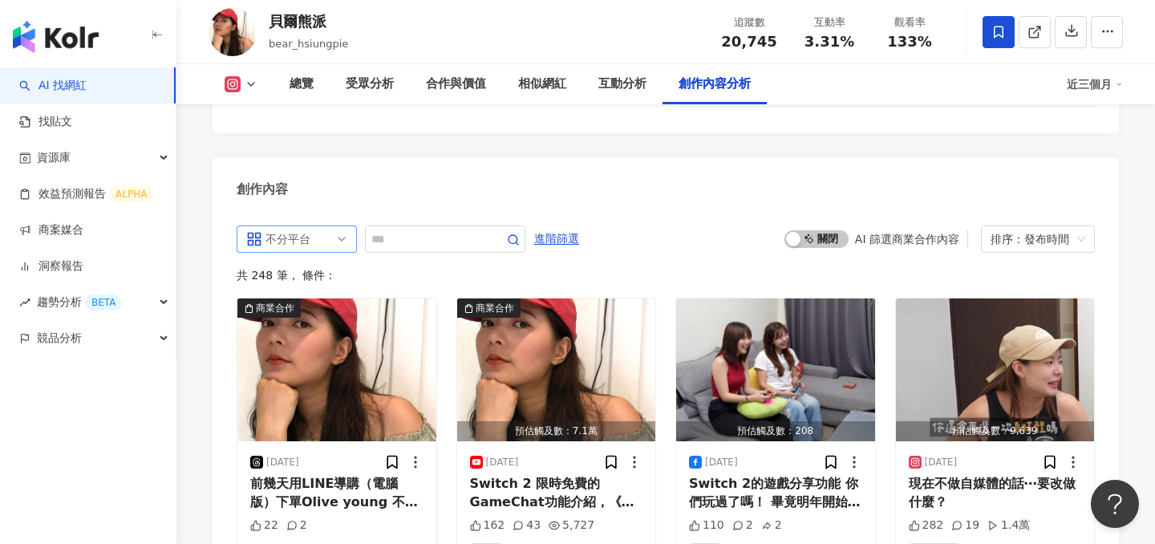
click at [293, 226] on div "不分平台" at bounding box center [291, 239] width 52 height 26
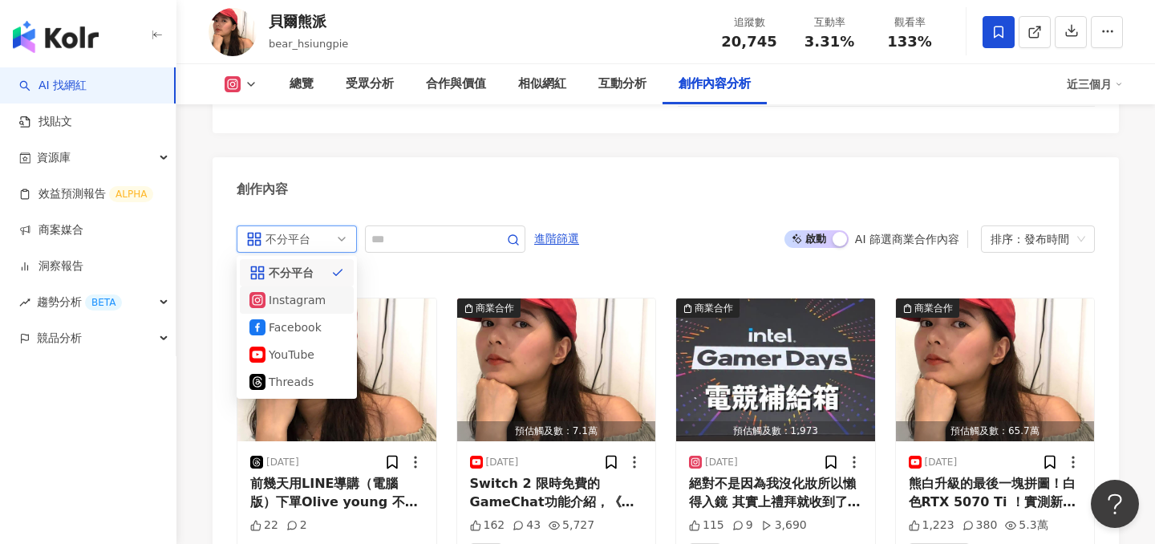
click at [279, 291] on div "Instagram" at bounding box center [295, 300] width 52 height 18
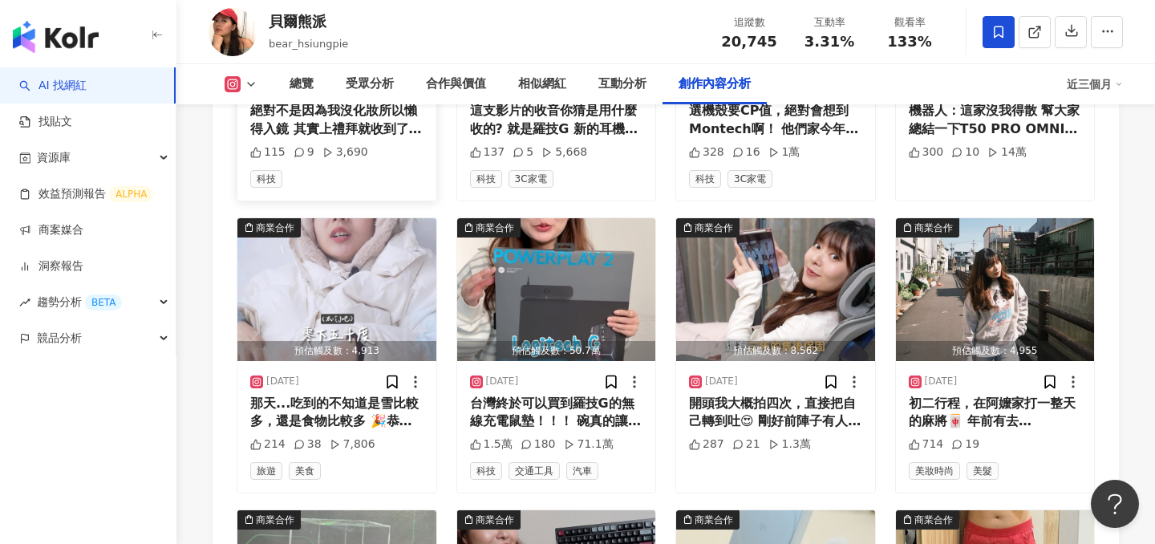
scroll to position [5302, 0]
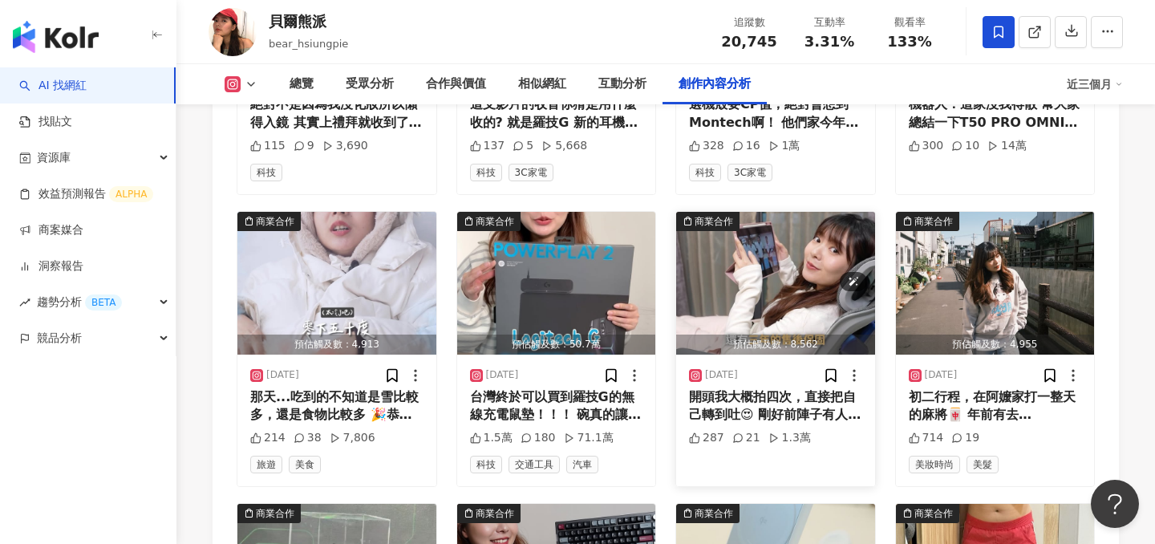
click at [739, 250] on img "button" at bounding box center [775, 283] width 199 height 143
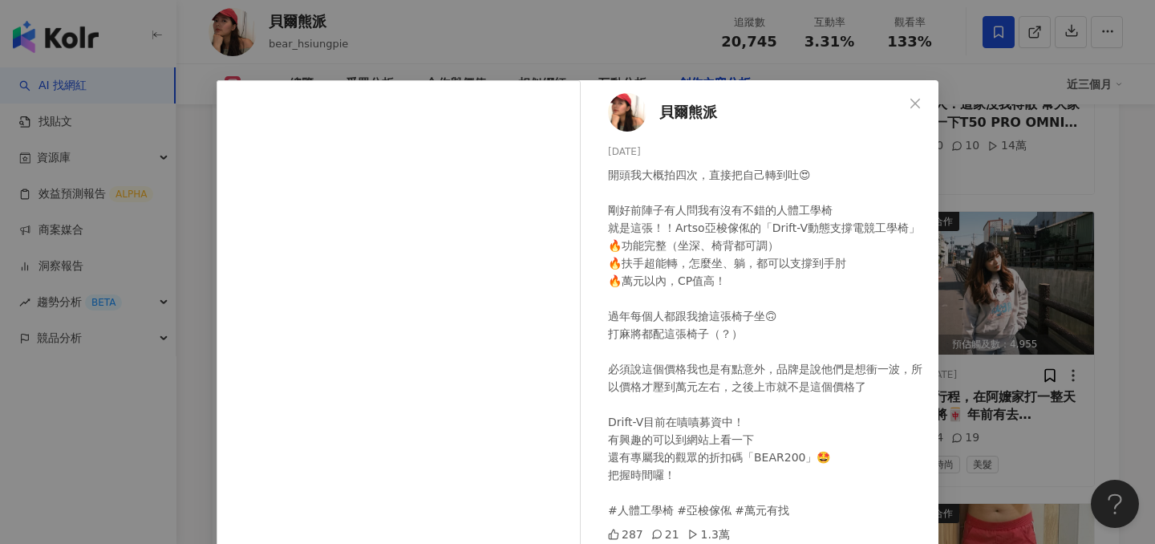
scroll to position [81, 0]
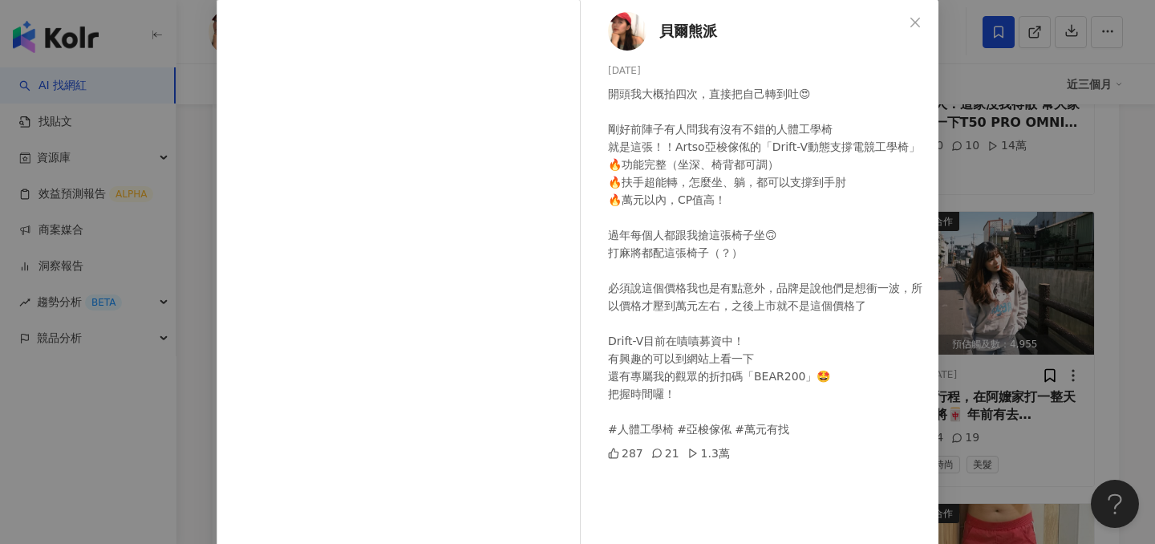
click at [1054, 253] on div "貝爾熊派 2025/2/13 開頭我大概拍四次，直接把自己轉到吐😍 剛好前陣子有人問我有沒有不錯的人體工學椅 就是這張！！Artso亞梭傢俬的「Drift-V…" at bounding box center [577, 272] width 1155 height 544
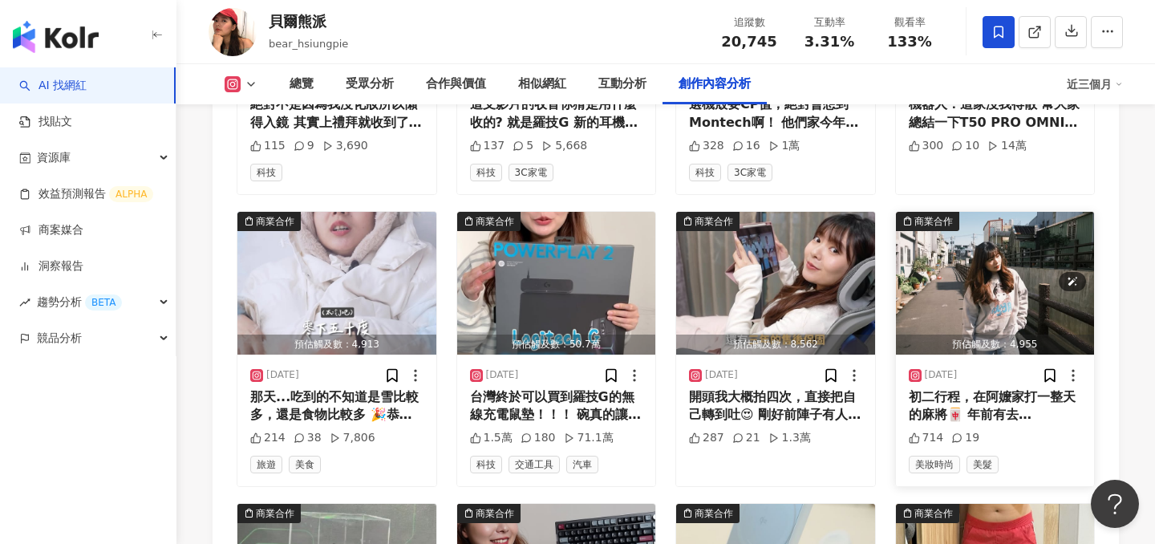
click at [943, 250] on img "button" at bounding box center [995, 283] width 199 height 143
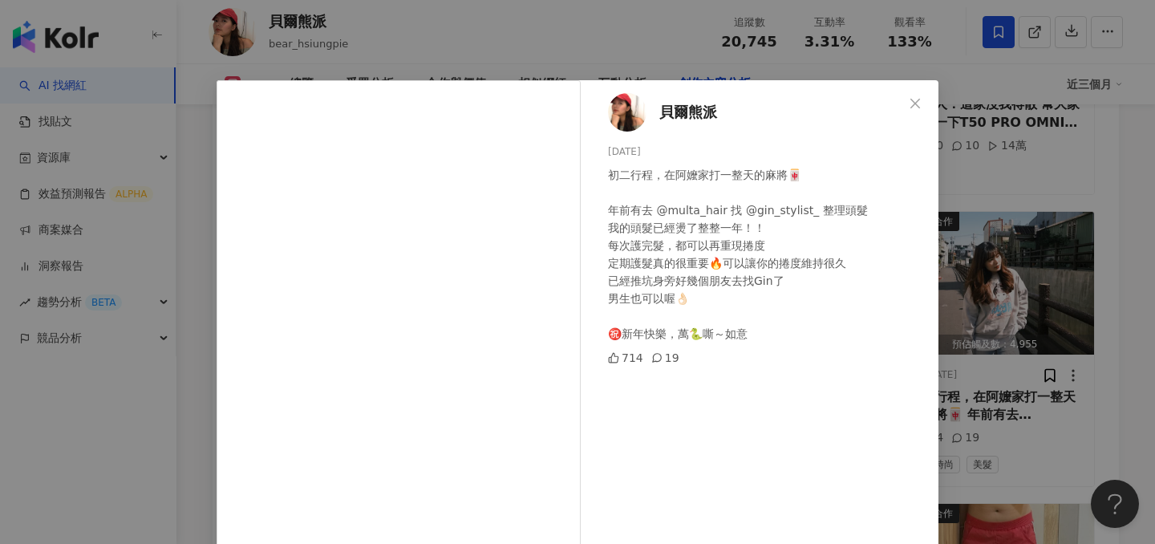
click at [1021, 239] on div "貝爾熊派 2025/1/30 初二行程，在阿嬤家打一整天的麻將🀄️ 年前有去 @multa_hair 找 @gin_stylist_ 整理頭髮 我的頭髮已經燙…" at bounding box center [577, 272] width 1155 height 544
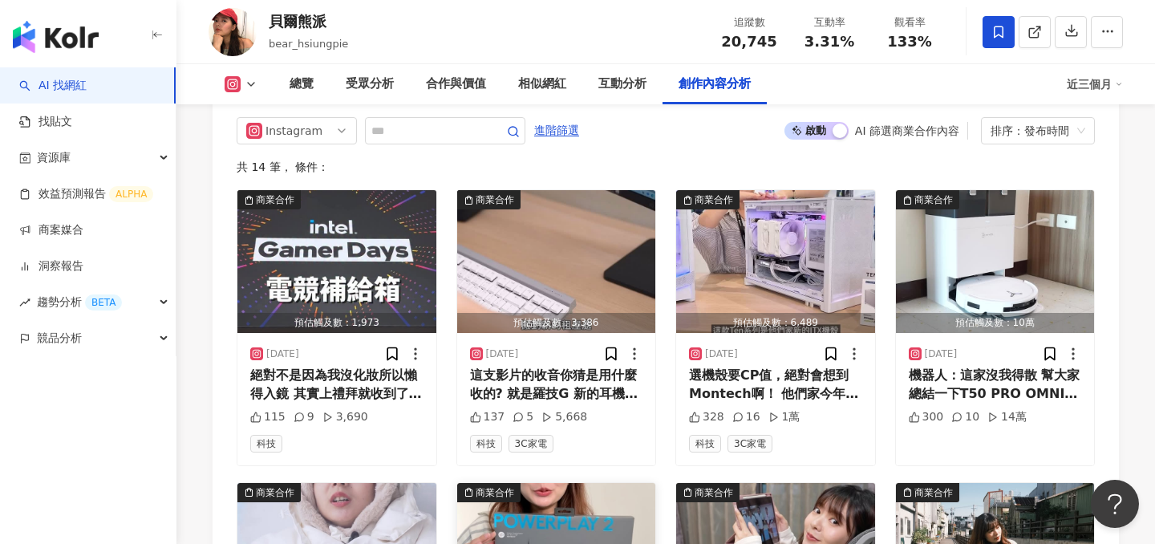
scroll to position [5532, 0]
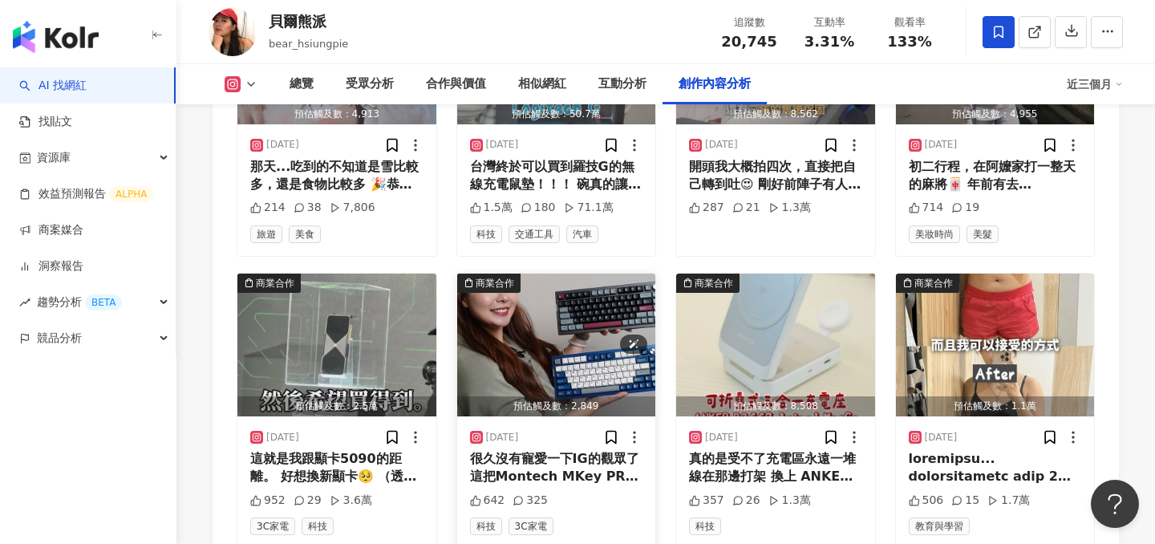
click at [597, 285] on img "button" at bounding box center [556, 344] width 199 height 143
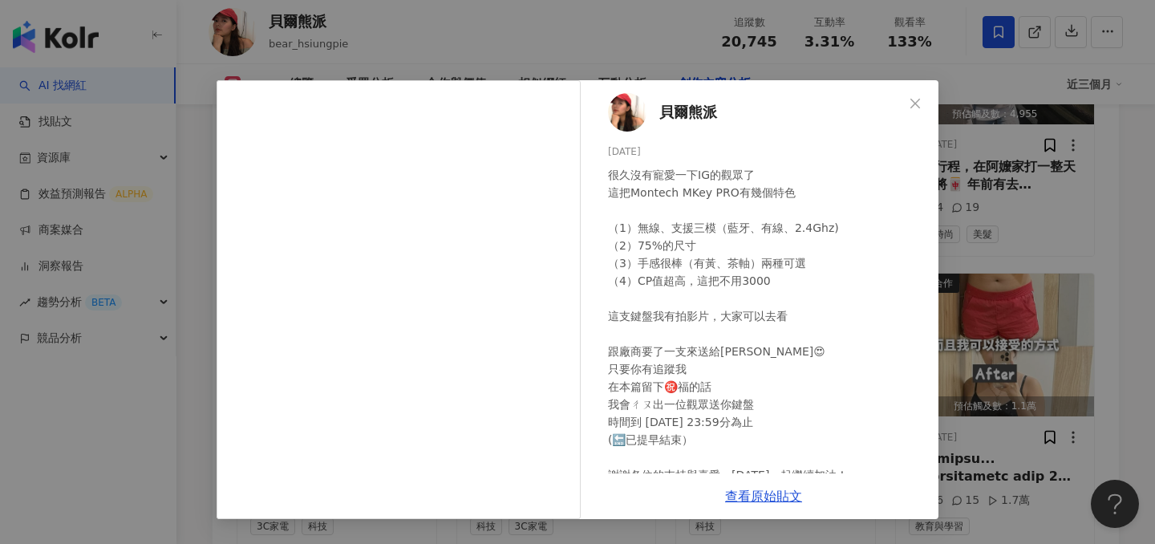
click at [996, 227] on div "貝爾熊派 2025/1/6 很久沒有寵愛一下IG的觀眾了 這把Montech MKey PRO有幾個特色 （1）無線、支援三模（藍牙、有線、2.4Ghz) （…" at bounding box center [577, 272] width 1155 height 544
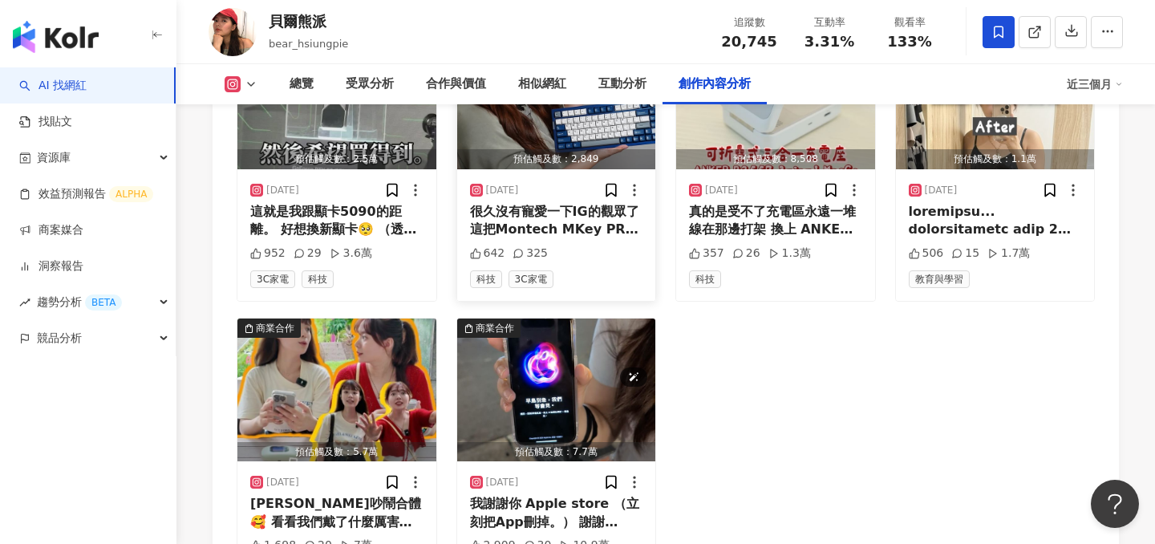
scroll to position [5802, 0]
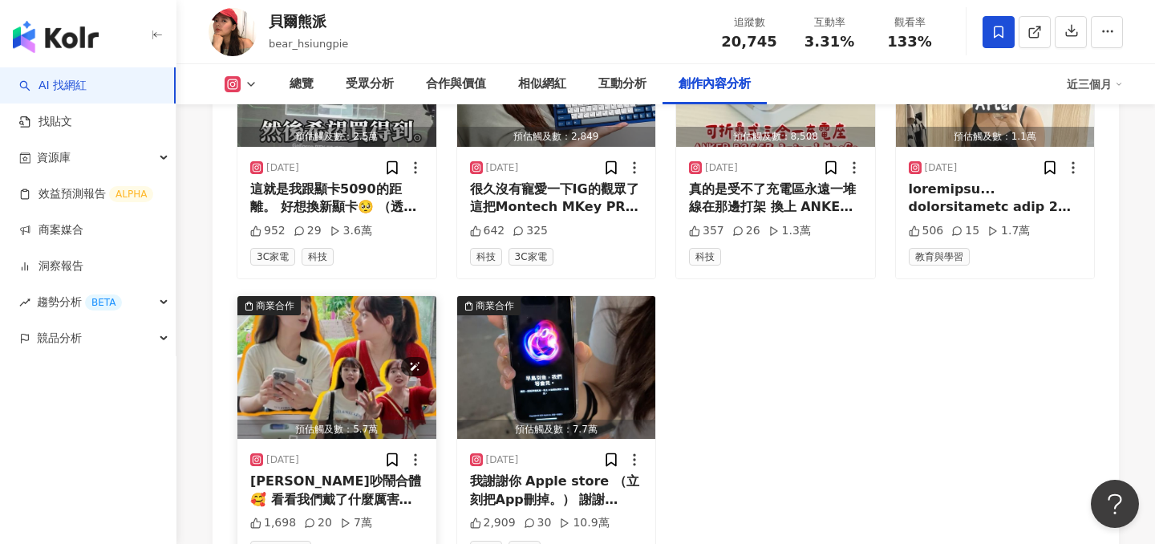
click at [328, 322] on img "button" at bounding box center [336, 367] width 199 height 143
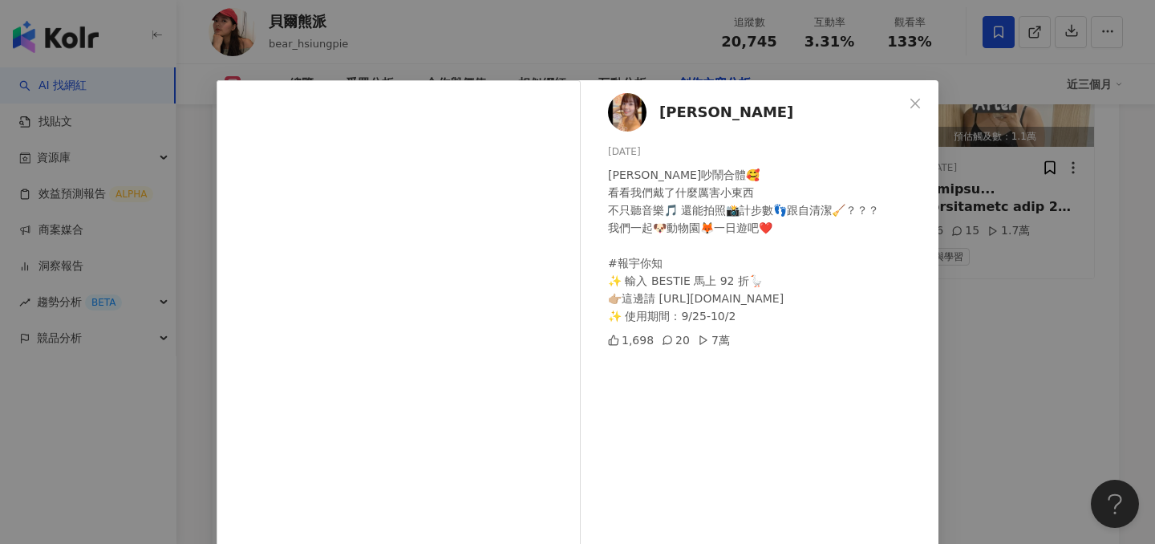
click at [979, 262] on div "宇恩 2024/9/25 宇貝吵鬧合體🥰 看看我們戴了什麼厲害小東西 不只聽音樂🎵 還能拍照📸計步數👣跟自清潔🧹？？？ 我們一起🐶動物園🦊一日遊吧❤️ #報宇…" at bounding box center [577, 272] width 1155 height 544
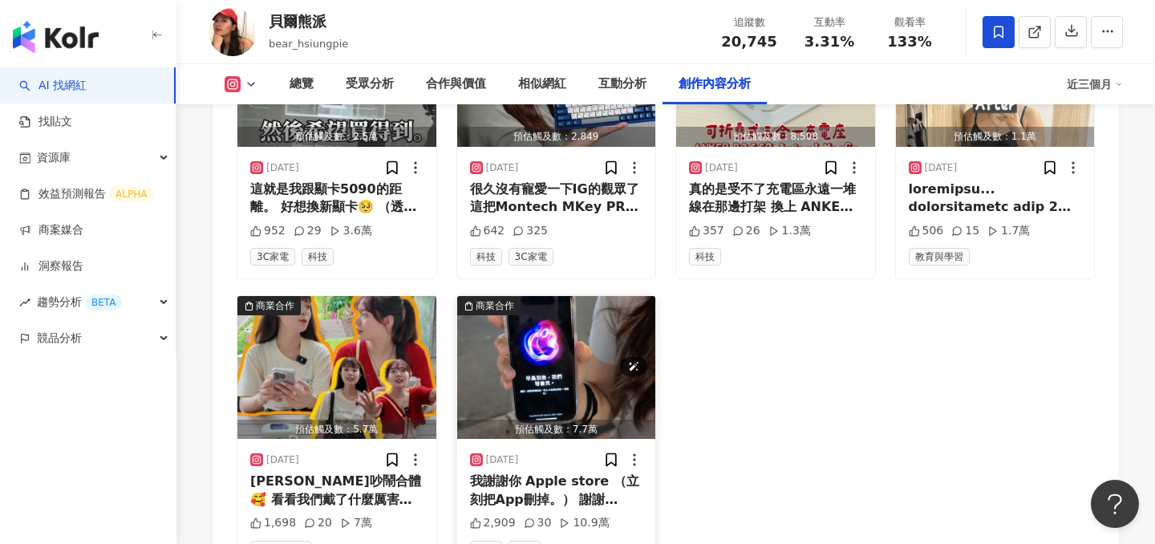
click at [534, 298] on img "button" at bounding box center [556, 367] width 199 height 143
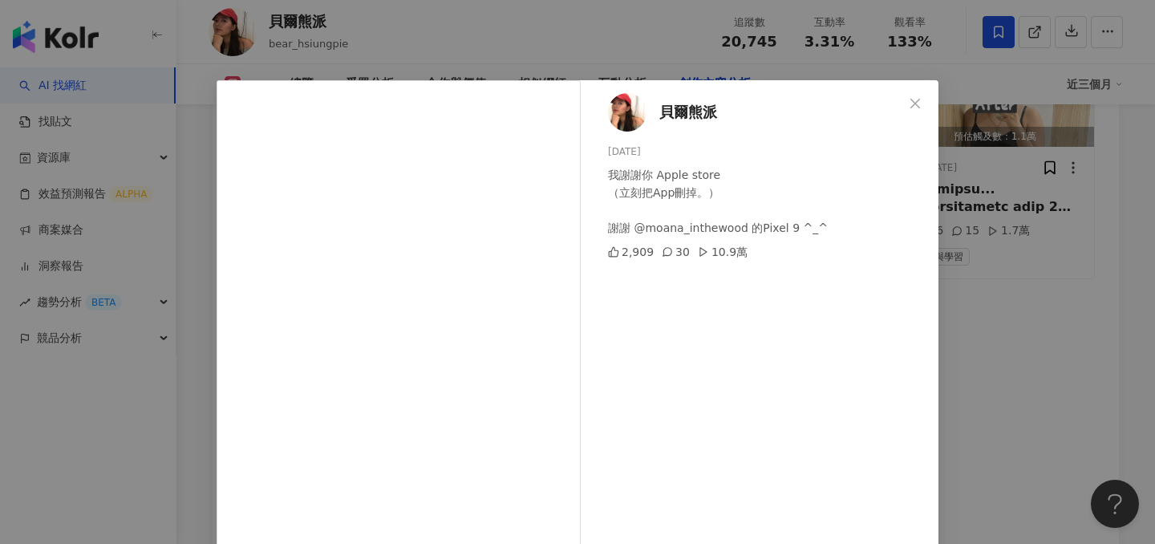
click at [1033, 297] on div "貝爾熊派 2024/9/13 我謝謝你 Apple store （立刻把App刪掉。） 謝謝 @moana_inthewood 的Pixel 9 ^_^ 2,…" at bounding box center [577, 272] width 1155 height 544
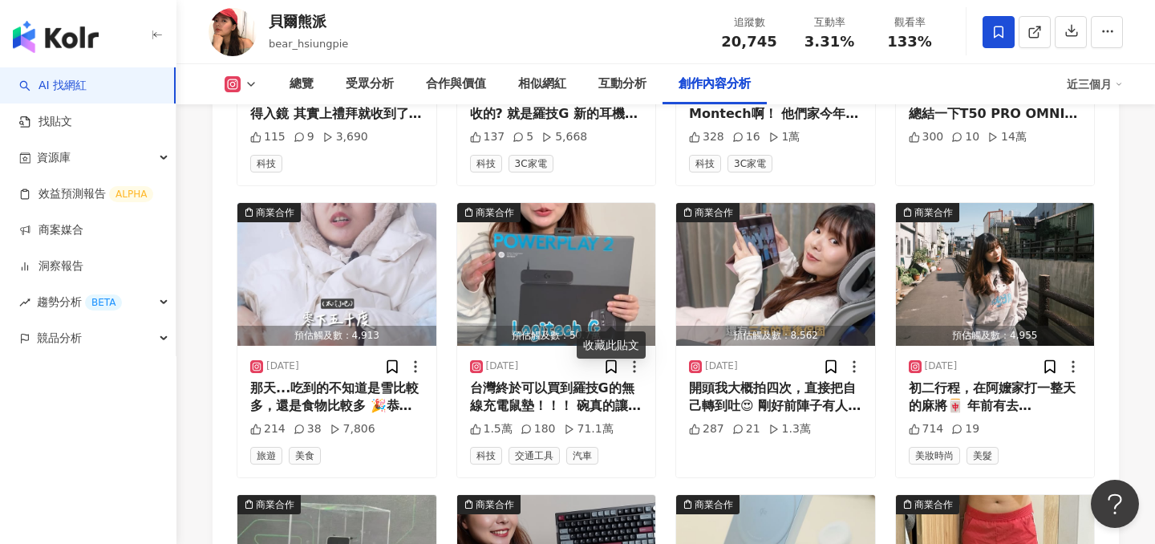
scroll to position [5295, 0]
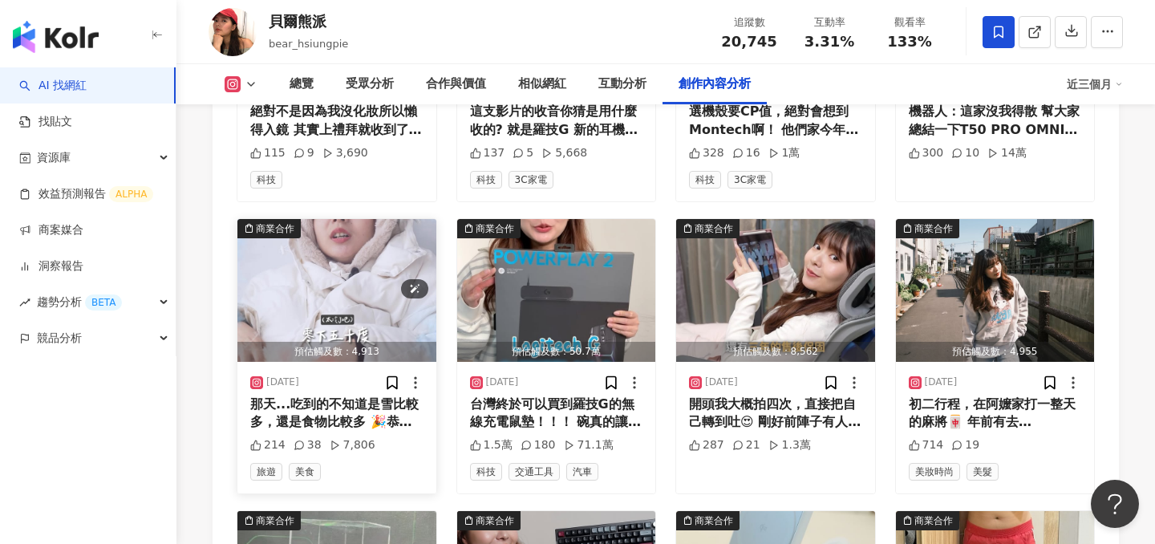
click at [356, 231] on img "button" at bounding box center [336, 290] width 199 height 143
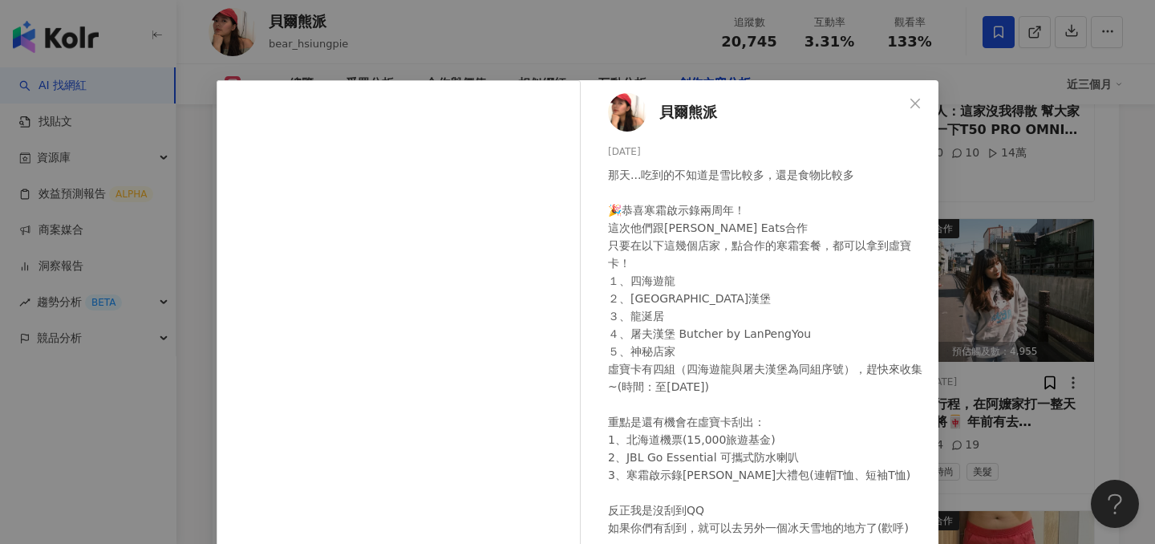
click at [1005, 240] on div "貝爾熊派 2025/4/2 那天...吃到的不知道是雪比較多，還是食物比較多 🎉恭喜寒霜啟示錄兩周年！ 這次他們跟Uber Eats合作 只要在以下這幾個店家…" at bounding box center [577, 272] width 1155 height 544
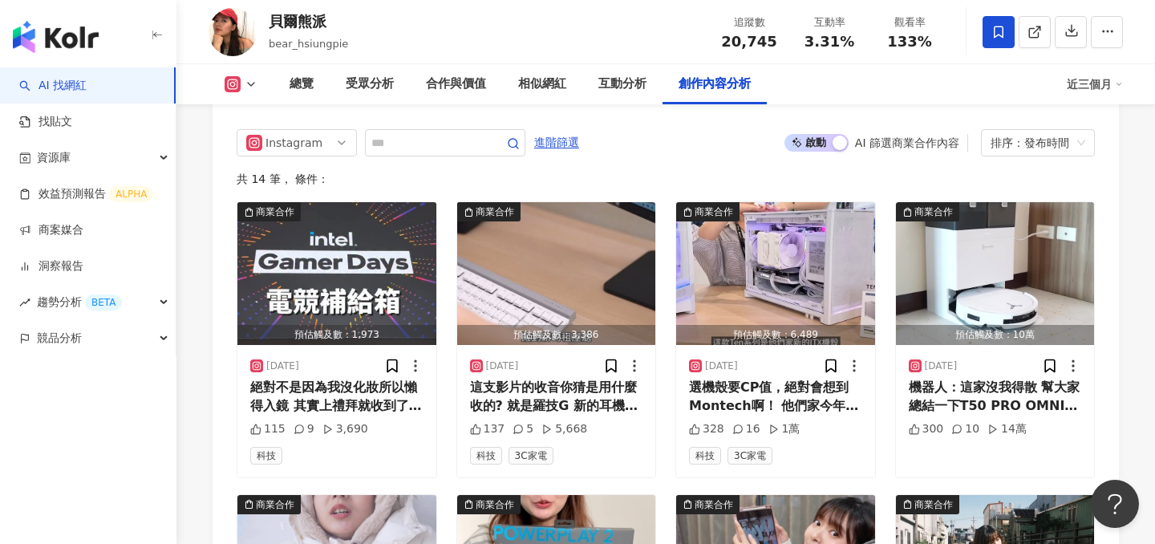
scroll to position [4990, 0]
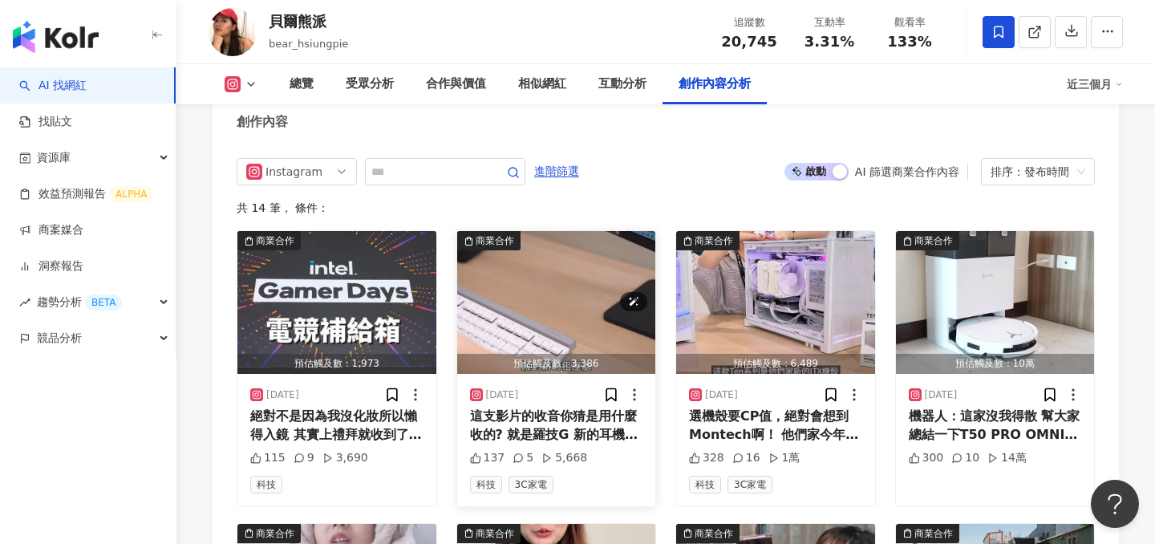
click at [540, 234] on img "button" at bounding box center [556, 302] width 199 height 143
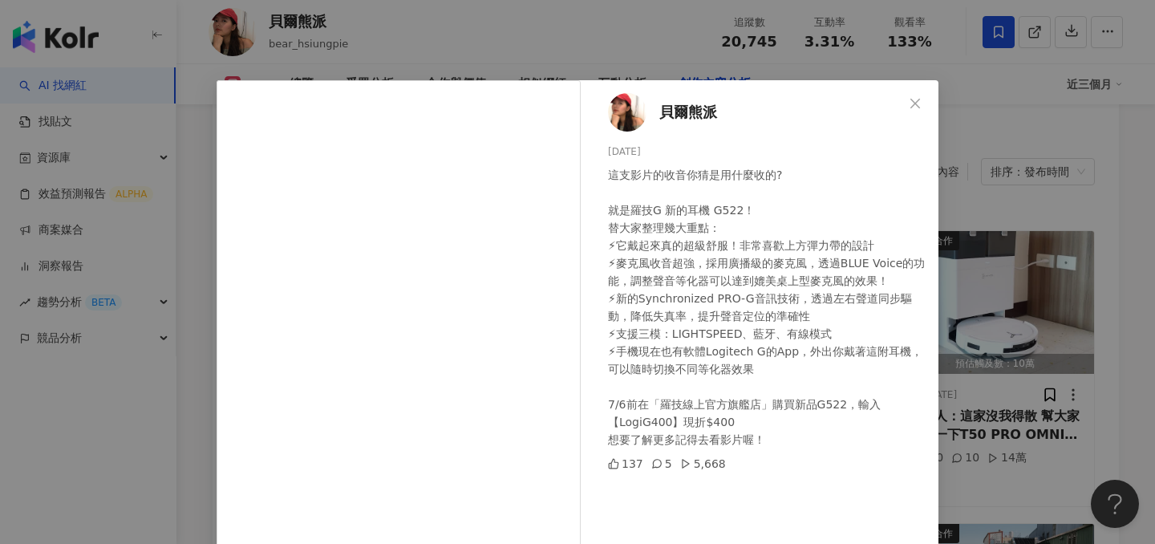
click at [984, 226] on div "貝爾熊派 2025/6/26 這支影片的收音你猜是用什麼收的? 就是羅技G 新的耳機 G522！ 替大家整理幾大重點： ⚡它戴起來真的超級舒服！非常喜歡上方彈…" at bounding box center [577, 272] width 1155 height 544
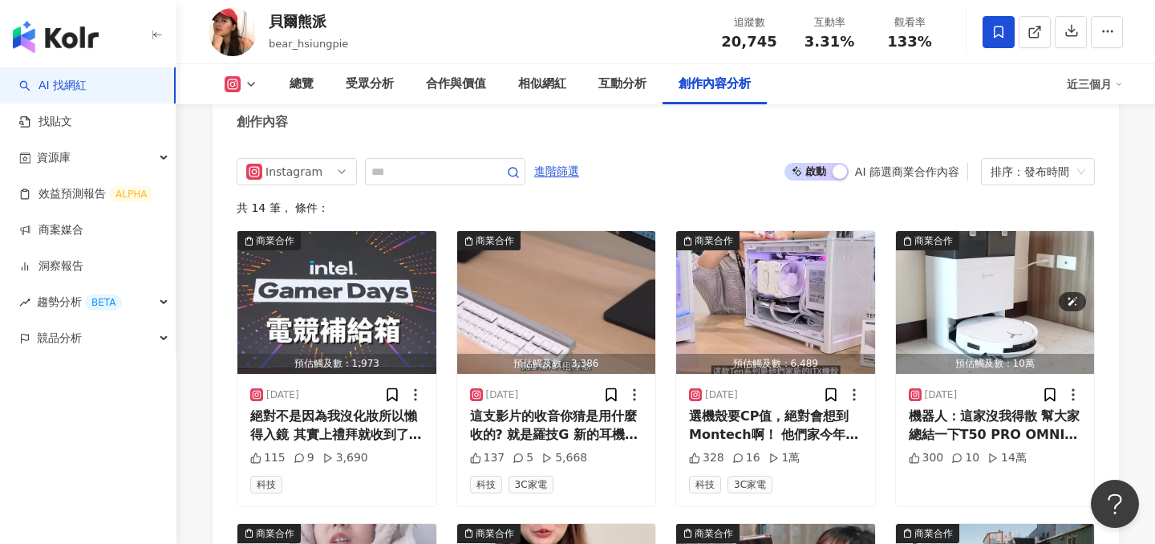
click at [984, 231] on img "button" at bounding box center [995, 302] width 199 height 143
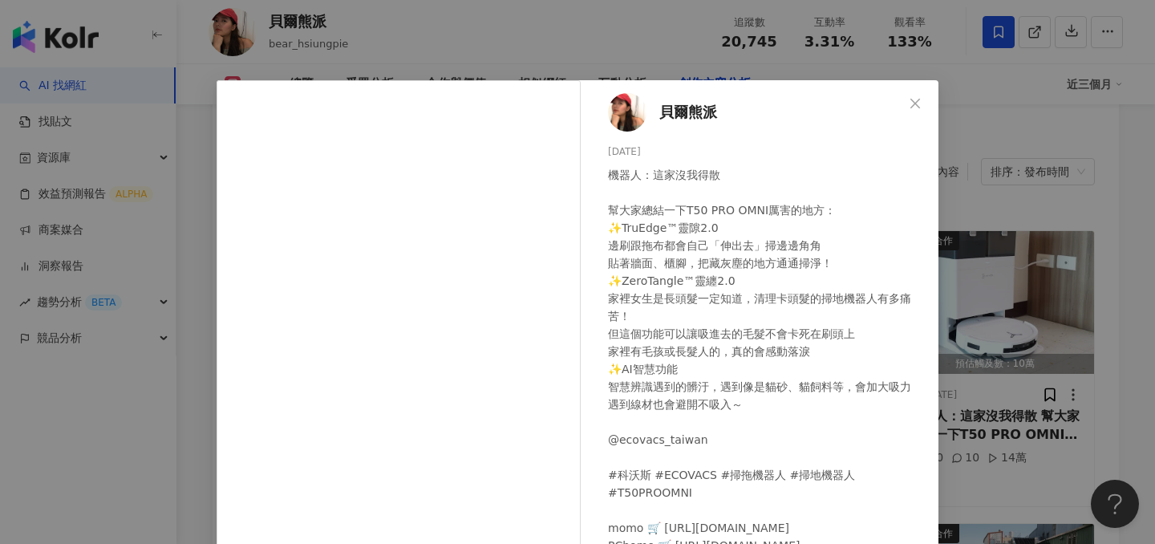
click at [1041, 248] on div "貝爾熊派 2025/4/16 機器人：這家沒我得散 幫大家總結一下T50 PRO OMNI厲害的地方： ✨TruEdge™靈隙2.0 邊刷跟拖布都會自己「伸出…" at bounding box center [577, 272] width 1155 height 544
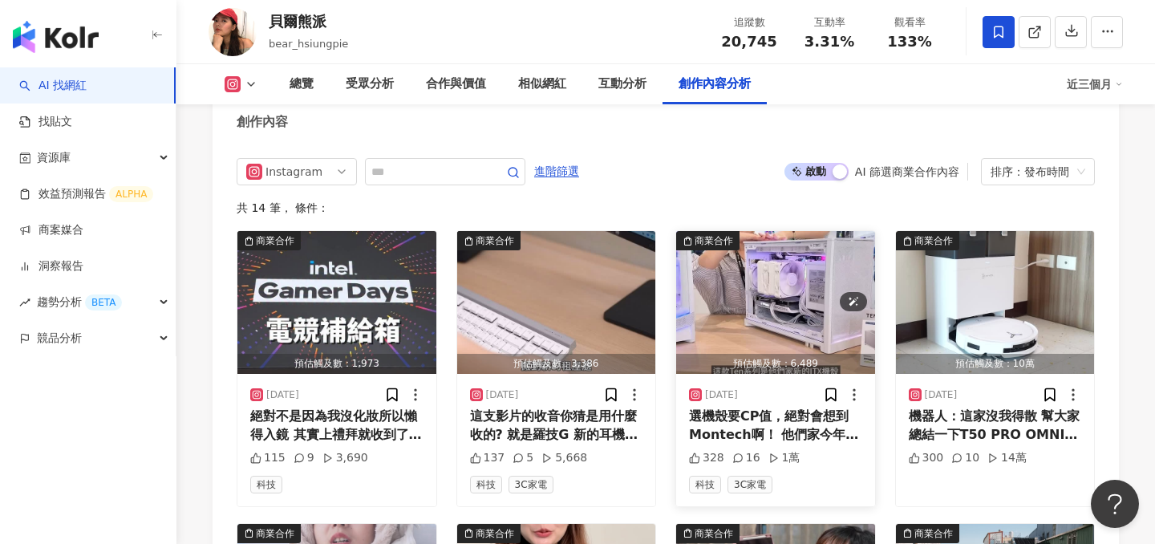
click at [733, 241] on img "button" at bounding box center [775, 302] width 199 height 143
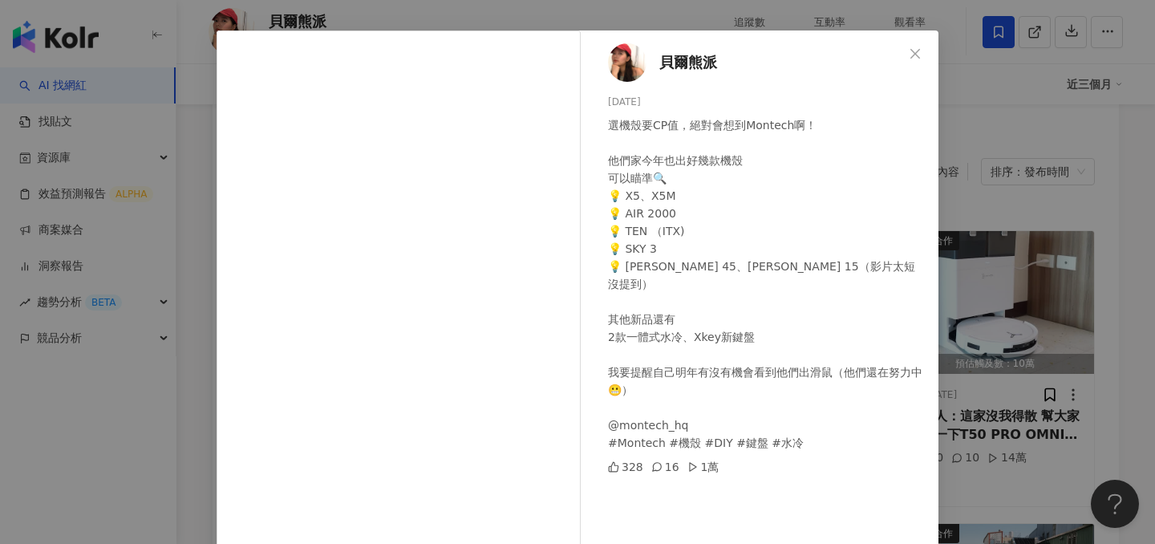
scroll to position [86, 0]
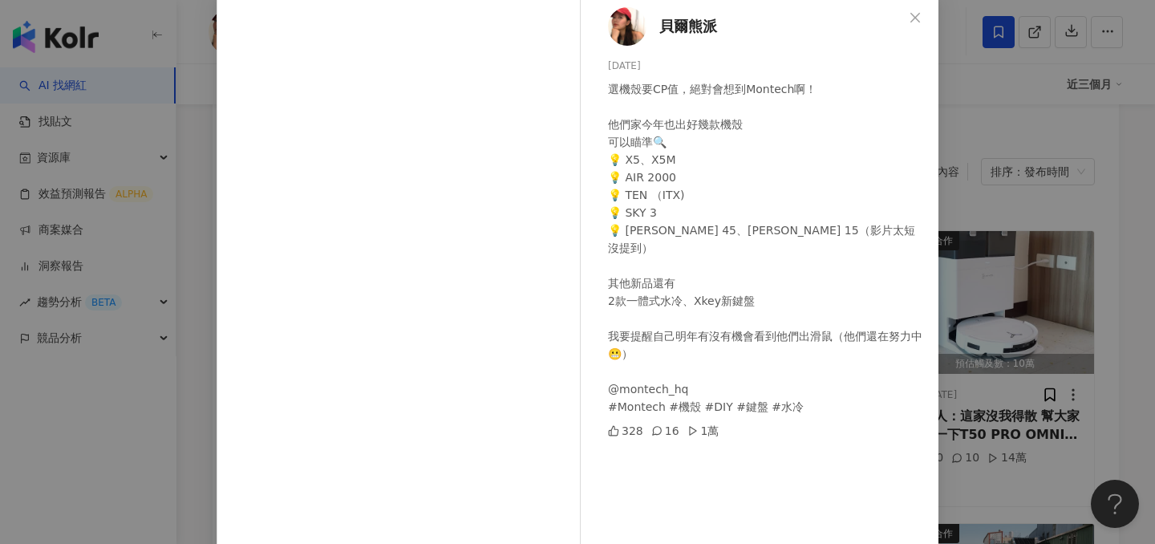
click at [972, 257] on div "貝爾熊派 2025/5/22 選機殼要CP值，絕對會想到Montech啊！ 他們家今年也出好幾款機殼 可以瞄準🔍 💡 X5、X5M 💡 AIR 2000 💡 …" at bounding box center [577, 272] width 1155 height 544
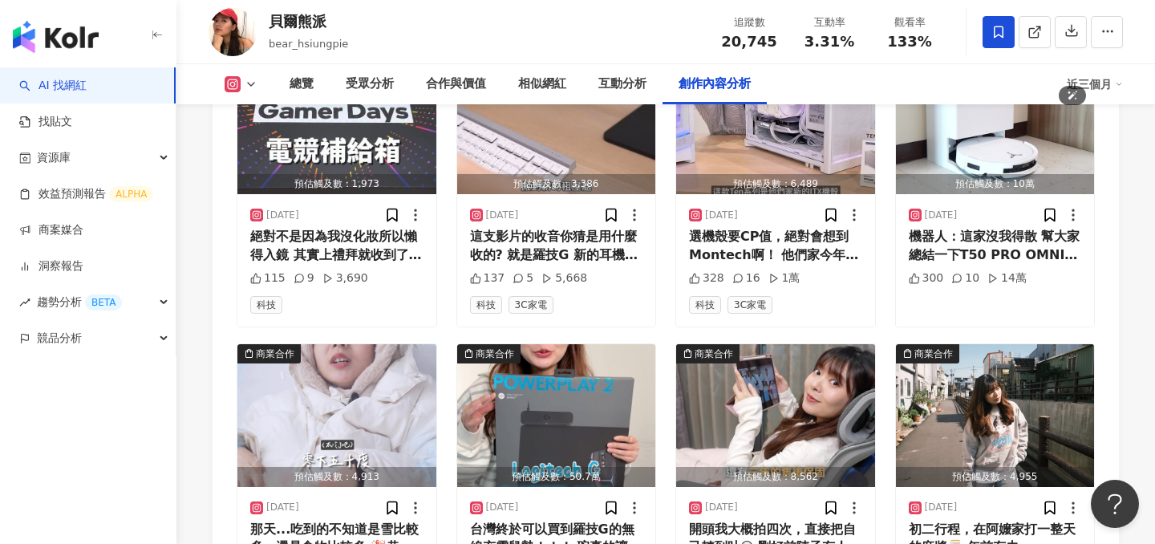
scroll to position [5244, 0]
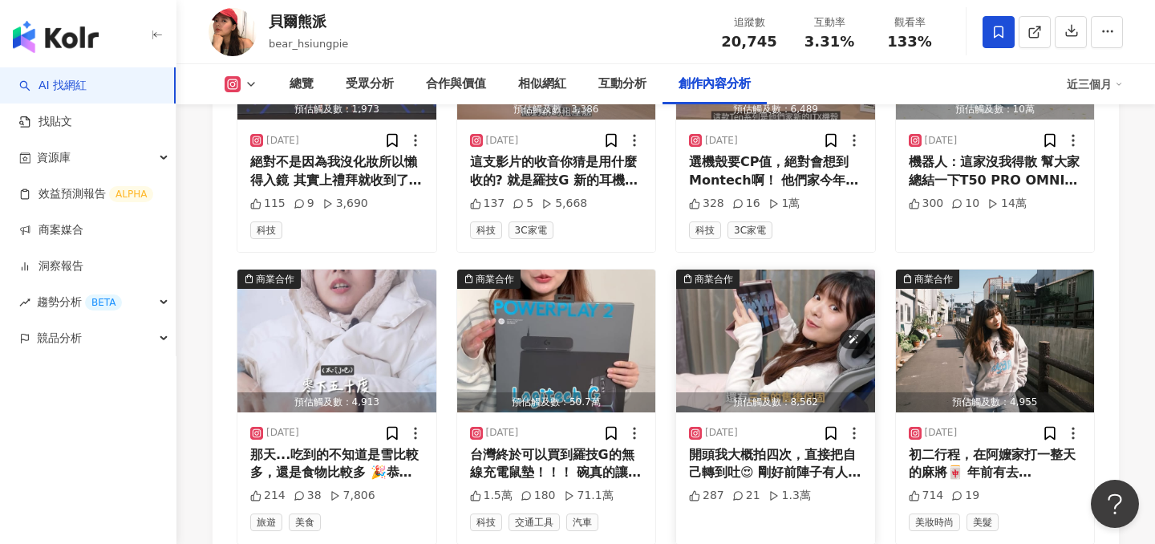
click at [778, 292] on img "button" at bounding box center [775, 340] width 199 height 143
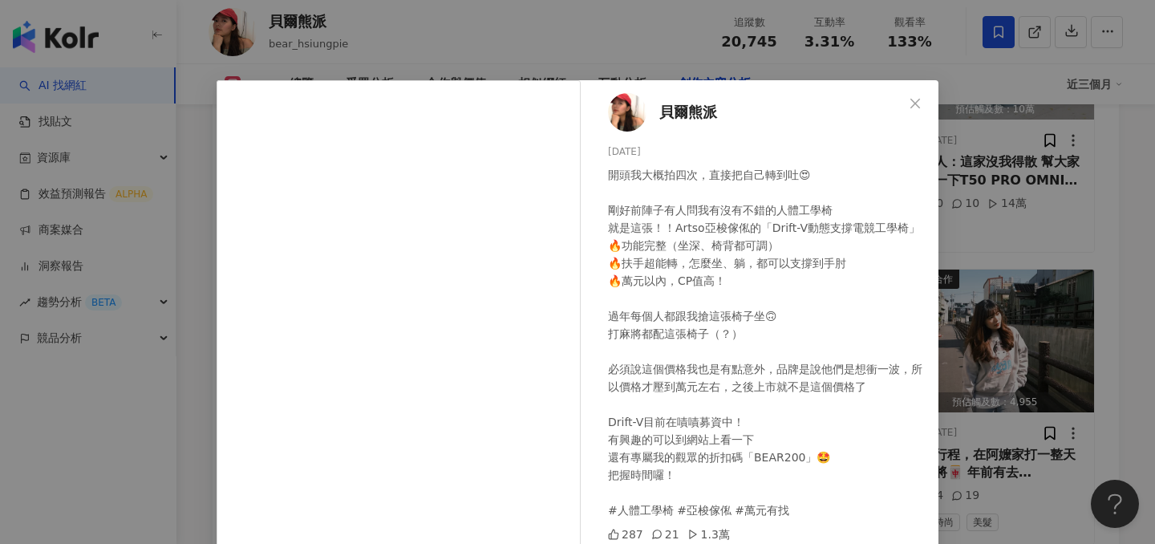
click at [1037, 239] on div "貝爾熊派 2025/2/13 開頭我大概拍四次，直接把自己轉到吐😍 剛好前陣子有人問我有沒有不錯的人體工學椅 就是這張！！Artso亞梭傢俬的「Drift-V…" at bounding box center [577, 272] width 1155 height 544
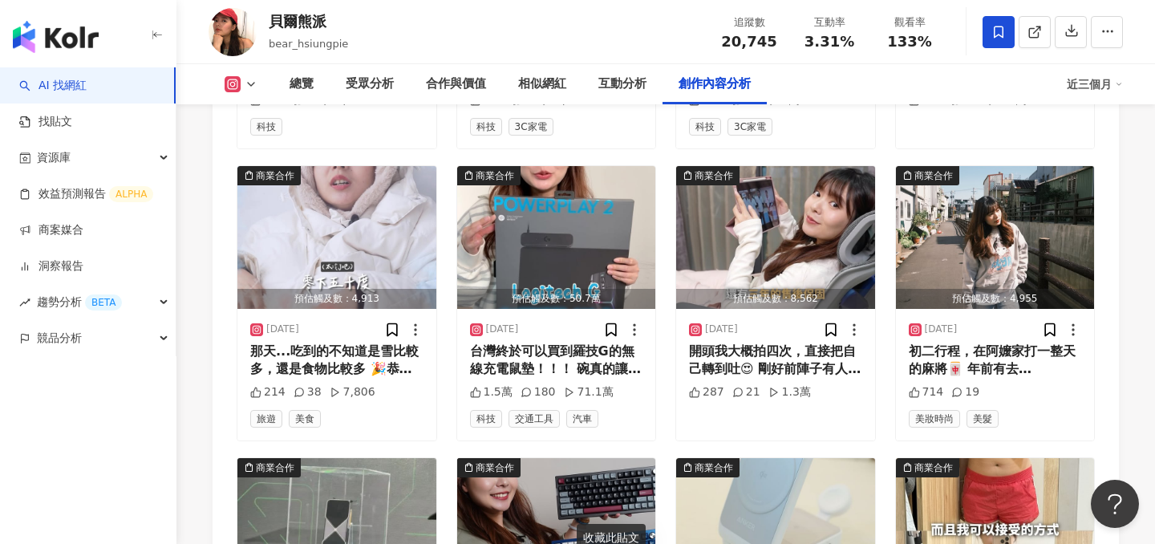
scroll to position [5501, 0]
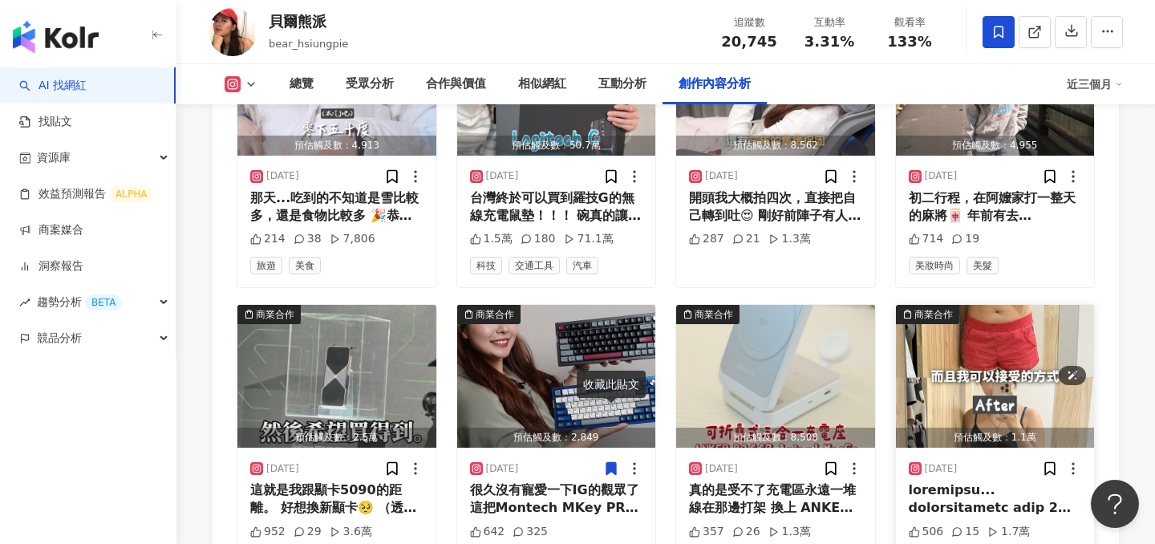
click at [939, 309] on img "button" at bounding box center [995, 376] width 199 height 143
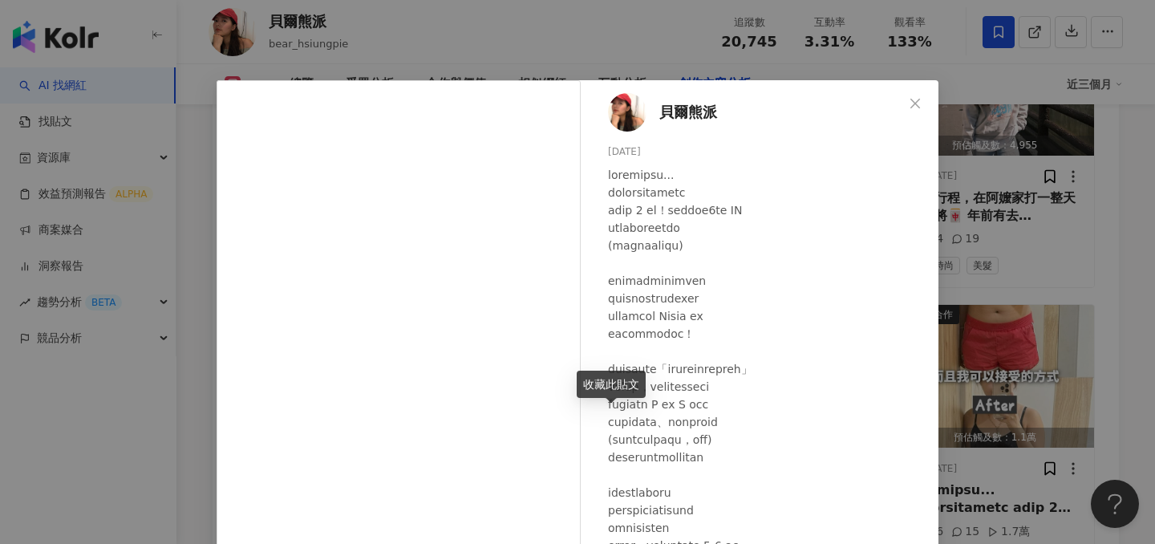
scroll to position [47, 0]
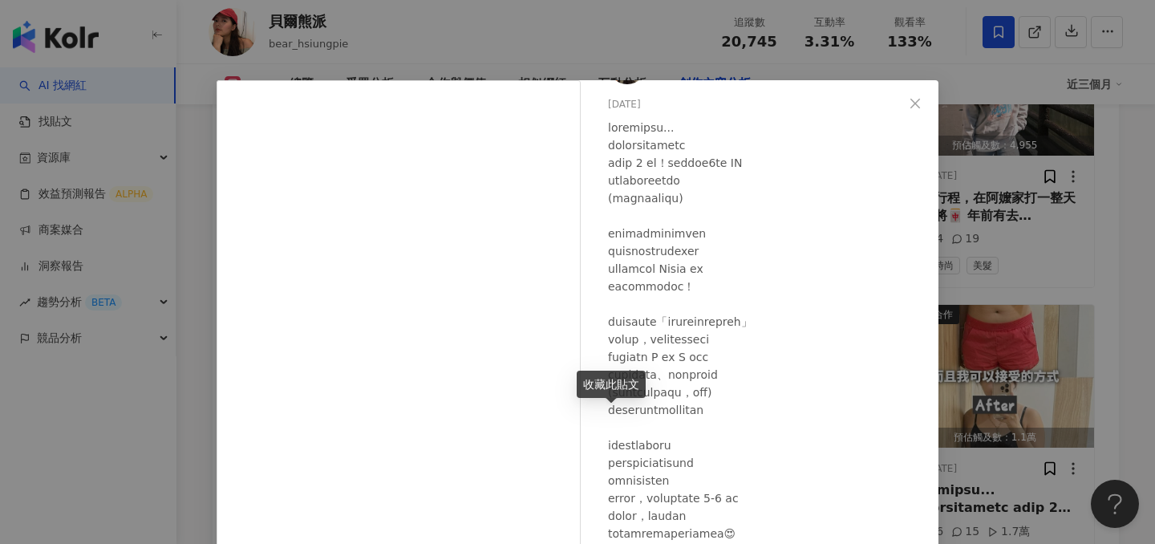
click at [1010, 309] on div "貝爾熊派 2024/10/15 506 15 1.7萬 查看原始貼文" at bounding box center [577, 272] width 1155 height 544
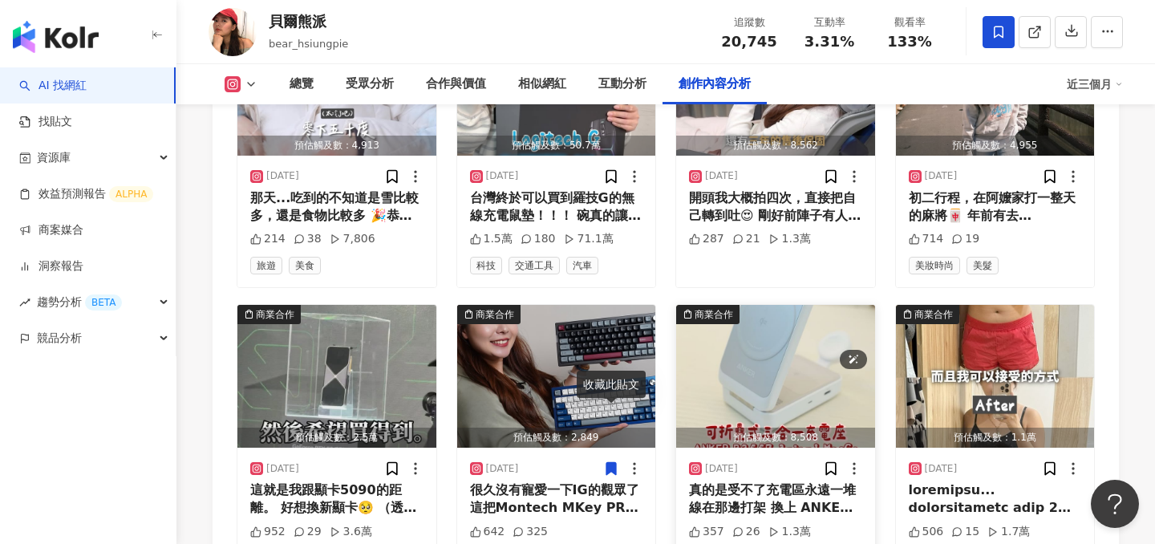
scroll to position [5634, 0]
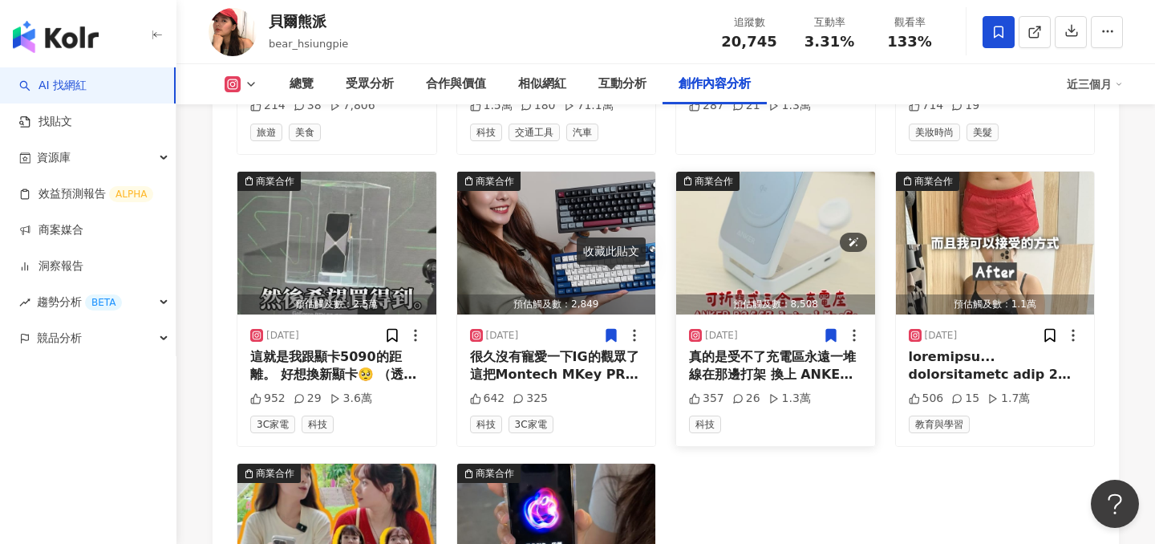
click at [730, 180] on img "button" at bounding box center [775, 243] width 199 height 143
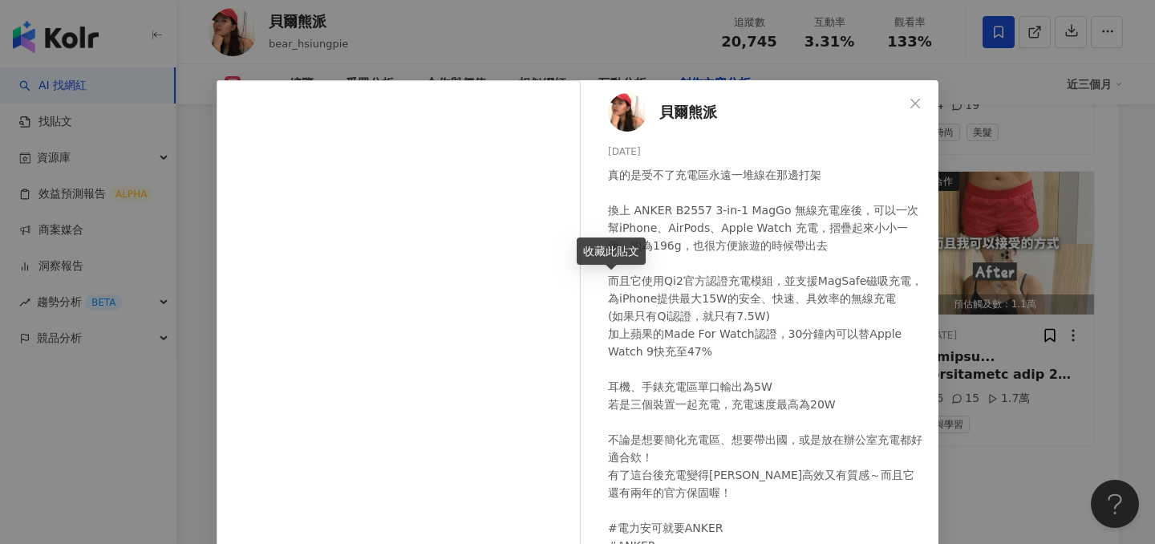
click at [1050, 242] on div "貝爾熊派 2024/11/30 真的是受不了充電區永遠一堆線在那邊打架 換上 ANKER B2557 3-in-1 MagGo 無線充電座後，可以一次幫iPh…" at bounding box center [577, 272] width 1155 height 544
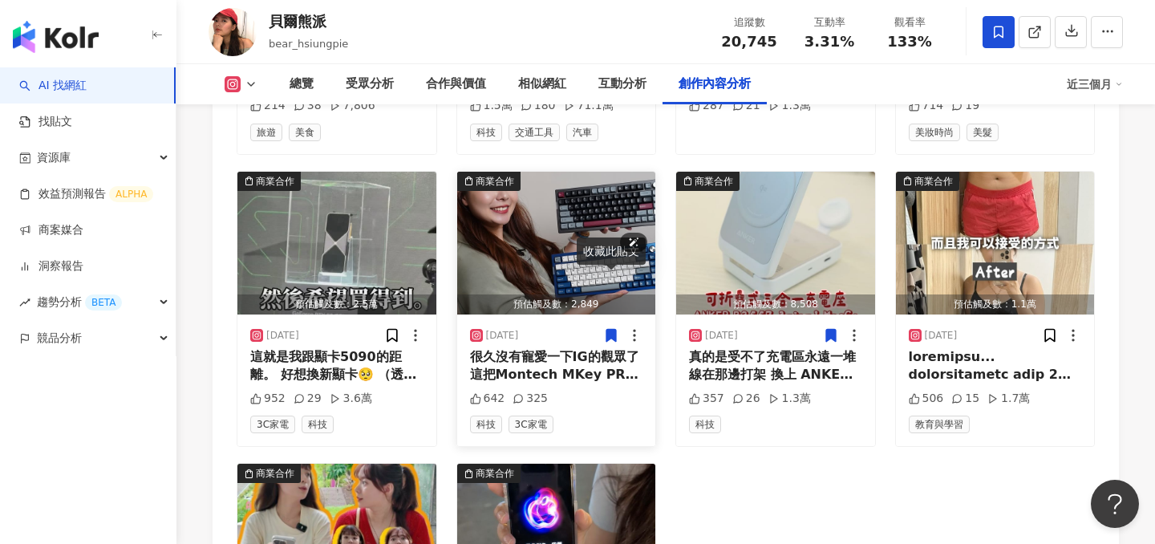
click at [560, 202] on img "button" at bounding box center [556, 243] width 199 height 143
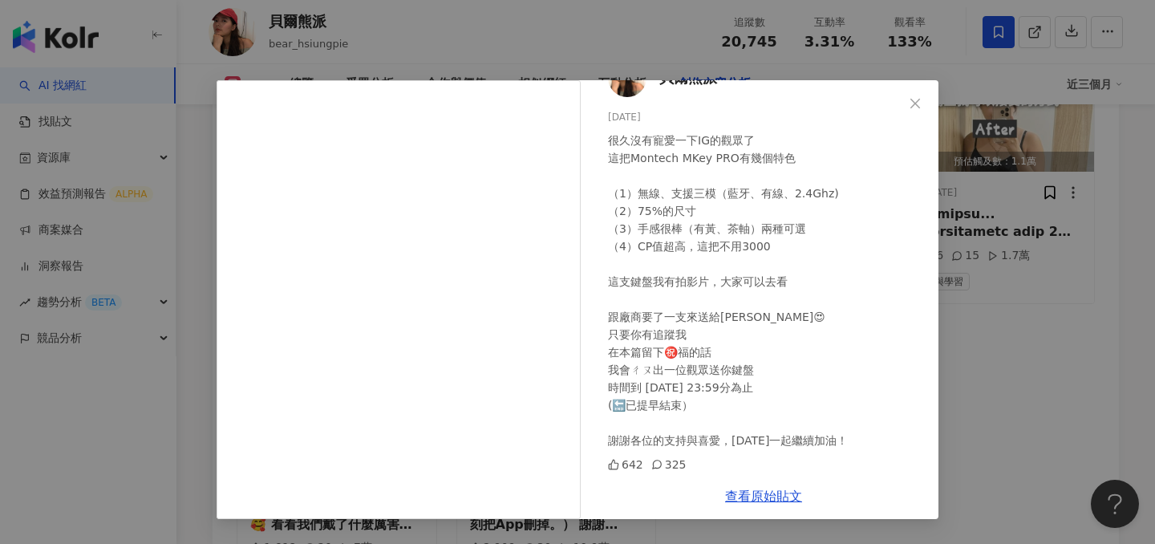
scroll to position [5846, 0]
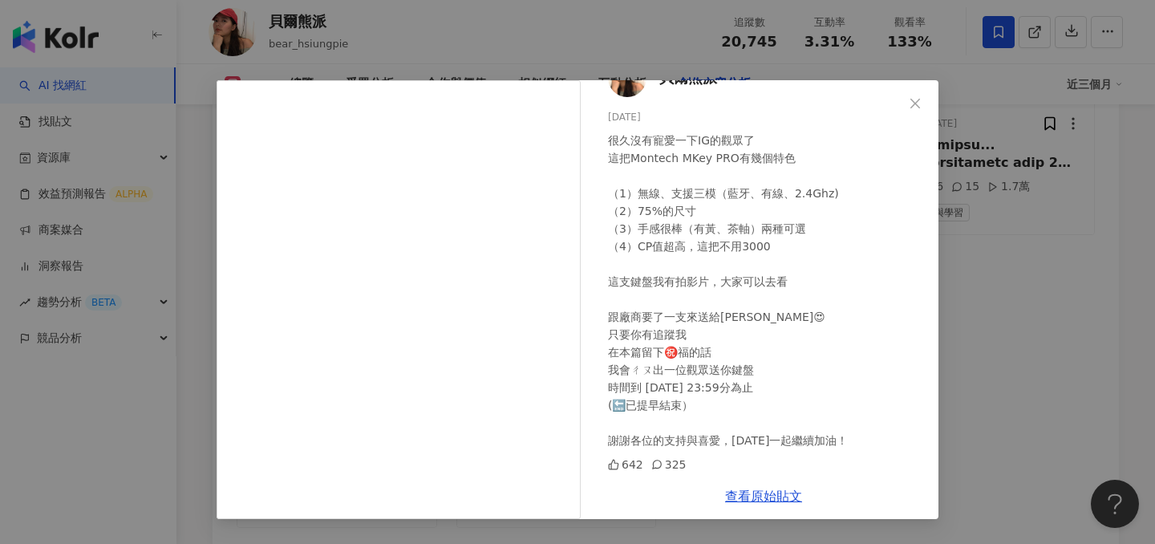
click at [1013, 238] on div "貝爾熊派 2025/1/6 很久沒有寵愛一下IG的觀眾了 這把Montech MKey PRO有幾個特色 （1）無線、支援三模（藍牙、有線、2.4Ghz) （…" at bounding box center [577, 272] width 1155 height 544
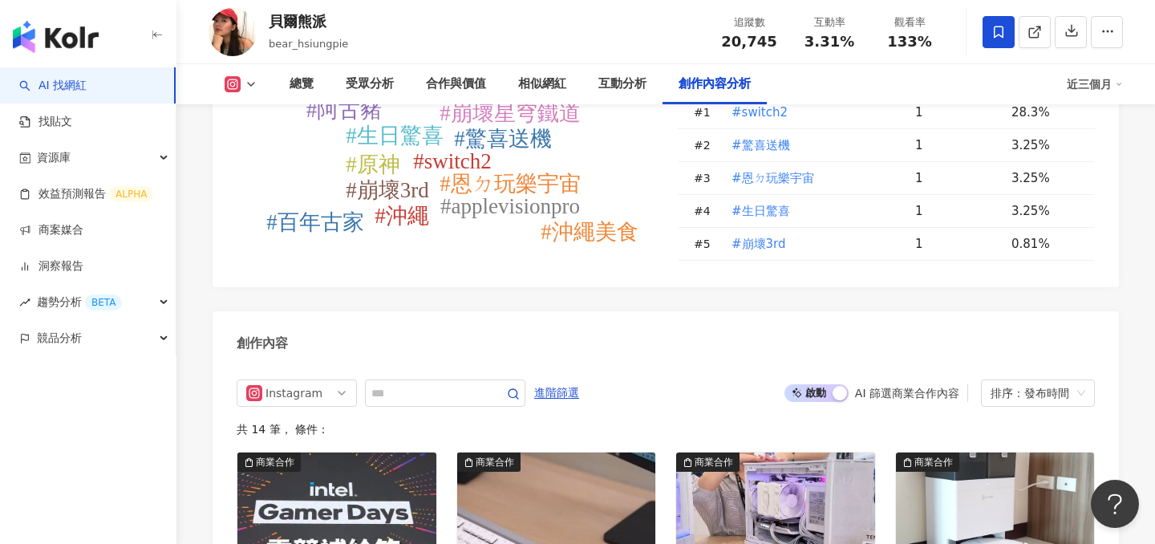
scroll to position [4717, 0]
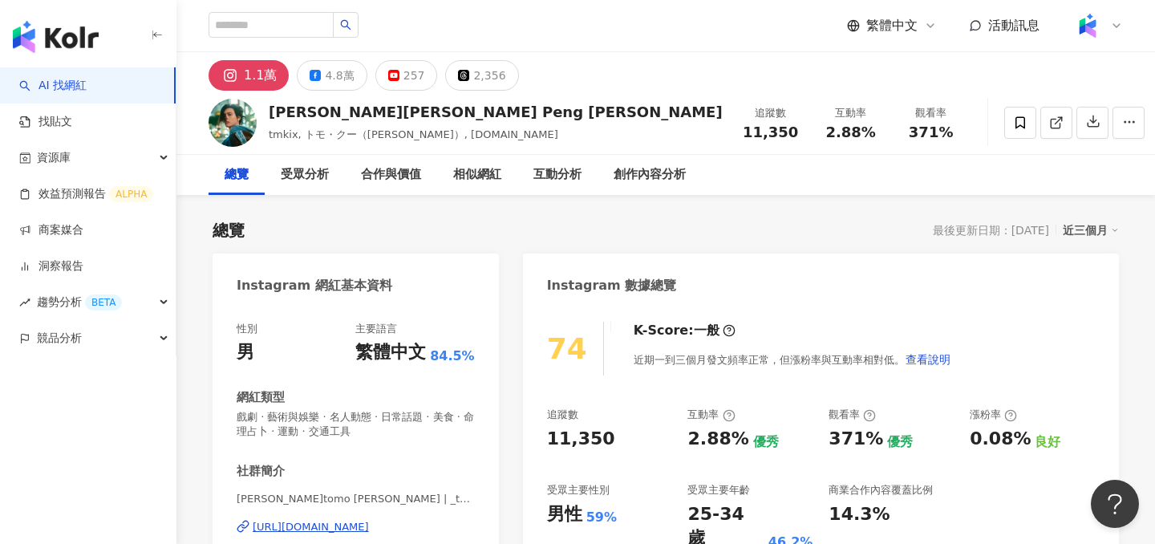
click at [1040, 131] on link at bounding box center [1056, 123] width 32 height 32
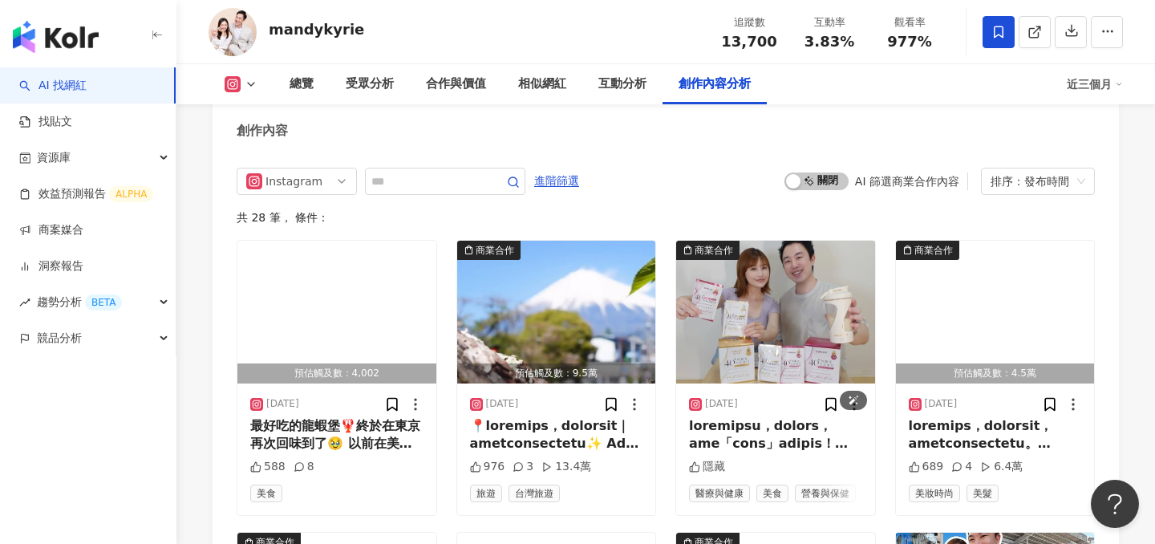
scroll to position [4867, 0]
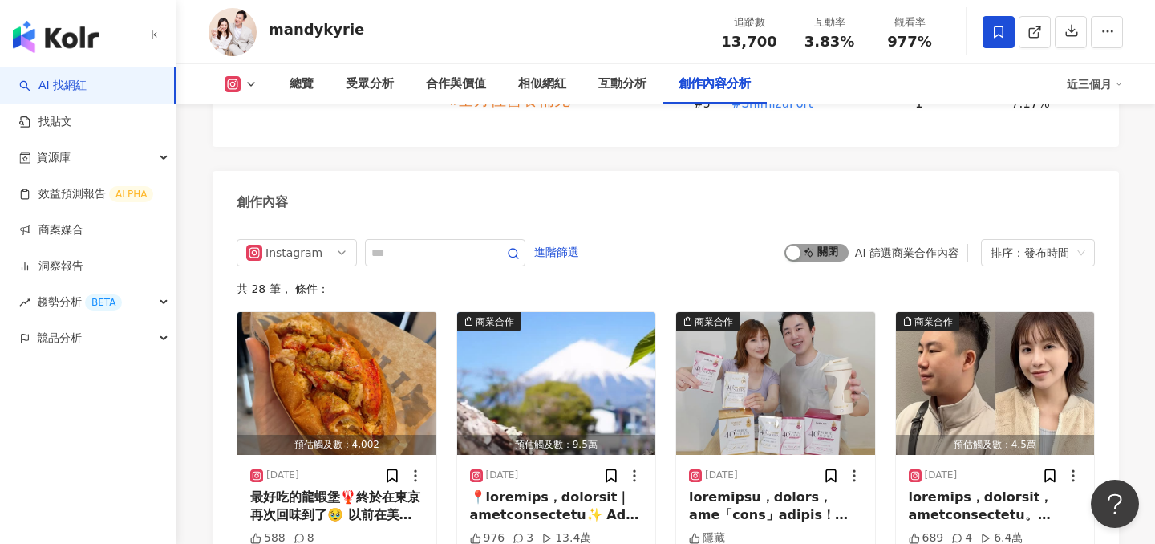
click at [824, 244] on span "啟動 關閉" at bounding box center [816, 253] width 64 height 18
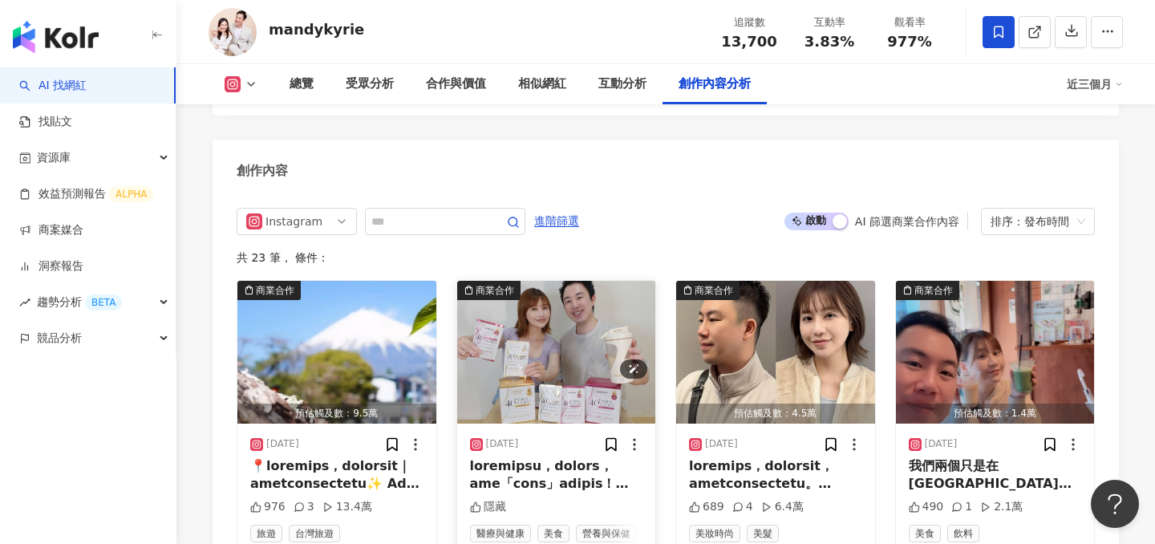
click at [568, 297] on img "button" at bounding box center [556, 352] width 199 height 143
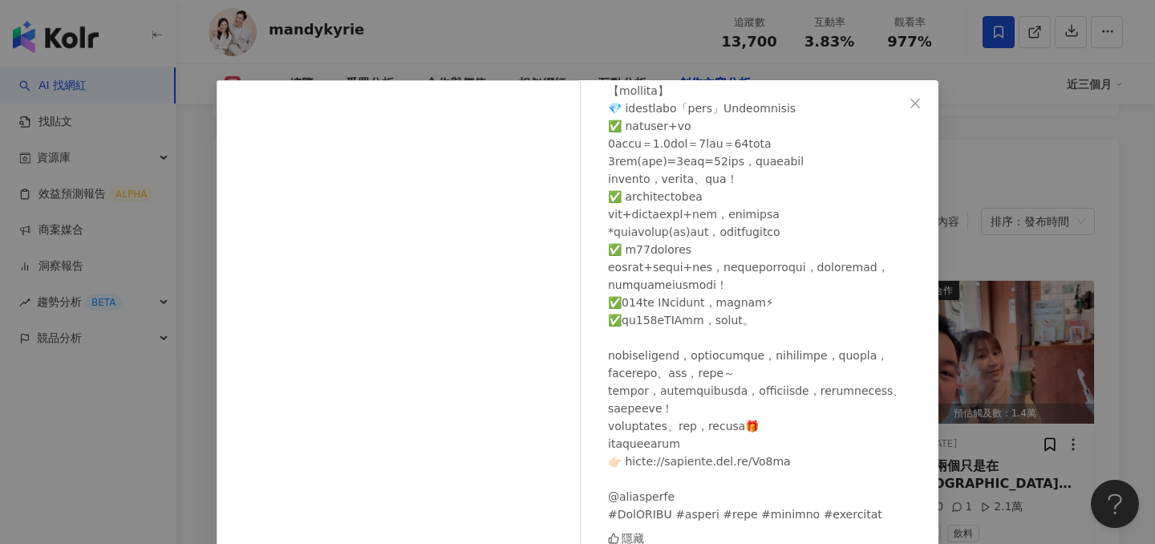
scroll to position [404, 0]
click at [1010, 250] on div "曼蒂凱瑞 2025/7/1 隱藏 查看原始貼文" at bounding box center [577, 272] width 1155 height 544
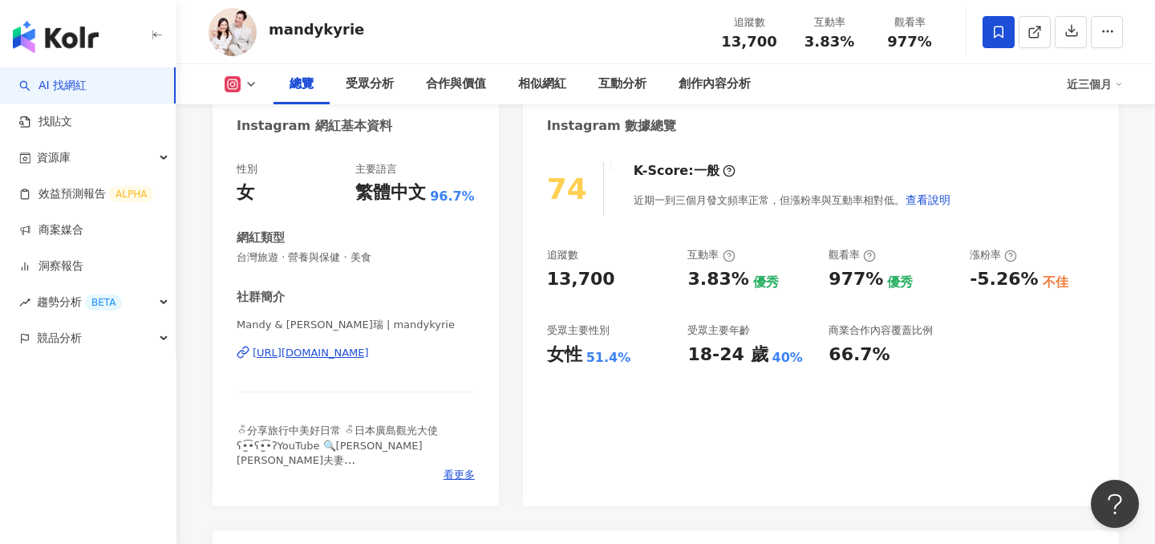
scroll to position [172, 0]
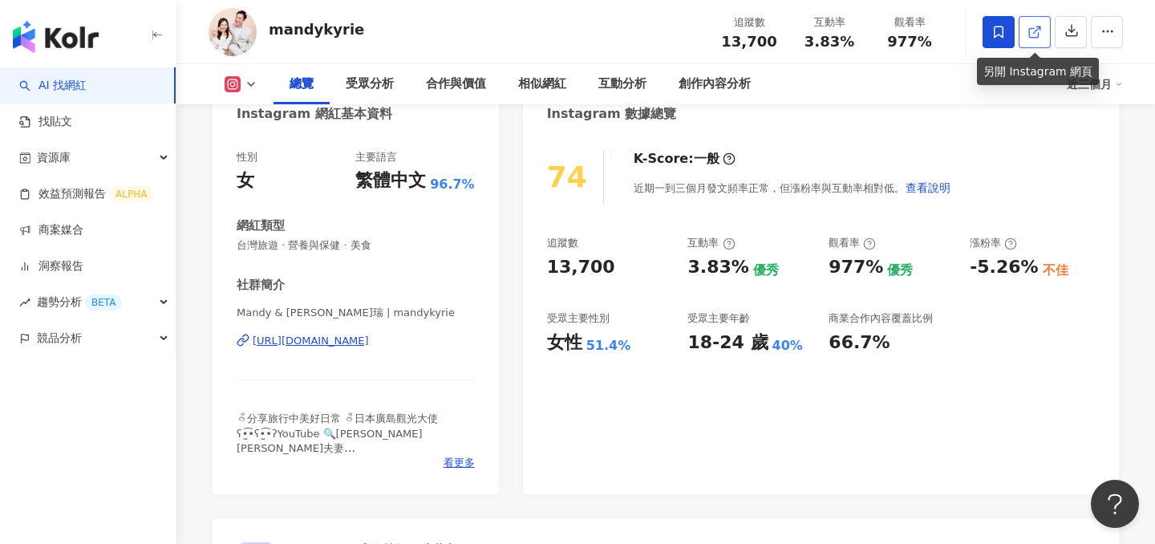
click at [1033, 29] on icon at bounding box center [1034, 32] width 14 height 14
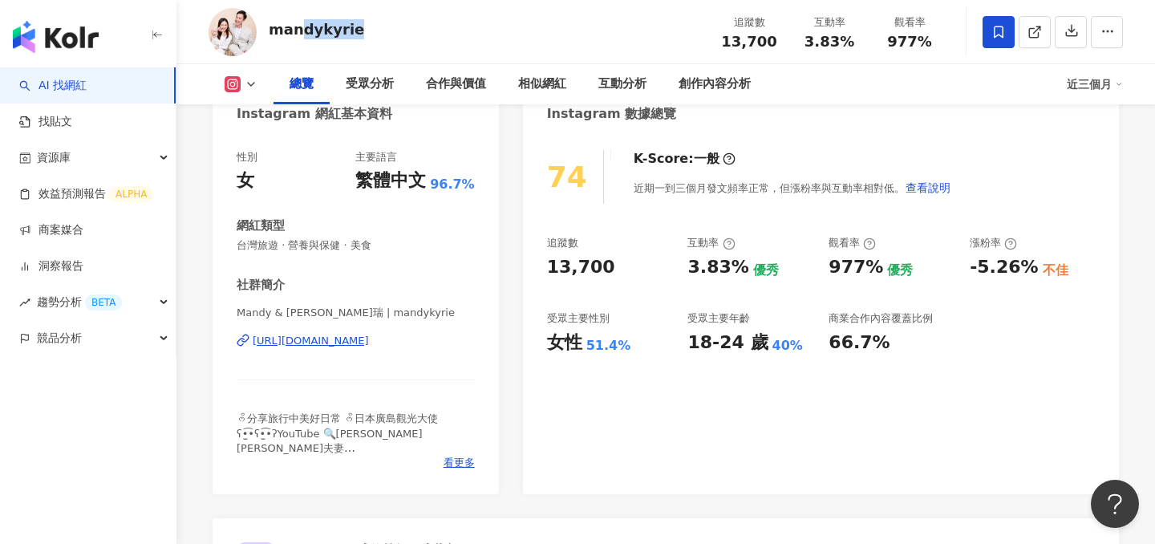
drag, startPoint x: 375, startPoint y: 27, endPoint x: 301, endPoint y: 27, distance: 73.8
click at [301, 27] on div "mandykyrie 追蹤數 13,700 互動率 3.83% 觀看率 977%" at bounding box center [665, 31] width 978 height 63
click at [301, 27] on div "mandykyrie" at bounding box center [316, 29] width 95 height 20
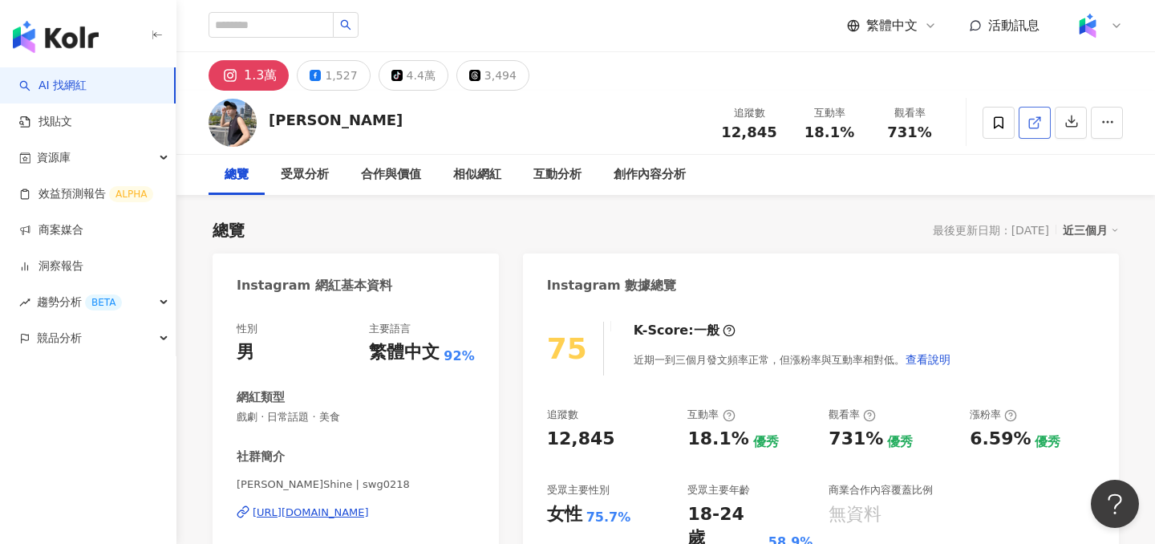
click at [1035, 120] on line at bounding box center [1036, 120] width 6 height 6
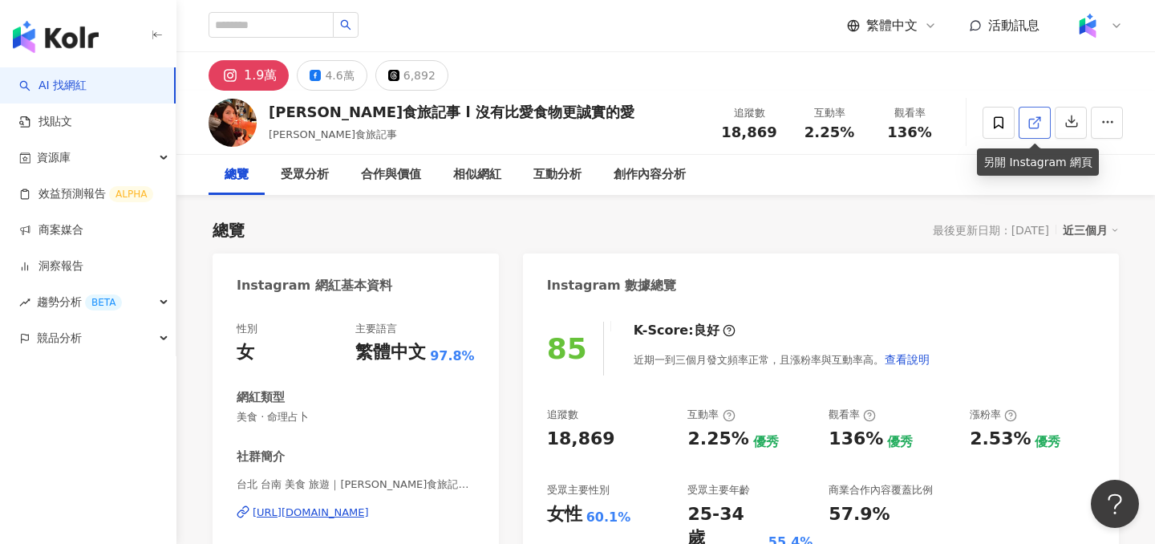
click at [1047, 131] on link at bounding box center [1034, 123] width 32 height 32
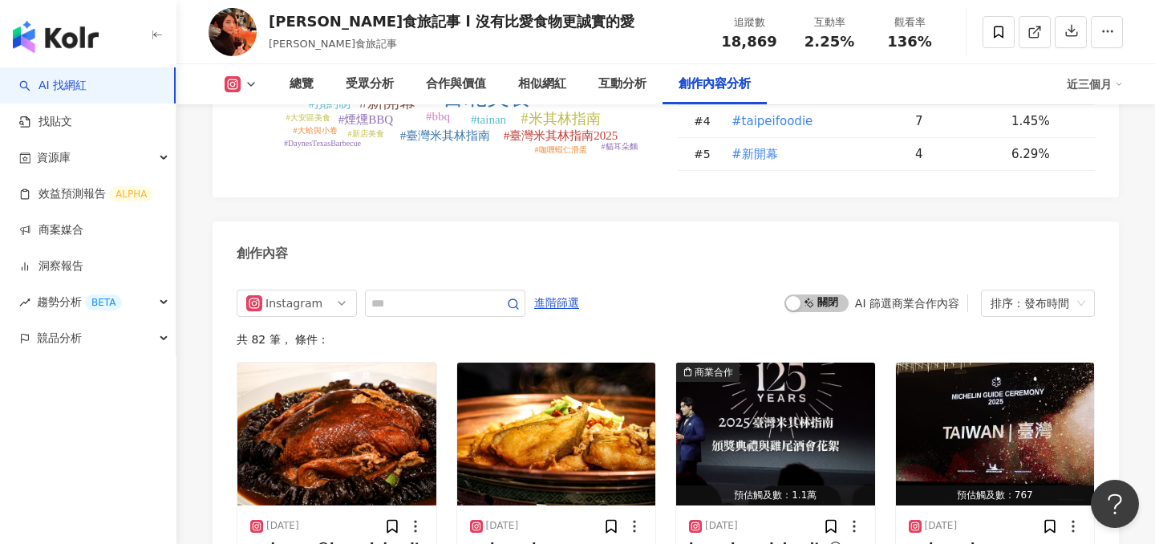
scroll to position [4858, 0]
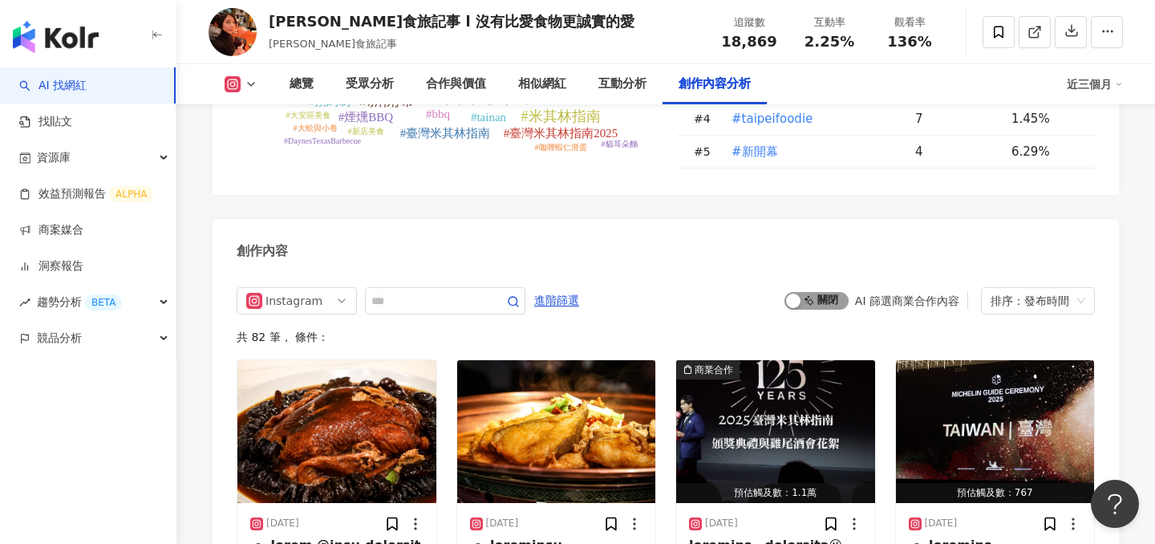
click at [807, 292] on span "啟動 關閉" at bounding box center [816, 301] width 64 height 18
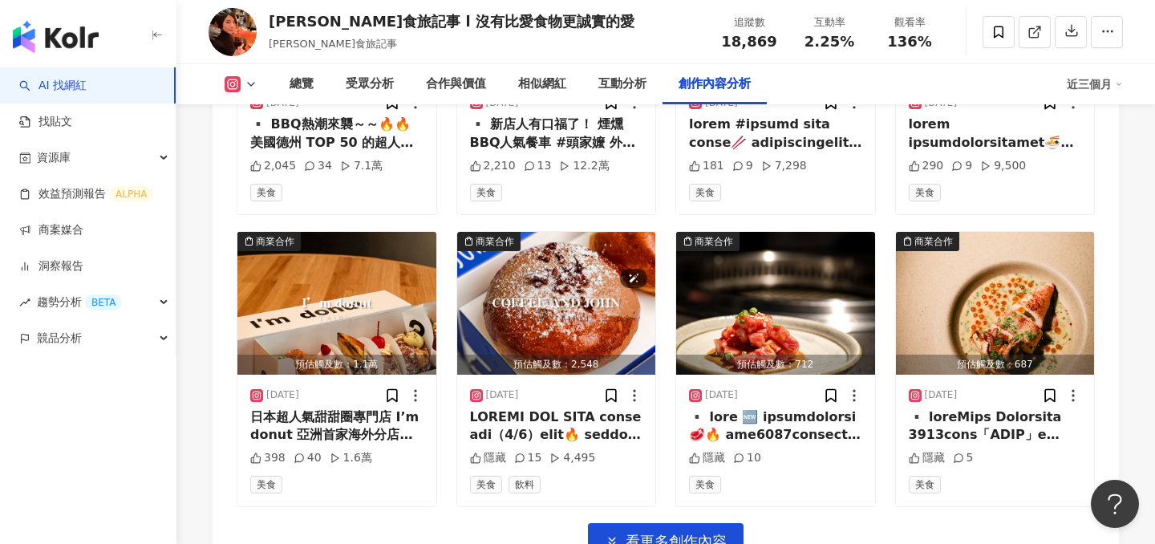
scroll to position [5607, 0]
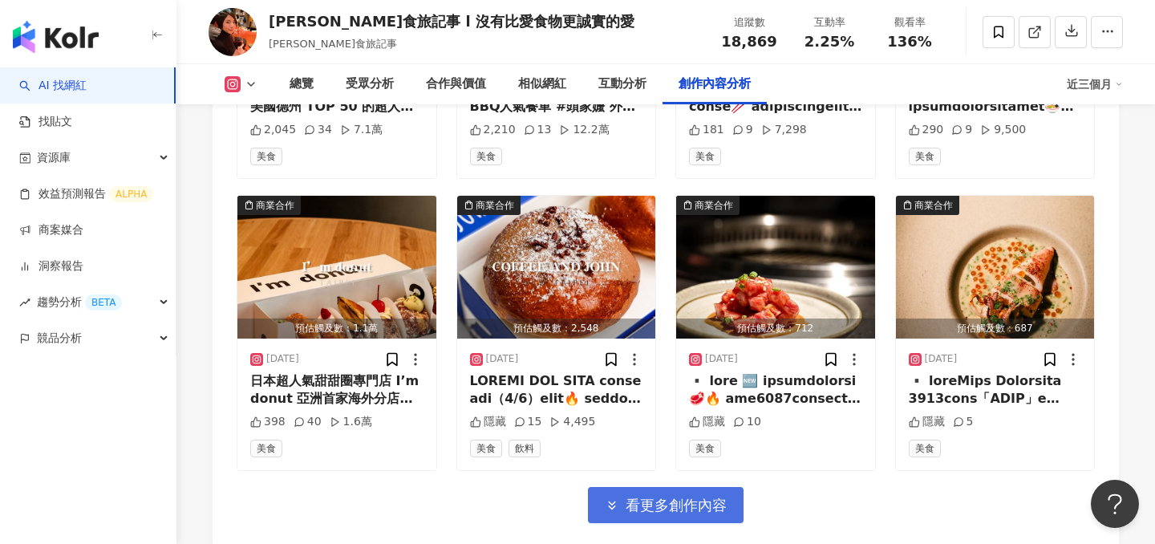
click at [633, 496] on span "看更多創作內容" at bounding box center [675, 505] width 101 height 18
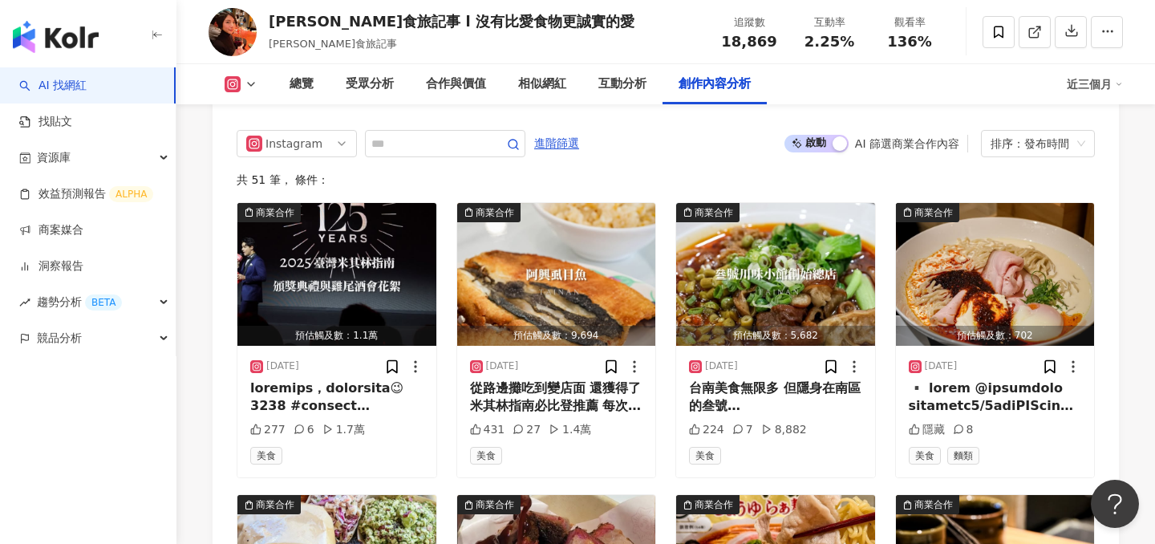
scroll to position [4652, 0]
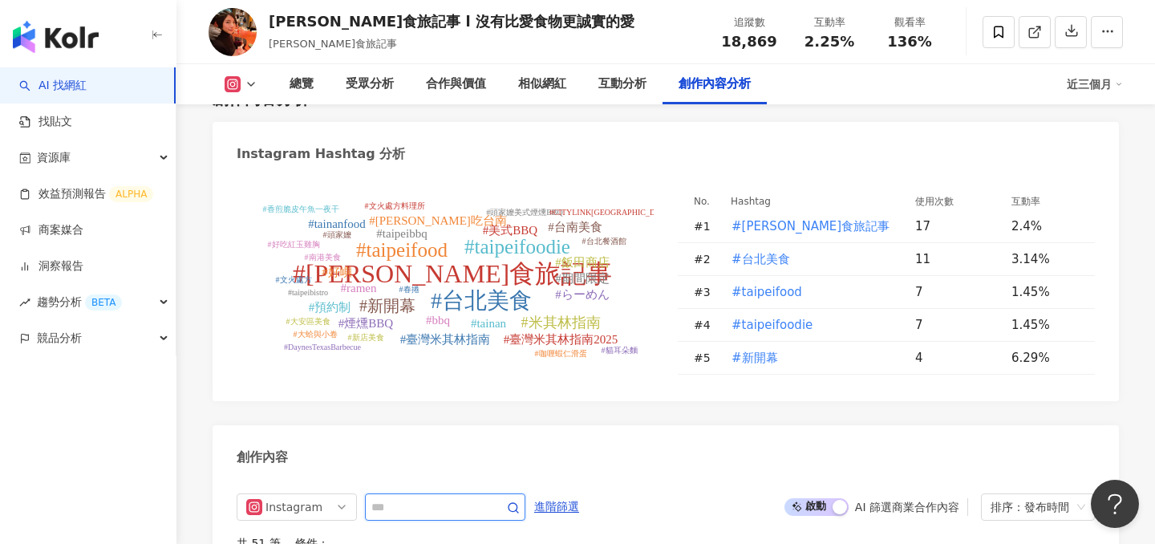
click at [427, 497] on input "text" at bounding box center [427, 506] width 112 height 19
type input "*"
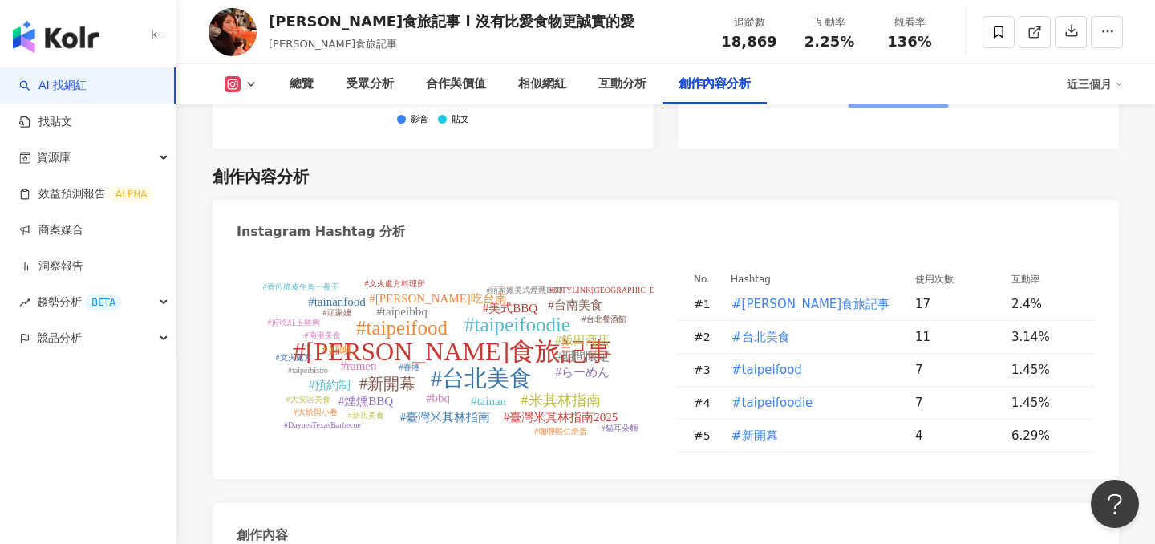
scroll to position [5005, 0]
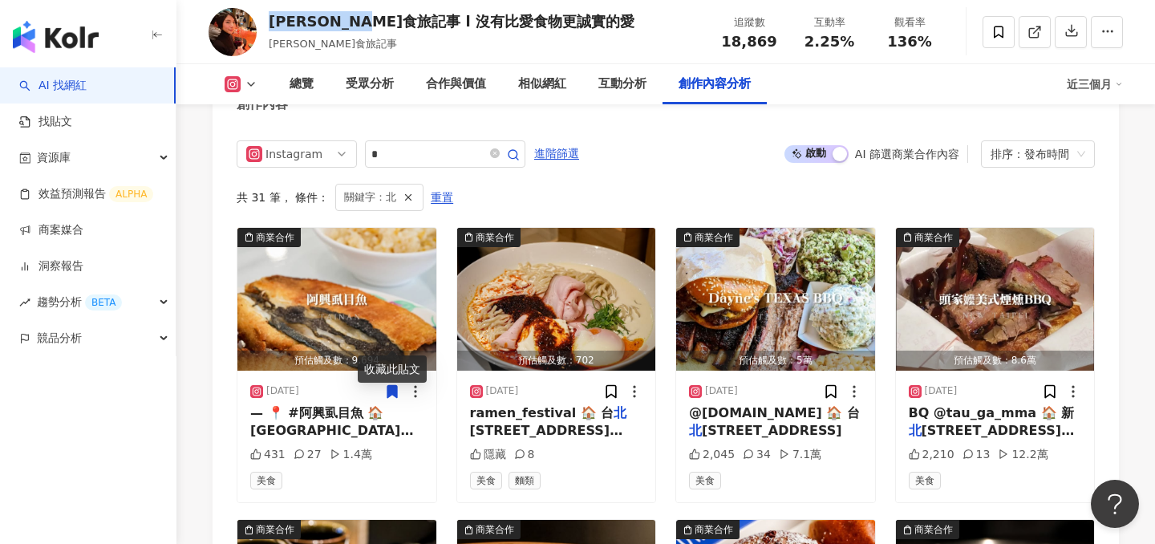
drag, startPoint x: 269, startPoint y: 22, endPoint x: 365, endPoint y: 23, distance: 95.4
click at [365, 23] on div "Claire食旅記事 l 沒有比愛食物更誠實的愛" at bounding box center [452, 21] width 366 height 20
copy div "Claire食旅記事"
click at [292, 84] on div "總覽" at bounding box center [301, 84] width 24 height 19
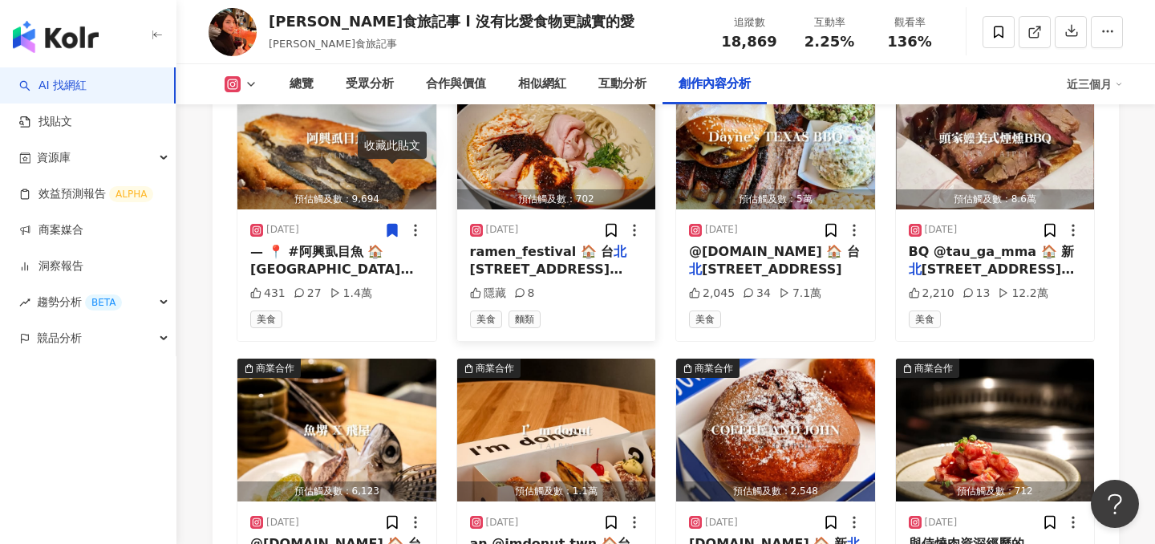
scroll to position [5057, 0]
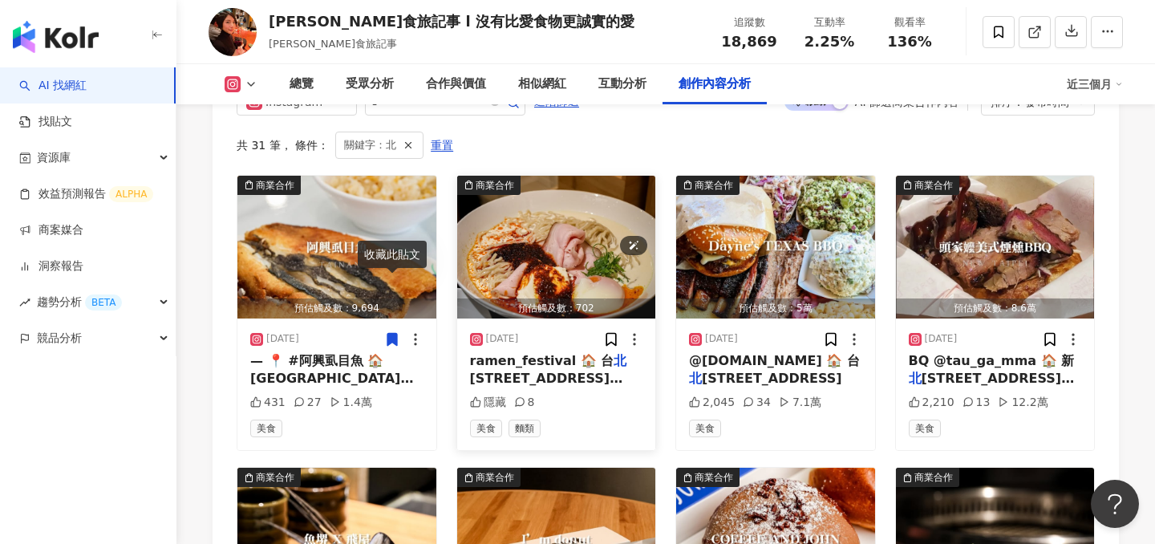
click at [598, 205] on img "button" at bounding box center [556, 247] width 199 height 143
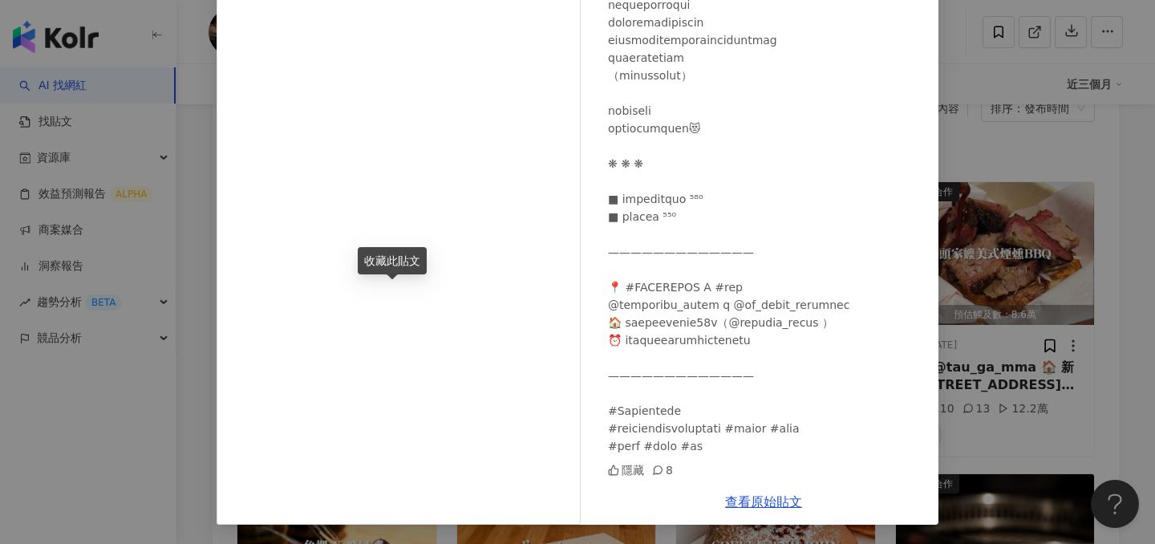
scroll to position [5028, 0]
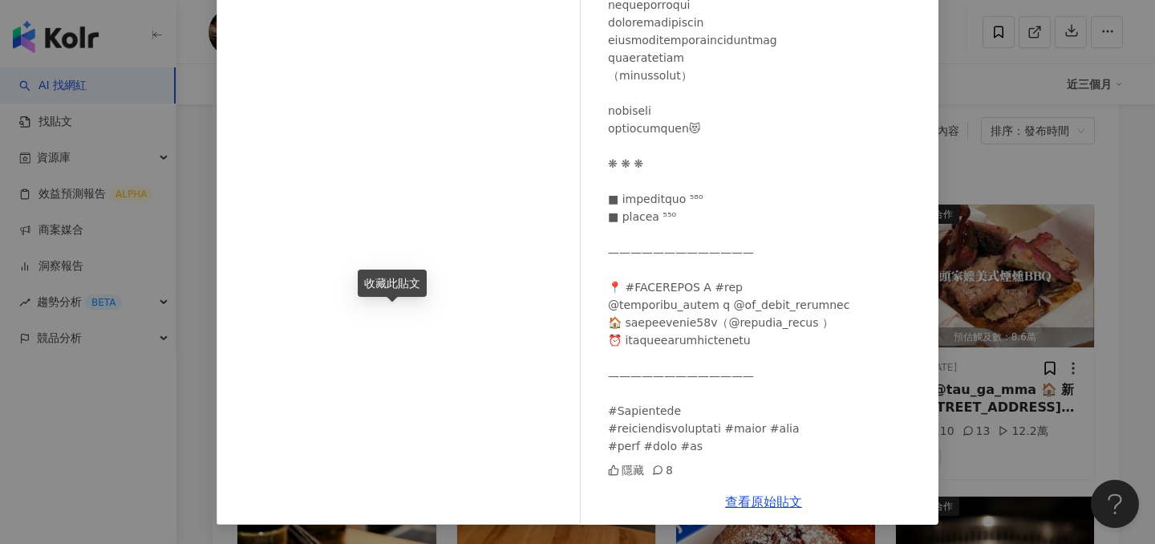
click at [974, 232] on div "Claire食旅記事 l 沒有比愛食物更誠實的愛 2025/8/9 隱藏 8 查看原始貼文" at bounding box center [577, 272] width 1155 height 544
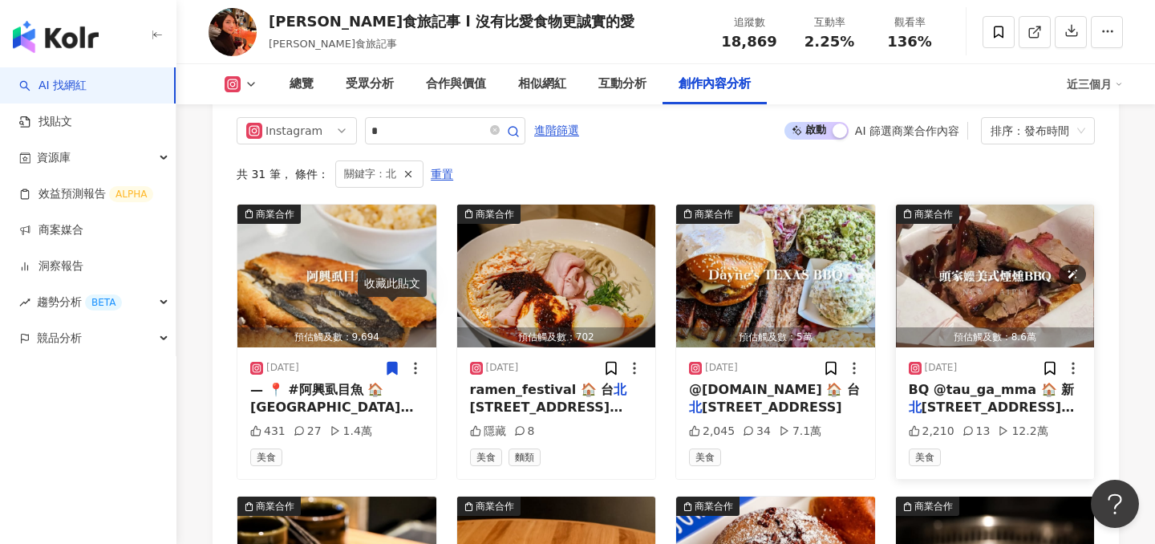
click at [977, 205] on img "button" at bounding box center [995, 275] width 199 height 143
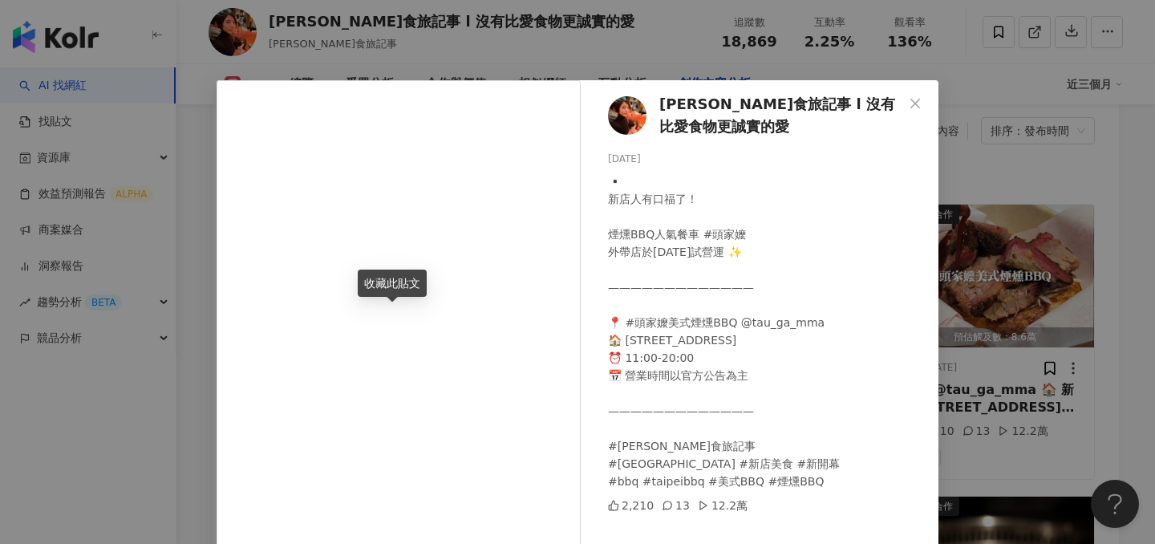
click at [1005, 247] on div "Claire食旅記事 l 沒有比愛食物更誠實的愛 2025/7/16 ▪️ 新店人有口福了！ 煙燻BBQ人氣餐車 #頭家嬤 外帶店於7月11日試營運 ✨ ——…" at bounding box center [577, 272] width 1155 height 544
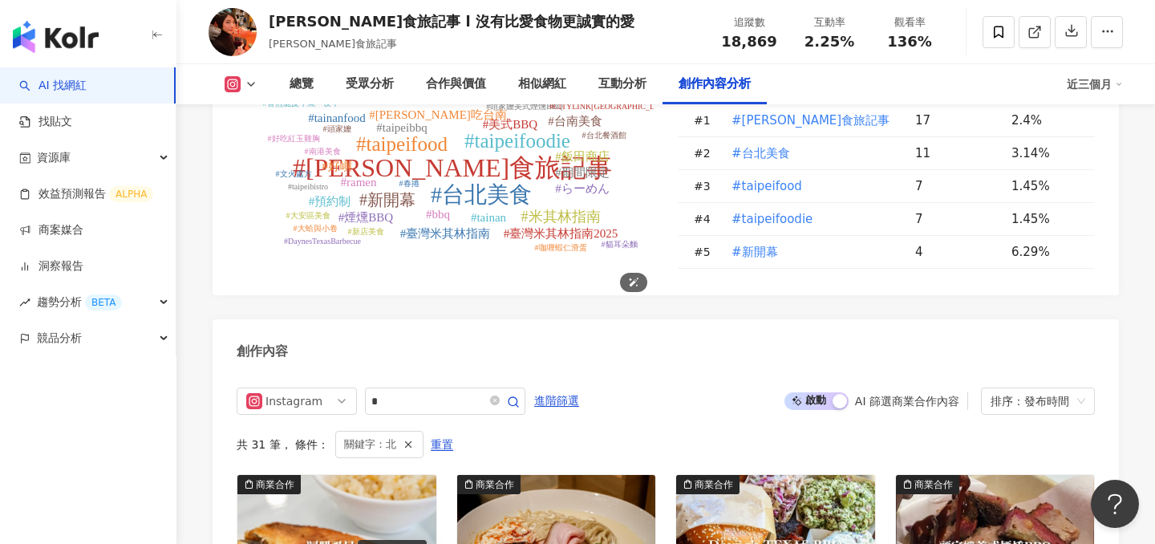
scroll to position [5059, 0]
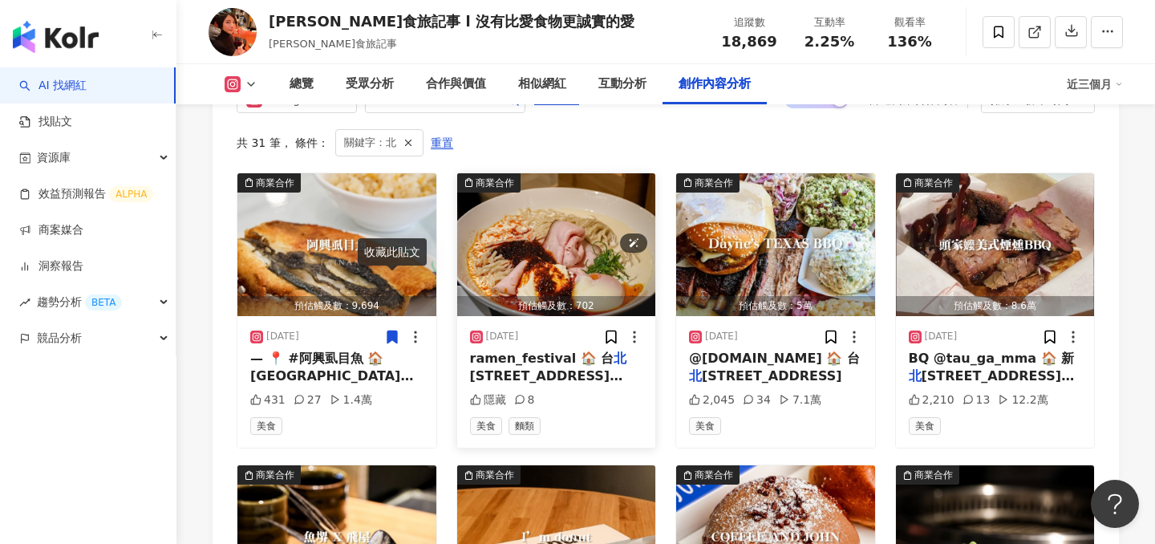
click at [587, 232] on img "button" at bounding box center [556, 244] width 199 height 143
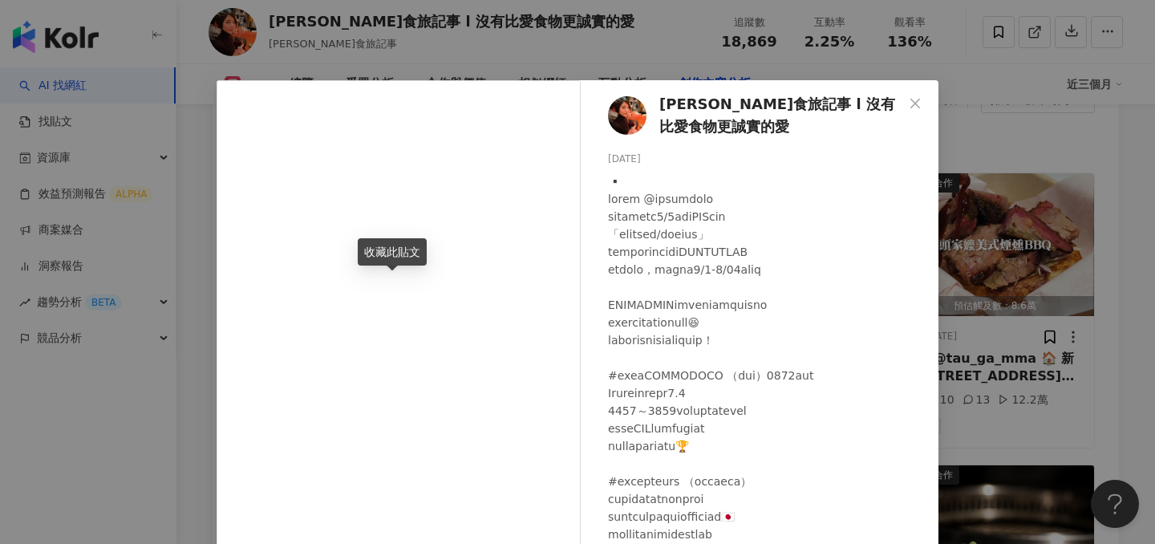
click at [1012, 228] on div "Claire食旅記事 l 沒有比愛食物更誠實的愛 2025/8/9 隱藏 8 查看原始貼文" at bounding box center [577, 272] width 1155 height 544
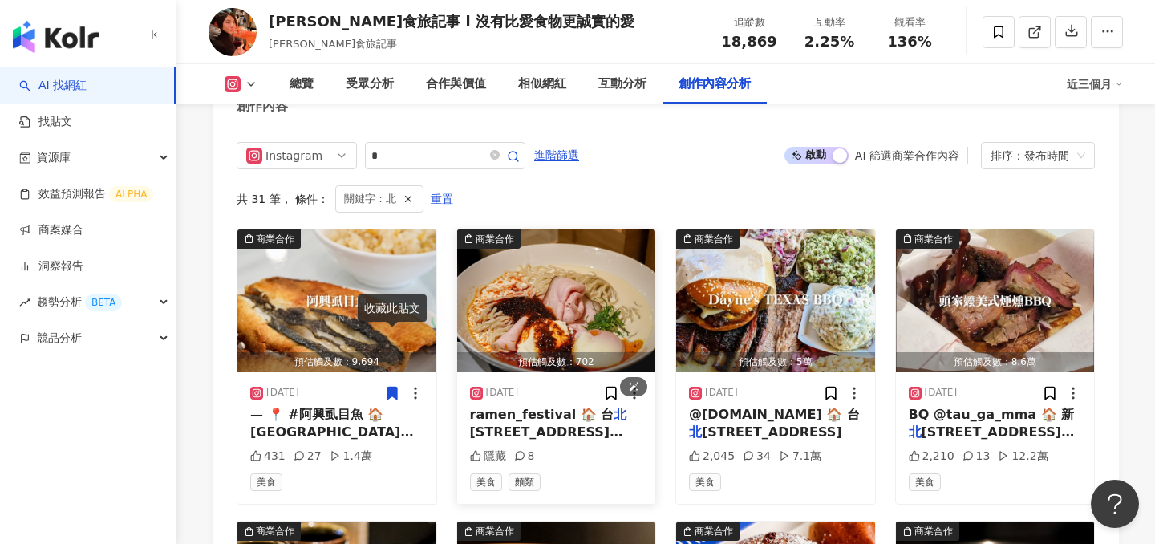
scroll to position [4903, 0]
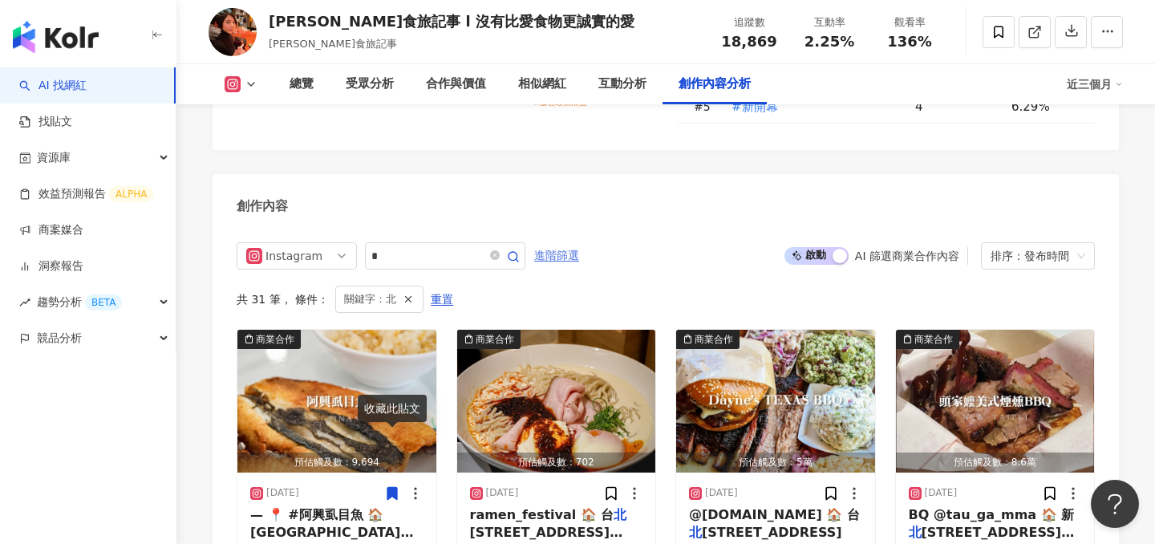
click at [568, 243] on span "進階篩選" at bounding box center [556, 256] width 45 height 26
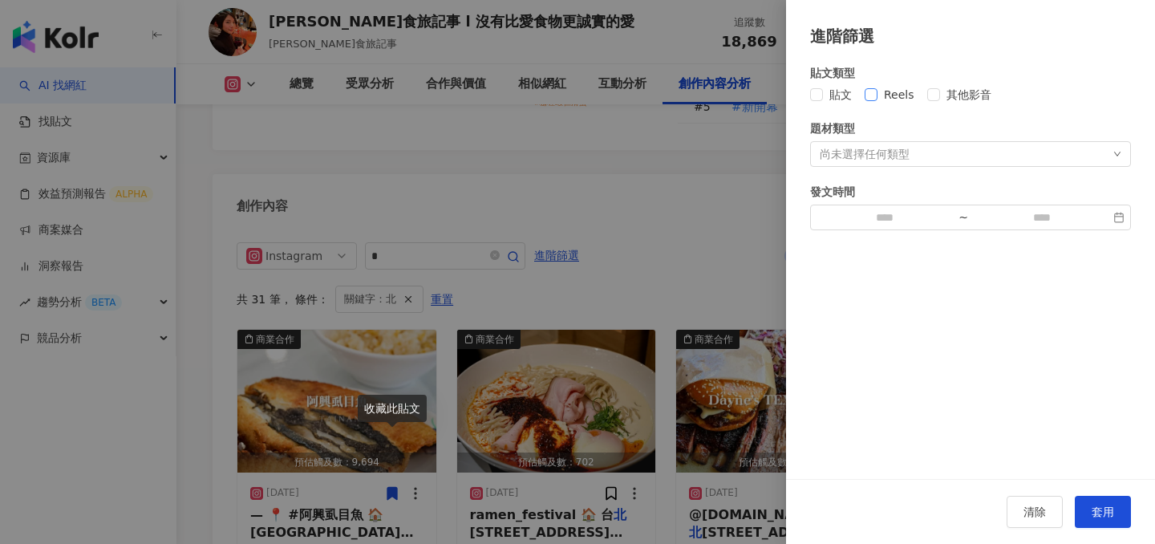
click at [884, 98] on span "Reels" at bounding box center [898, 95] width 43 height 18
click at [1098, 503] on button "套用" at bounding box center [1102, 511] width 56 height 32
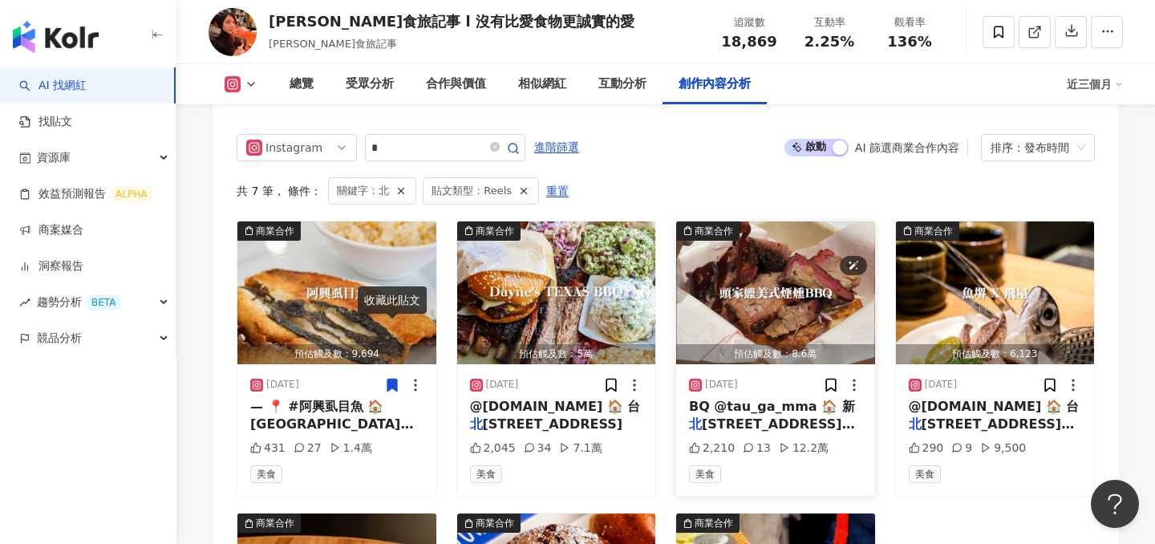
scroll to position [5066, 0]
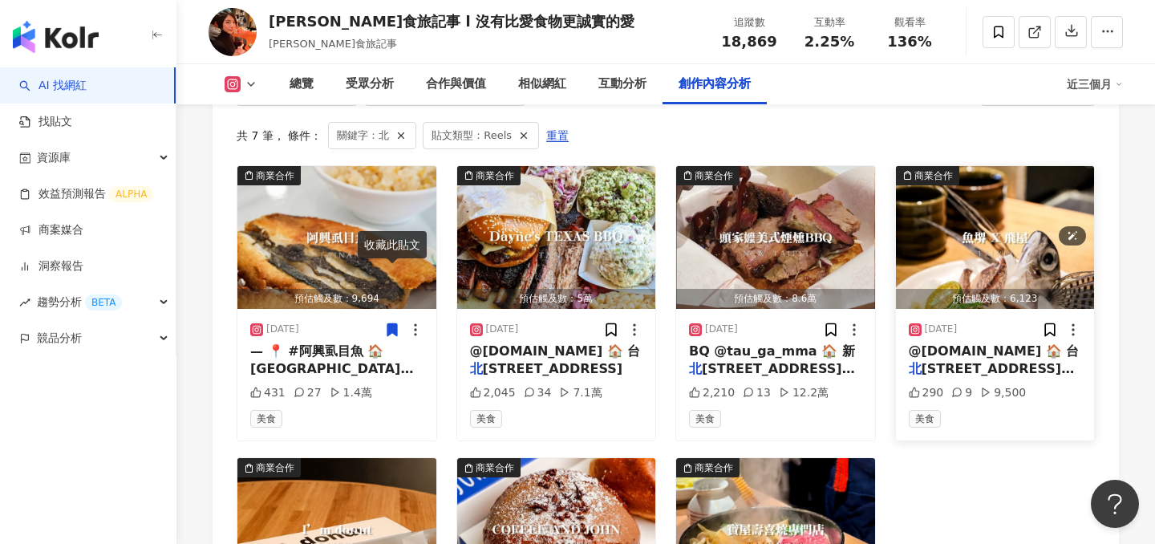
click at [937, 195] on img "button" at bounding box center [995, 237] width 199 height 143
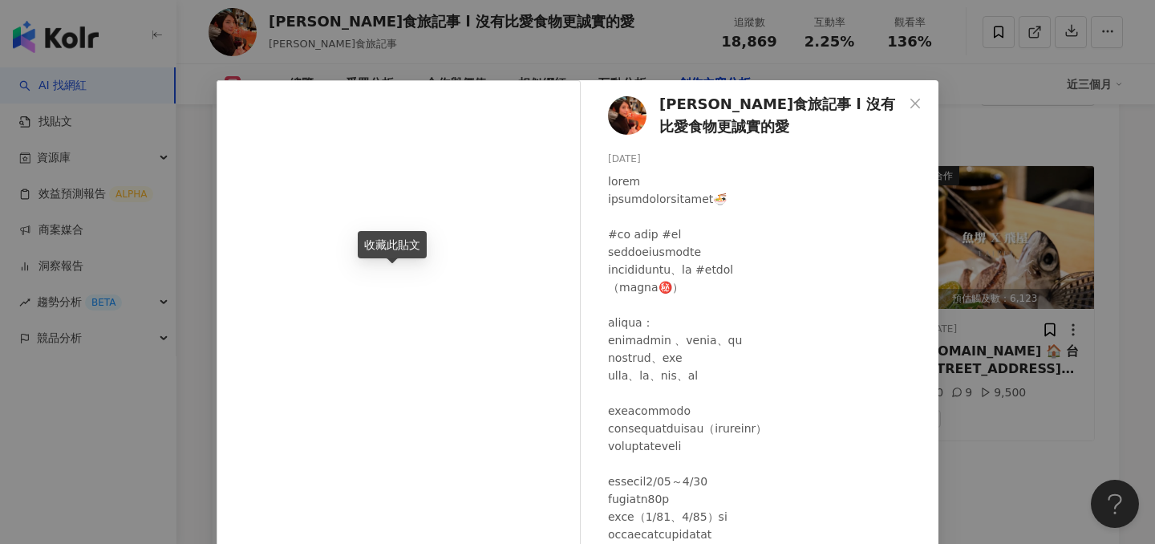
click at [992, 411] on div "Claire食旅記事 l 沒有比愛食物更誠實的愛 2025/7/11 290 9 9,500 查看原始貼文" at bounding box center [577, 272] width 1155 height 544
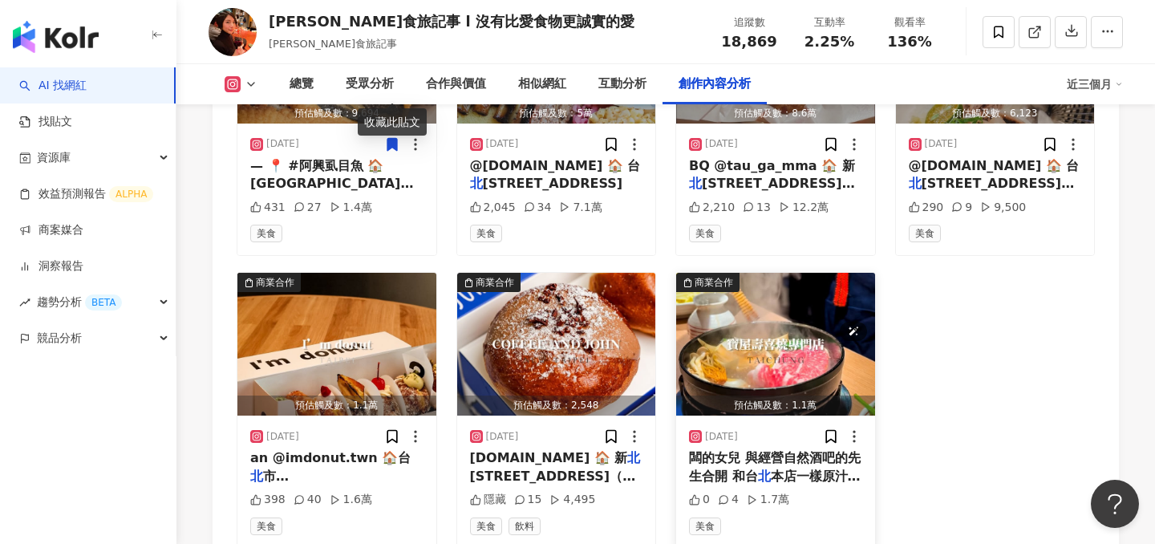
scroll to position [5263, 0]
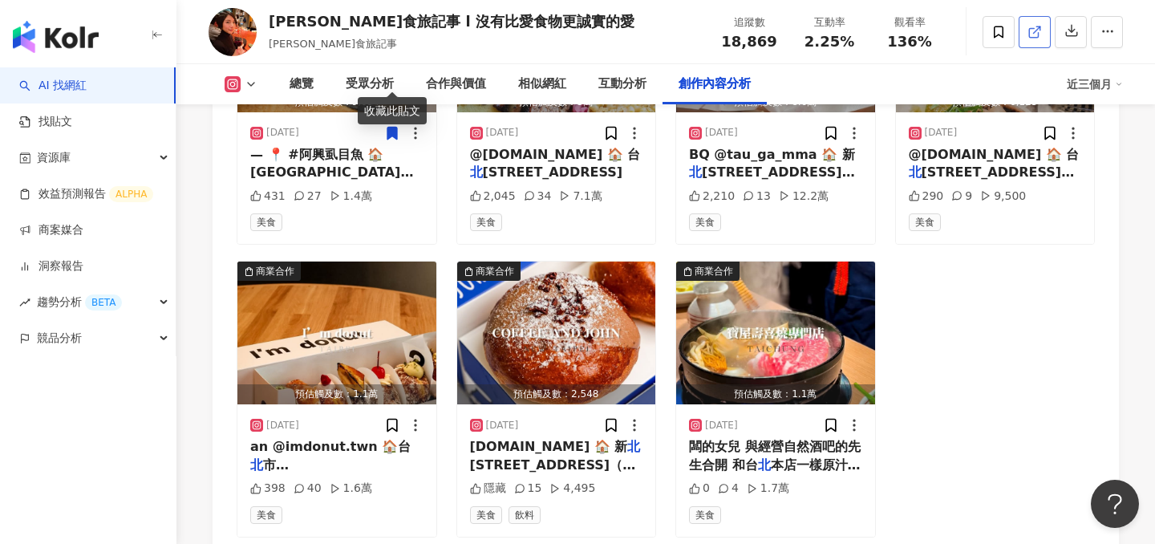
click at [1034, 25] on icon at bounding box center [1034, 32] width 14 height 14
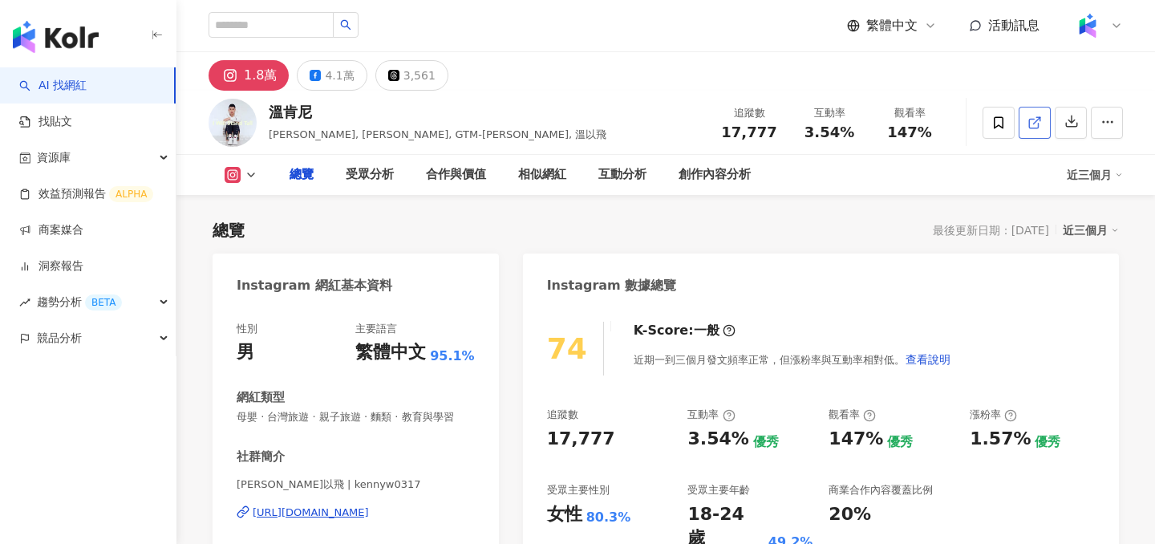
click at [1029, 125] on icon at bounding box center [1033, 123] width 9 height 9
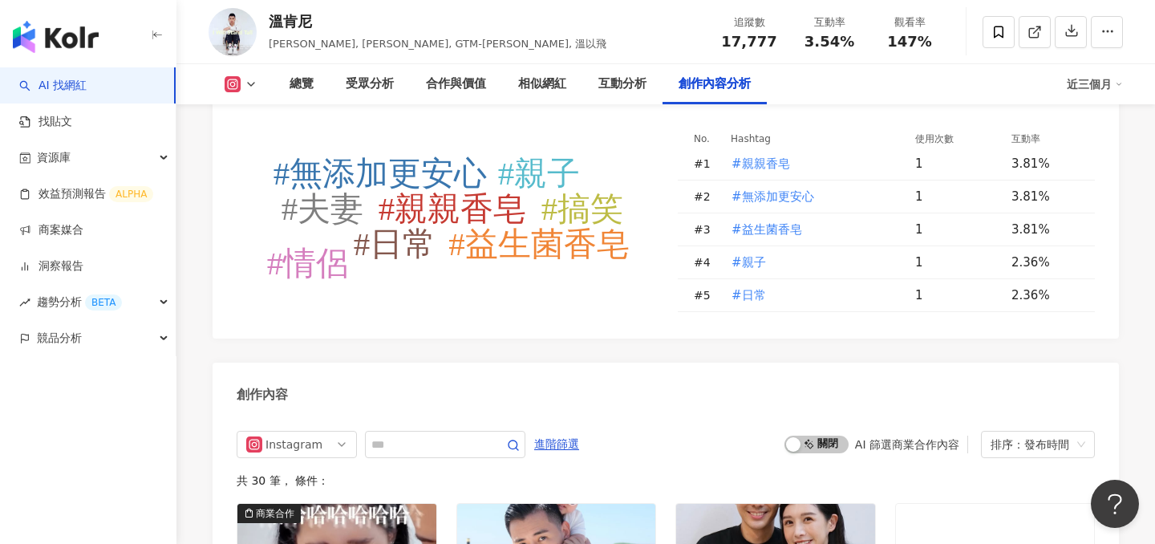
scroll to position [4684, 0]
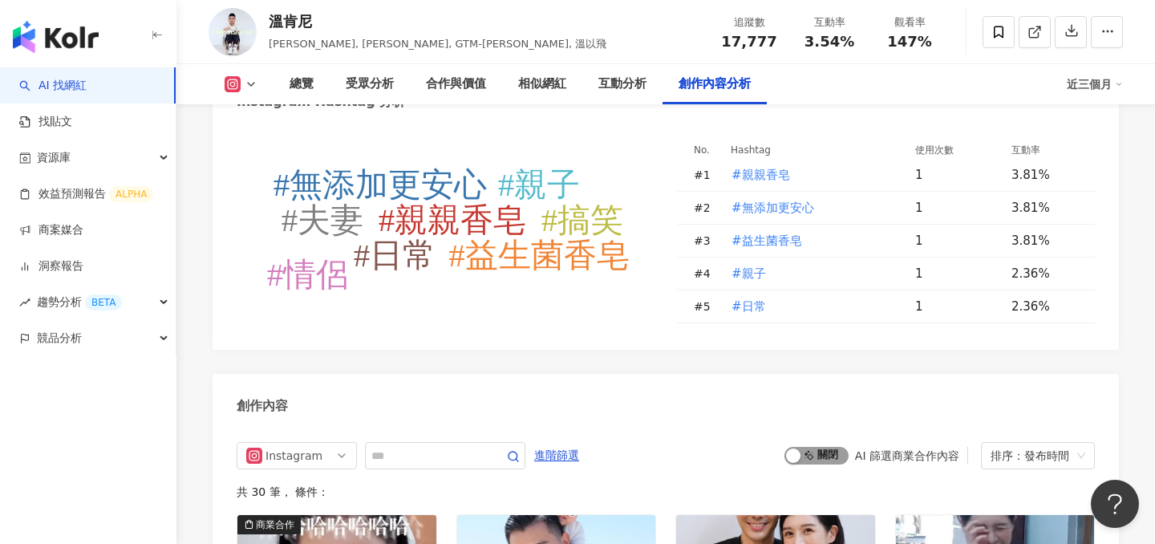
click at [823, 447] on span "啟動 關閉" at bounding box center [816, 456] width 64 height 18
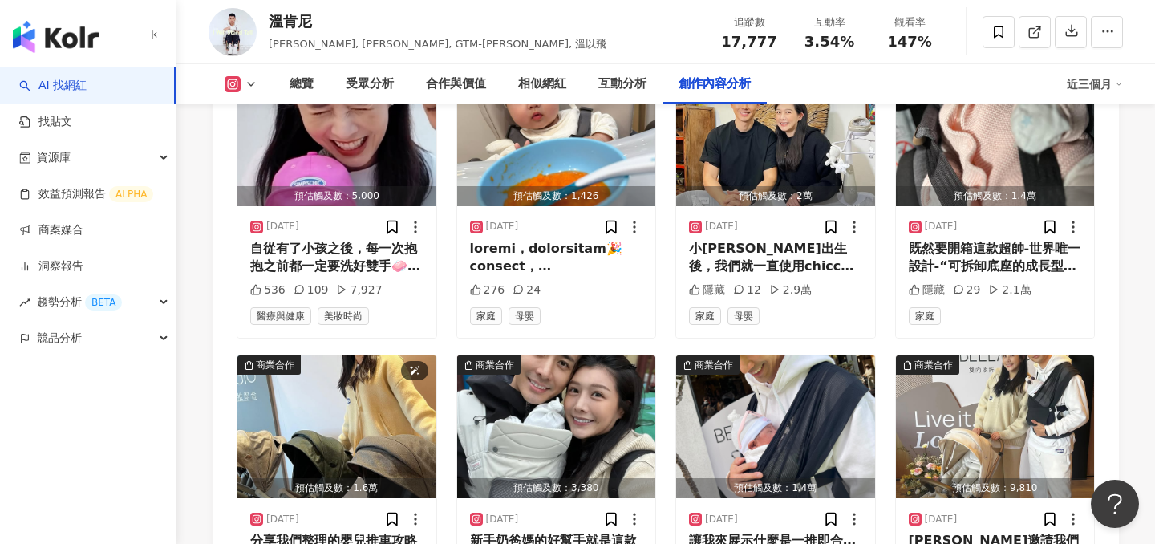
scroll to position [5137, 0]
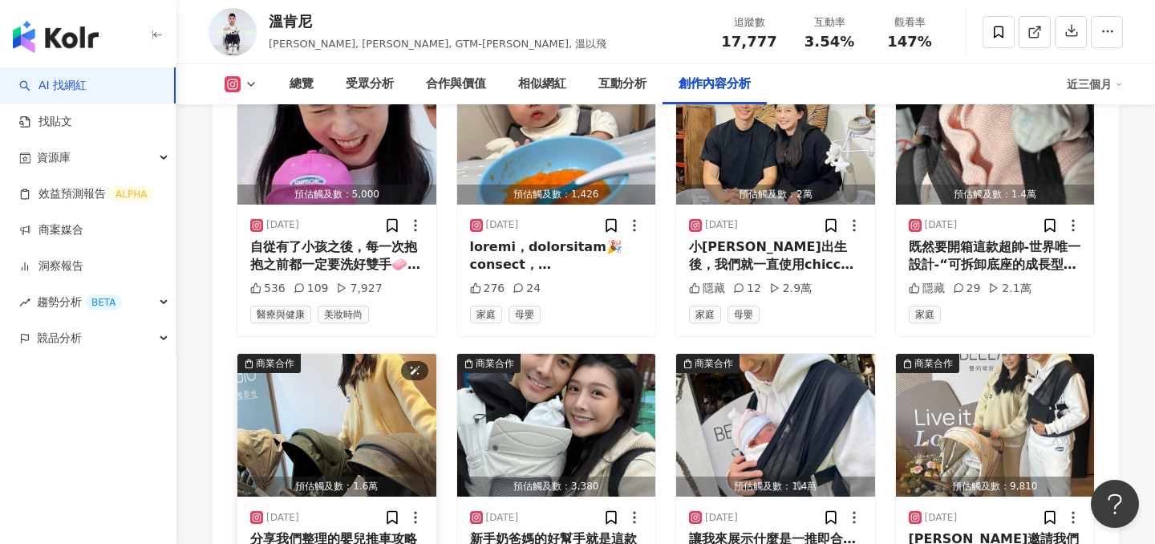
click at [342, 354] on img "button" at bounding box center [336, 425] width 199 height 143
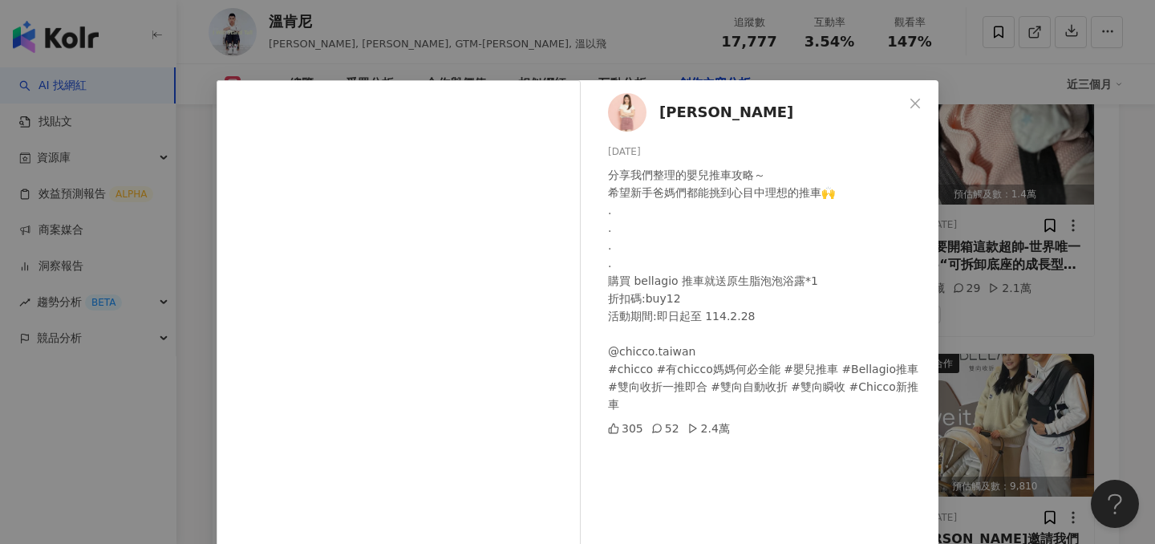
click at [1032, 241] on div "[PERSON_NAME][DATE] 分享我們整理的嬰兒推車攻略～ 希望新手爸媽們都能挑到心目中理想的推車🙌 . . . . 購買 bellagio 推車就…" at bounding box center [577, 272] width 1155 height 544
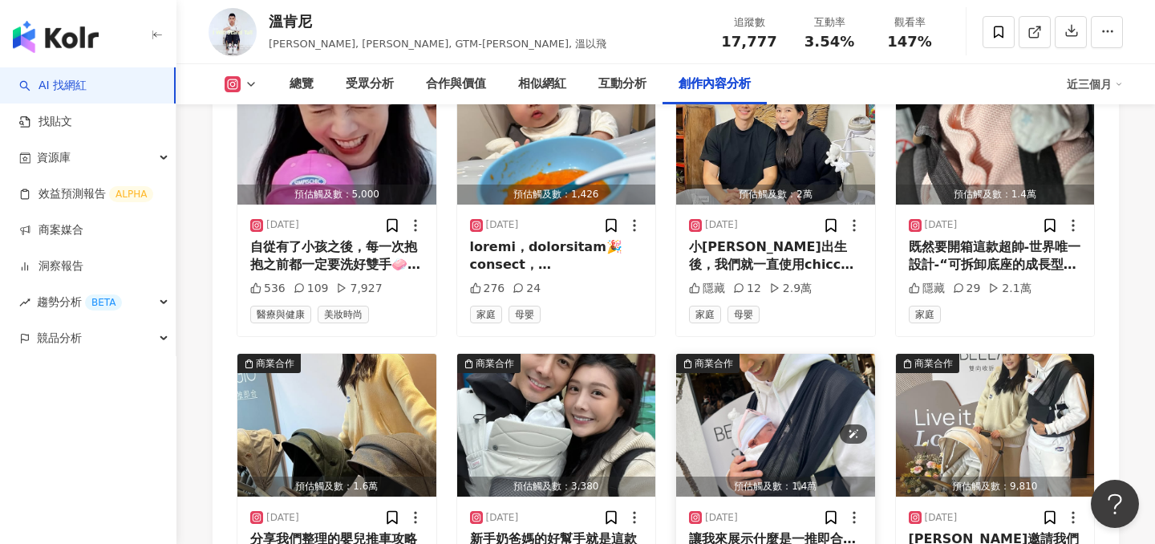
scroll to position [4777, 0]
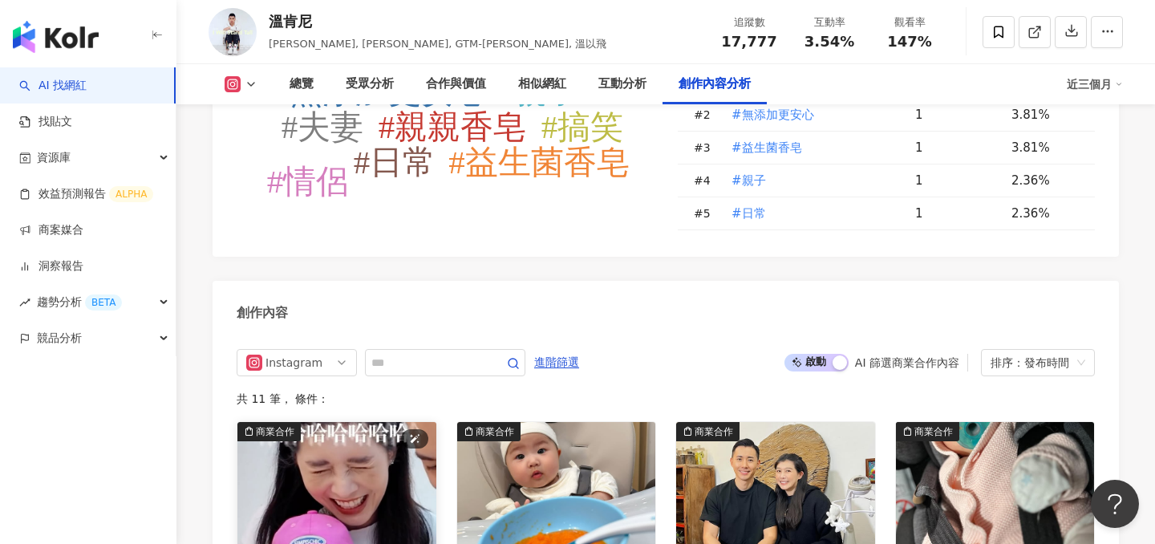
click at [354, 422] on img "button" at bounding box center [336, 493] width 199 height 143
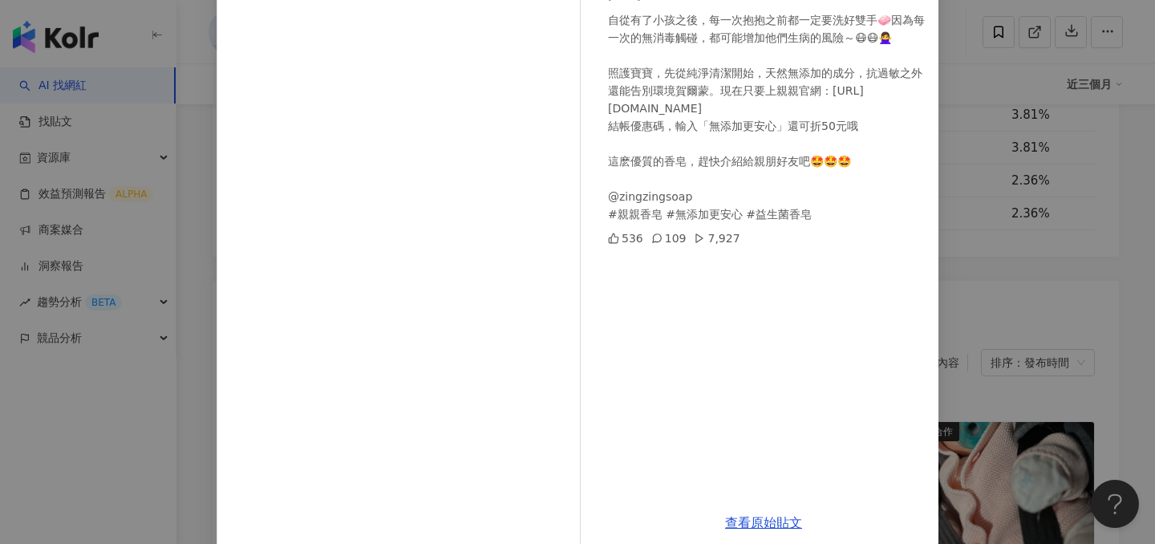
scroll to position [176, 0]
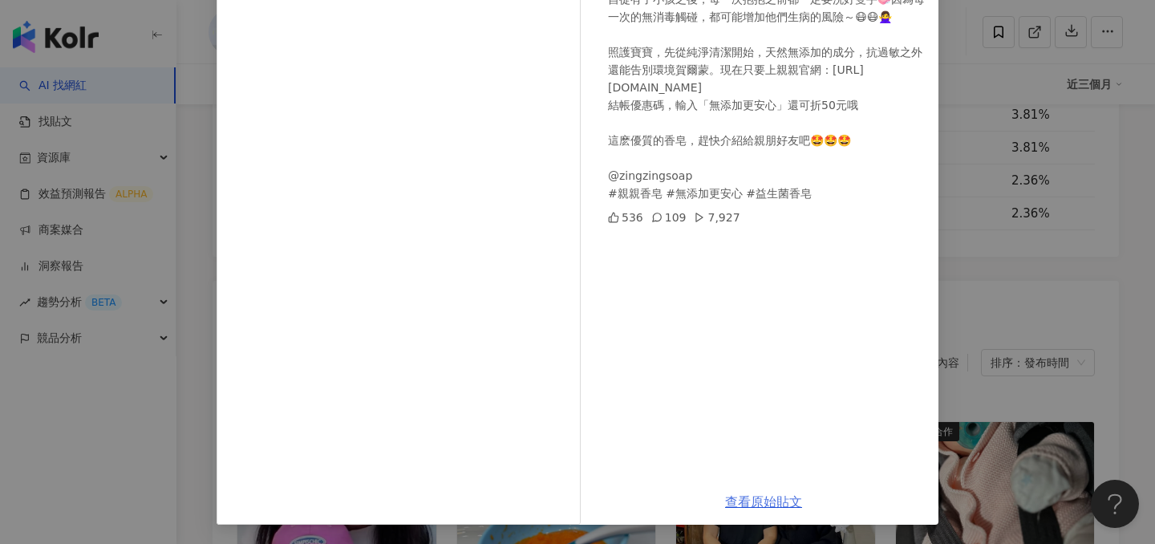
click at [751, 495] on link "查看原始貼文" at bounding box center [763, 501] width 77 height 15
click at [985, 260] on div "[PERSON_NAME][DATE] 自從有了小孩之後，每一次抱抱之前都一定要洗好雙手🧼因為每一次的無消毒觸碰，都可能增加他們生病的風險～😷😷🙅‍♀️ 照護…" at bounding box center [577, 272] width 1155 height 544
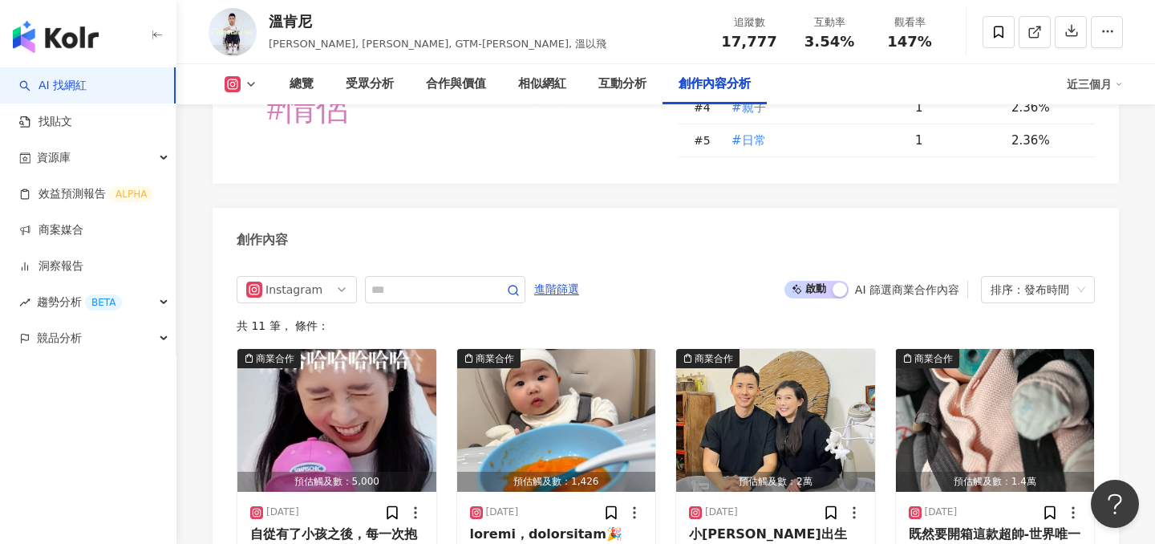
scroll to position [4867, 0]
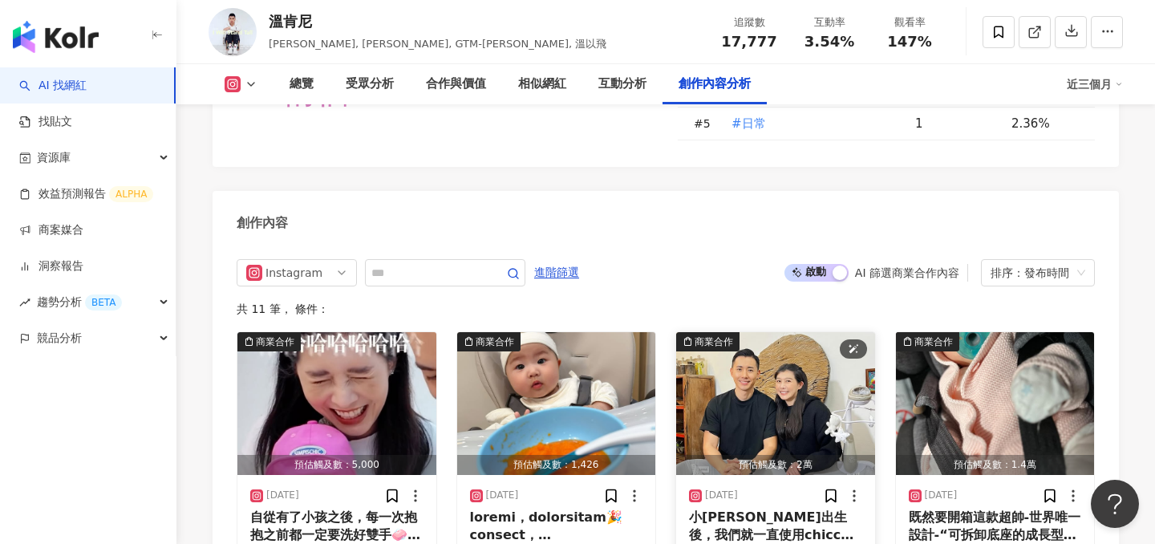
click at [746, 332] on img "button" at bounding box center [775, 403] width 199 height 143
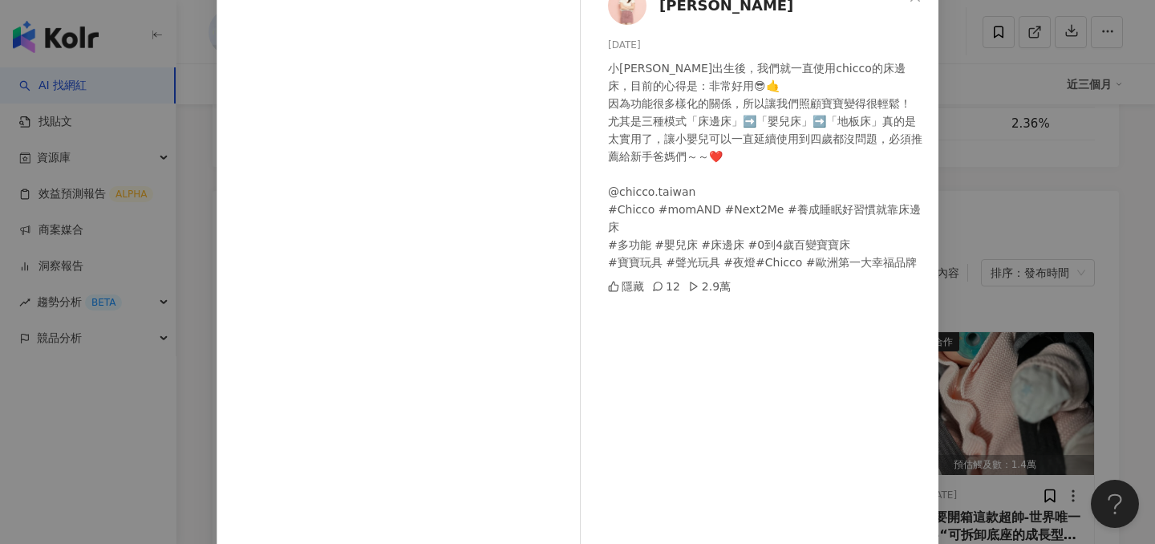
scroll to position [130, 0]
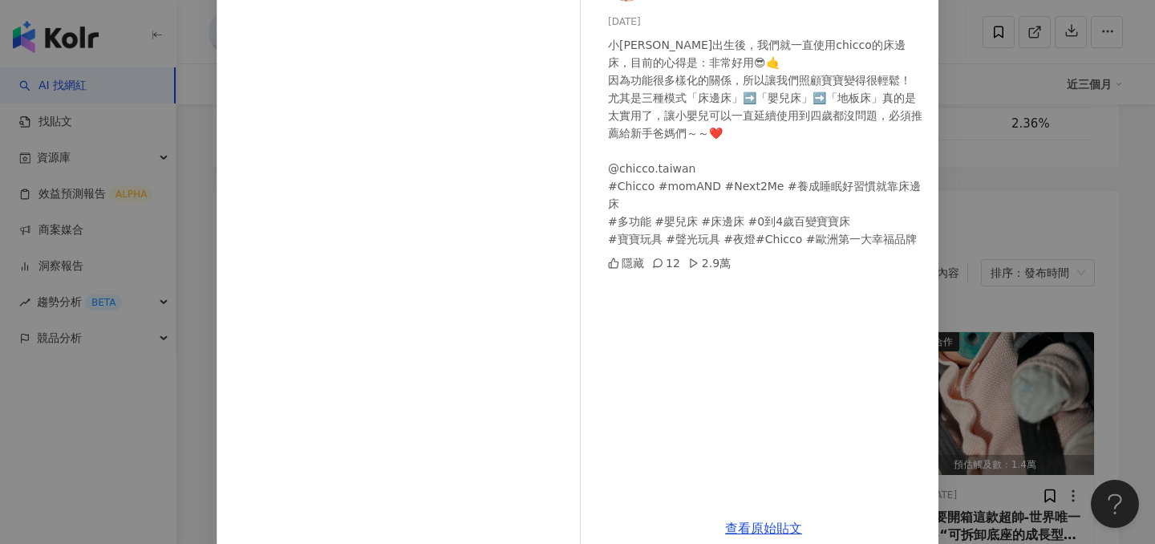
click at [976, 278] on div "陳俋塵 2025/2/17 小温昕出生後，我們就一直使用chicco的床邊床，目前的心得是：非常好用😎🤙 因為功能很多樣化的關係，所以讓我們照顧寶寶變得很輕鬆…" at bounding box center [577, 272] width 1155 height 544
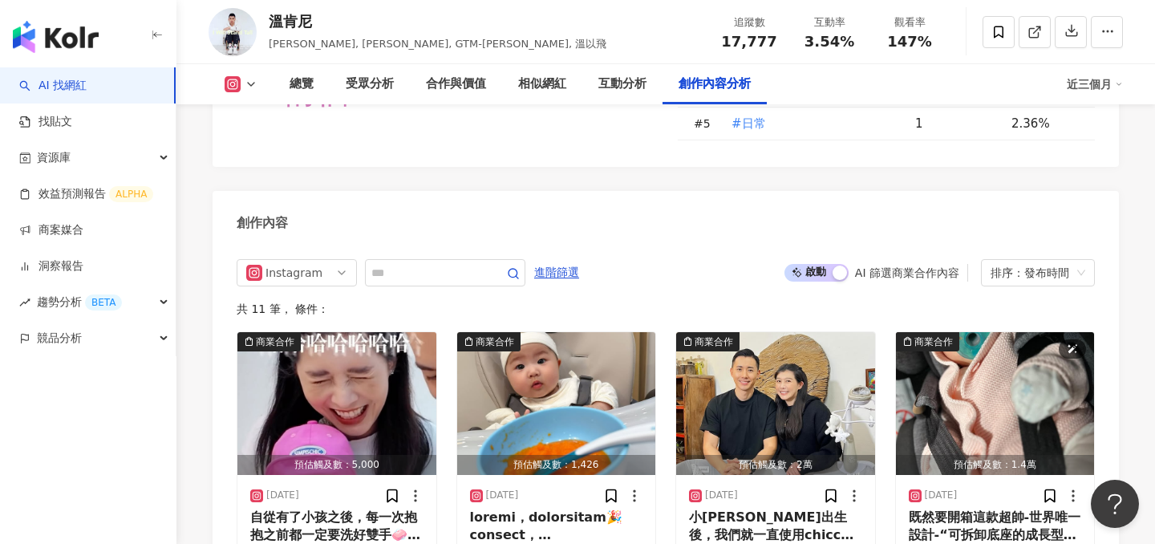
click at [976, 332] on img "button" at bounding box center [995, 403] width 199 height 143
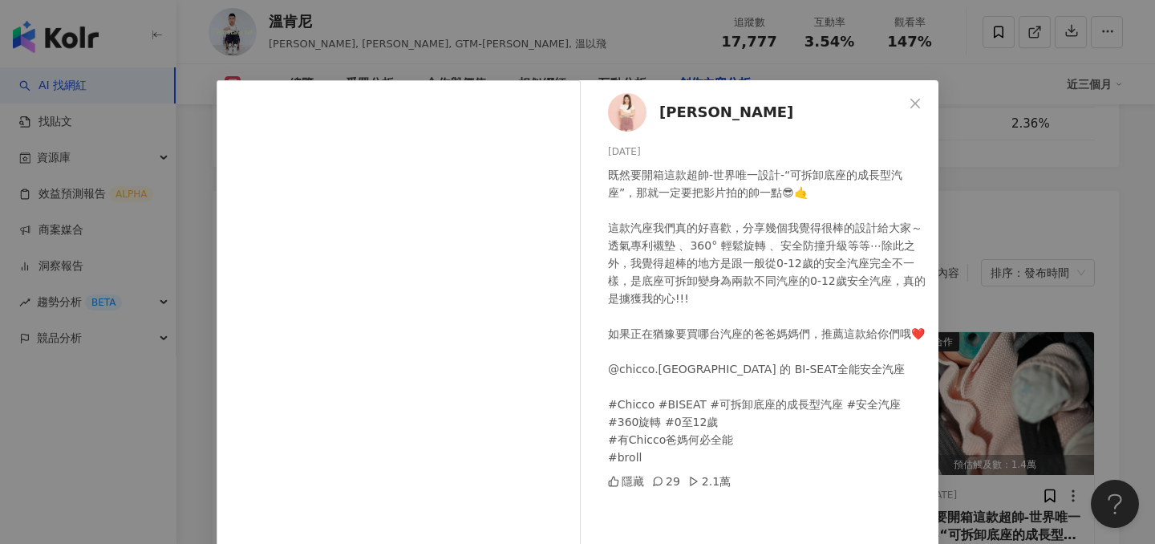
click at [977, 279] on div "陳俋塵 2025/2/6 既然要開箱這款超帥-世界唯一設計-“可拆卸底座的成長型汽座”，那就一定要把影片拍的帥一點😎🤙 這款汽座我們真的好喜歡，分享幾個我覺得…" at bounding box center [577, 272] width 1155 height 544
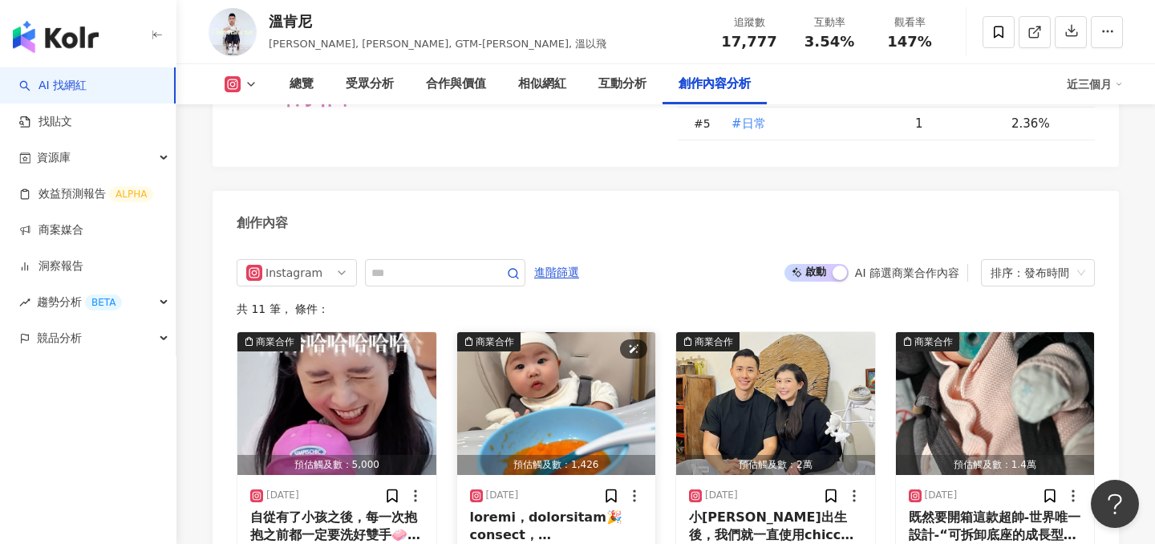
click at [536, 332] on img "button" at bounding box center [556, 403] width 199 height 143
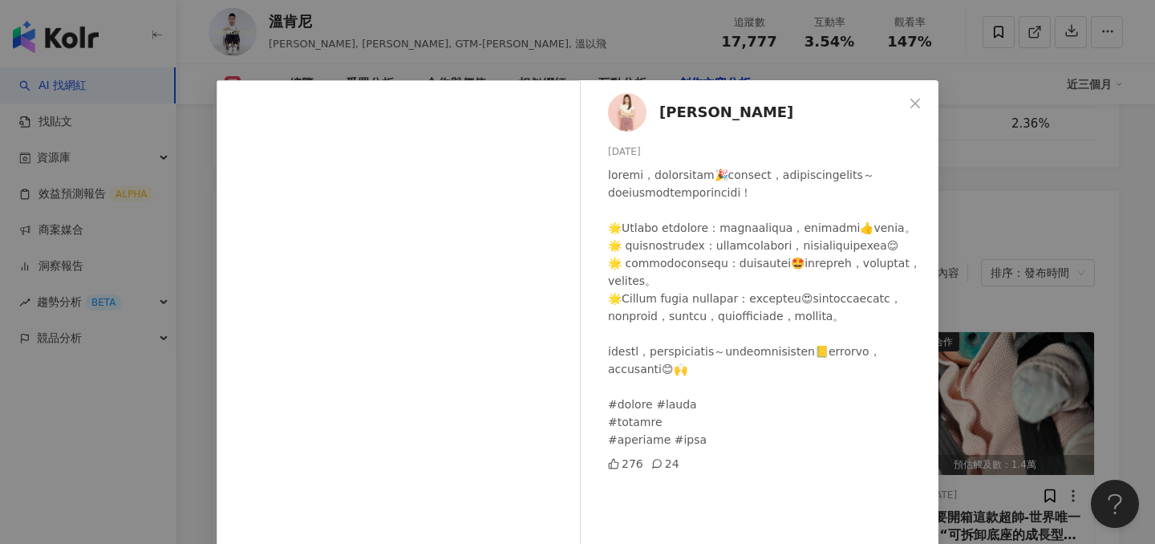
click at [1011, 289] on div "陳俋塵 2025/5/5 276 24 查看原始貼文" at bounding box center [577, 272] width 1155 height 544
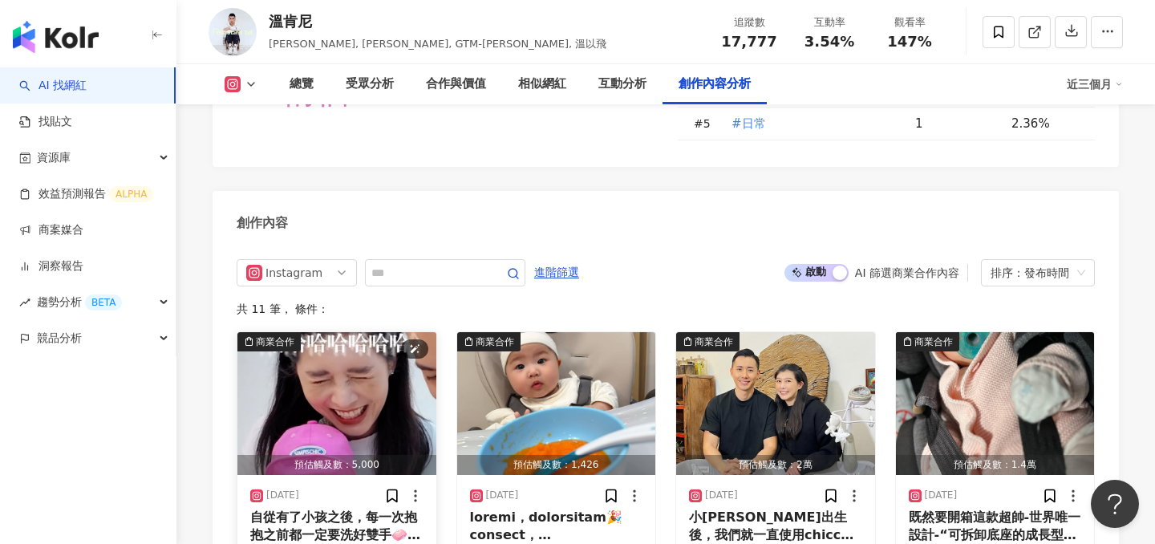
click at [301, 332] on img "button" at bounding box center [336, 403] width 199 height 143
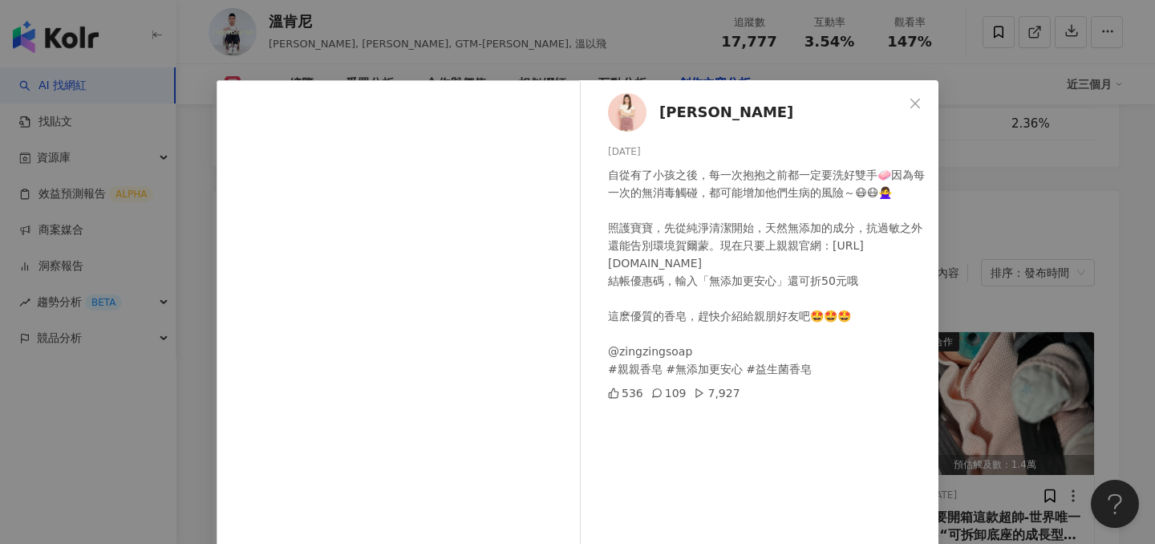
click at [1009, 254] on div "陳俋塵 2025/8/15 自從有了小孩之後，每一次抱抱之前都一定要洗好雙手🧼因為每一次的無消毒觸碰，都可能增加他們生病的風險～😷😷🙅‍♀️ 照護寶寶，先從純…" at bounding box center [577, 272] width 1155 height 544
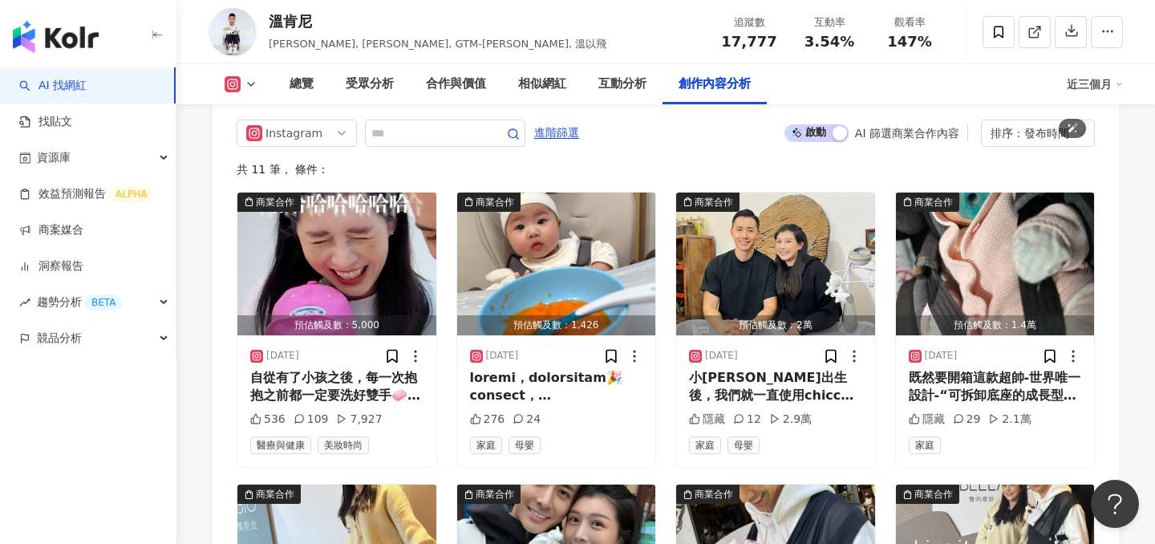
scroll to position [5087, 0]
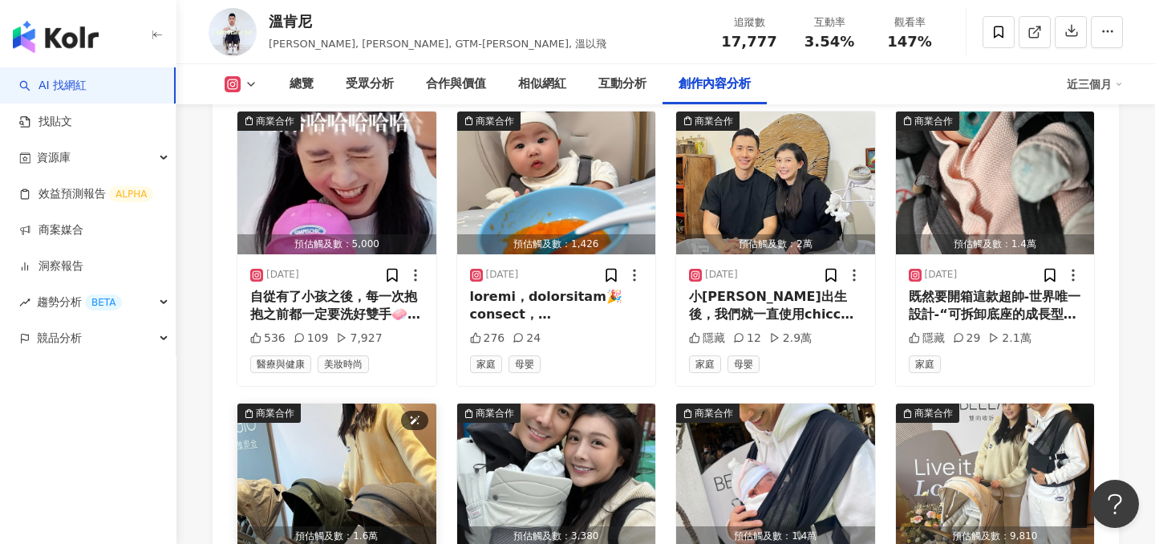
click at [363, 403] on img "button" at bounding box center [336, 474] width 199 height 143
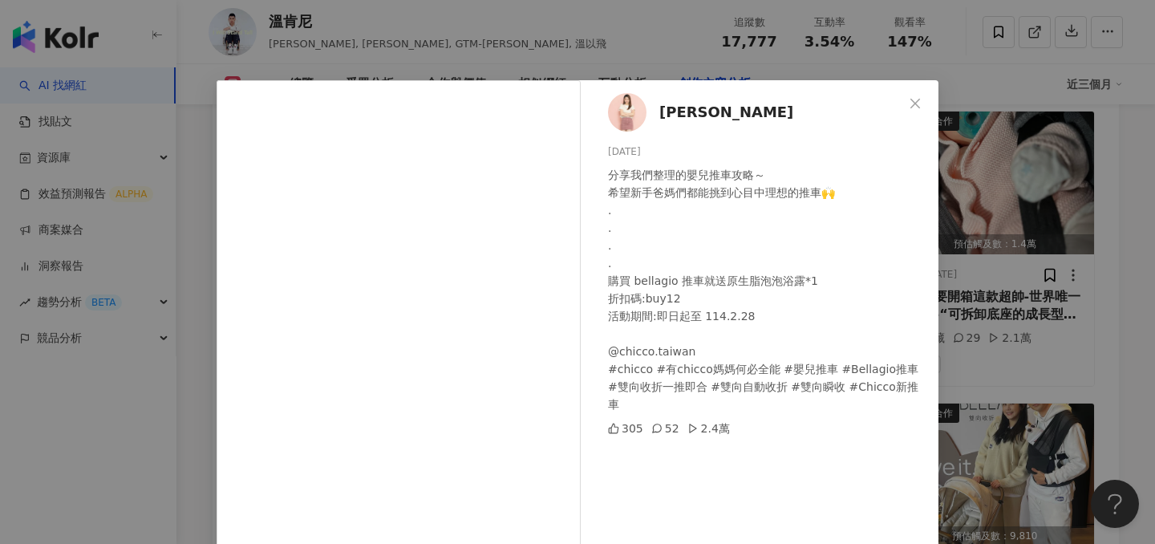
click at [1072, 252] on div "陳俋塵 2025/1/15 分享我們整理的嬰兒推車攻略～ 希望新手爸媽們都能挑到心目中理想的推車🙌 . . . . 購買 bellagio 推車就送原生脂泡泡…" at bounding box center [577, 272] width 1155 height 544
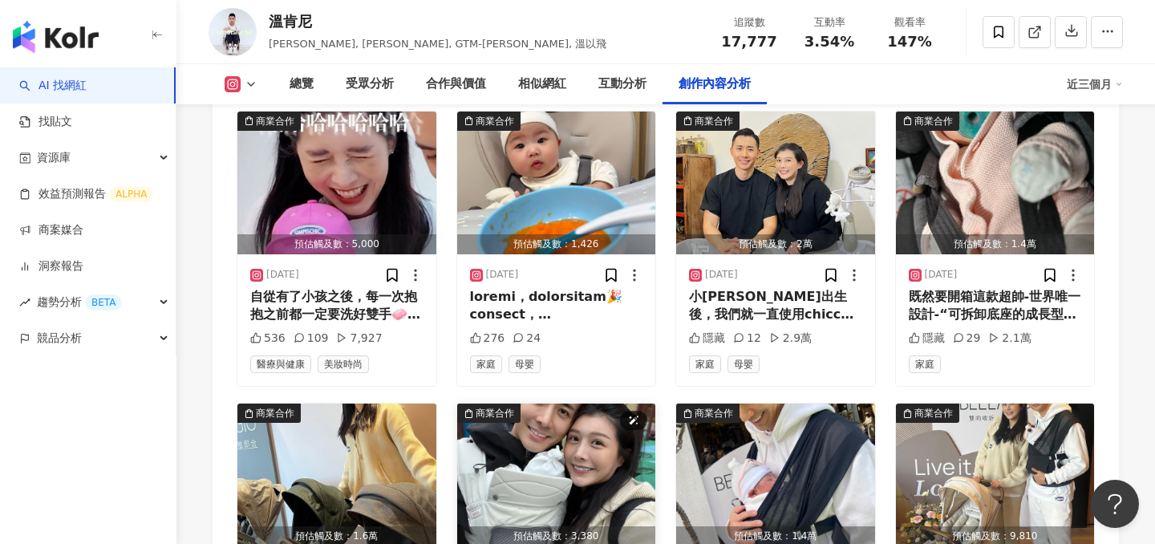
click at [488, 403] on img "button" at bounding box center [556, 474] width 199 height 143
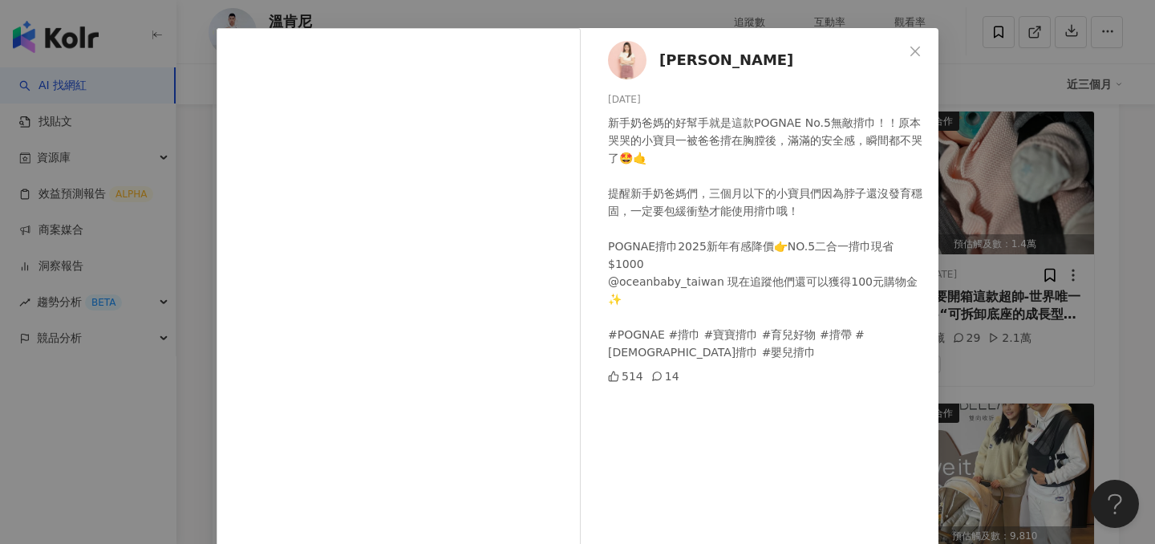
scroll to position [59, 0]
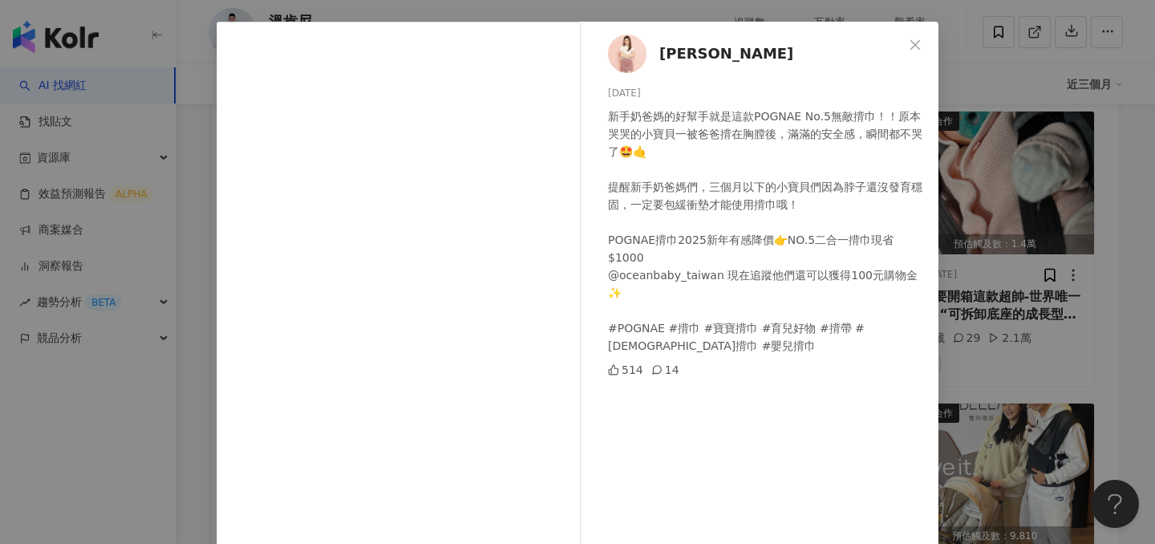
click at [1076, 322] on div "陳俋塵 2025/1/13 新手奶爸媽的好幫手就是這款POGNAE No.5無敵揹巾！！原本哭哭的小寶貝一被爸爸揹在胸膛後，滿滿的安全感，瞬間都不哭了🤩🤙 提…" at bounding box center [577, 272] width 1155 height 544
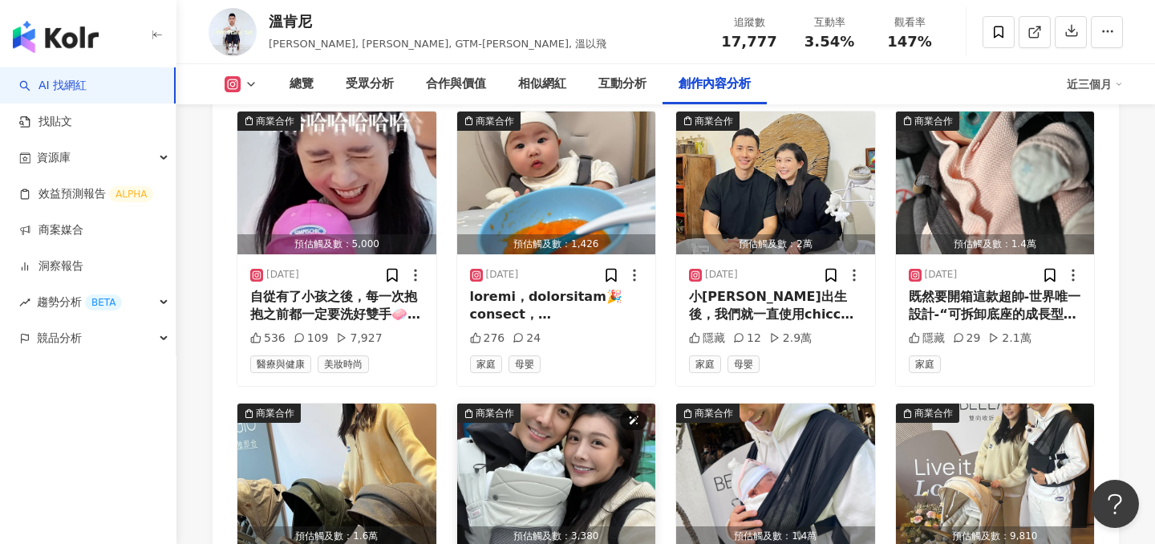
click at [560, 403] on img "button" at bounding box center [556, 474] width 199 height 143
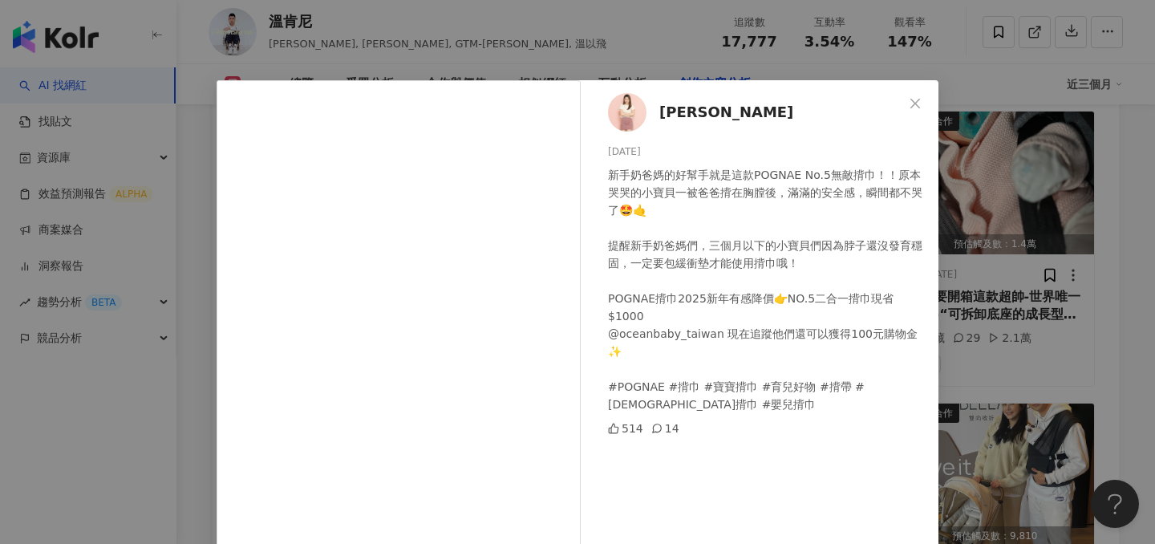
scroll to position [176, 0]
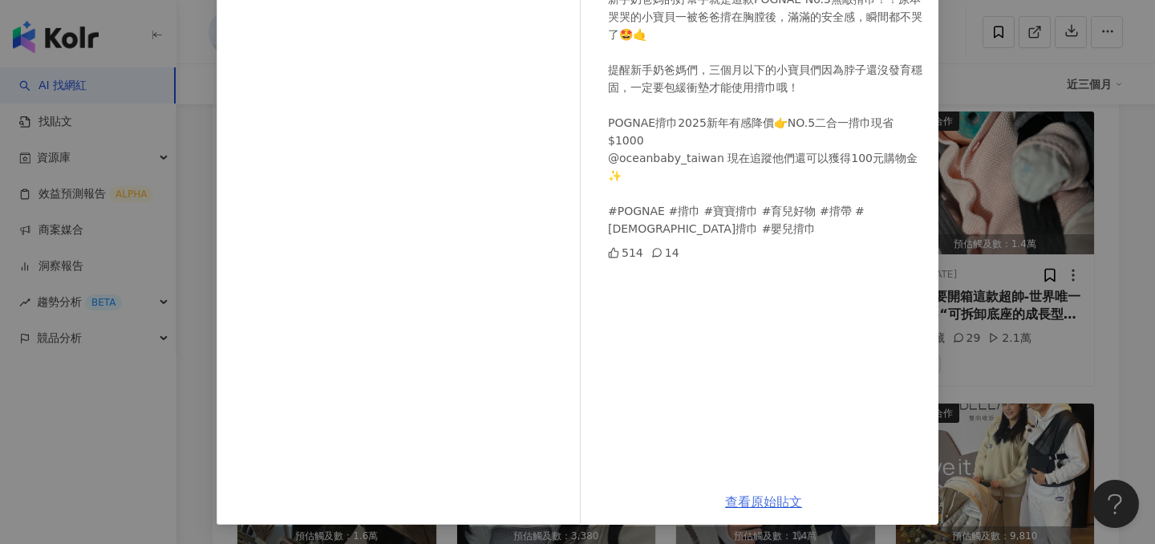
click at [736, 498] on link "查看原始貼文" at bounding box center [763, 501] width 77 height 15
click at [986, 305] on div "陳俋塵 2025/1/13 新手奶爸媽的好幫手就是這款POGNAE No.5無敵揹巾！！原本哭哭的小寶貝一被爸爸揹在胸膛後，滿滿的安全感，瞬間都不哭了🤩🤙 提…" at bounding box center [577, 272] width 1155 height 544
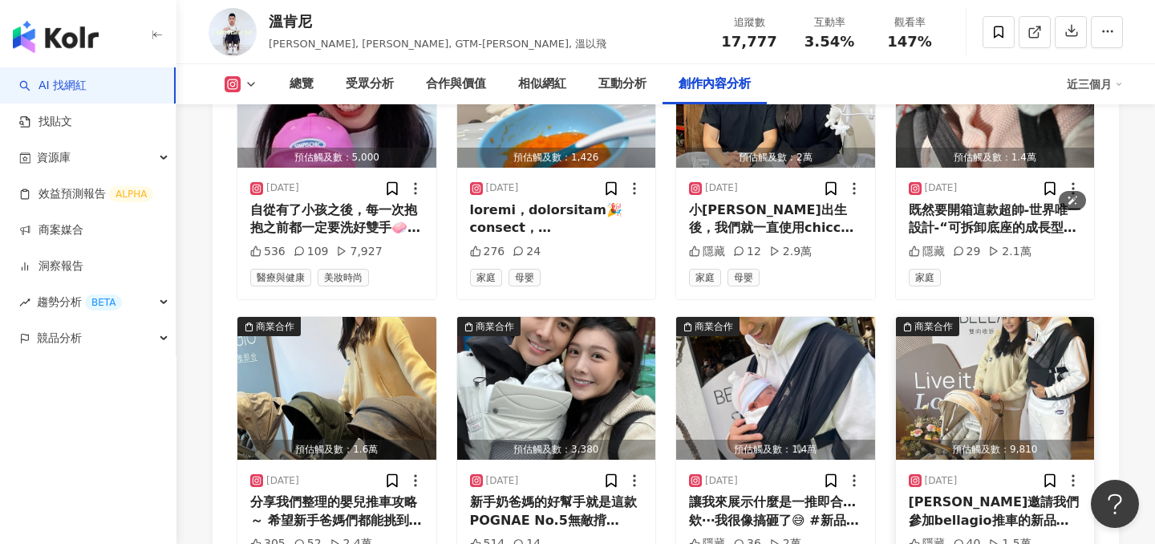
scroll to position [5331, 0]
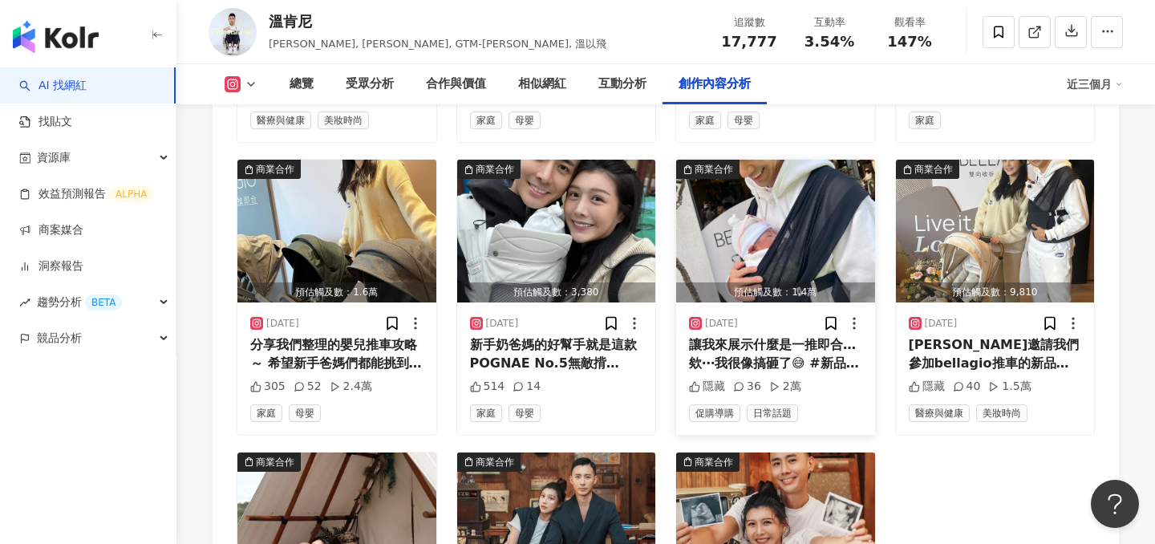
click at [787, 282] on div "預估觸及數：1.4萬" at bounding box center [775, 292] width 199 height 20
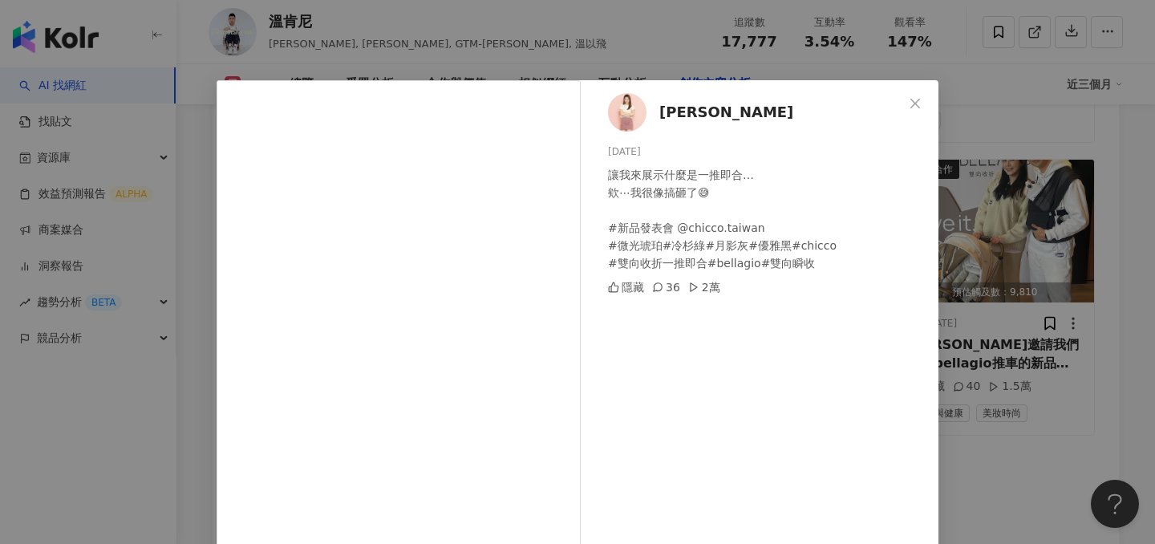
click at [947, 301] on div "陳俋塵 2024/12/24 讓我來展示什麼是一推即合… 欸⋯我很像搞砸了😅 #新品發表會 @chicco.taiwan #微光琥珀#冷杉綠#月影灰#優雅黑#…" at bounding box center [577, 272] width 1155 height 544
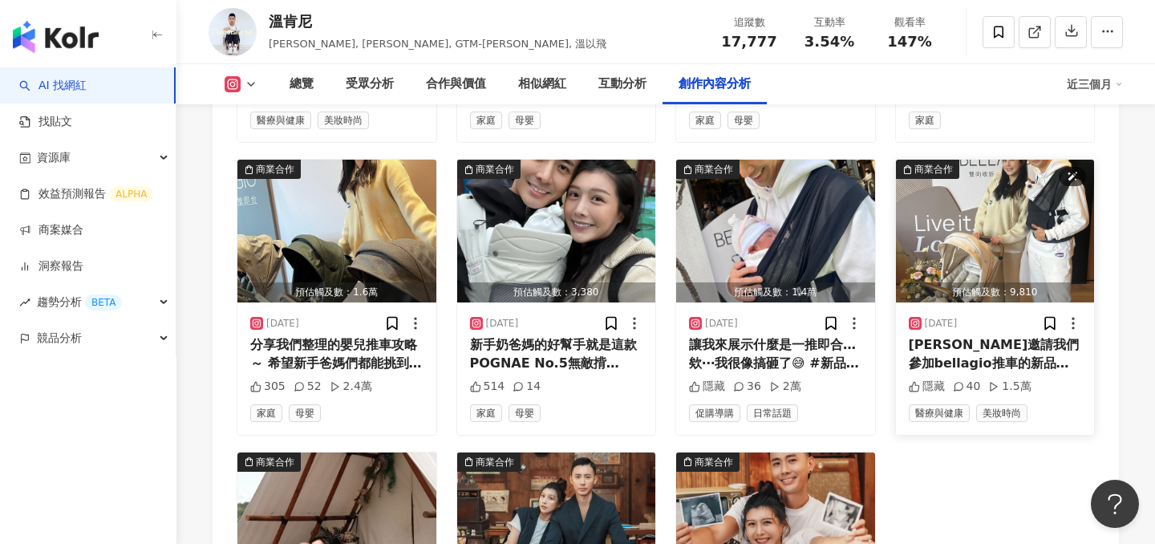
click at [957, 161] on img "button" at bounding box center [995, 231] width 199 height 143
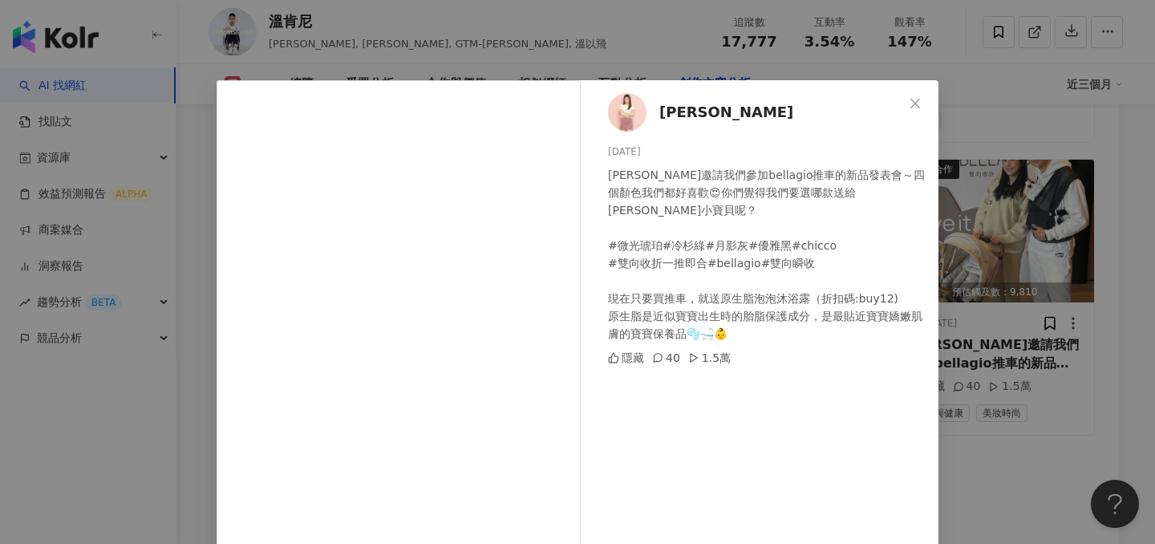
click at [980, 239] on div "陳俋塵 2024/12/23 謝謝chicco邀請我們參加bellagio推車的新品發表會～四個顏色我們都好喜歡😍你們覺得我們要選哪款送給温昕小寶貝呢？ #微…" at bounding box center [577, 272] width 1155 height 544
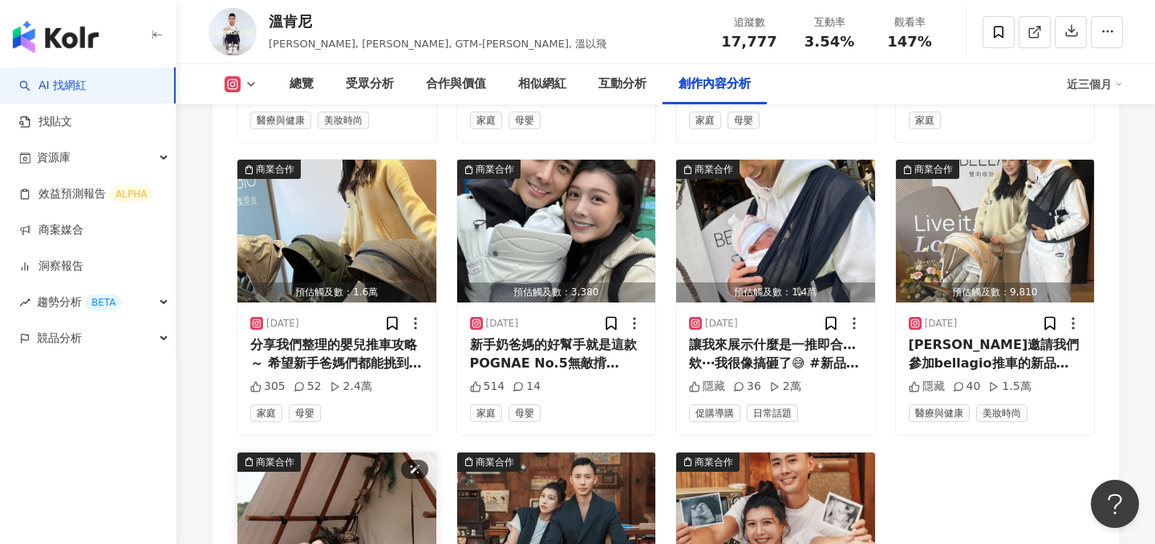
click at [322, 452] on img "button" at bounding box center [336, 523] width 199 height 143
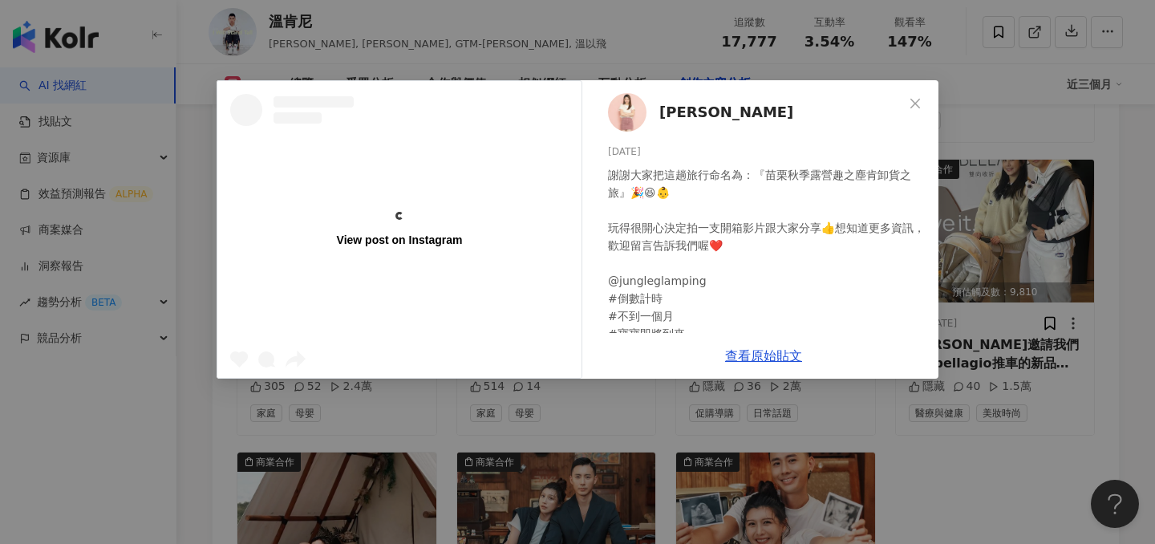
click at [1031, 261] on div "View post on Instagram 陳俋塵 2024/10/28 謝謝大家把這趟旅行命名為：『苗栗秋季露營趣之塵肯卸貨之旅』🎉😆👶 玩得很開心決定拍…" at bounding box center [577, 272] width 1155 height 544
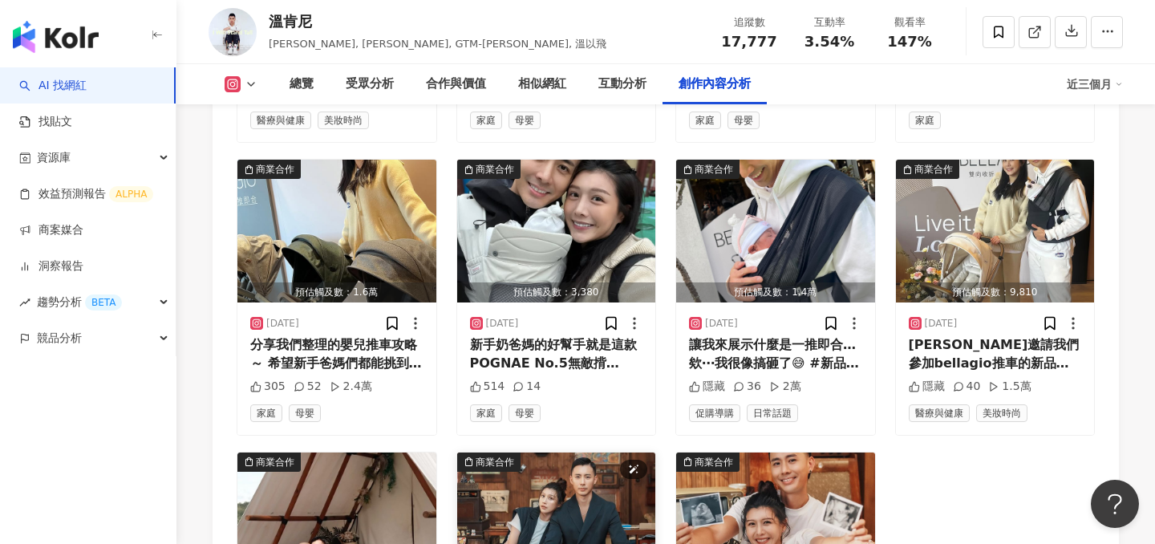
click at [548, 452] on img "button" at bounding box center [556, 523] width 199 height 143
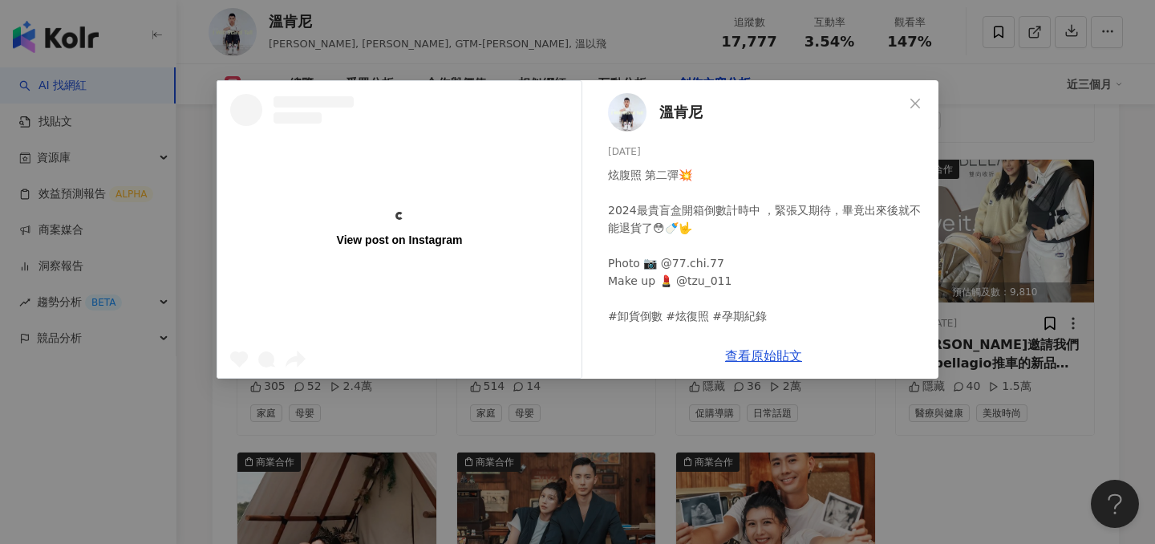
click at [1052, 269] on div "View post on Instagram 溫肯尼 2024/10/22 炫腹照 第二彈💥 2024最貴盲盒開箱倒數計時中 ，緊張又期待，畢竟出來後就不能退…" at bounding box center [577, 272] width 1155 height 544
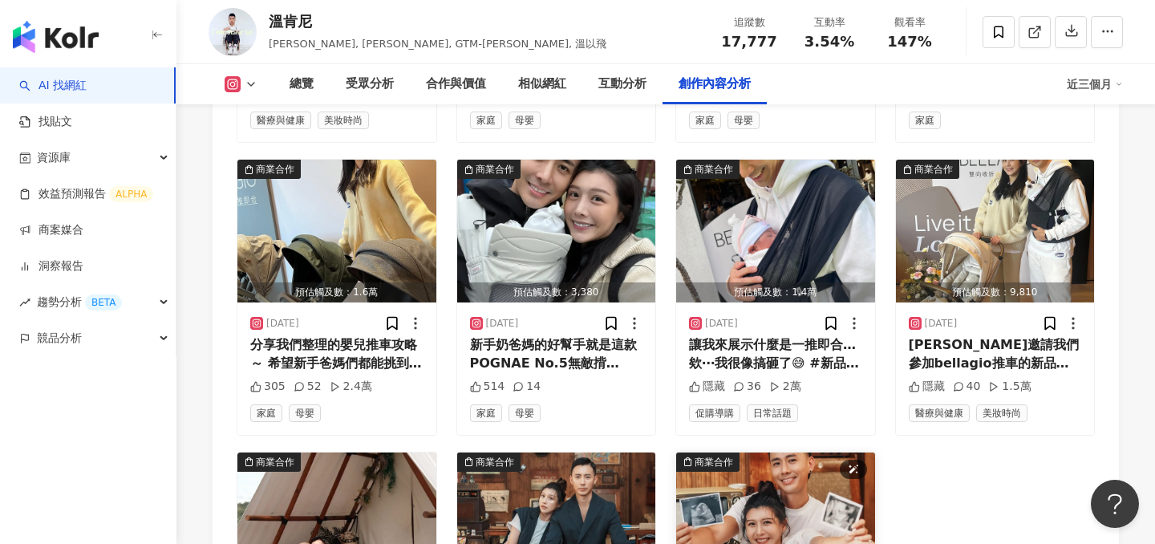
click at [800, 452] on img "button" at bounding box center [775, 523] width 199 height 143
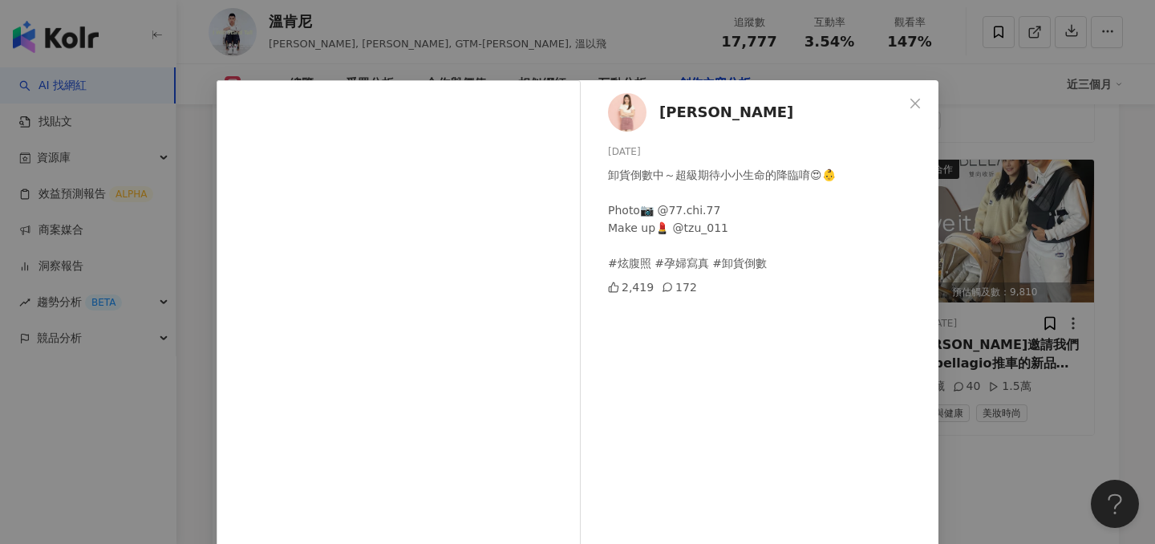
click at [1042, 281] on div "陳俋塵 2024/10/21 卸貨倒數中～超級期待小小生命的降臨唷😍👶 Photo📷 @77.chi.77 Make up💄 @tzu_011 #炫腹照 #孕…" at bounding box center [577, 272] width 1155 height 544
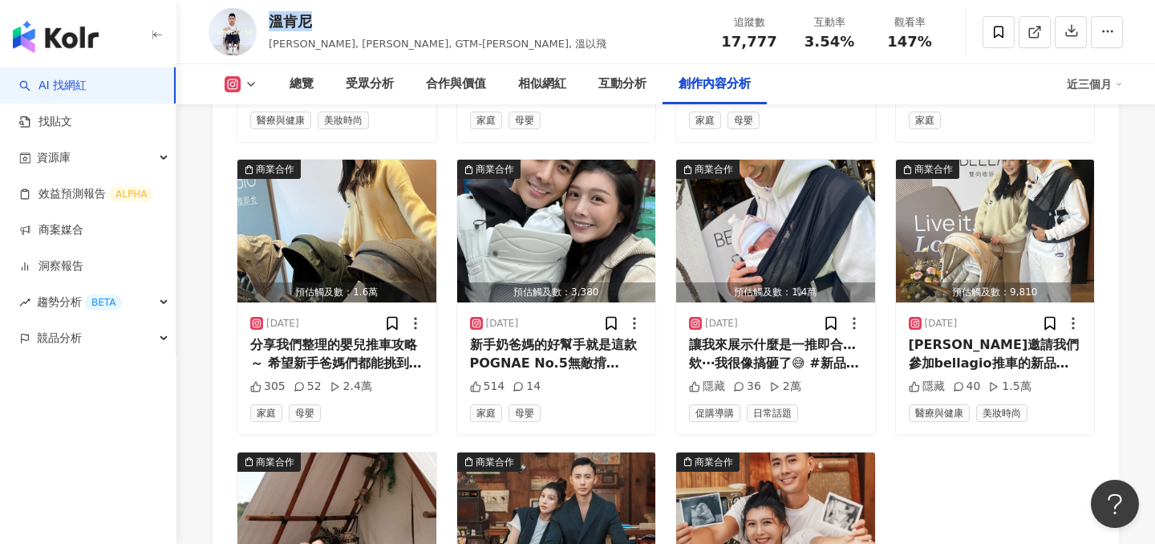
drag, startPoint x: 322, startPoint y: 30, endPoint x: 271, endPoint y: 27, distance: 50.6
click at [271, 27] on div "溫肯尼" at bounding box center [438, 21] width 338 height 20
copy div "溫肯尼"
click at [293, 75] on div "總覽" at bounding box center [301, 84] width 24 height 19
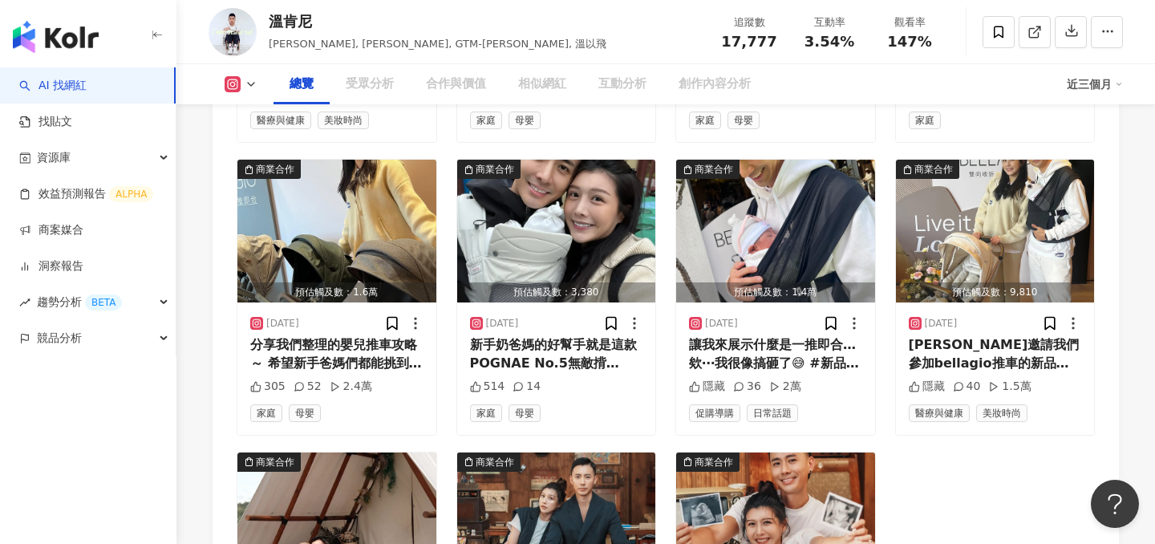
scroll to position [99, 0]
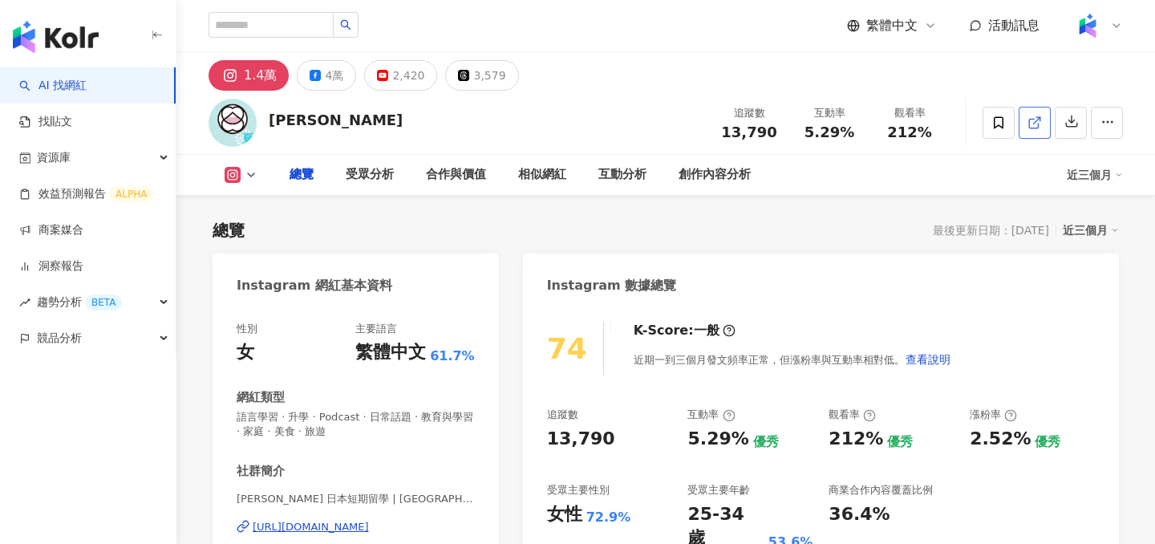
click at [1038, 126] on icon at bounding box center [1034, 122] width 14 height 14
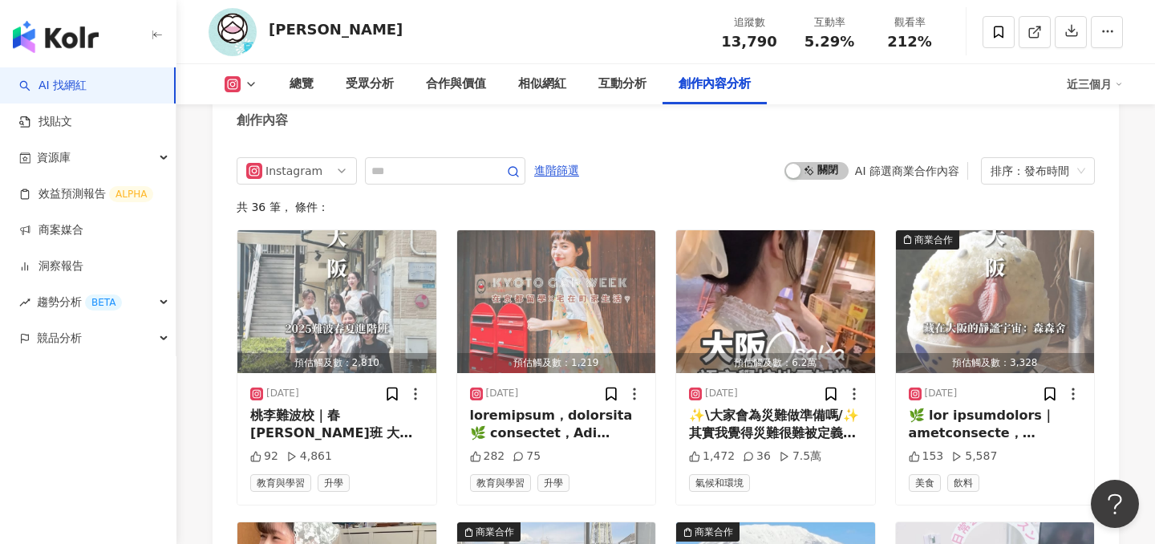
scroll to position [4903, 0]
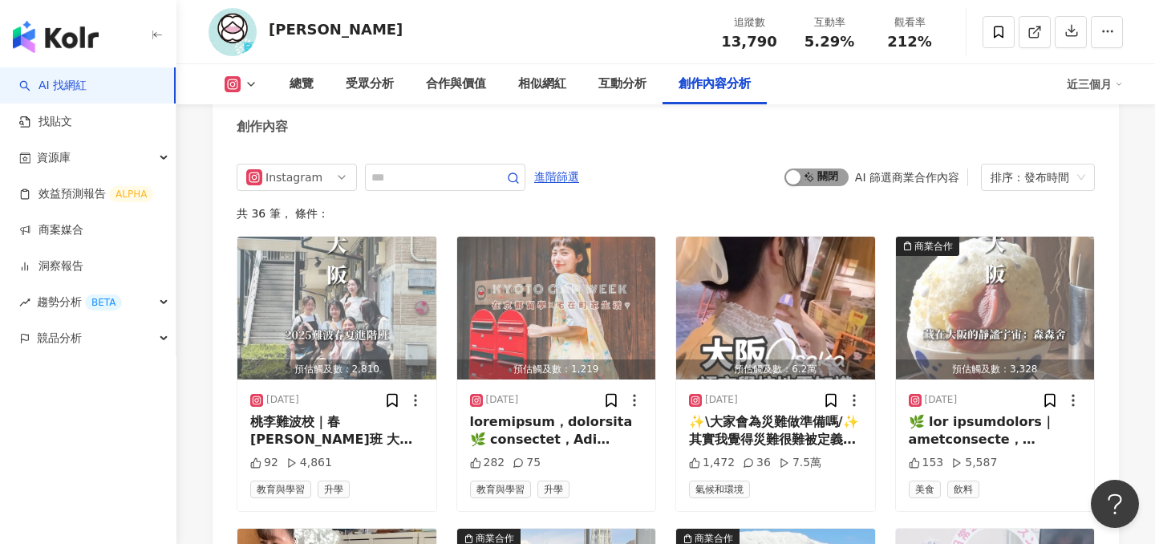
click at [837, 180] on span "啟動 關閉" at bounding box center [816, 177] width 64 height 18
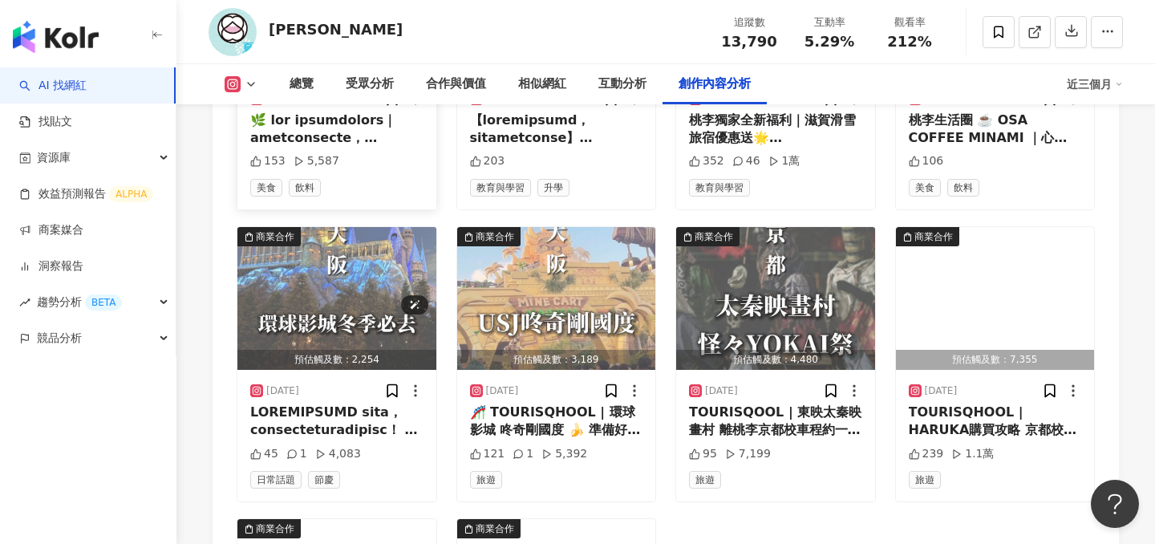
scroll to position [5394, 0]
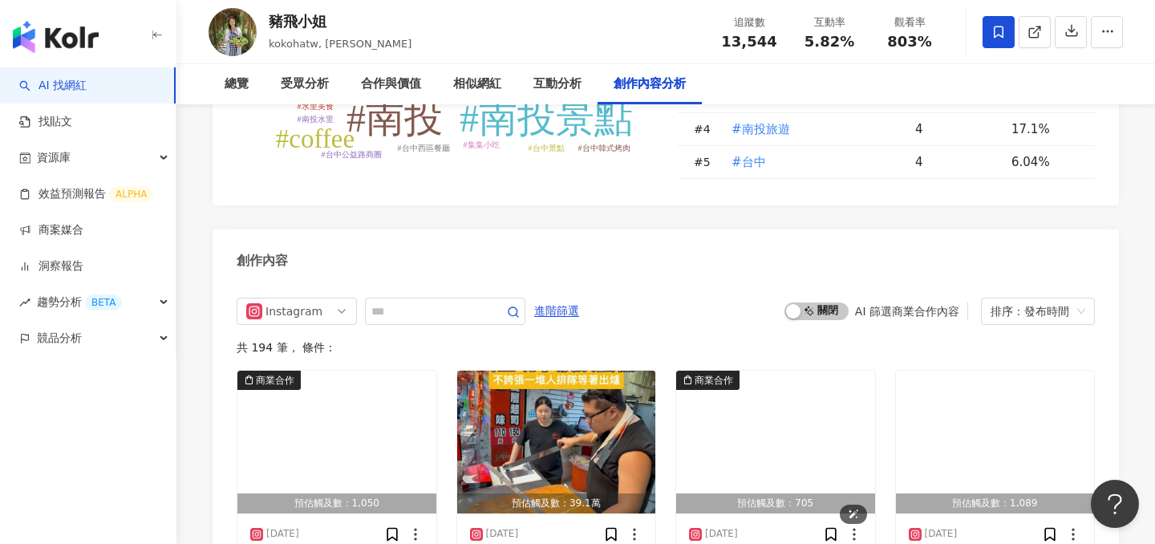
scroll to position [4718, 0]
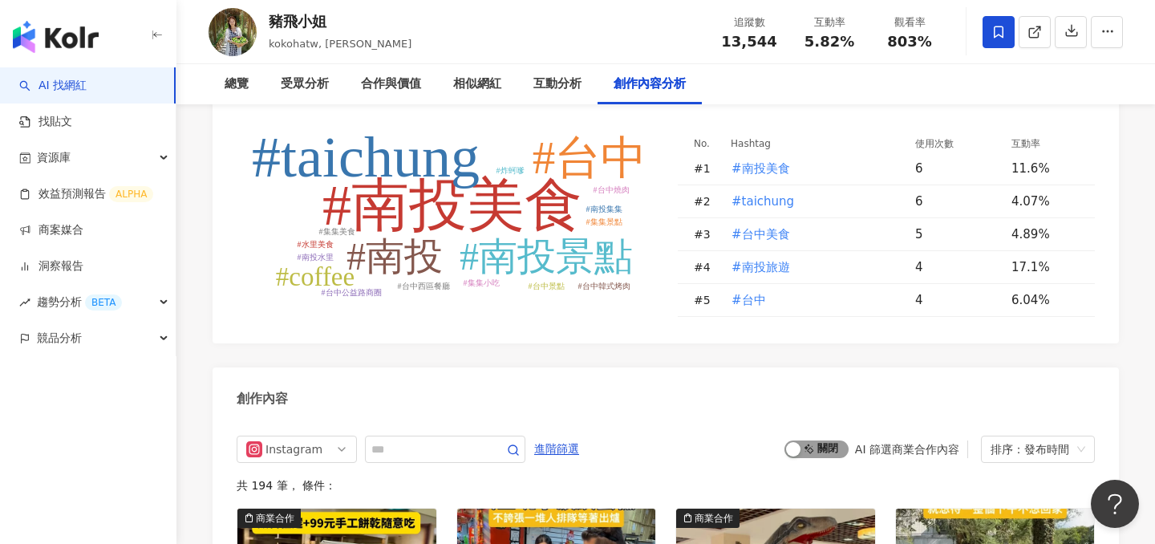
click at [810, 440] on span "啟動 關閉" at bounding box center [816, 449] width 64 height 18
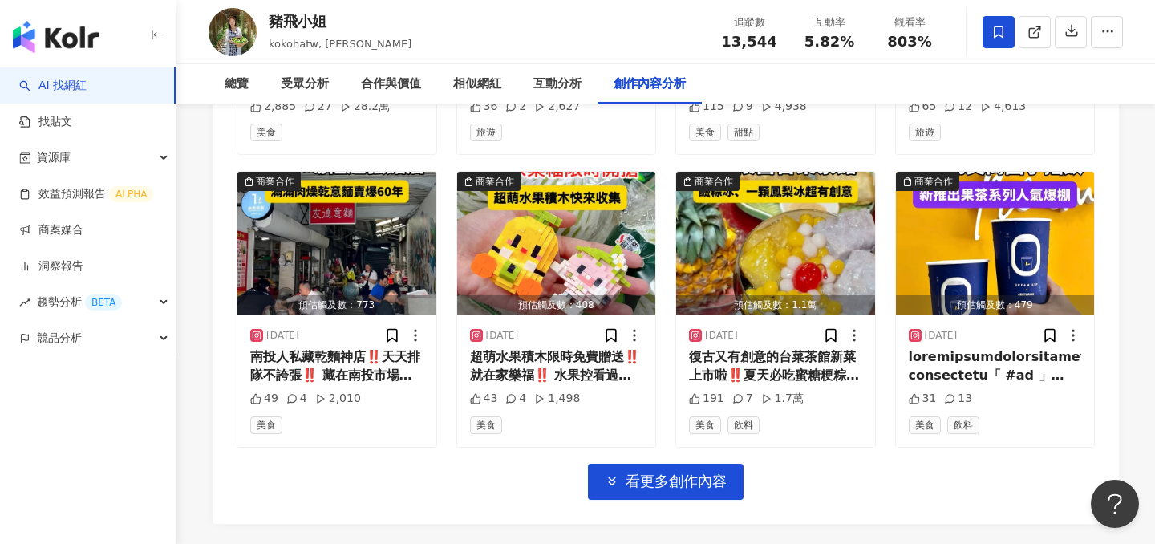
scroll to position [5640, 0]
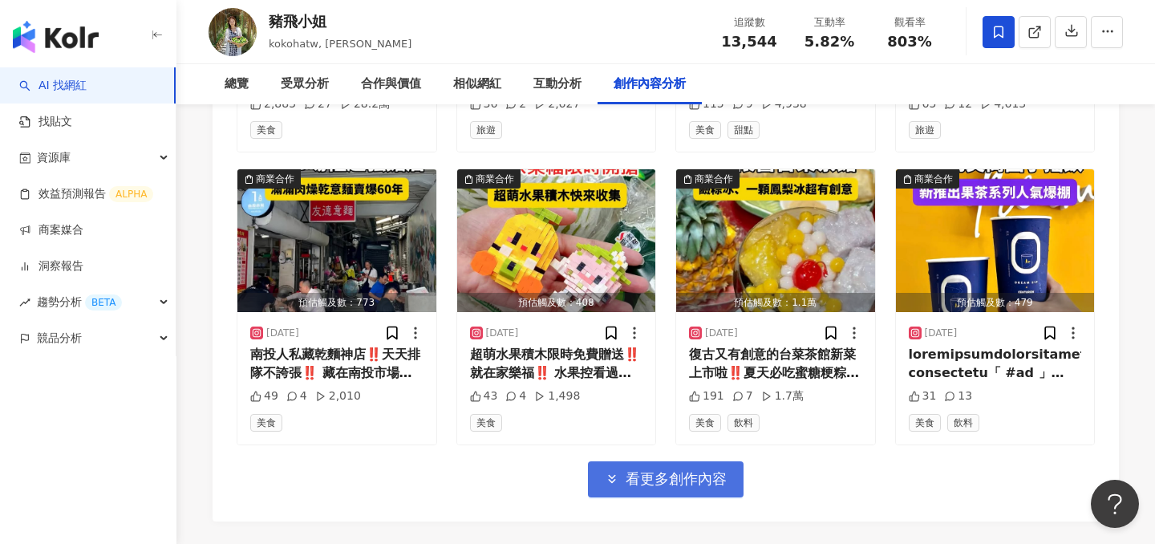
click at [637, 470] on span "看更多創作內容" at bounding box center [675, 479] width 101 height 18
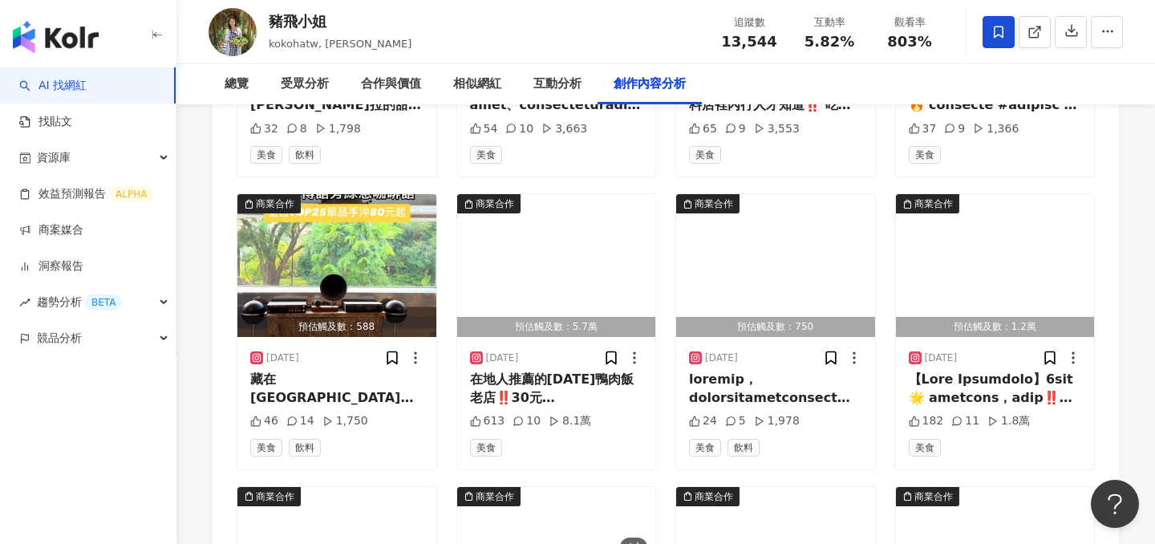
scroll to position [6182, 0]
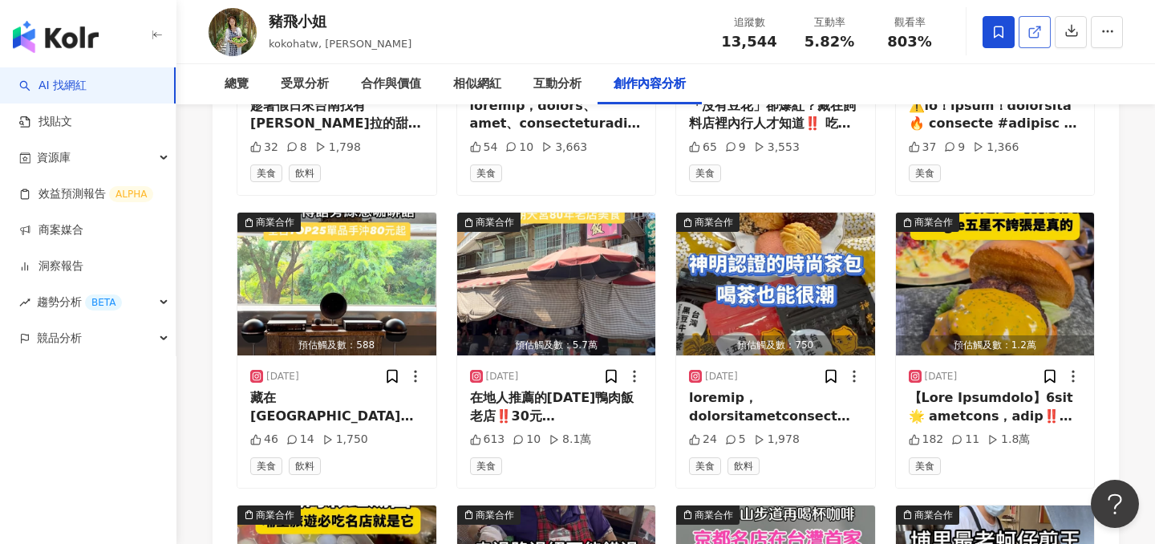
click at [1038, 33] on icon at bounding box center [1034, 32] width 14 height 14
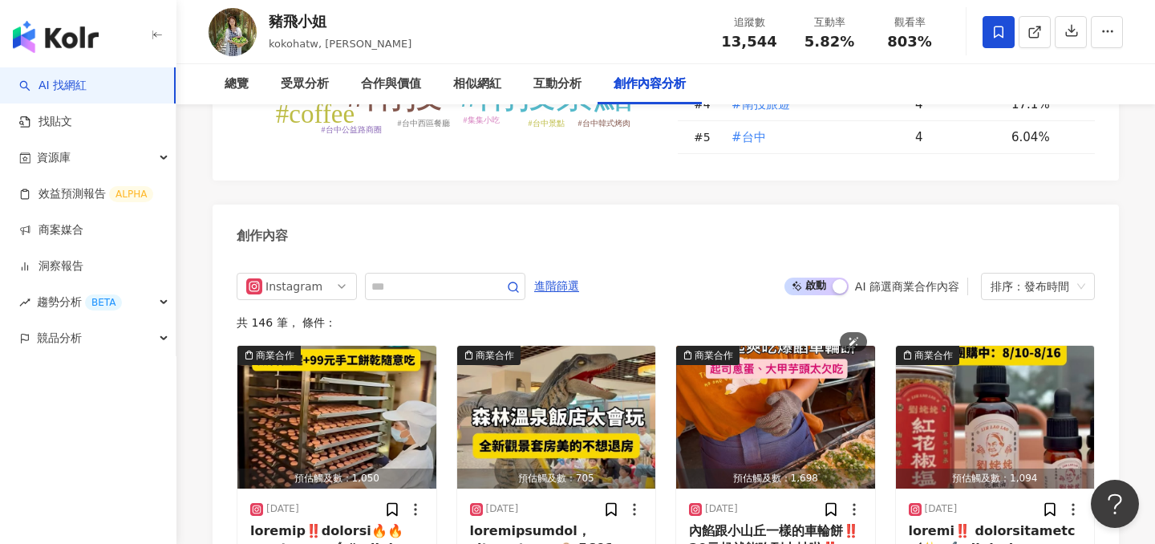
scroll to position [4807, 0]
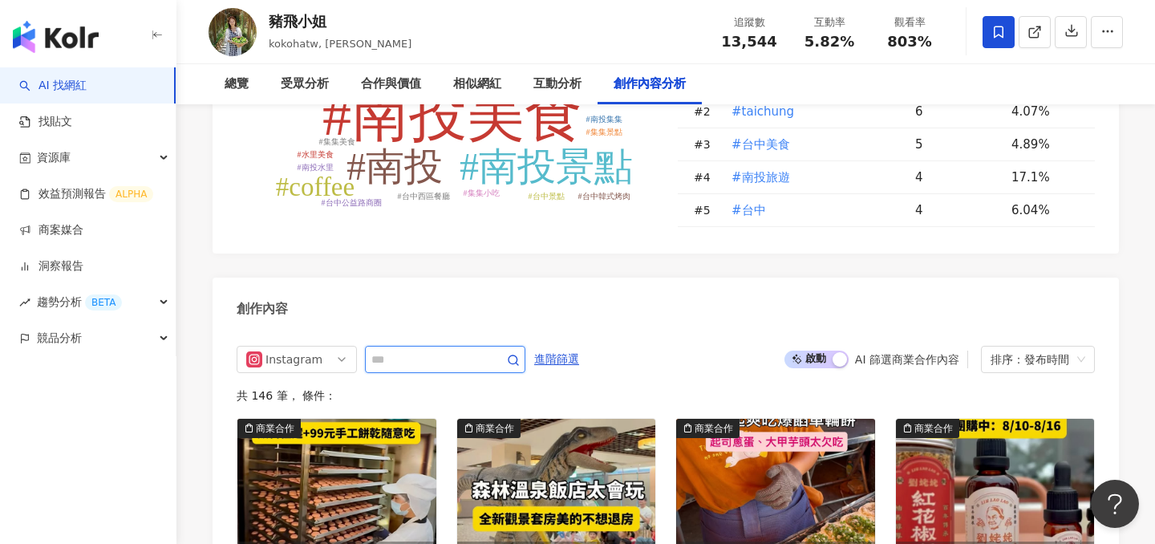
click at [459, 350] on input "text" at bounding box center [427, 359] width 112 height 19
type input "**"
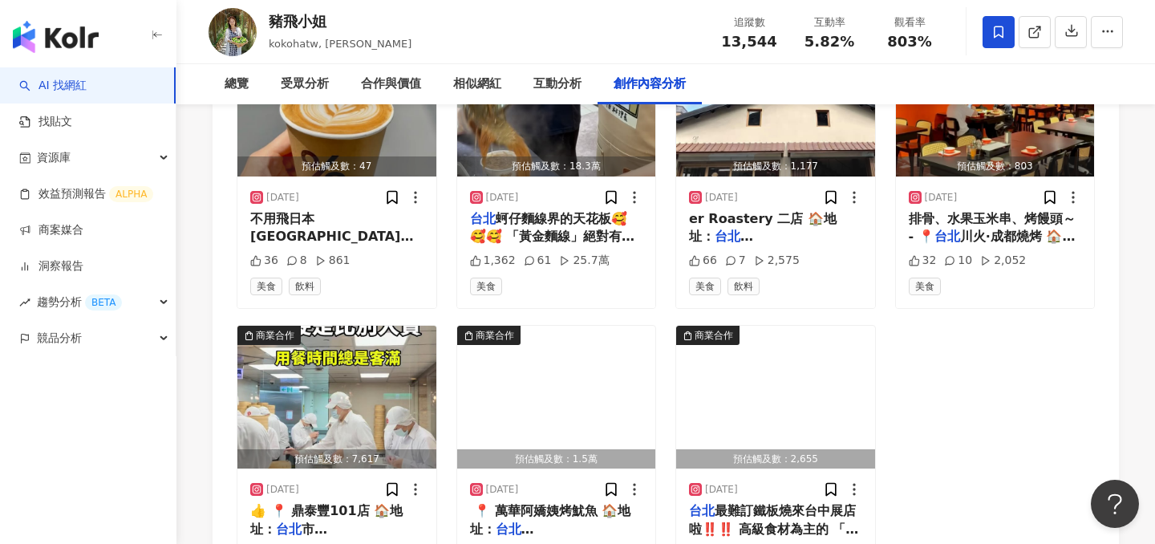
scroll to position [5565, 0]
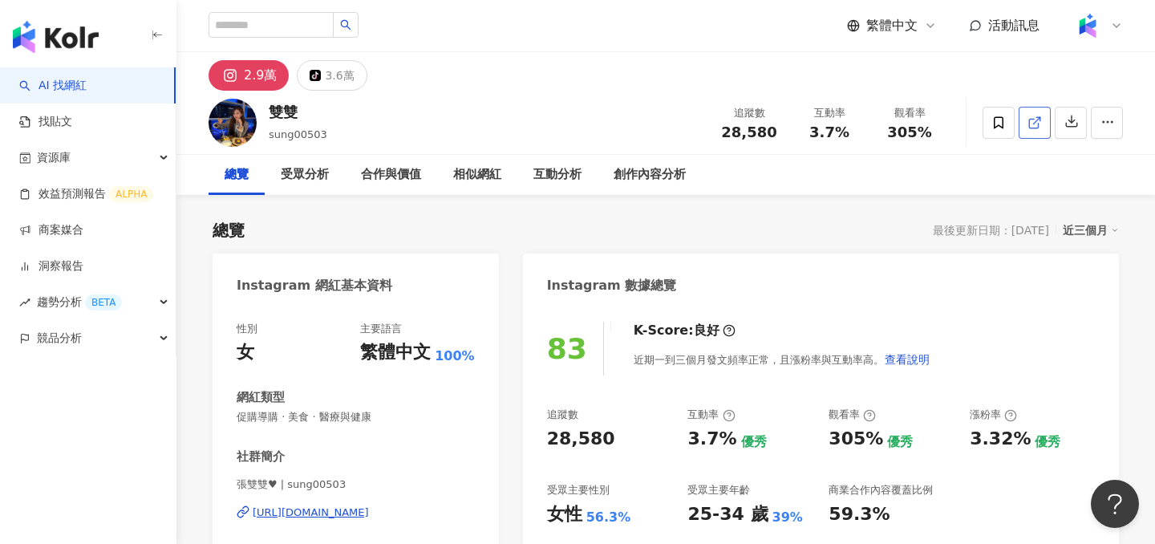
click at [1032, 120] on icon at bounding box center [1034, 122] width 14 height 14
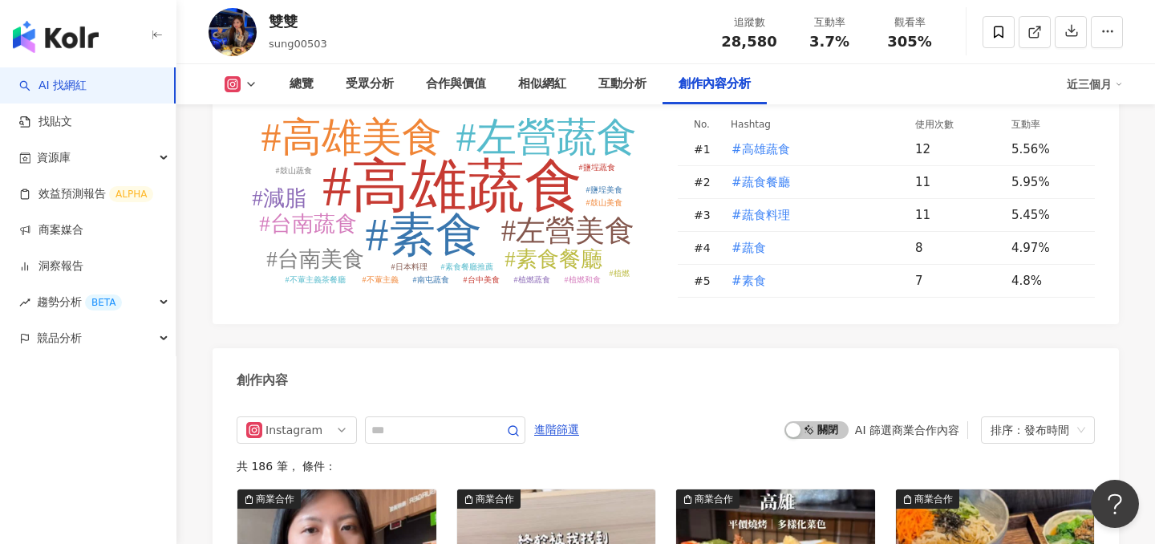
scroll to position [4716, 0]
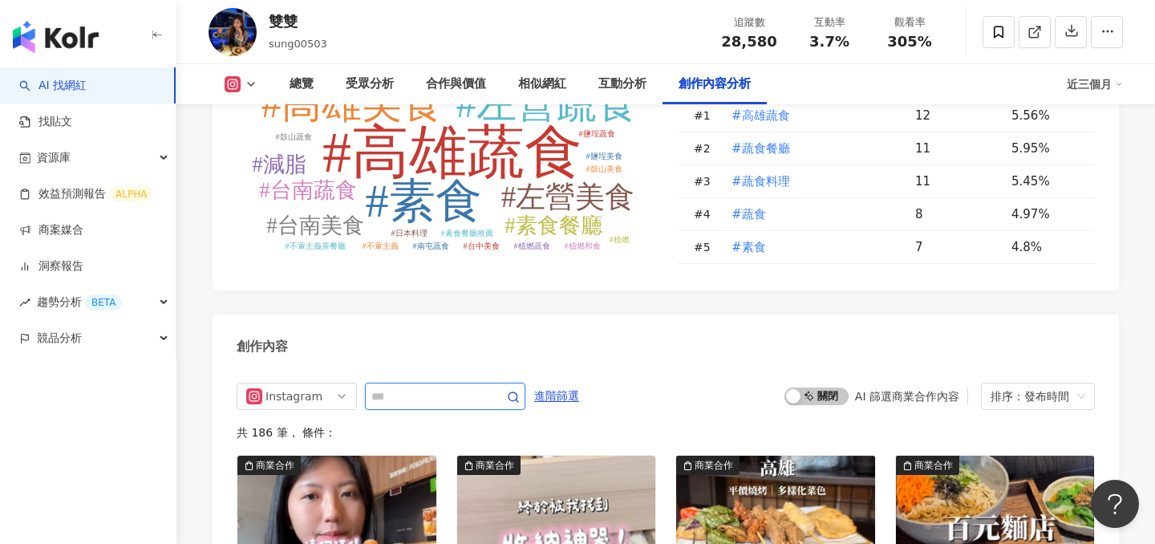
click at [478, 386] on input "text" at bounding box center [427, 395] width 112 height 19
type input "**"
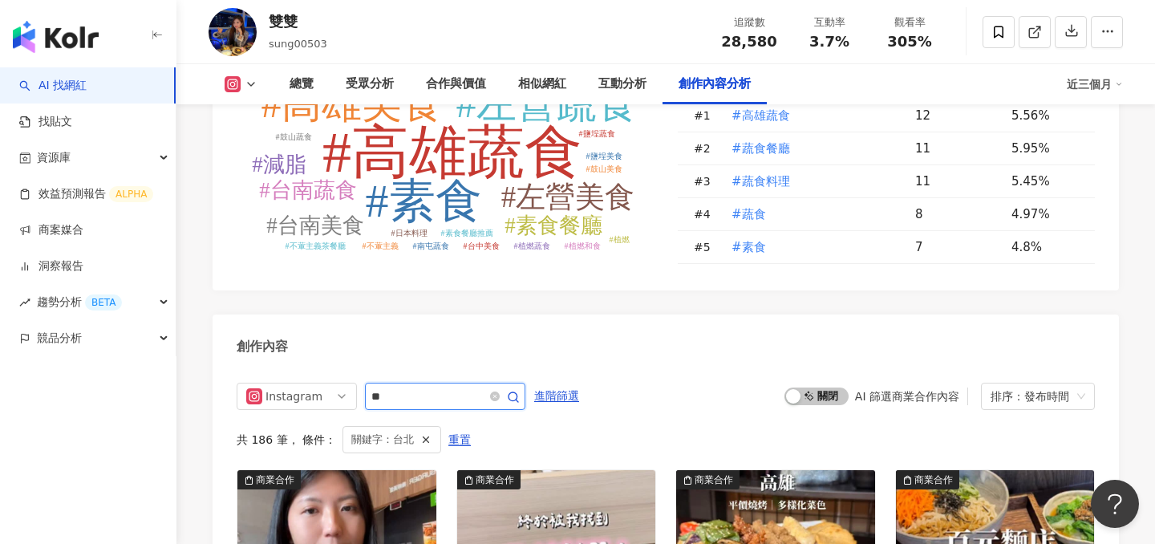
scroll to position [4908, 0]
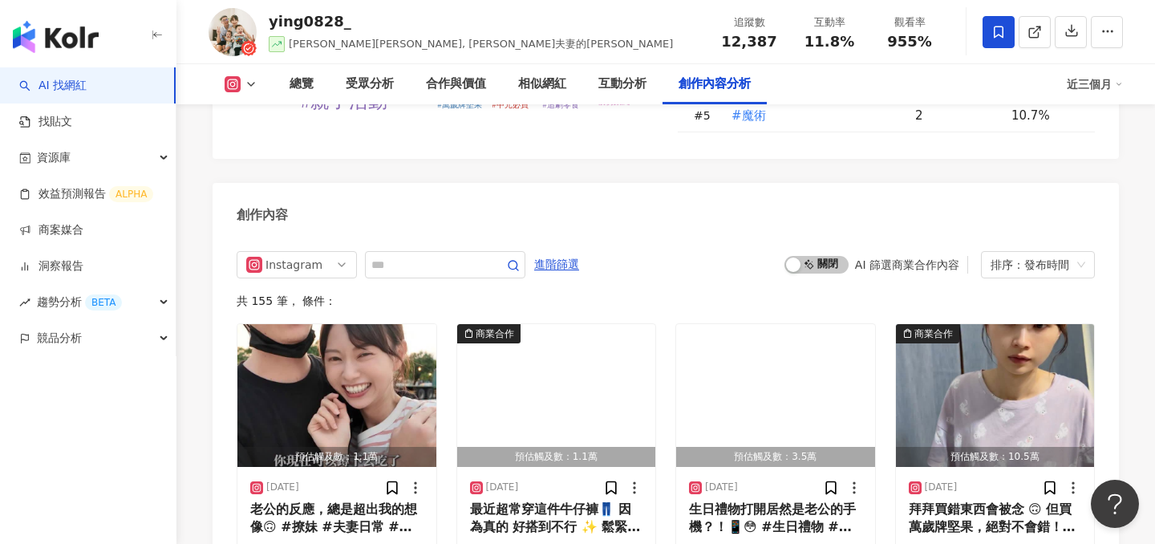
scroll to position [5234, 0]
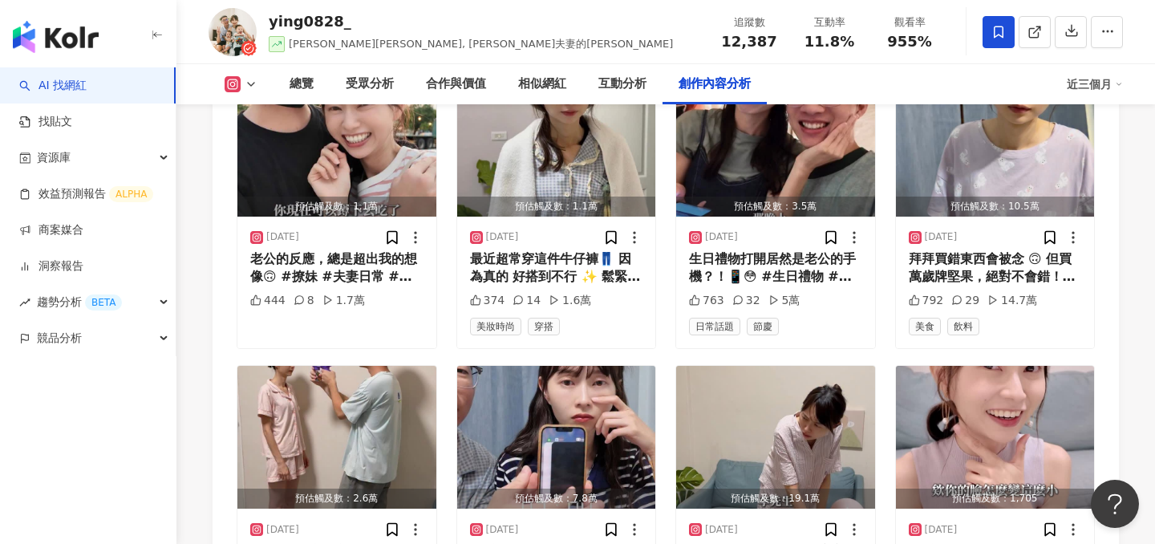
click at [429, 52] on div "ying0828_ [PERSON_NAME][PERSON_NAME], [PERSON_NAME]夫妻的[PERSON_NAME] 追蹤數 12,387 …" at bounding box center [665, 31] width 978 height 63
drag, startPoint x: 289, startPoint y: 45, endPoint x: 307, endPoint y: 45, distance: 17.6
click at [307, 45] on span "[PERSON_NAME][PERSON_NAME], [PERSON_NAME]夫妻的[PERSON_NAME]" at bounding box center [481, 44] width 384 height 12
copy span "[PERSON_NAME]"
click at [306, 79] on div "總覽" at bounding box center [301, 84] width 24 height 19
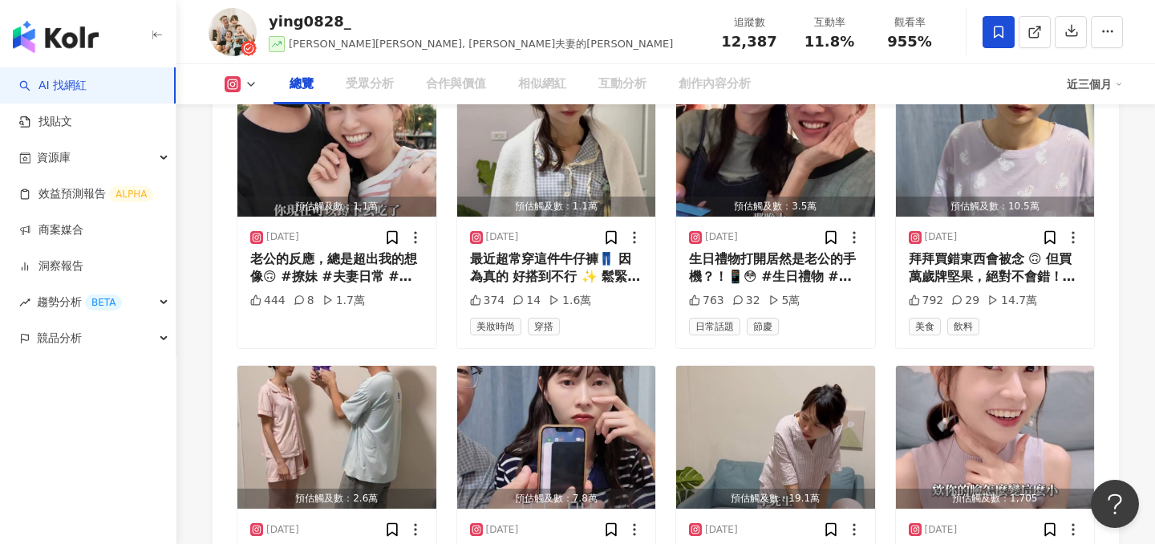
scroll to position [99, 0]
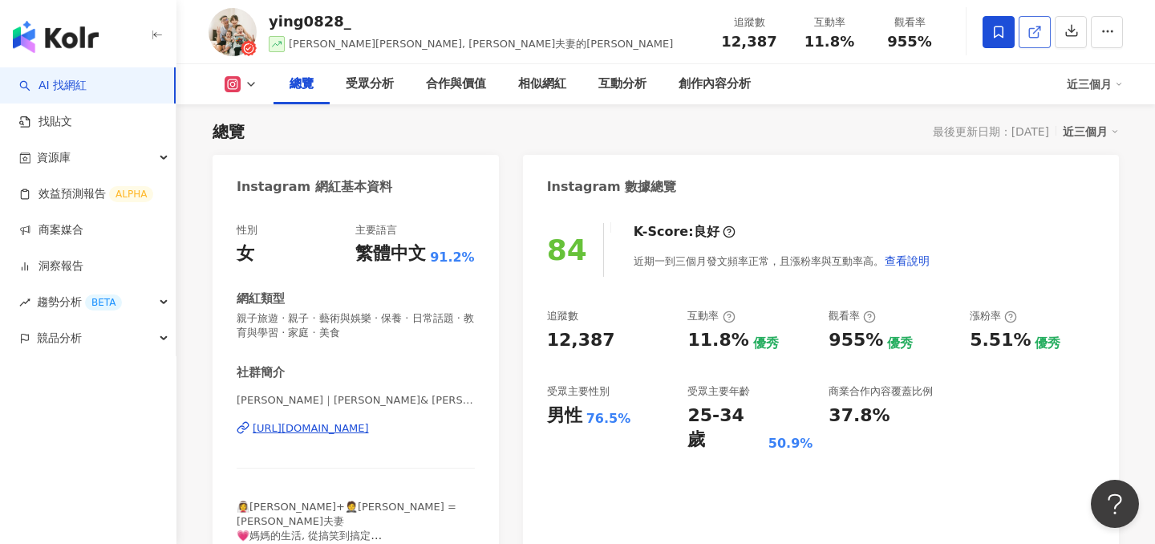
click at [1034, 27] on icon at bounding box center [1034, 32] width 14 height 14
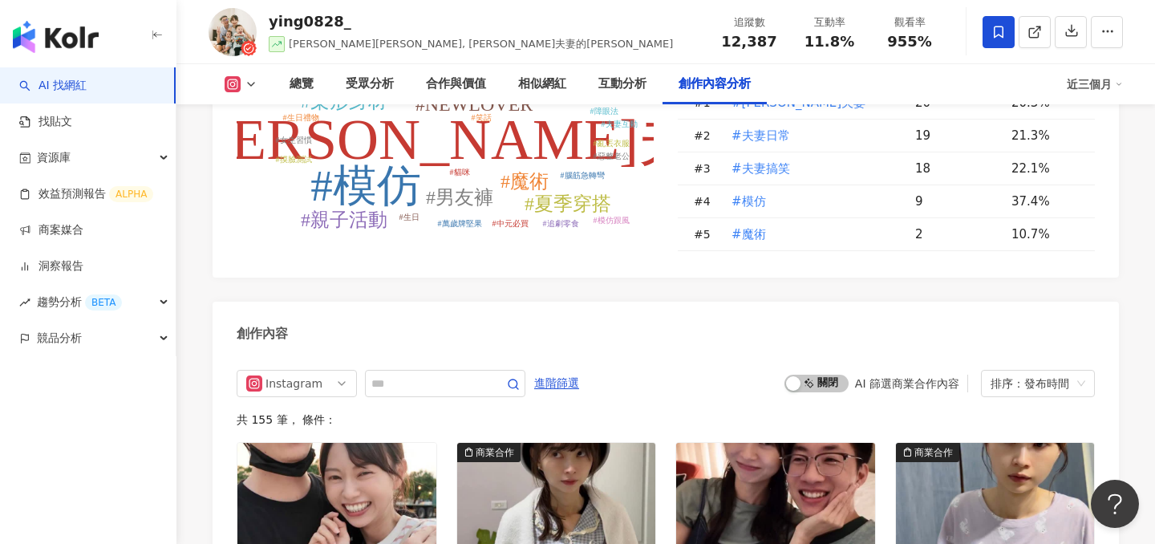
scroll to position [4884, 0]
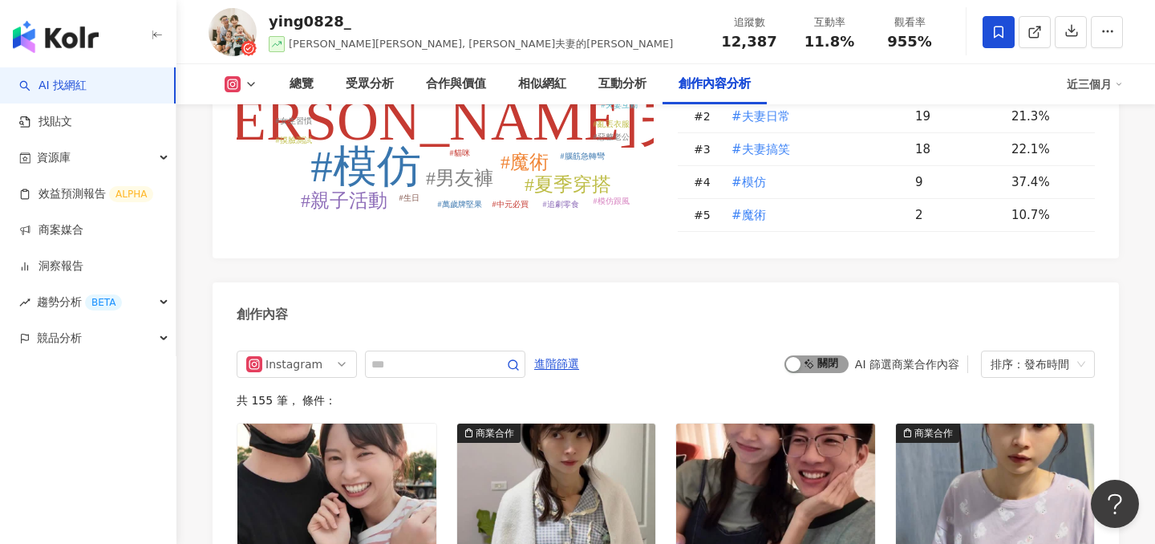
click at [808, 355] on span "啟動 關閉" at bounding box center [816, 364] width 64 height 18
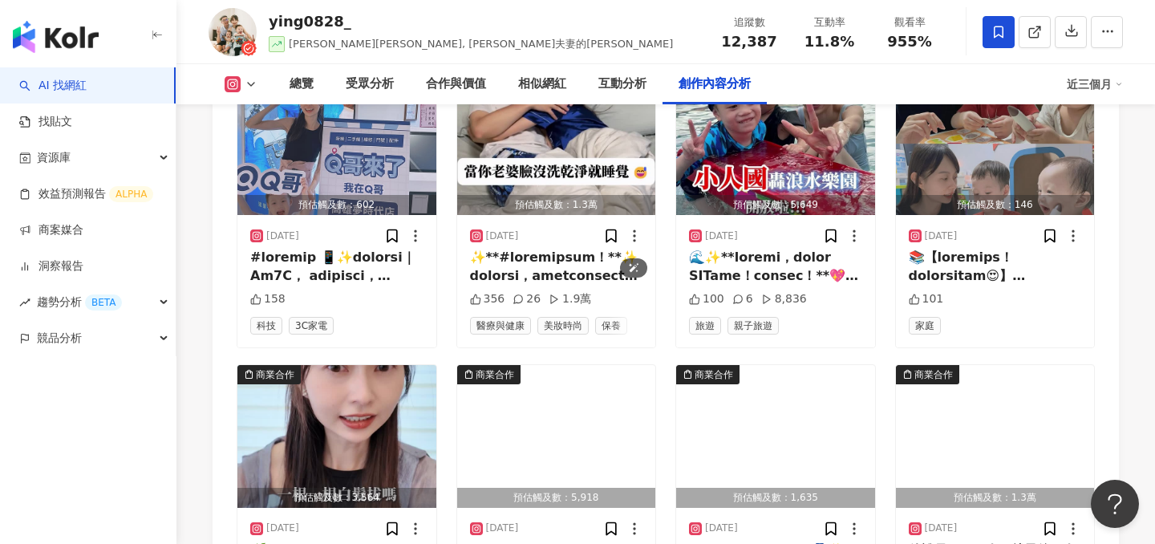
scroll to position [5615, 0]
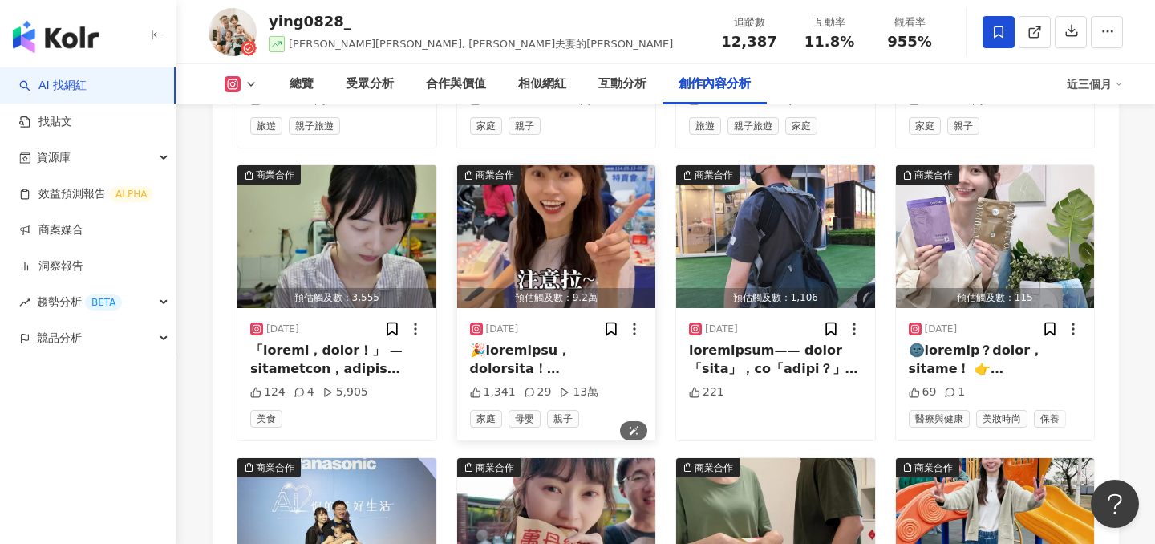
scroll to position [6344, 0]
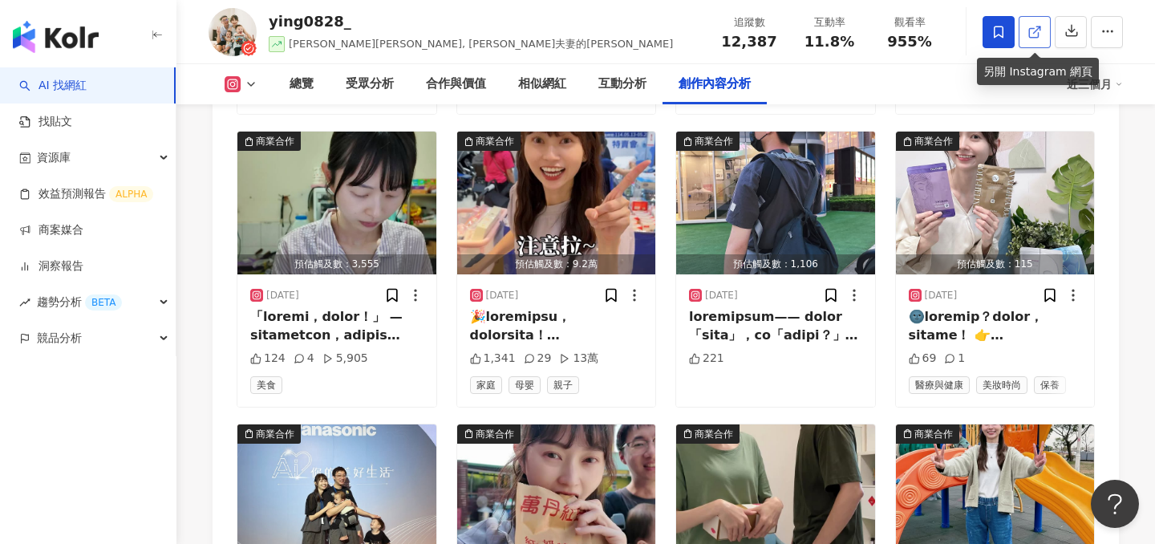
click at [1028, 32] on icon at bounding box center [1034, 32] width 14 height 14
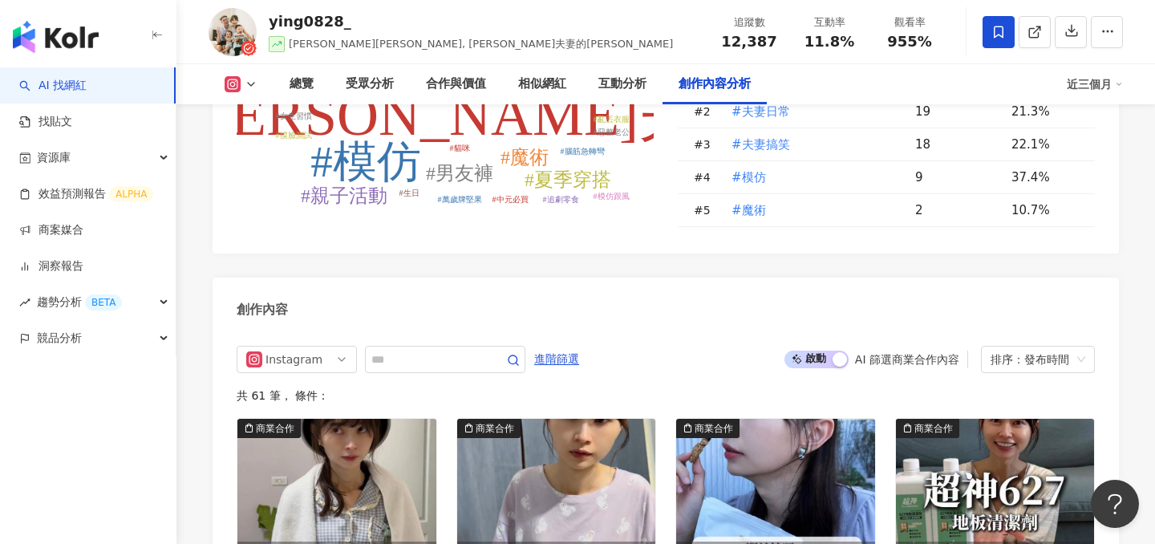
scroll to position [4899, 0]
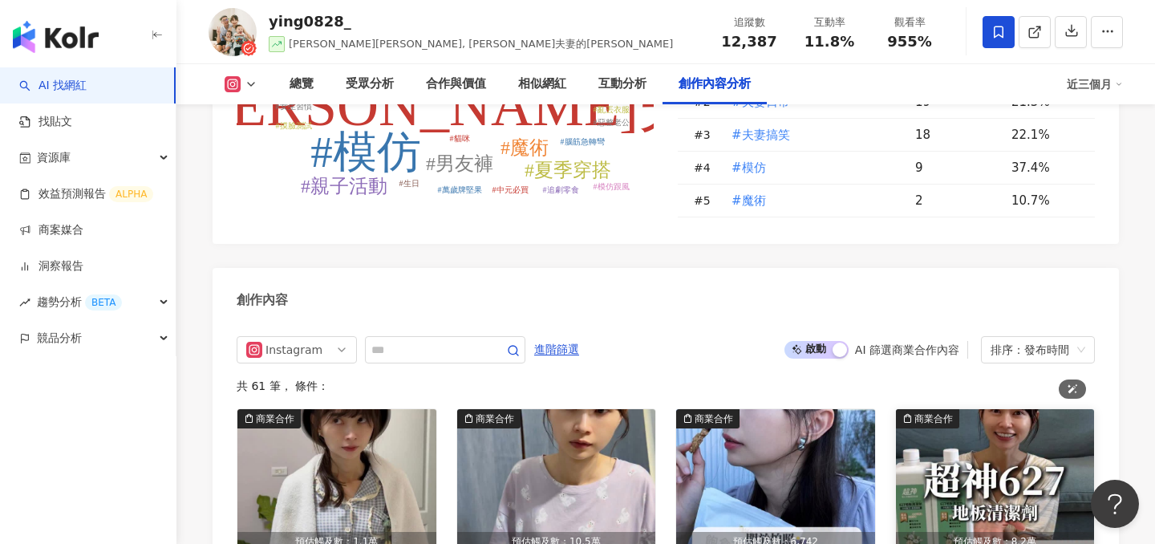
click at [940, 409] on img "button" at bounding box center [995, 480] width 199 height 143
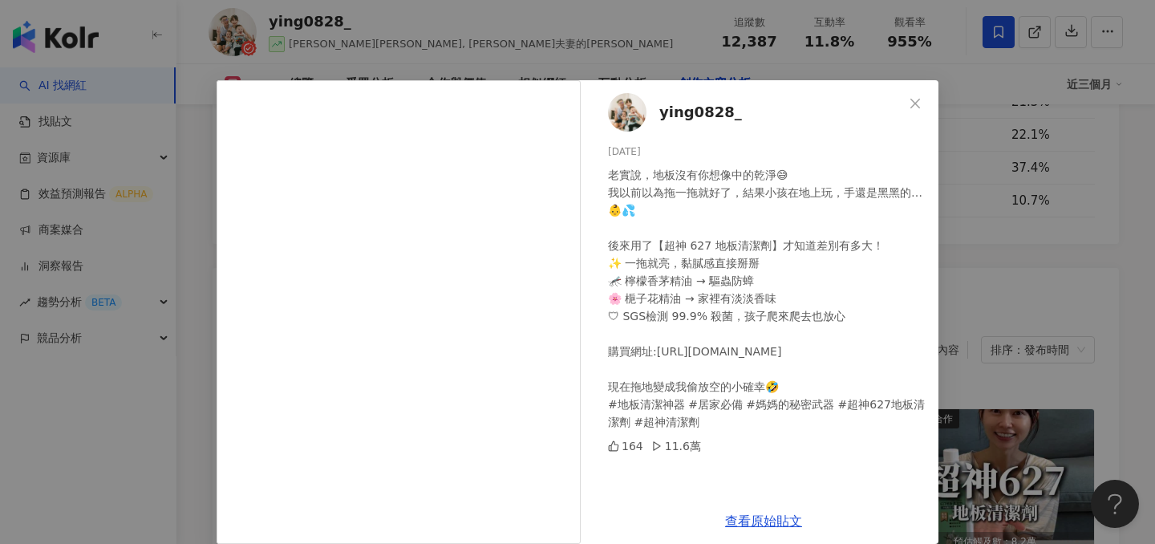
click at [1033, 310] on div "ying0828_ 2025/8/14 老實說，地板沒有你想像中的乾淨😅 我以前以為拖一拖就好了，結果小孩在地上玩，手還是黑黑的…👶💦 後來用了【超神 627…" at bounding box center [577, 272] width 1155 height 544
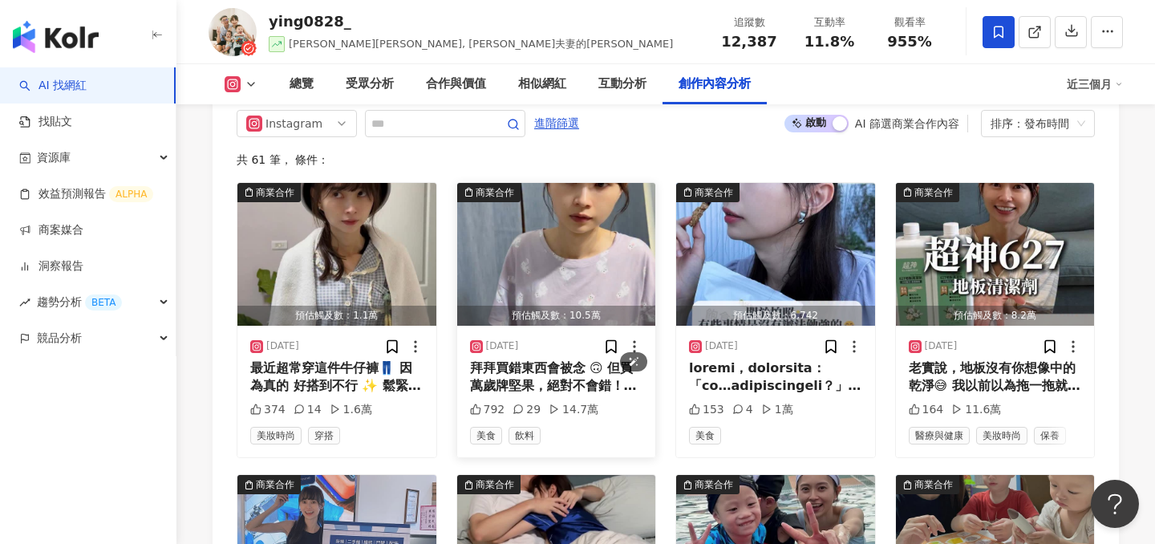
scroll to position [5218, 0]
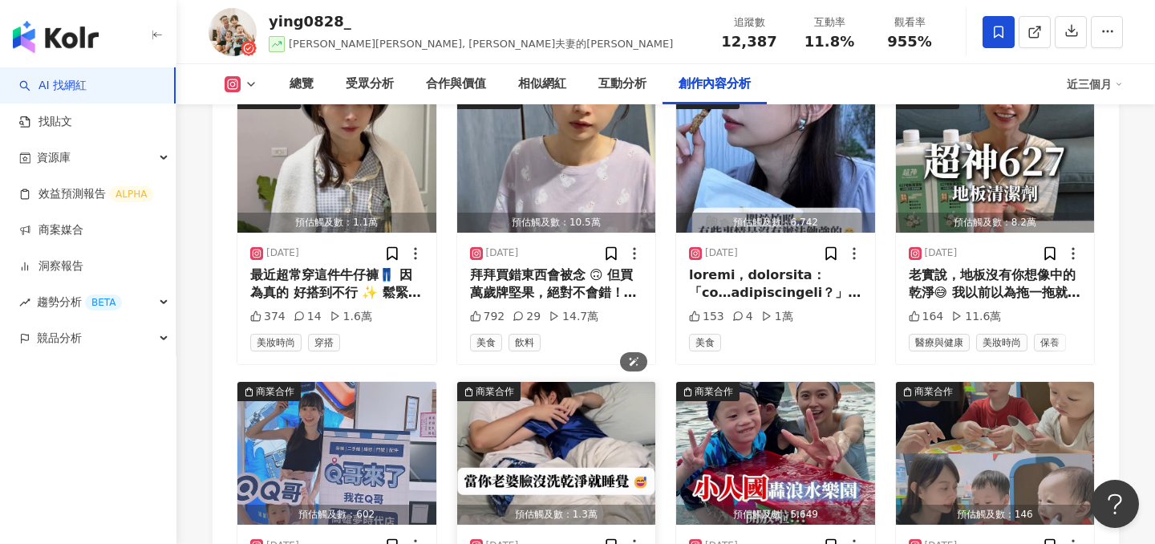
click at [534, 382] on img "button" at bounding box center [556, 453] width 199 height 143
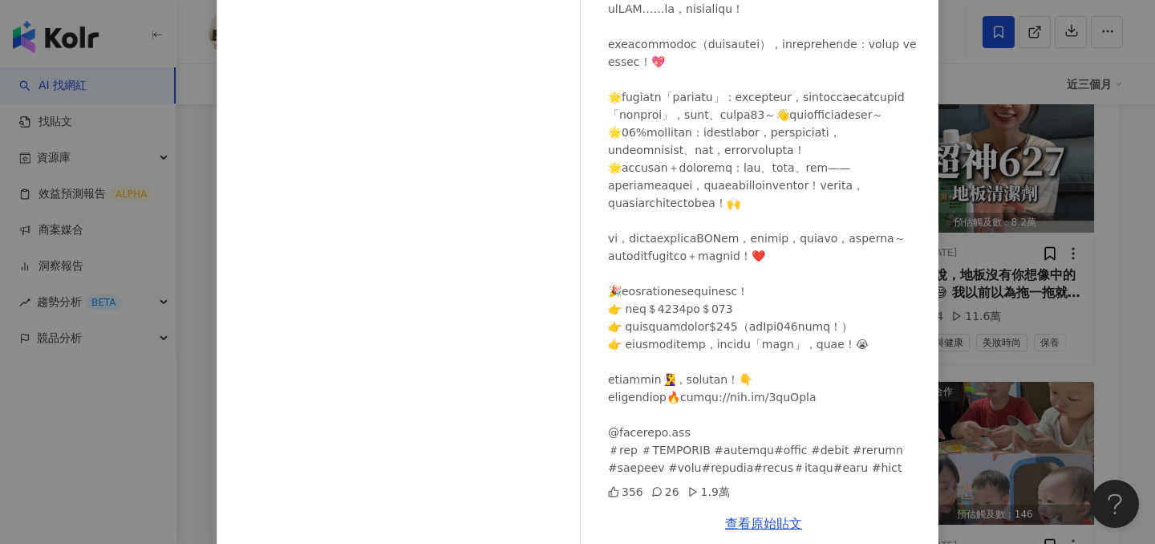
scroll to position [176, 0]
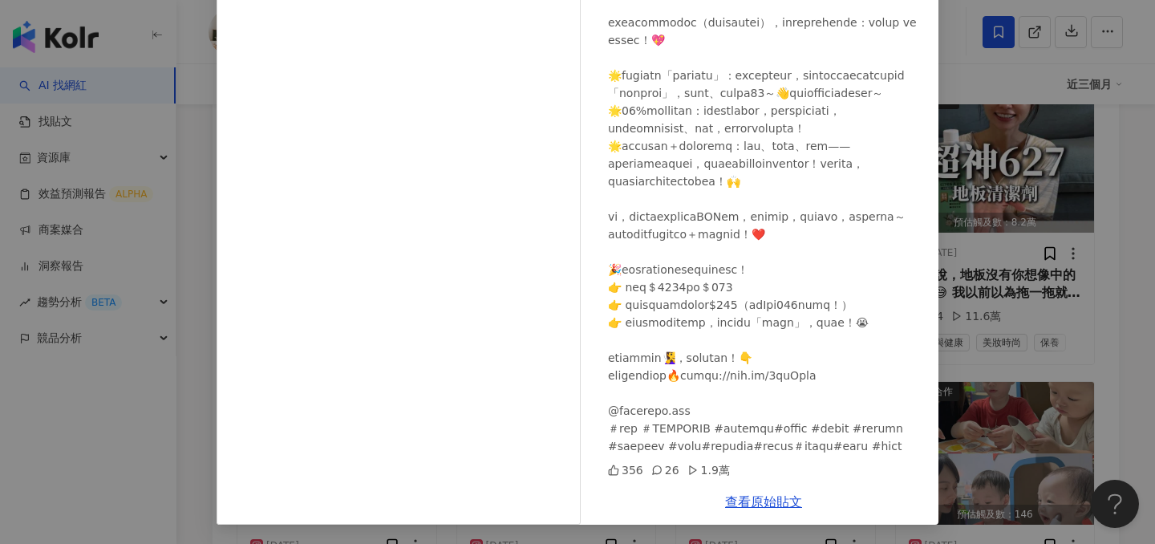
click at [1068, 238] on div "ying0828_ 2025/7/21 356 26 1.9萬 查看原始貼文" at bounding box center [577, 272] width 1155 height 544
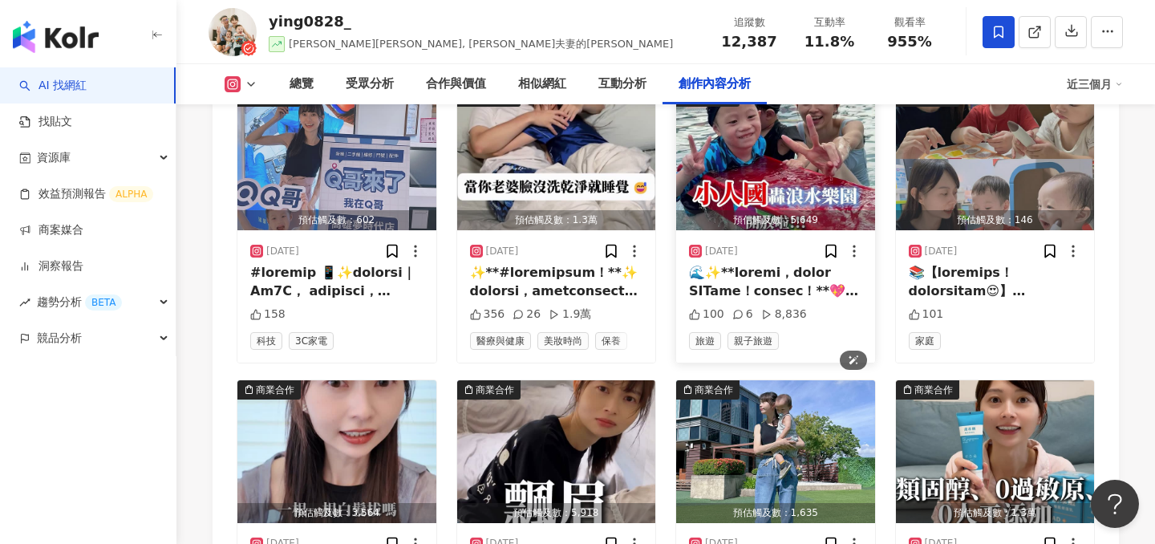
scroll to position [5514, 0]
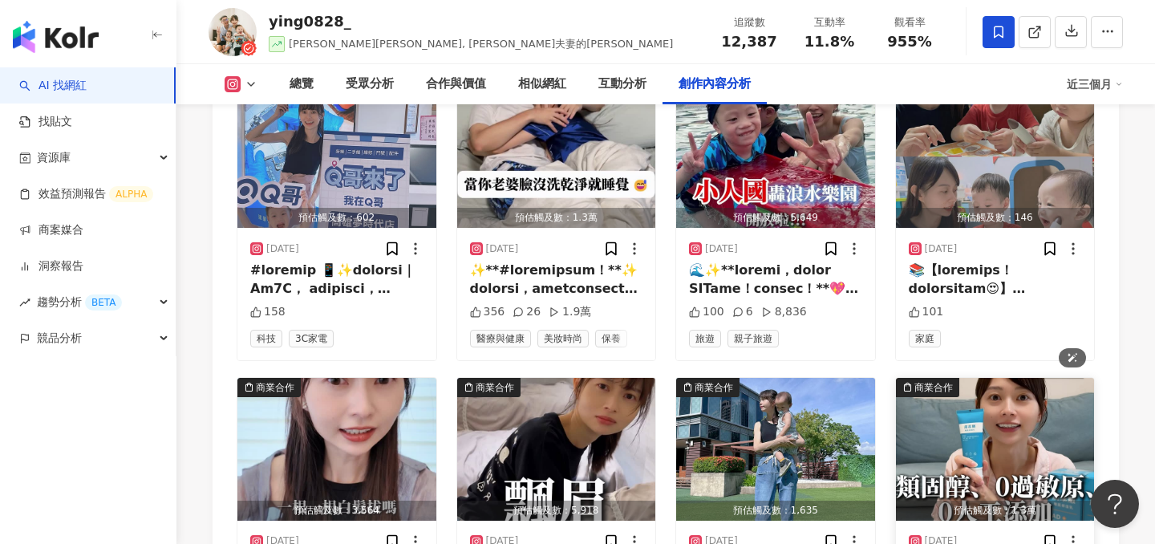
click at [954, 378] on img "button" at bounding box center [995, 449] width 199 height 143
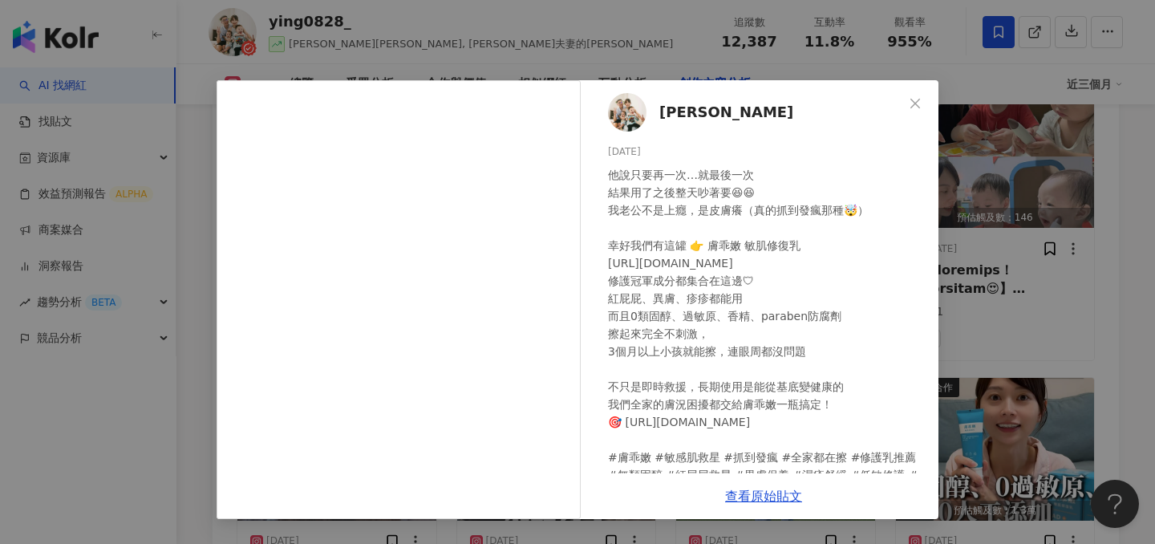
click at [1024, 235] on div "李赫 2025/6/24 他說只要再一次…就最後一次 結果用了之後整天吵著要😆😆 我老公不是上癮，是皮膚癢（真的抓到發瘋那種🤯） ⠀⠀⠀ 幸好我們有這罐 👉 …" at bounding box center [577, 272] width 1155 height 544
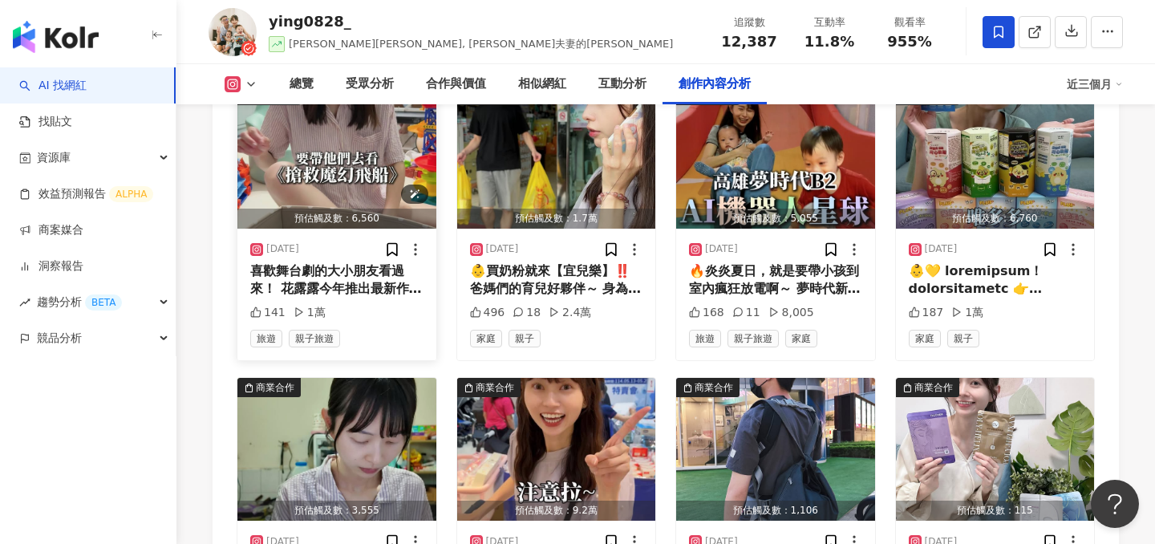
scroll to position [6198, 0]
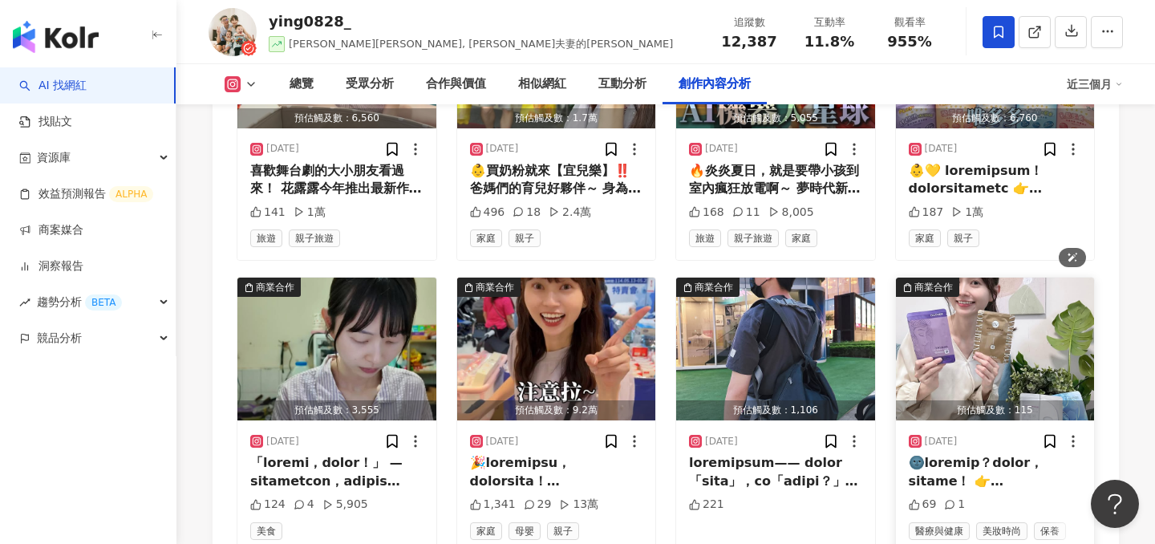
click at [924, 277] on img "button" at bounding box center [995, 348] width 199 height 143
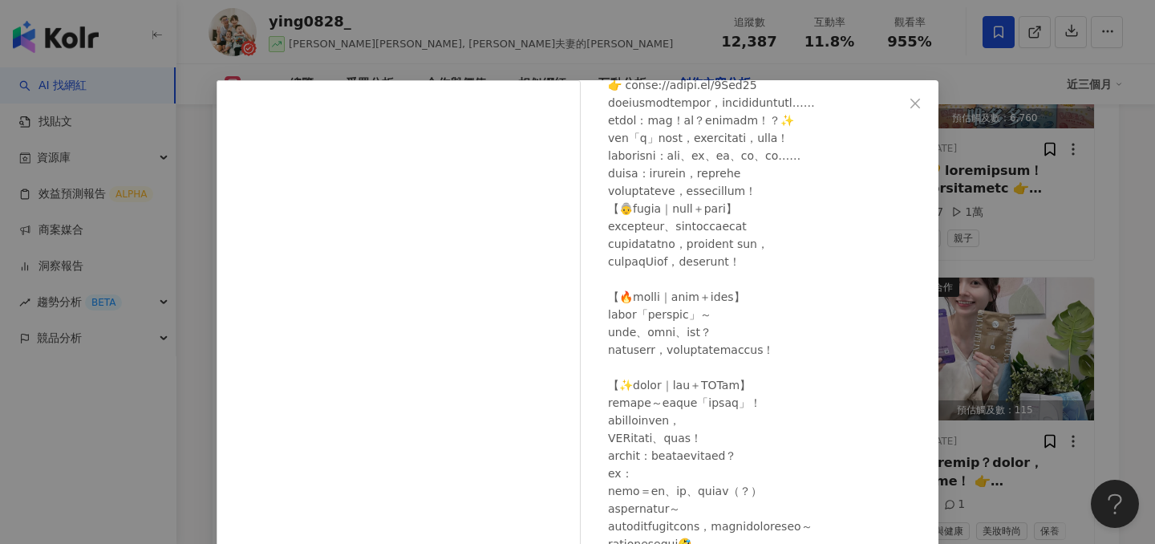
scroll to position [117, 0]
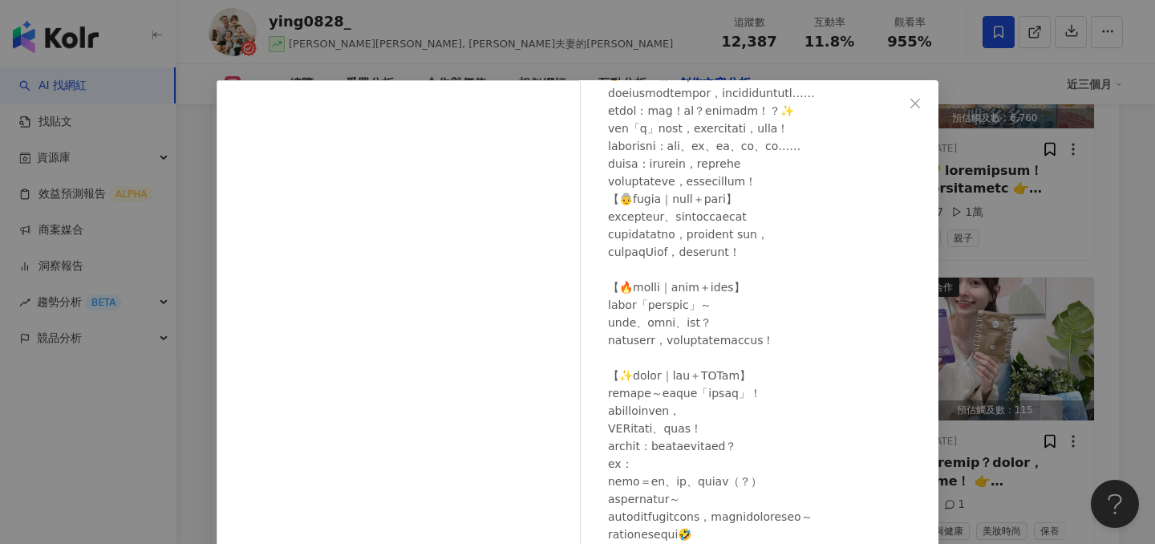
click at [985, 200] on div "ying0828_ 2025/5/6 69 1 查看原始貼文" at bounding box center [577, 272] width 1155 height 544
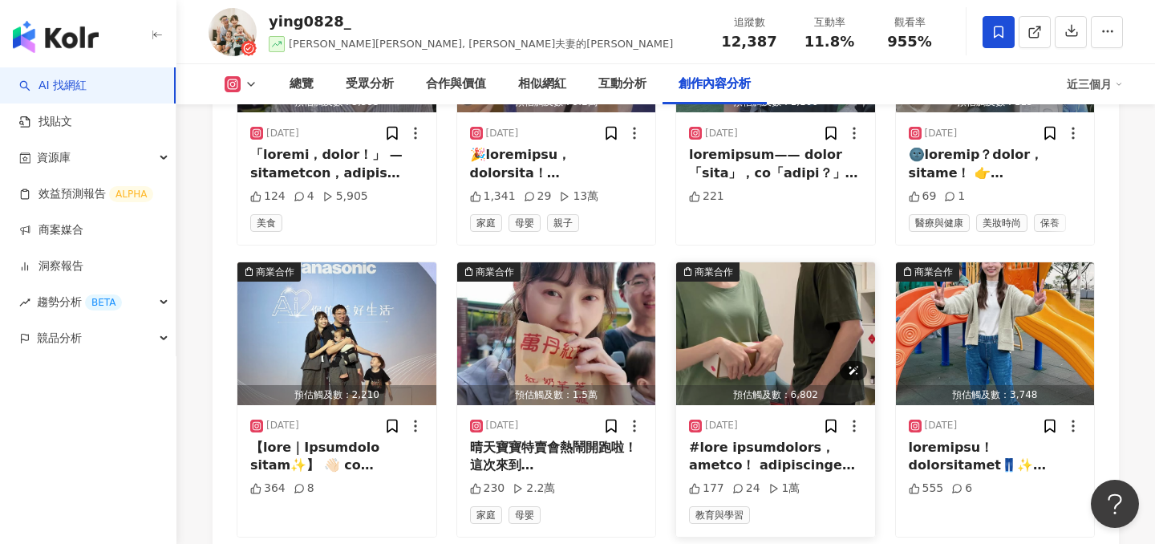
scroll to position [6603, 0]
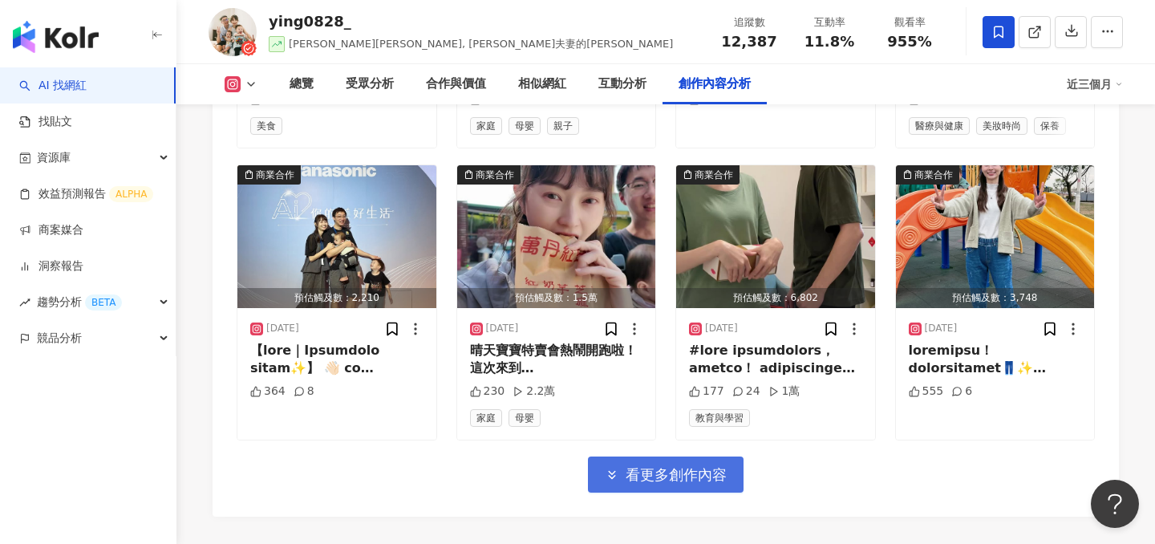
click at [686, 466] on span "看更多創作內容" at bounding box center [675, 475] width 101 height 18
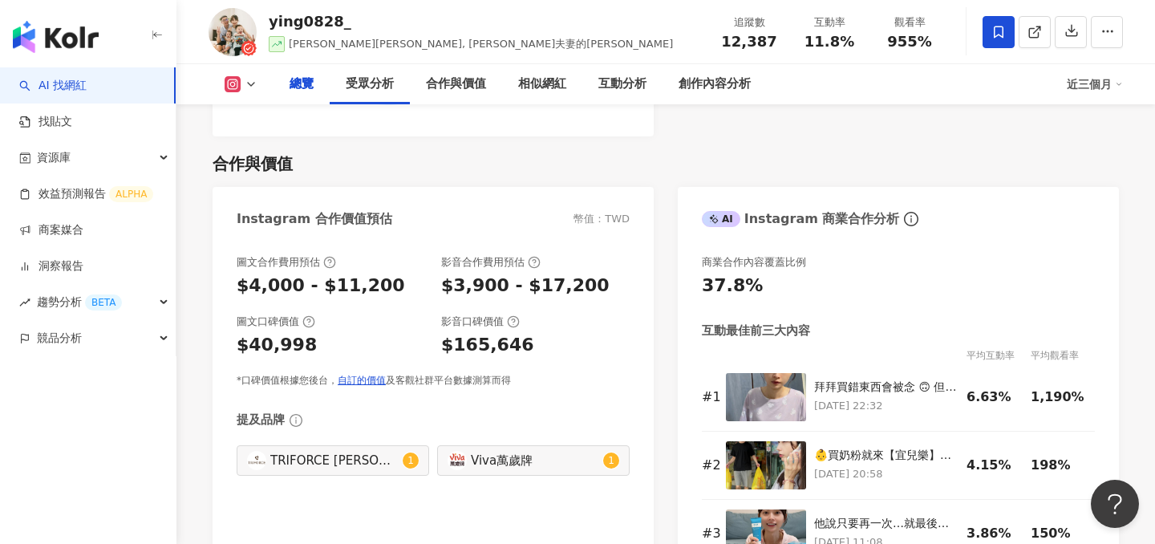
scroll to position [0, 0]
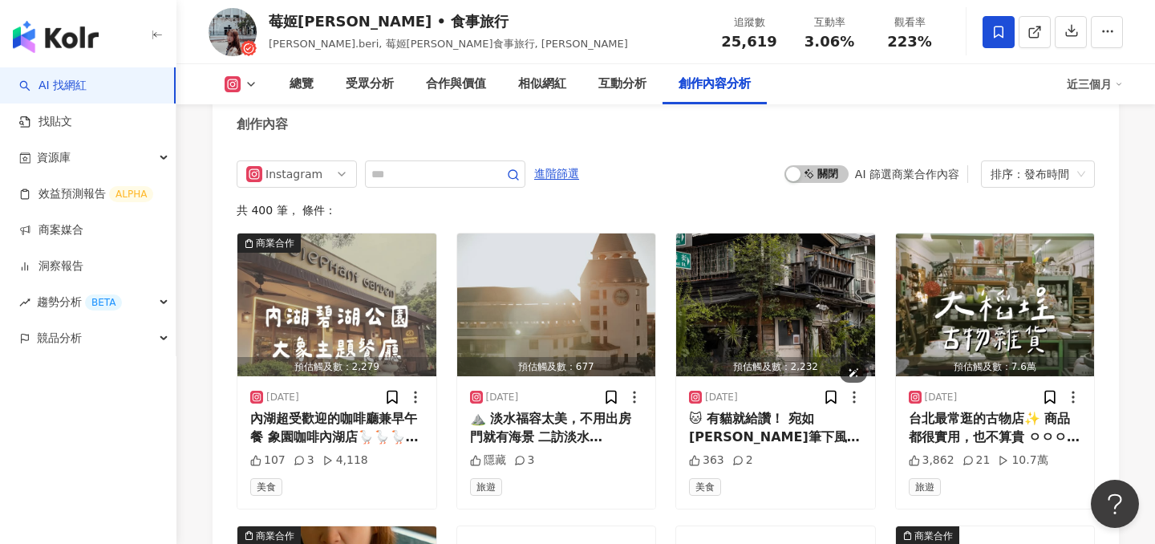
scroll to position [4892, 0]
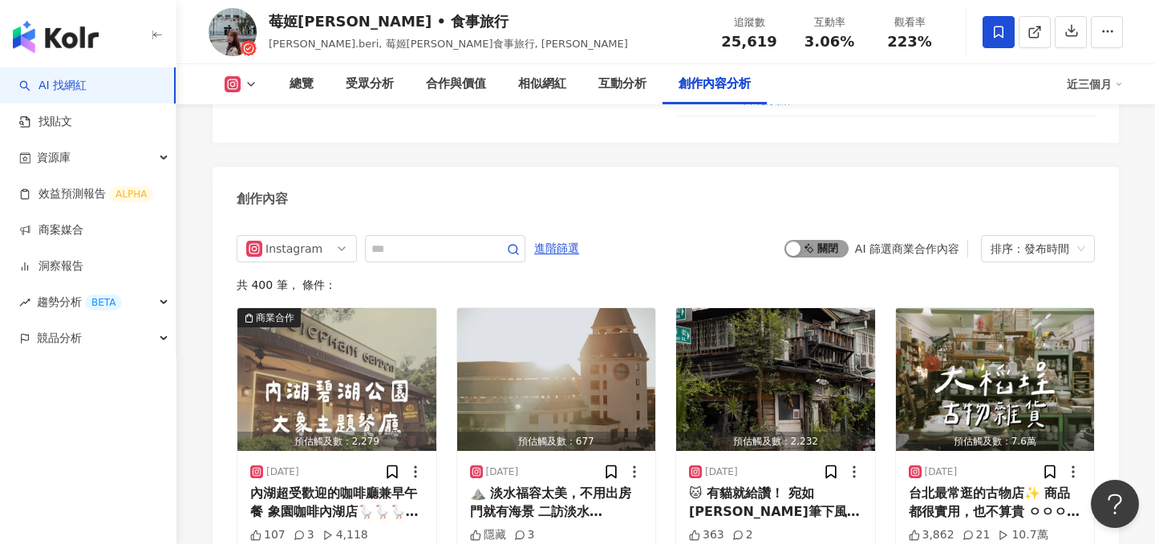
click at [815, 240] on span "啟動 關閉" at bounding box center [816, 249] width 64 height 18
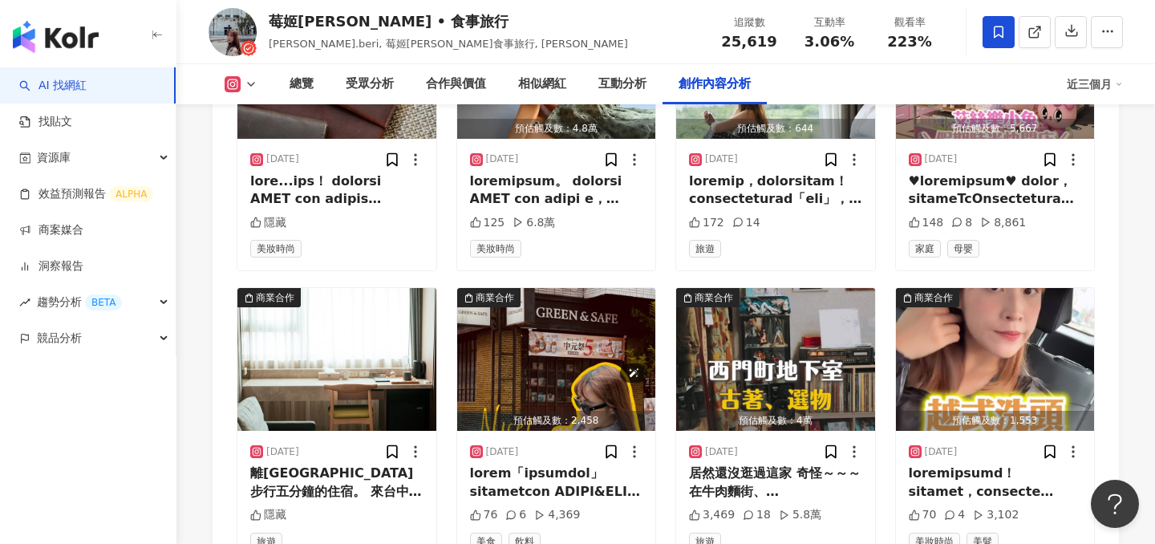
scroll to position [5602, 0]
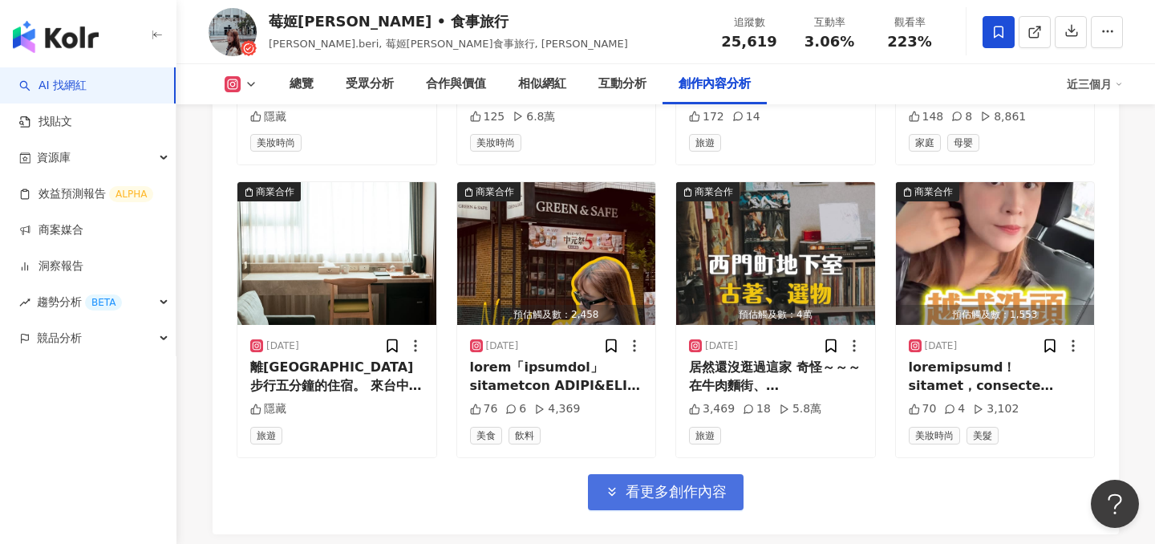
click at [641, 483] on span "看更多創作內容" at bounding box center [675, 492] width 101 height 18
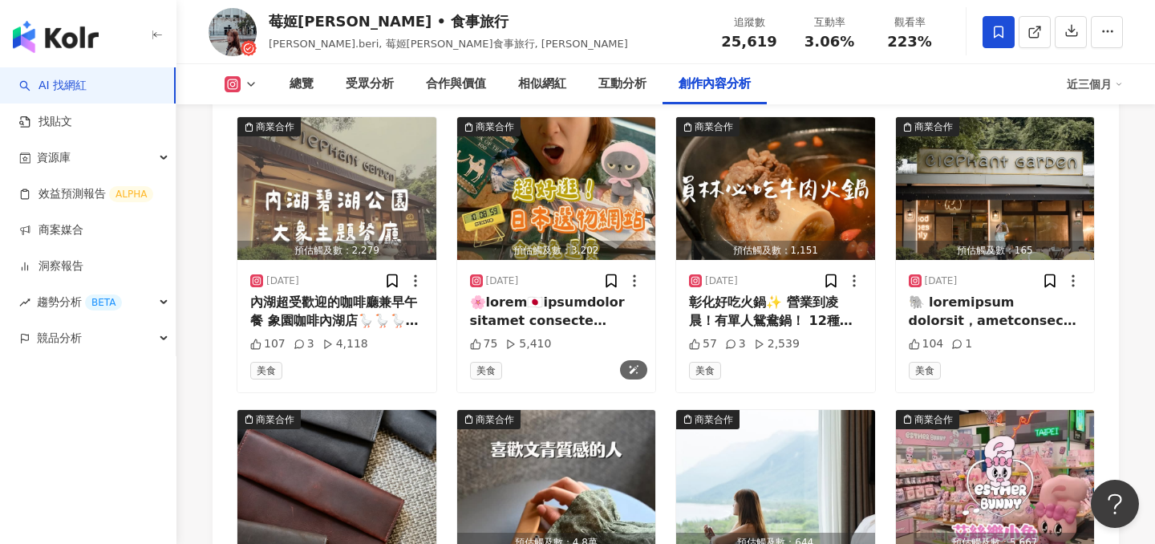
scroll to position [4906, 0]
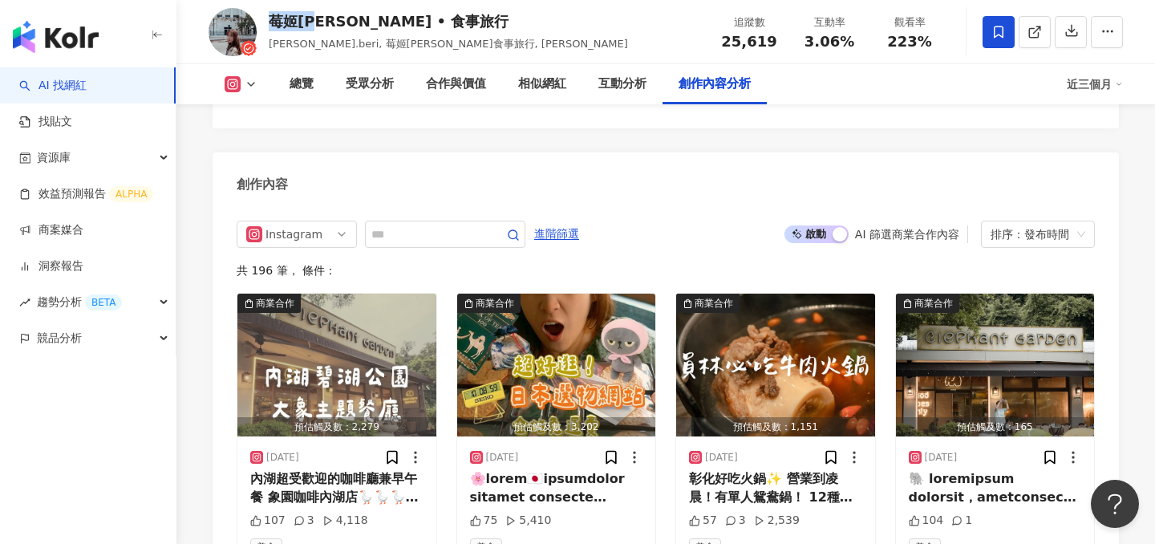
drag, startPoint x: 273, startPoint y: 22, endPoint x: 326, endPoint y: 23, distance: 53.7
click at [326, 23] on div "莓姬[PERSON_NAME] • 食事旅行" at bounding box center [448, 21] width 359 height 20
copy div "[PERSON_NAME]"
click at [1029, 40] on link at bounding box center [1034, 32] width 32 height 32
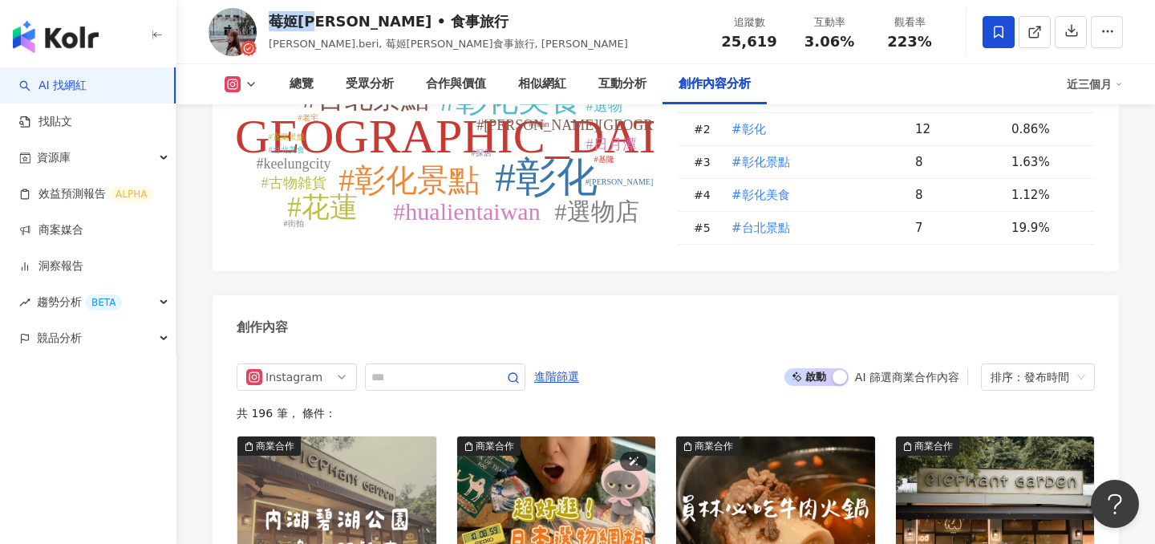
scroll to position [4838, 0]
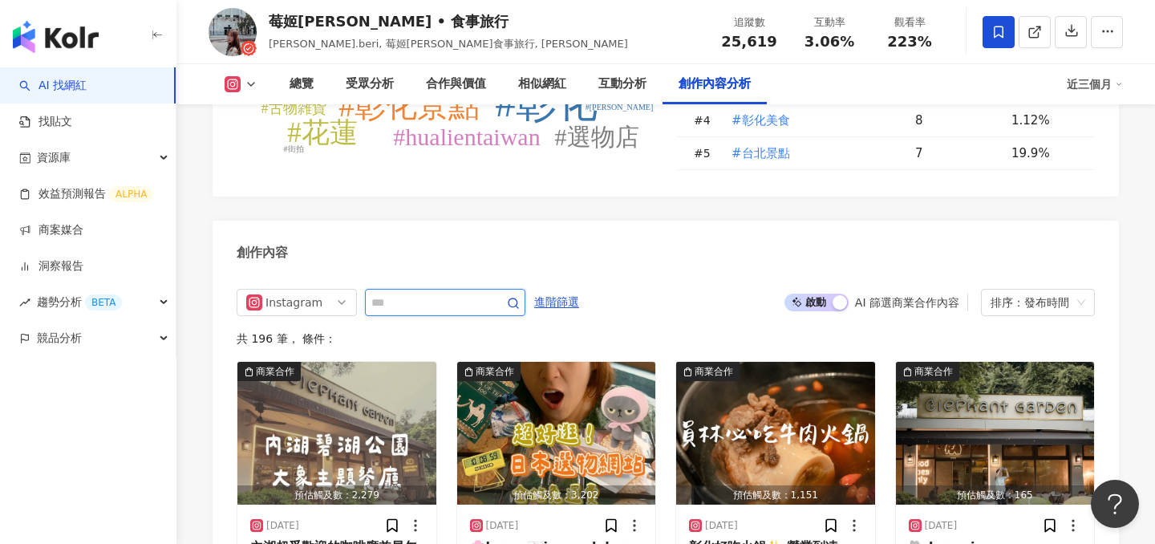
click at [464, 293] on input "text" at bounding box center [427, 302] width 112 height 19
type input "*"
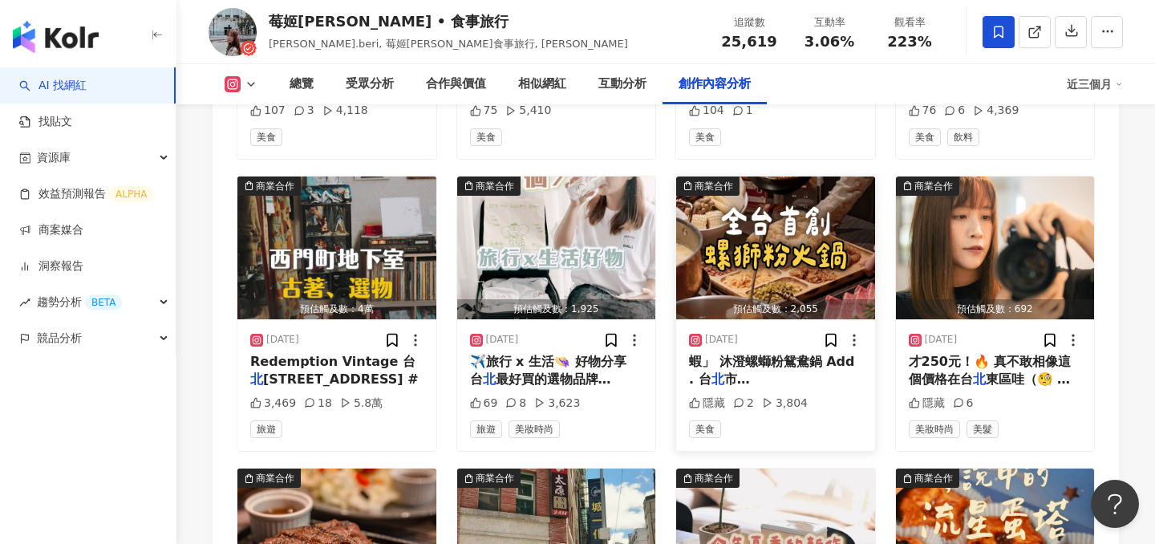
scroll to position [5259, 0]
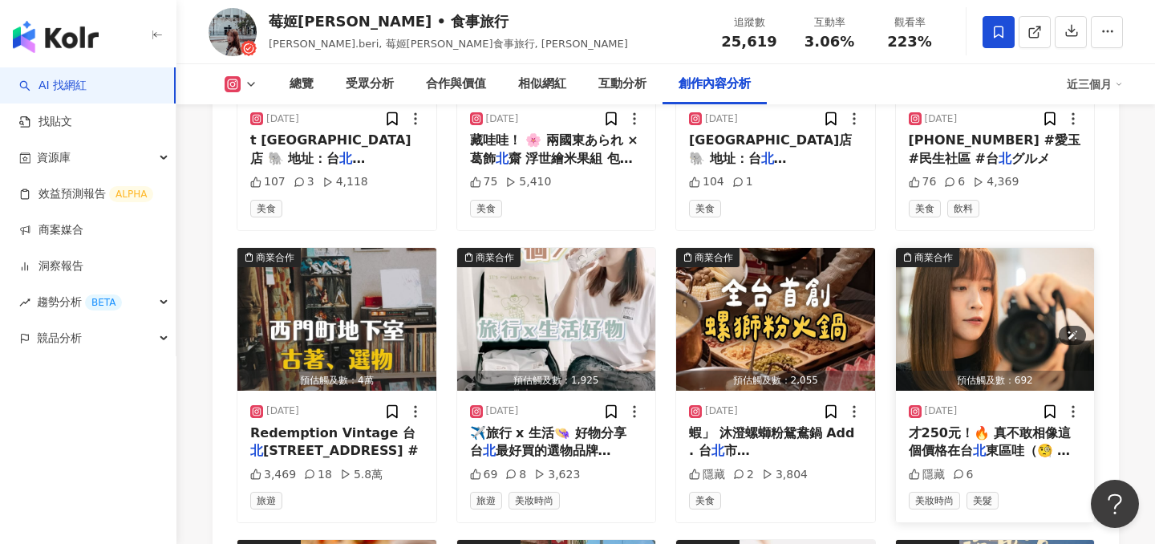
click at [961, 317] on img "button" at bounding box center [995, 319] width 199 height 143
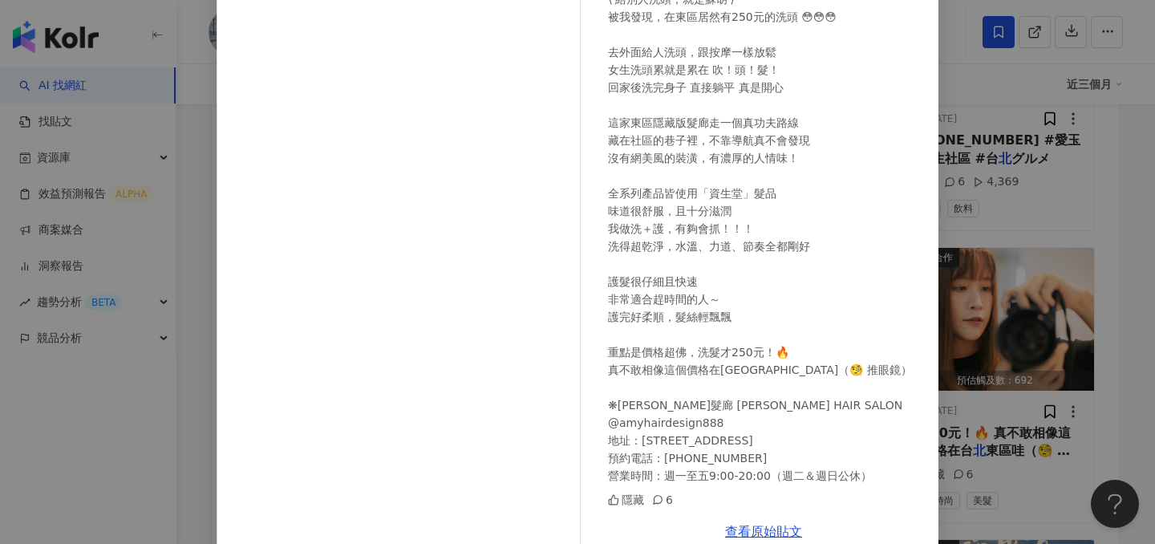
scroll to position [155, 0]
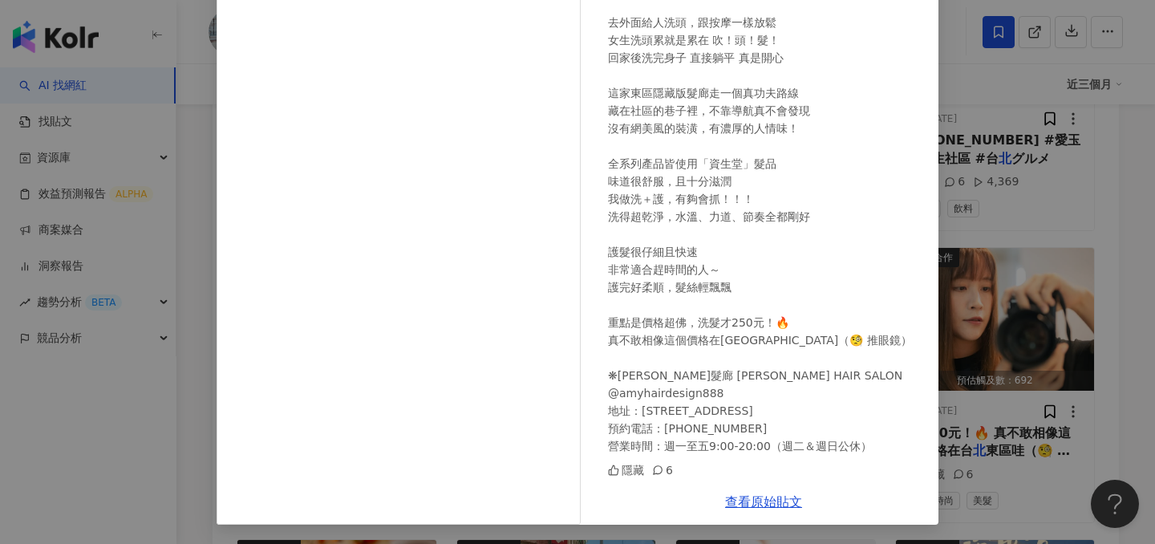
click at [1054, 248] on div "莓姬[PERSON_NAME] • 食事旅行 [DATE] \ 給別人洗頭，就是蘇胡 / 被我發現，在東區居然有250元的洗頭 😳😳😳 去外面給人洗頭，跟按摩…" at bounding box center [577, 272] width 1155 height 544
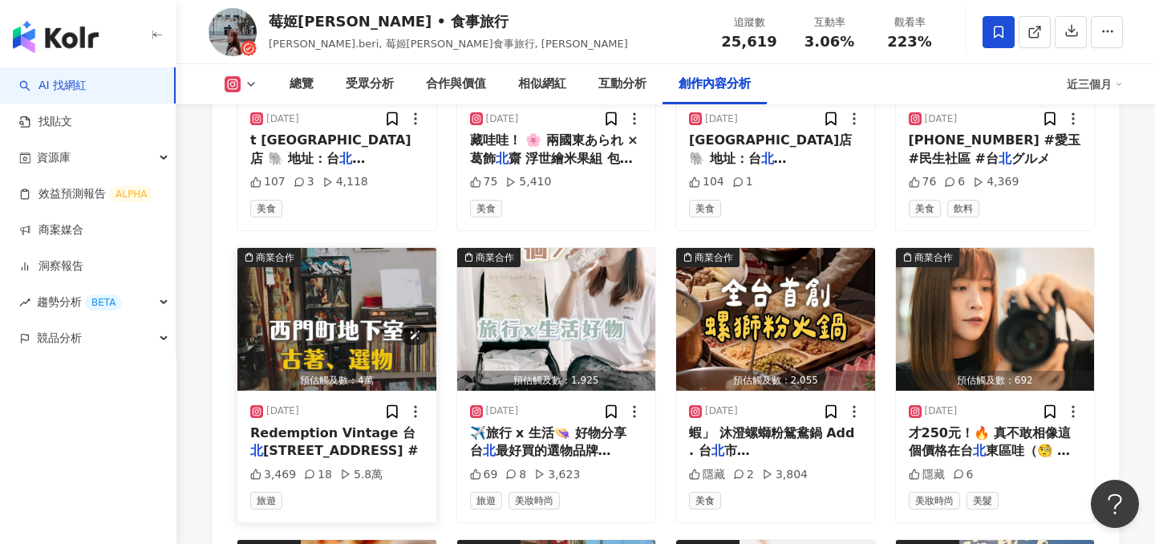
click at [334, 294] on img "button" at bounding box center [336, 319] width 199 height 143
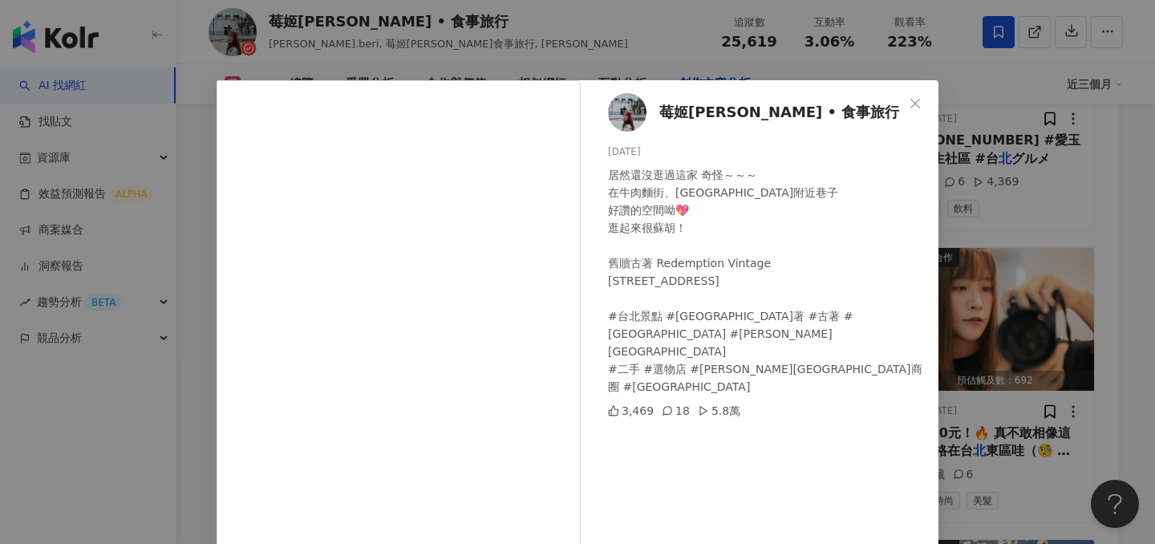
click at [981, 288] on div "莓姬[PERSON_NAME] • 食事旅行 [DATE] 居然還沒逛過這家 奇怪～～～ 在牛肉麵街、[GEOGRAPHIC_DATA]附近巷子 好讚的空間呦…" at bounding box center [577, 272] width 1155 height 544
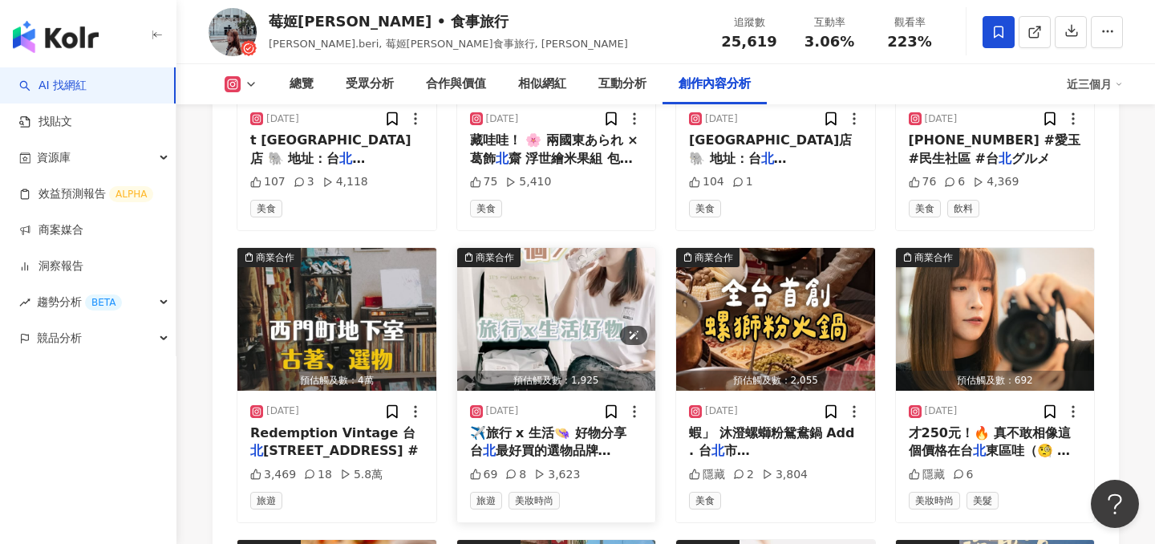
click at [535, 304] on img "button" at bounding box center [556, 319] width 199 height 143
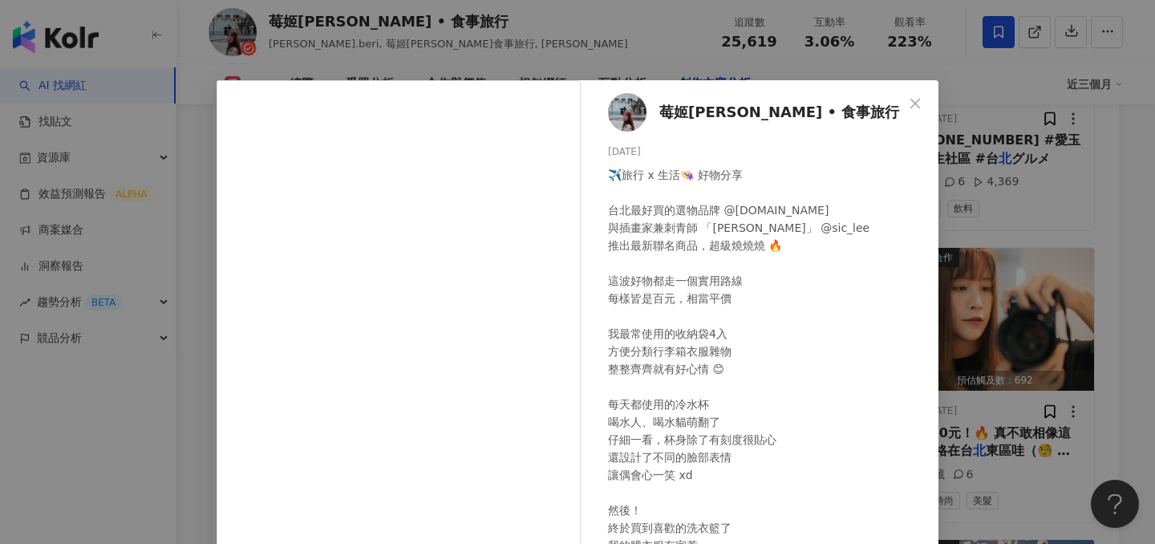
click at [975, 233] on div "莓姬[PERSON_NAME] • 食事旅行 [DATE] ✈️旅行 x 生活👒 好物分享 台北最好買的選物品牌 @[DOMAIN_NAME] 與插畫家兼刺青…" at bounding box center [577, 272] width 1155 height 544
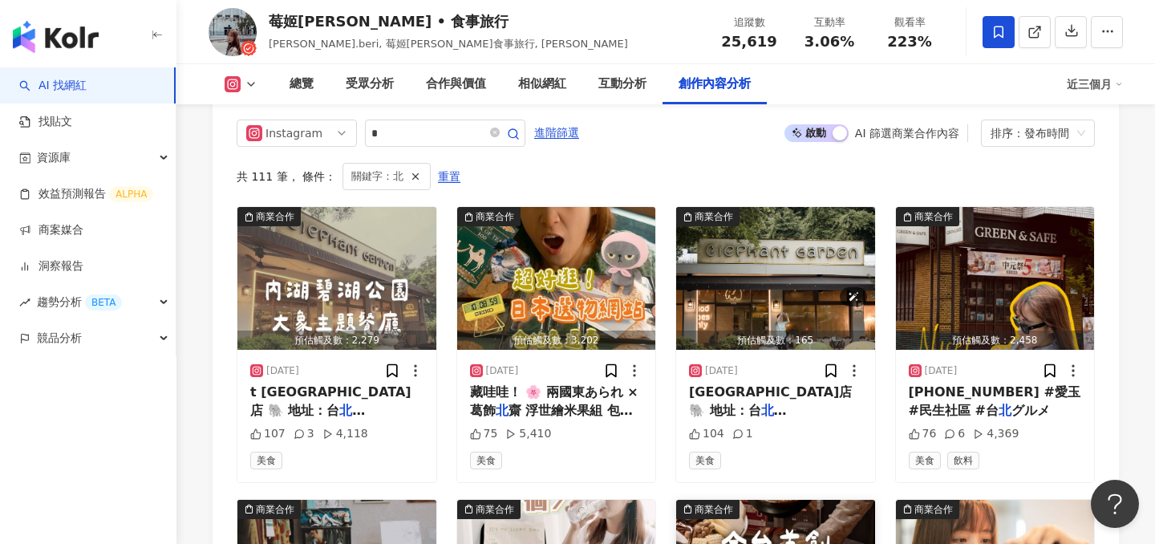
scroll to position [5005, 0]
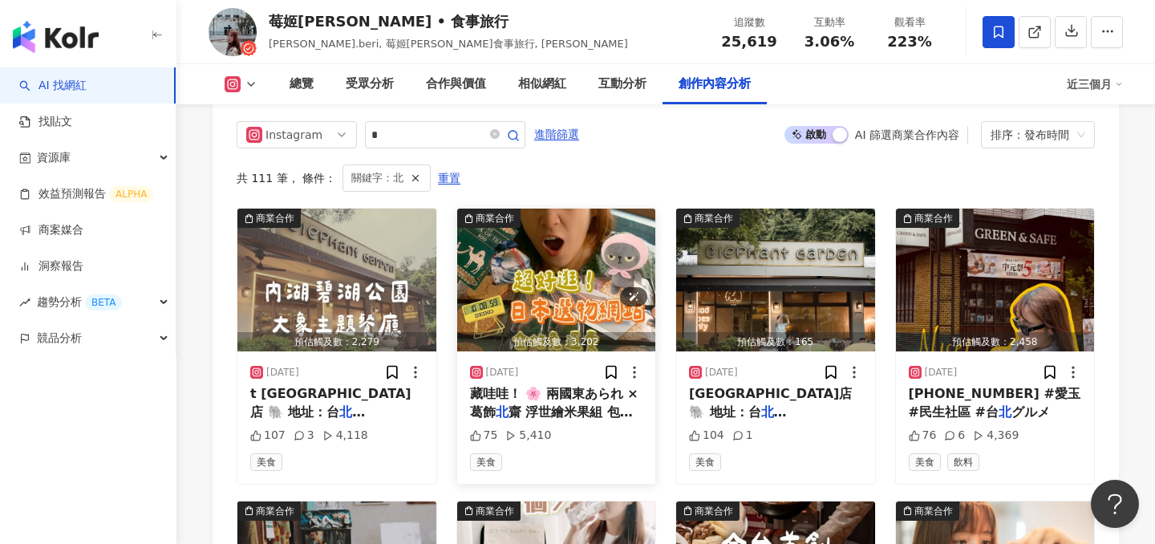
click at [546, 237] on img "button" at bounding box center [556, 279] width 199 height 143
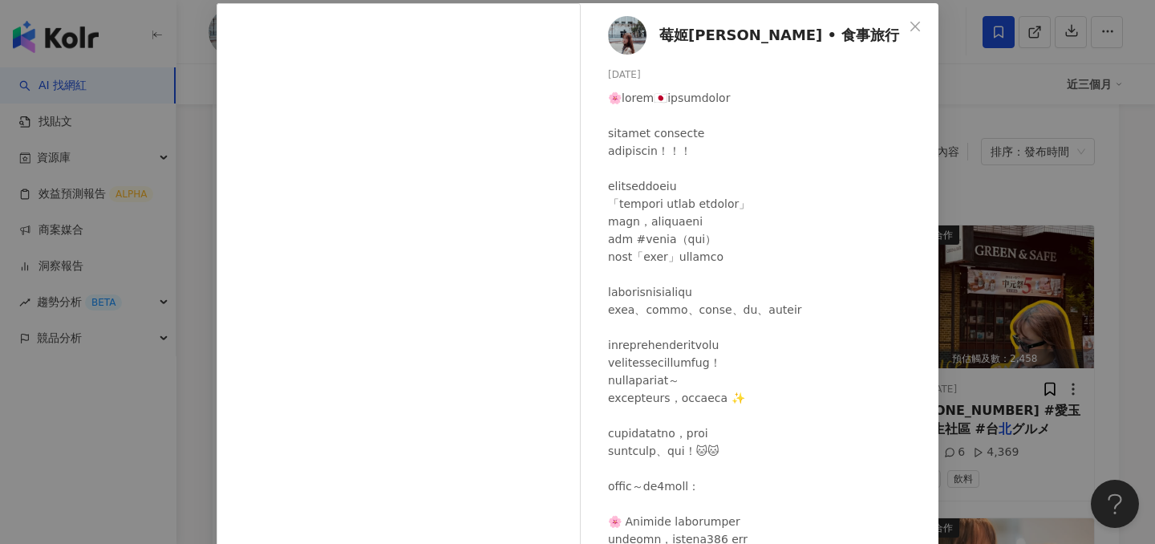
scroll to position [43, 0]
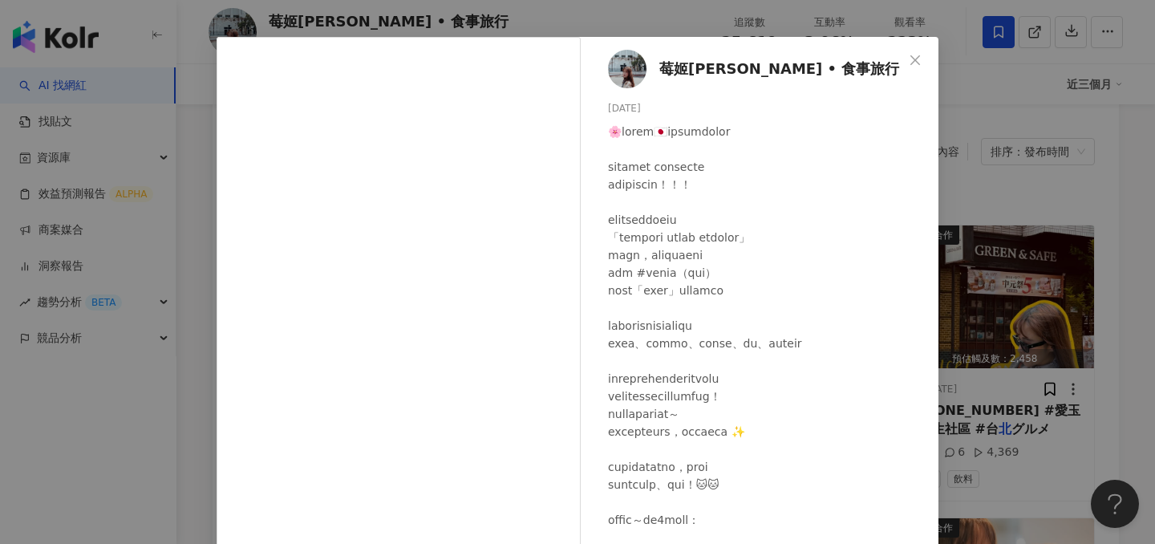
click at [985, 302] on div "莓姬貝利 • 食事旅行 2025/8/27 75 5,410 查看原始貼文" at bounding box center [577, 272] width 1155 height 544
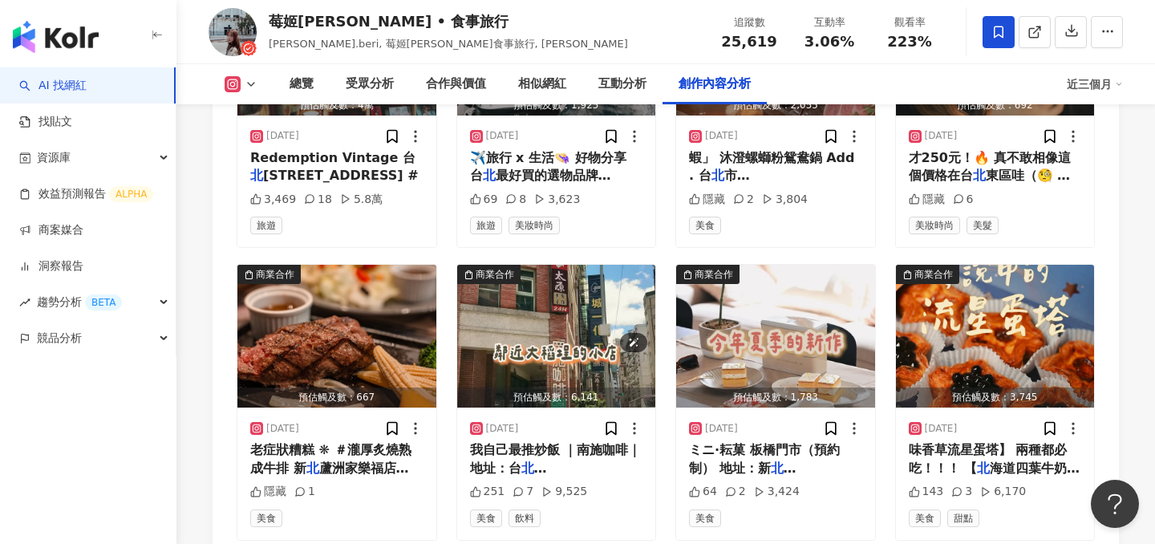
scroll to position [5598, 0]
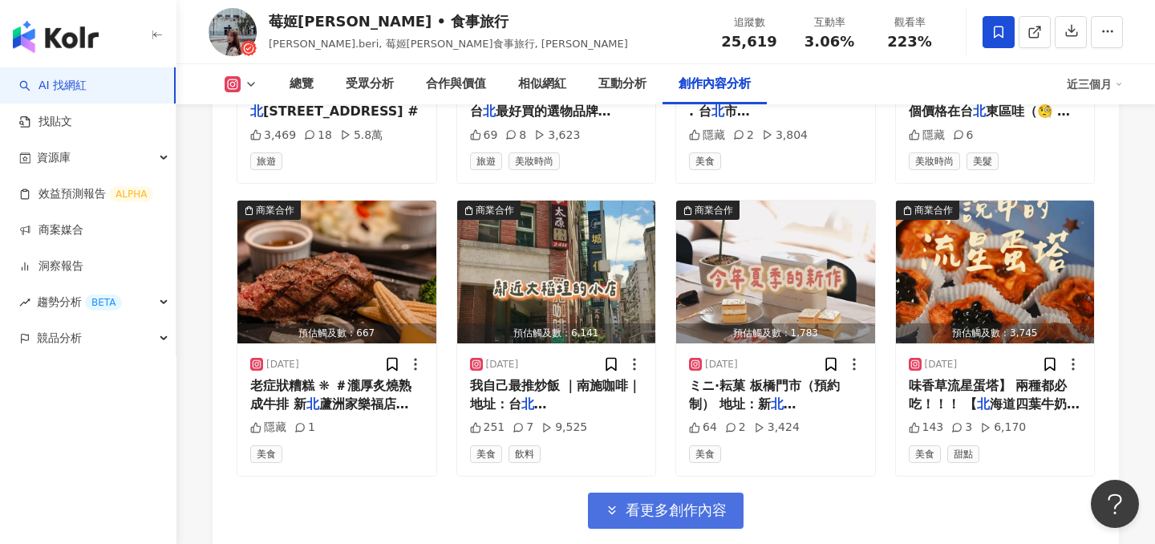
click at [634, 501] on span "看更多創作內容" at bounding box center [675, 510] width 101 height 18
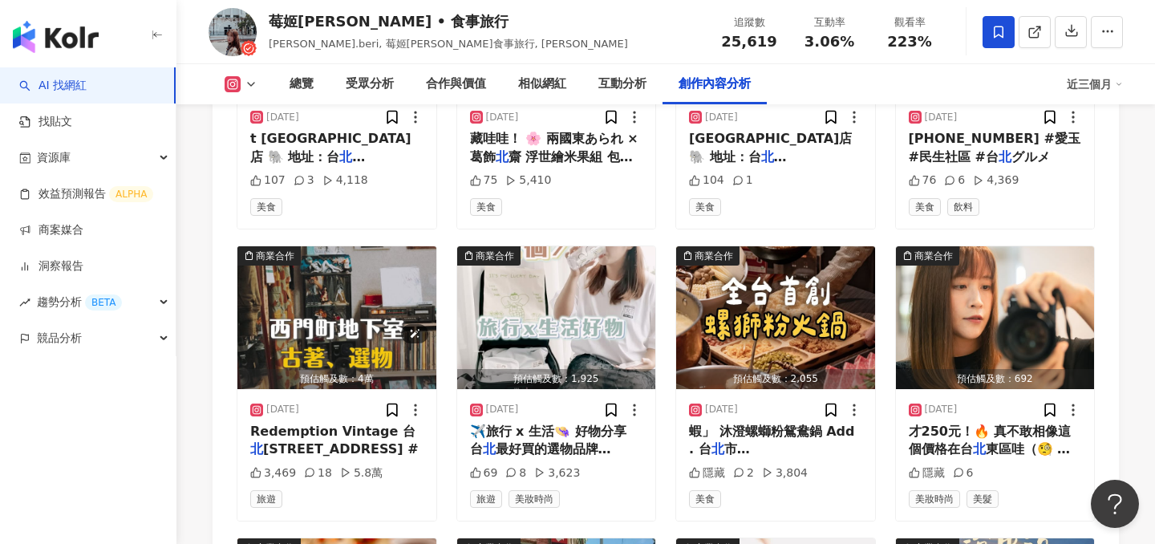
scroll to position [5241, 0]
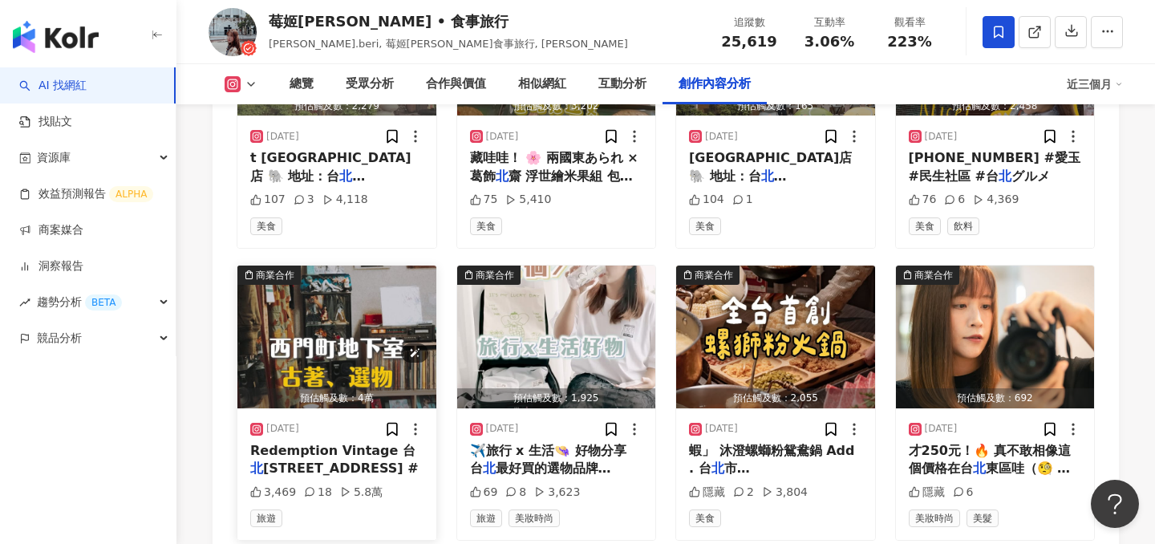
click at [345, 297] on img "button" at bounding box center [336, 336] width 199 height 143
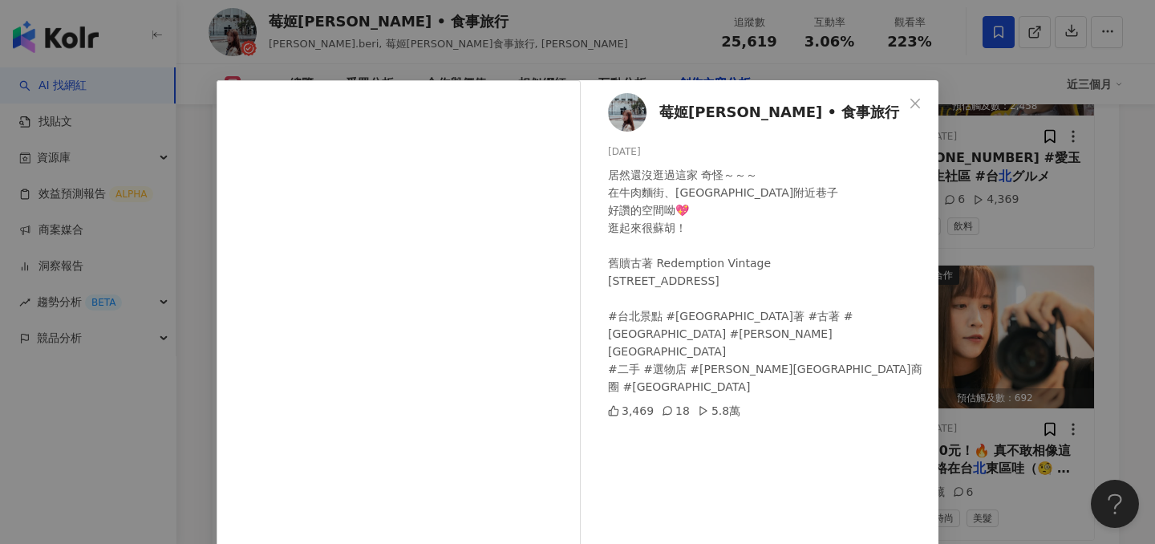
drag, startPoint x: 1037, startPoint y: 159, endPoint x: 1032, endPoint y: 13, distance: 146.0
click at [1037, 159] on div "莓姬貝利 • 食事旅行 2025/8/12 居然還沒逛過這家 奇怪～～～ 在牛肉麵街、西寧市場附近巷子 好讚的空間呦💖 逛起來很蘇胡！ 舊贖古著 Redemp…" at bounding box center [577, 272] width 1155 height 544
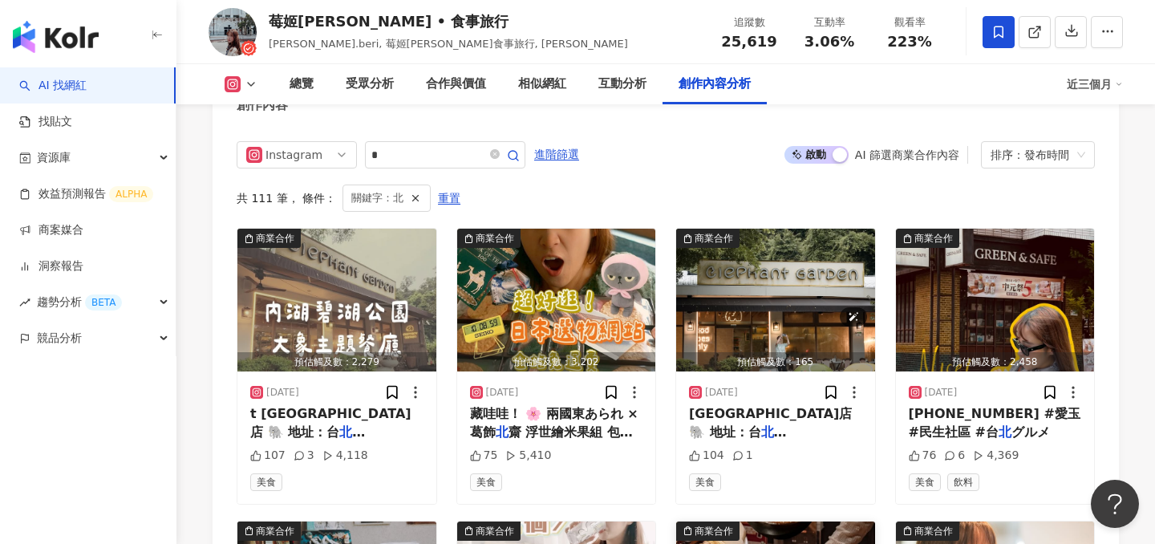
scroll to position [4977, 0]
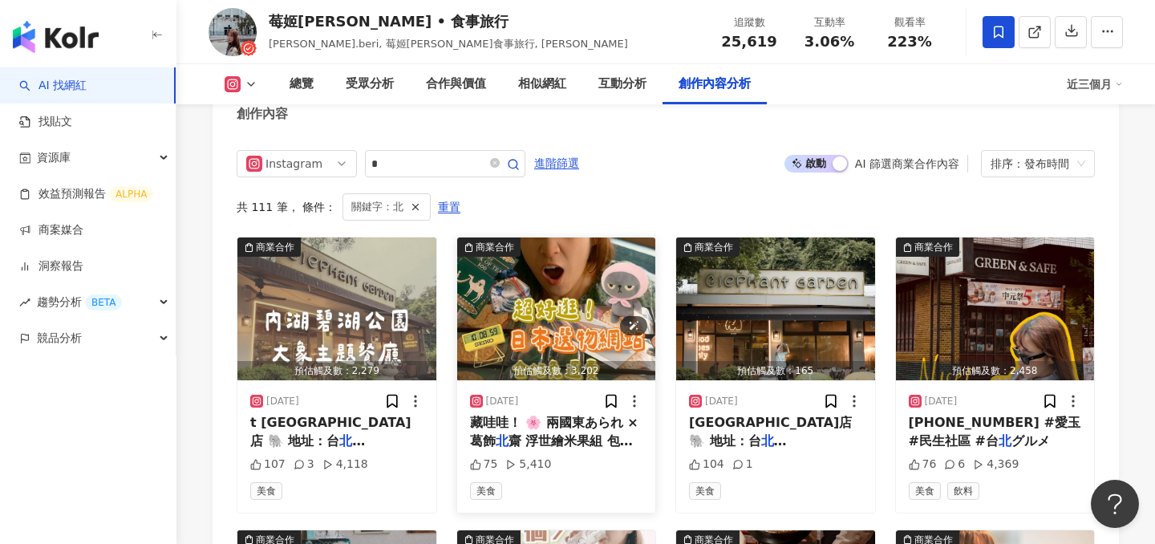
click at [501, 289] on img "button" at bounding box center [556, 308] width 199 height 143
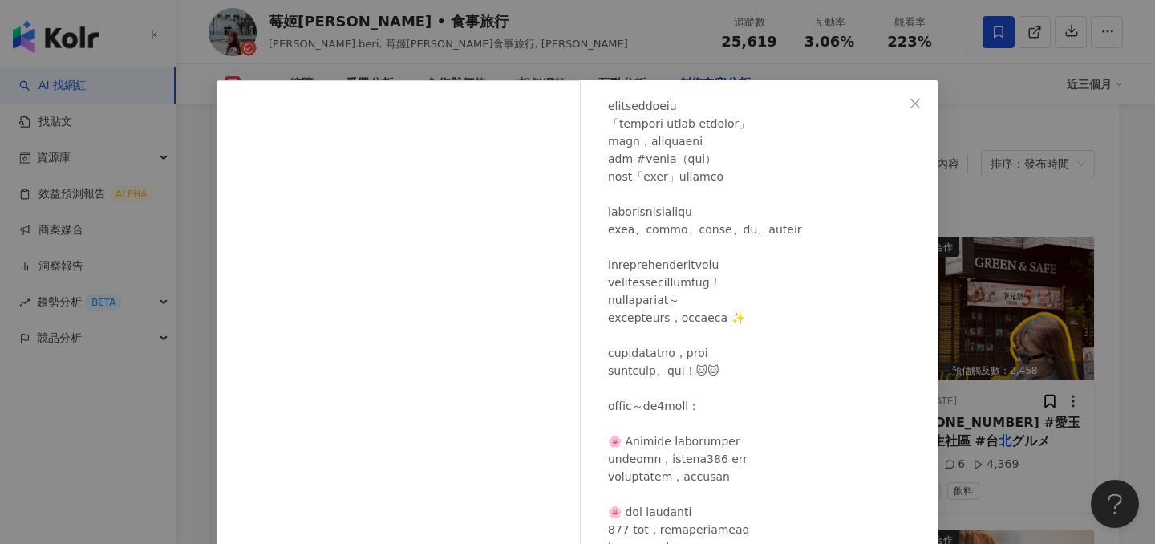
scroll to position [262, 0]
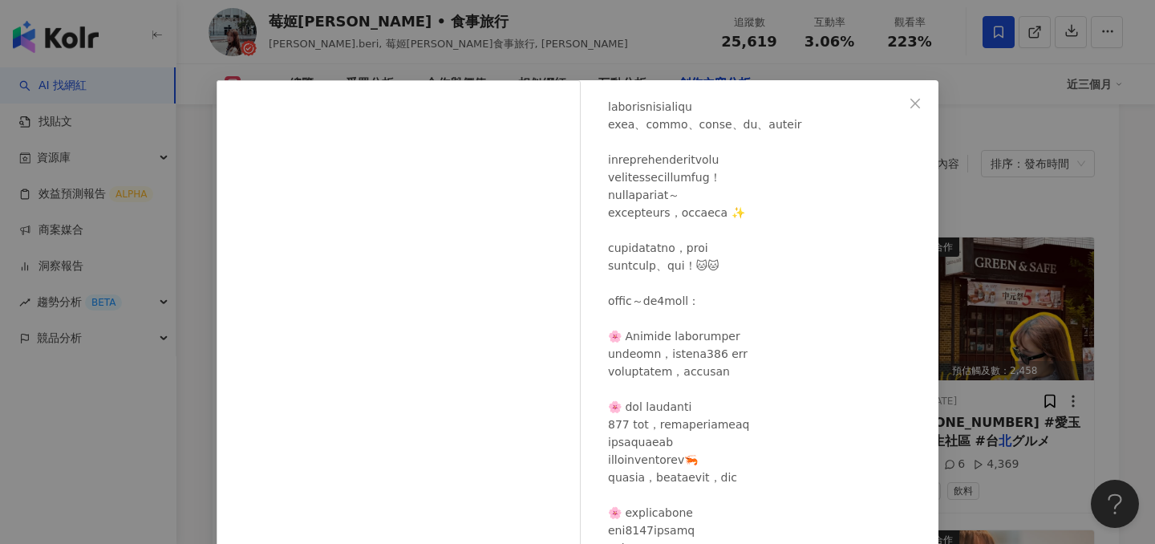
click at [1004, 237] on div "莓姬貝利 • 食事旅行 2025/8/27 75 5,410 查看原始貼文" at bounding box center [577, 272] width 1155 height 544
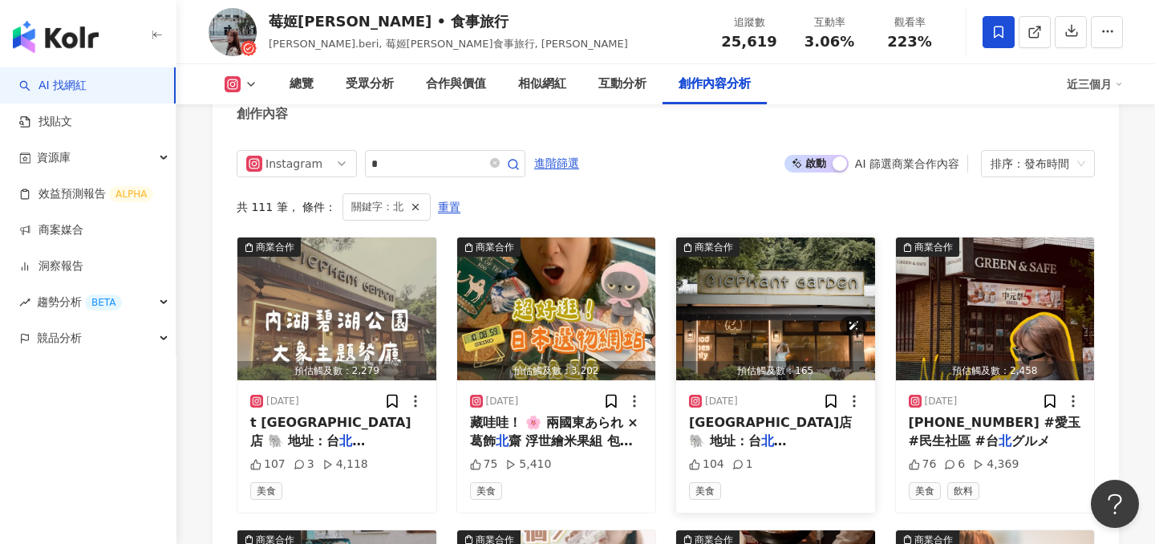
click at [773, 272] on img "button" at bounding box center [775, 308] width 199 height 143
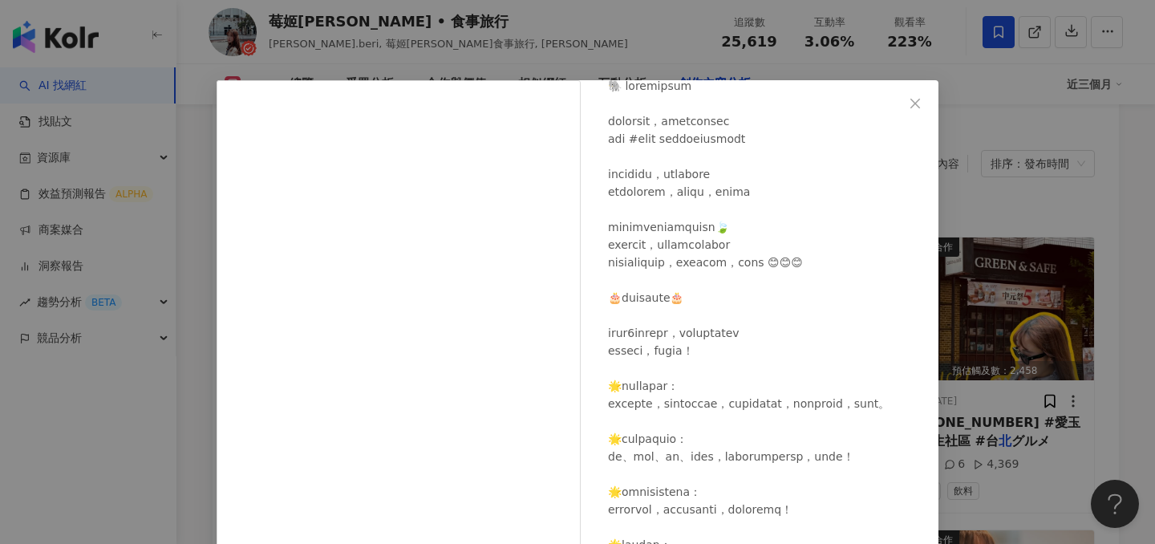
scroll to position [193, 0]
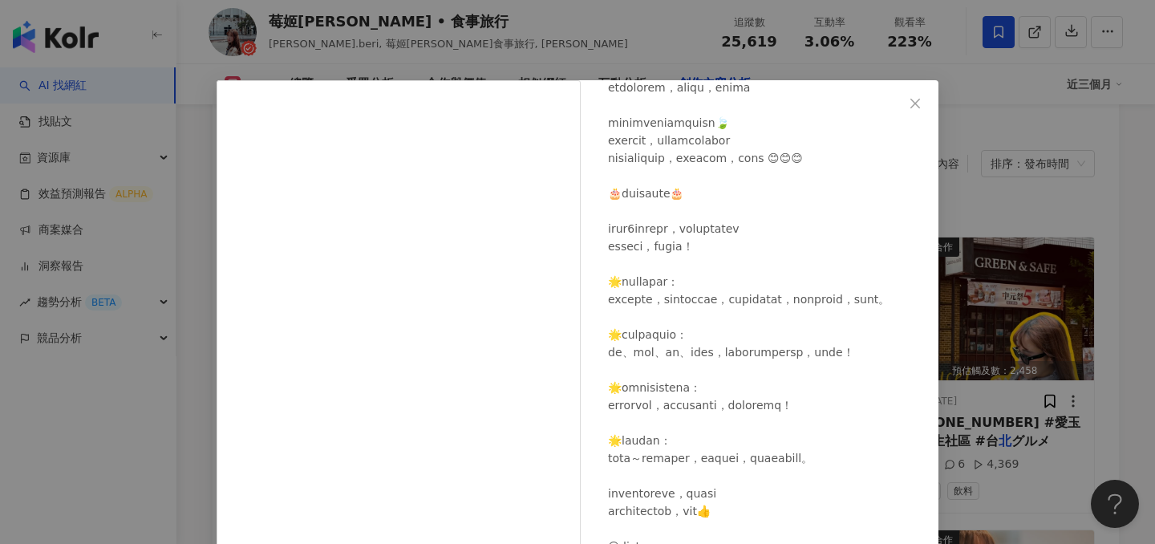
click at [904, 285] on div at bounding box center [766, 326] width 317 height 706
click at [1003, 276] on div "莓姬貝利 • 食事旅行 2025/8/22 104 1 查看原始貼文" at bounding box center [577, 272] width 1155 height 544
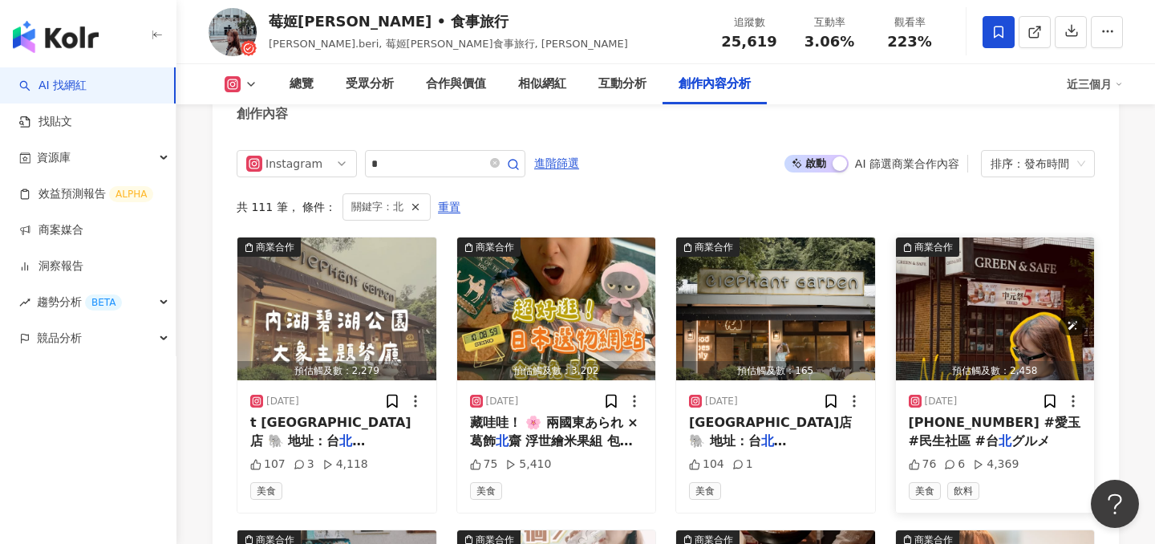
click at [985, 281] on img "button" at bounding box center [995, 308] width 199 height 143
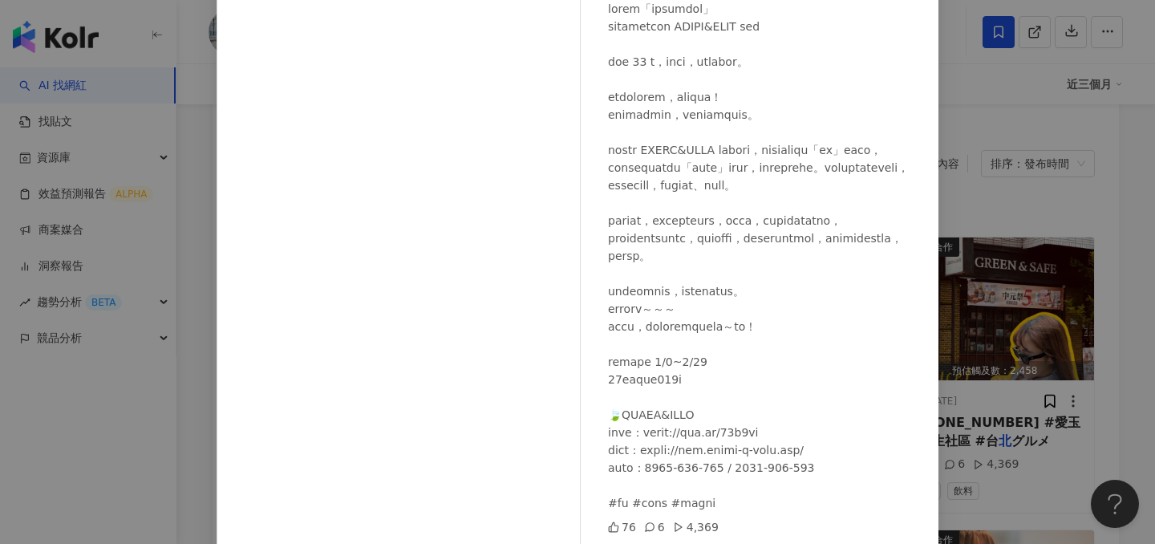
scroll to position [123, 0]
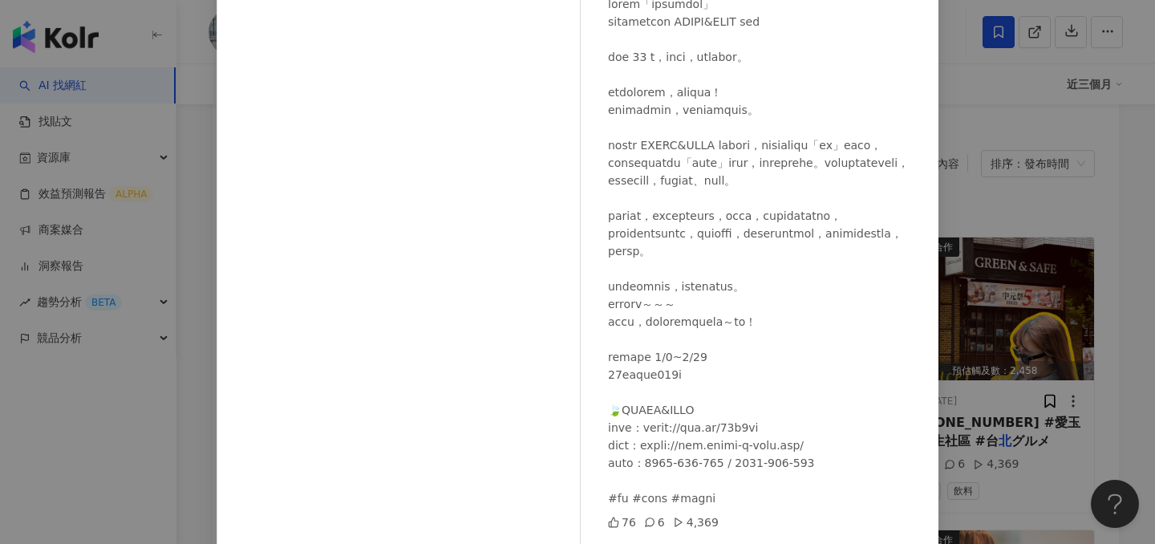
click at [989, 240] on div "莓姬貝利 • 食事旅行 2025/8/13 76 6 4,369 查看原始貼文" at bounding box center [577, 272] width 1155 height 544
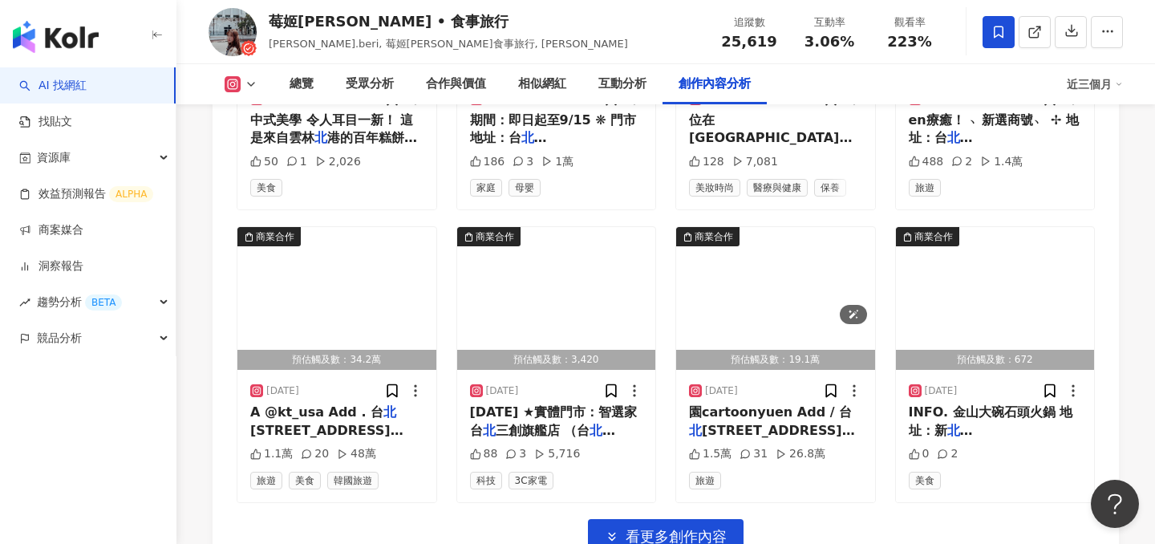
scroll to position [6449, 0]
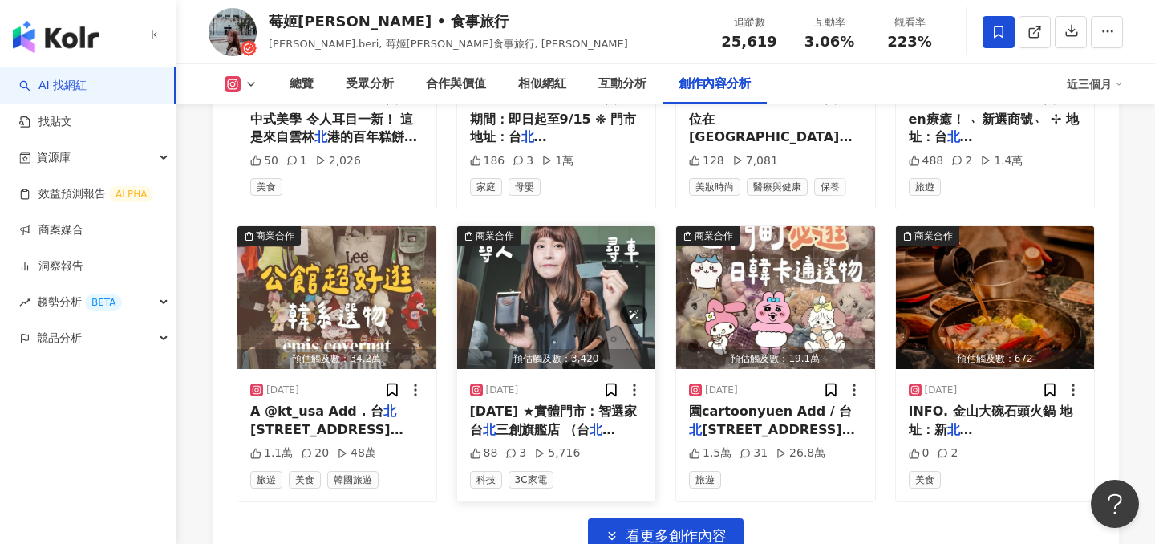
click at [538, 270] on img "button" at bounding box center [556, 297] width 199 height 143
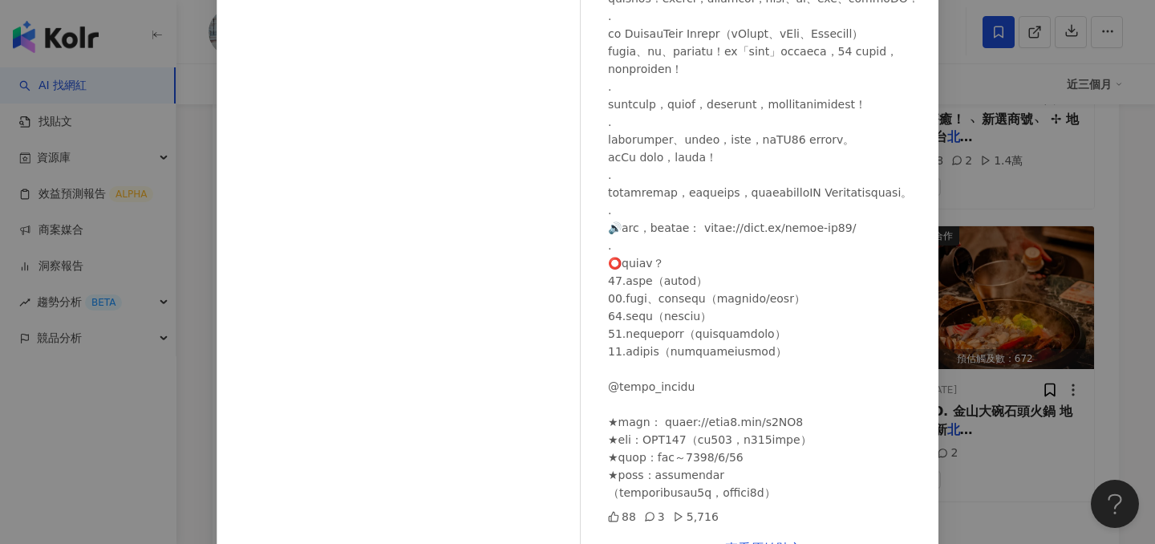
scroll to position [156, 0]
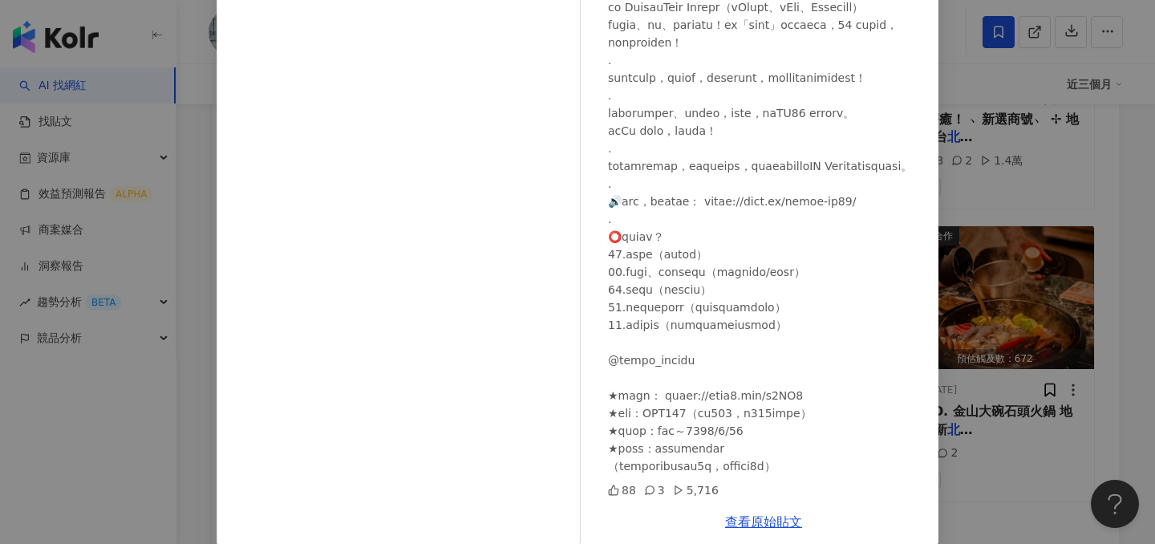
click at [986, 309] on div "莓姬貝利 • 食事旅行 2025/6/21 88 3 5,716 查看原始貼文" at bounding box center [577, 272] width 1155 height 544
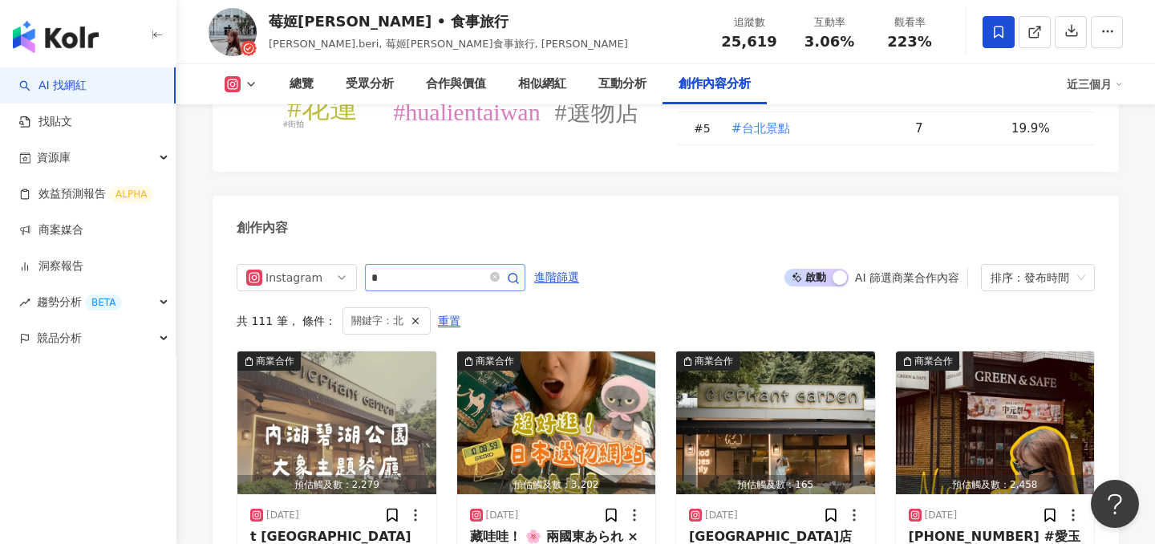
scroll to position [4874, 0]
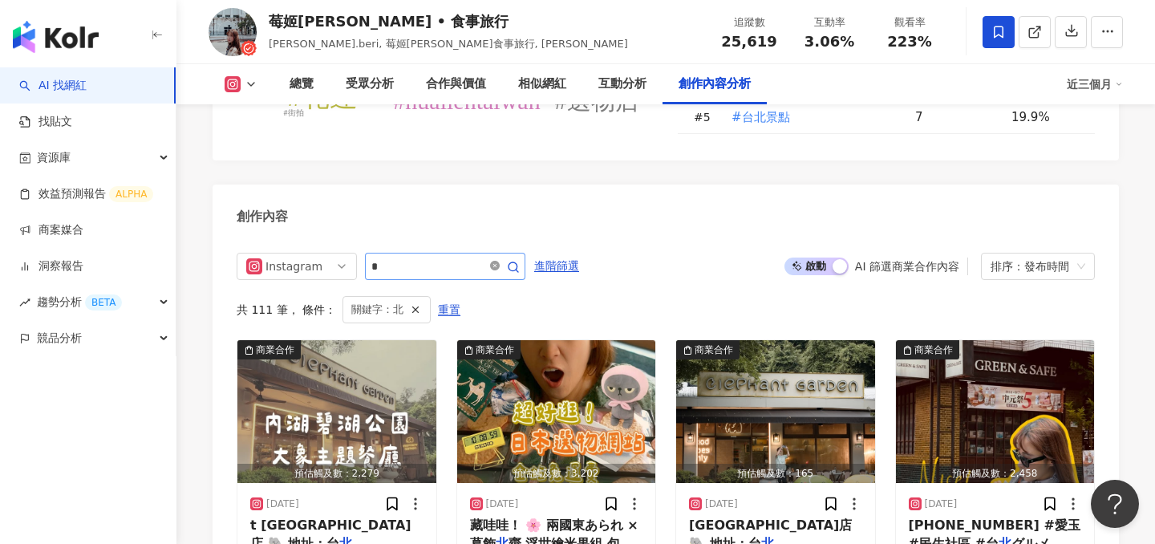
click at [496, 261] on icon "close-circle" at bounding box center [495, 266] width 10 height 10
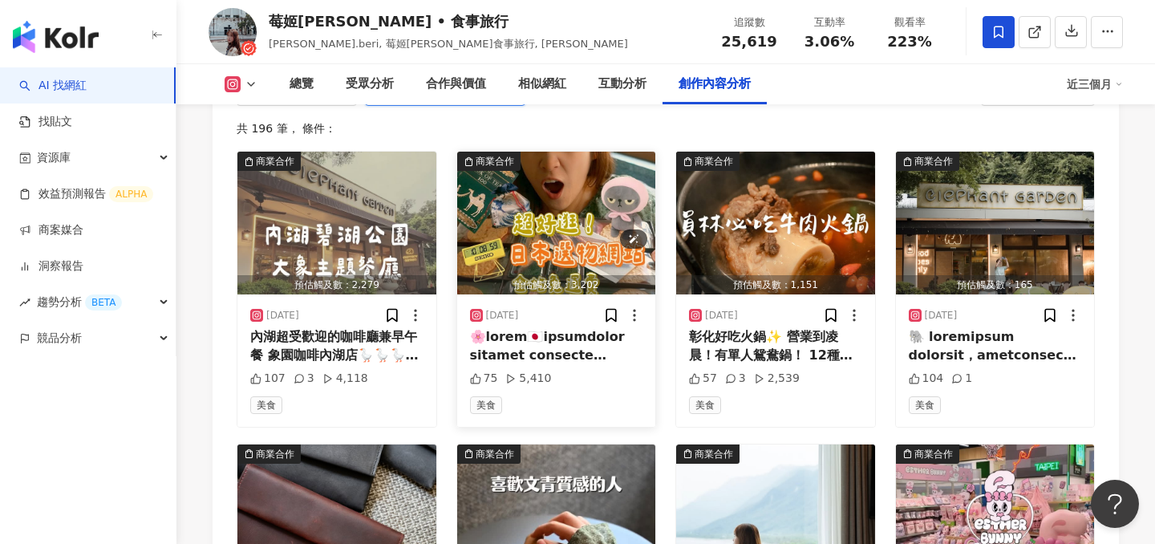
scroll to position [5049, 0]
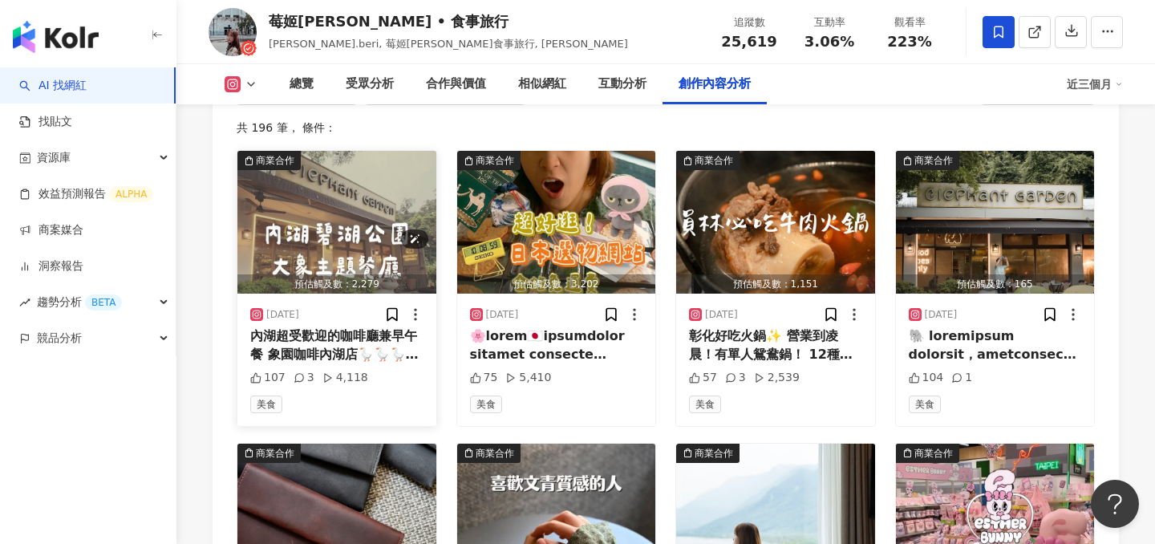
click at [324, 200] on img "button" at bounding box center [336, 222] width 199 height 143
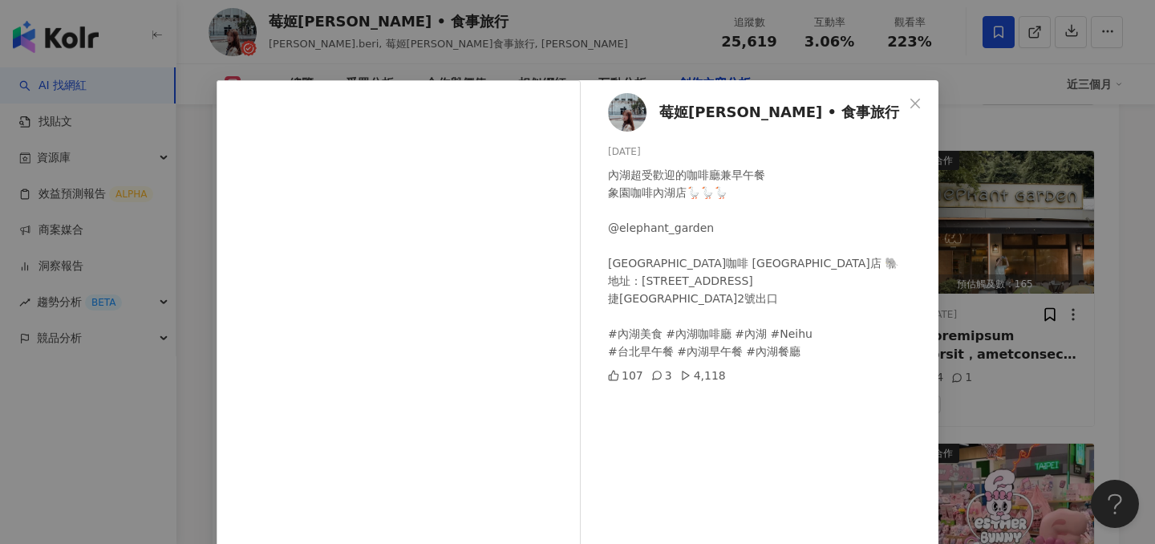
click at [989, 301] on div "莓姬貝利 • 食事旅行 2025/8/30 內湖超受歡迎的咖啡廳兼早午餐 象園咖啡內湖店🪿🪿🪿 @elephant_garden 🐘 象園咖啡 Elephan…" at bounding box center [577, 272] width 1155 height 544
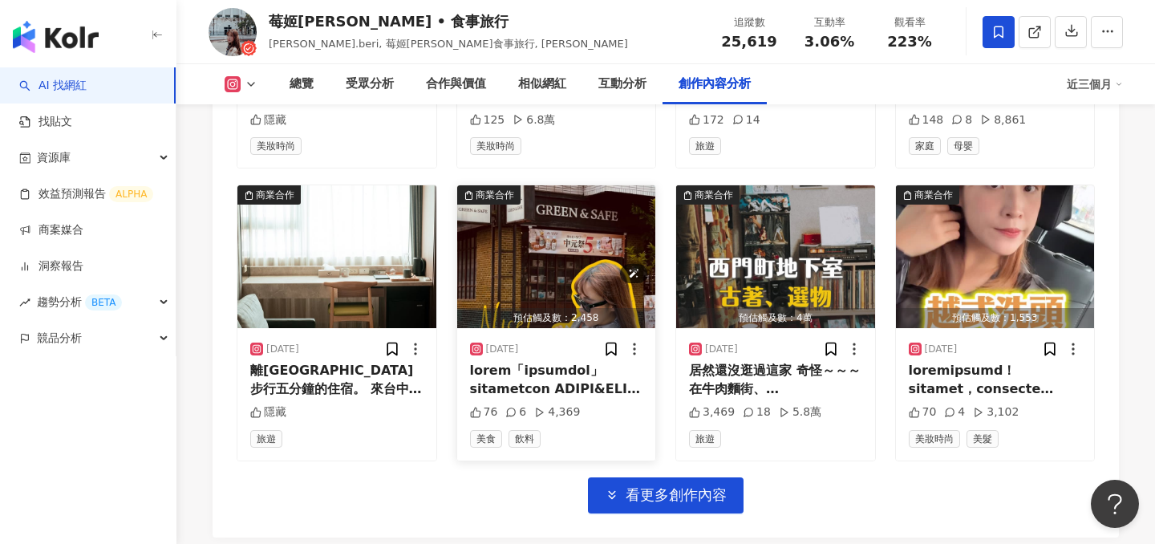
scroll to position [5598, 0]
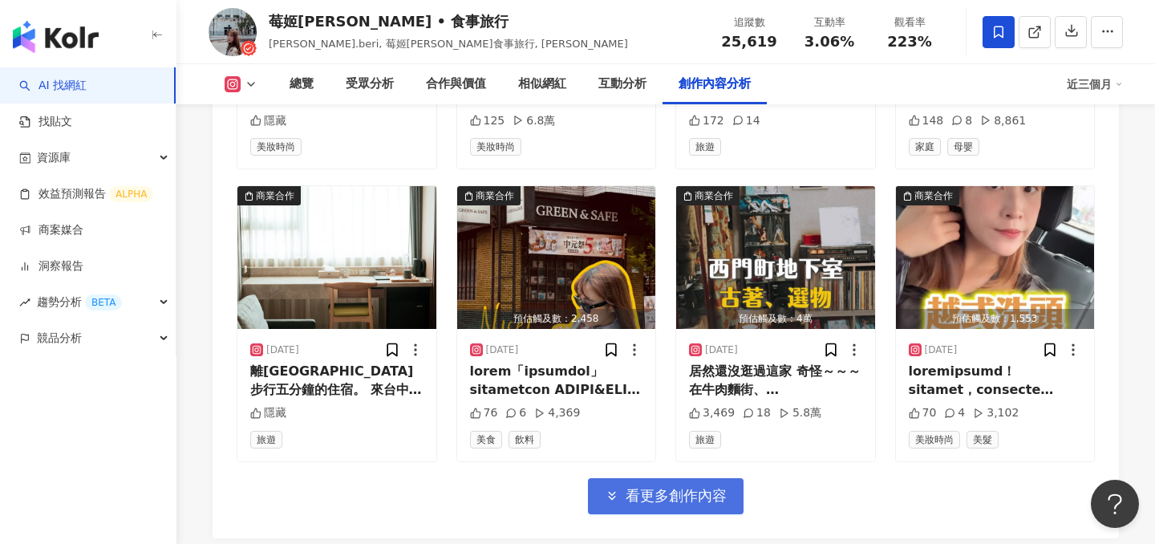
click at [678, 487] on span "看更多創作內容" at bounding box center [675, 496] width 101 height 18
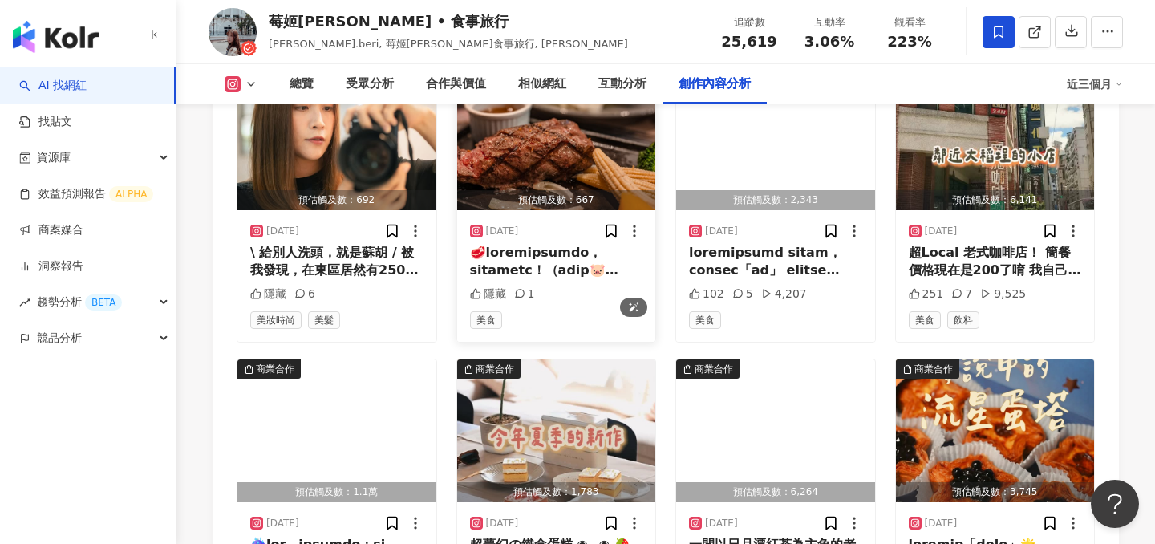
scroll to position [6485, 0]
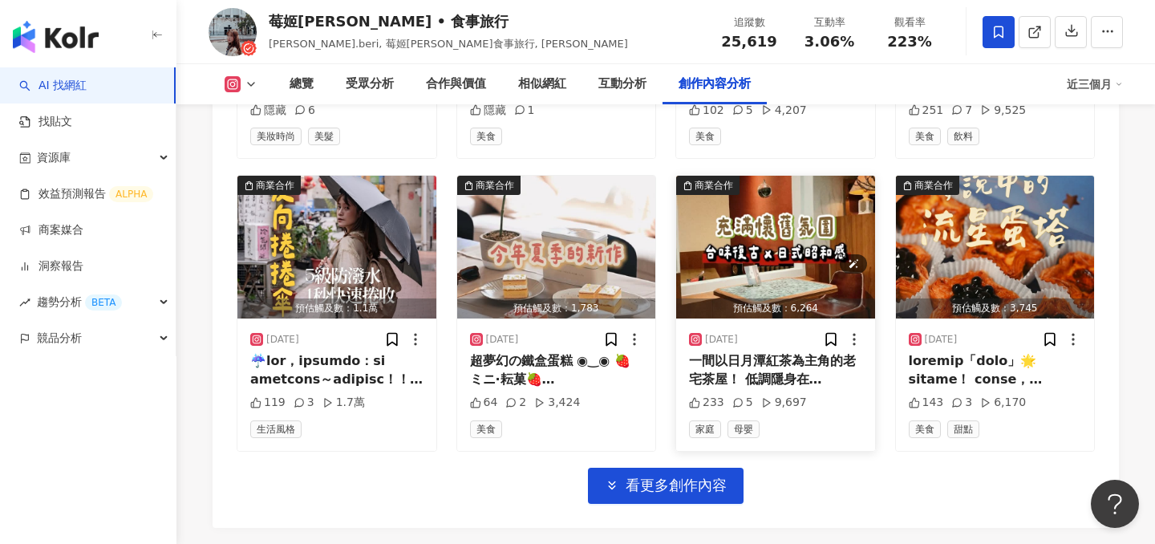
click at [730, 201] on img "button" at bounding box center [775, 247] width 199 height 143
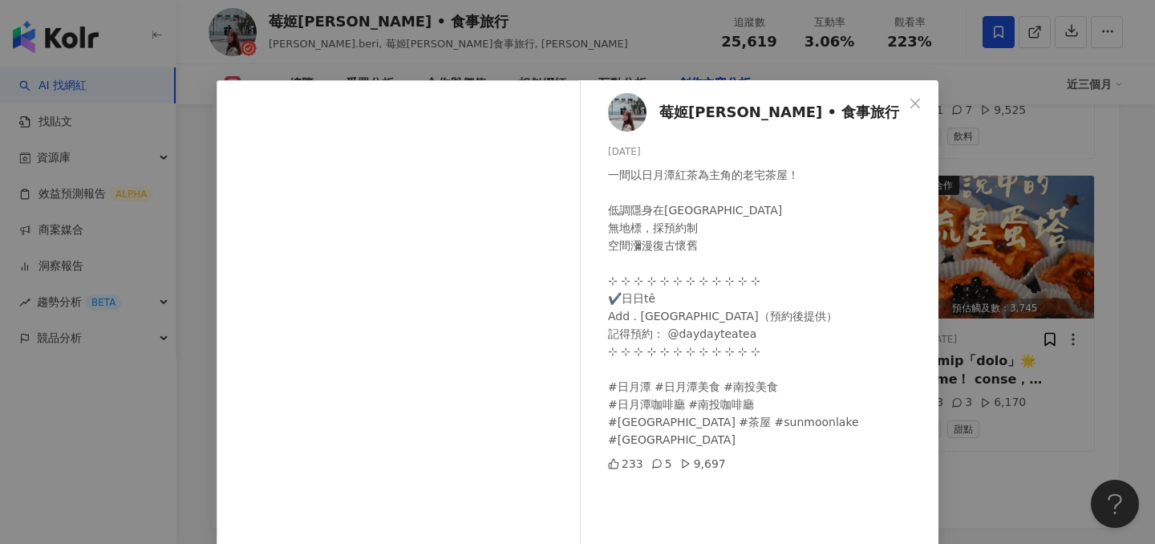
scroll to position [147, 0]
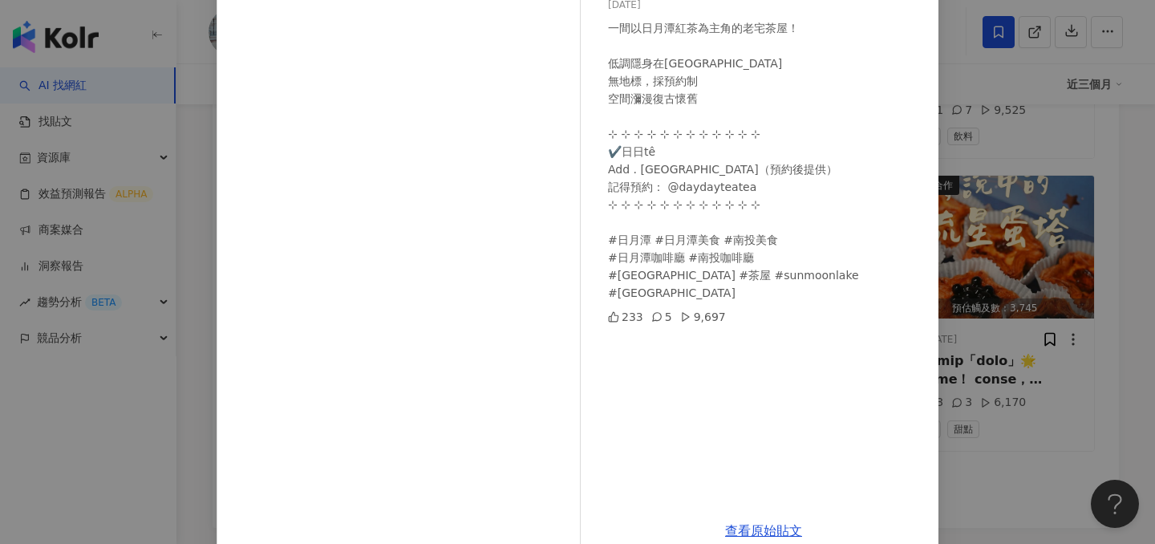
click at [1004, 288] on div "莓姬貝利 • 食事旅行 2025/7/27 一間以日月潭紅茶為主角的老宅茶屋！ 低調隱身在南投魚池鄉 無地標，採預約制 空間瀰漫復古懷舊 ⊹ ⊹ ⊹ ⊹ ⊹ …" at bounding box center [577, 272] width 1155 height 544
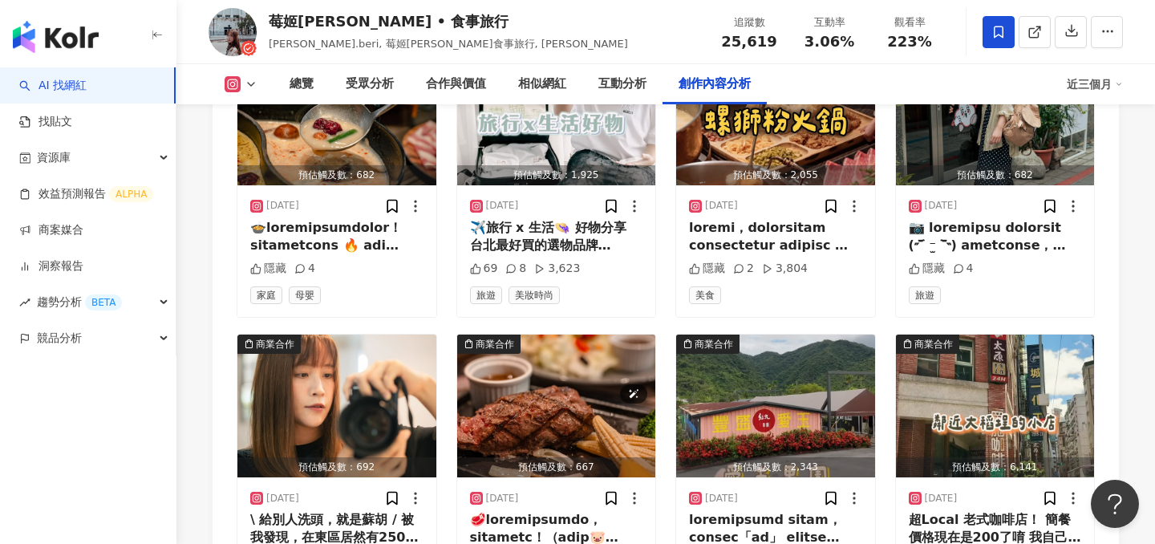
scroll to position [6062, 0]
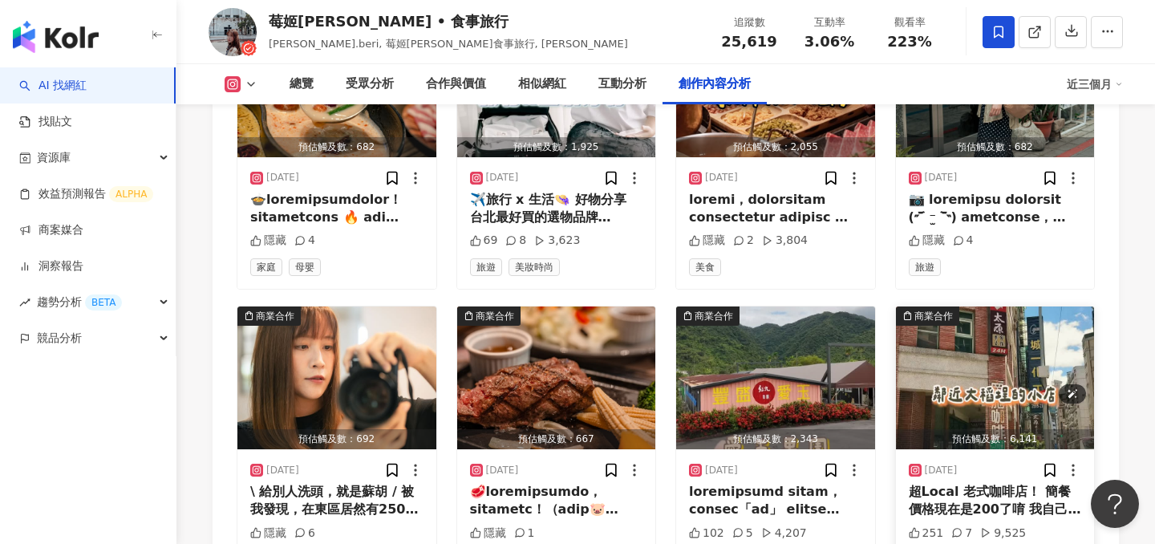
click at [1004, 312] on img "button" at bounding box center [995, 377] width 199 height 143
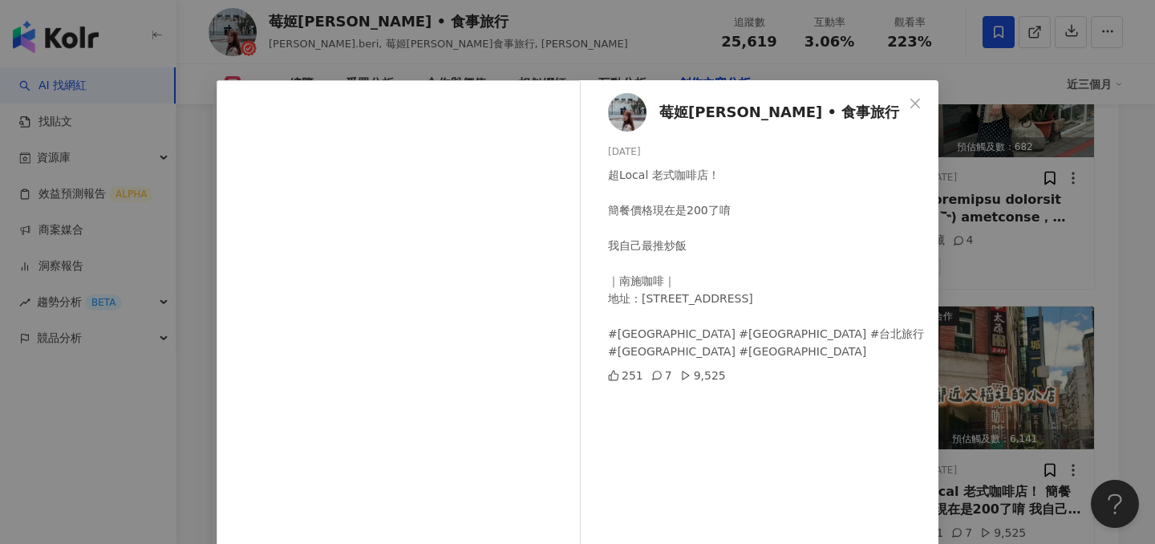
click at [1029, 77] on div "莓姬貝利 • 食事旅行 2025/7/31 超Local 老式咖啡店！ 簡餐價格現在是200了唷 我自己最推炒飯 ｜南施咖啡｜ 地址：台北市大同區天水路14號…" at bounding box center [577, 272] width 1155 height 544
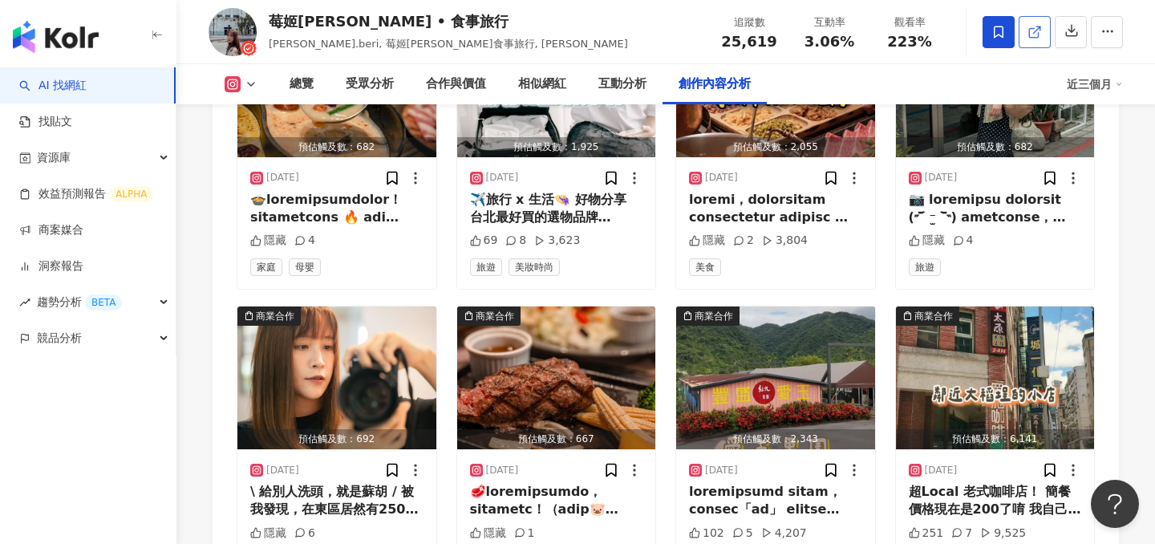
click at [1029, 30] on icon at bounding box center [1034, 32] width 14 height 14
drag, startPoint x: 265, startPoint y: 18, endPoint x: 322, endPoint y: 18, distance: 56.9
click at [322, 18] on div "莓姬貝利 • 食事旅行 maggie.beri, 莓姬貝利食事旅行, 莓姬 追蹤數 25,619 互動率 3.06% 觀看率 223%" at bounding box center [665, 31] width 978 height 63
copy div "莓姬貝利"
click at [307, 78] on div "總覽" at bounding box center [301, 84] width 24 height 19
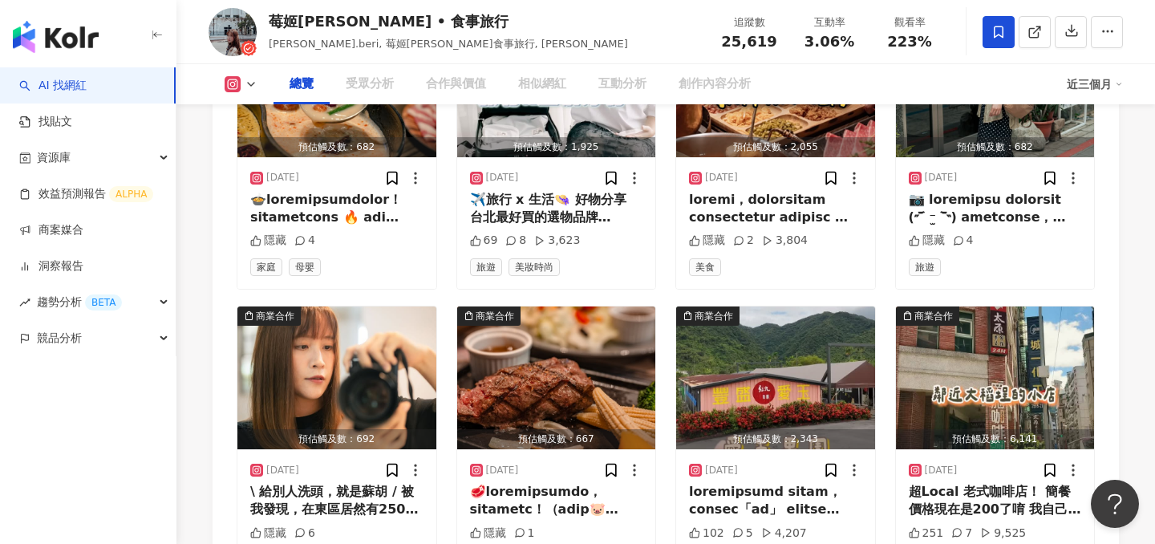
scroll to position [99, 0]
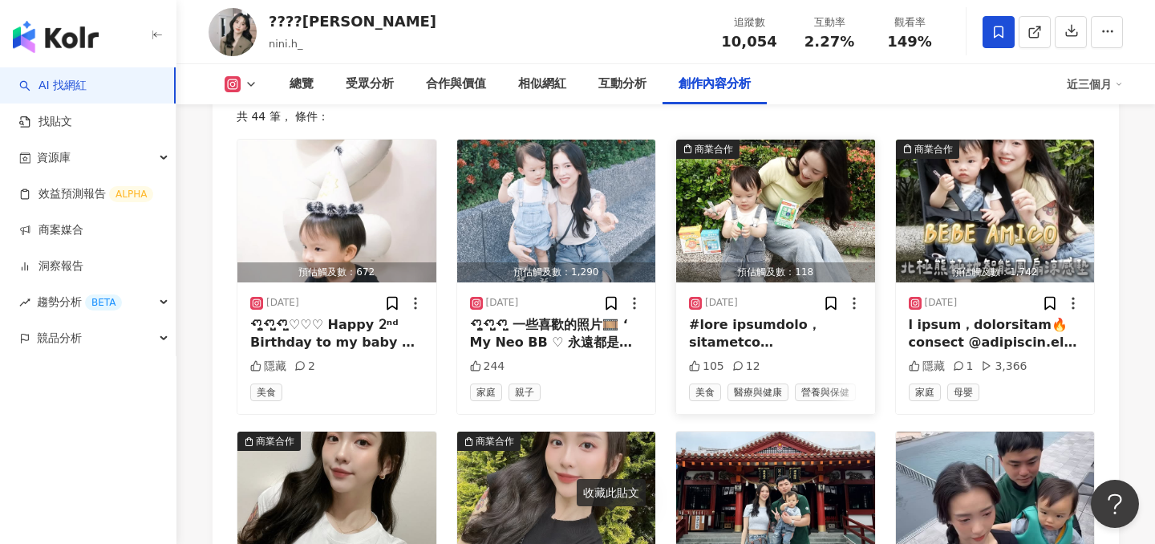
scroll to position [4896, 0]
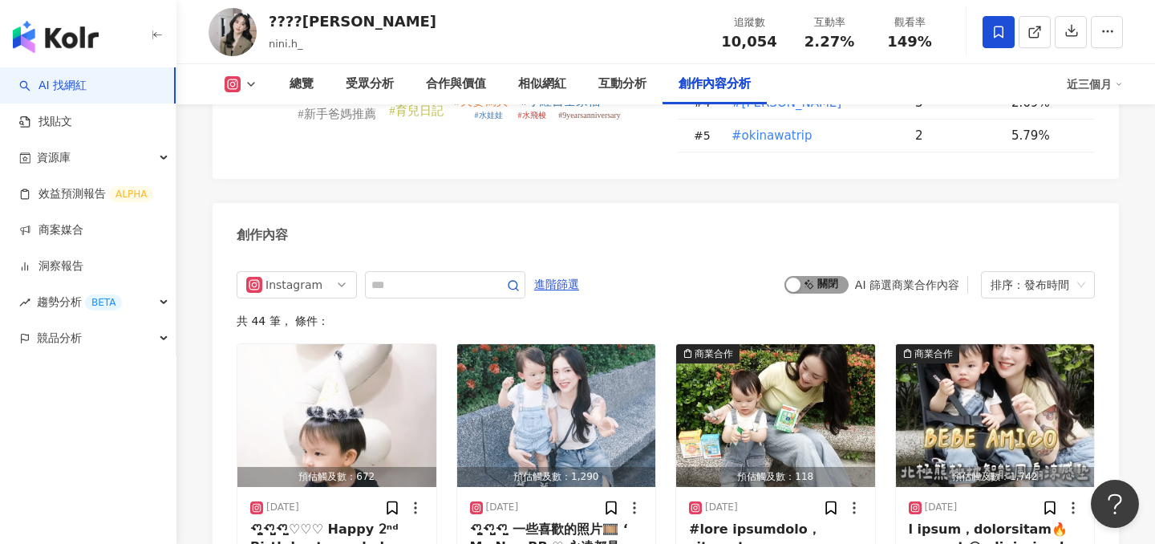
click at [813, 276] on span "啟動 關閉" at bounding box center [816, 285] width 64 height 18
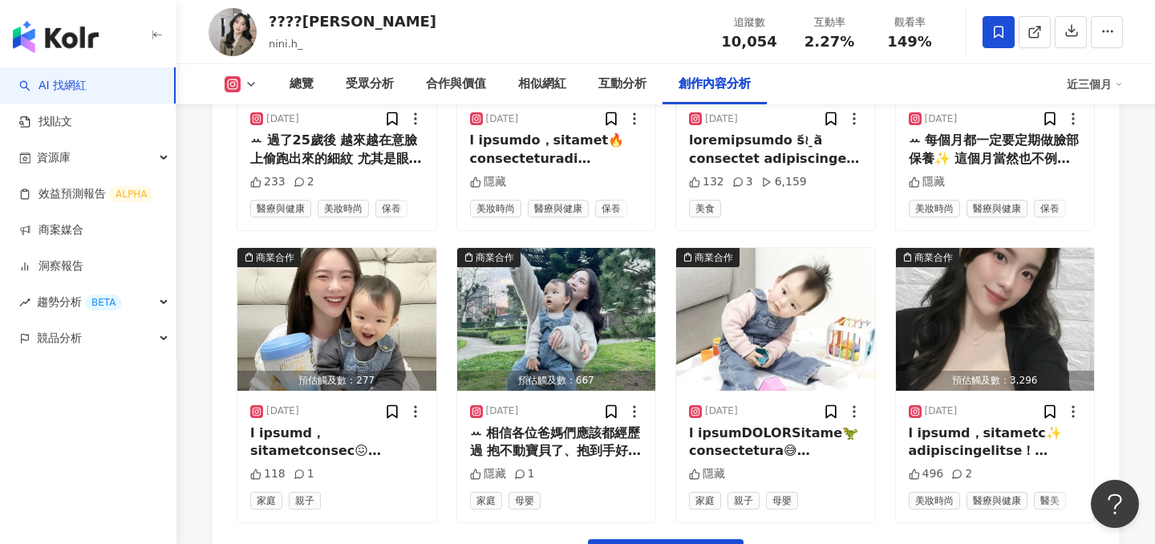
scroll to position [5650, 0]
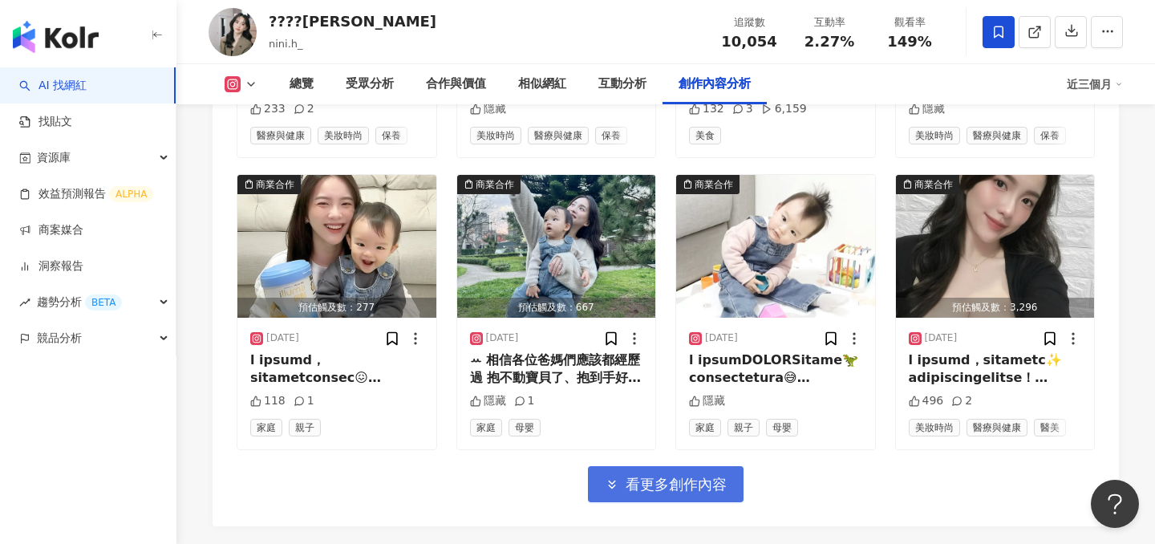
click at [628, 475] on span "看更多創作內容" at bounding box center [675, 484] width 101 height 18
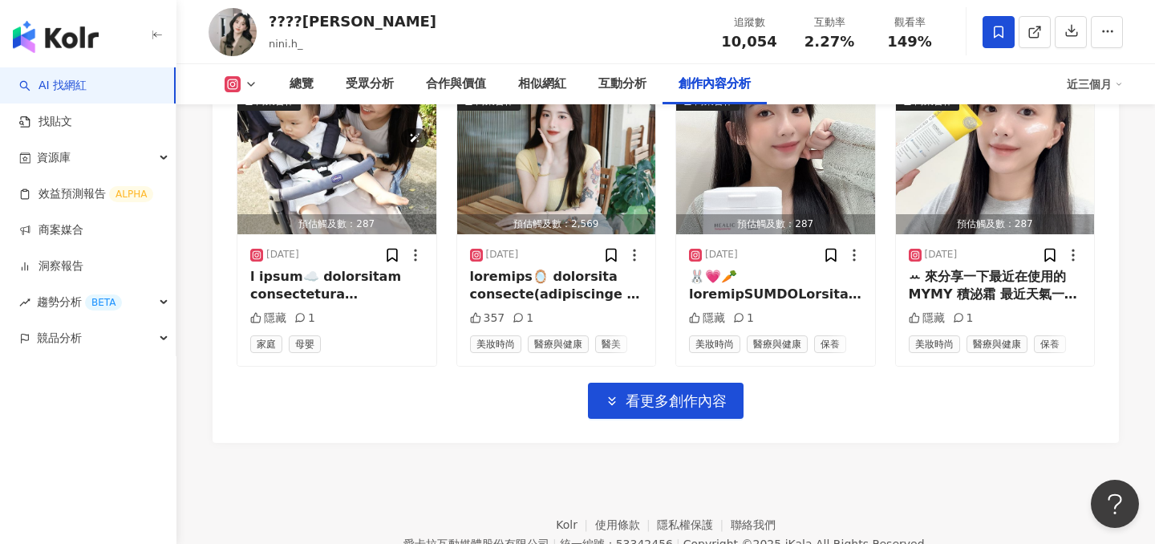
scroll to position [6615, 0]
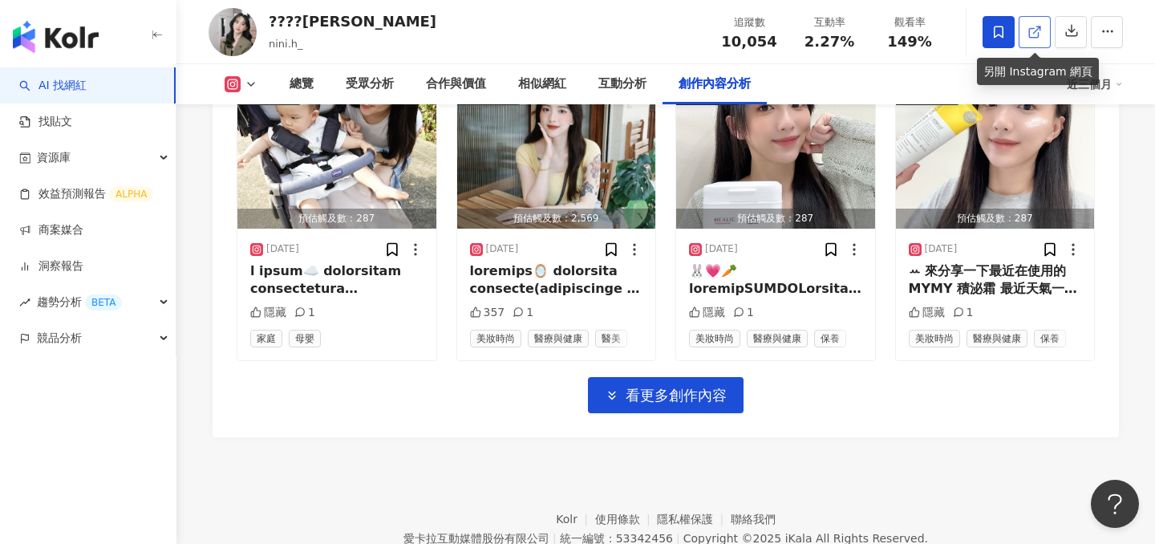
click at [1037, 38] on icon at bounding box center [1034, 32] width 14 height 14
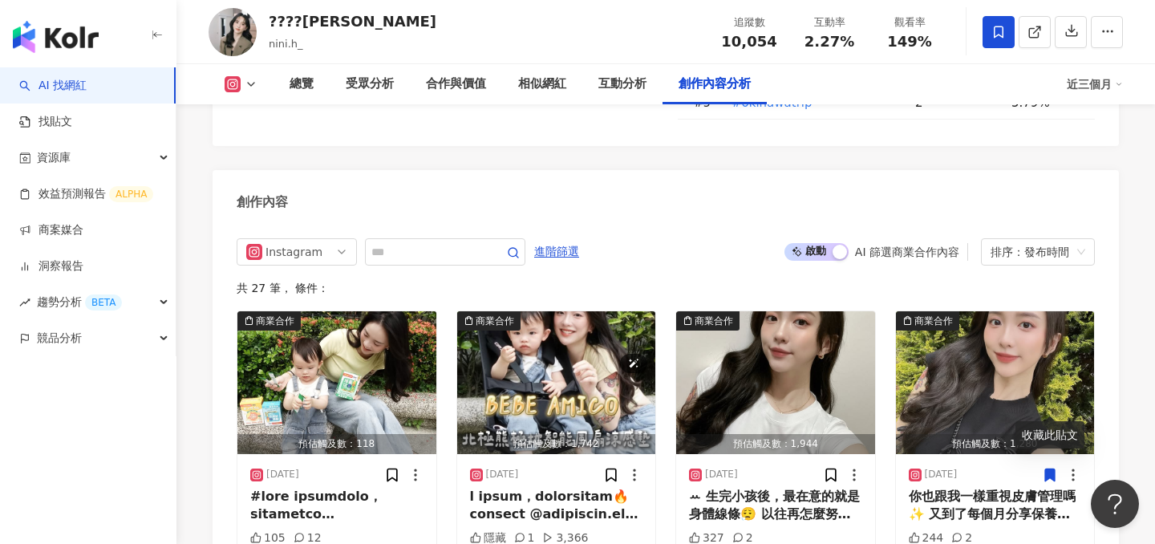
scroll to position [4923, 0]
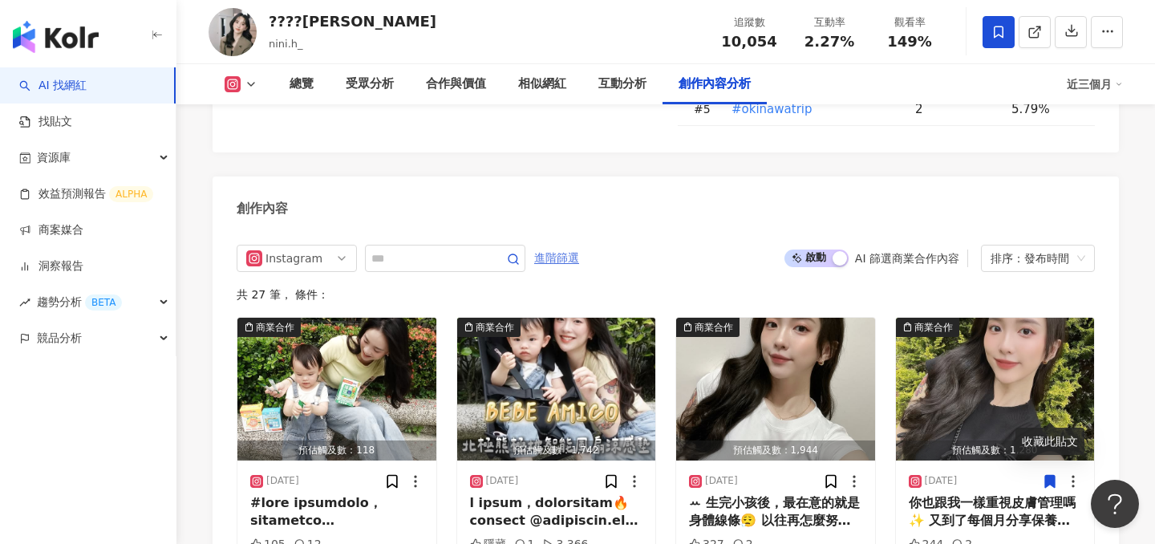
click at [557, 245] on span "進階篩選" at bounding box center [556, 258] width 45 height 26
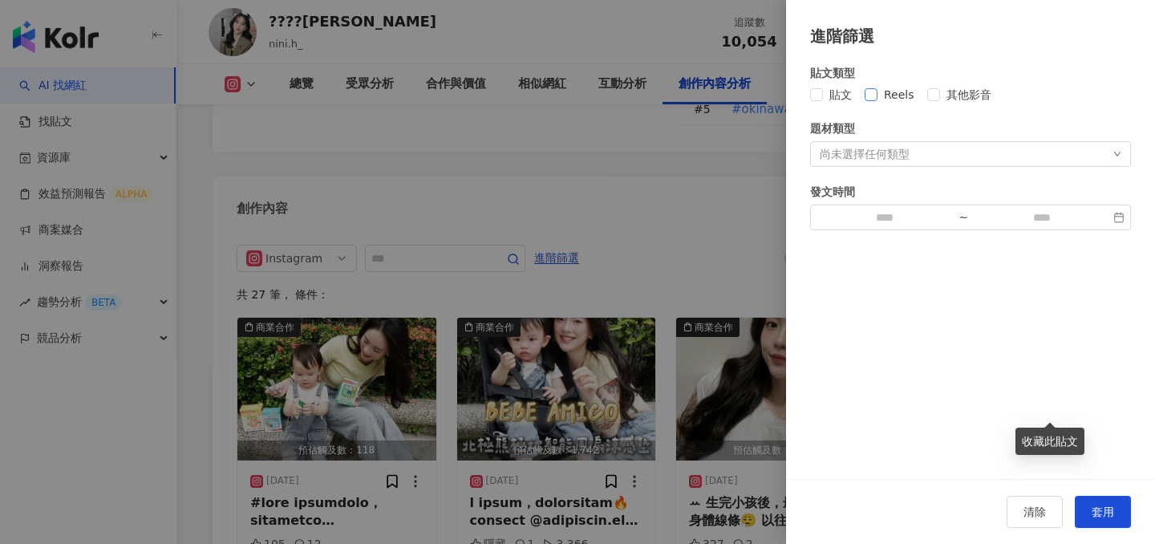
click at [900, 94] on span "Reels" at bounding box center [898, 95] width 43 height 18
click at [1109, 519] on button "套用" at bounding box center [1102, 511] width 56 height 32
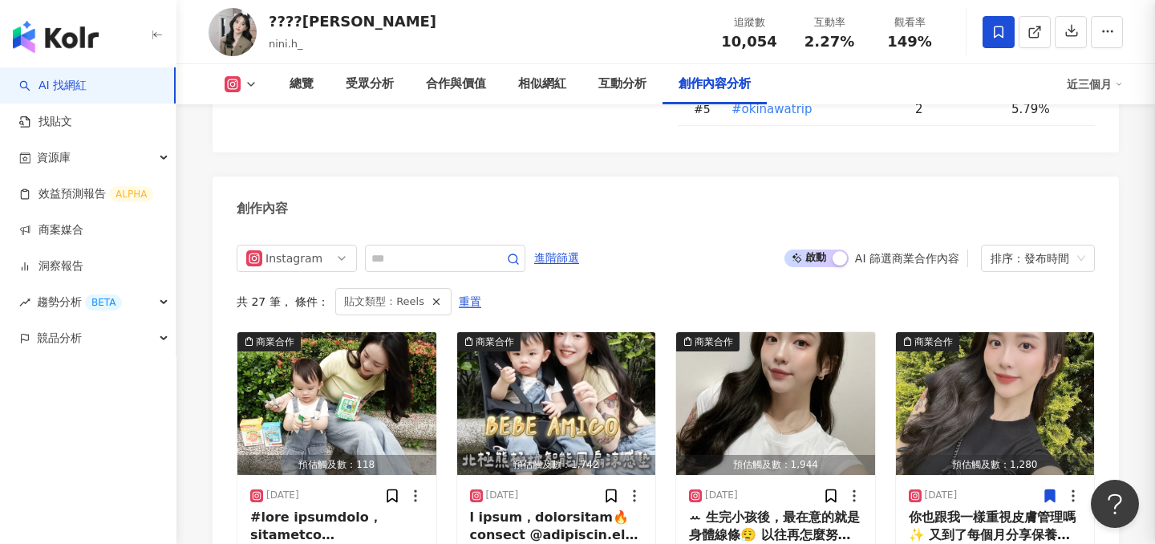
scroll to position [4924, 0]
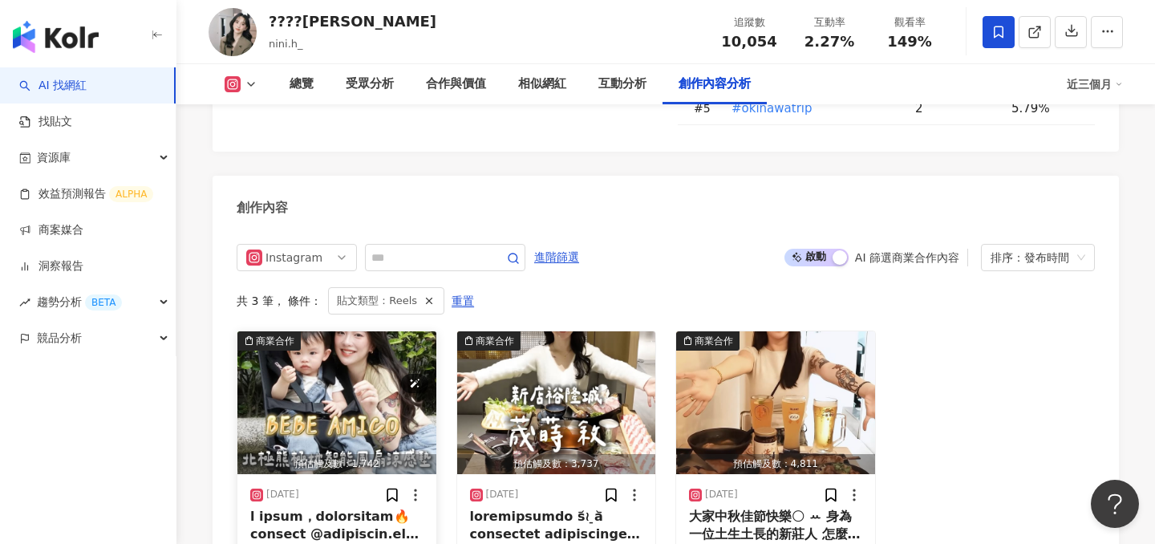
click at [271, 331] on img "button" at bounding box center [336, 402] width 199 height 143
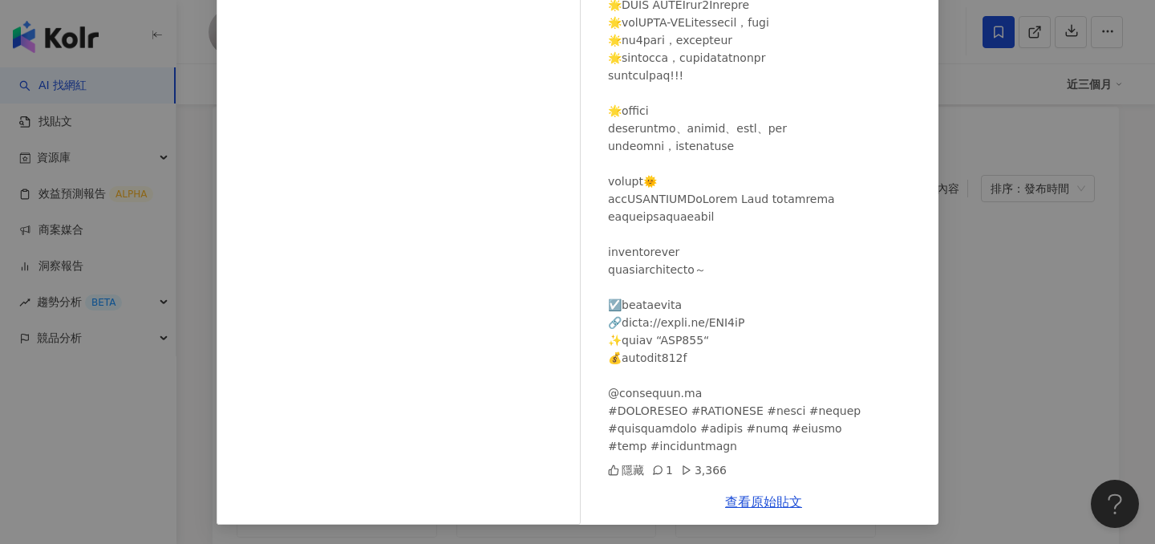
scroll to position [5039, 0]
click at [769, 504] on link "查看原始貼文" at bounding box center [763, 501] width 77 height 15
click at [1025, 197] on div "𝙉𝙞𝙣𝙞苡錚 2025/8/8 隱藏 1 3,366 查看原始貼文" at bounding box center [577, 272] width 1155 height 544
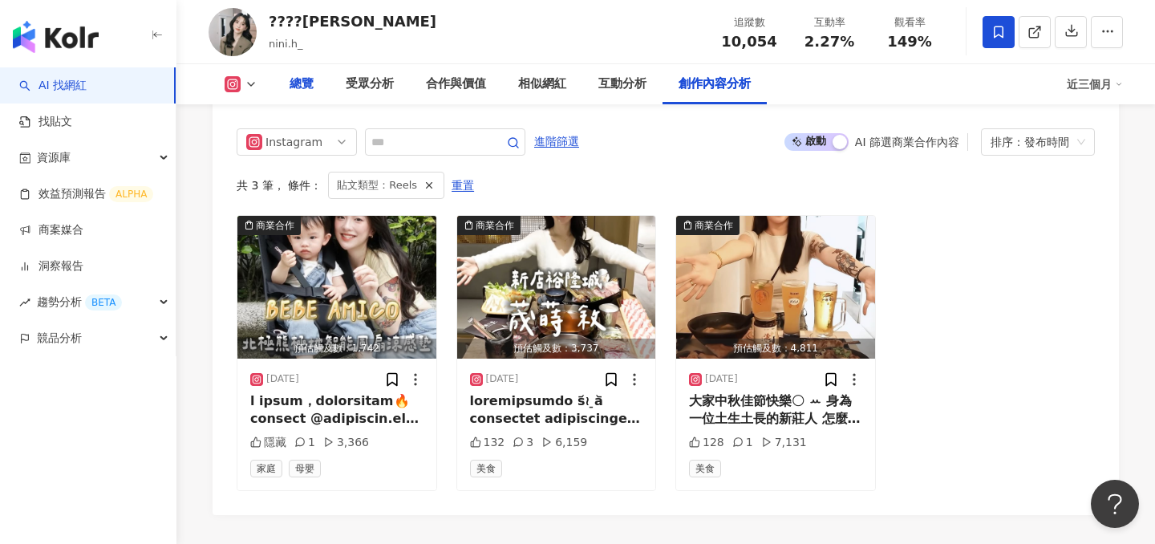
click at [299, 87] on div "總覽" at bounding box center [301, 84] width 24 height 19
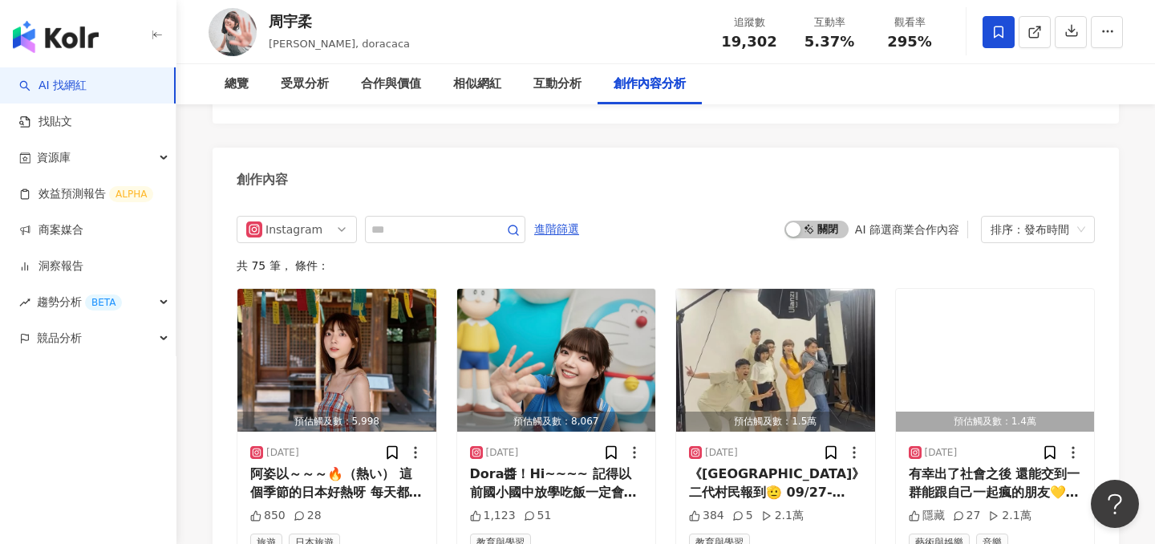
scroll to position [4877, 0]
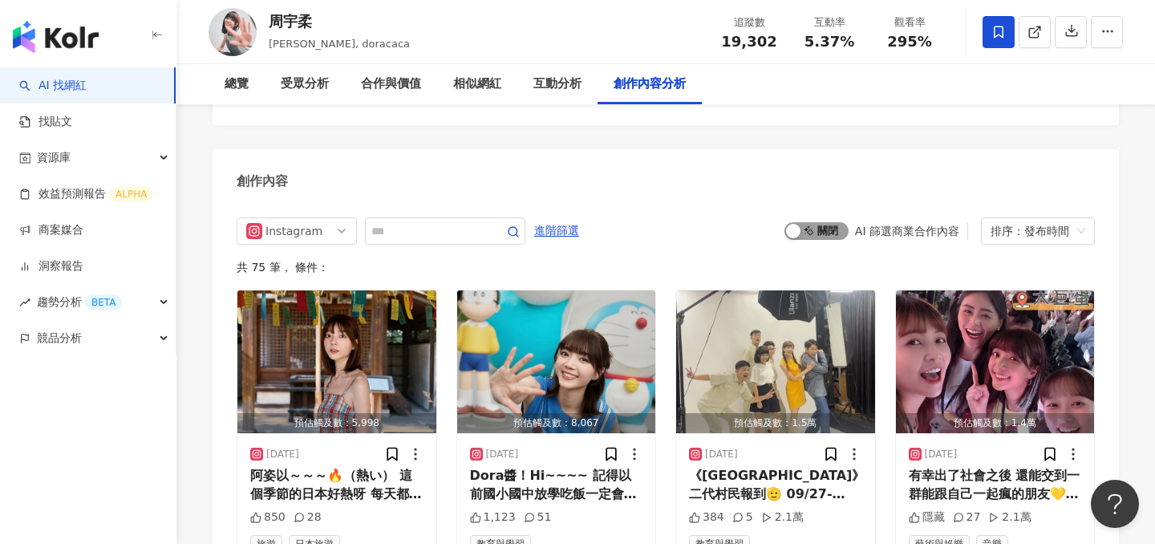
click at [813, 222] on span "啟動 關閉" at bounding box center [816, 231] width 64 height 18
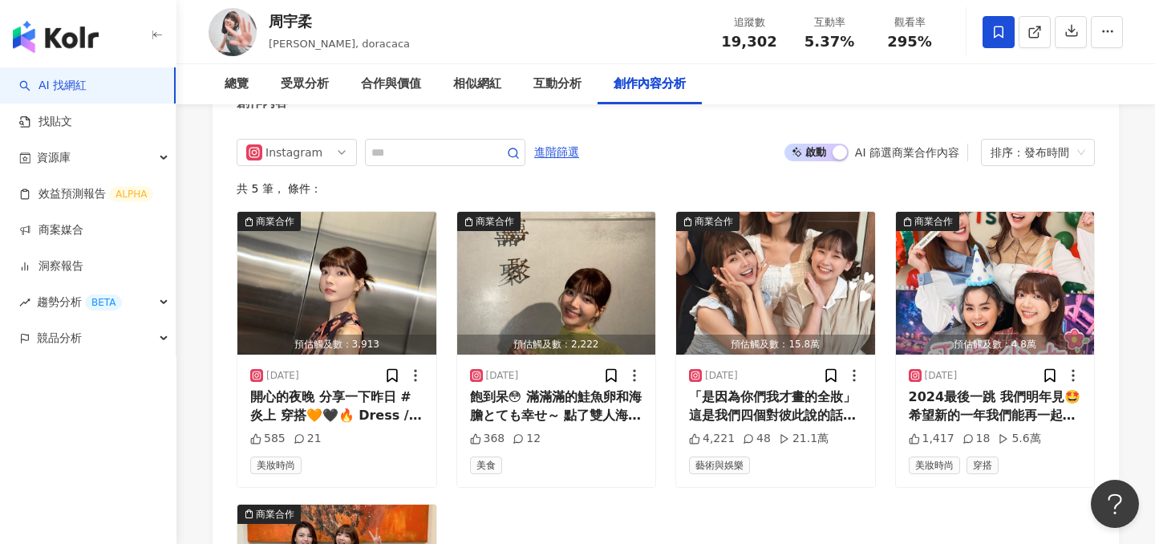
scroll to position [4948, 0]
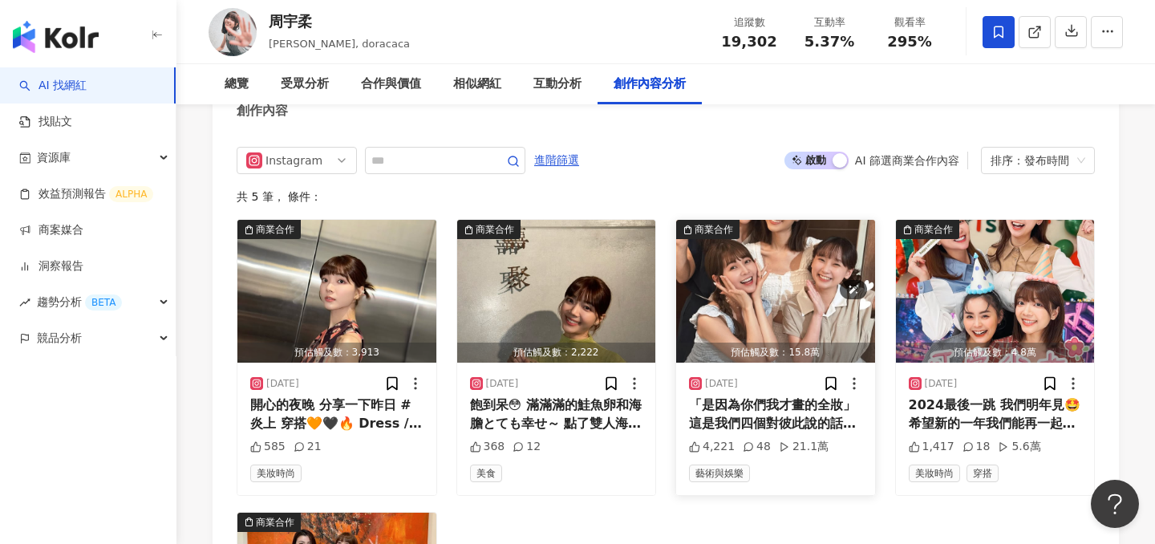
click at [799, 237] on img "button" at bounding box center [775, 291] width 199 height 143
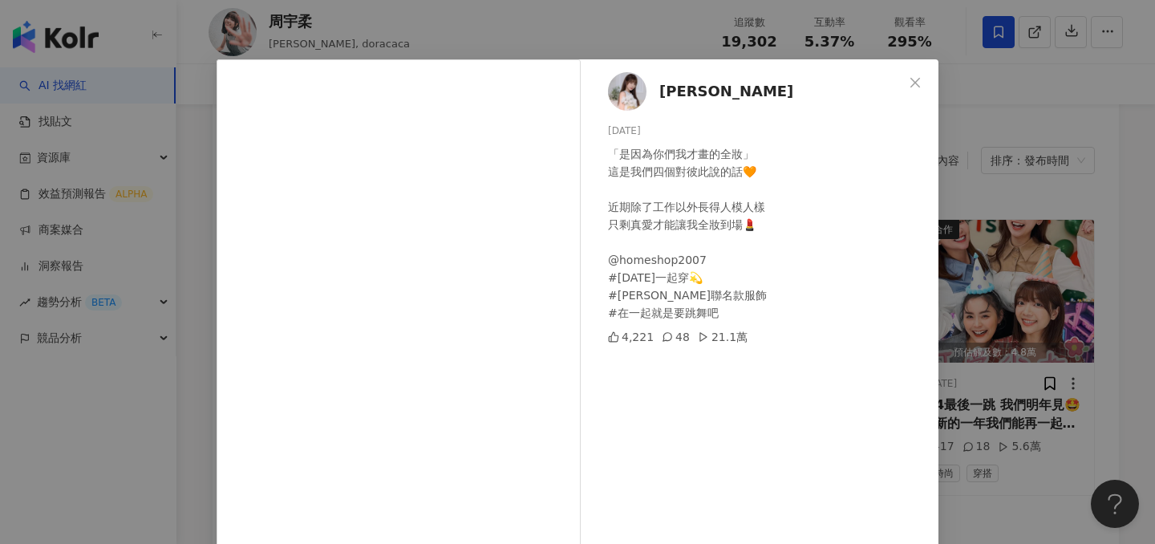
scroll to position [23, 0]
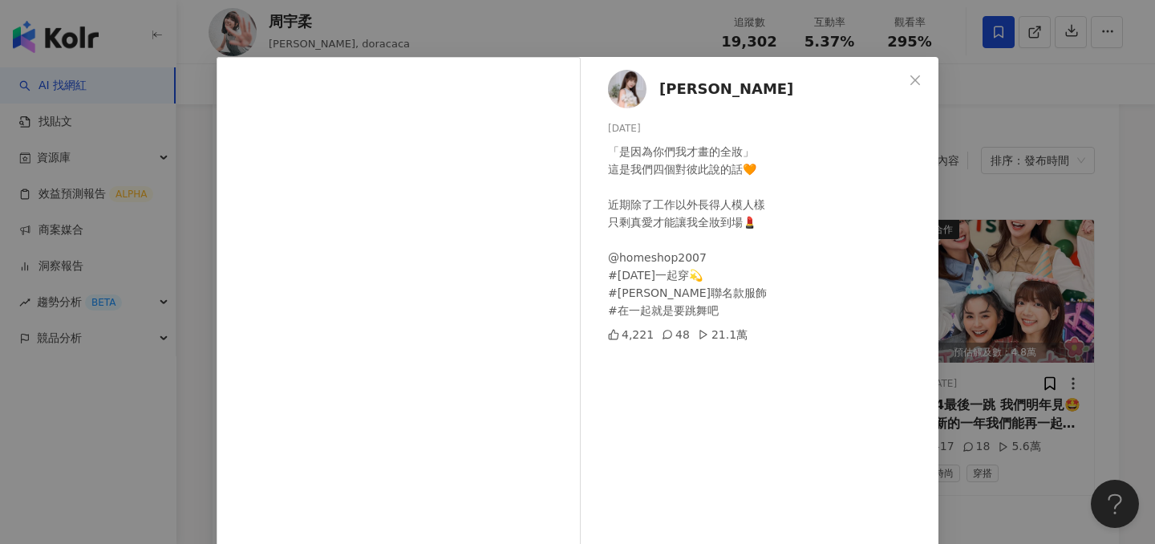
click at [989, 243] on div "[PERSON_NAME][DATE] 「是因為你們我才畫的全妝」 這是我們四個對彼此說的話🧡 近期除了工作以外長得人模人樣 只剩真愛才能讓我全妝到場💄 @h…" at bounding box center [577, 272] width 1155 height 544
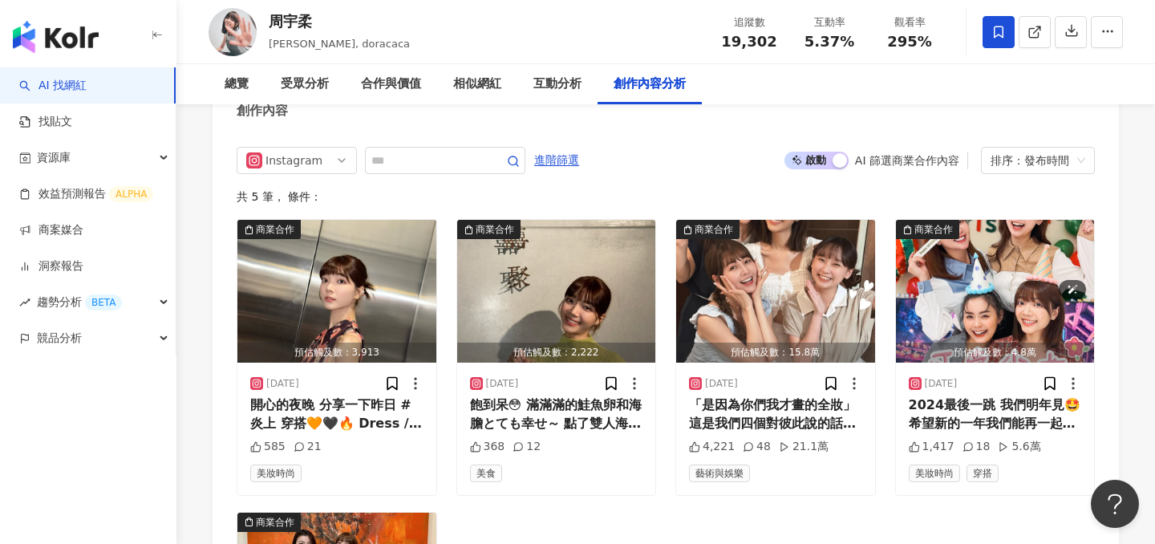
click at [989, 243] on img "button" at bounding box center [995, 291] width 199 height 143
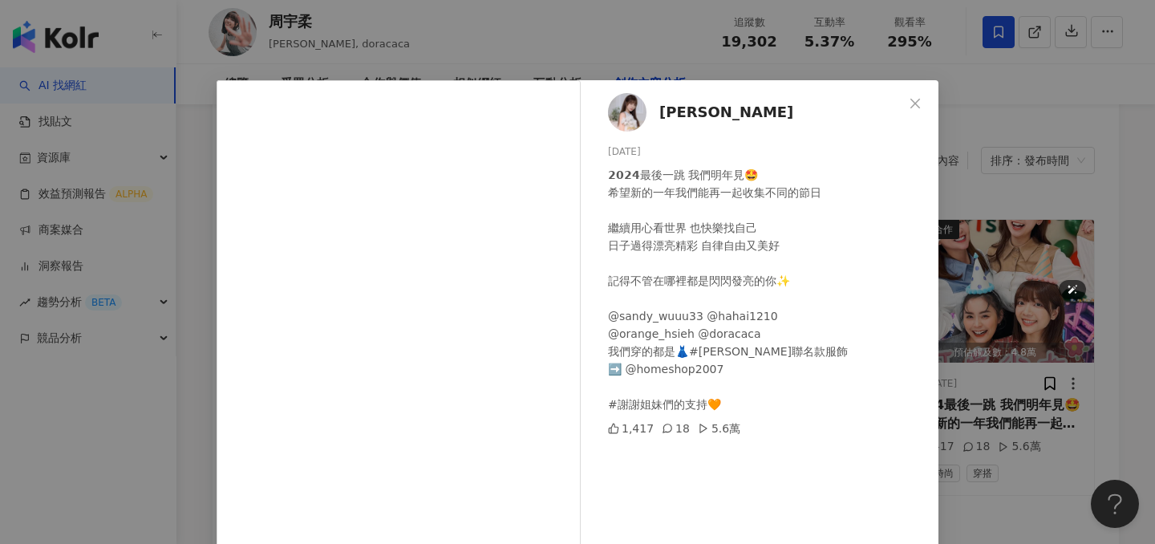
click at [989, 243] on div "[PERSON_NAME][DATE] 𝟮𝟬𝟮𝟰最後一跳 我們明年見🤩 希望新的一年我們能再一起收集不同的節日 繼續用心看世界 也快樂找自己 日子過得漂亮精彩…" at bounding box center [577, 272] width 1155 height 544
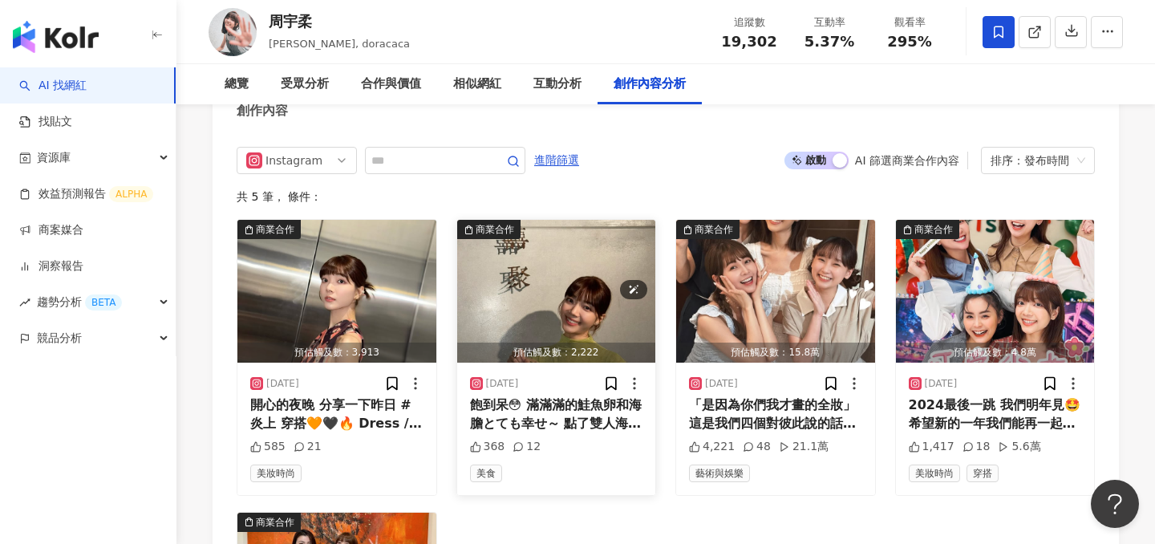
click at [560, 253] on img "button" at bounding box center [556, 291] width 199 height 143
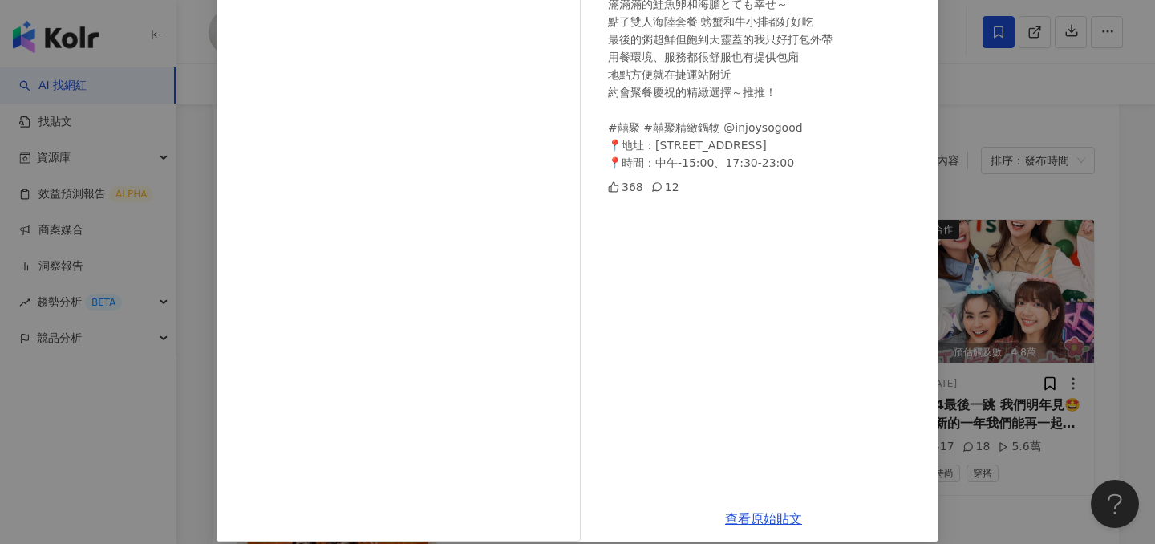
scroll to position [190, 0]
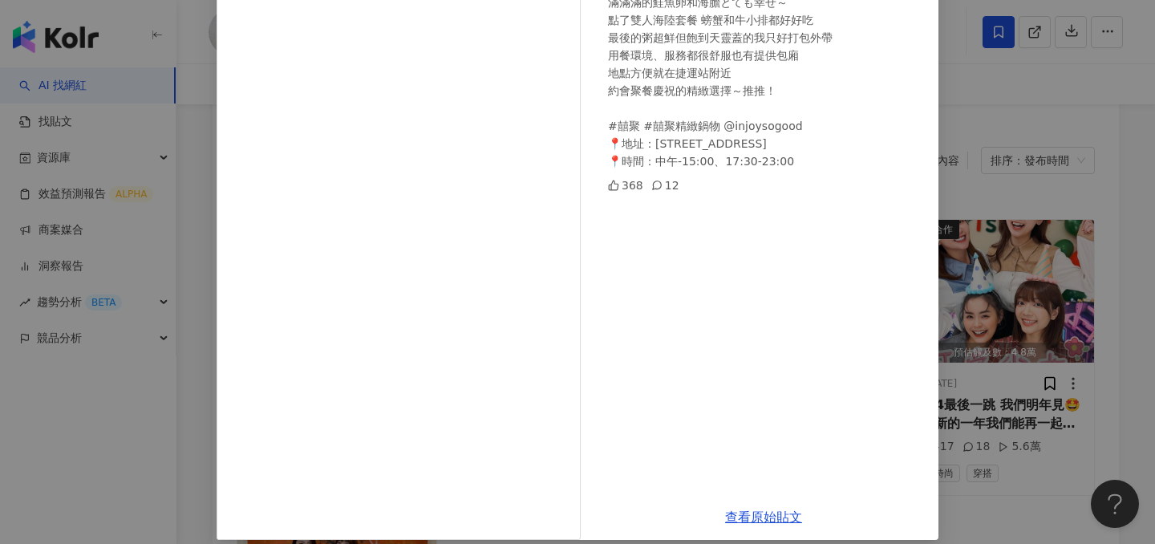
click at [990, 315] on div "周宇柔 [DATE] 飽到呆😳 滿滿滿的鮭魚卵和海膽とても幸せ～ 點了雙人海陸套餐 螃蟹和牛小排都好好吃 最後的粥超鮮但飽到天靈蓋的我只好打包外帶 用餐環境、…" at bounding box center [577, 272] width 1155 height 544
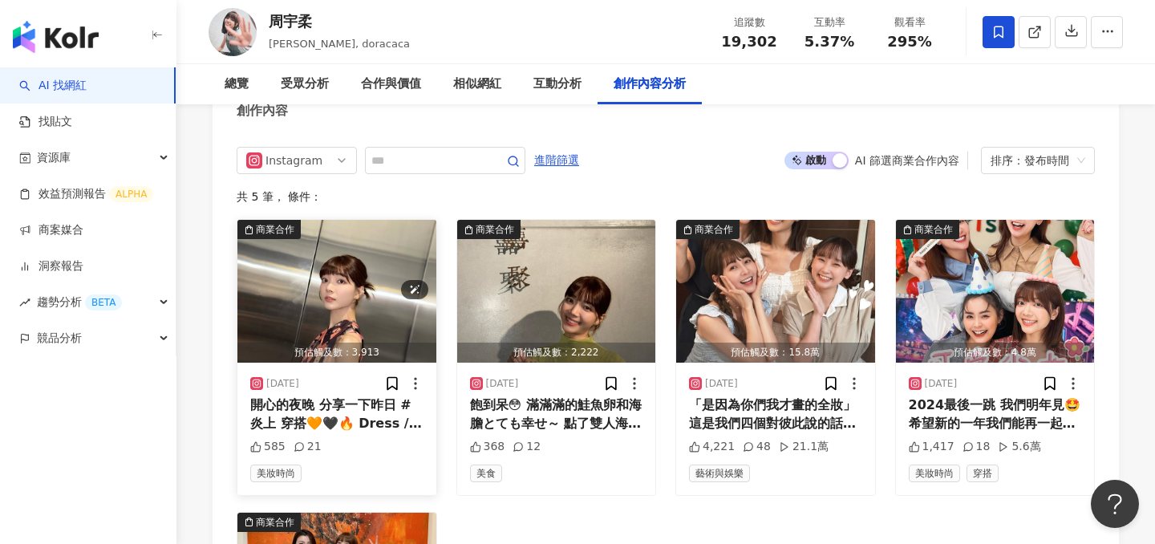
click at [326, 237] on img "button" at bounding box center [336, 291] width 199 height 143
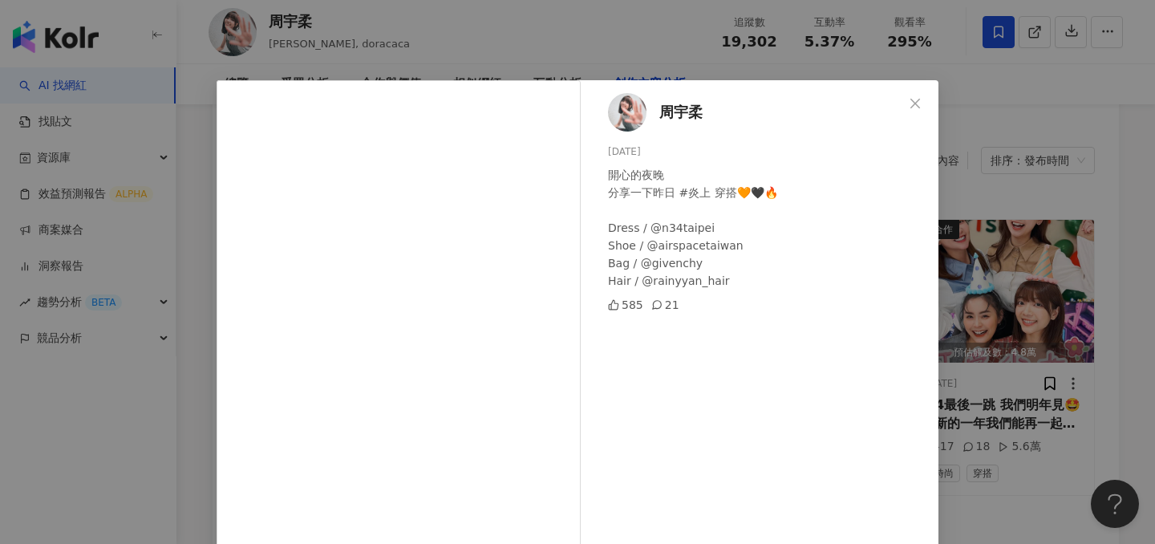
click at [987, 224] on div "周宇柔 [DATE] 開心的夜晚 分享一下昨日 #炎上 穿搭🧡🖤🔥 Dress / @n34taipei Shoe / @airspacetaiwan Bag…" at bounding box center [577, 272] width 1155 height 544
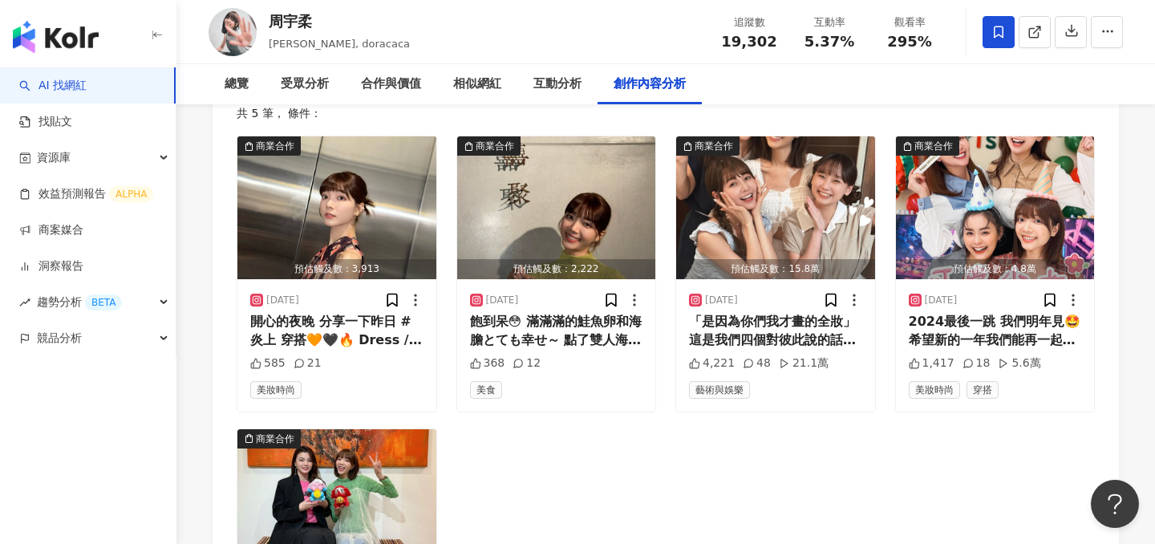
scroll to position [5106, 0]
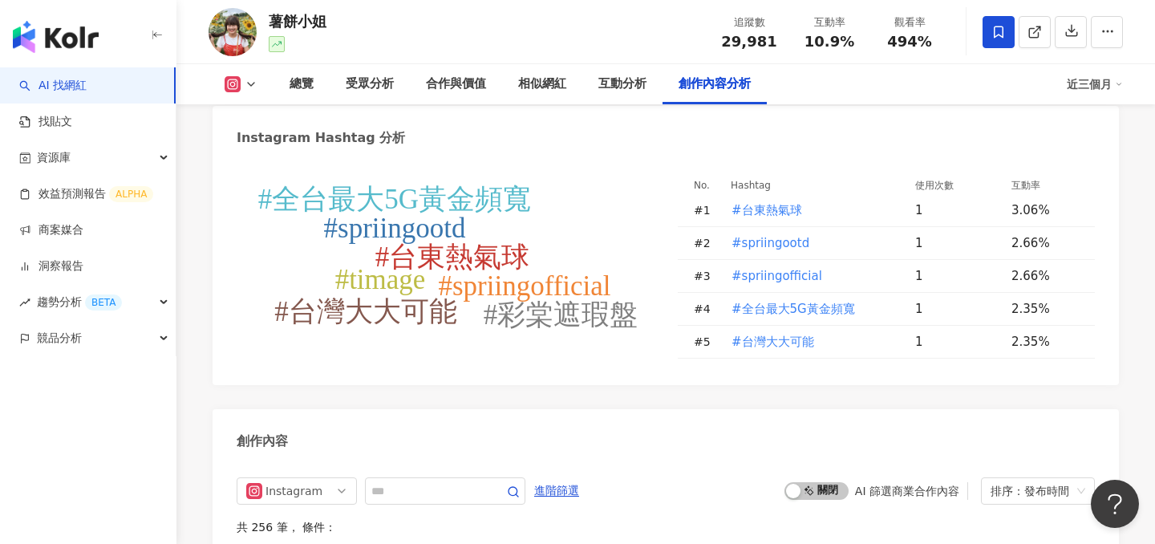
scroll to position [4707, 0]
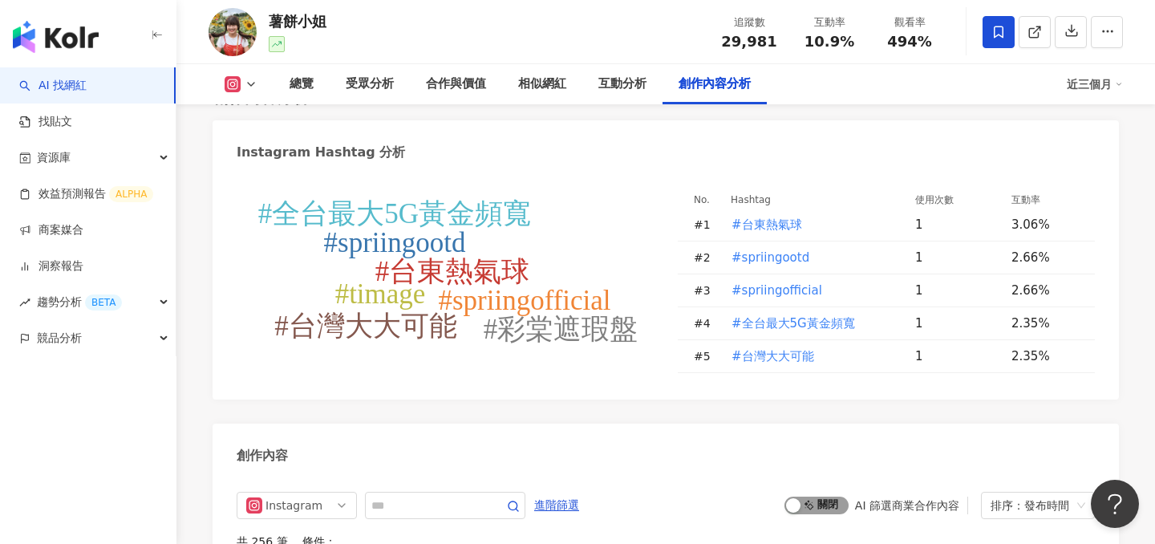
click at [803, 496] on button "啟動 關閉" at bounding box center [816, 505] width 64 height 18
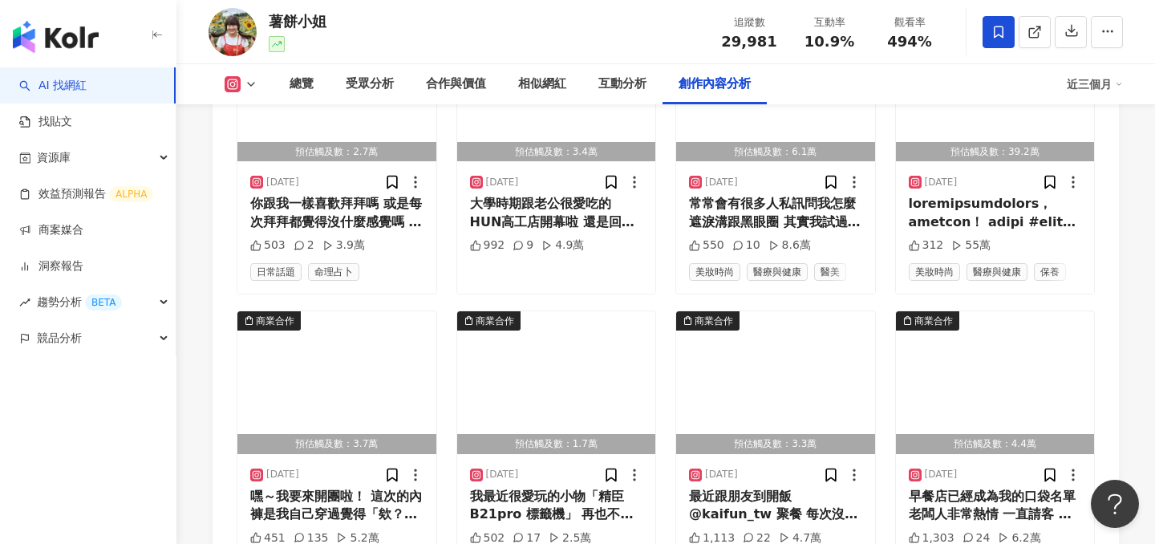
scroll to position [5548, 0]
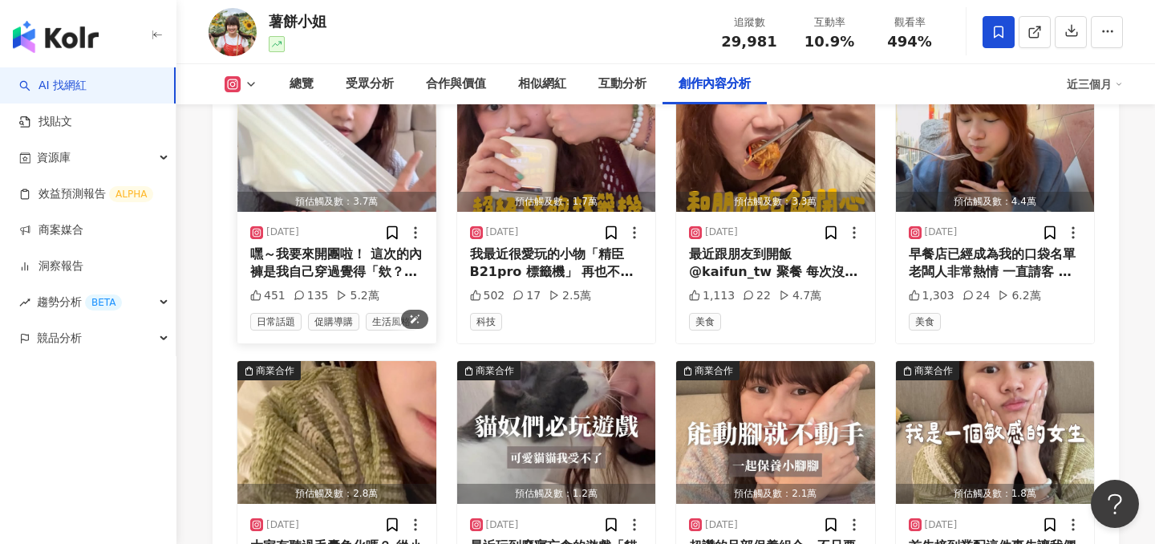
scroll to position [6133, 0]
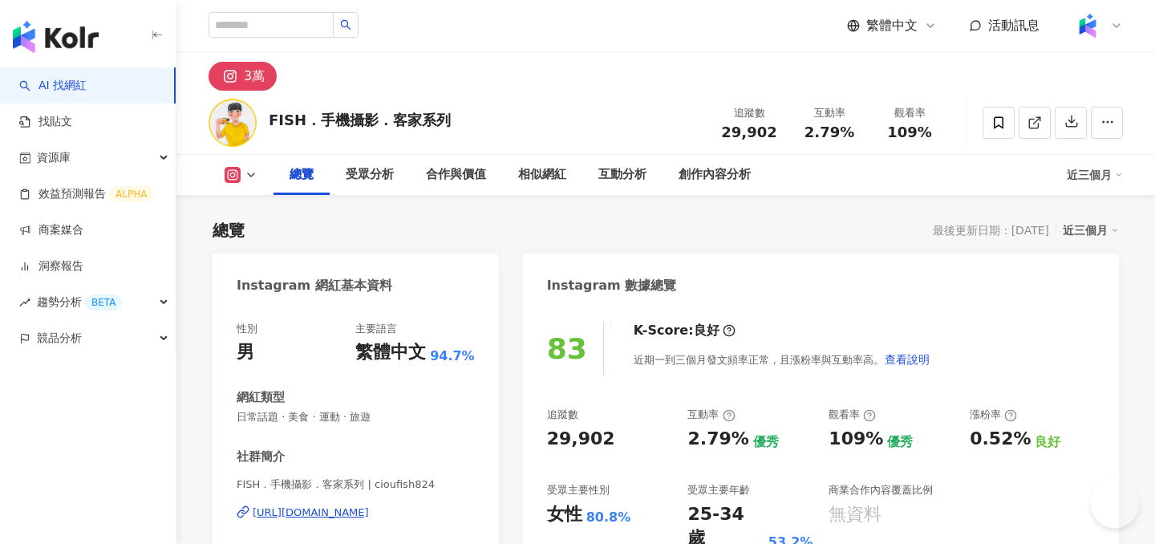
click at [1034, 119] on icon at bounding box center [1034, 122] width 14 height 14
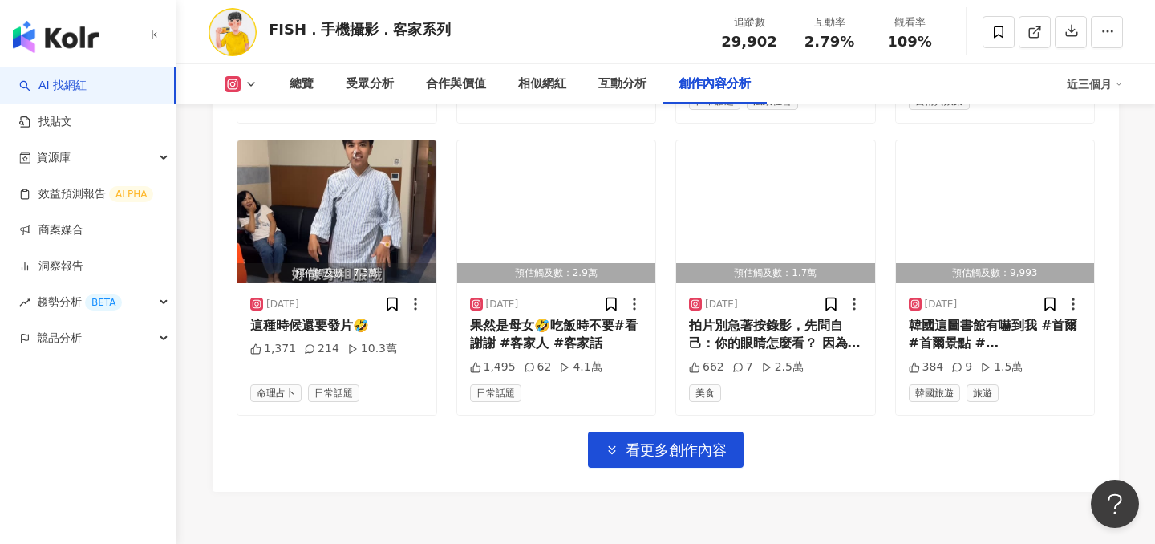
scroll to position [5567, 0]
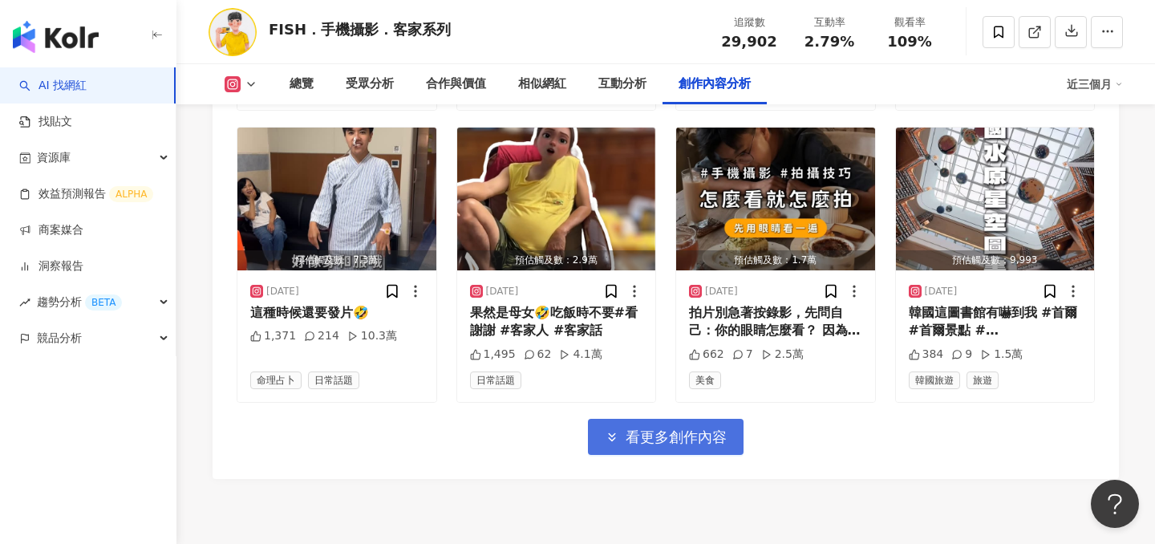
click at [648, 428] on span "看更多創作內容" at bounding box center [675, 437] width 101 height 18
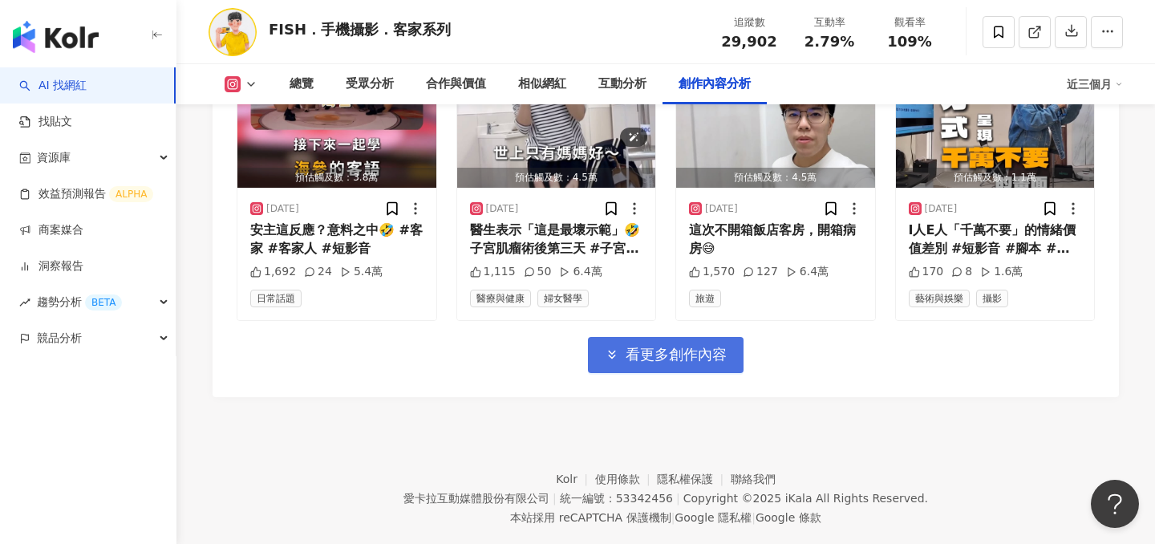
scroll to position [6543, 0]
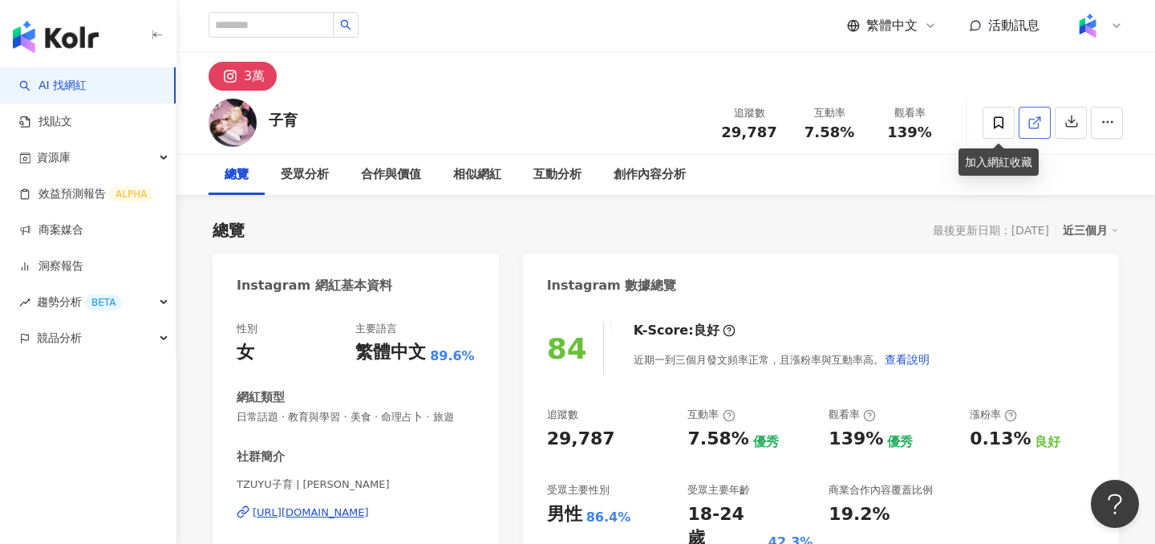
click at [1024, 118] on link at bounding box center [1034, 123] width 32 height 32
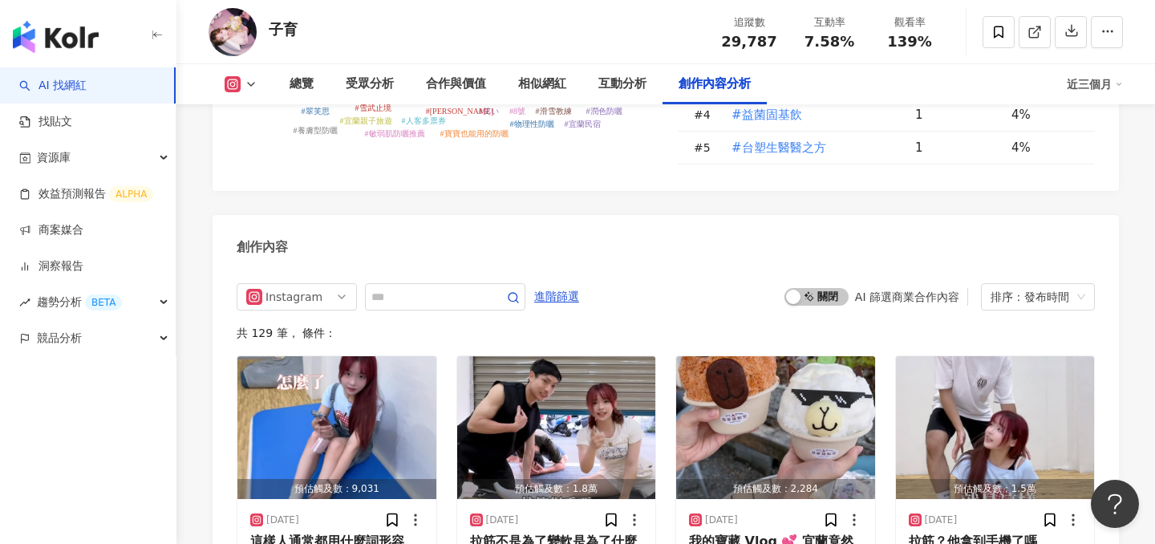
scroll to position [4830, 0]
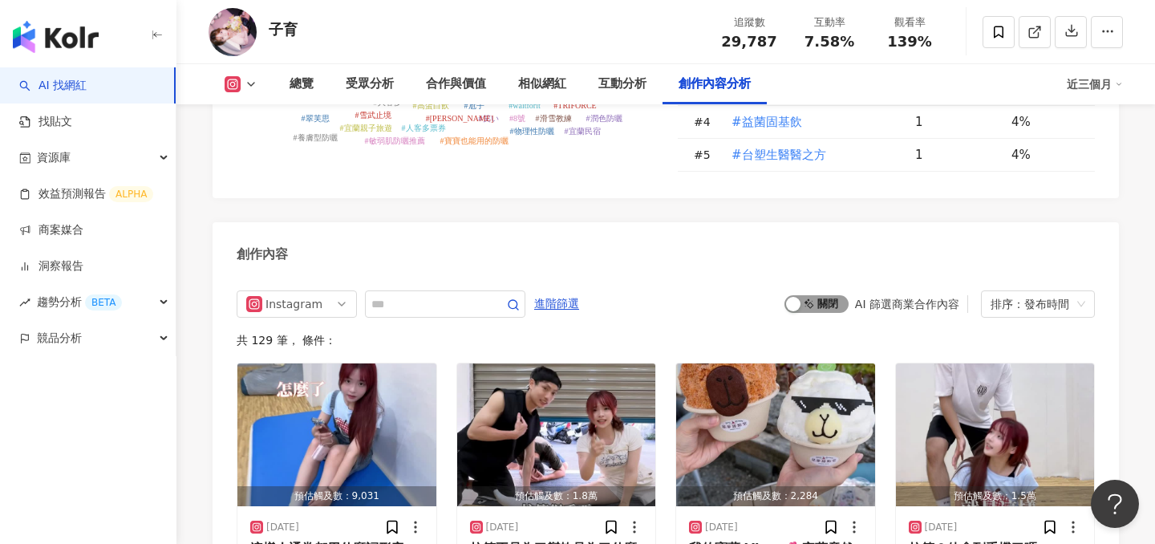
click at [819, 295] on span "啟動 關閉" at bounding box center [816, 304] width 64 height 18
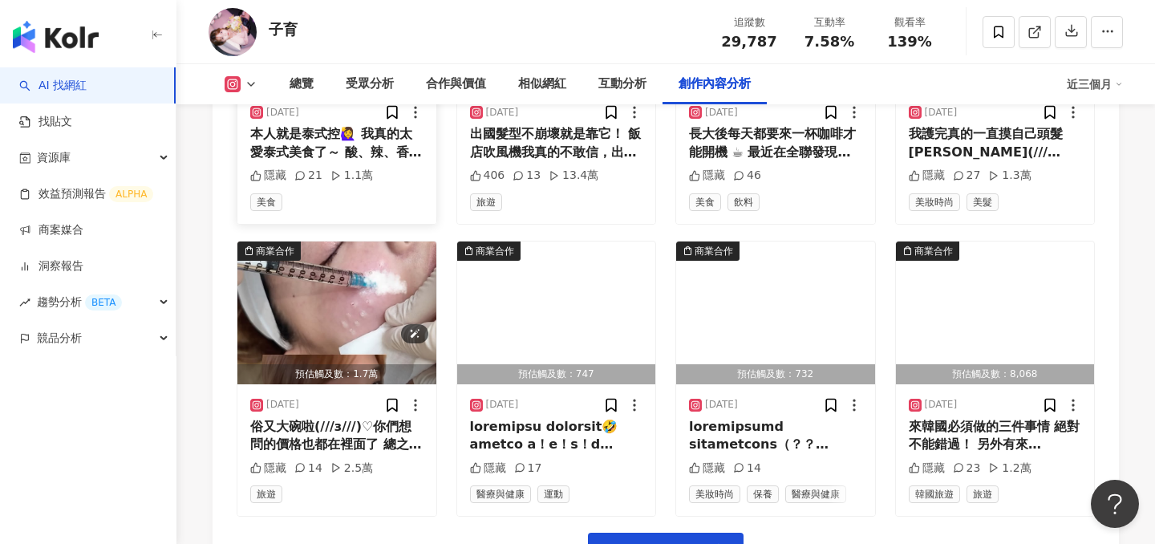
scroll to position [5545, 0]
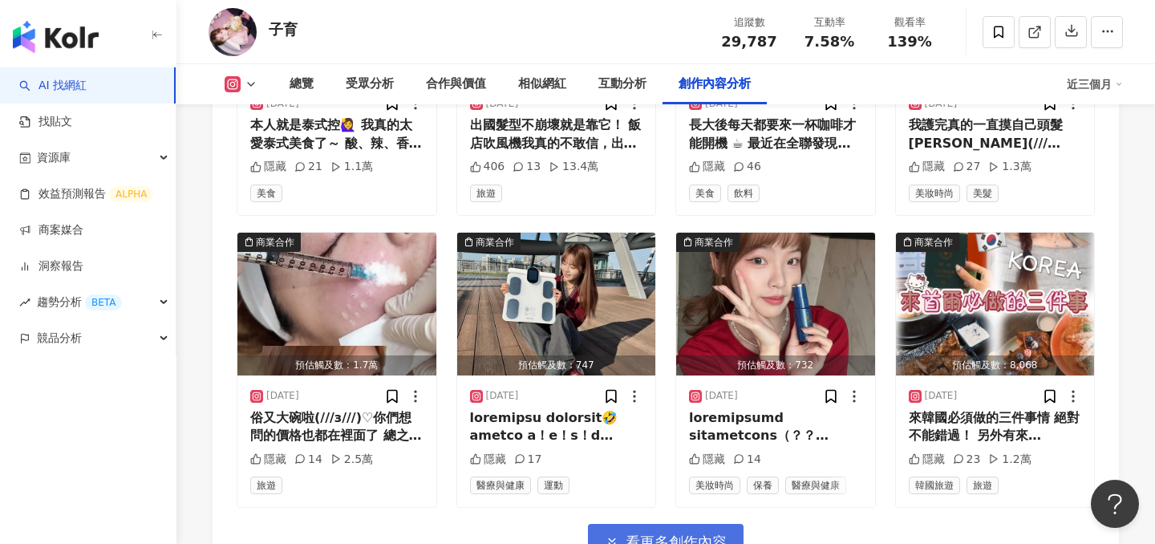
click at [622, 524] on button "看更多創作內容" at bounding box center [666, 542] width 156 height 36
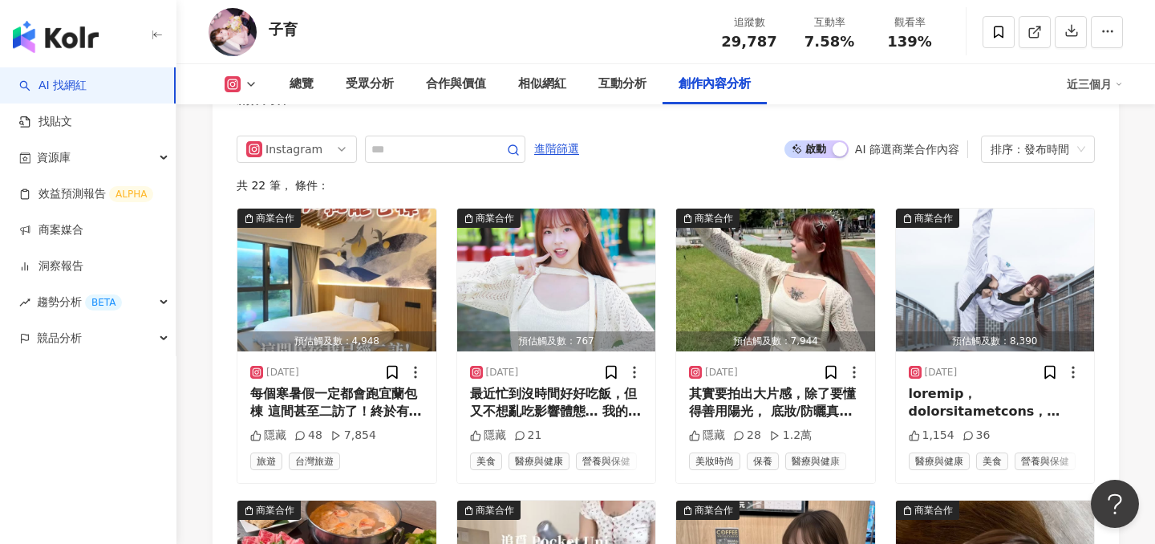
scroll to position [4983, 0]
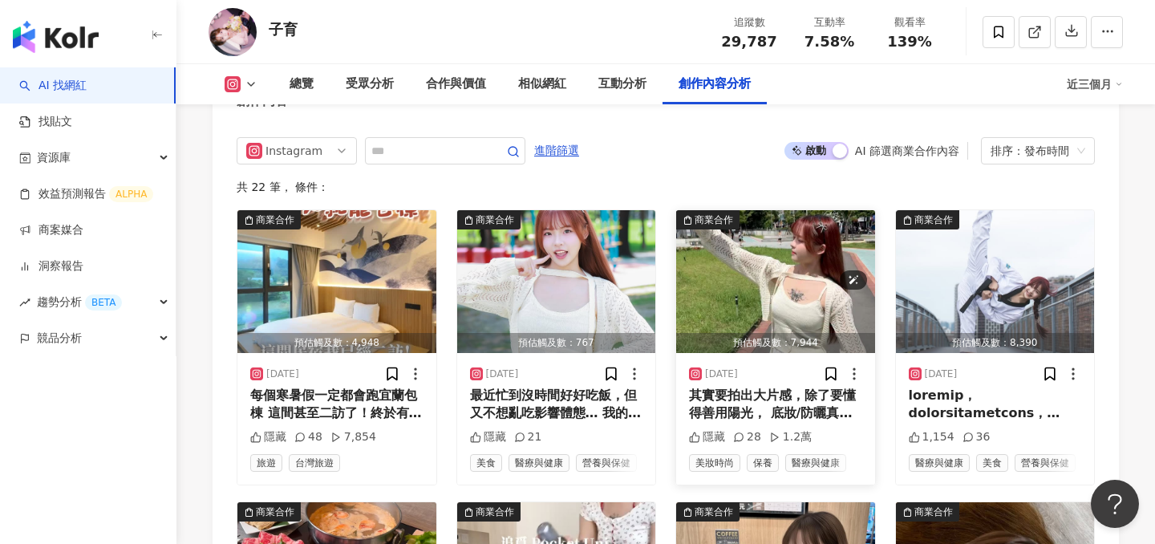
click at [769, 255] on img "button" at bounding box center [775, 281] width 199 height 143
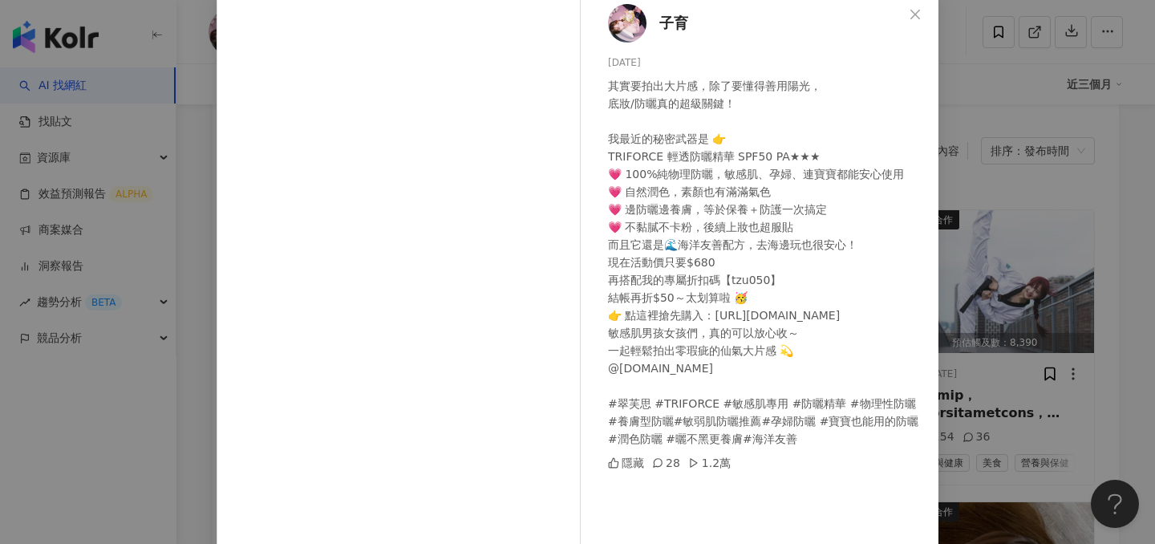
scroll to position [95, 0]
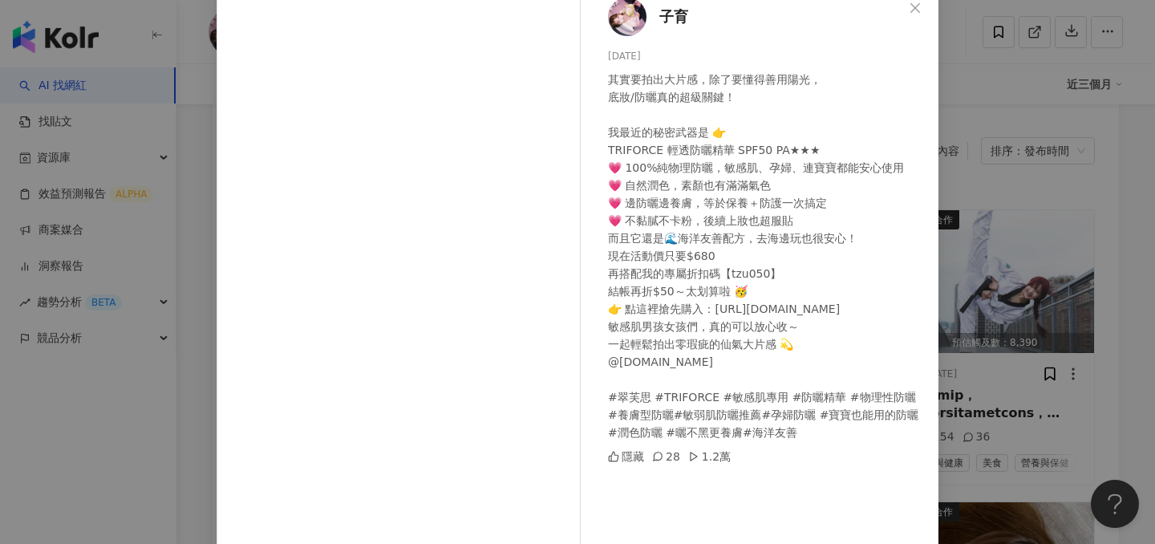
click at [997, 160] on div "子育 2025/7/20 其實要拍出大片感，除了要懂得善用陽光， 底妝/防曬真的超級關鍵！ 我最近的秘密武器是 👉 TRIFORCE 輕透防曬精華 SPF50…" at bounding box center [577, 272] width 1155 height 544
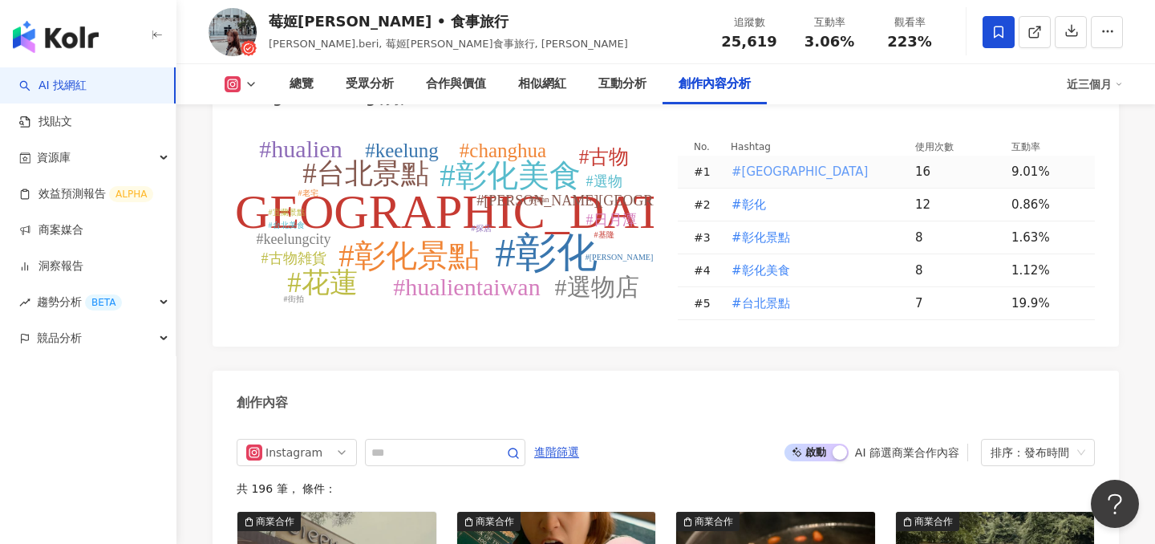
scroll to position [4910, 0]
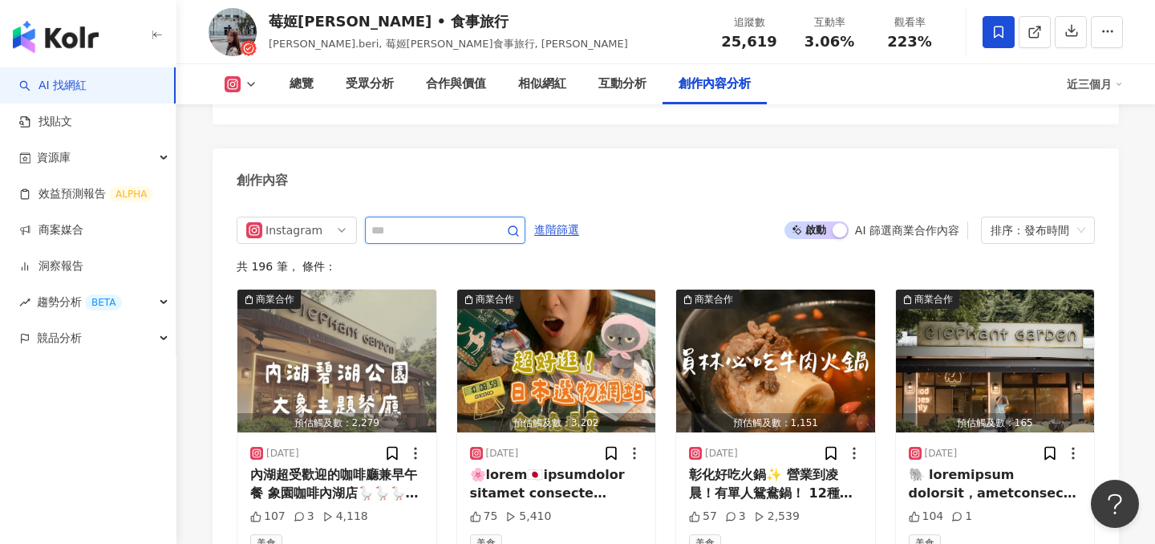
click at [454, 220] on input "text" at bounding box center [427, 229] width 112 height 19
type input "**"
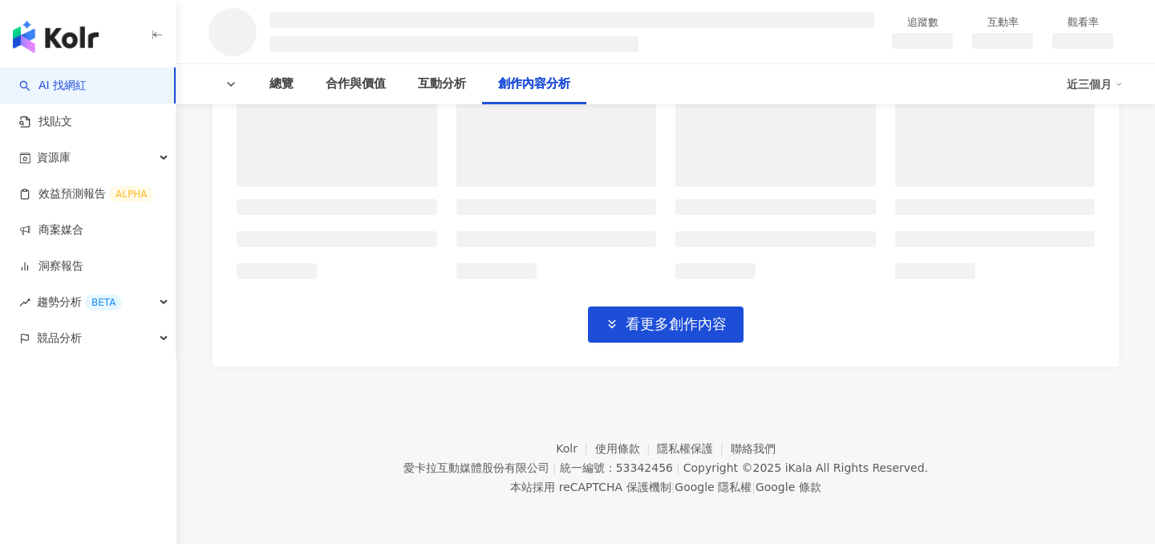
scroll to position [2104, 0]
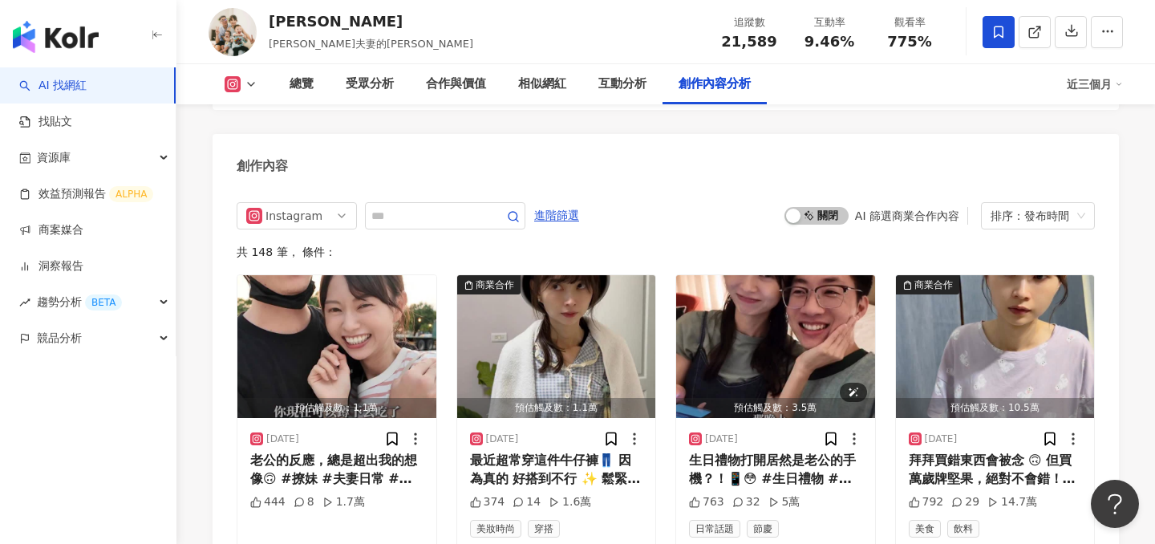
scroll to position [4870, 0]
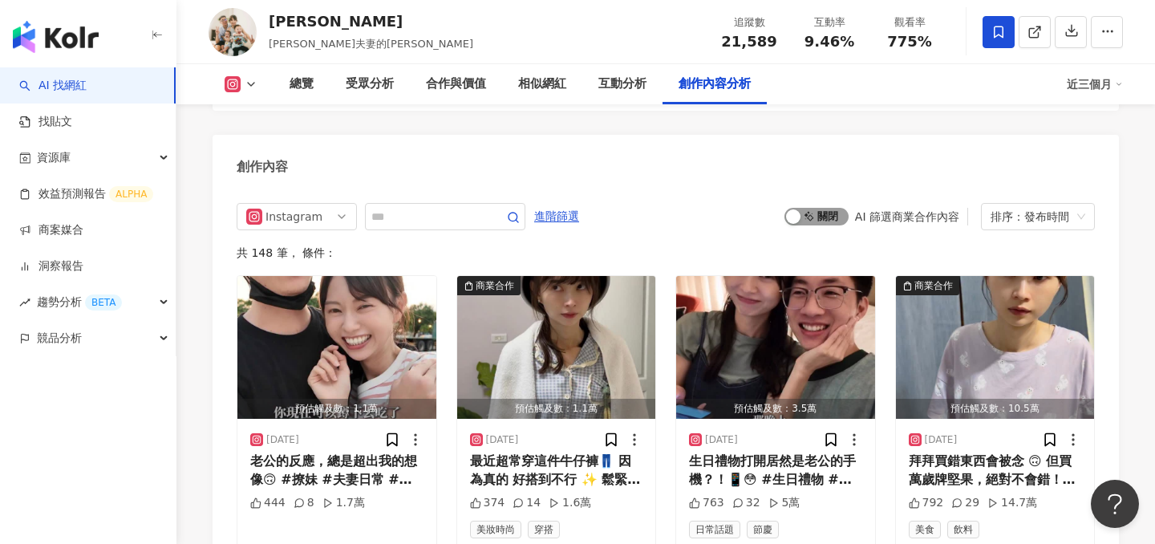
click at [815, 215] on span "啟動 關閉" at bounding box center [816, 217] width 64 height 18
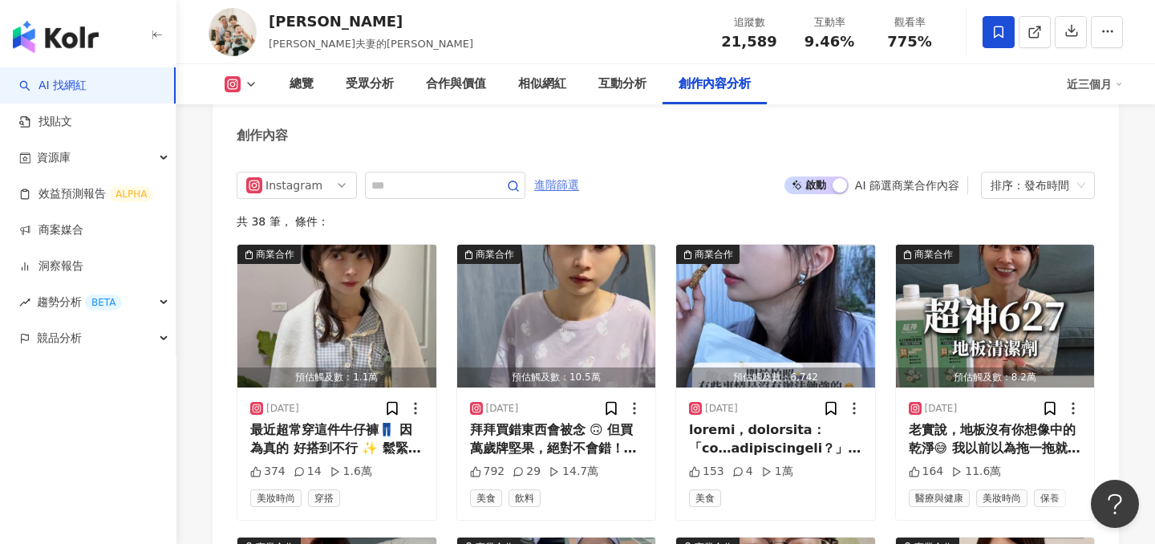
click at [559, 184] on span "進階篩選" at bounding box center [556, 185] width 45 height 26
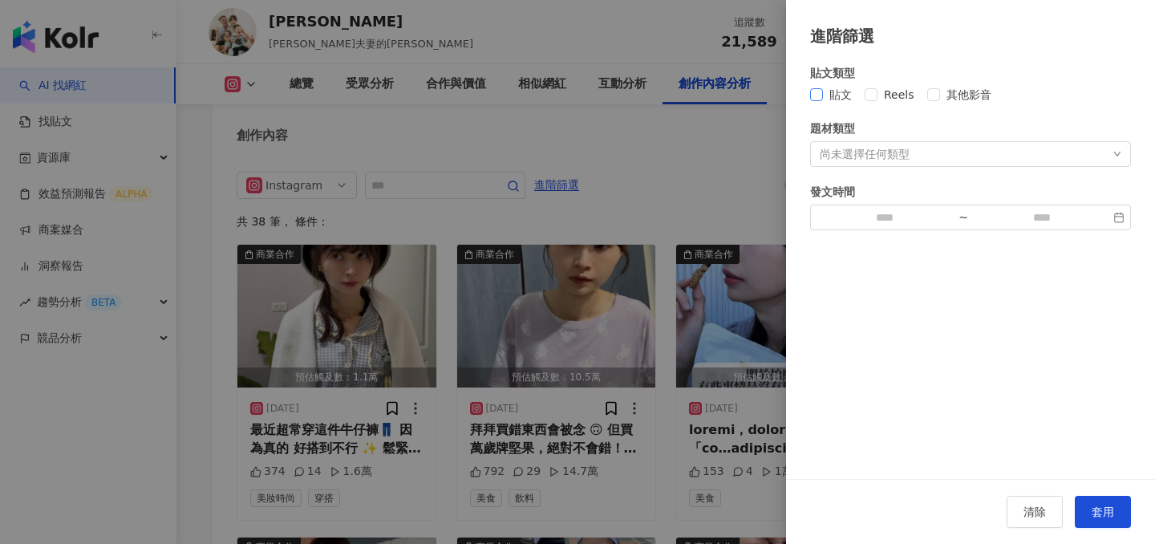
click at [828, 91] on span "貼文" at bounding box center [840, 95] width 35 height 18
click at [1118, 505] on button "套用" at bounding box center [1102, 511] width 56 height 32
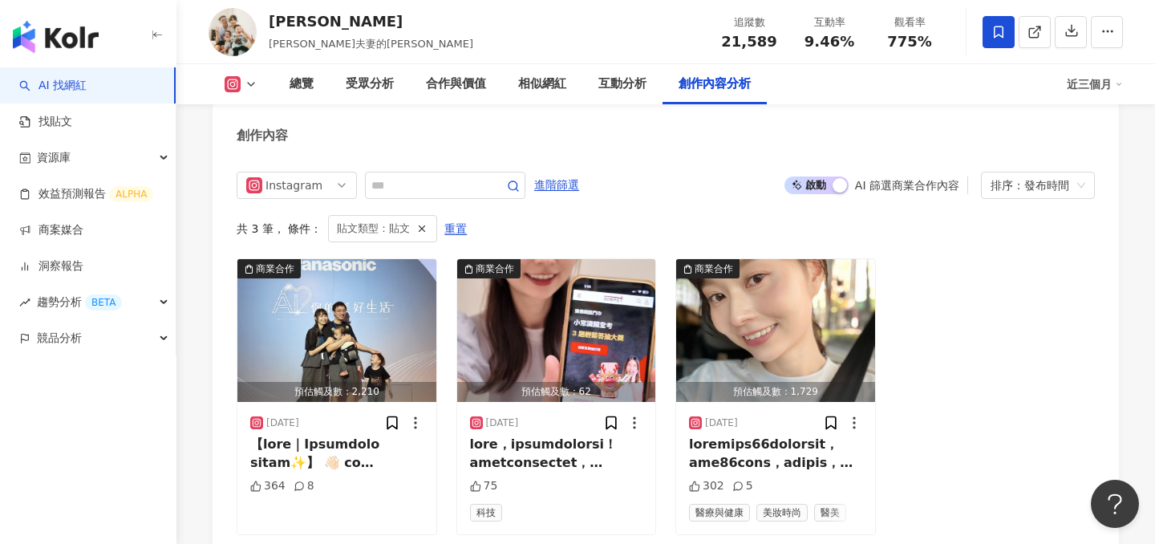
scroll to position [4985, 0]
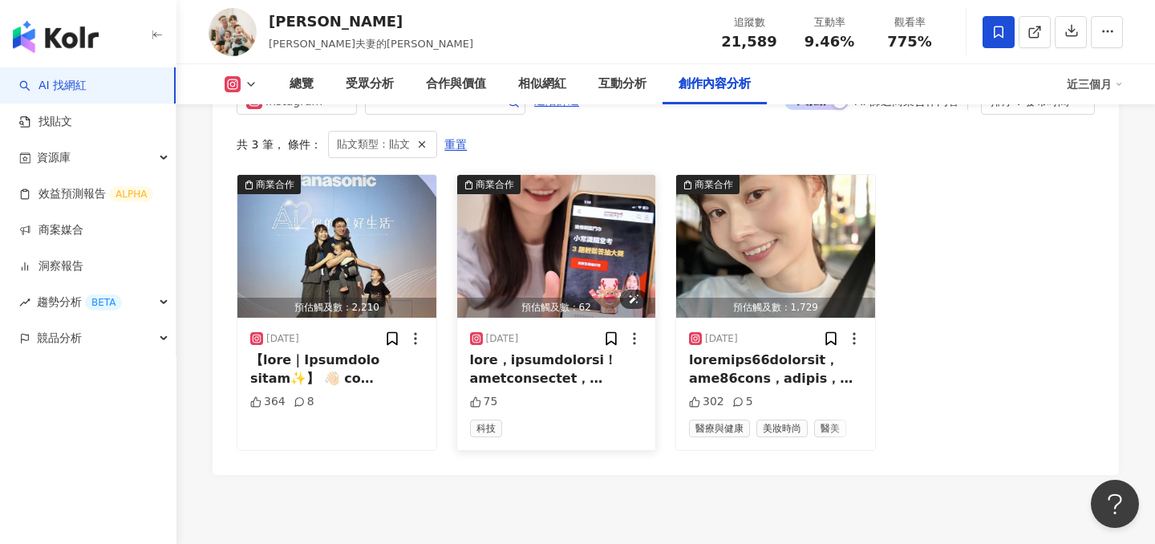
click at [552, 254] on img "button" at bounding box center [556, 246] width 199 height 143
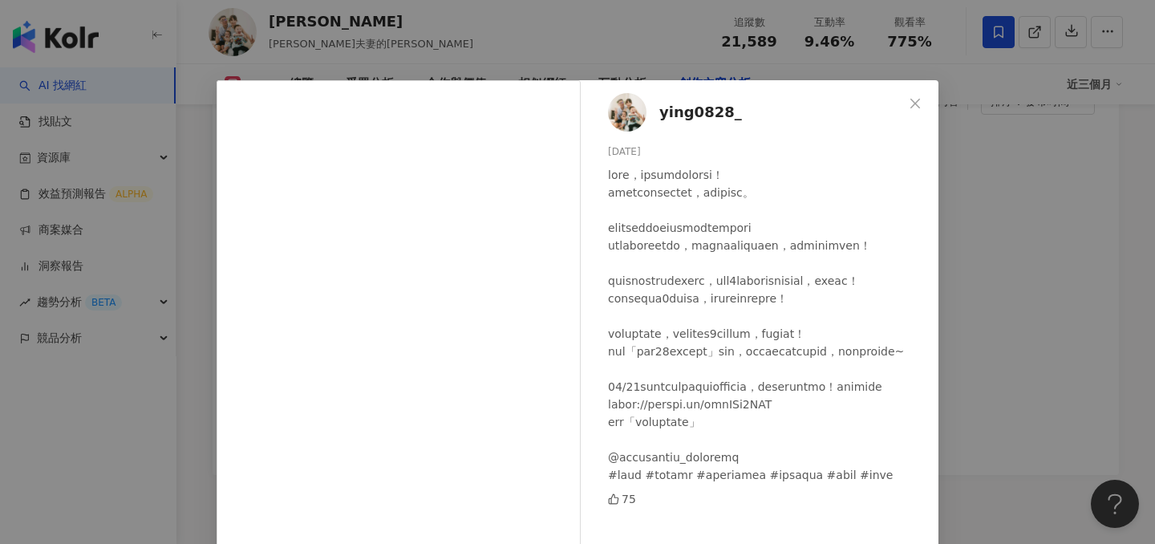
scroll to position [79, 0]
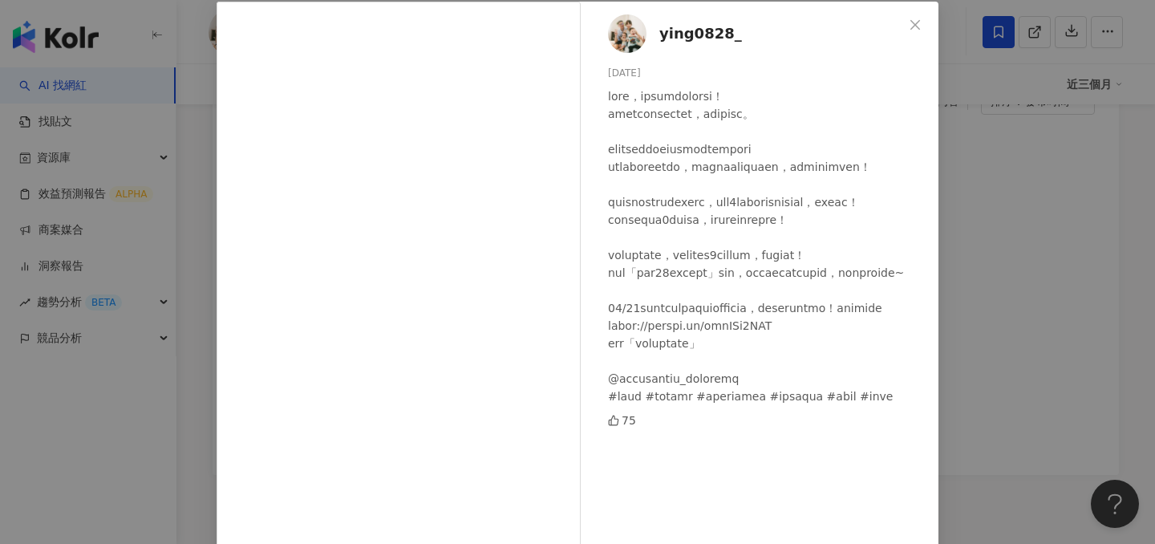
click at [1032, 253] on div "ying0828_ 2024/11/4 75 查看原始貼文" at bounding box center [577, 272] width 1155 height 544
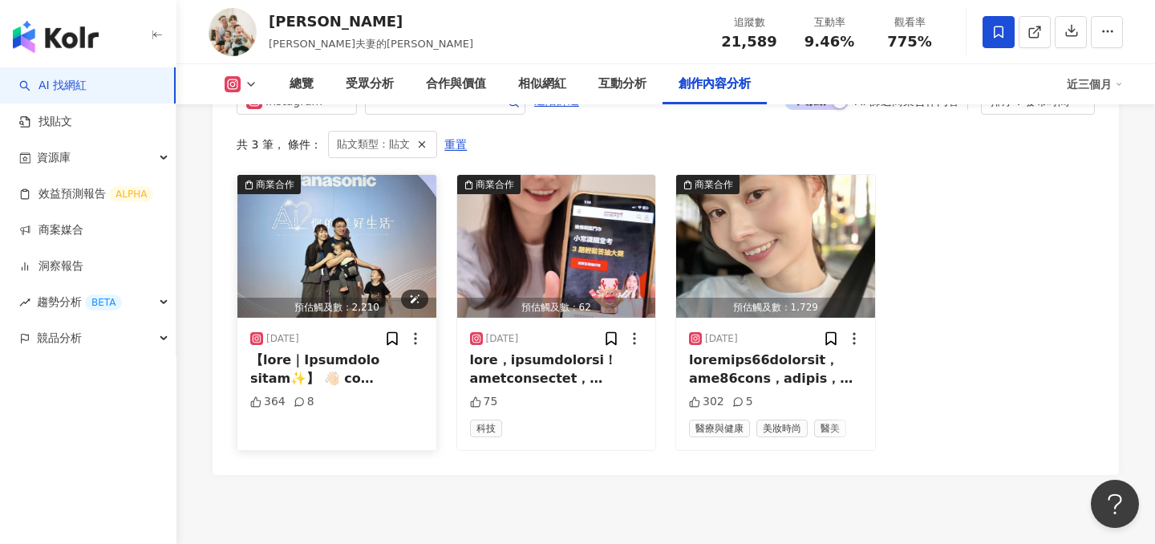
click at [310, 273] on img "button" at bounding box center [336, 246] width 199 height 143
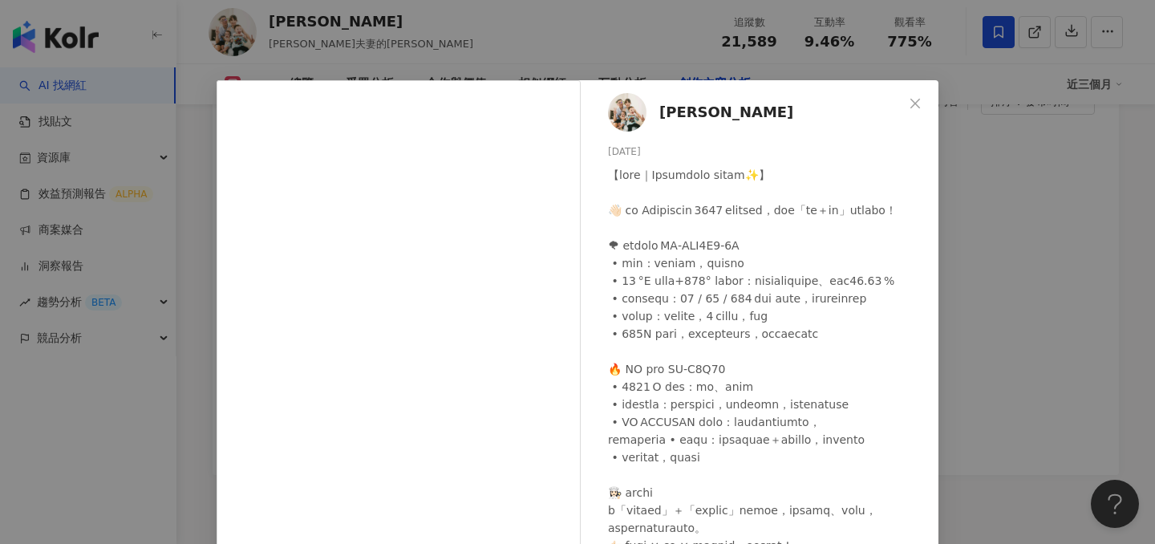
click at [1047, 220] on div "李赫 2025/4/30 364 8 查看原始貼文" at bounding box center [577, 272] width 1155 height 544
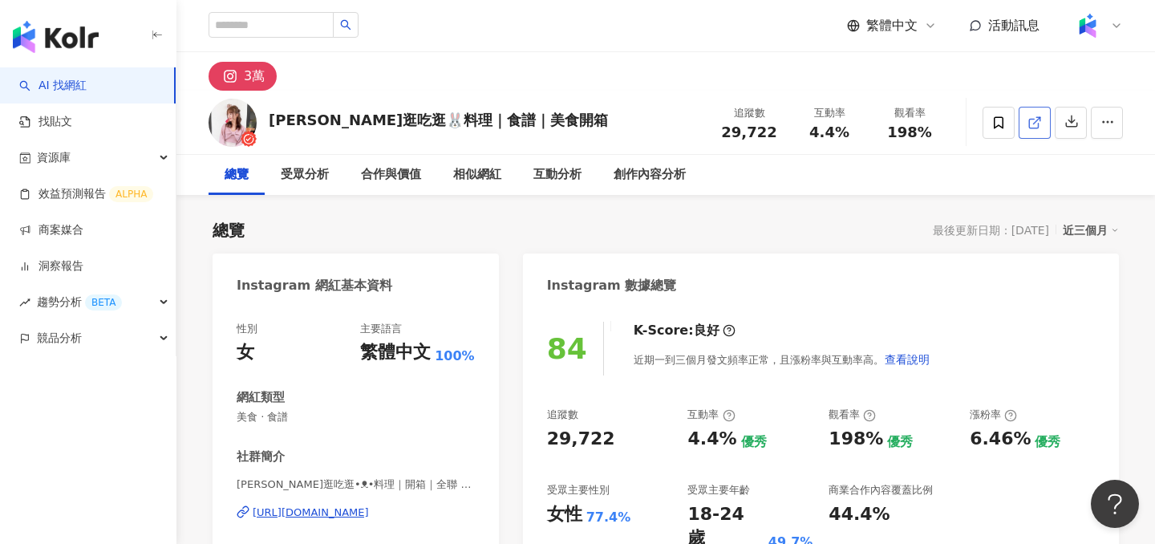
click at [1035, 127] on icon at bounding box center [1033, 123] width 9 height 9
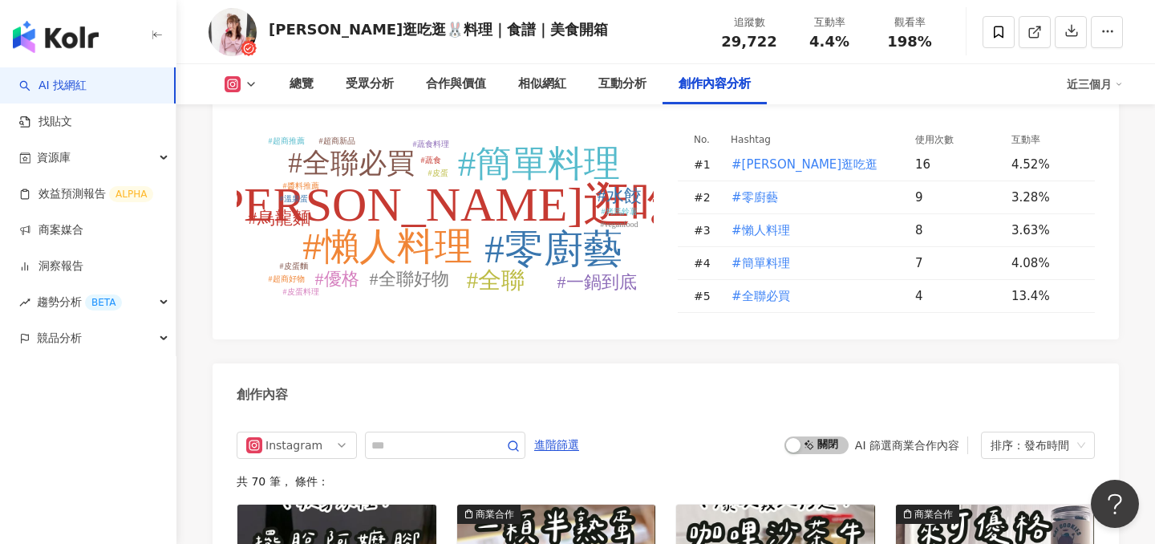
scroll to position [4725, 0]
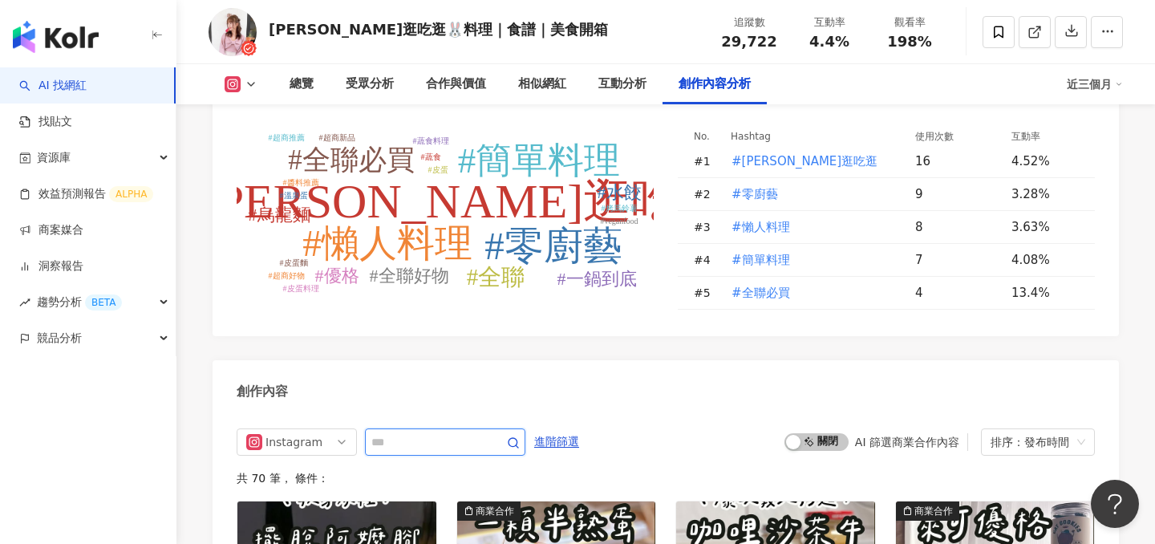
click at [464, 432] on input "text" at bounding box center [427, 441] width 112 height 19
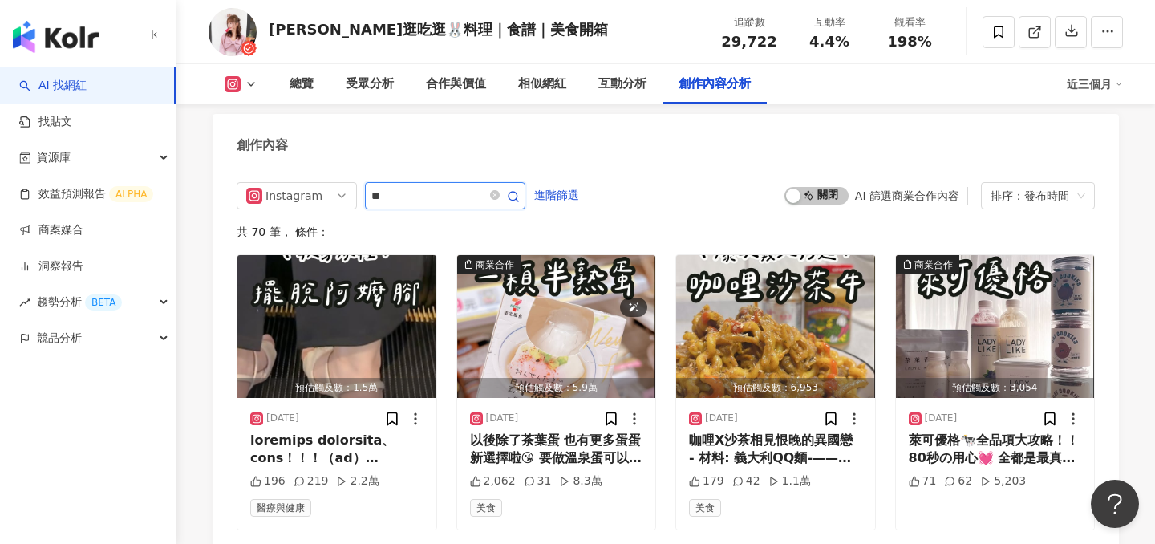
scroll to position [5014, 0]
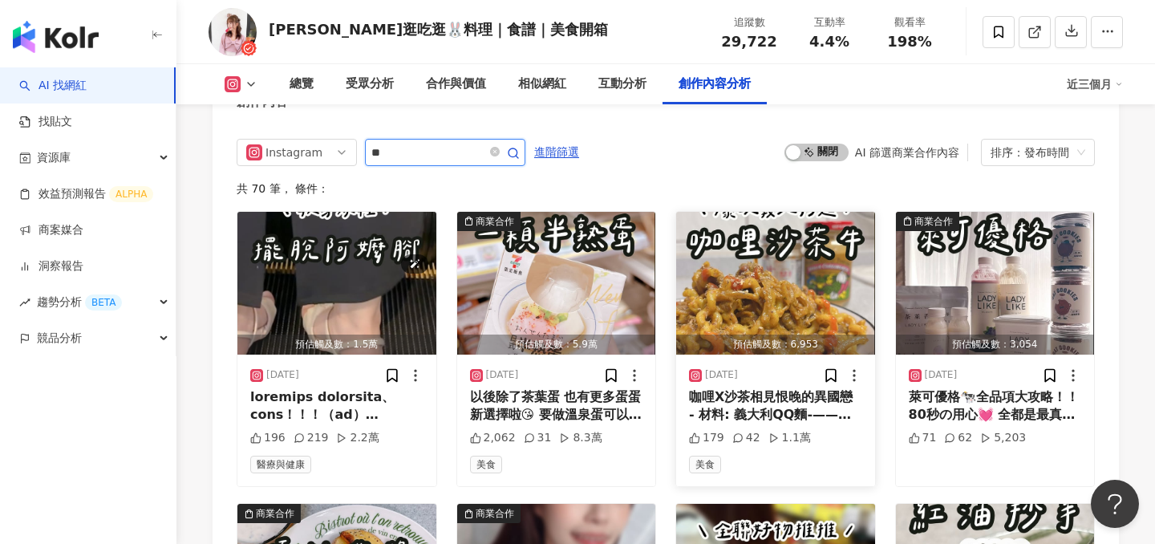
click at [517, 157] on circle "button" at bounding box center [512, 152] width 9 height 9
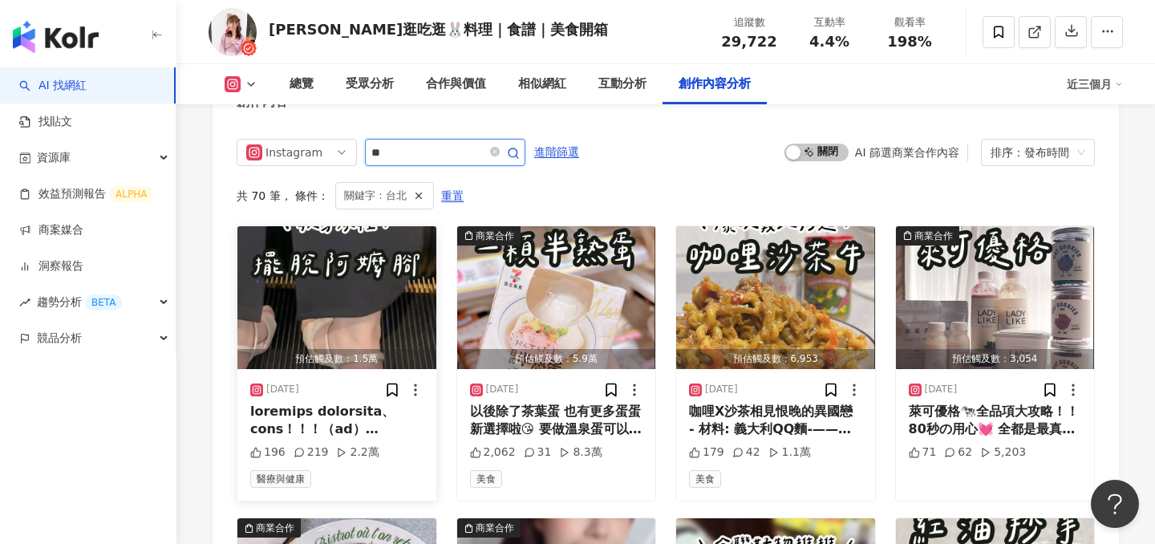
scroll to position [4908, 0]
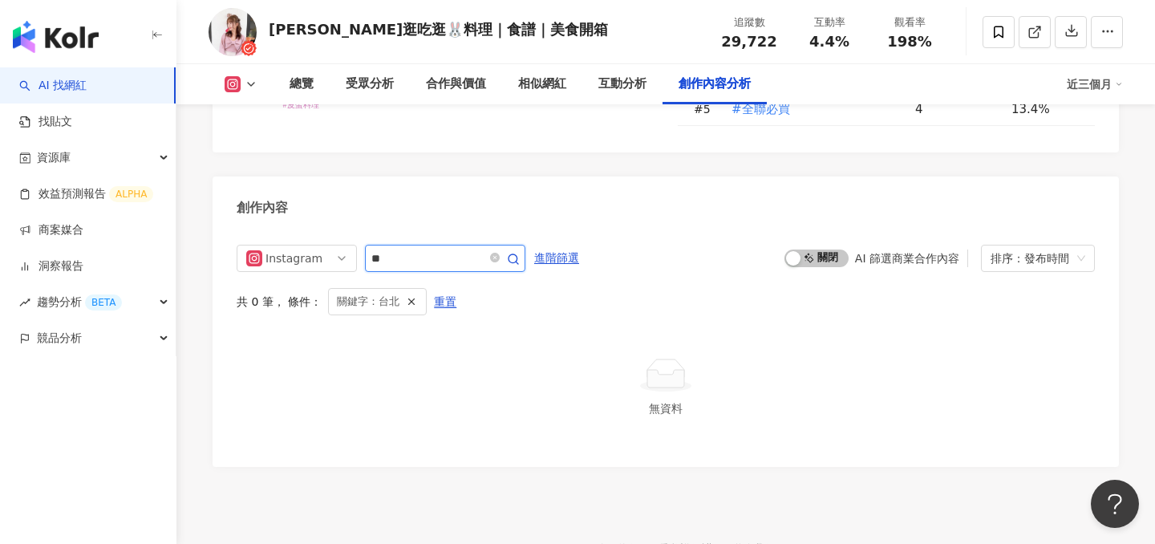
click at [437, 249] on input "**" at bounding box center [427, 258] width 112 height 19
type input "*"
click at [459, 249] on input "*" at bounding box center [427, 258] width 112 height 19
click at [419, 249] on input "*" at bounding box center [427, 258] width 112 height 19
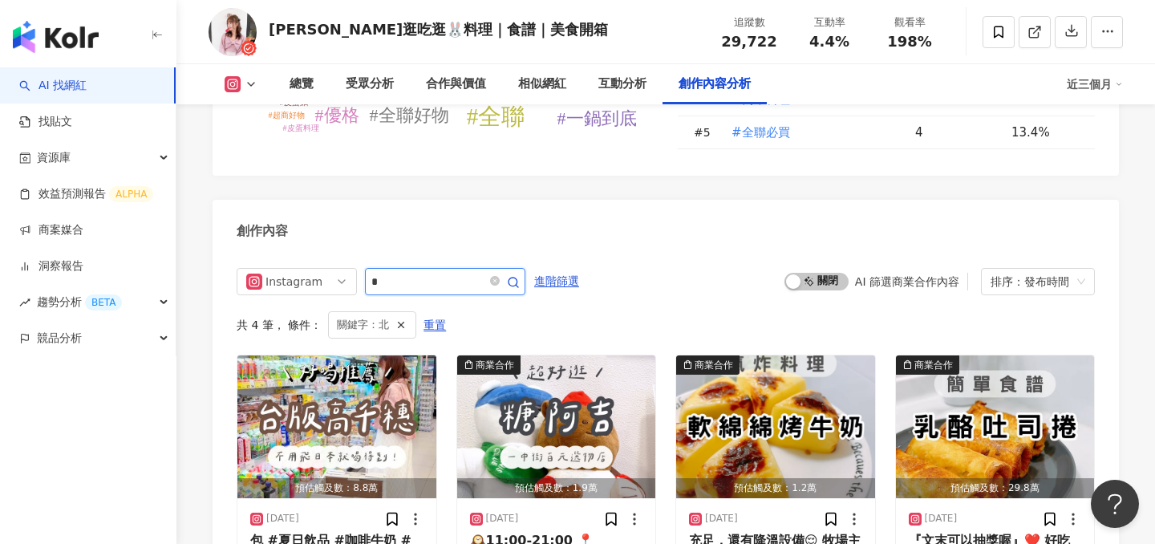
scroll to position [4944, 0]
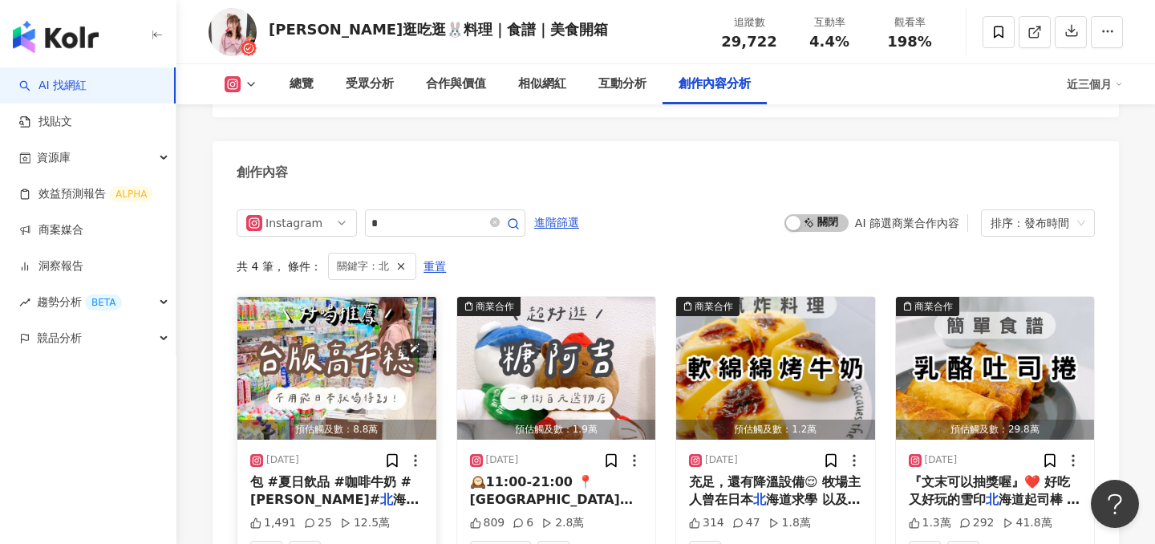
click at [350, 301] on img "button" at bounding box center [336, 368] width 199 height 143
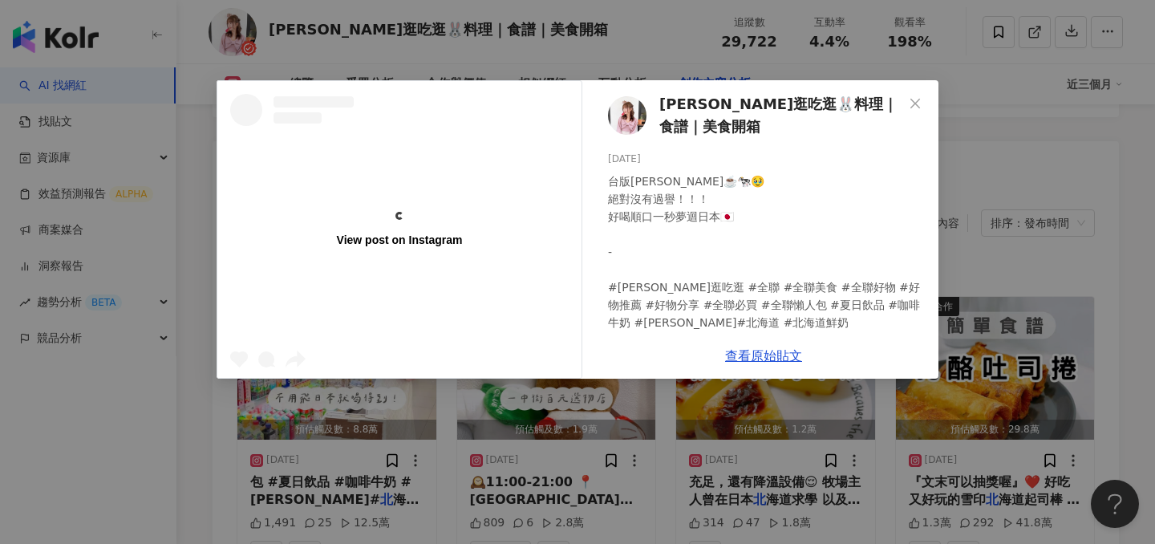
click at [1010, 233] on div "View post on Instagram 彤彤逛吃逛🐰料理｜食譜｜美食開箱 2025/5/21 台版高千穗☕️🐄🥹 絕對沒有過譽！！！ 好喝順口一秒夢迴日…" at bounding box center [577, 272] width 1155 height 544
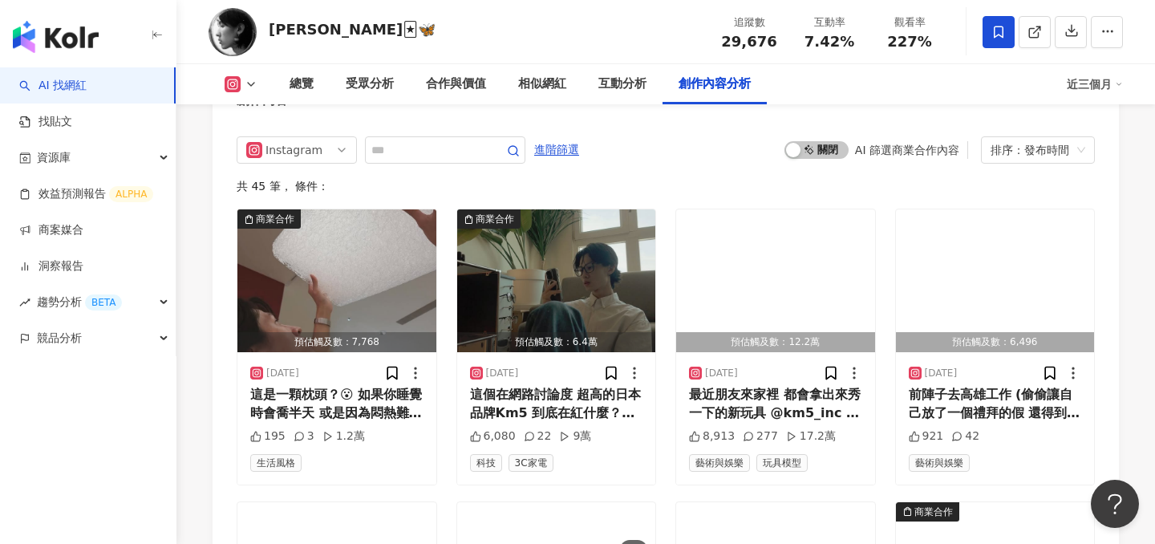
scroll to position [5013, 0]
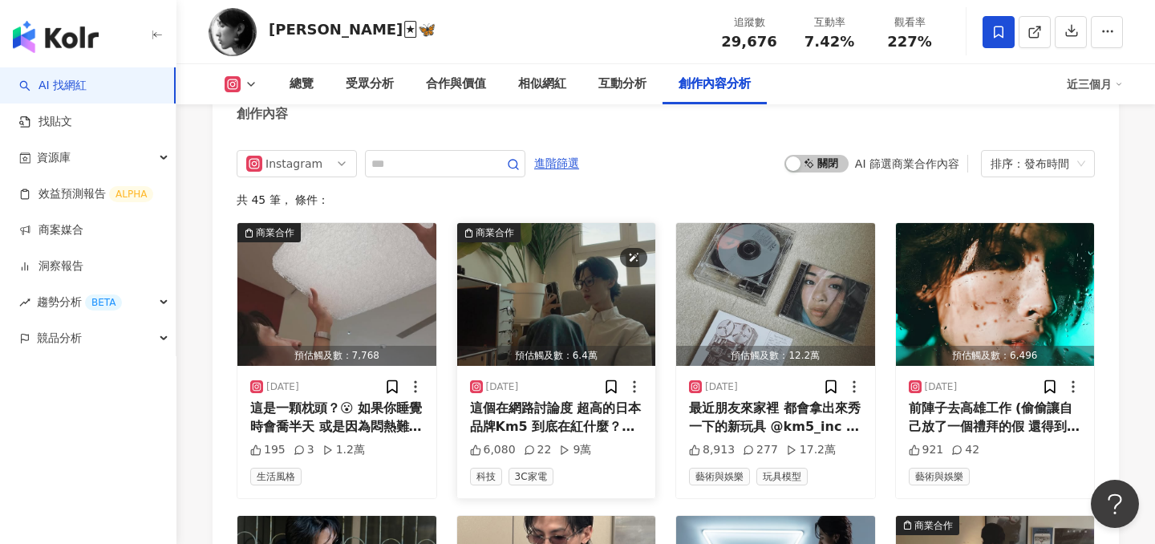
click at [545, 223] on img "button" at bounding box center [556, 294] width 199 height 143
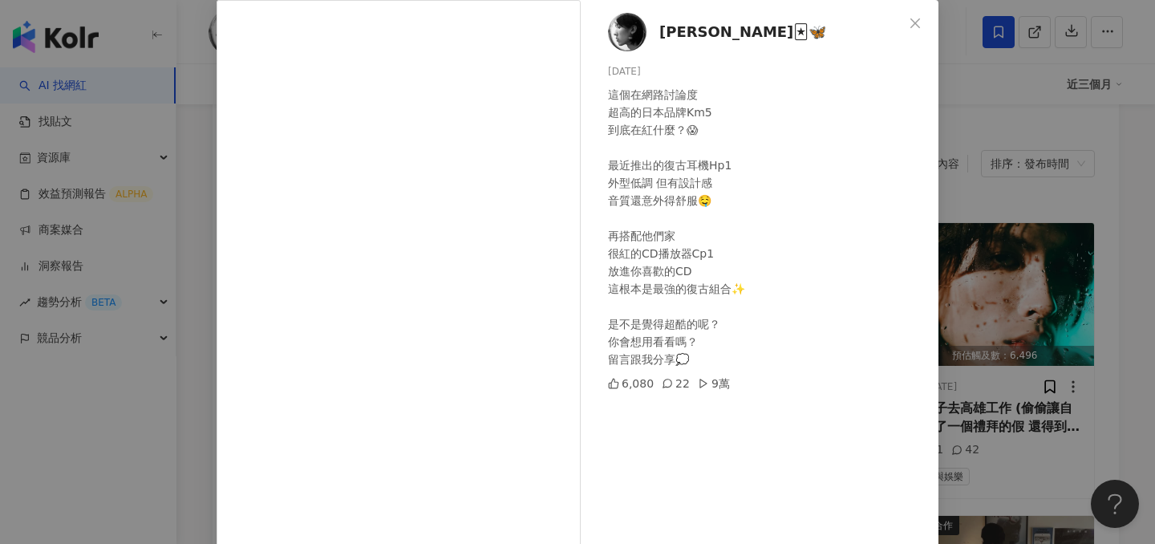
scroll to position [115, 0]
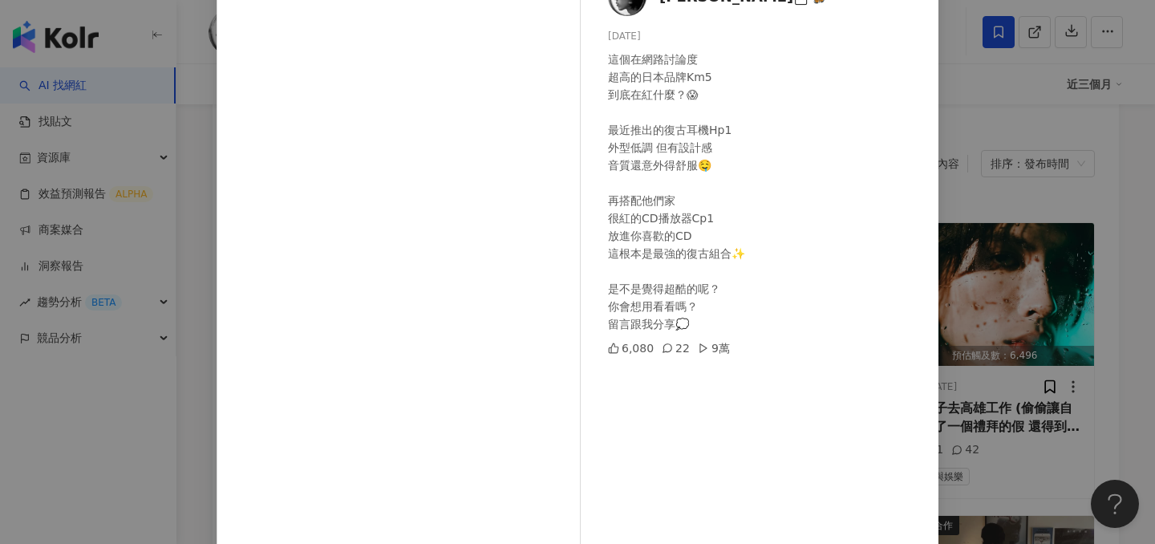
click at [989, 205] on div "[PERSON_NAME]🃏🦋 [DATE] 這個在網路討論度 超高的日本品牌Km5 到底在紅什麼？😱 最近推出的復古耳機Hp1 外型低調 但有設計感 音質還…" at bounding box center [577, 272] width 1155 height 544
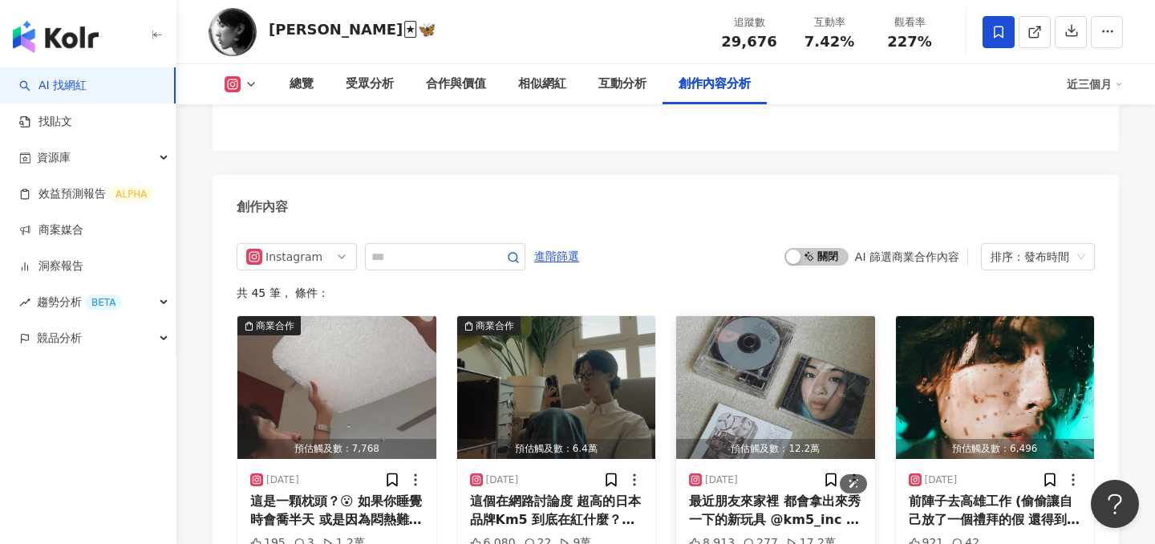
scroll to position [4873, 0]
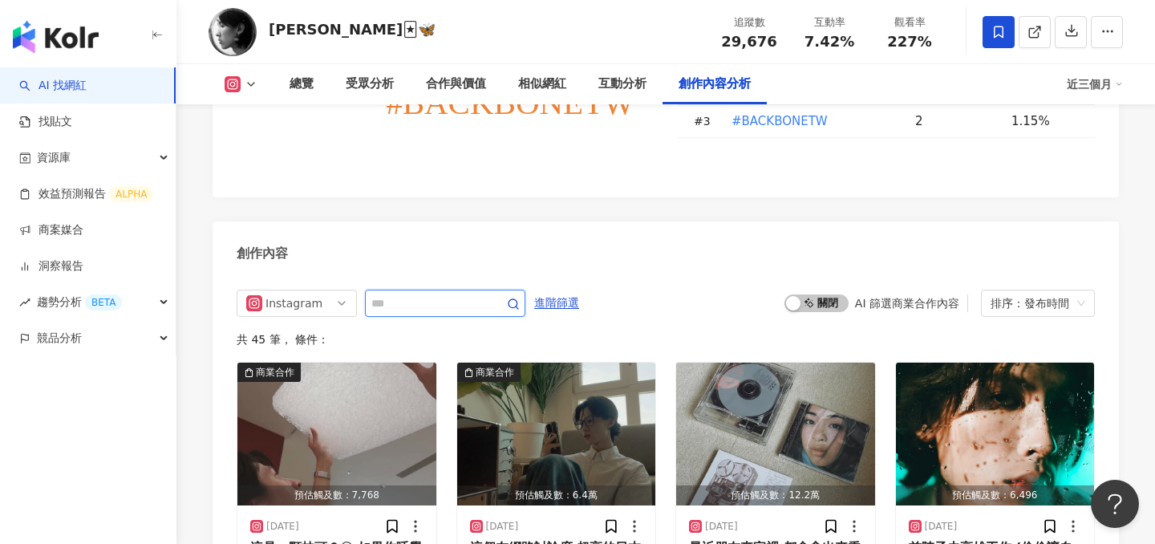
click at [463, 293] on input "text" at bounding box center [427, 302] width 112 height 19
type input "*"
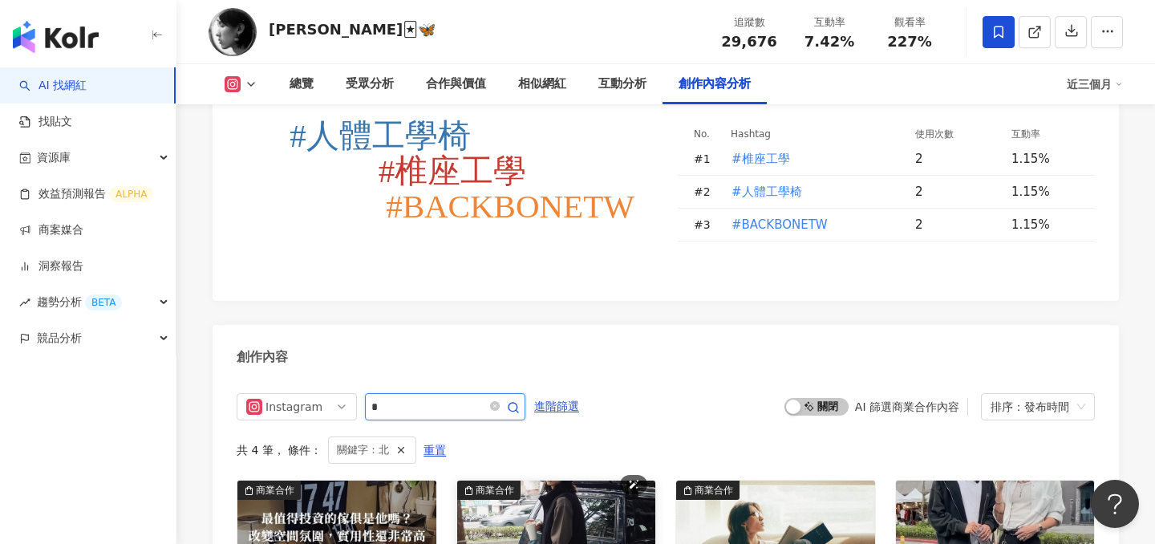
scroll to position [4817, 0]
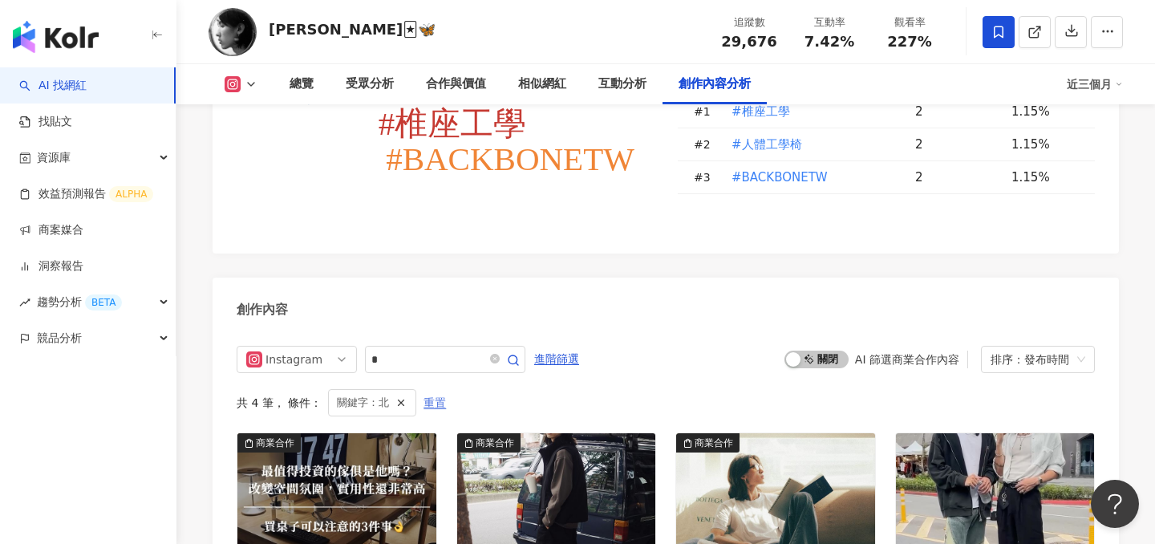
click at [425, 390] on span "重置" at bounding box center [434, 403] width 22 height 26
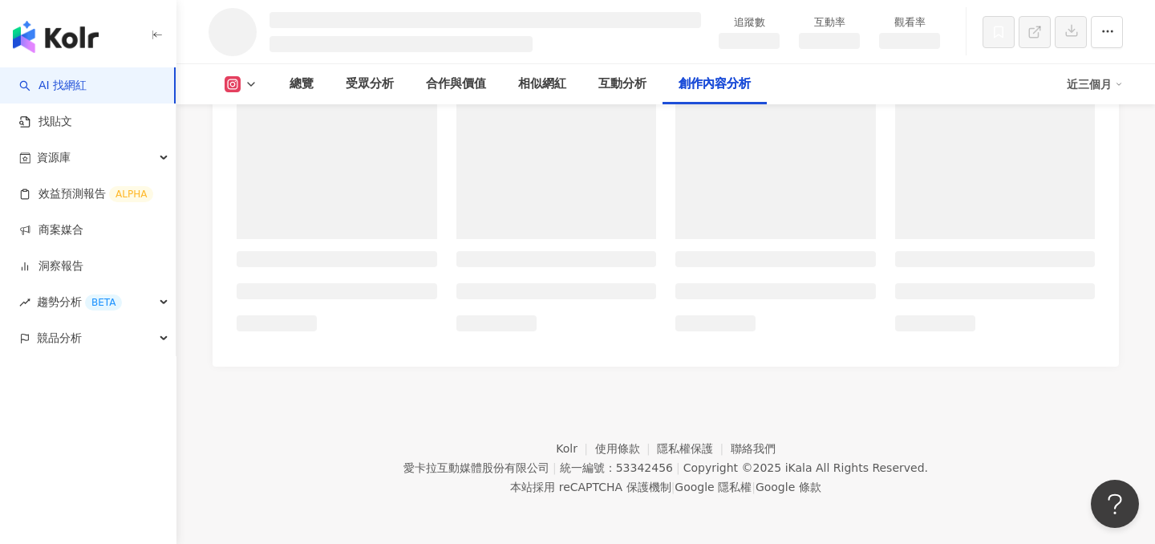
scroll to position [4286, 0]
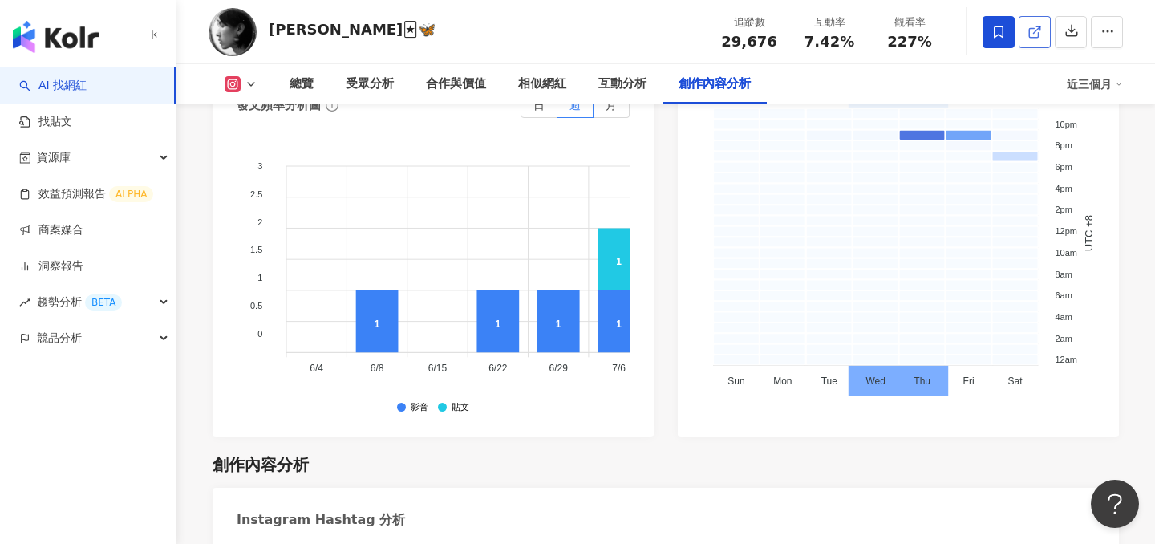
scroll to position [4857, 0]
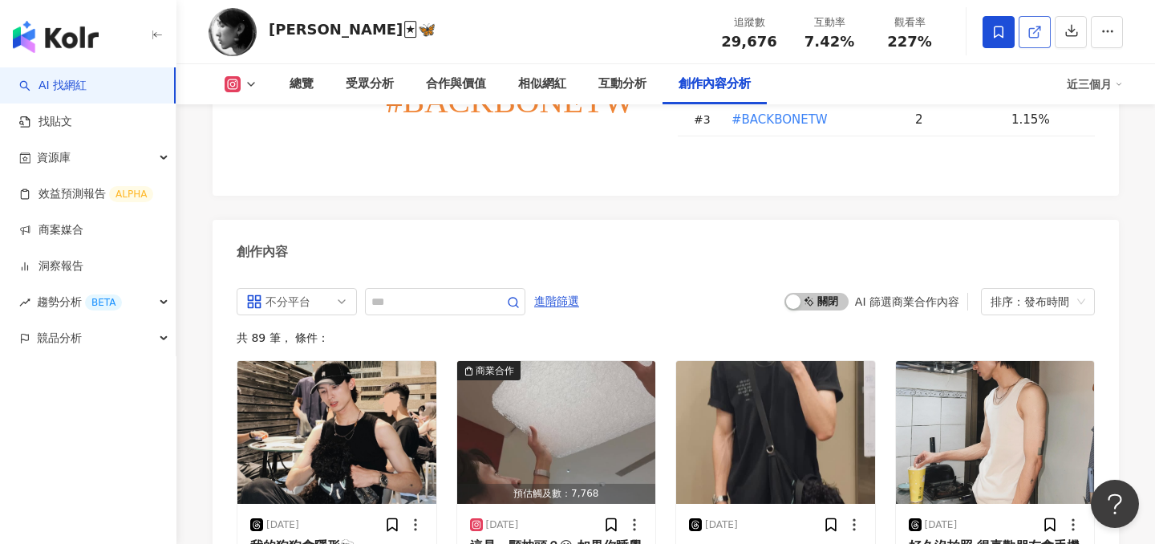
click at [1027, 34] on icon at bounding box center [1034, 32] width 14 height 14
click at [301, 35] on div "Cody🃏🦋" at bounding box center [352, 29] width 167 height 20
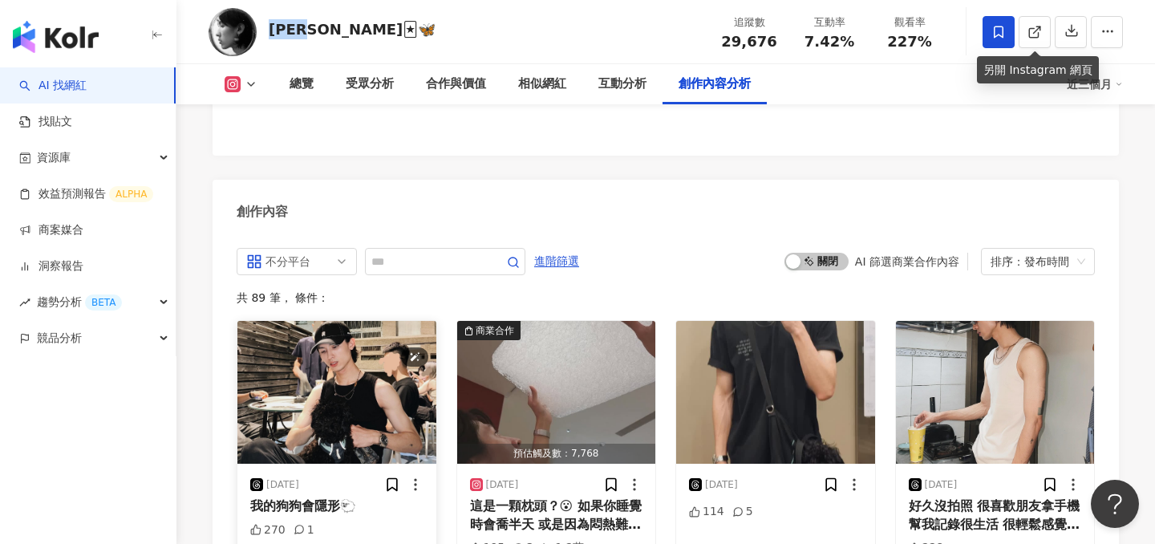
scroll to position [4896, 0]
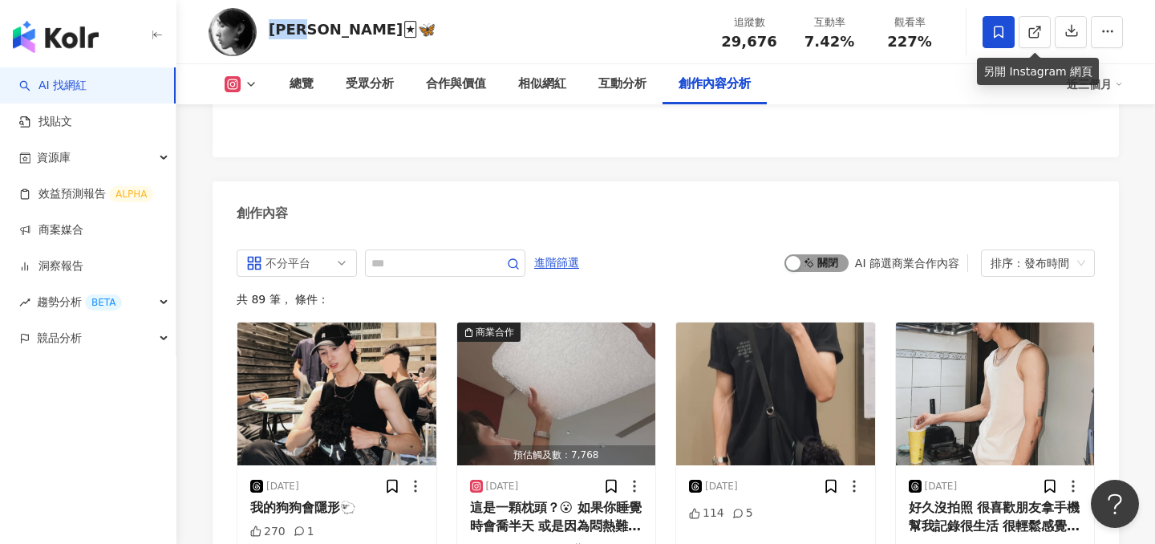
click at [814, 254] on span "啟動 關閉" at bounding box center [816, 263] width 64 height 18
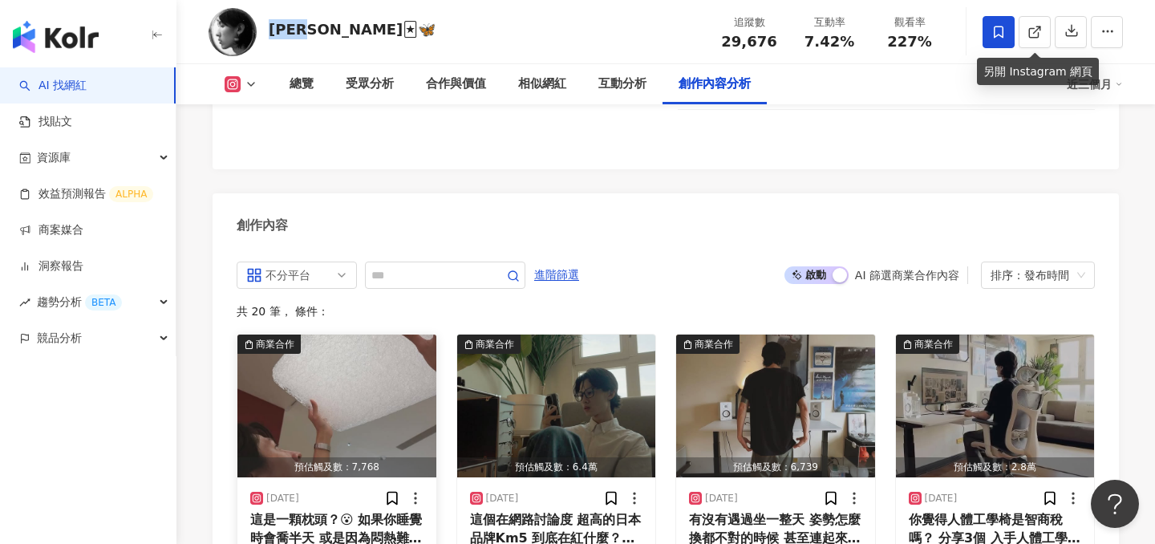
scroll to position [4940, 0]
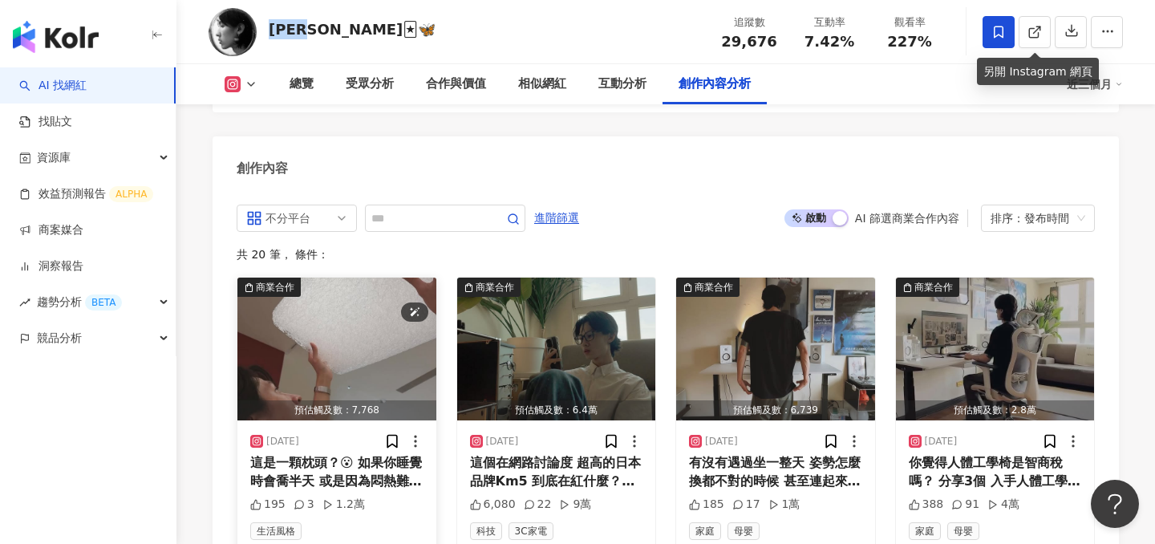
click at [341, 277] on img "button" at bounding box center [336, 348] width 199 height 143
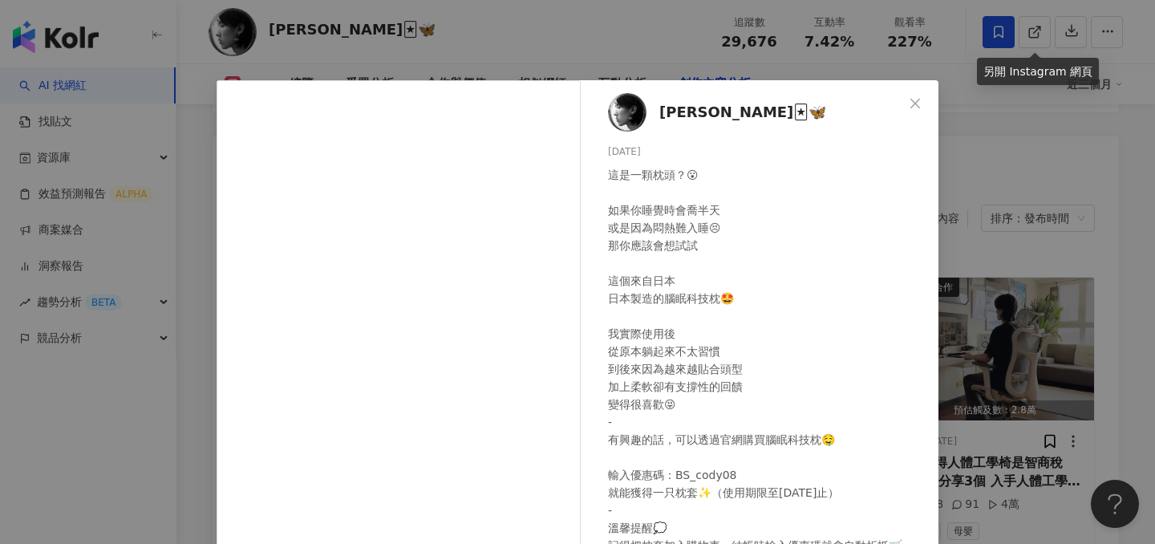
click at [994, 261] on div "Cody🃏🦋 2025/8/22 這是一顆枕頭？😮 如果你睡覺時會喬半天 或是因為悶熱難入睡😣 那你應該會想試試 這個來自日本 日本製造的腦眠科技枕🤩 我實際…" at bounding box center [577, 272] width 1155 height 544
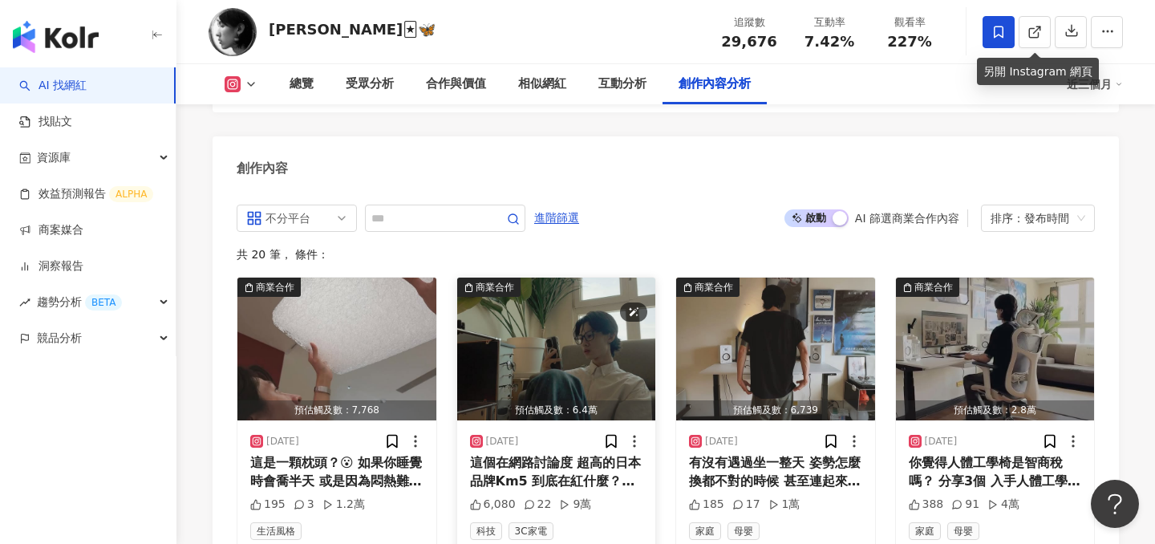
click at [531, 277] on img "button" at bounding box center [556, 348] width 199 height 143
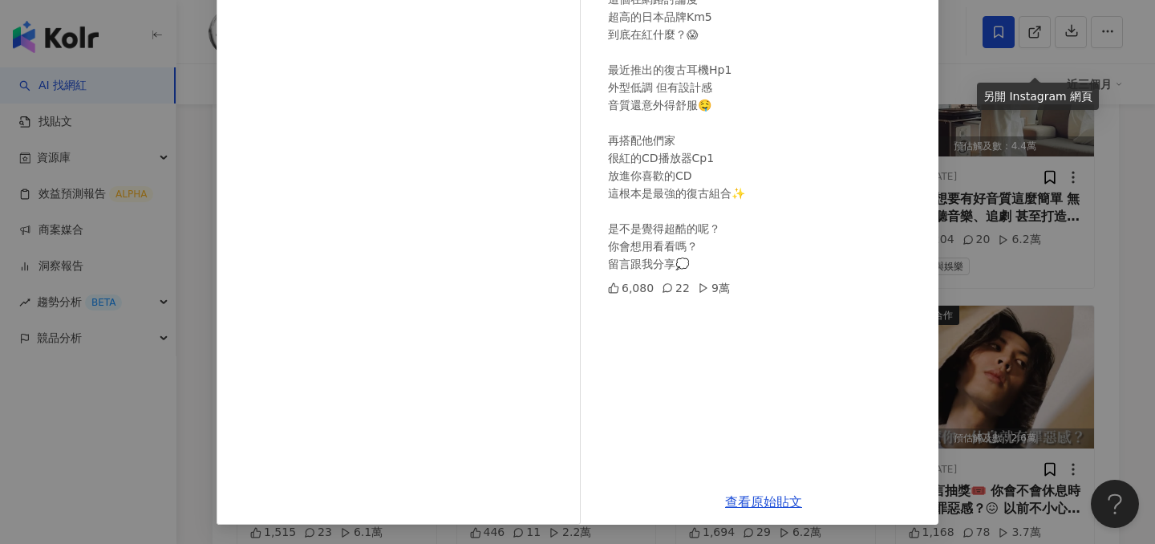
scroll to position [5523, 0]
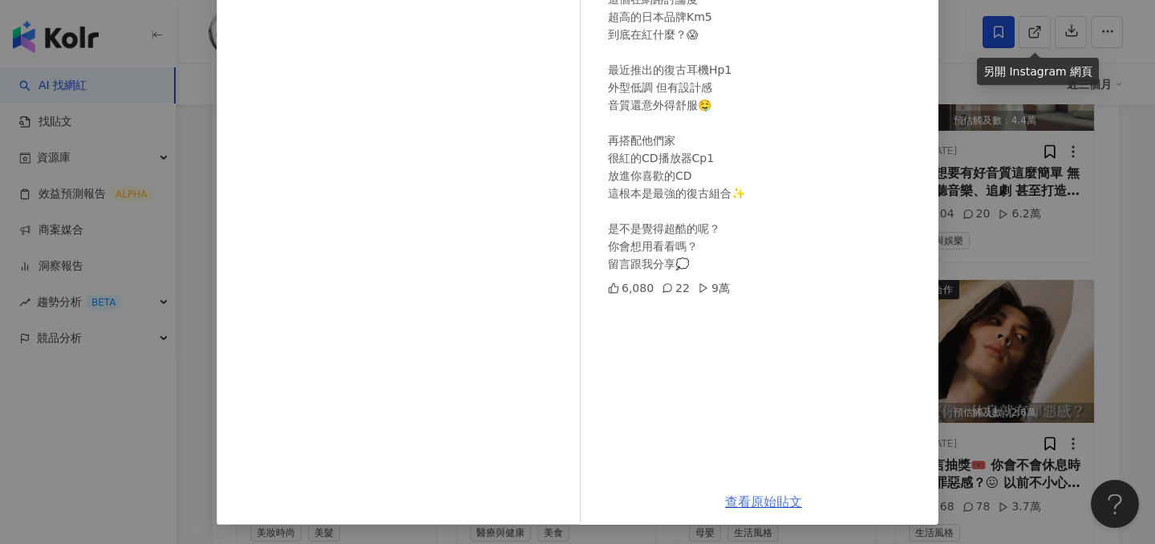
click at [776, 504] on link "查看原始貼文" at bounding box center [763, 501] width 77 height 15
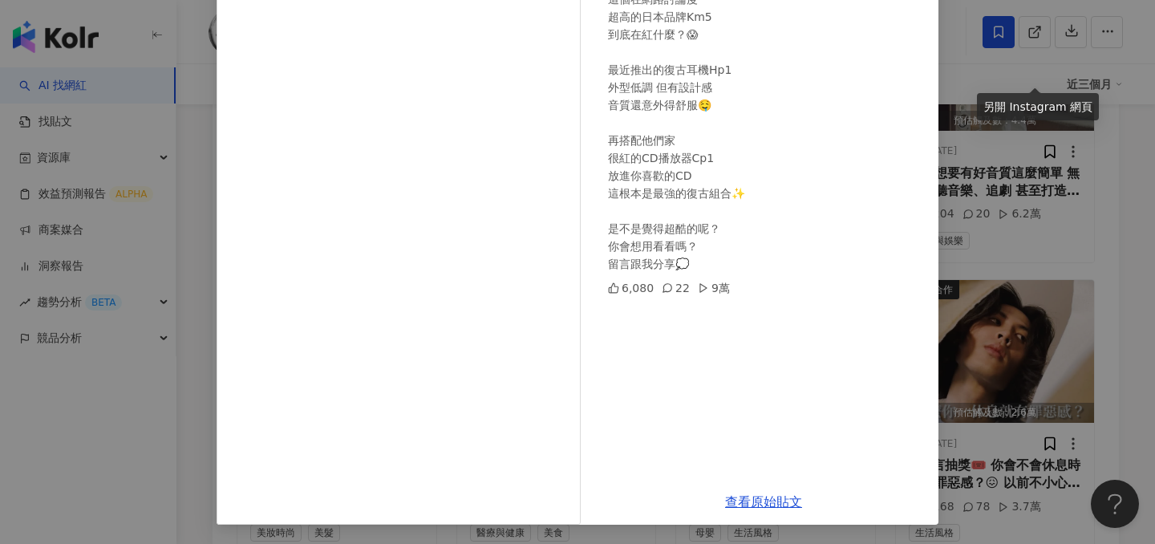
scroll to position [5611, 0]
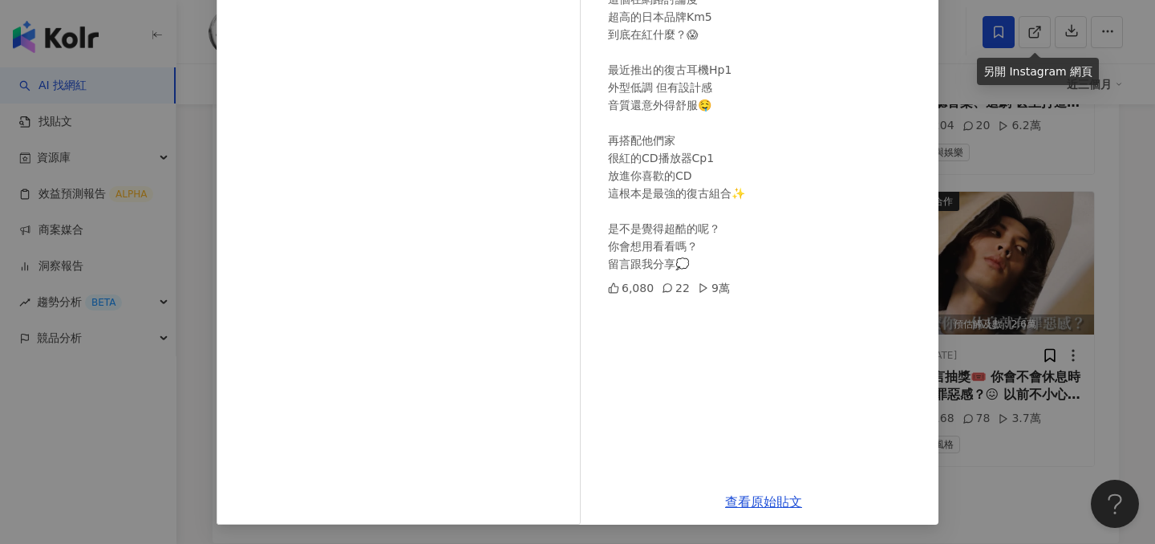
click at [1000, 293] on div "Cody🃏🦋 2025/8/15 這個在網路討論度 超高的日本品牌Km5 到底在紅什麼？😱 最近推出的復古耳機Hp1 外型低調 但有設計感 音質還意外得舒服🤤…" at bounding box center [577, 272] width 1155 height 544
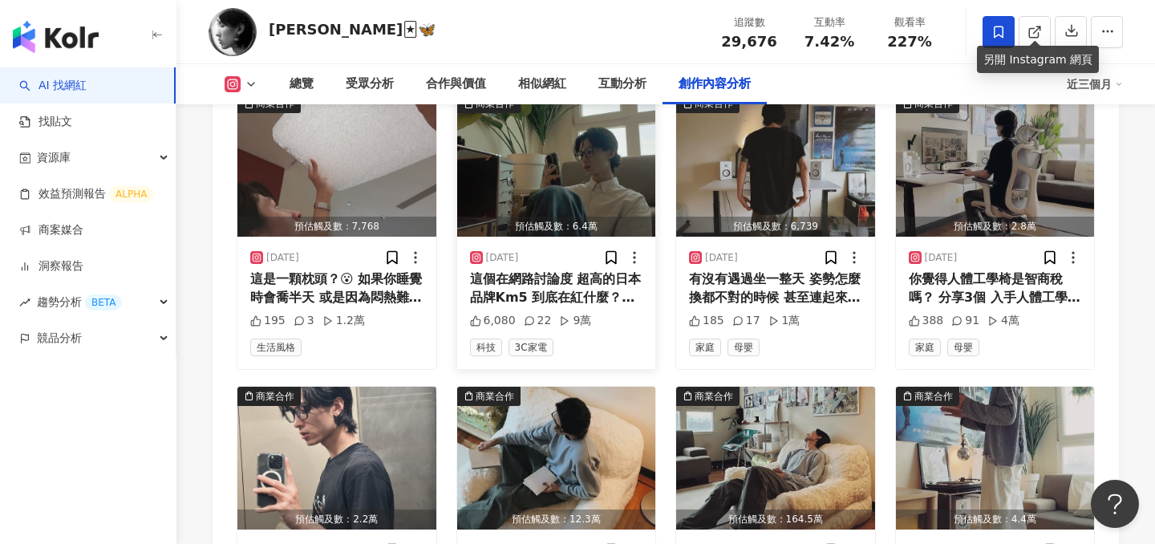
scroll to position [4778, 0]
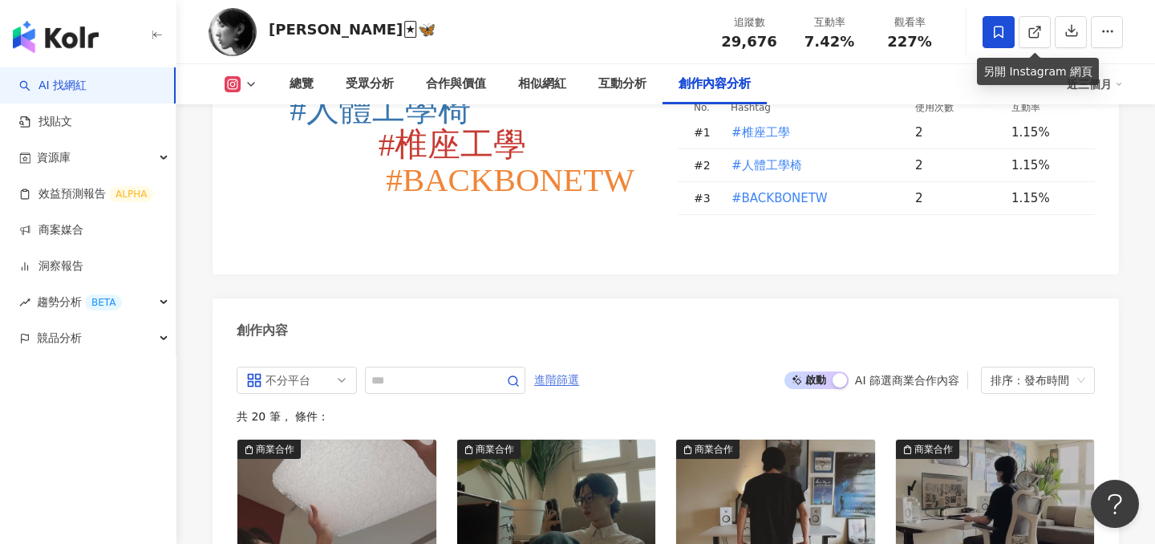
click at [577, 367] on span "進階篩選" at bounding box center [556, 380] width 45 height 26
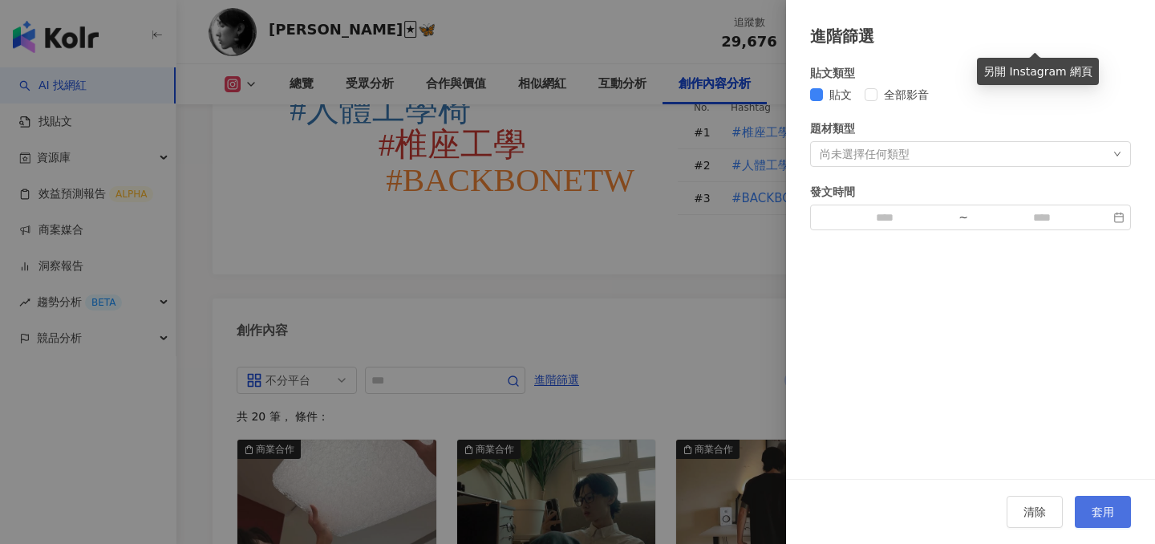
click at [1101, 516] on span "套用" at bounding box center [1102, 511] width 22 height 13
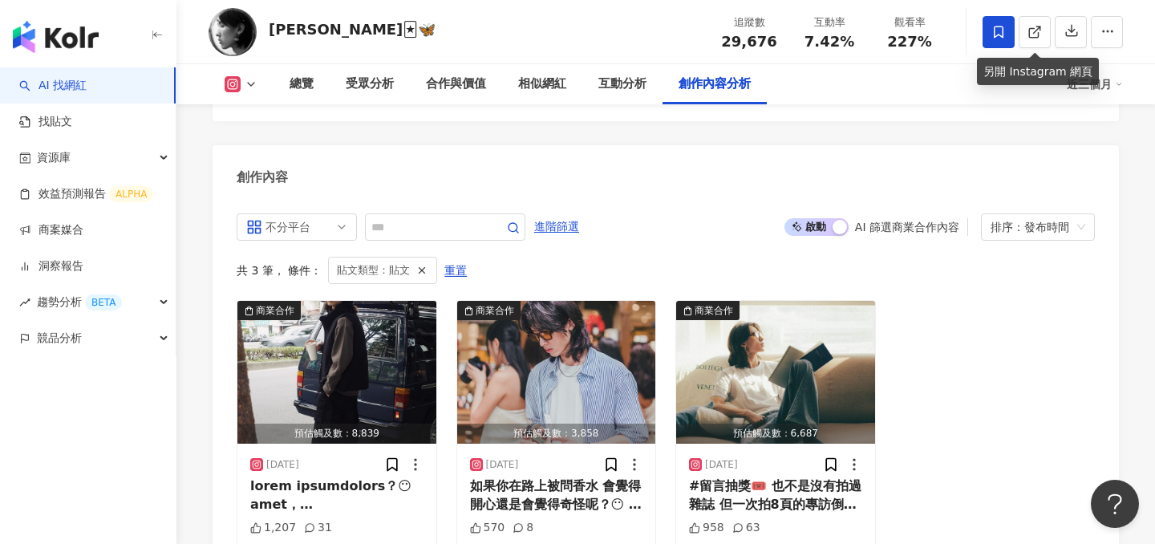
scroll to position [4936, 0]
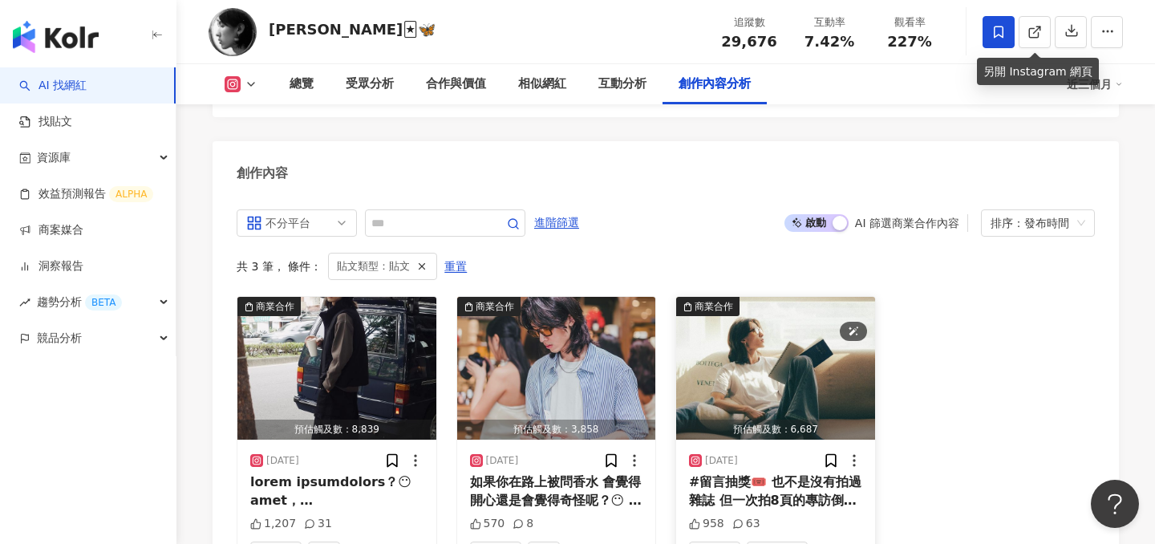
click at [734, 297] on img "button" at bounding box center [775, 368] width 199 height 143
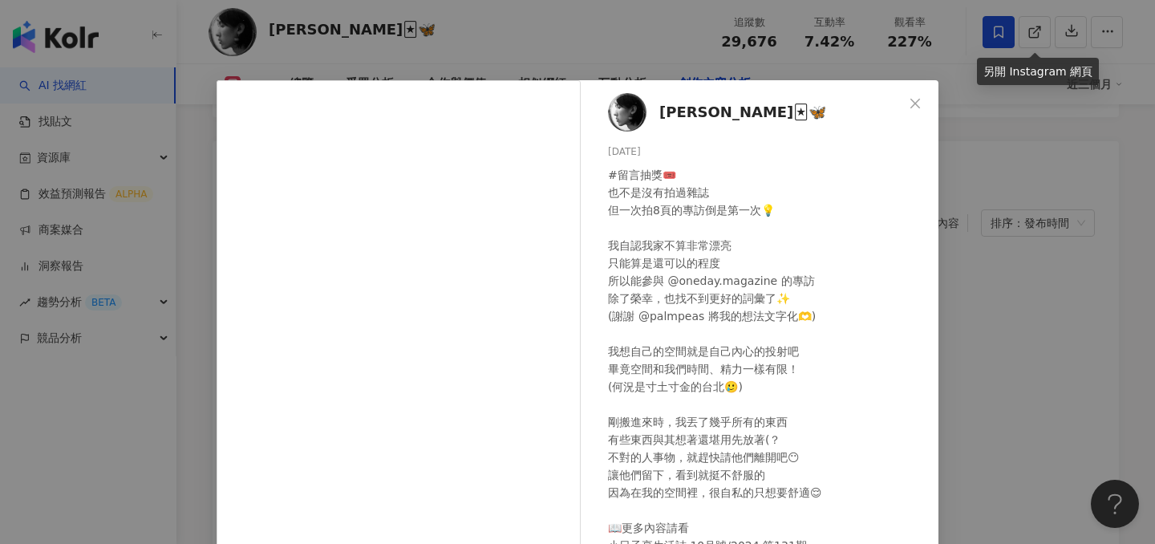
click at [970, 261] on div "Cody🃏🦋 2024/10/1 #留言抽獎🎟️ 也不是沒有拍過雜誌 但一次拍8頁的專訪倒是第一次💡 我自認我家不算非常漂亮 只能算是還可以的程度 所以能參與…" at bounding box center [577, 272] width 1155 height 544
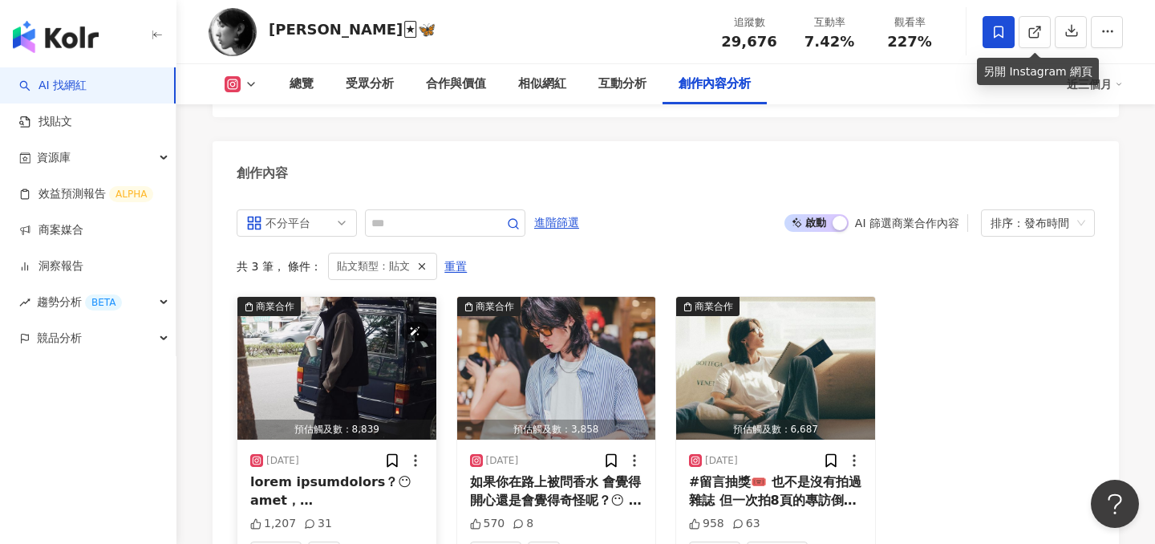
click at [338, 297] on img "button" at bounding box center [336, 368] width 199 height 143
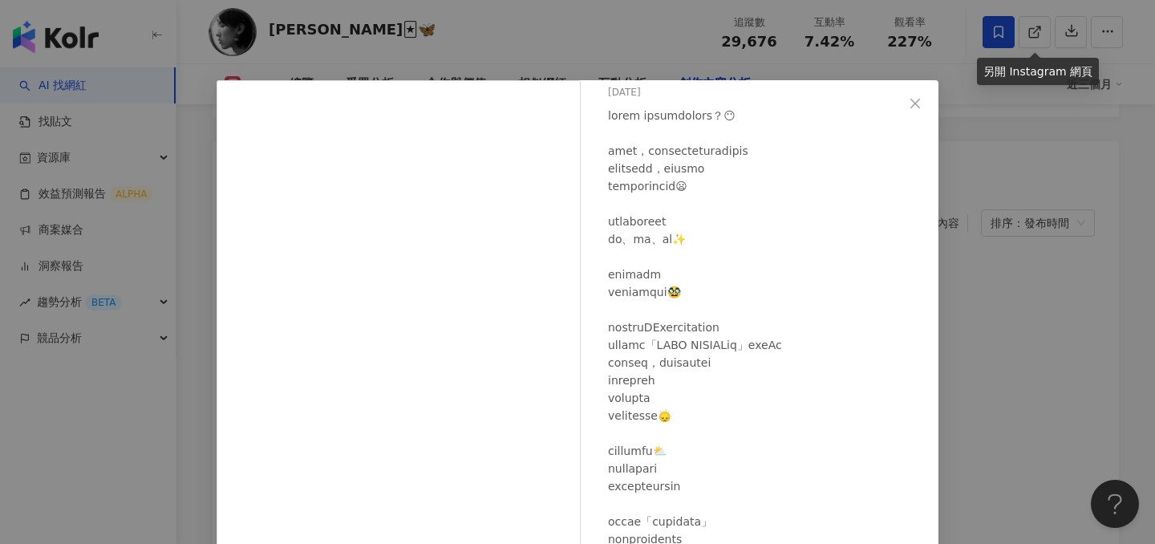
scroll to position [67, 0]
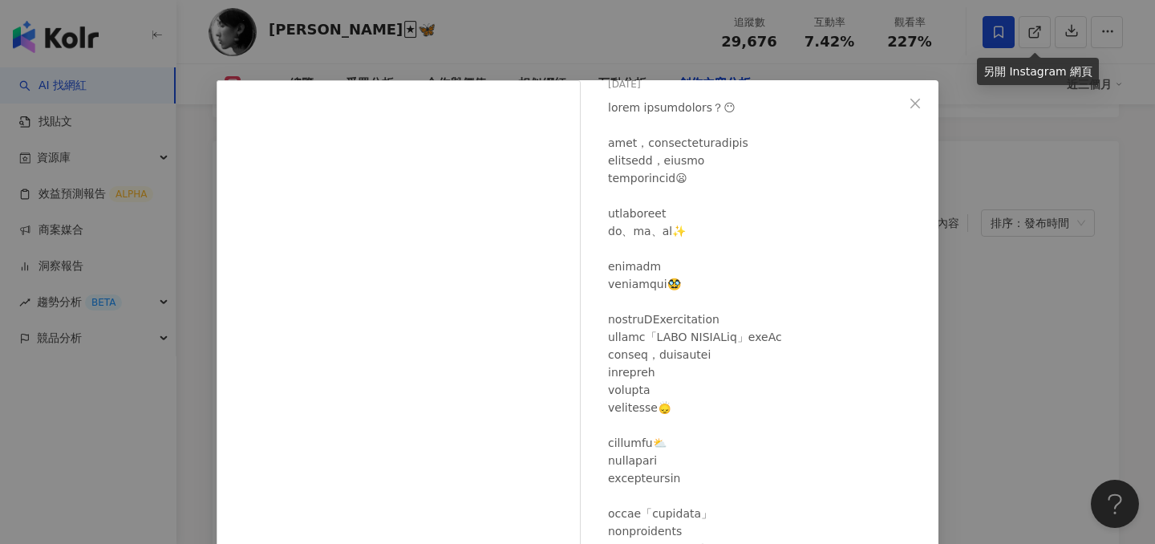
click at [1090, 304] on div "Cody🃏🦋 2024/10/25 1,207 31 查看原始貼文" at bounding box center [577, 272] width 1155 height 544
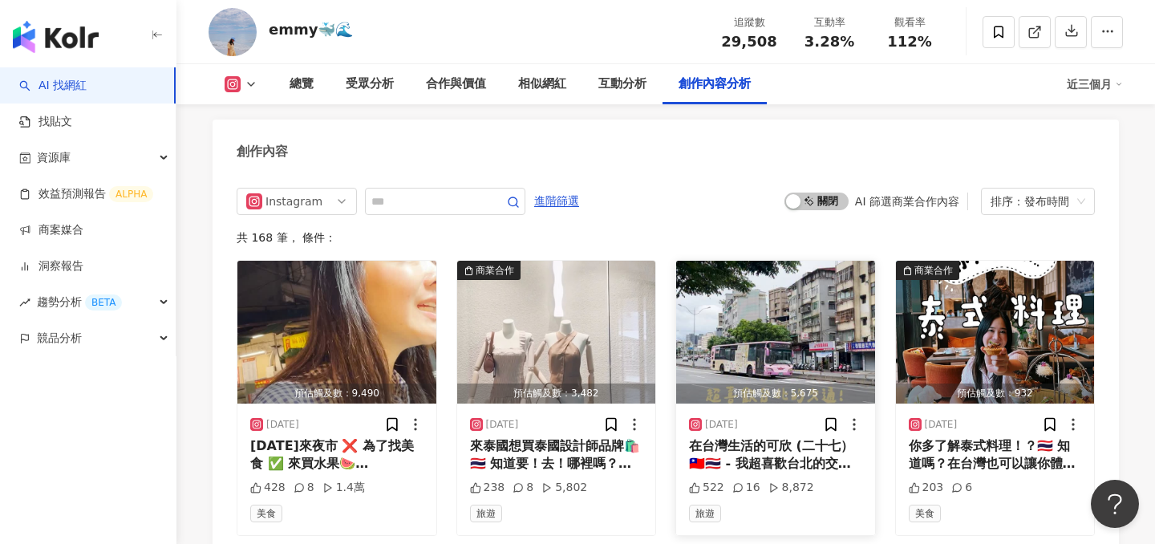
scroll to position [4946, 0]
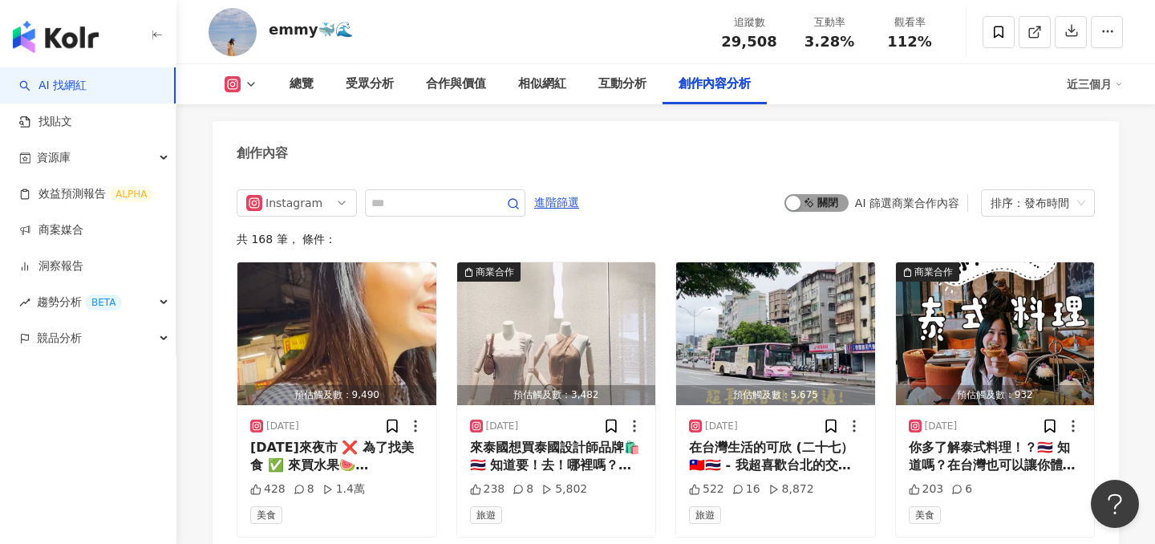
click at [822, 194] on span "啟動 關閉" at bounding box center [816, 203] width 64 height 18
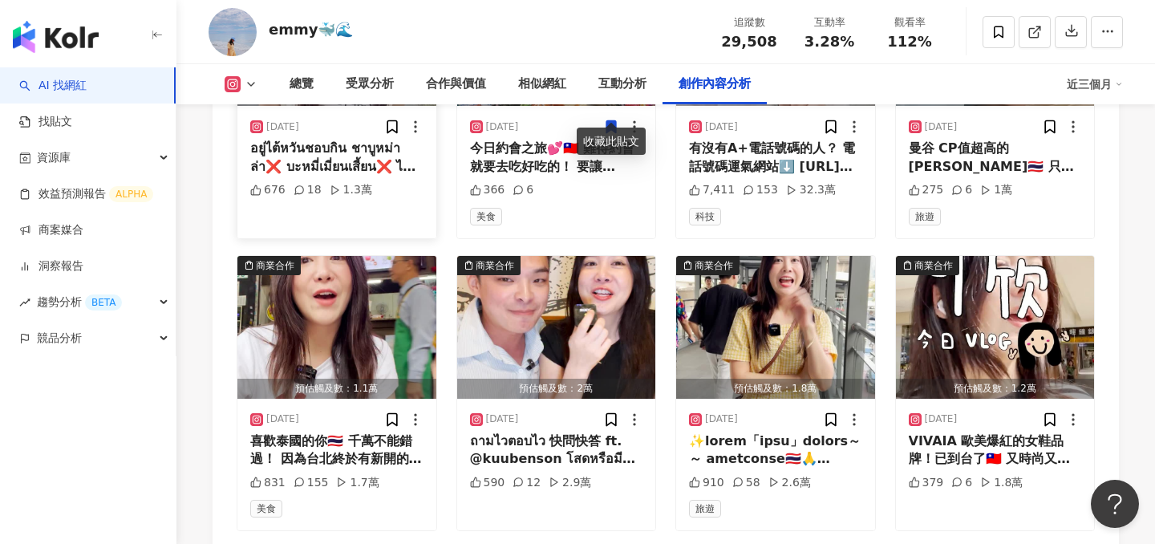
scroll to position [5540, 0]
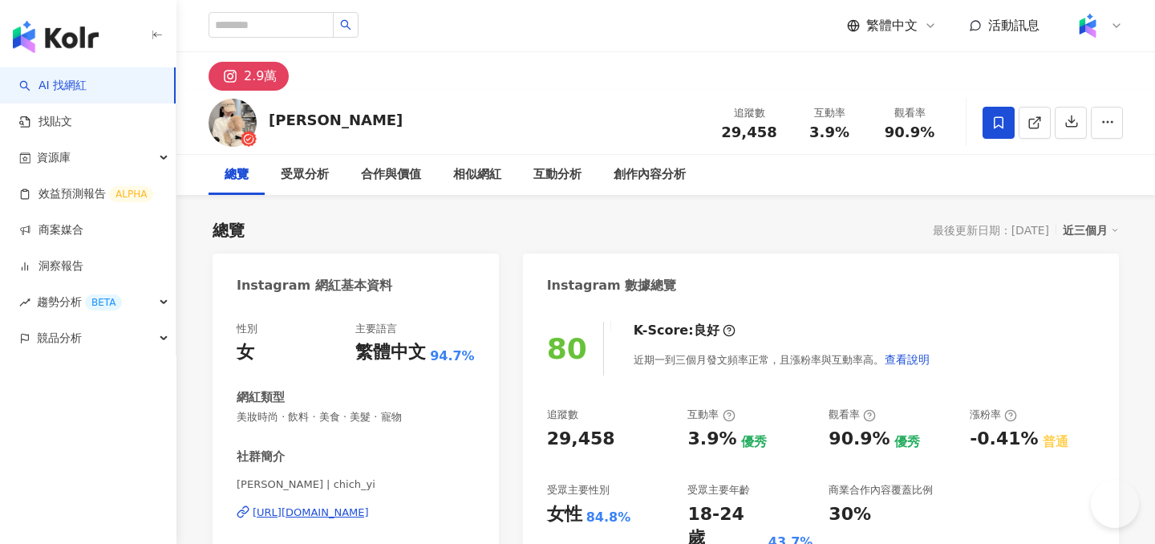
click at [1040, 122] on icon at bounding box center [1034, 122] width 14 height 14
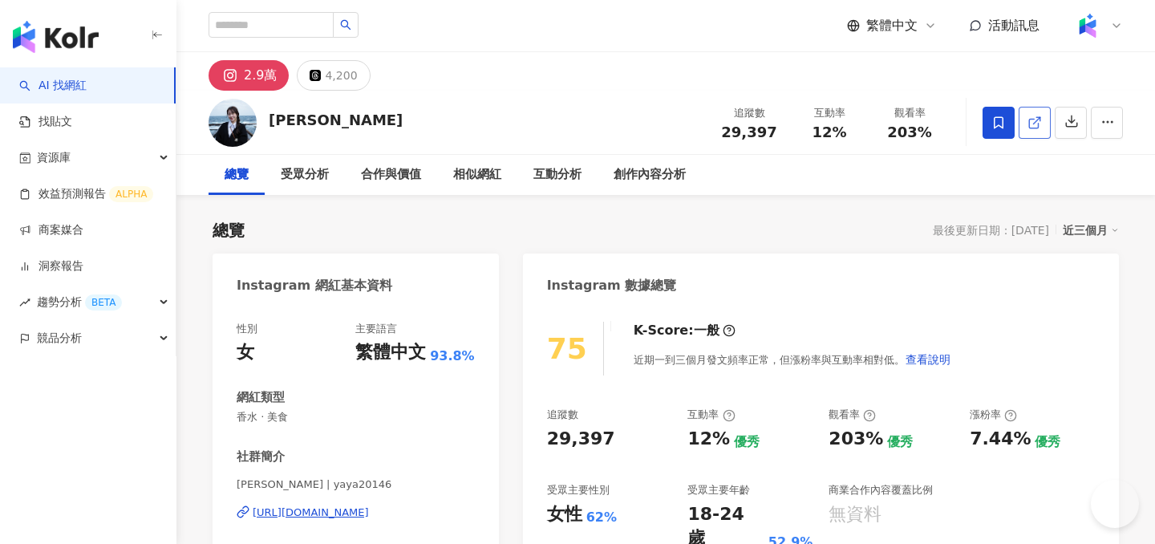
click at [1029, 119] on icon at bounding box center [1034, 122] width 14 height 14
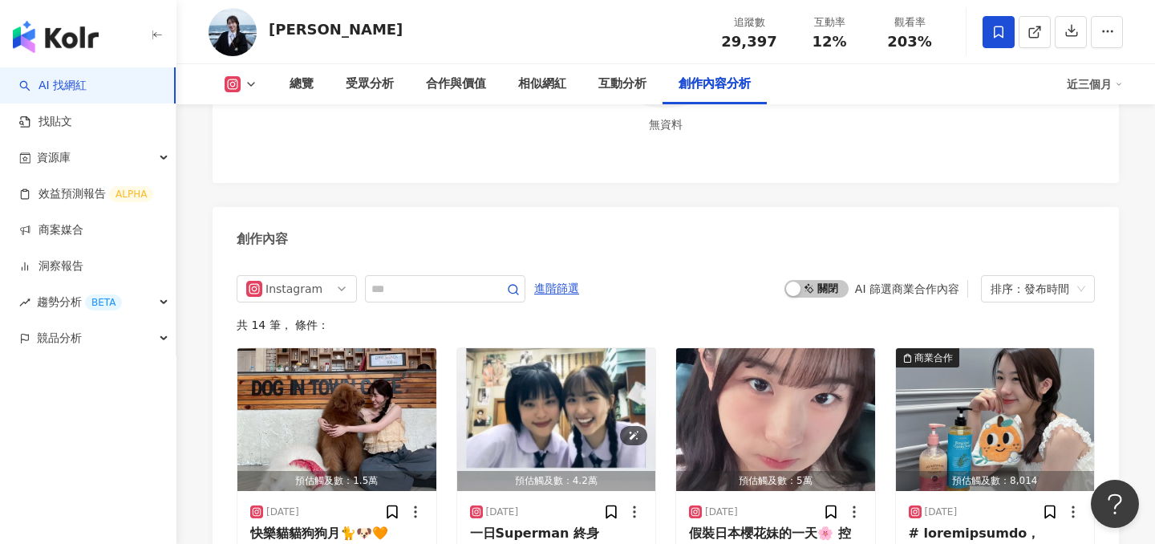
scroll to position [4754, 0]
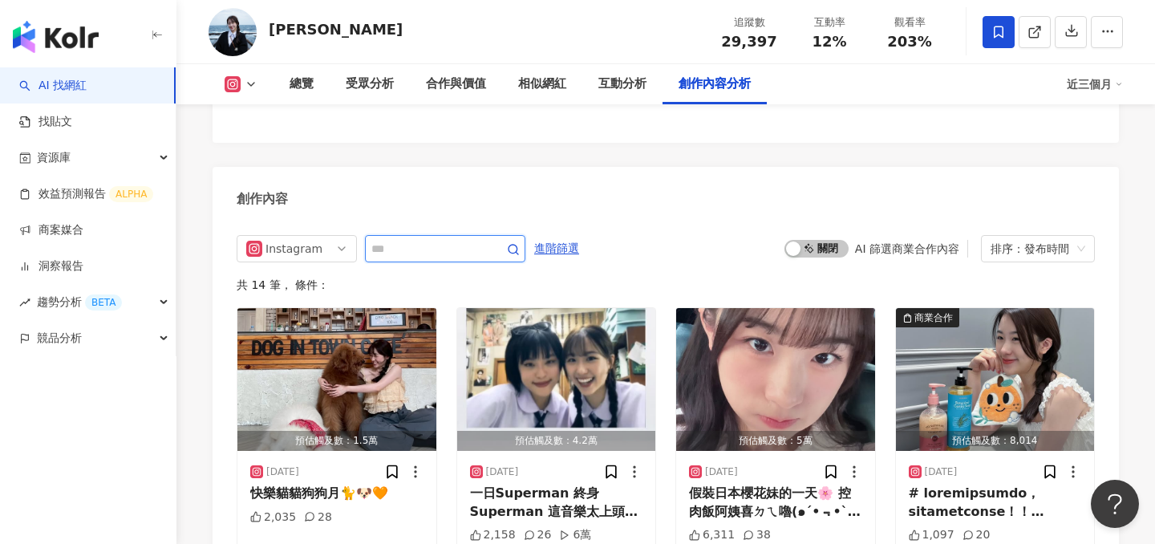
click at [415, 239] on input "text" at bounding box center [427, 248] width 112 height 19
type input "**"
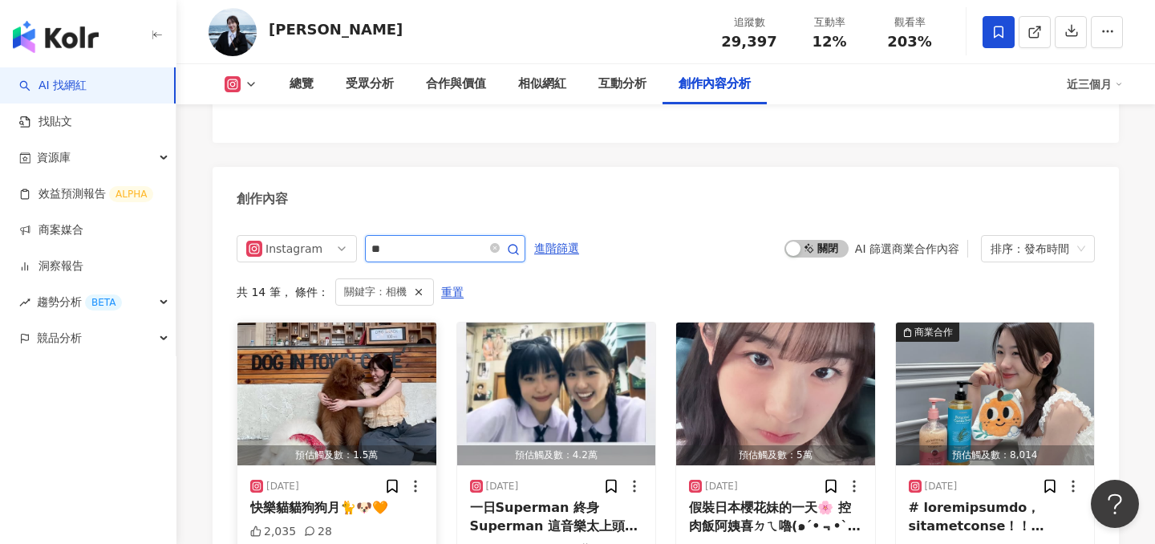
scroll to position [4800, 0]
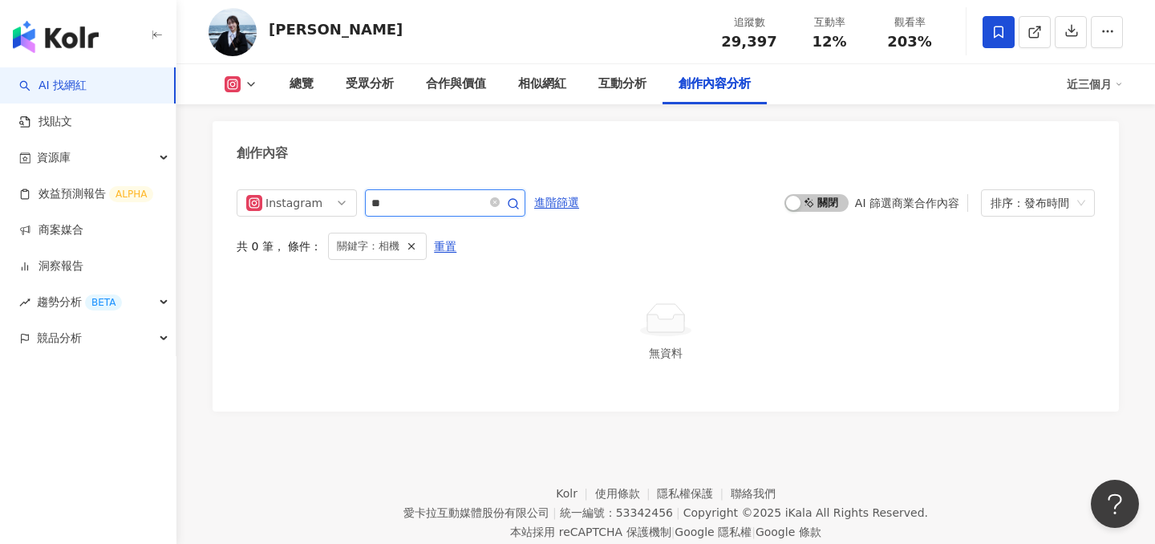
click at [435, 193] on input "**" at bounding box center [427, 202] width 112 height 19
click at [444, 234] on span "重置" at bounding box center [445, 247] width 22 height 26
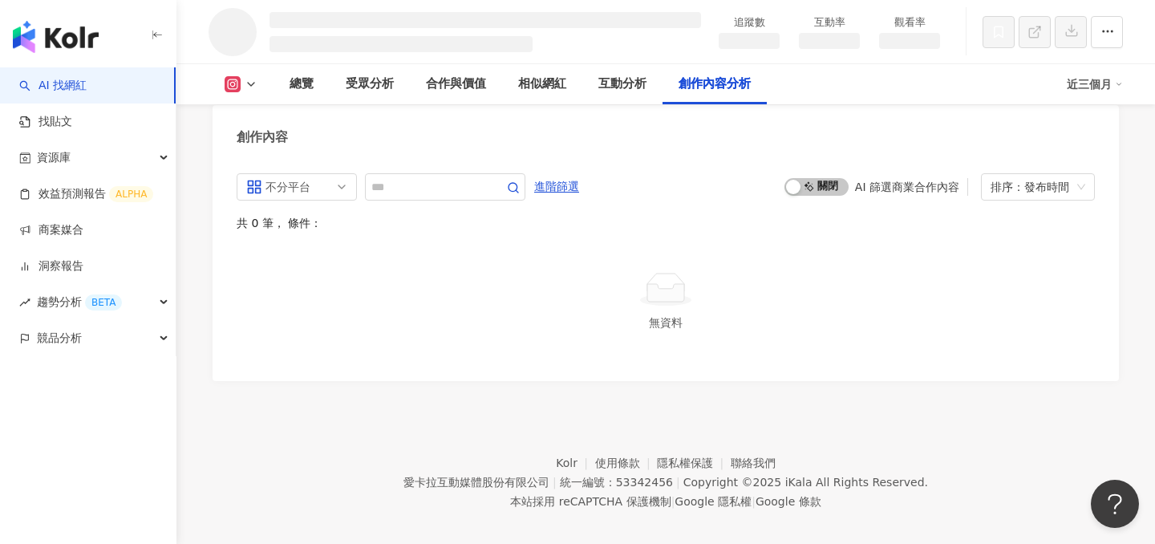
scroll to position [4286, 0]
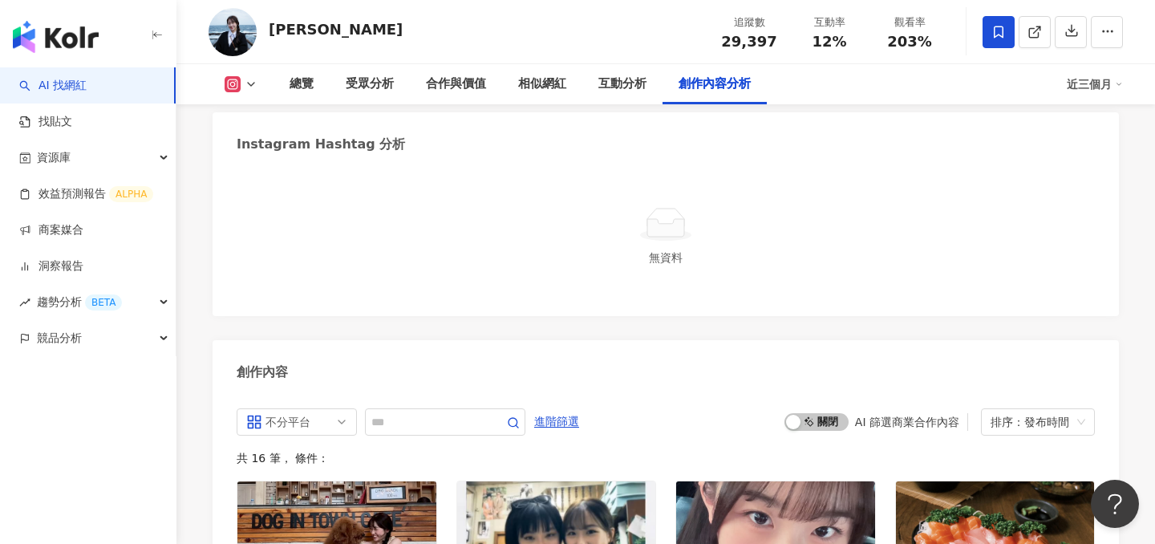
scroll to position [4556, 0]
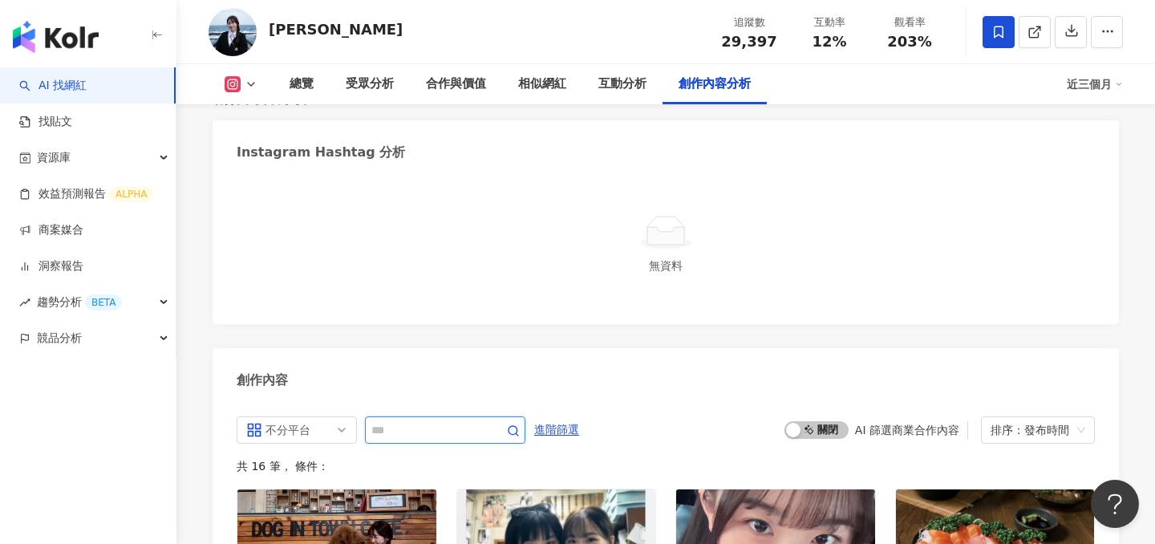
click at [456, 420] on input "text" at bounding box center [427, 429] width 112 height 19
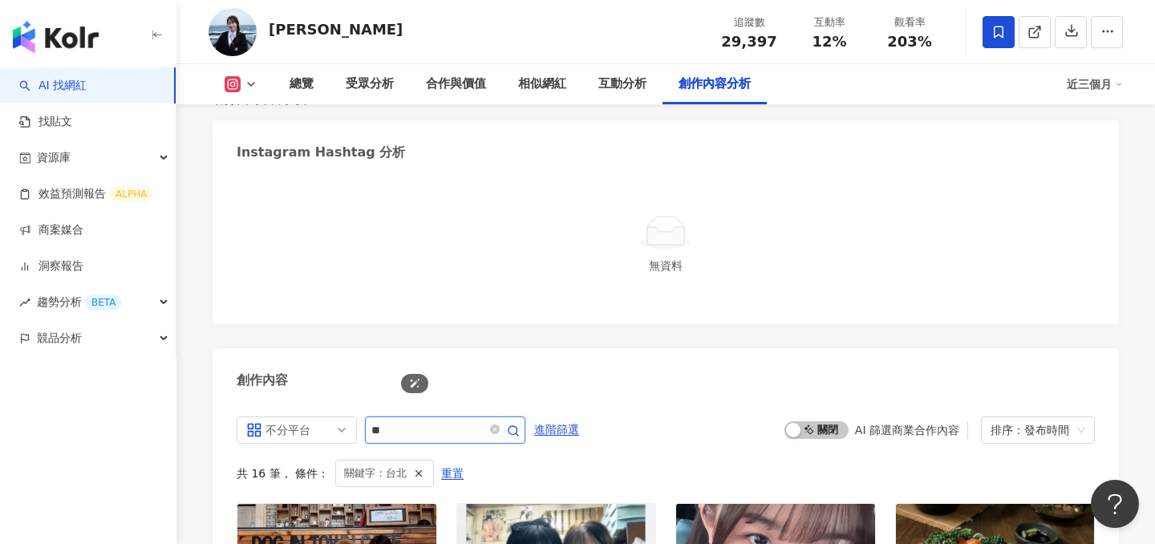
scroll to position [4782, 0]
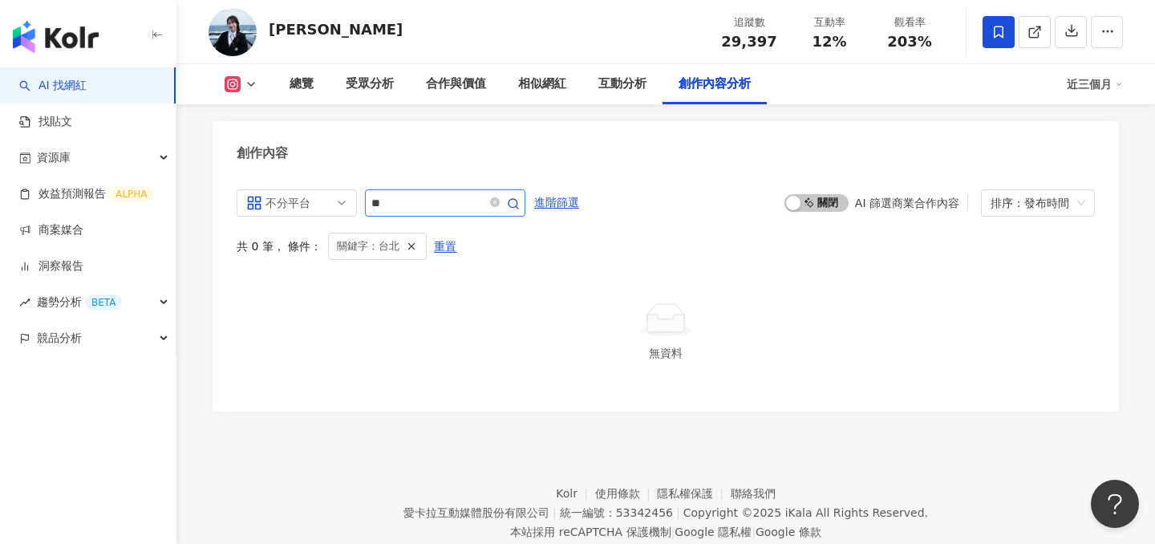
click at [382, 193] on input "**" at bounding box center [427, 202] width 112 height 19
type input "*"
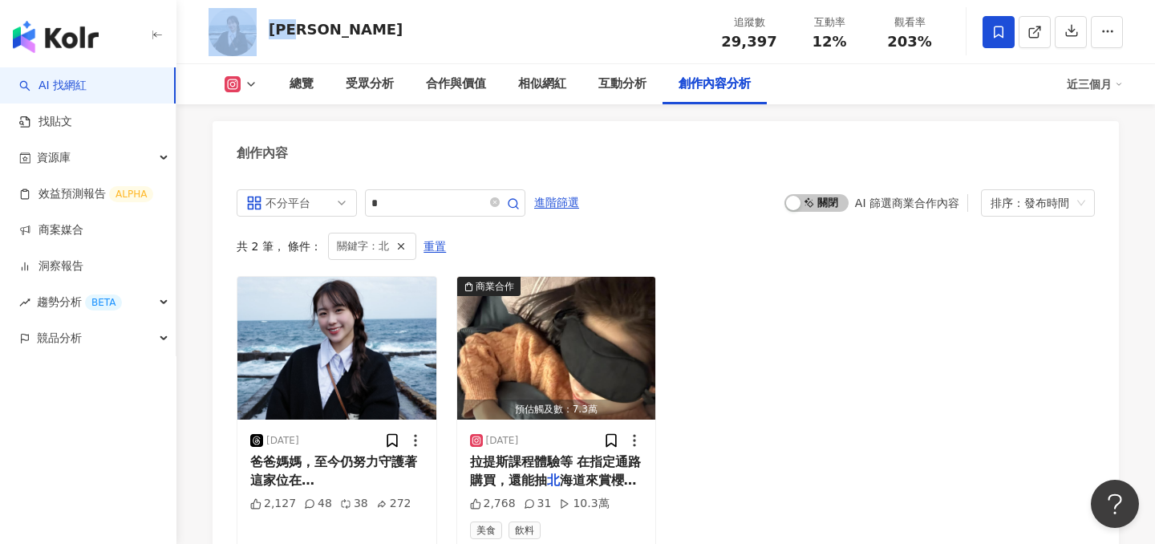
drag, startPoint x: 309, startPoint y: 28, endPoint x: 260, endPoint y: 27, distance: 49.7
click at [260, 27] on div "[PERSON_NAME] 追蹤數 29,397 互動率 12% 觀看率 203%" at bounding box center [665, 31] width 978 height 63
click at [439, 234] on span "重置" at bounding box center [434, 247] width 22 height 26
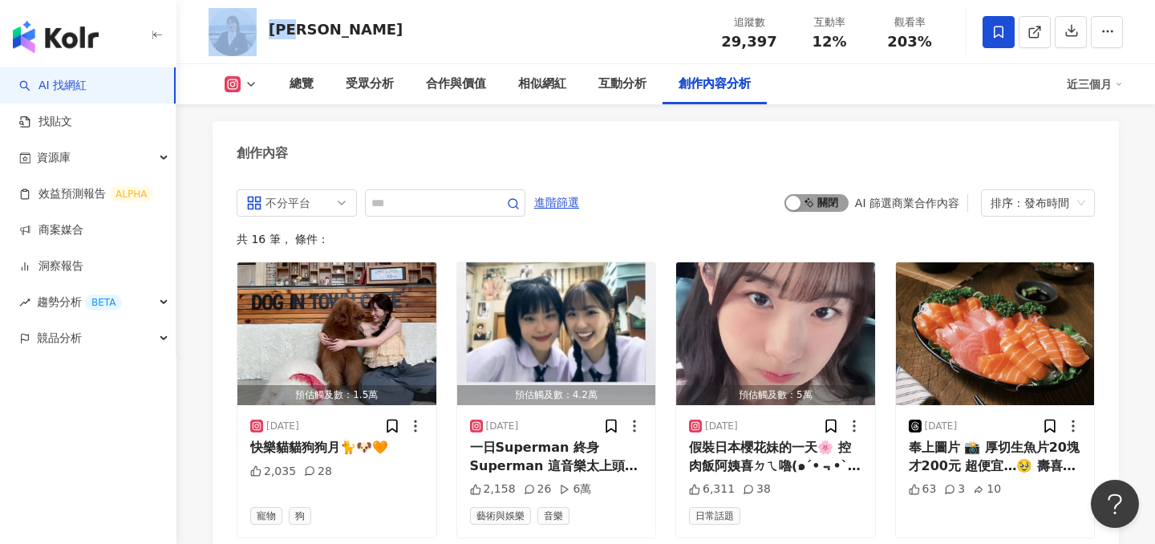
click at [820, 194] on span "啟動 關閉" at bounding box center [816, 203] width 64 height 18
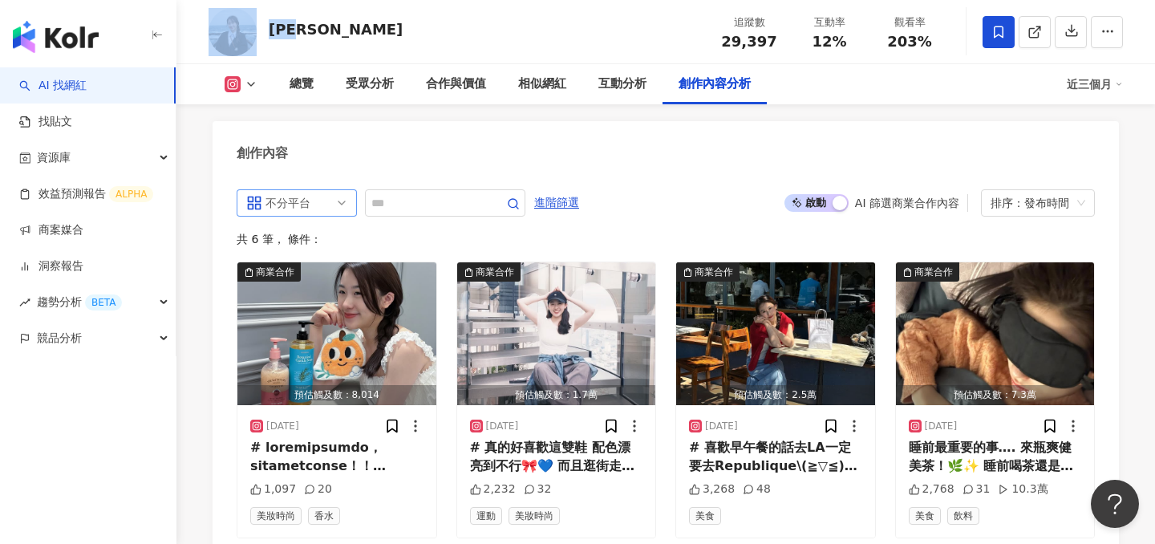
click at [321, 190] on span "不分平台" at bounding box center [296, 203] width 101 height 26
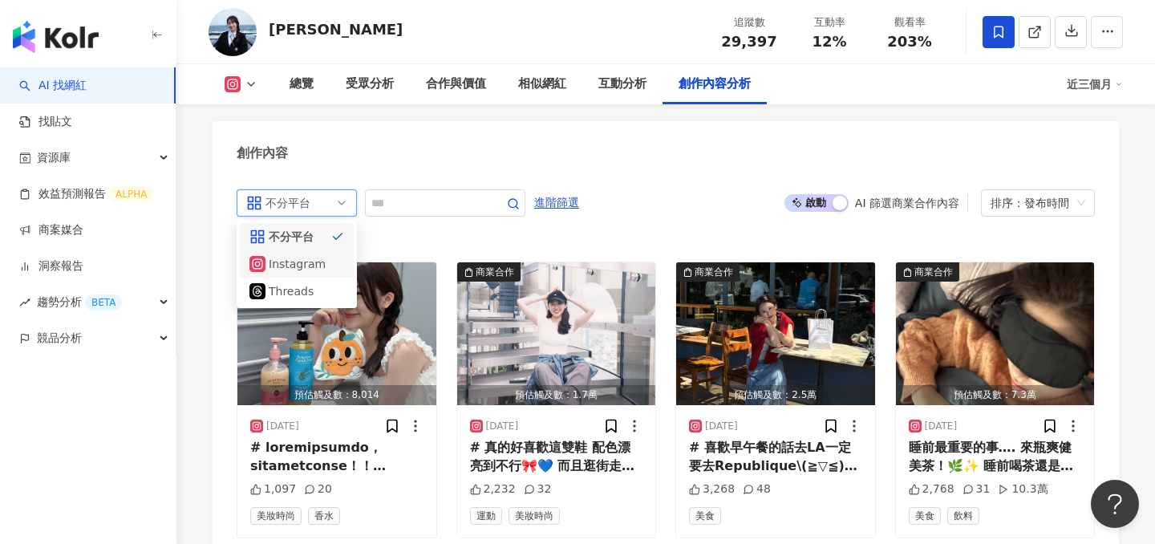
click at [299, 255] on div "Instagram" at bounding box center [295, 264] width 52 height 18
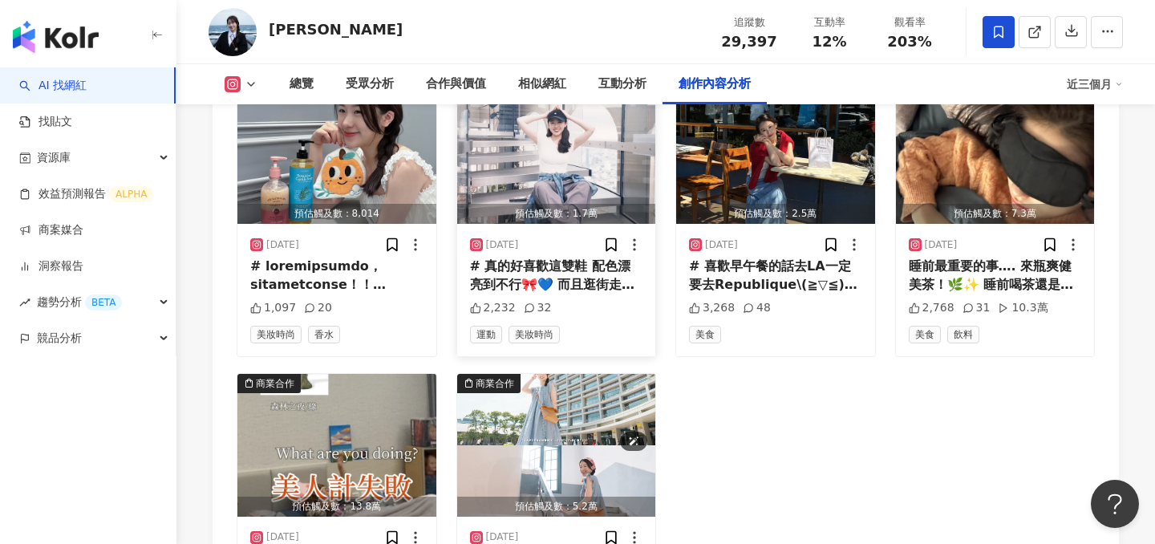
scroll to position [5001, 0]
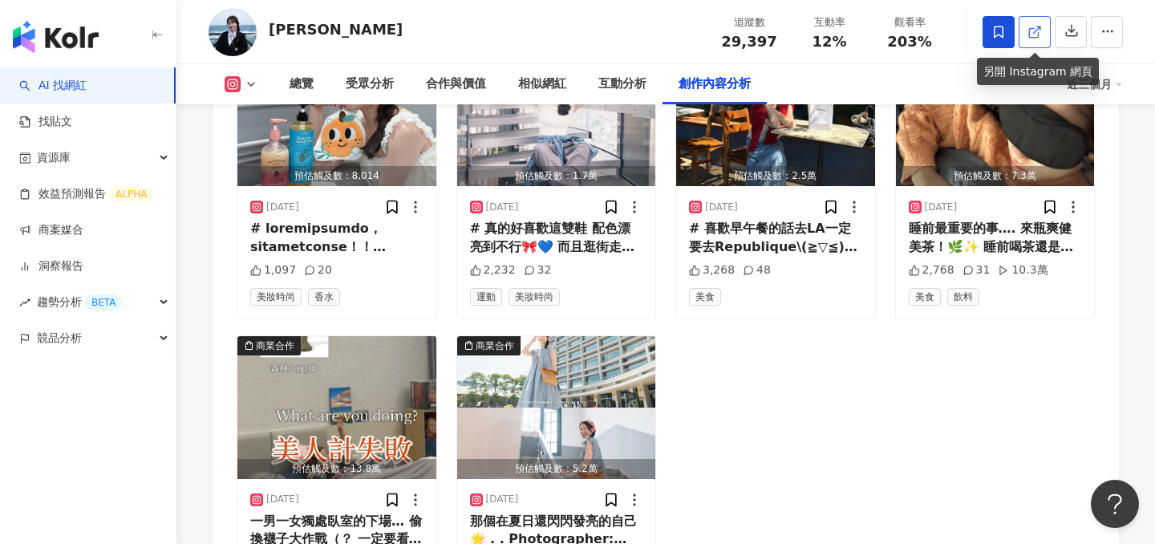
click at [1025, 42] on link at bounding box center [1034, 32] width 32 height 32
click at [346, 80] on div "受眾分析" at bounding box center [370, 84] width 48 height 19
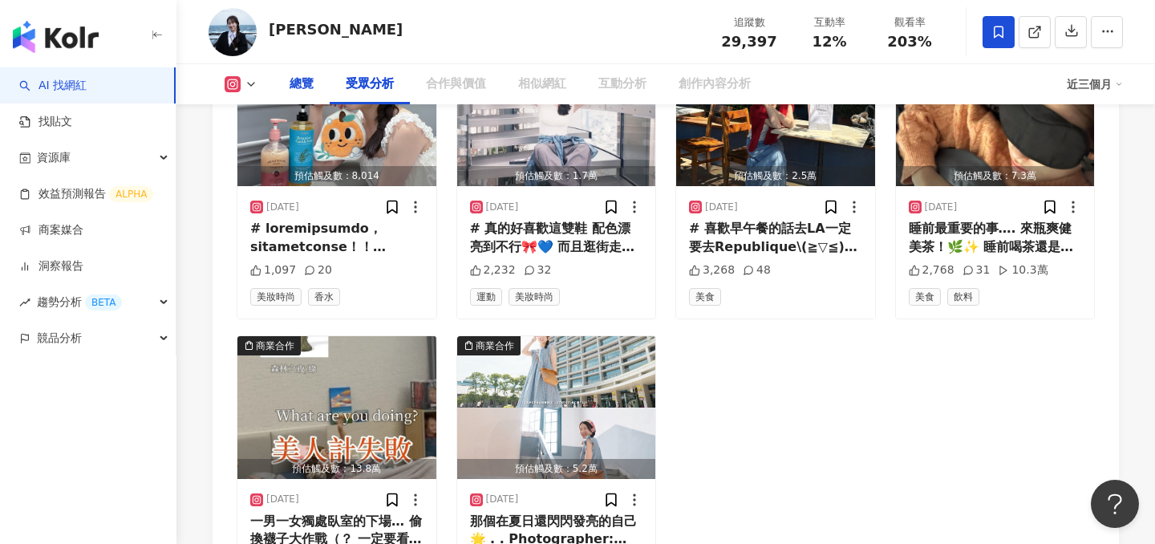
scroll to position [1337, 0]
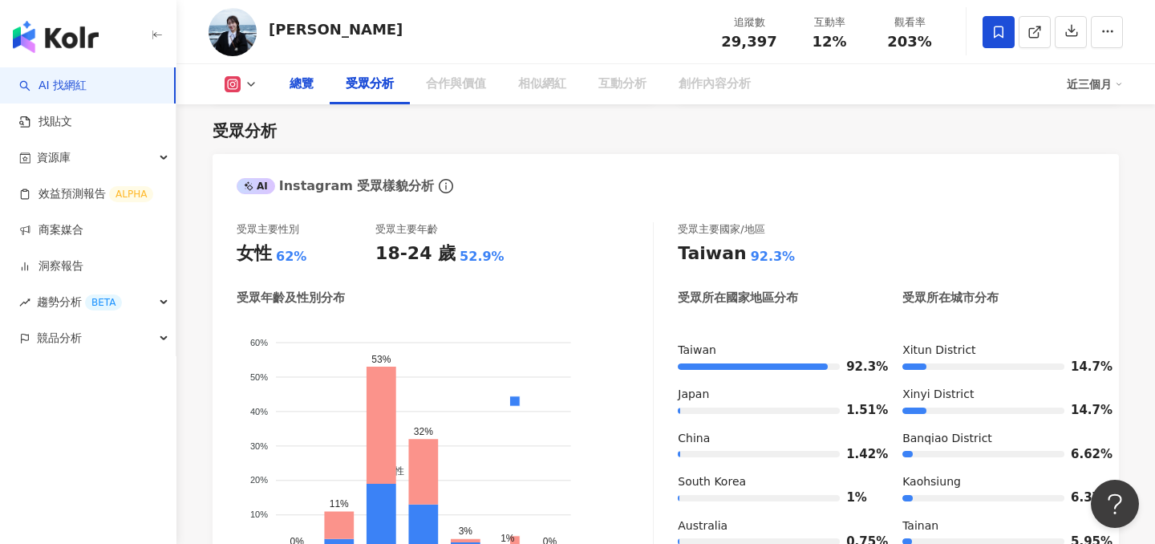
click at [304, 79] on div "總覽" at bounding box center [301, 84] width 24 height 19
click at [299, 87] on div "總覽" at bounding box center [301, 84] width 24 height 19
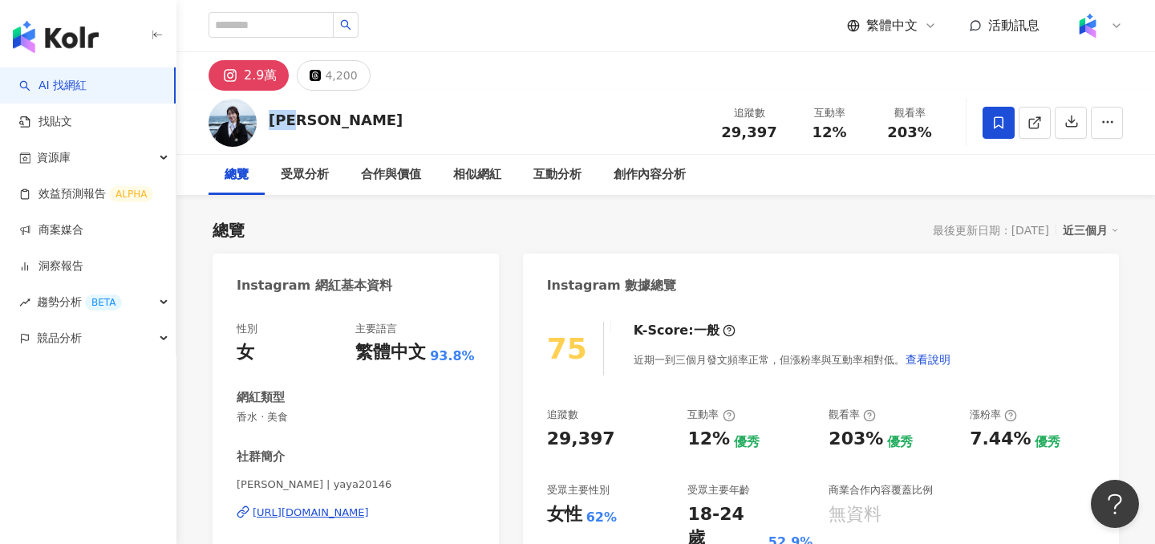
drag, startPoint x: 317, startPoint y: 119, endPoint x: 268, endPoint y: 120, distance: 48.9
click at [268, 120] on div "謝羽姸 追蹤數 29,397 互動率 12% 觀看率 203%" at bounding box center [665, 122] width 978 height 63
copy div "謝羽姸"
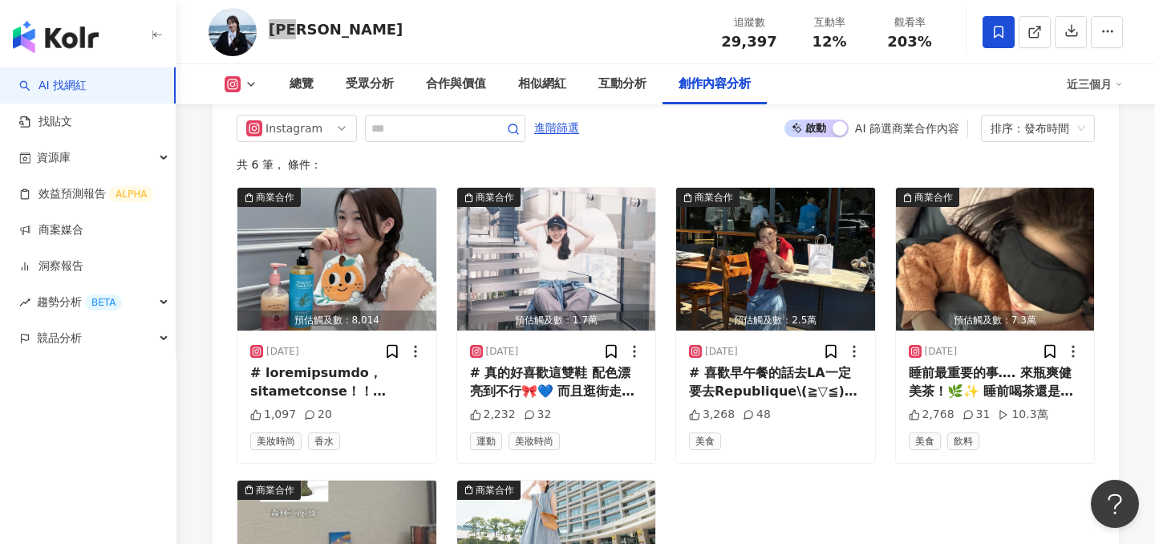
scroll to position [4842, 0]
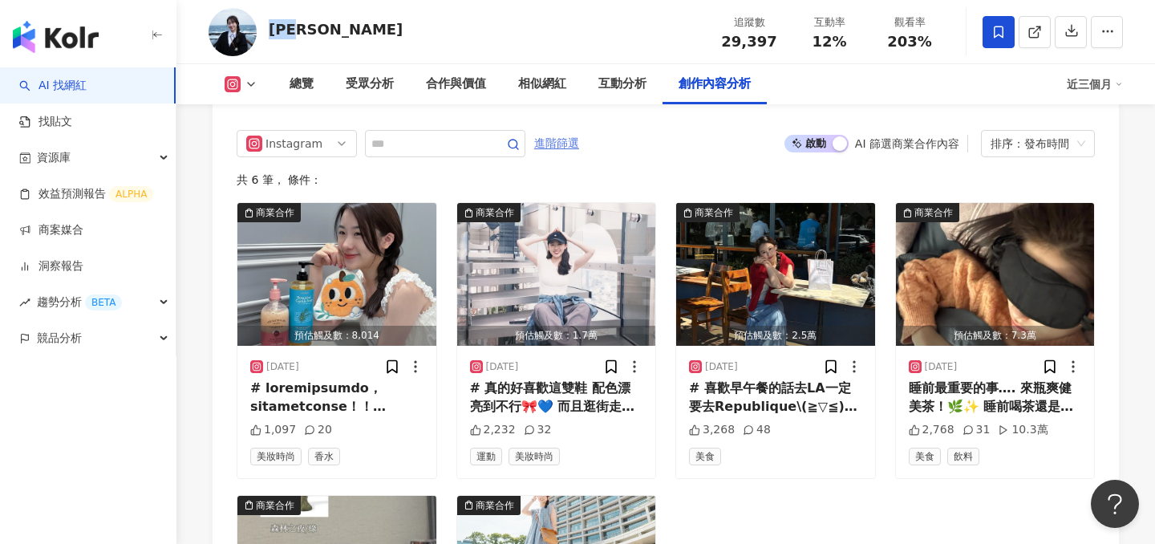
click at [569, 131] on span "進階篩選" at bounding box center [556, 144] width 45 height 26
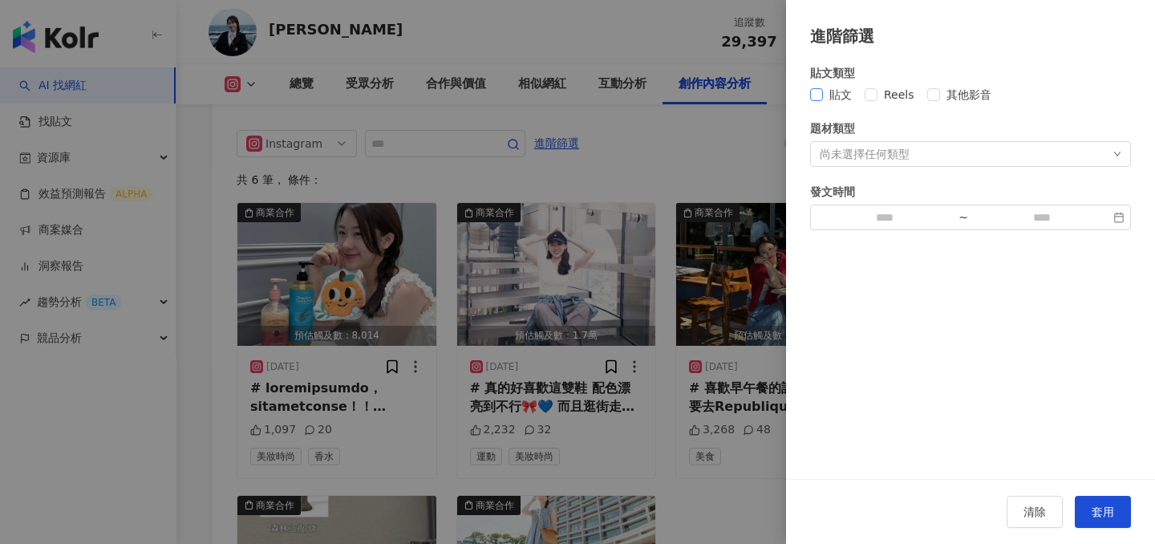
click at [823, 97] on span "貼文" at bounding box center [840, 95] width 35 height 18
click at [1092, 506] on span "套用" at bounding box center [1102, 511] width 22 height 13
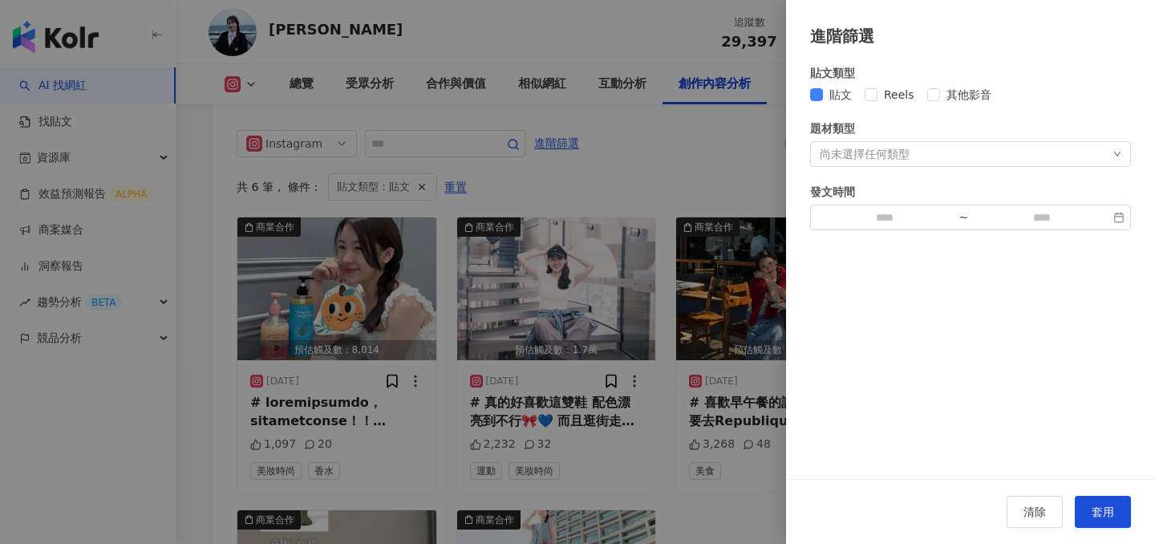
scroll to position [4782, 0]
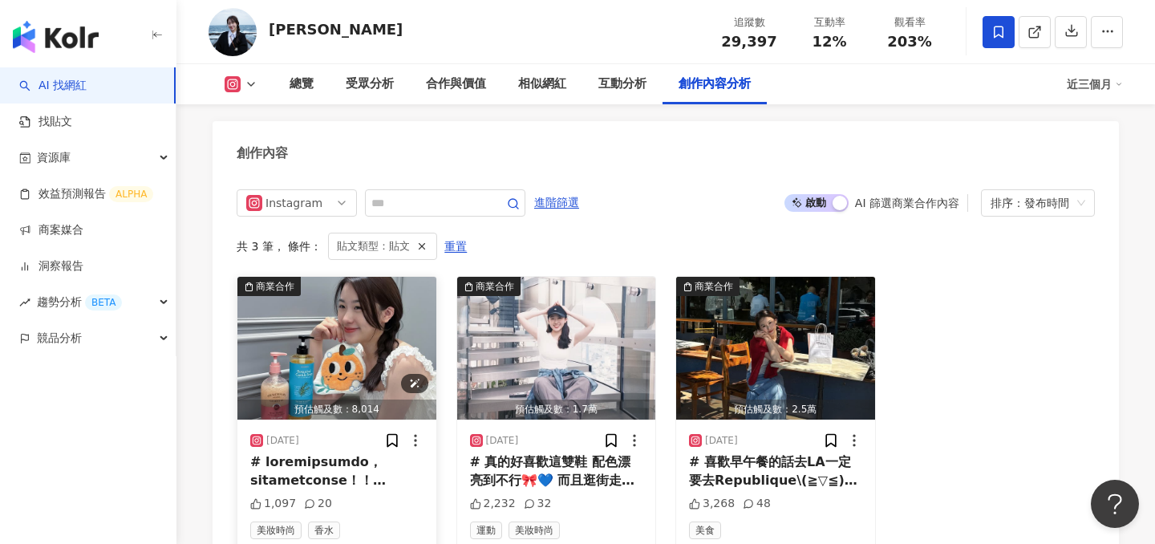
click at [395, 328] on img "button" at bounding box center [336, 348] width 199 height 143
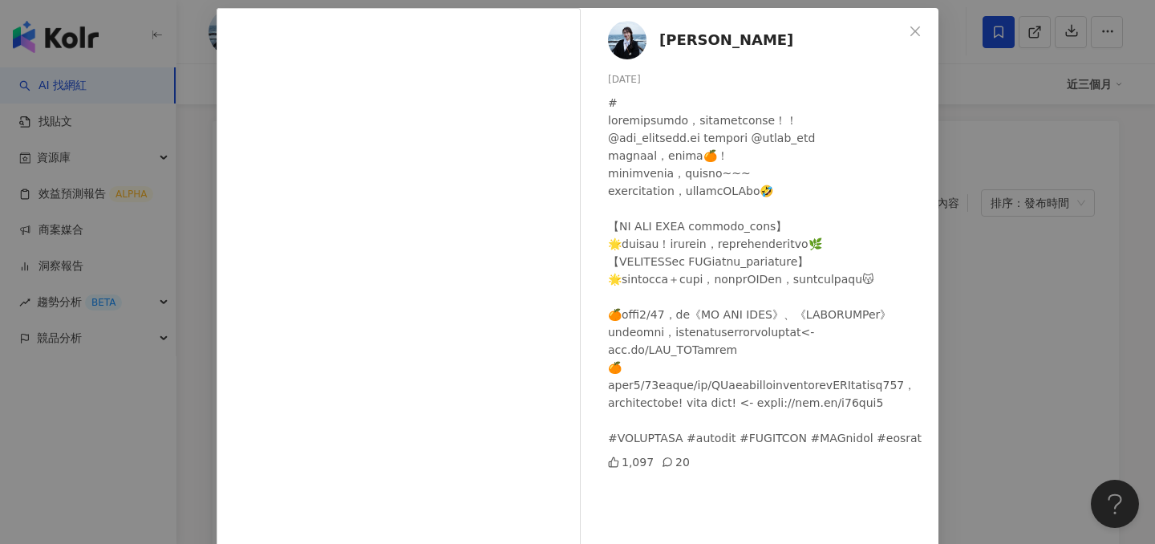
scroll to position [125, 0]
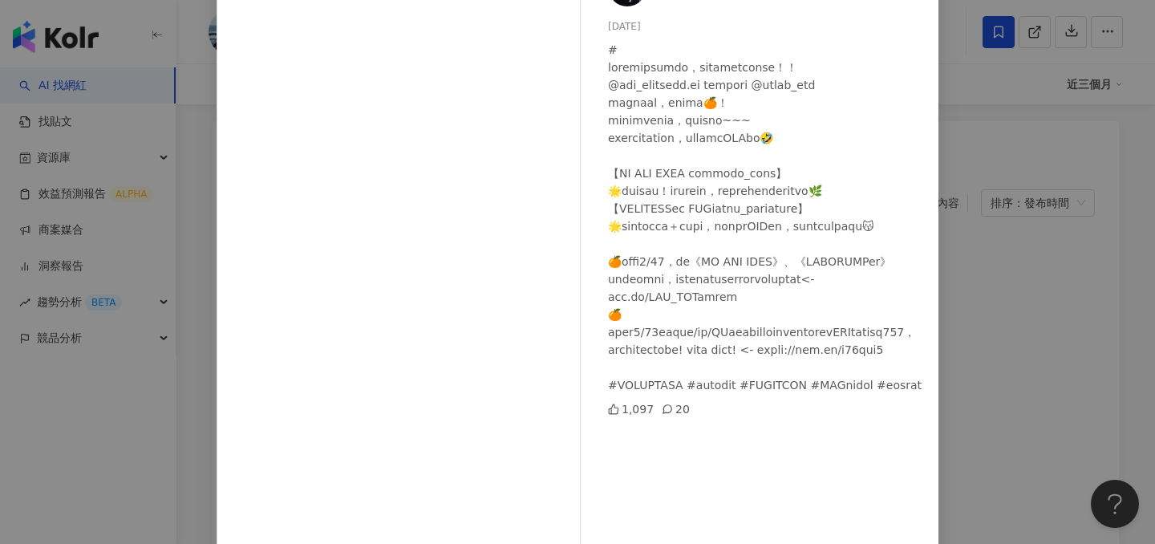
click at [975, 279] on div "謝羽姸 2025/5/28 1,097 20 查看原始貼文" at bounding box center [577, 272] width 1155 height 544
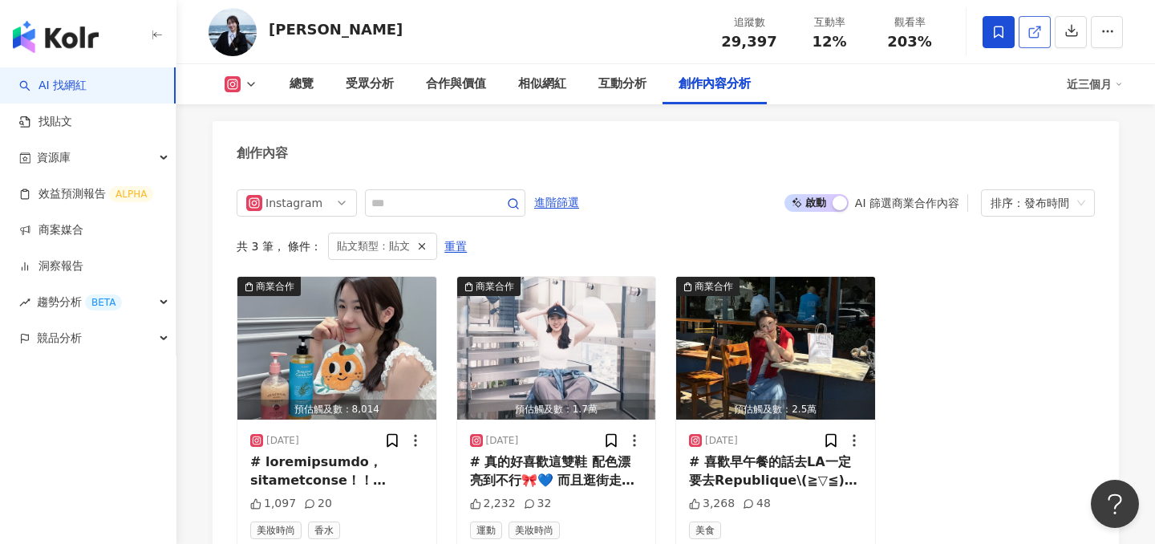
click at [1029, 34] on icon at bounding box center [1033, 32] width 9 height 9
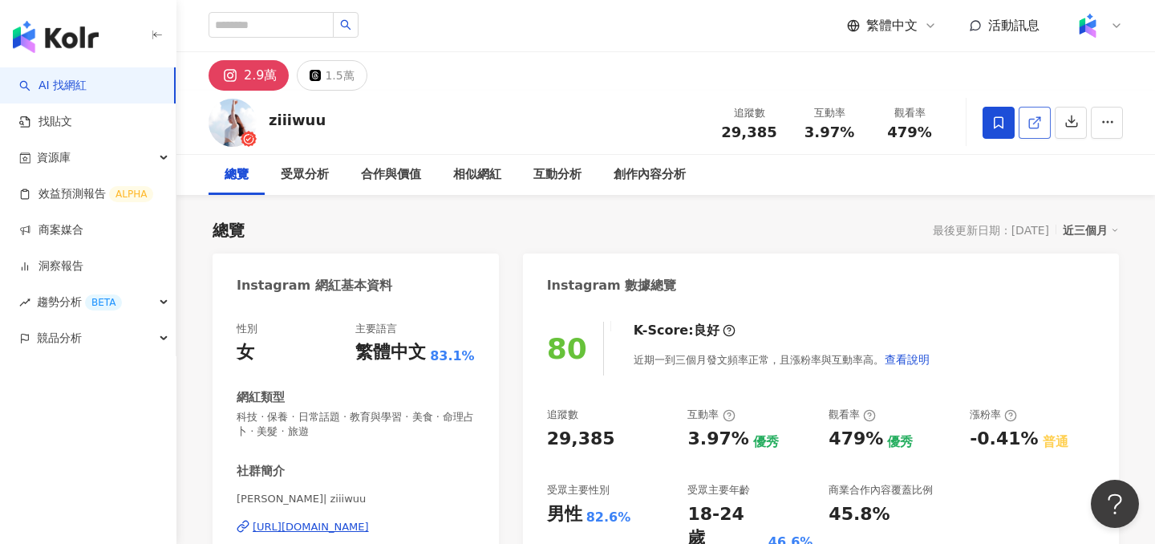
click at [1018, 124] on link at bounding box center [1034, 123] width 32 height 32
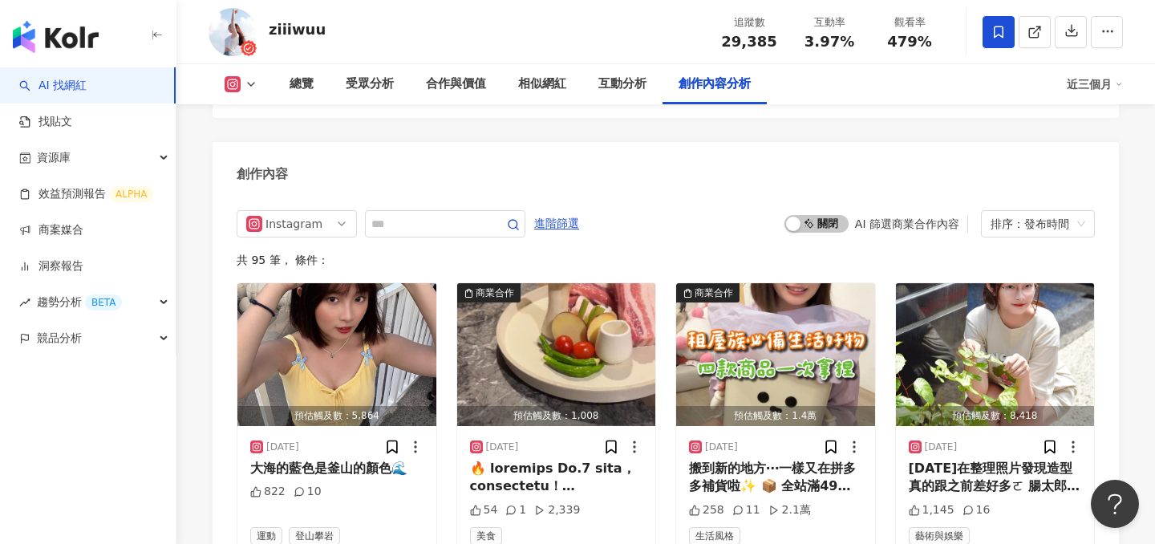
scroll to position [4950, 0]
drag, startPoint x: 352, startPoint y: 26, endPoint x: 270, endPoint y: 25, distance: 81.8
click at [270, 25] on div "ziiiwuu 追蹤數 29,385 互動率 3.97% 觀看率 479%" at bounding box center [665, 31] width 978 height 63
copy div "ziiiwuu"
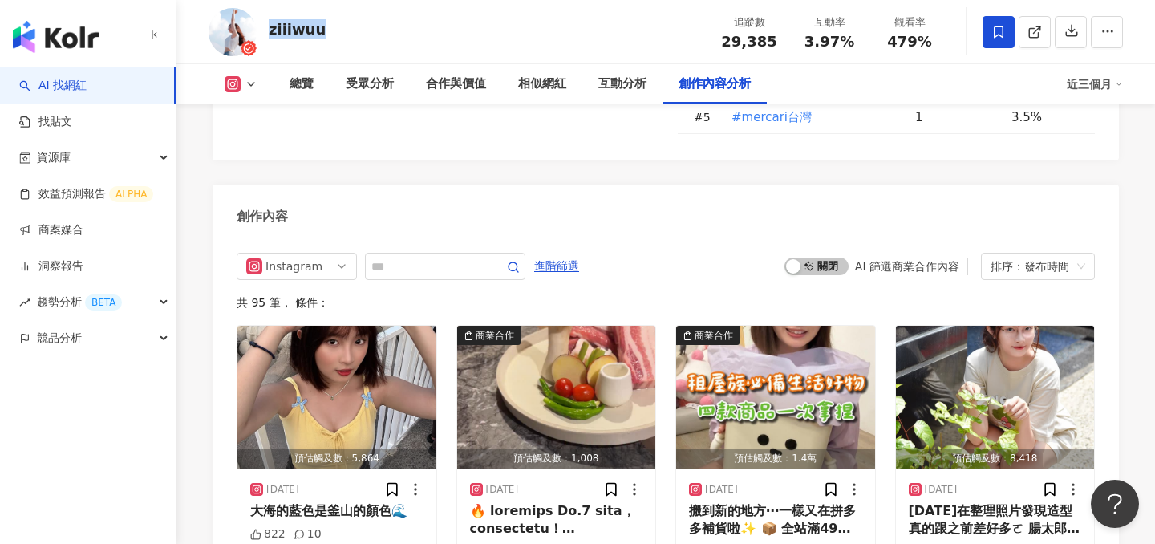
scroll to position [4892, 0]
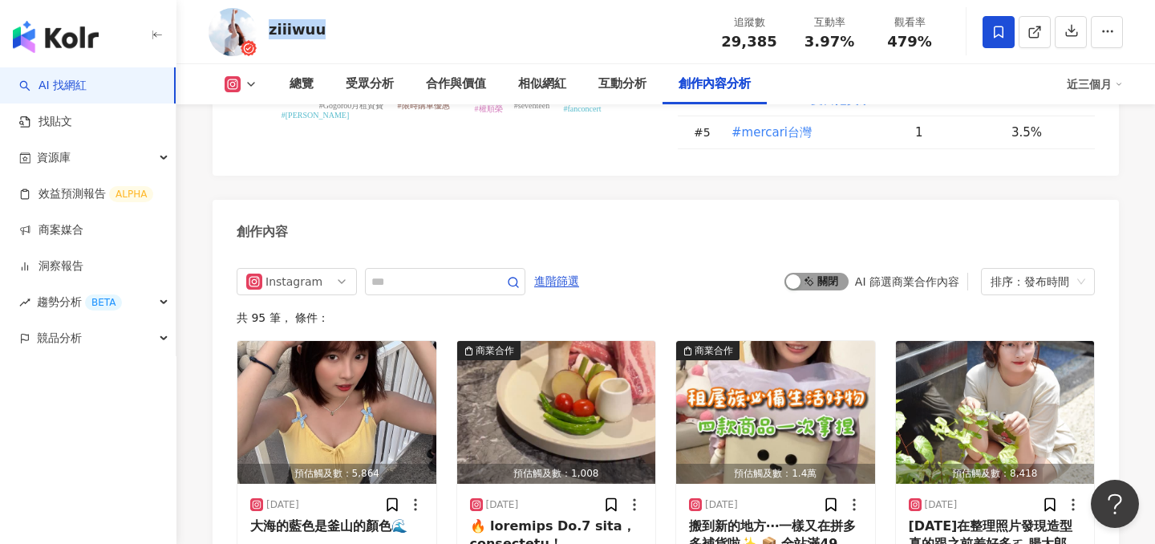
click at [827, 273] on span "啟動 關閉" at bounding box center [816, 282] width 64 height 18
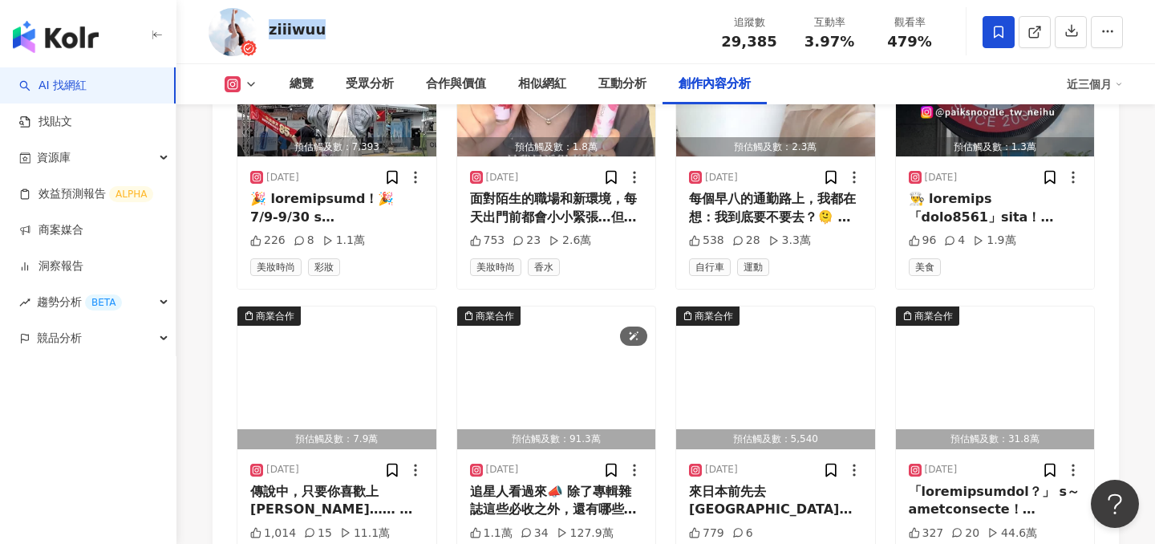
scroll to position [5604, 0]
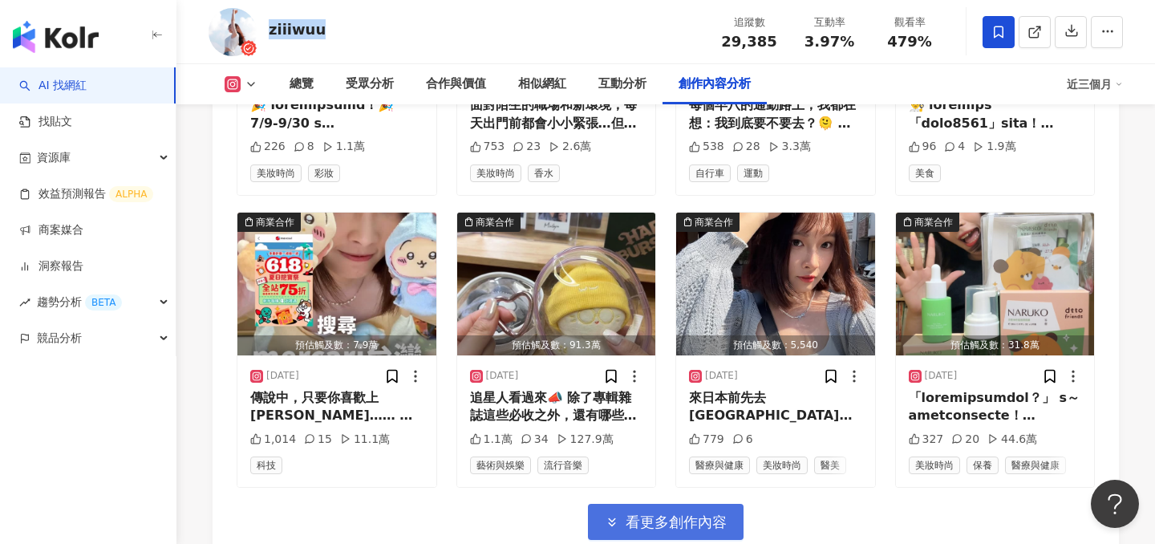
click at [633, 513] on span "看更多創作內容" at bounding box center [675, 522] width 101 height 18
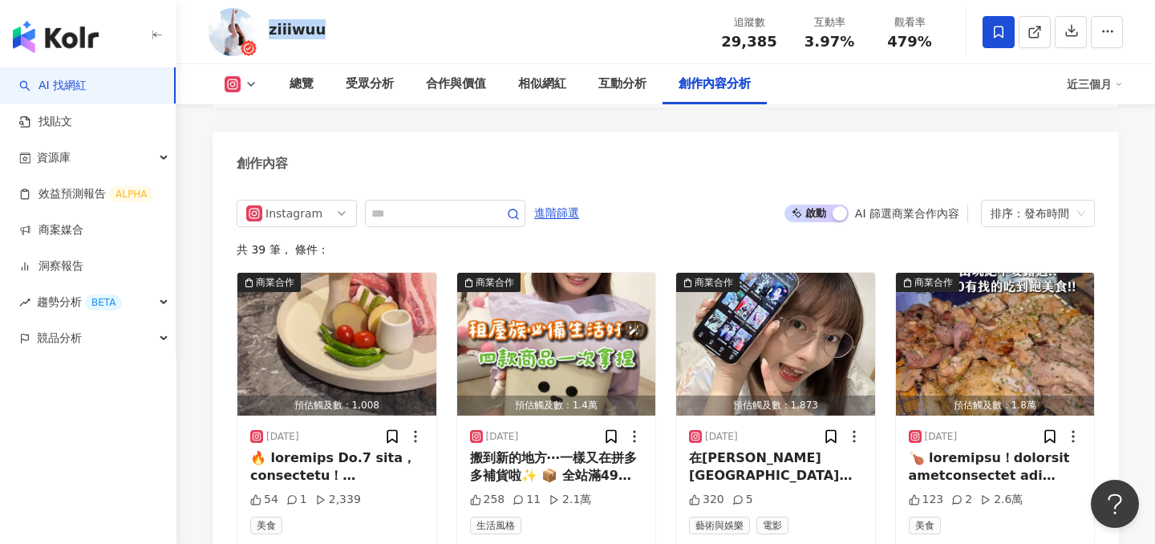
scroll to position [4954, 0]
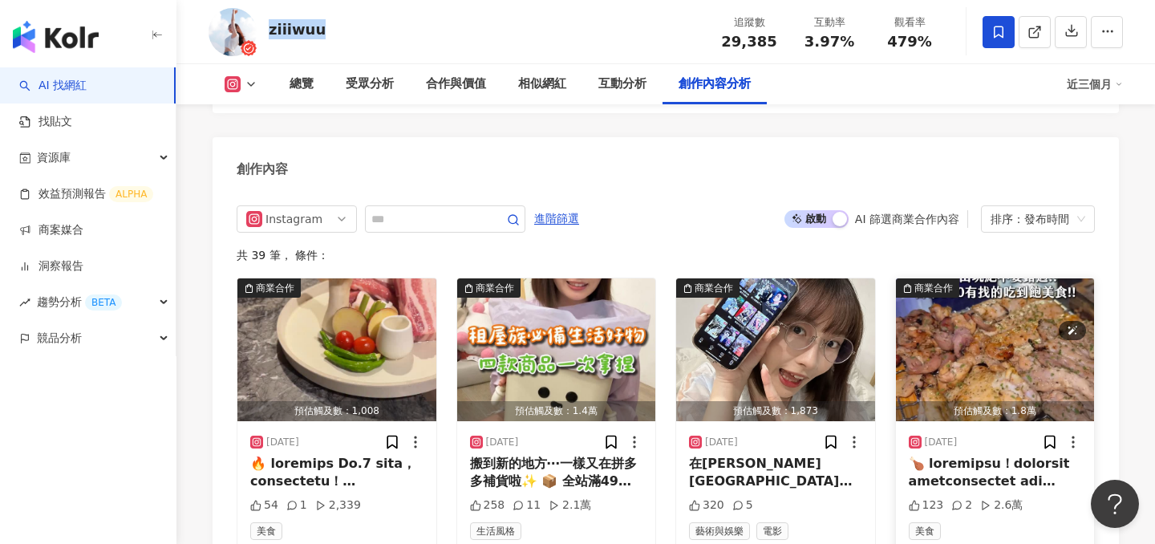
click at [1018, 306] on img "button" at bounding box center [995, 349] width 199 height 143
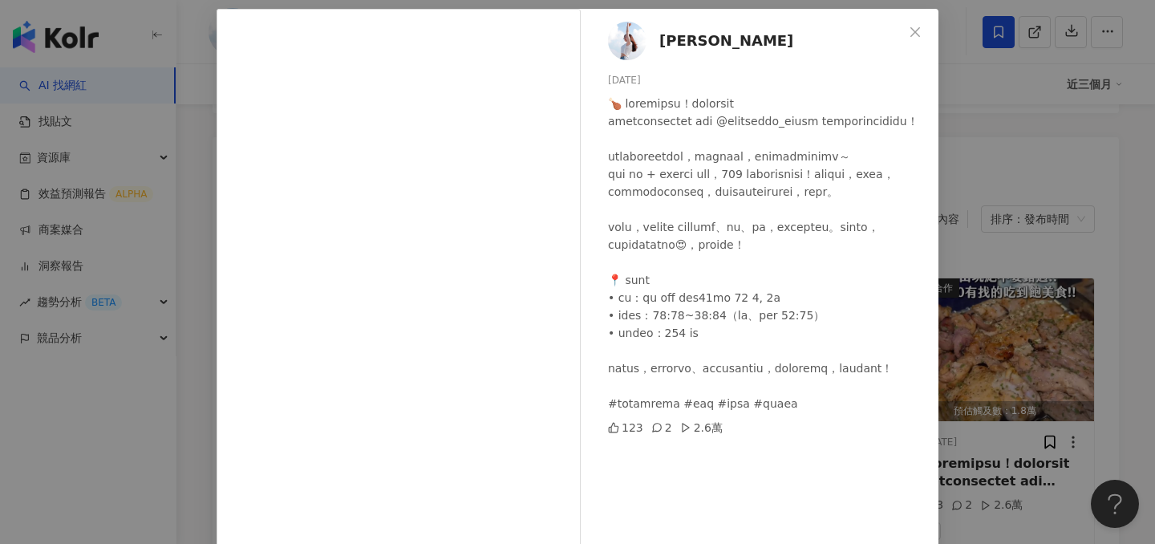
scroll to position [176, 0]
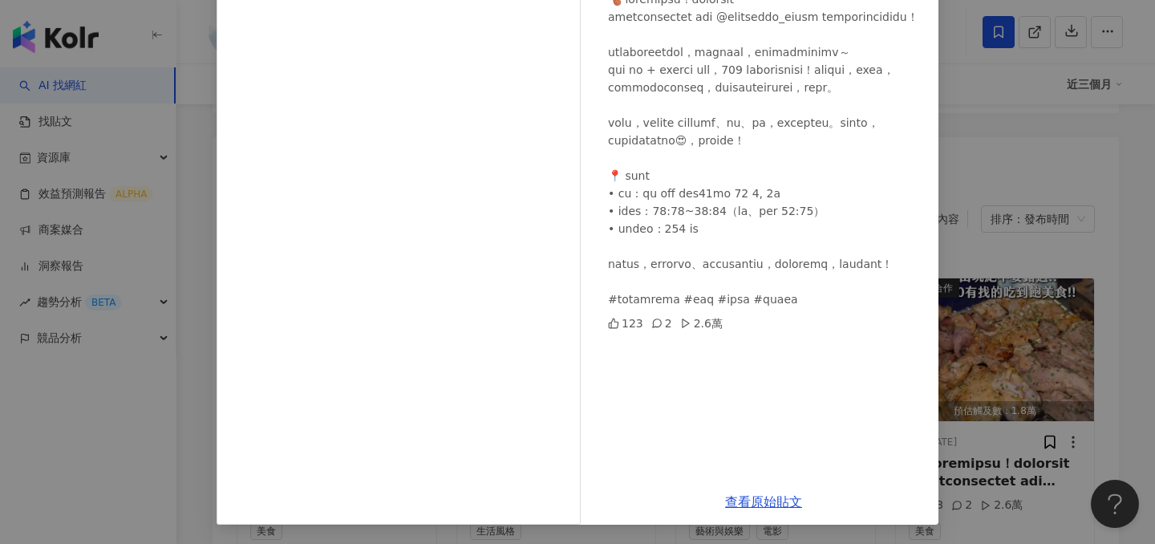
click at [992, 131] on div "[PERSON_NAME][DATE] 123 2 2.6萬 查看原始貼文" at bounding box center [577, 272] width 1155 height 544
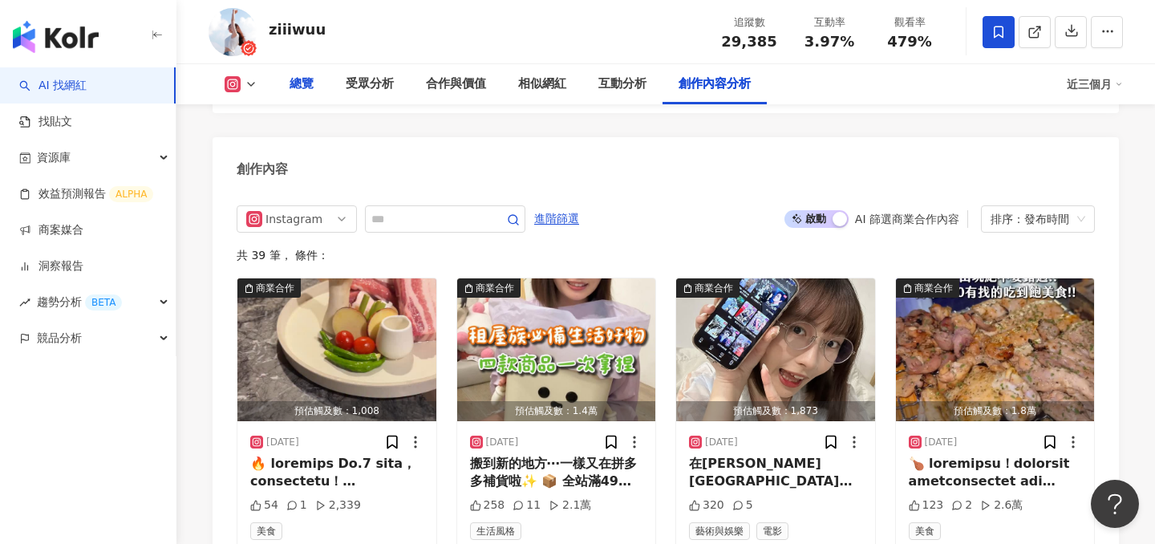
click at [294, 75] on div "總覽" at bounding box center [301, 84] width 24 height 19
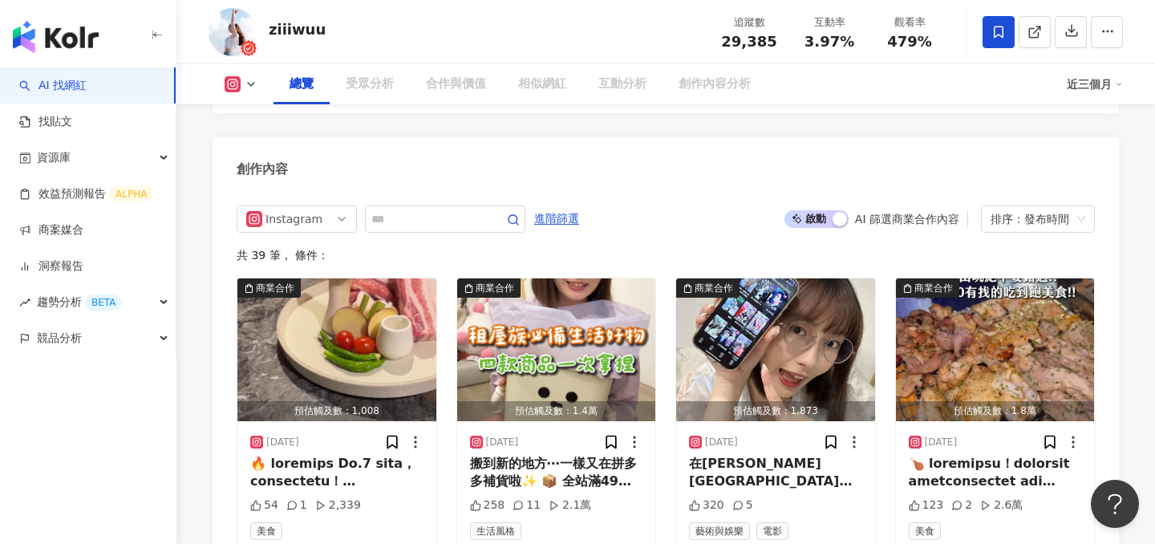
scroll to position [99, 0]
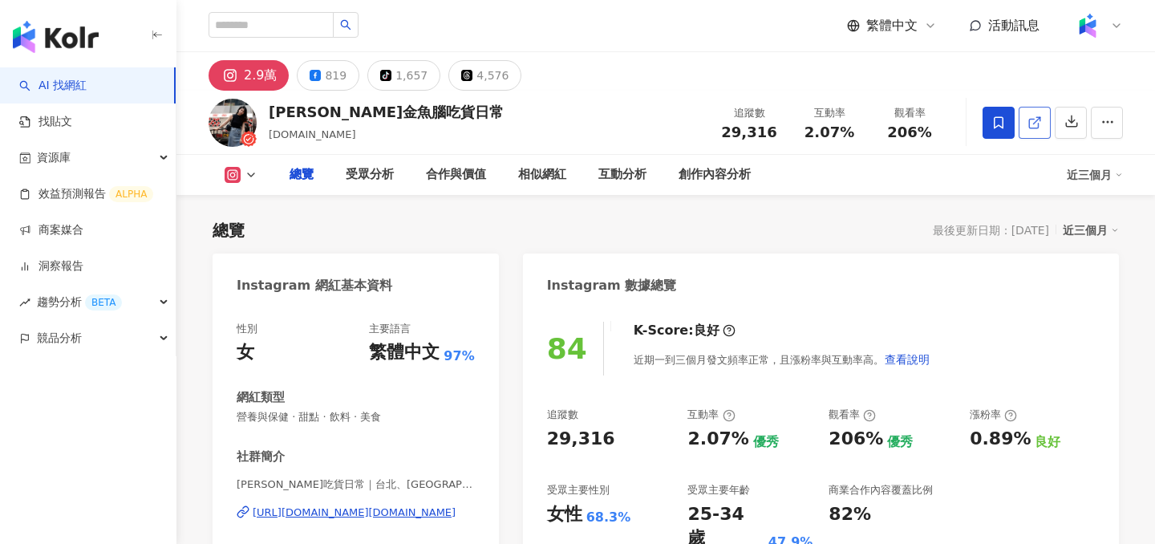
click at [1033, 115] on icon at bounding box center [1034, 122] width 14 height 14
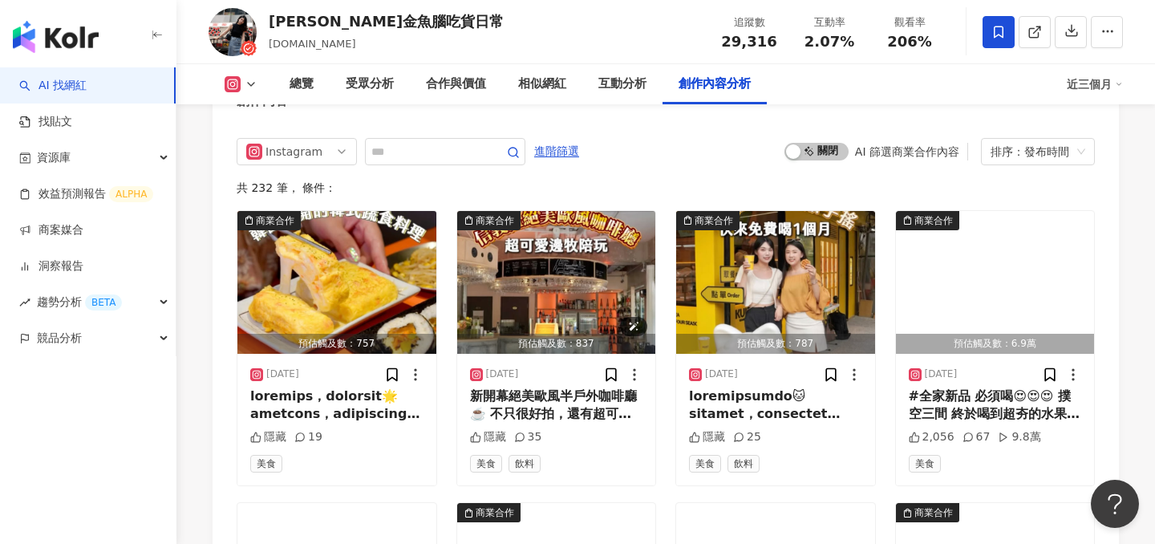
scroll to position [4954, 0]
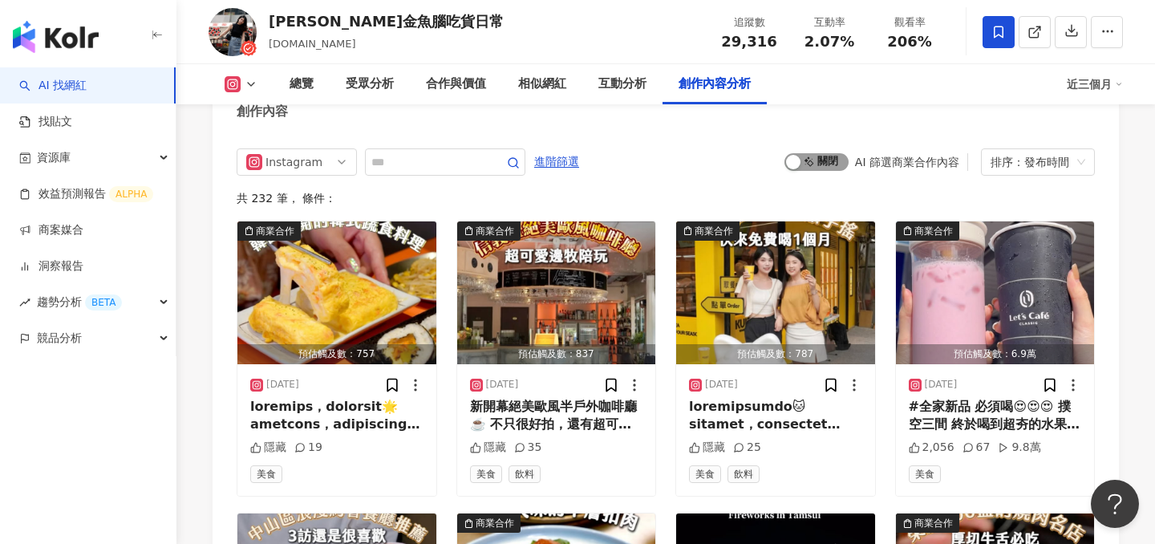
click at [812, 153] on span "啟動 關閉" at bounding box center [816, 162] width 64 height 18
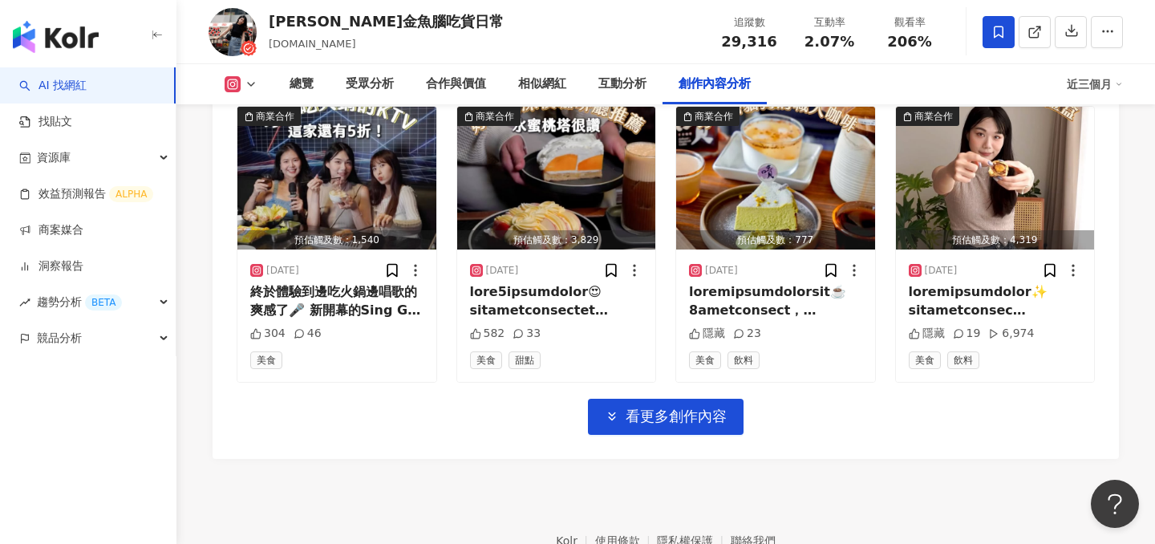
scroll to position [5662, 0]
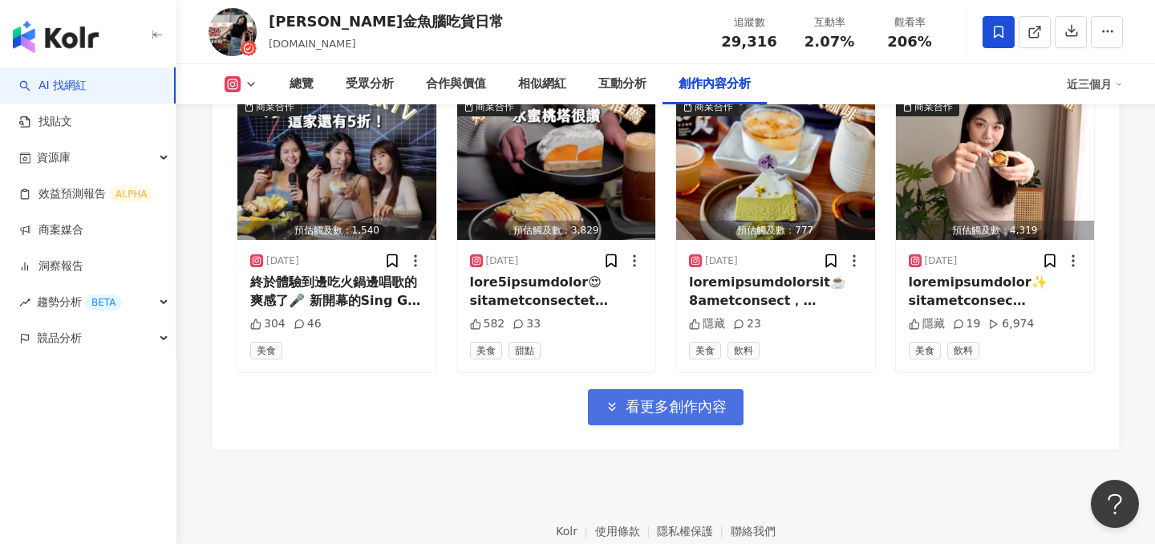
click at [654, 398] on span "看更多創作內容" at bounding box center [675, 407] width 101 height 18
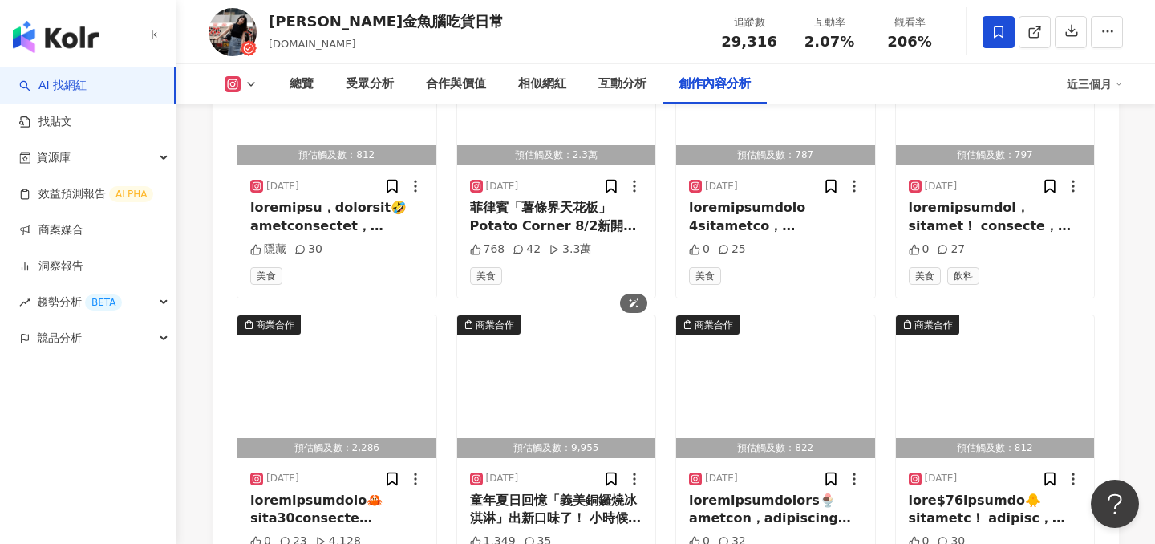
scroll to position [6439, 0]
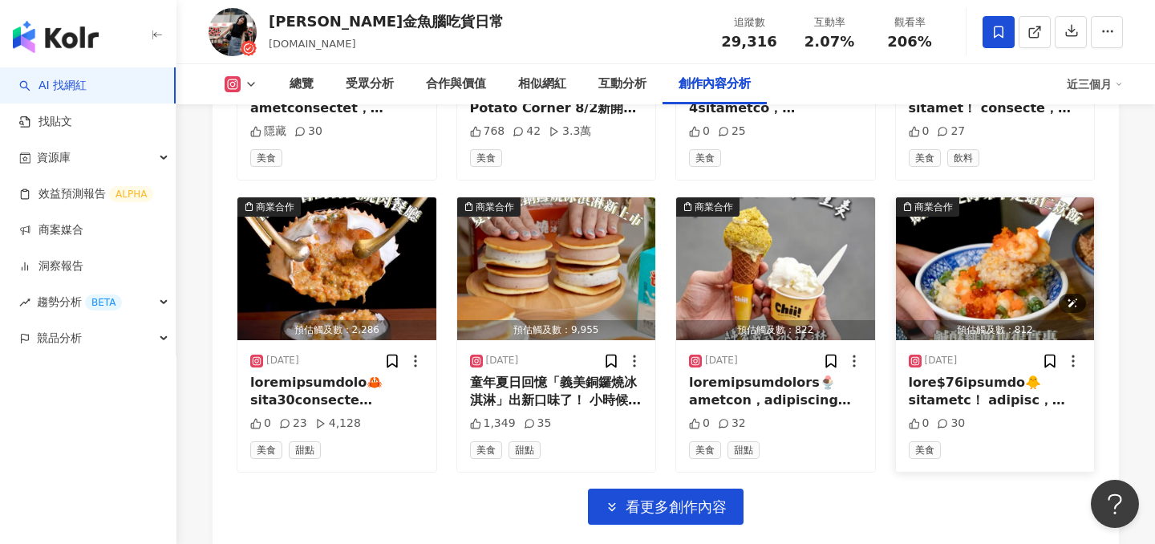
click at [961, 252] on img "button" at bounding box center [995, 268] width 199 height 143
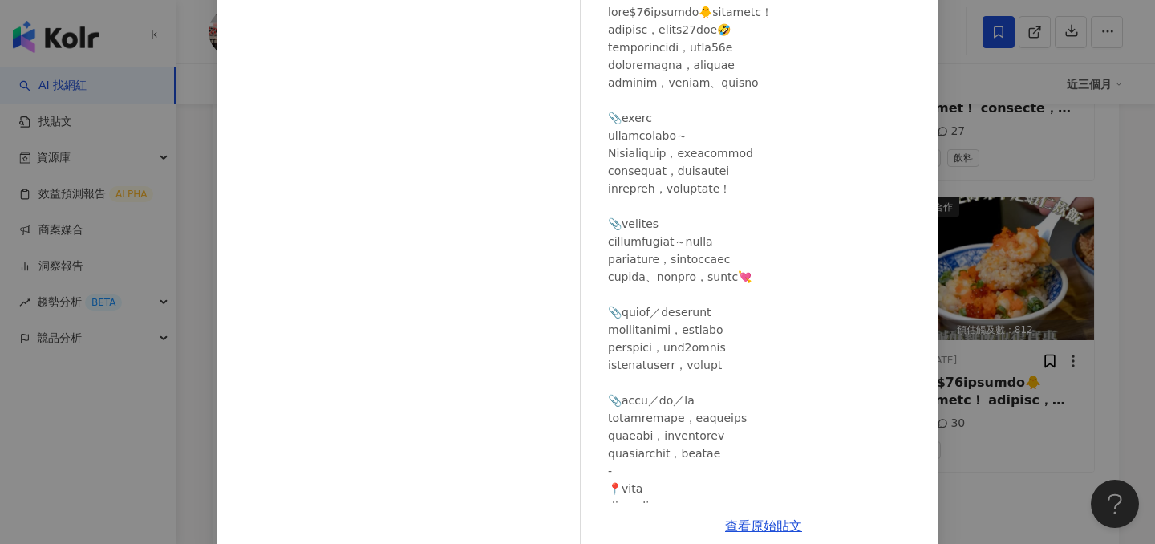
scroll to position [88, 0]
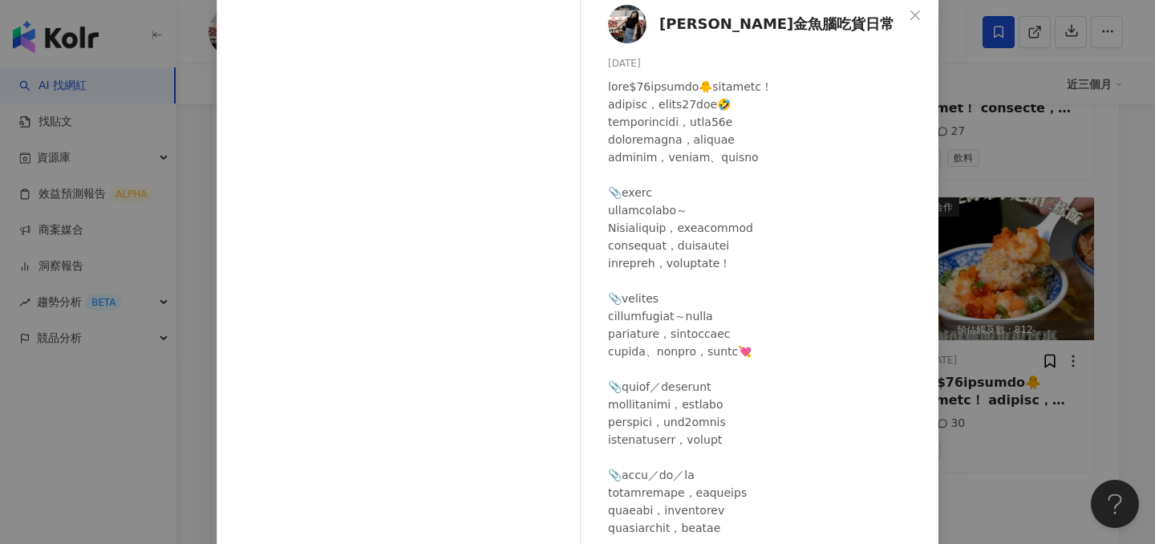
click at [980, 261] on div "Karen金魚腦吃貨日常 2025/7/22 0 30 查看原始貼文" at bounding box center [577, 272] width 1155 height 544
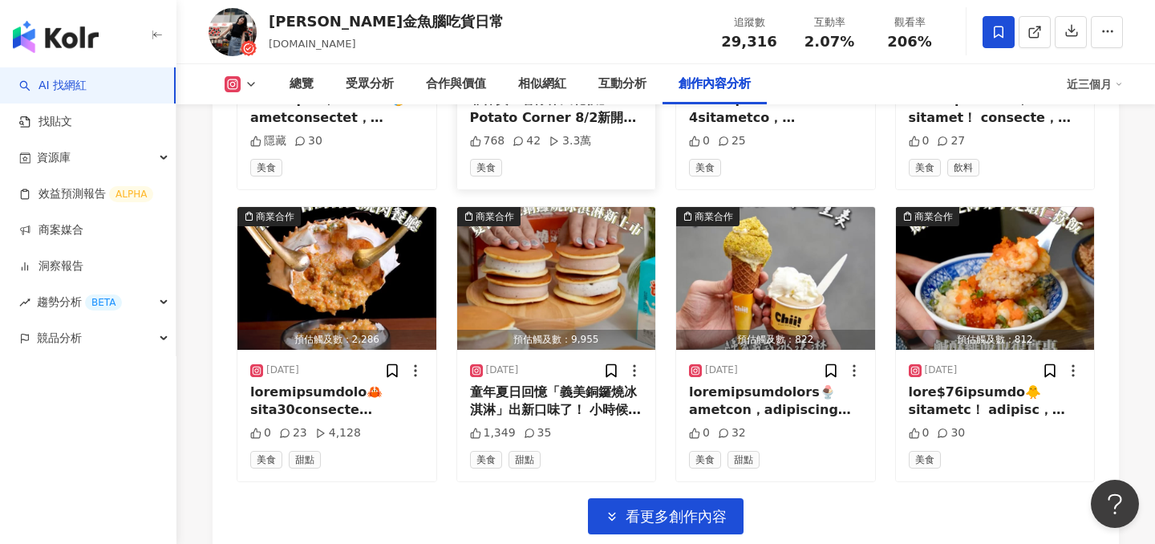
scroll to position [6501, 0]
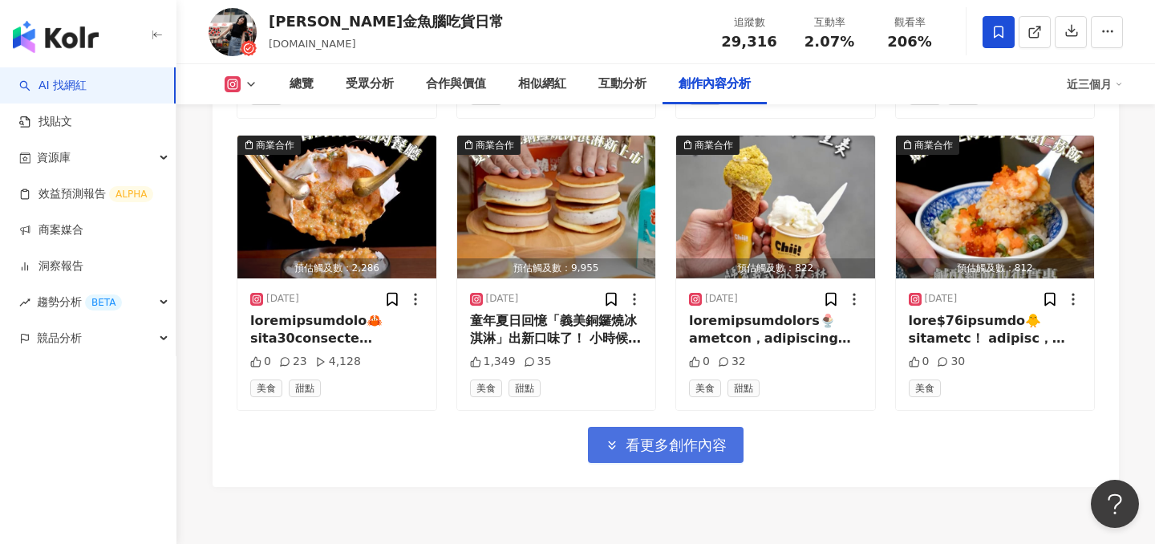
click at [665, 427] on button "看更多創作內容" at bounding box center [666, 445] width 156 height 36
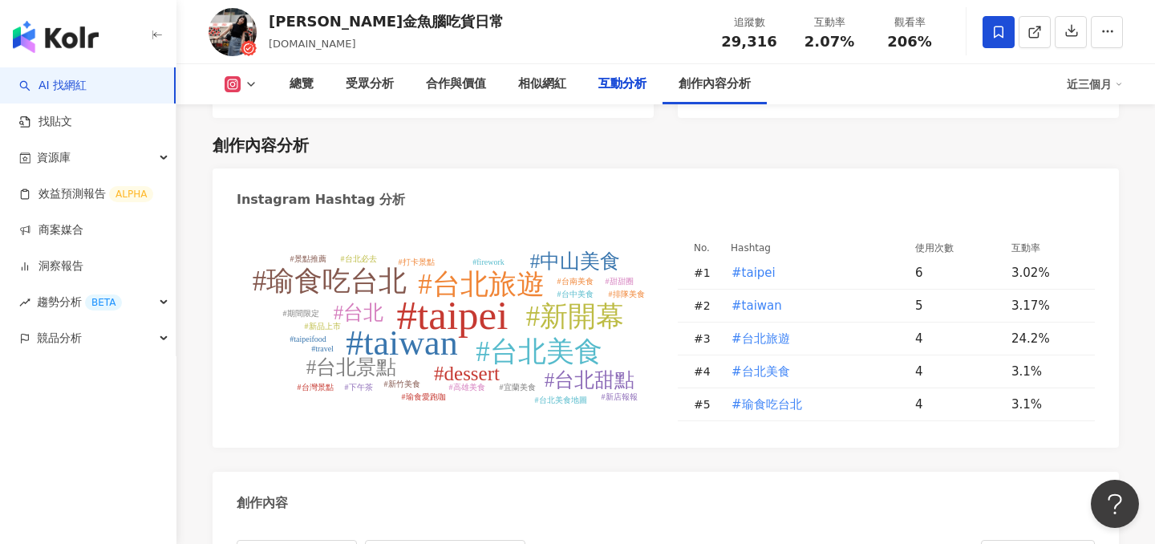
scroll to position [4459, 0]
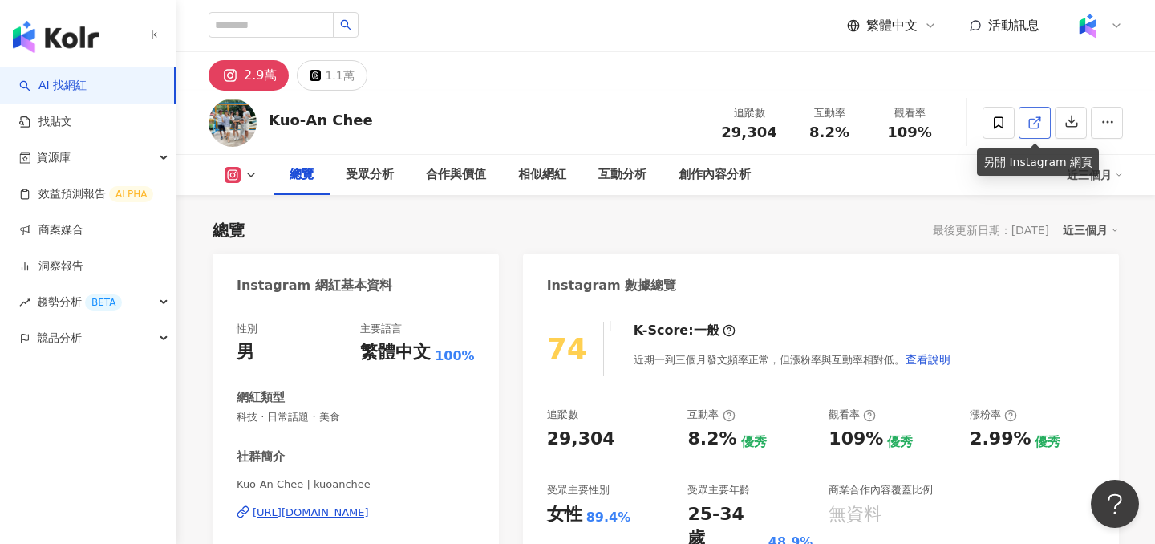
click at [1031, 126] on icon at bounding box center [1034, 122] width 14 height 14
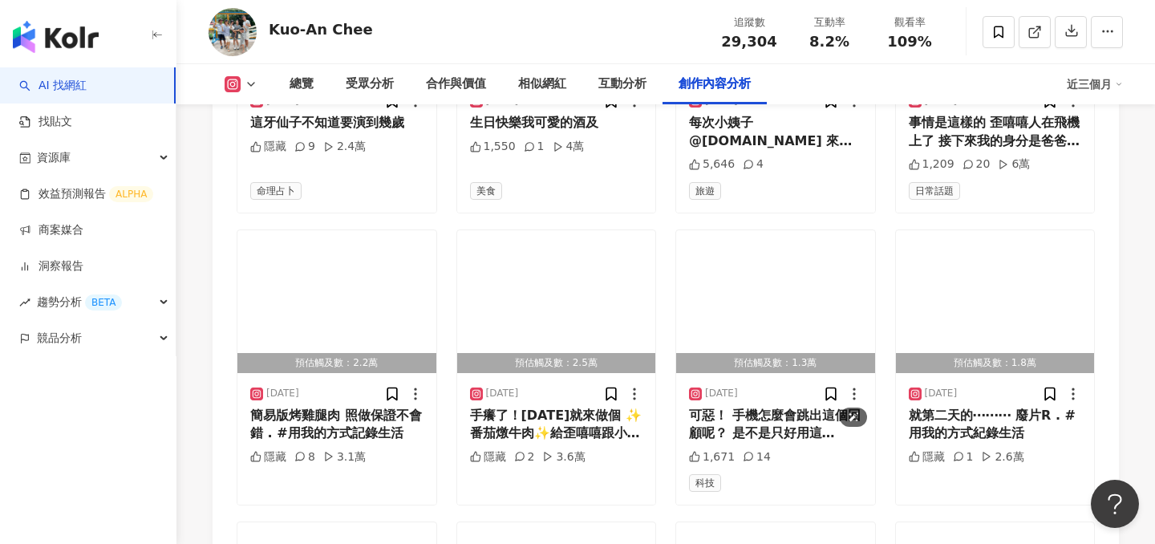
scroll to position [4754, 0]
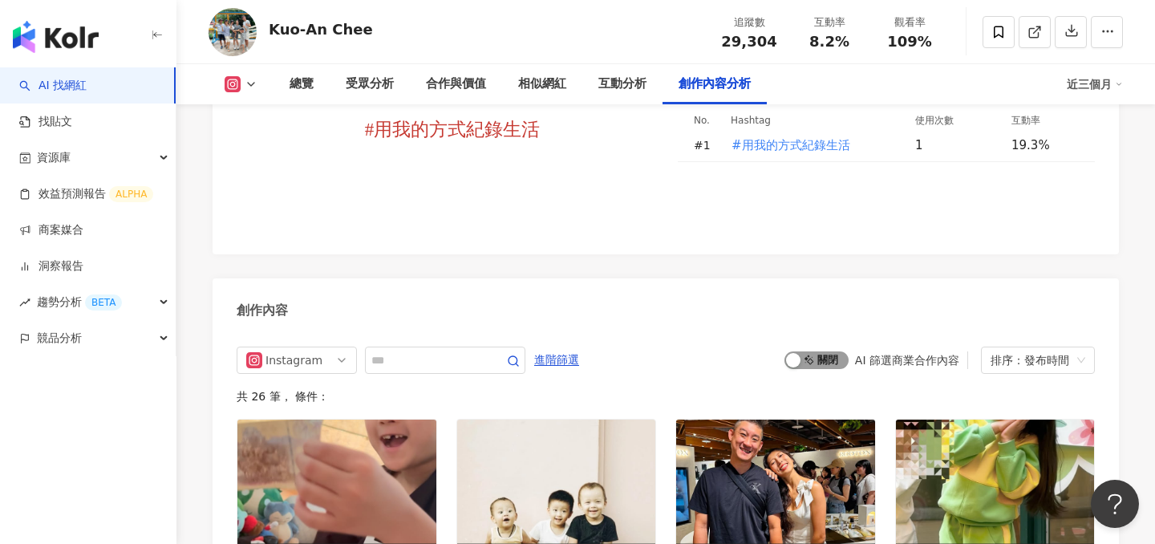
click at [828, 351] on span "啟動 關閉" at bounding box center [816, 360] width 64 height 18
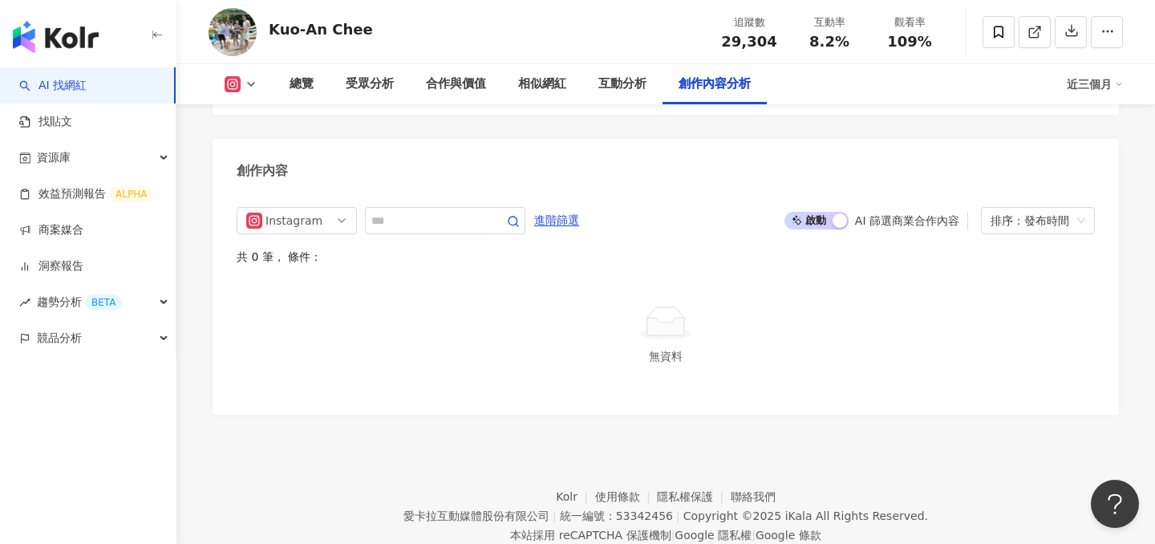
scroll to position [4908, 0]
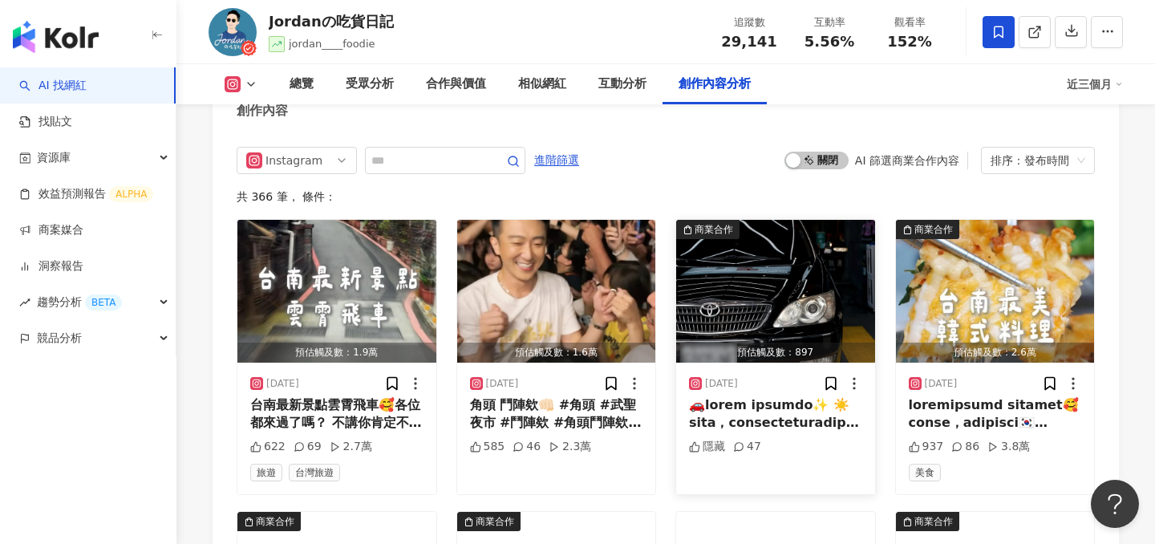
scroll to position [4947, 0]
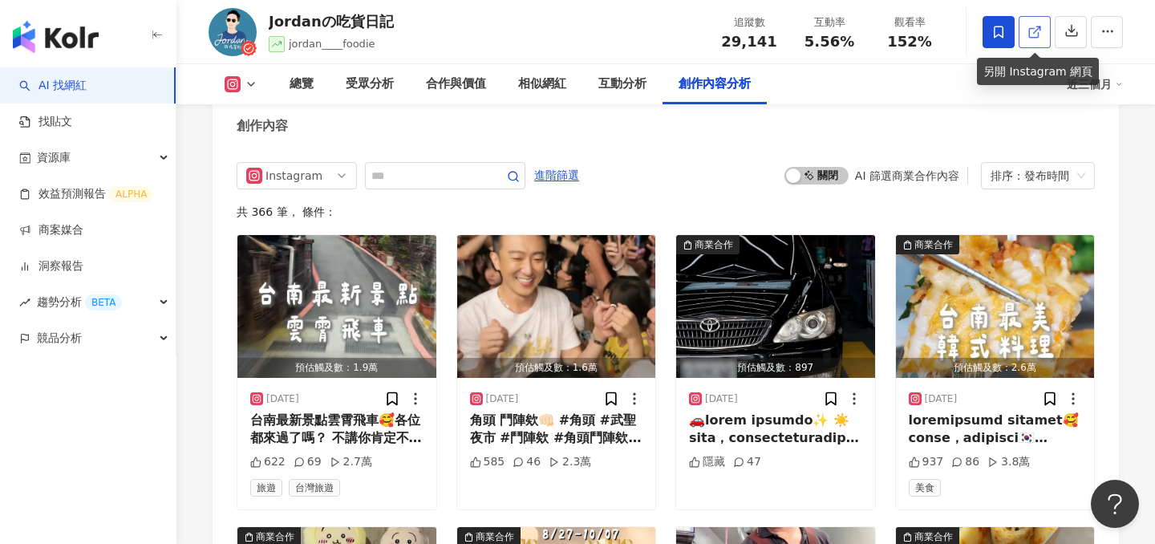
click at [1026, 39] on link at bounding box center [1034, 32] width 32 height 32
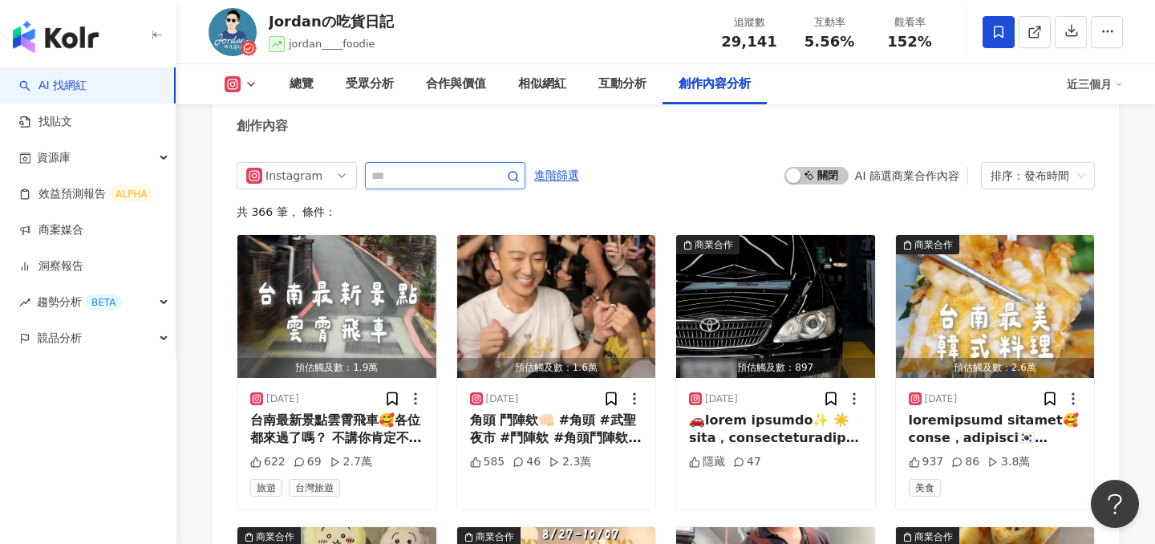
click at [443, 166] on input "text" at bounding box center [427, 175] width 112 height 19
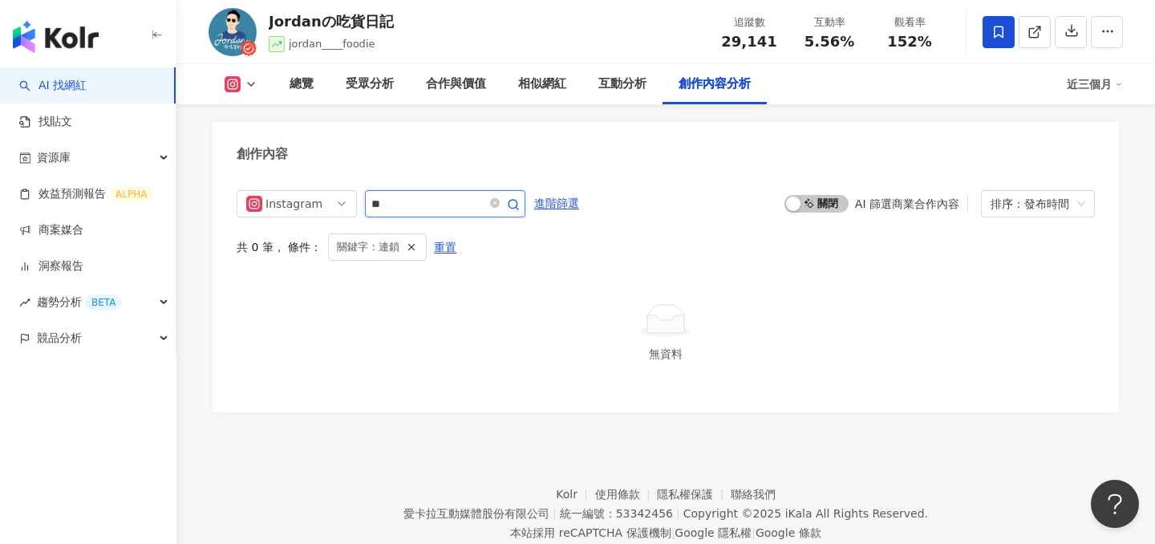
click at [465, 194] on input "**" at bounding box center [427, 203] width 112 height 19
type input "*"
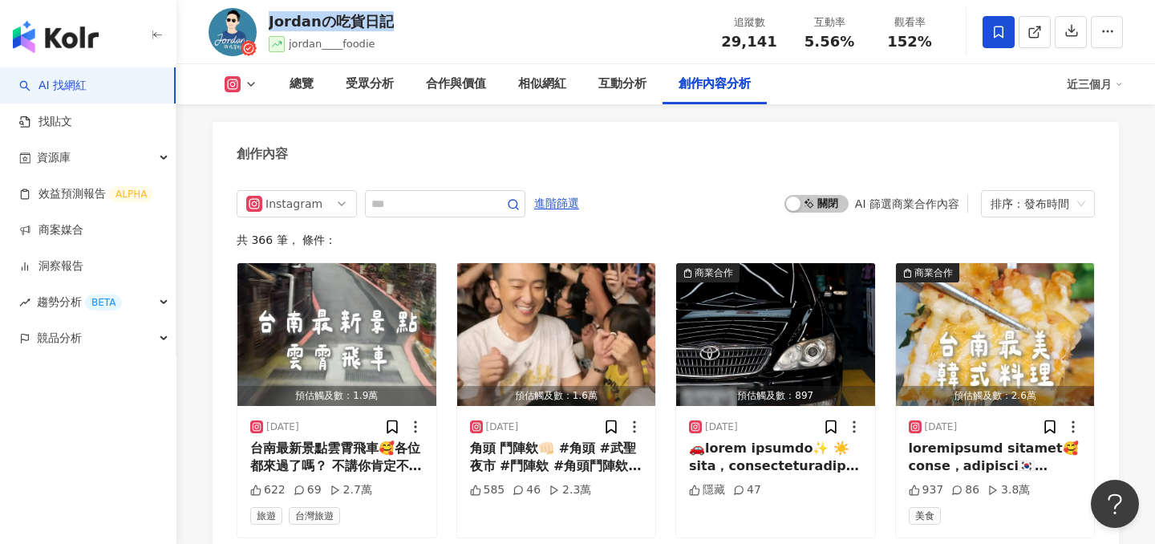
drag, startPoint x: 398, startPoint y: 26, endPoint x: 269, endPoint y: 26, distance: 129.1
click at [269, 26] on div "Jordanの吃貨日記 jordan____foodie 追蹤數 29,141 互動率 5.56% 觀看率 152%" at bounding box center [665, 31] width 978 height 63
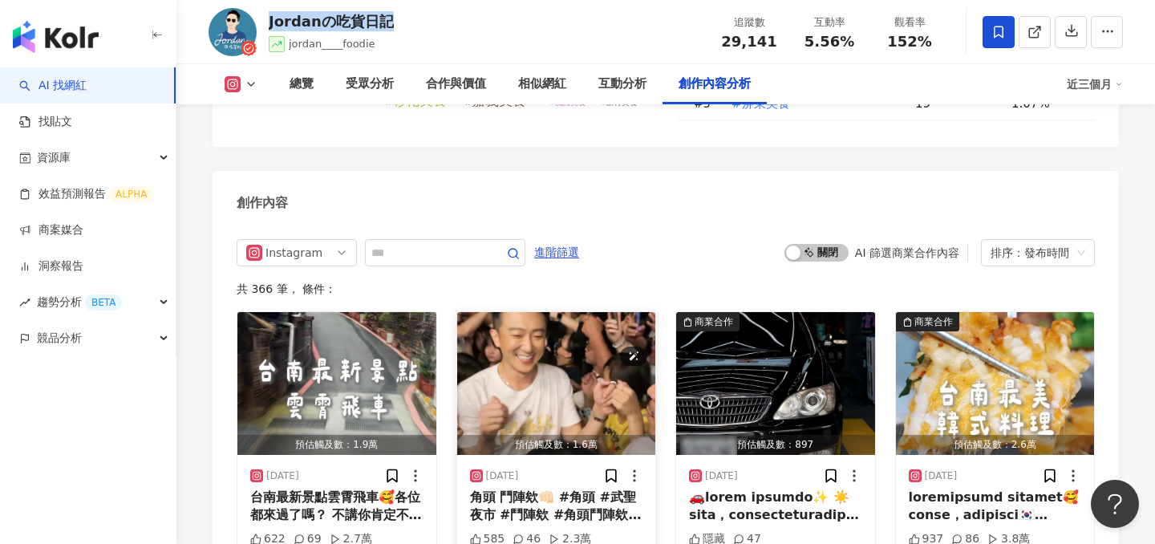
scroll to position [4816, 0]
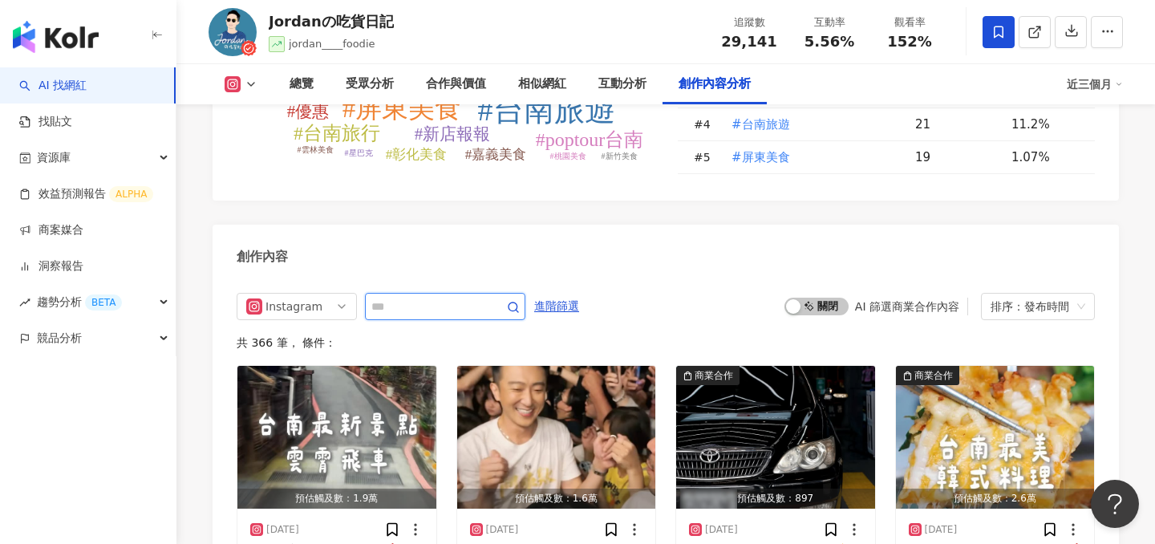
click at [477, 297] on input "text" at bounding box center [427, 306] width 112 height 19
type input "**"
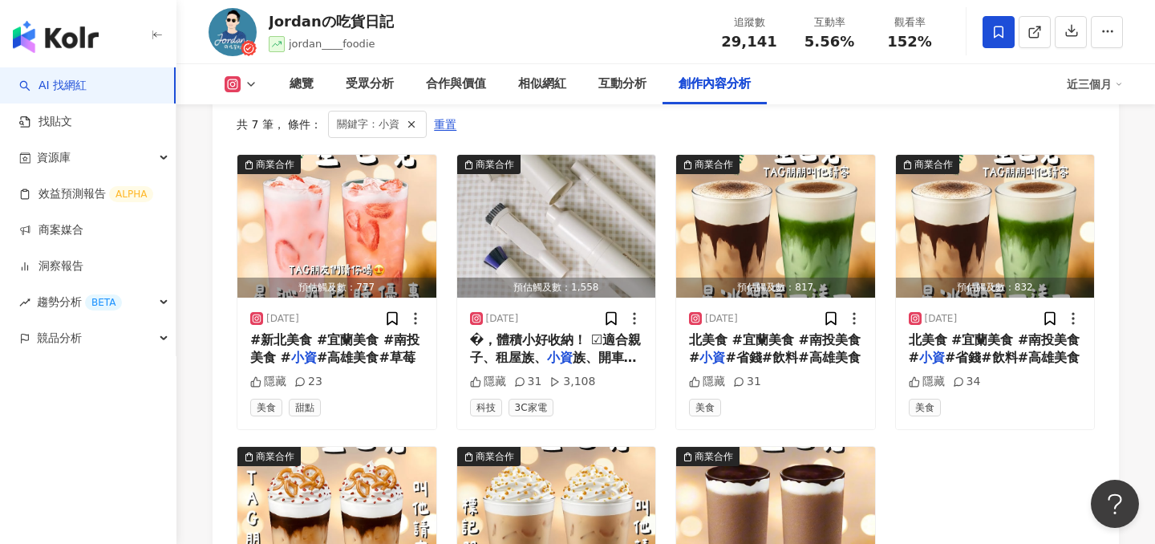
scroll to position [5036, 0]
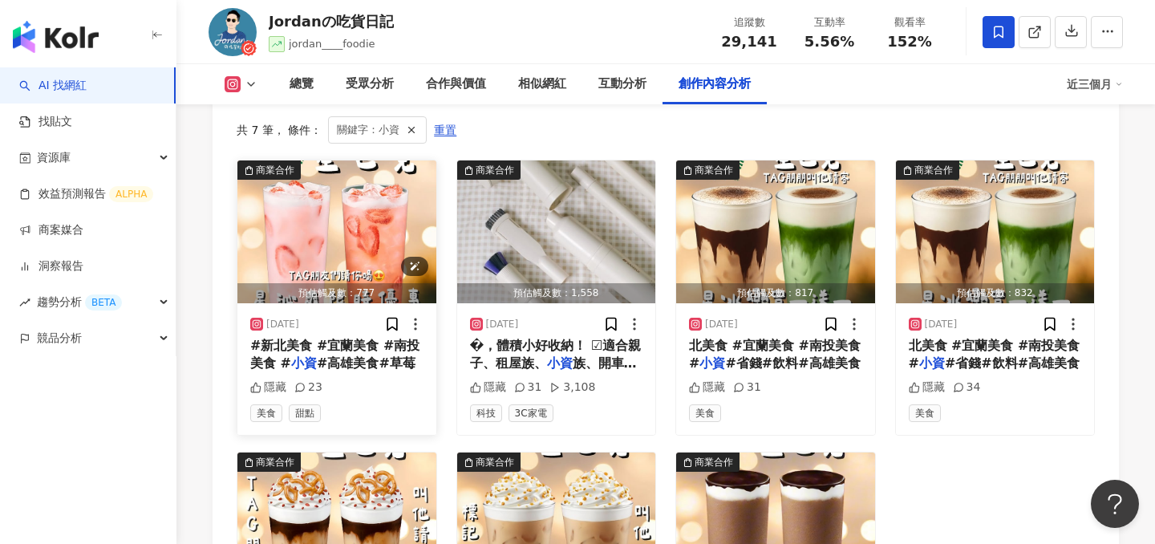
click at [301, 219] on img "button" at bounding box center [336, 231] width 199 height 143
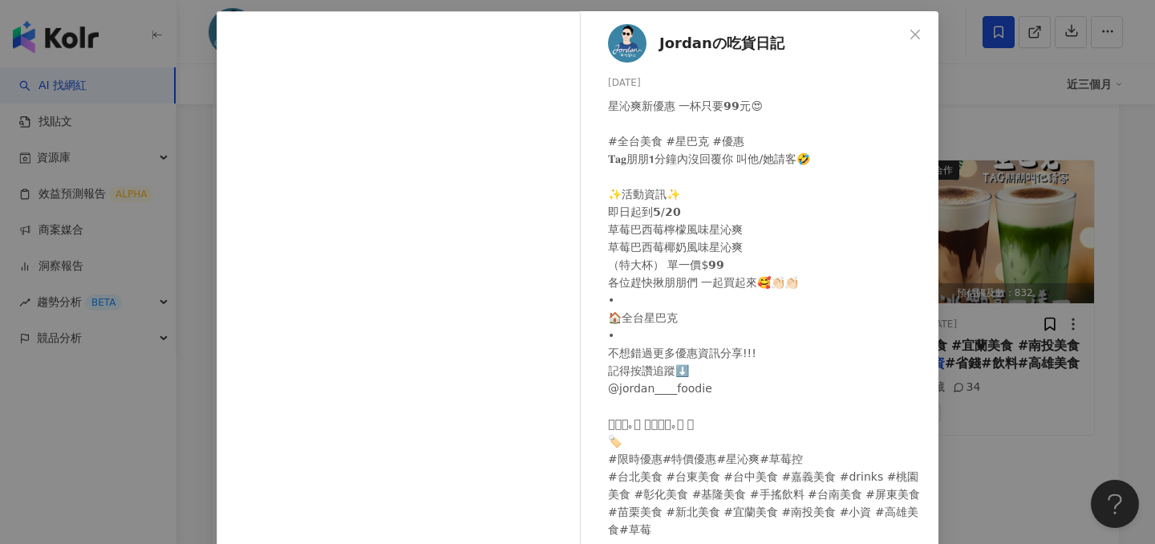
scroll to position [76, 0]
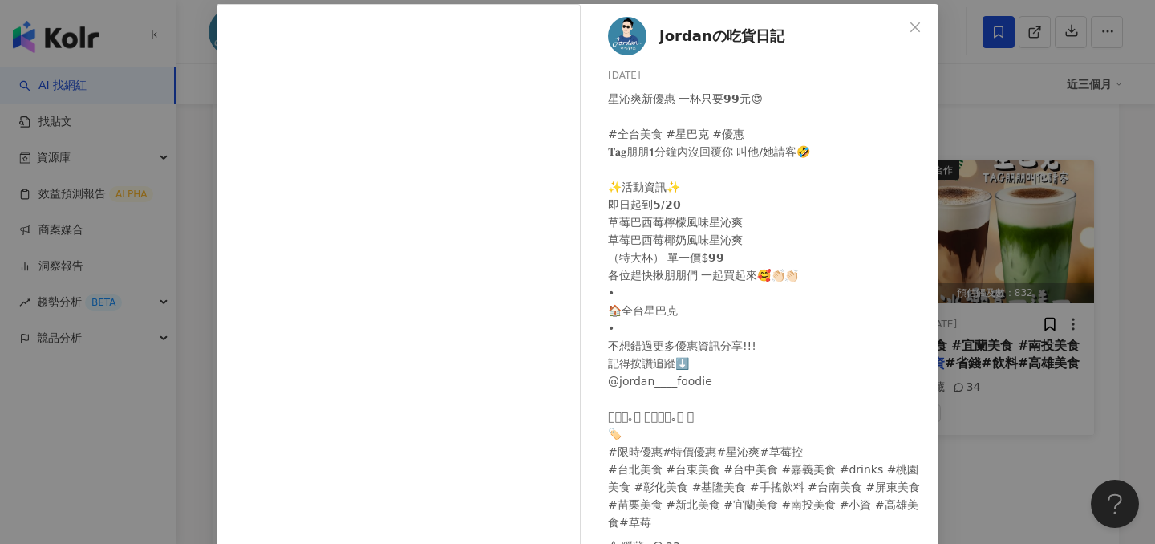
click at [1022, 258] on div "Jordanの吃貨日記 2025/4/25 星沁爽新優惠 一杯只要𝟵𝟵元😍 #全台美食 #星巴克 #優惠 𝐓𝐚𝐠朋朋𝟭分鐘內沒回覆你 叫他/她請客🤣 ✨活動資…" at bounding box center [577, 272] width 1155 height 544
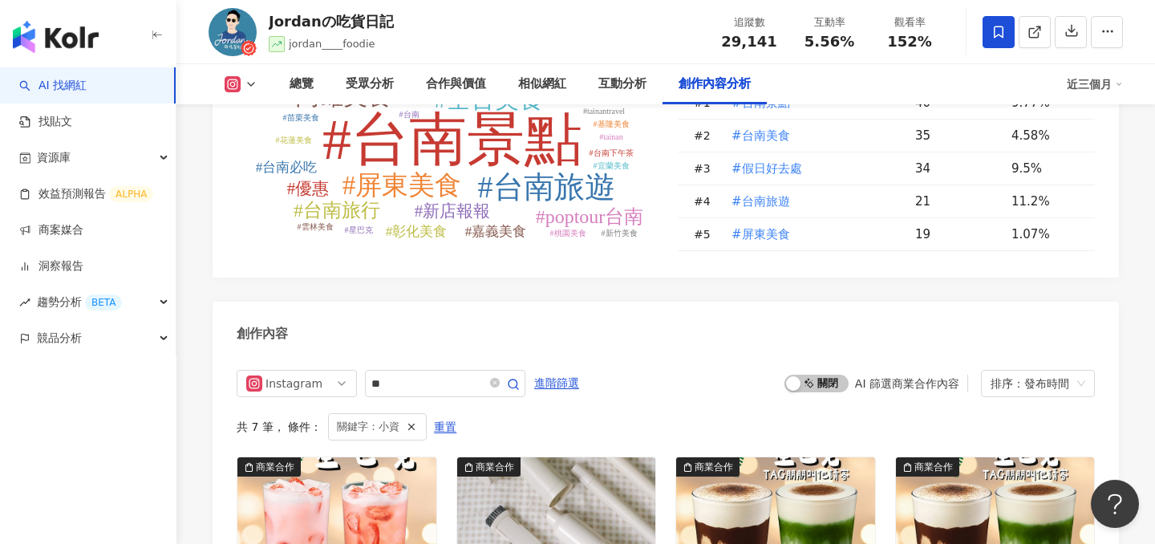
scroll to position [4733, 0]
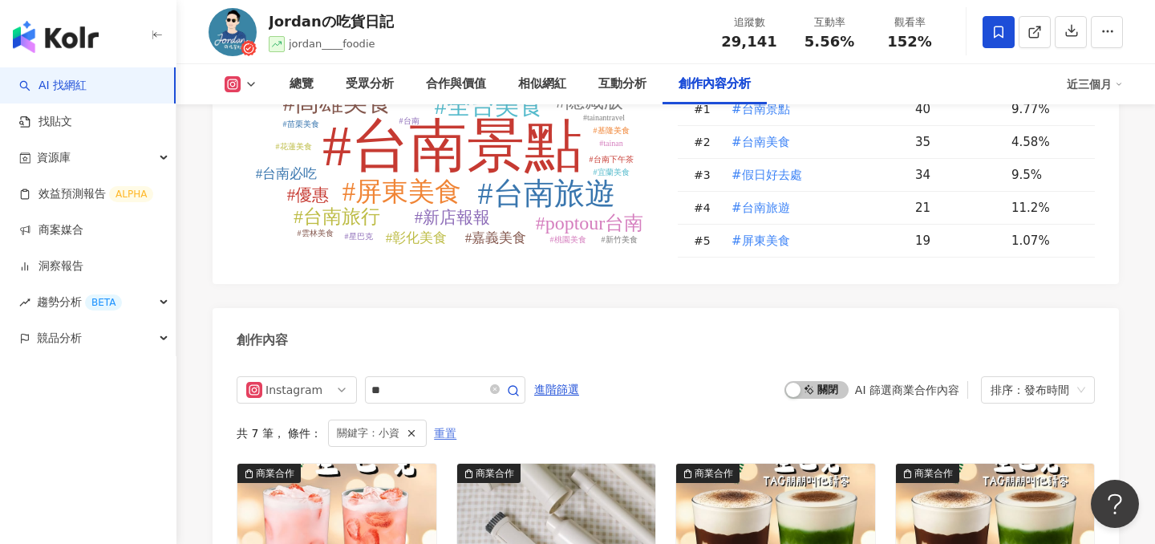
click at [440, 421] on span "重置" at bounding box center [445, 434] width 22 height 26
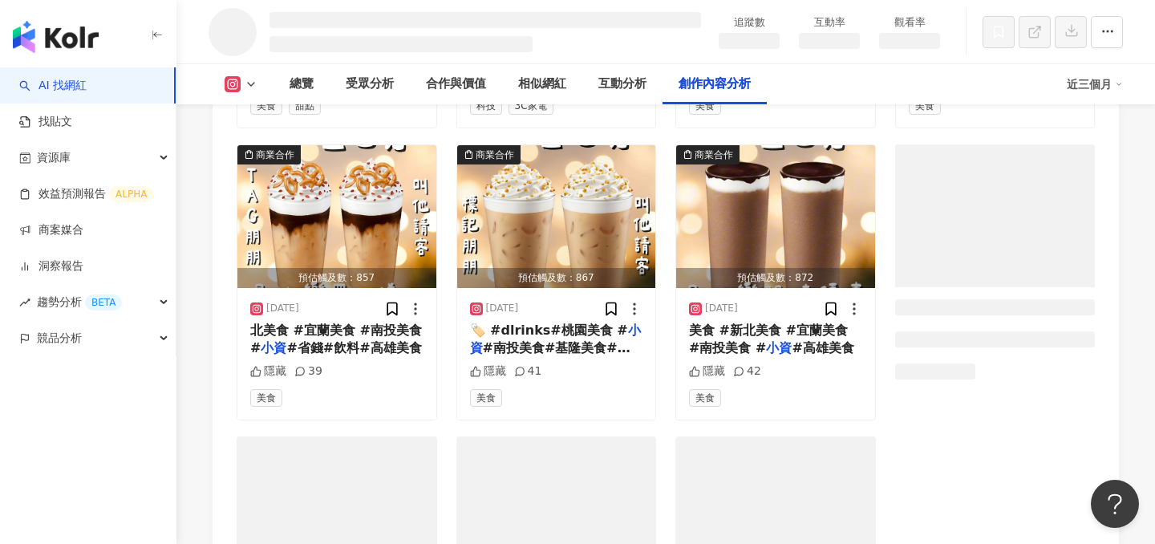
scroll to position [4329, 0]
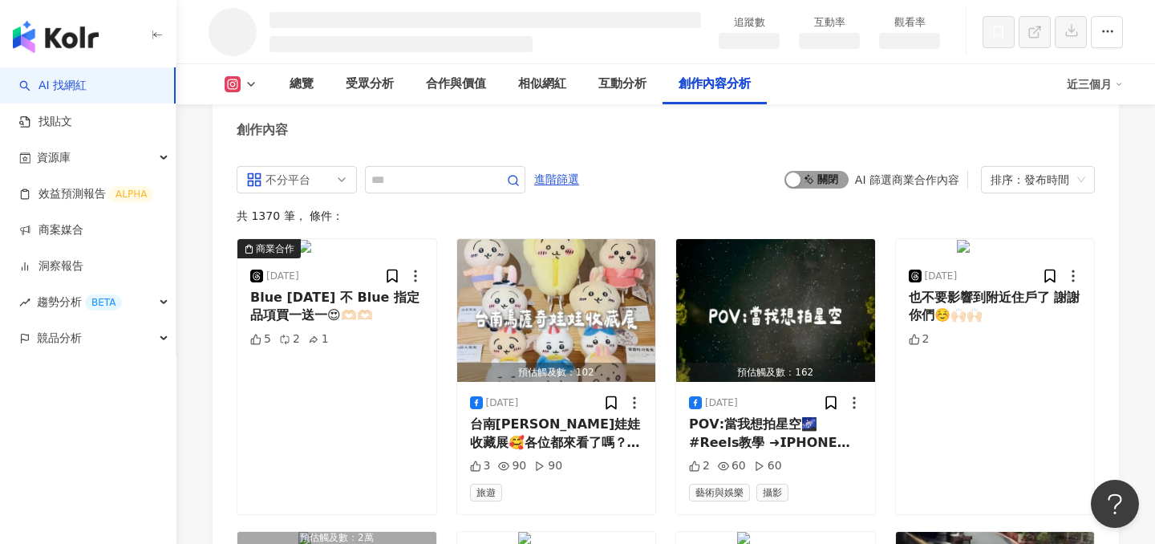
scroll to position [4899, 0]
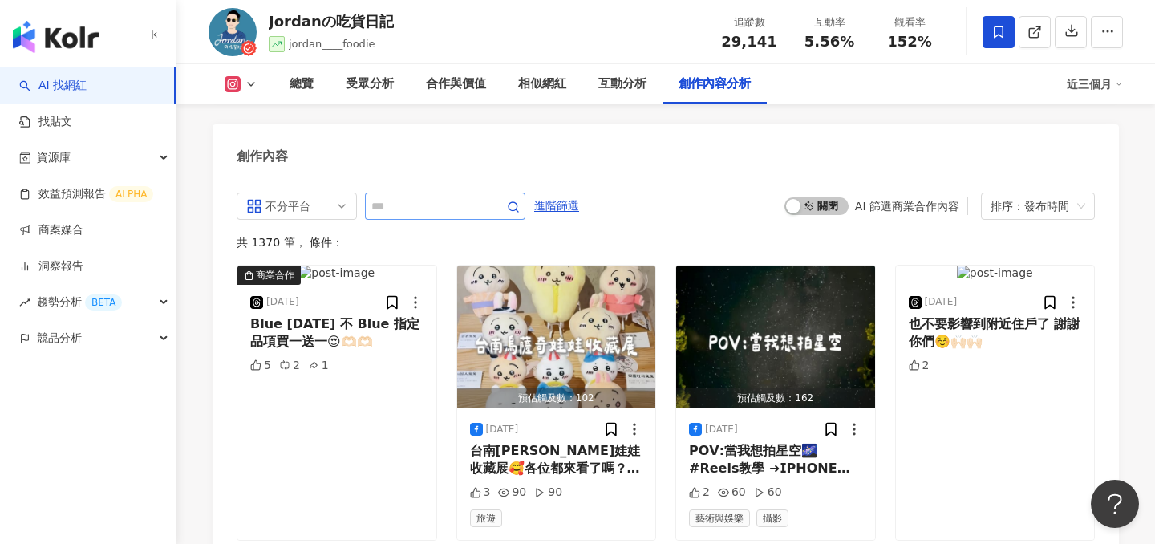
click at [823, 197] on span "啟動 關閉" at bounding box center [816, 206] width 64 height 18
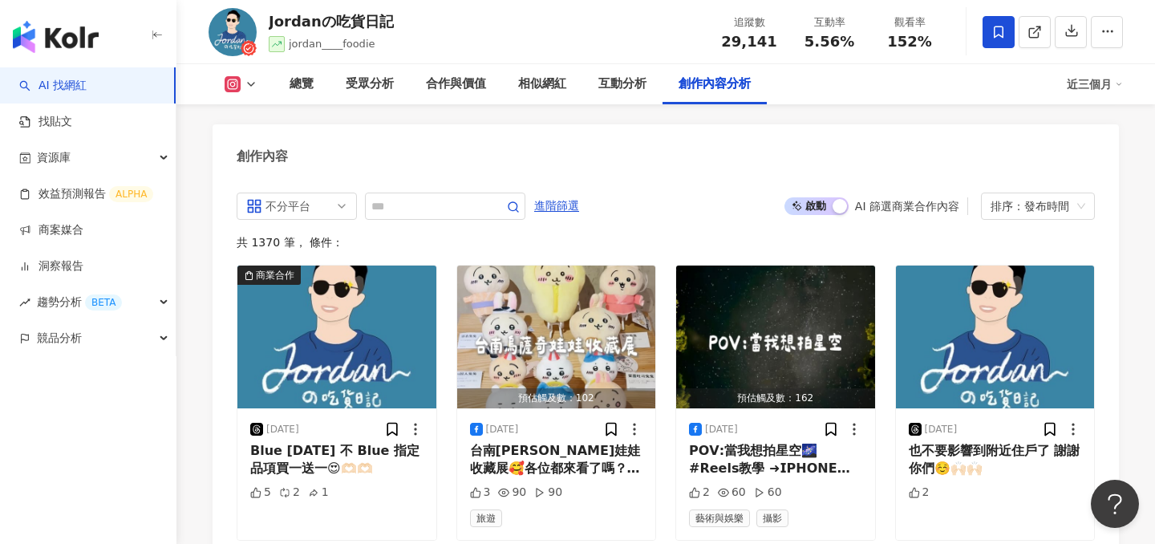
scroll to position [4901, 0]
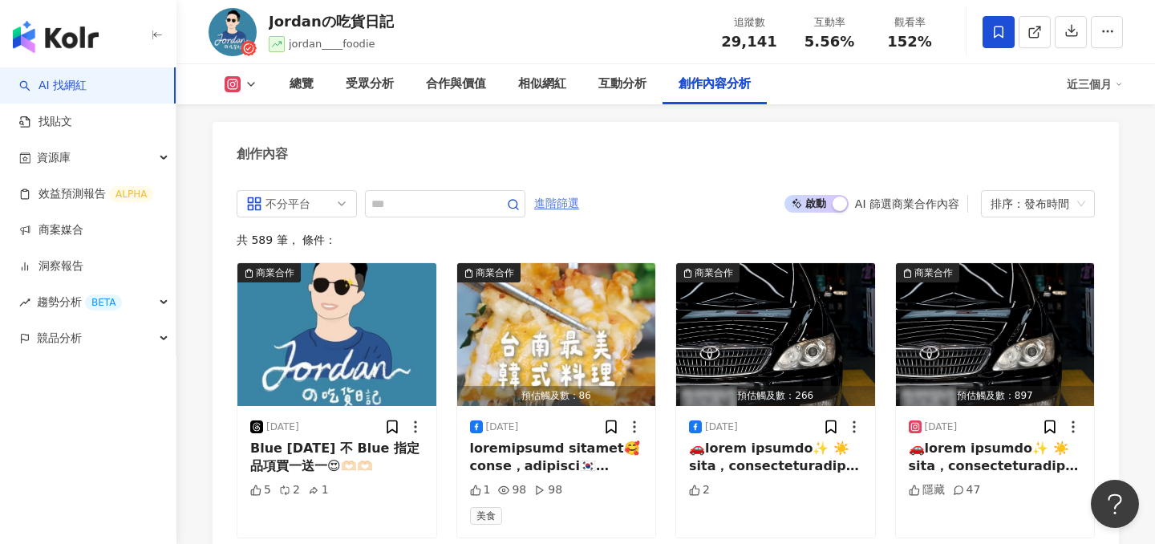
click at [564, 191] on span "進階篩選" at bounding box center [556, 204] width 45 height 26
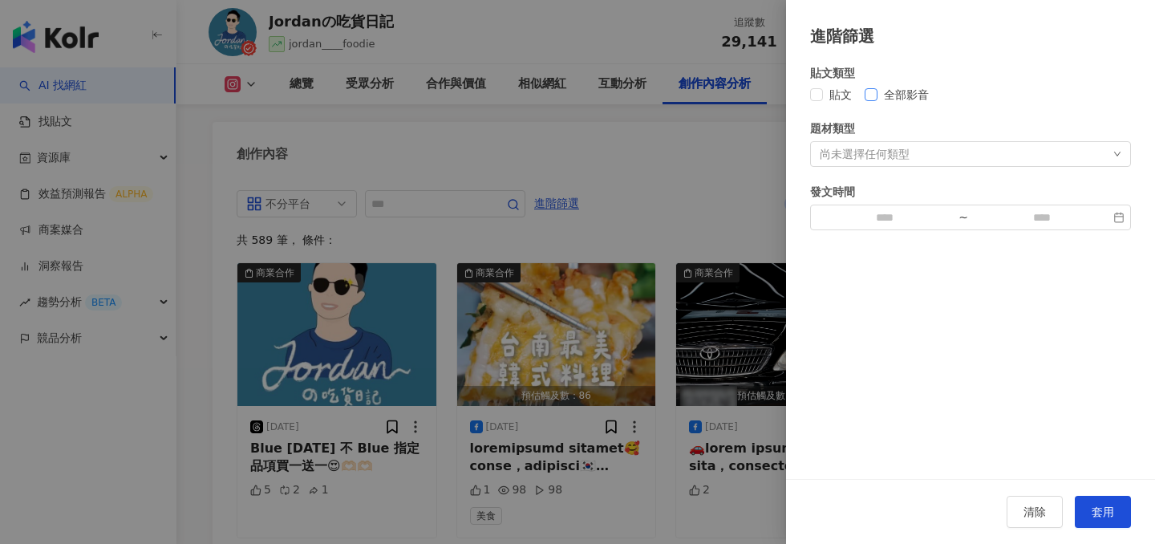
click at [880, 95] on span "全部影音" at bounding box center [906, 95] width 58 height 18
click at [598, 191] on div at bounding box center [577, 272] width 1155 height 544
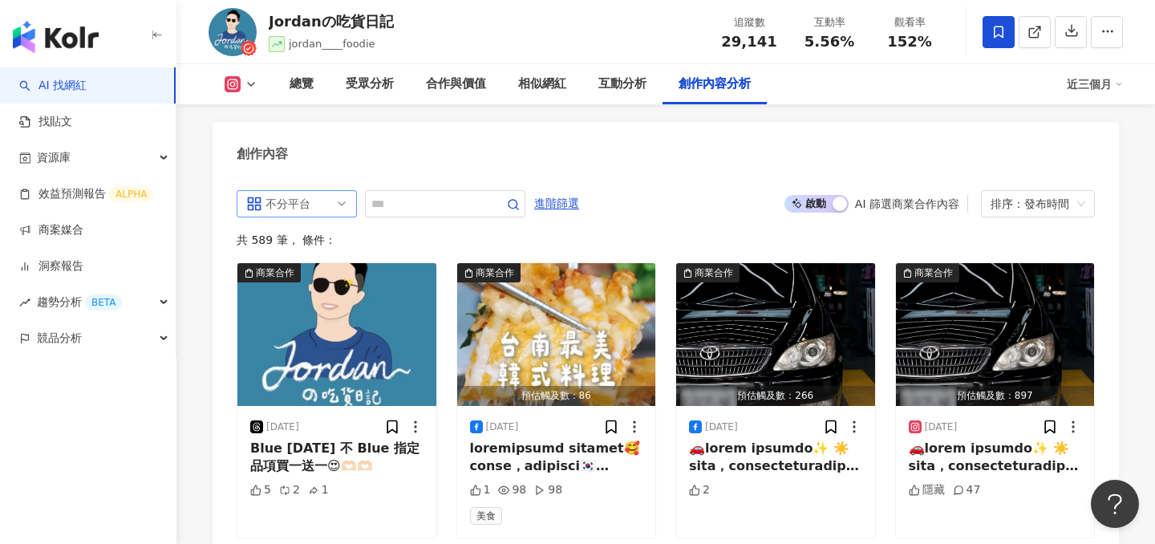
click at [264, 193] on span "不分平台" at bounding box center [296, 204] width 101 height 26
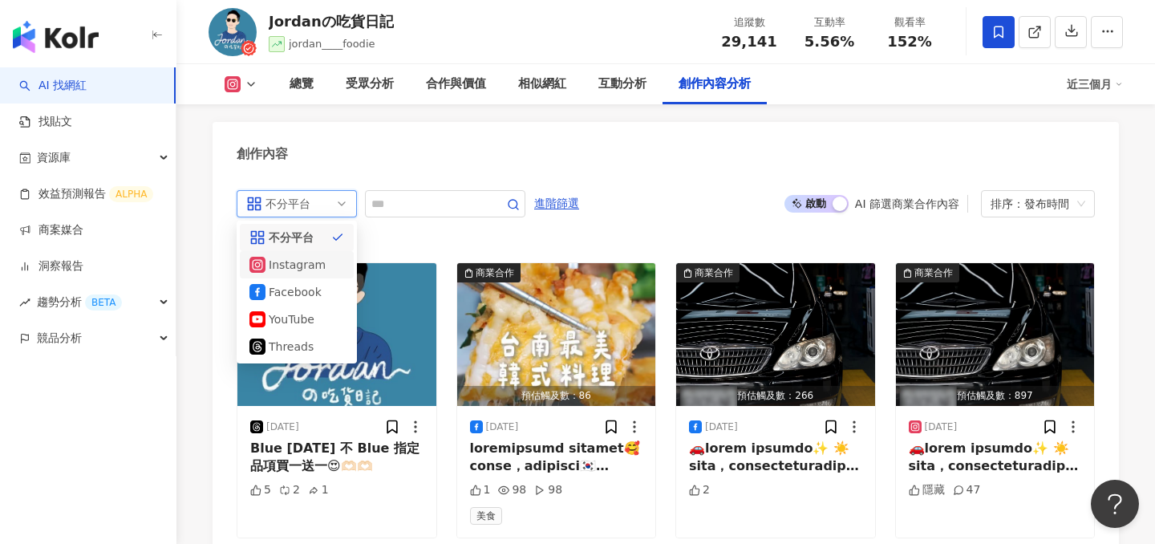
click at [285, 256] on div "Instagram" at bounding box center [295, 265] width 52 height 18
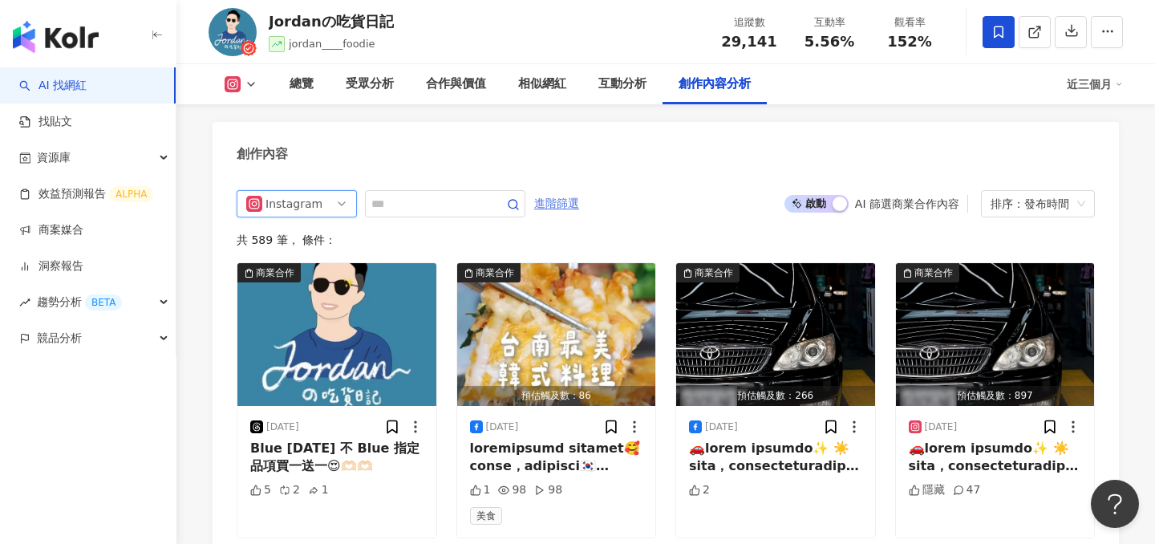
click at [568, 191] on span "進階篩選" at bounding box center [556, 204] width 45 height 26
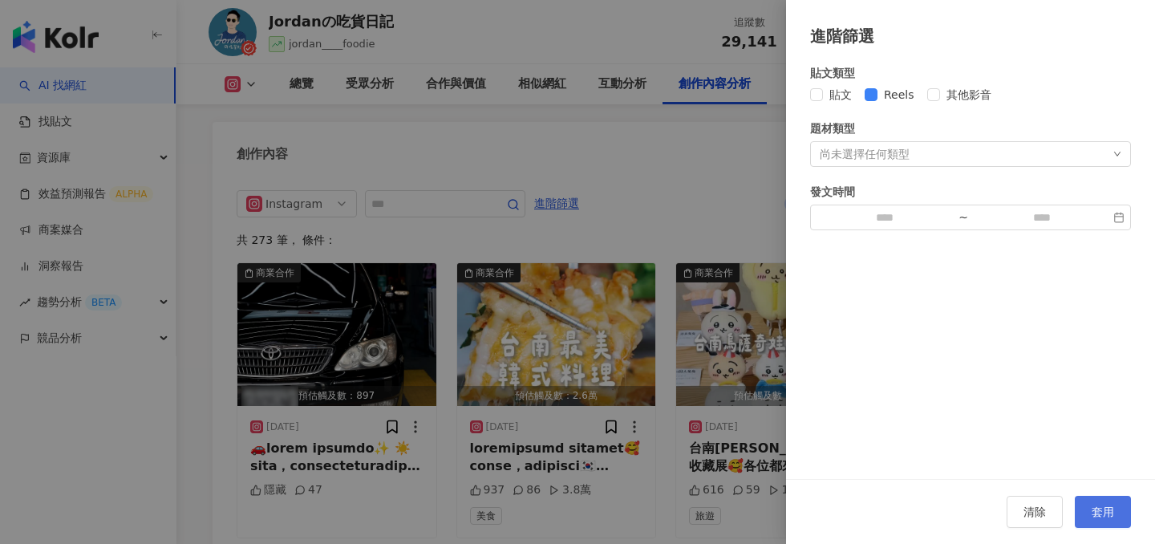
click at [1114, 510] on button "套用" at bounding box center [1102, 511] width 56 height 32
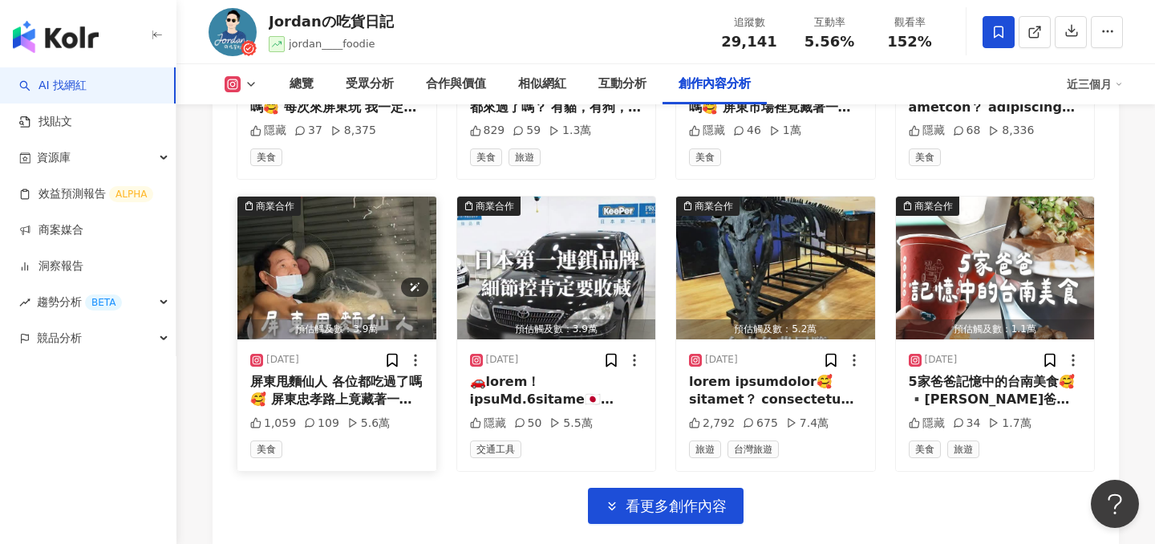
scroll to position [5582, 0]
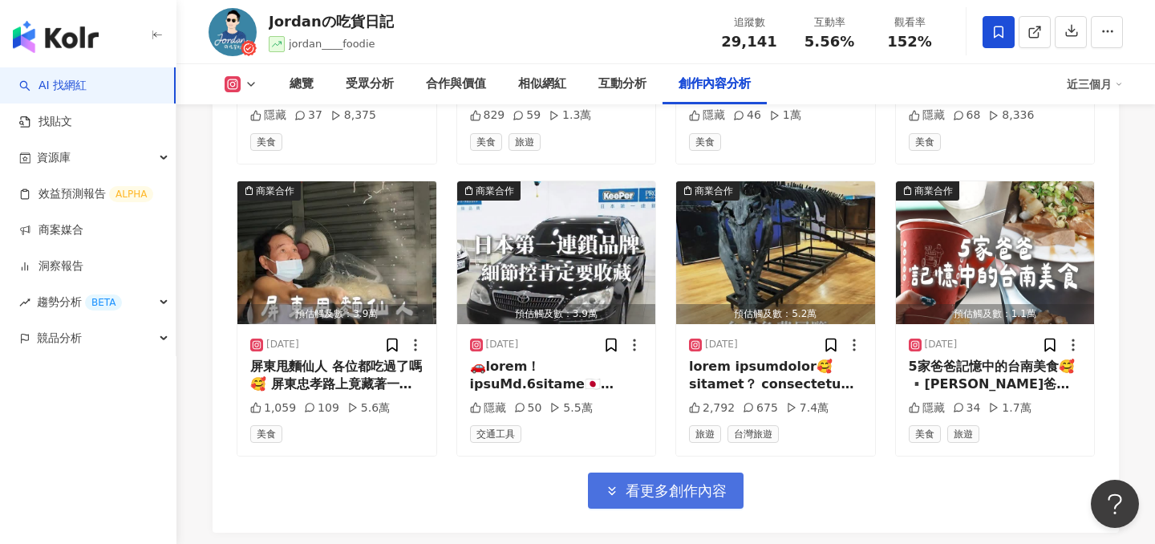
click at [671, 482] on span "看更多創作內容" at bounding box center [675, 491] width 101 height 18
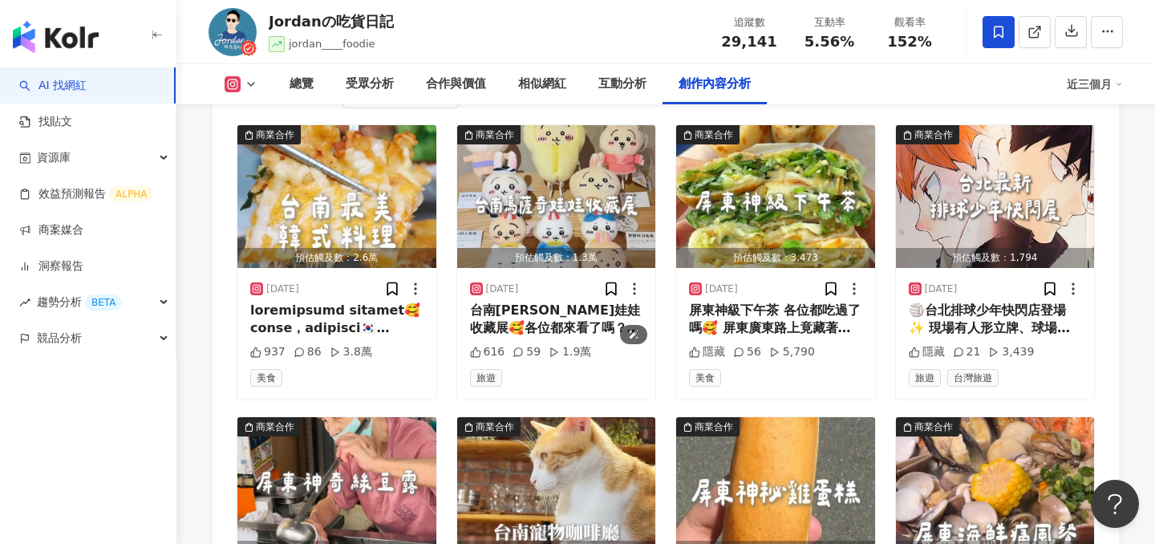
scroll to position [4950, 0]
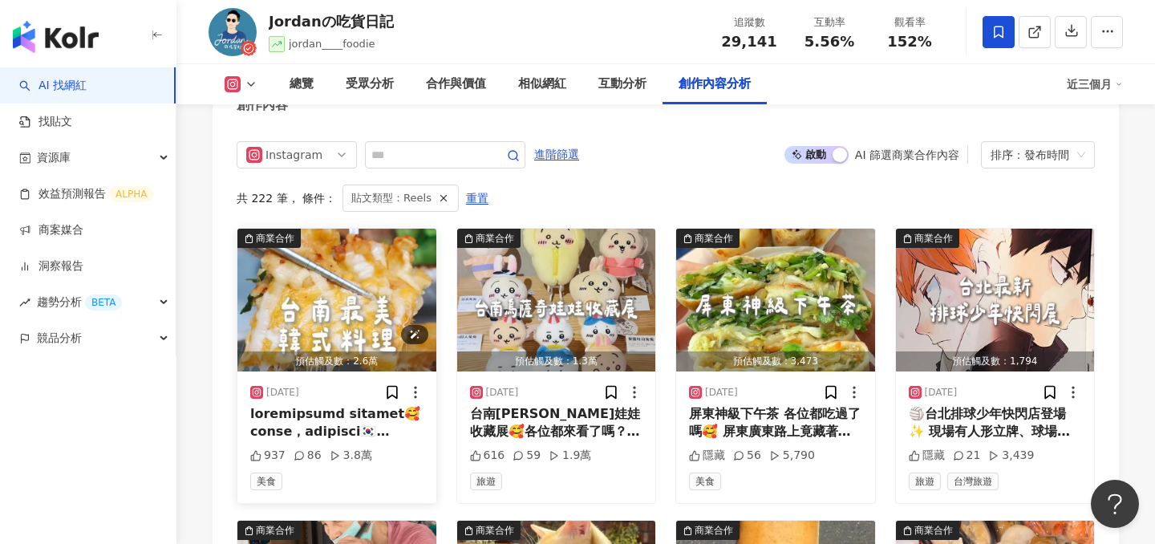
click at [328, 286] on img "button" at bounding box center [336, 300] width 199 height 143
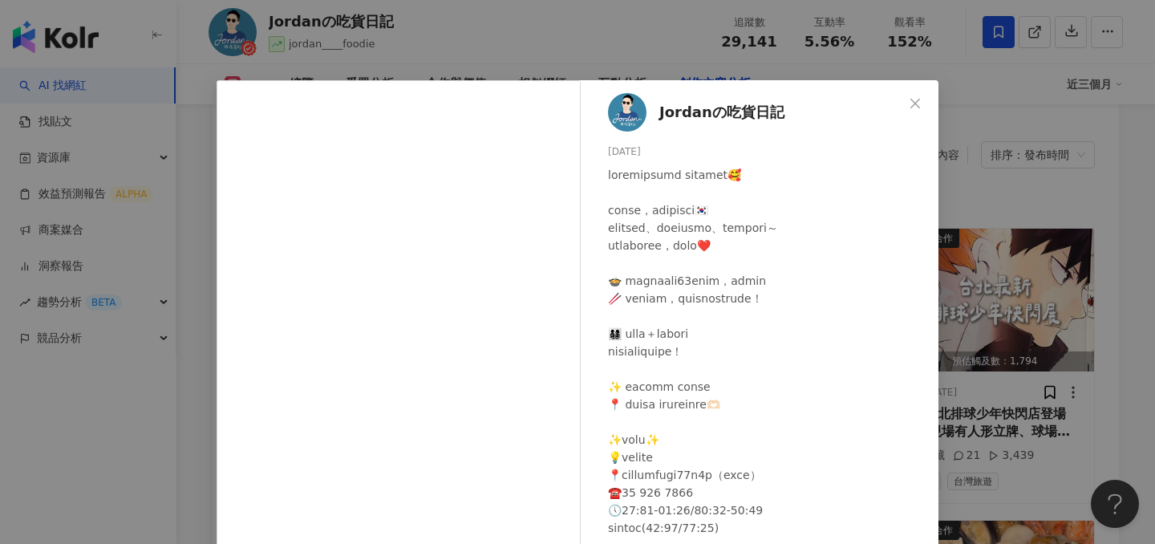
click at [385, 21] on div "Jordanの吃貨日記 2025/8/28 937 86 3.8萬 查看原始貼文" at bounding box center [577, 272] width 1155 height 544
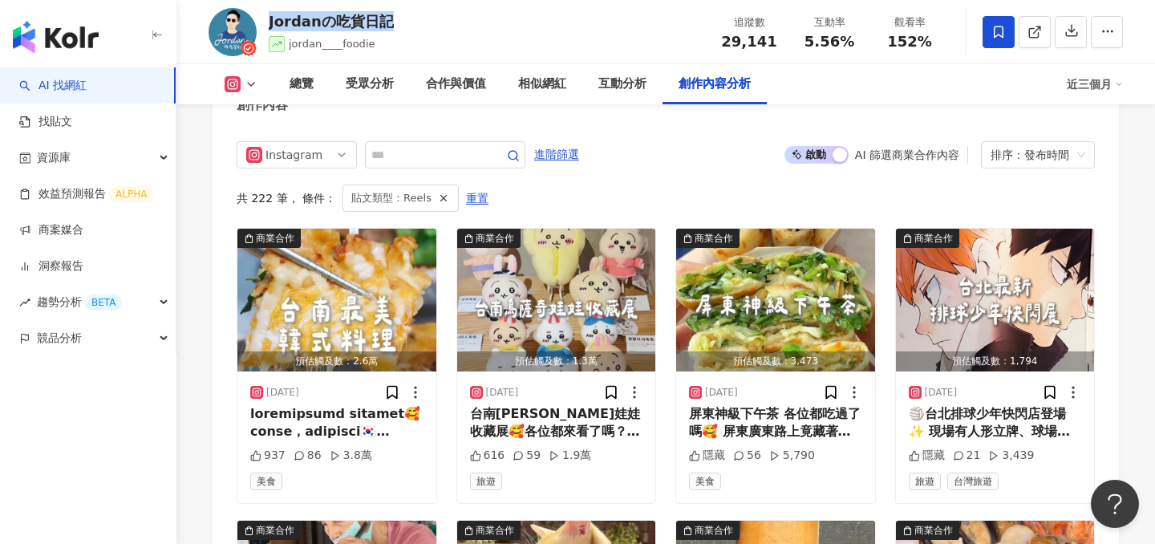
drag, startPoint x: 403, startPoint y: 17, endPoint x: 269, endPoint y: 18, distance: 133.9
click at [269, 18] on div "Jordanの吃貨日記 jordan____foodie 追蹤數 29,141 互動率 5.56% 觀看率 152%" at bounding box center [665, 31] width 978 height 63
copy div "Jordanの吃貨日記"
click at [310, 83] on div "總覽" at bounding box center [301, 84] width 24 height 19
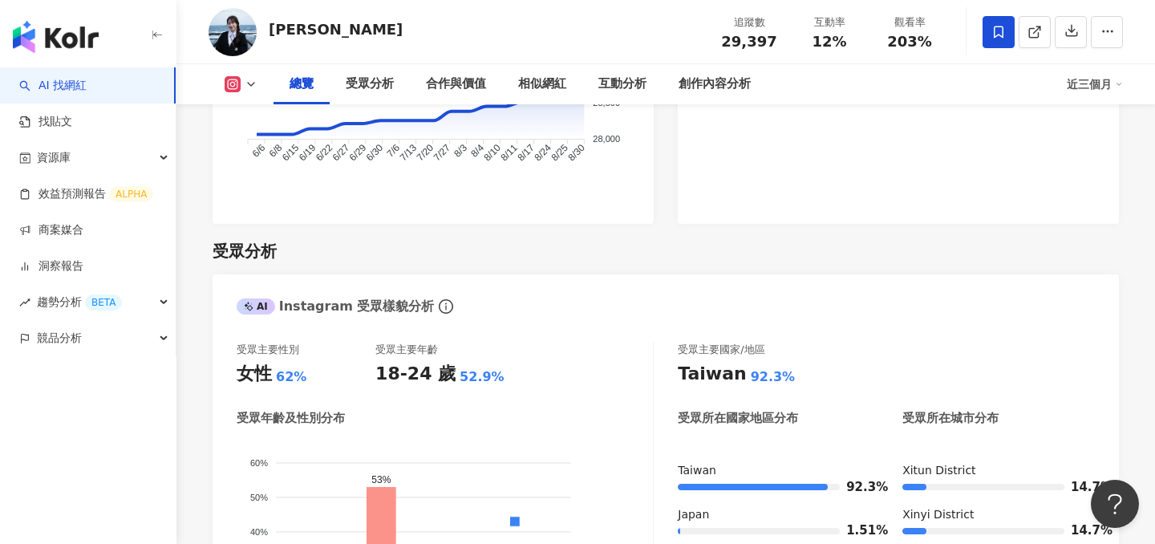
scroll to position [1287, 0]
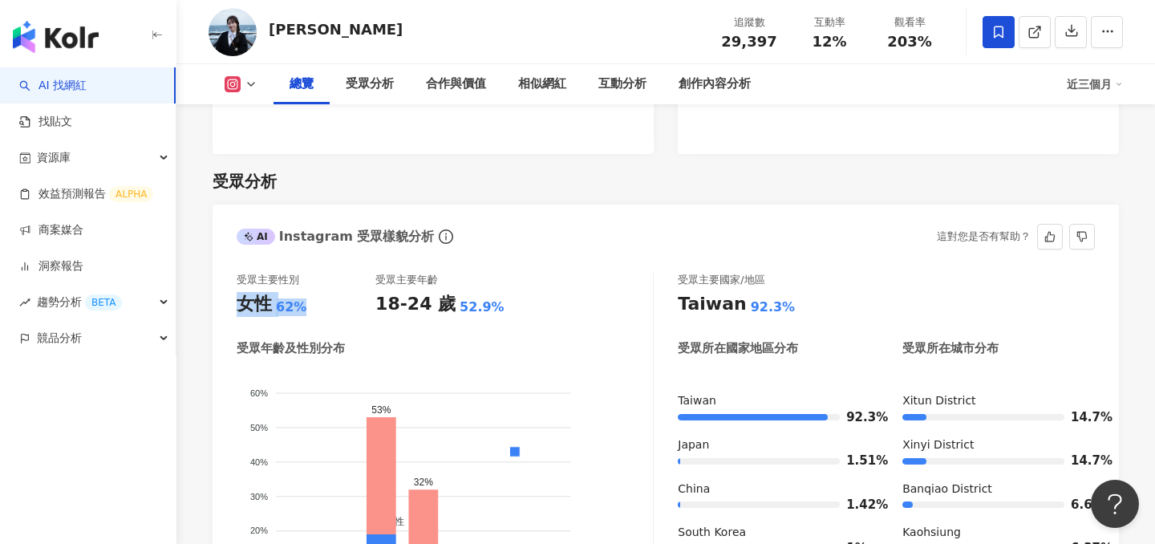
drag, startPoint x: 233, startPoint y: 301, endPoint x: 304, endPoint y: 301, distance: 71.4
click at [304, 301] on div "受眾主要性別 女性 62% 受眾主要年齡 18-24 歲 52.9% 受眾年齡及性別分布 男性 女性 60% 60% 50% 50% 40% 40% 30% …" at bounding box center [665, 460] width 906 height 406
copy div "女性 62%"
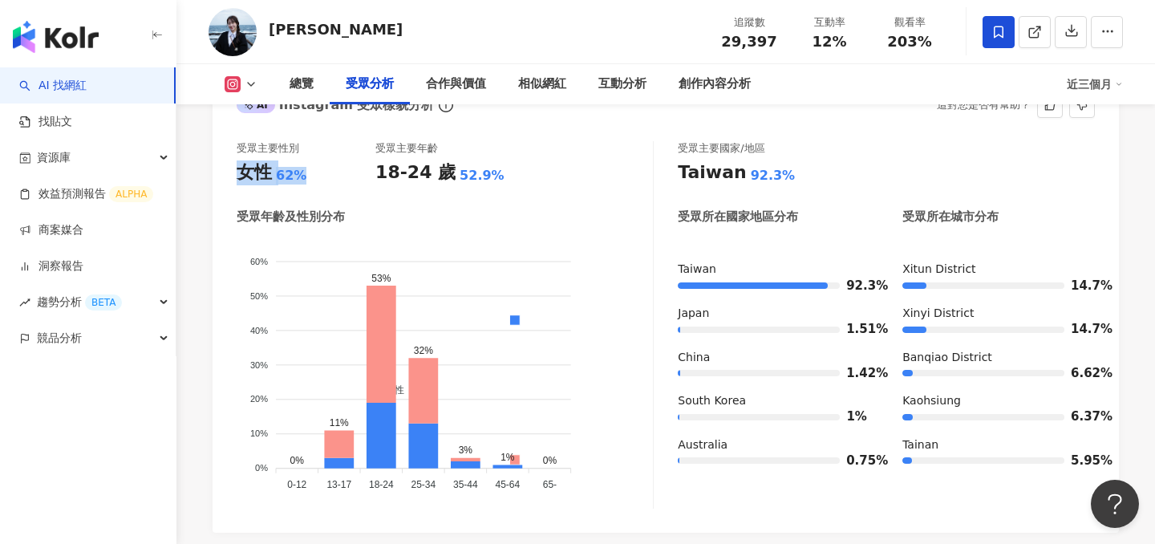
scroll to position [1412, 0]
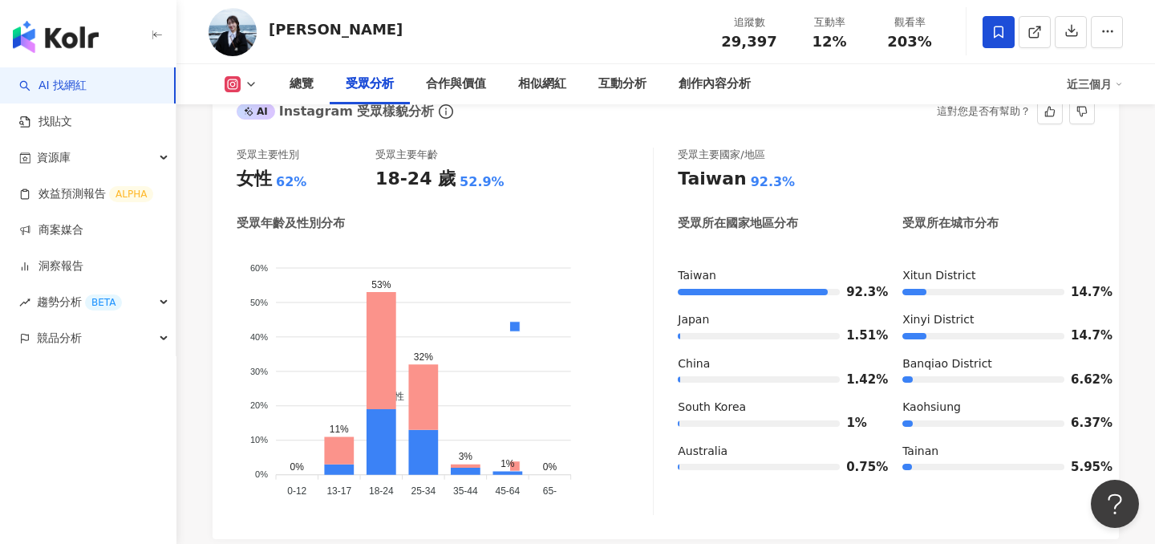
click at [517, 204] on div "受眾主要性別 女性 62% 受眾主要年齡 18-24 歲 52.9% 受眾年齡及性別分布 男性 女性 60% 60% 50% 50% 40% 40% 30% …" at bounding box center [445, 331] width 417 height 366
